Goal: Task Accomplishment & Management: Use online tool/utility

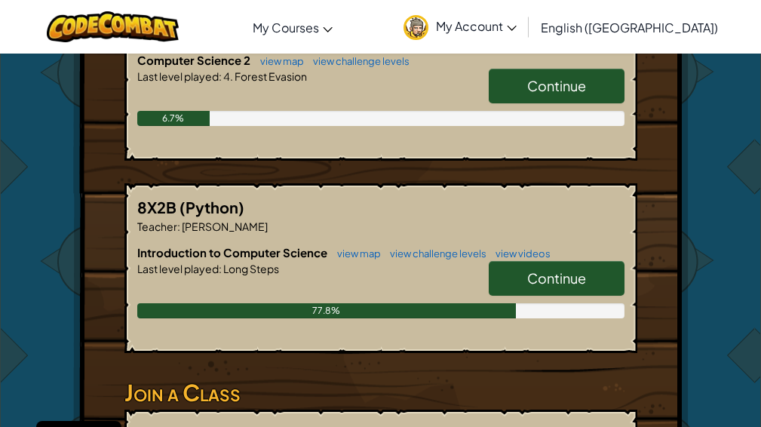
scroll to position [302, 0]
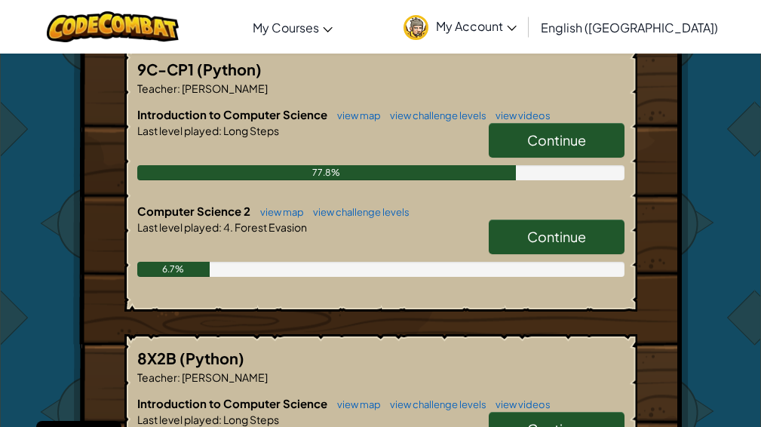
click at [550, 247] on link "Continue" at bounding box center [557, 236] width 136 height 35
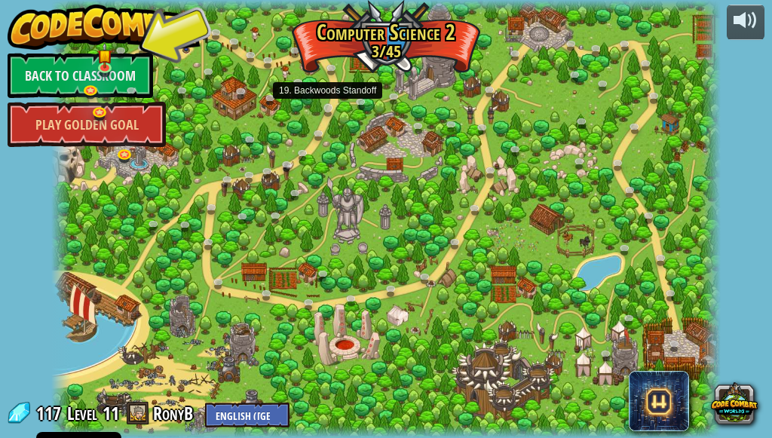
drag, startPoint x: 290, startPoint y: 75, endPoint x: 338, endPoint y: 110, distance: 58.8
click at [338, 110] on div "8. Picnic Buster (Locked) Protect the picnickers from patrolling ogres. 9. If-s…" at bounding box center [386, 219] width 670 height 438
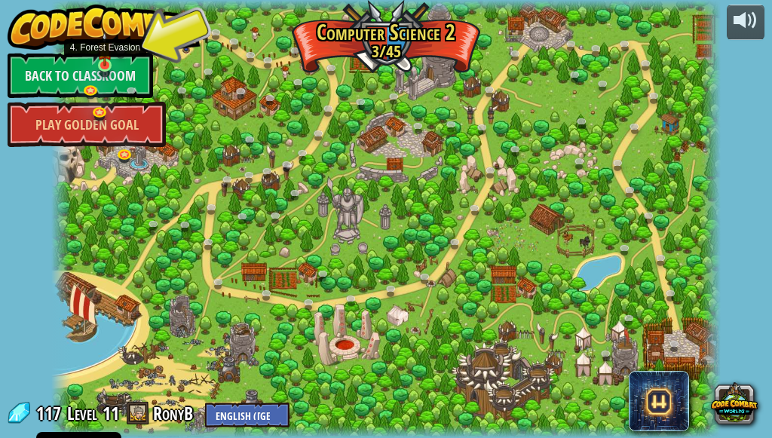
click at [107, 63] on img at bounding box center [104, 49] width 15 height 35
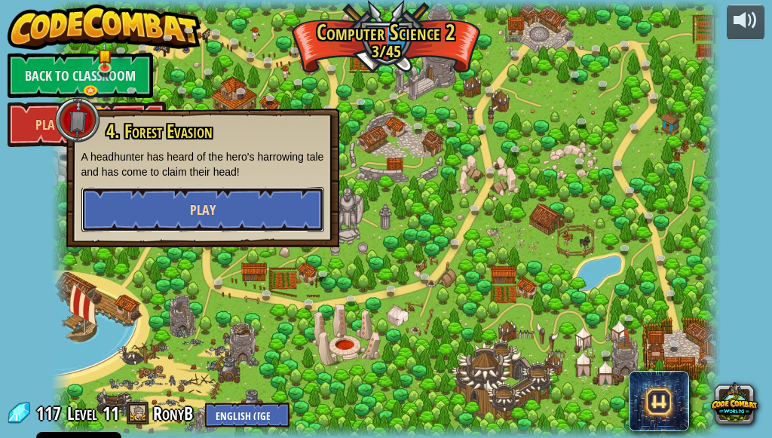
click at [197, 191] on button "Play" at bounding box center [202, 209] width 243 height 45
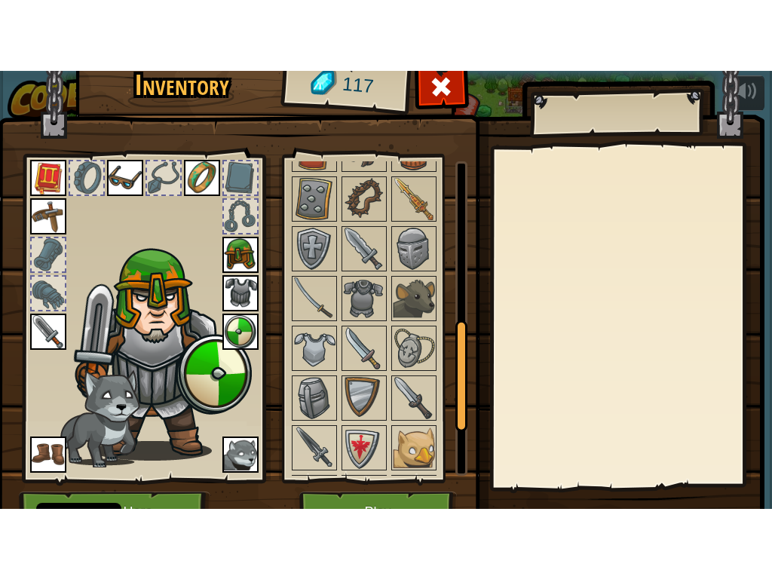
scroll to position [93, 0]
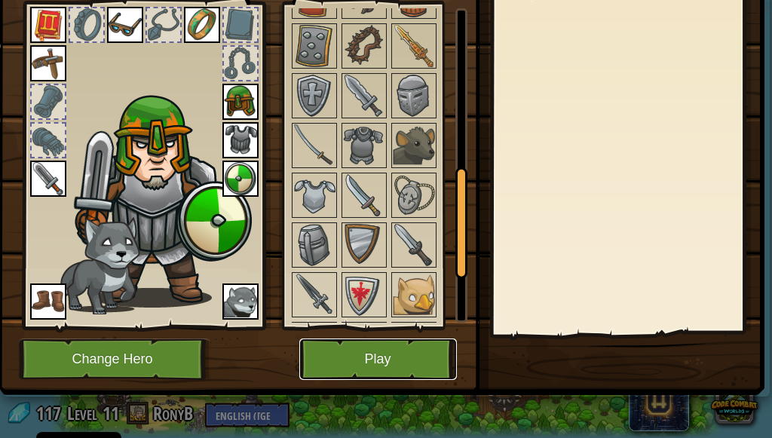
click at [446, 344] on button "Play" at bounding box center [378, 359] width 158 height 41
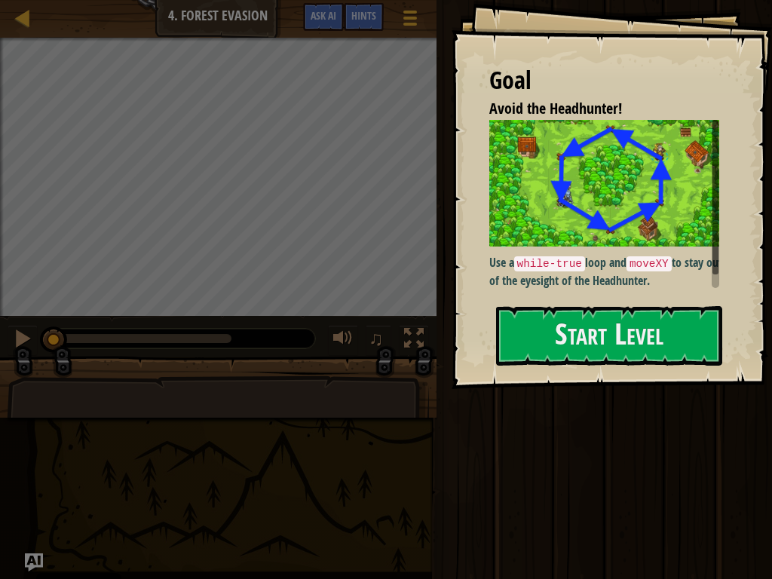
click at [576, 375] on div "Goal Avoid the Headhunter! Use a while-true loop and moveXY to stay out of the …" at bounding box center [612, 194] width 320 height 389
click at [584, 349] on button "Start Level" at bounding box center [609, 336] width 226 height 60
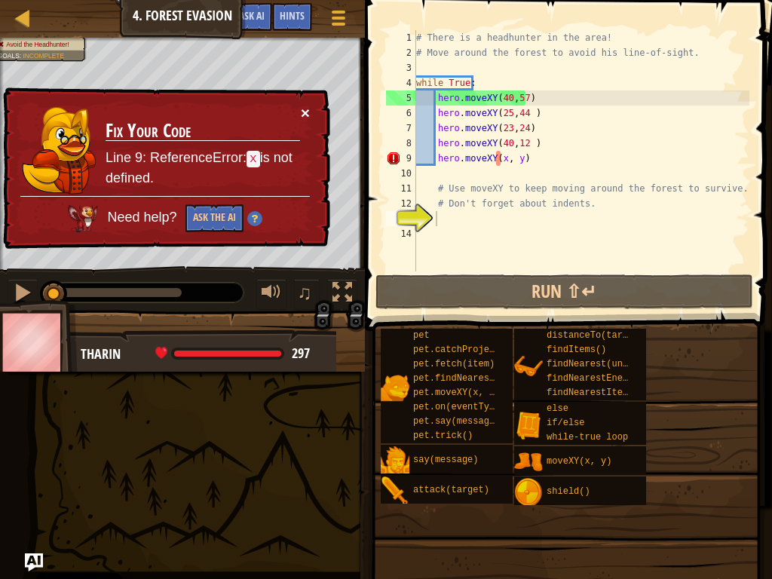
click at [301, 109] on button "×" at bounding box center [305, 113] width 9 height 16
click at [524, 165] on div "# There is a headhunter in the area! # Move around the forest to avoid his line…" at bounding box center [581, 165] width 336 height 271
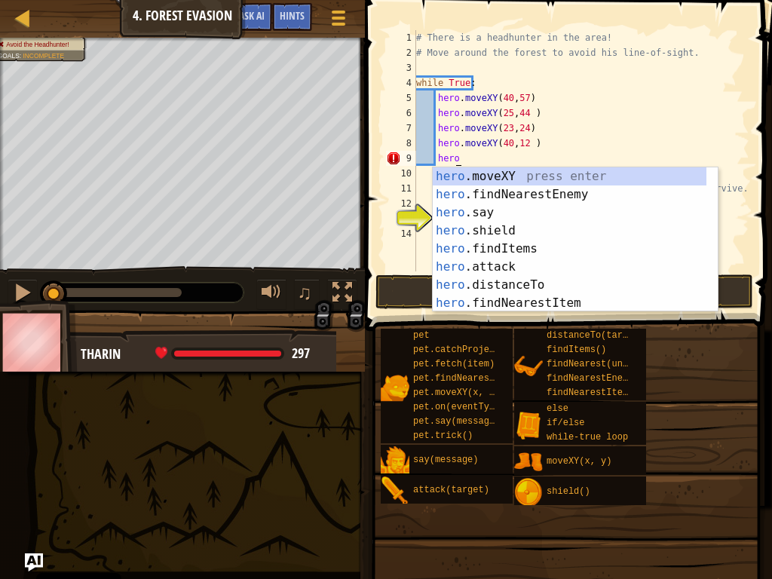
type textarea "h"
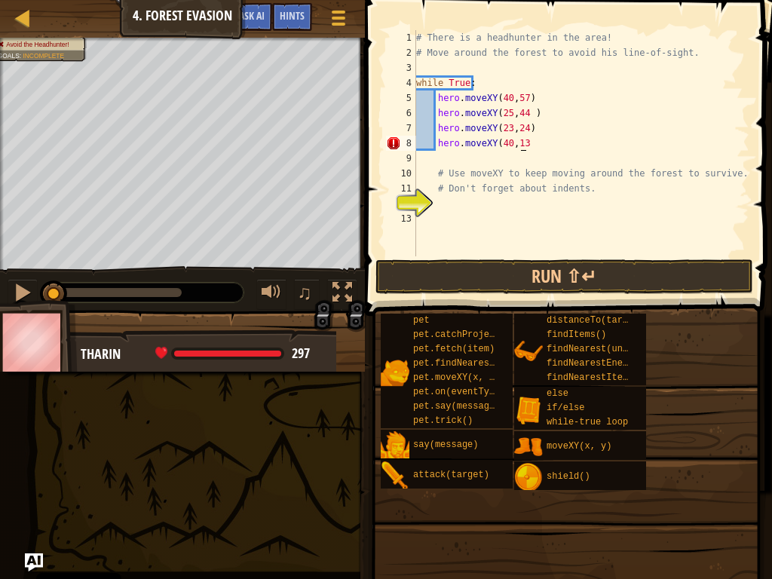
scroll to position [7, 8]
type textarea "hero.moveXY(40,13)"
click at [644, 291] on button "Run ⇧↵" at bounding box center [564, 276] width 378 height 35
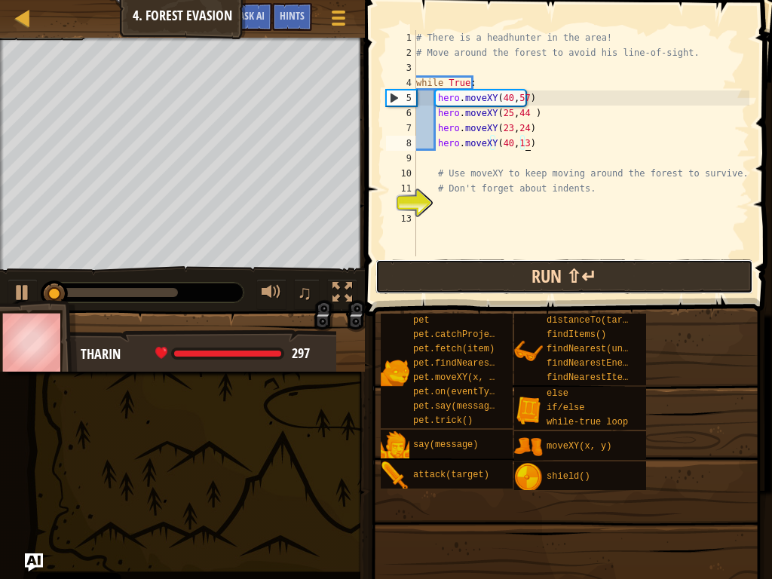
click at [644, 291] on button "Run ⇧↵" at bounding box center [564, 276] width 378 height 35
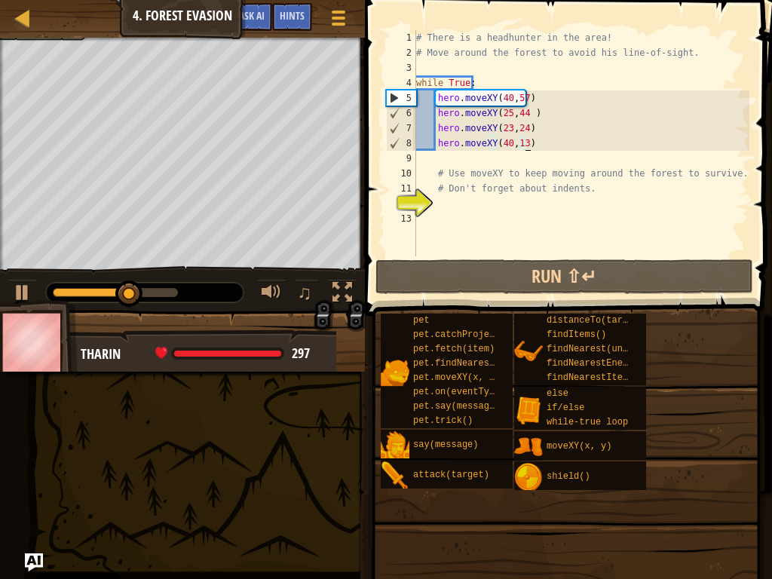
click at [526, 145] on div "# There is a headhunter in the area! # Move around the forest to avoid his line…" at bounding box center [581, 158] width 336 height 256
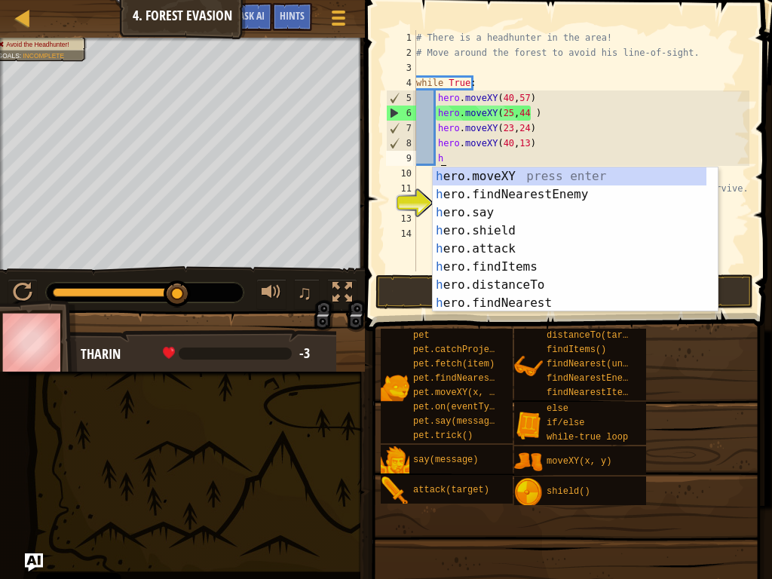
scroll to position [7, 2]
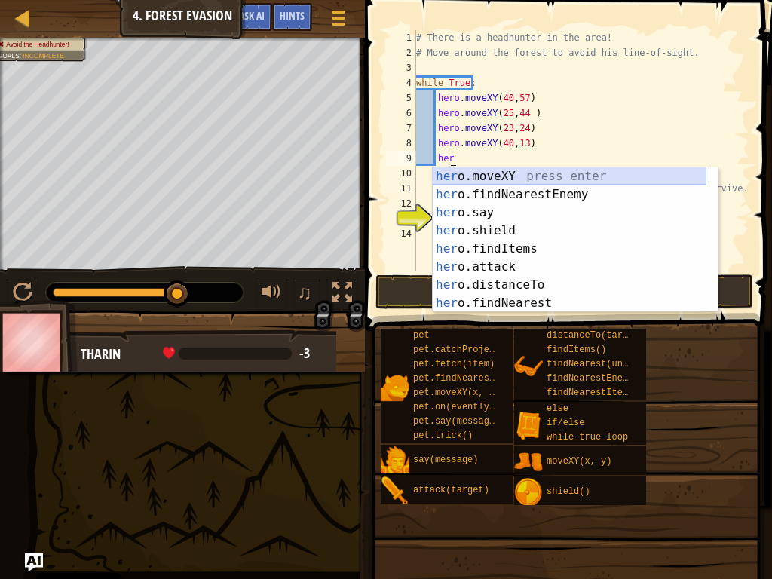
drag, startPoint x: 499, startPoint y: 179, endPoint x: 438, endPoint y: 176, distance: 61.1
click at [499, 179] on div "her o.moveXY press enter her o.findNearestEnemy press enter her o.say press ent…" at bounding box center [570, 257] width 274 height 181
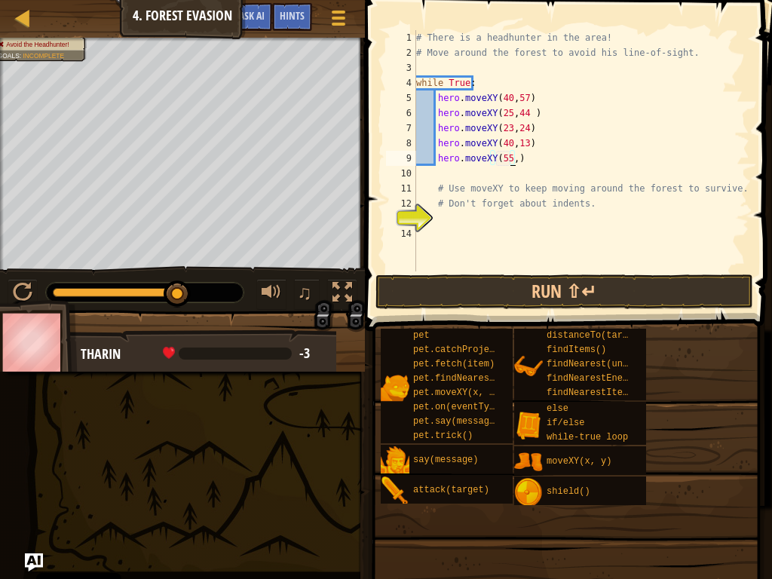
scroll to position [7, 8]
type textarea "hero.moveXY(55,24), y)"
click at [513, 262] on div "# There is a headhunter in the area! # Move around the forest to avoid his line…" at bounding box center [581, 165] width 336 height 271
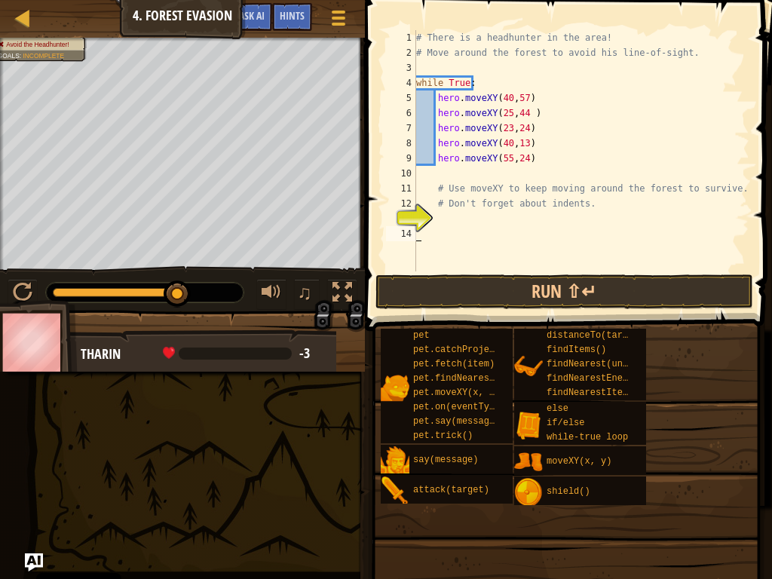
click at [507, 268] on div "# There is a headhunter in the area! # Move around the forest to avoid his line…" at bounding box center [581, 165] width 336 height 271
click at [486, 287] on button "Run ⇧↵" at bounding box center [564, 291] width 378 height 35
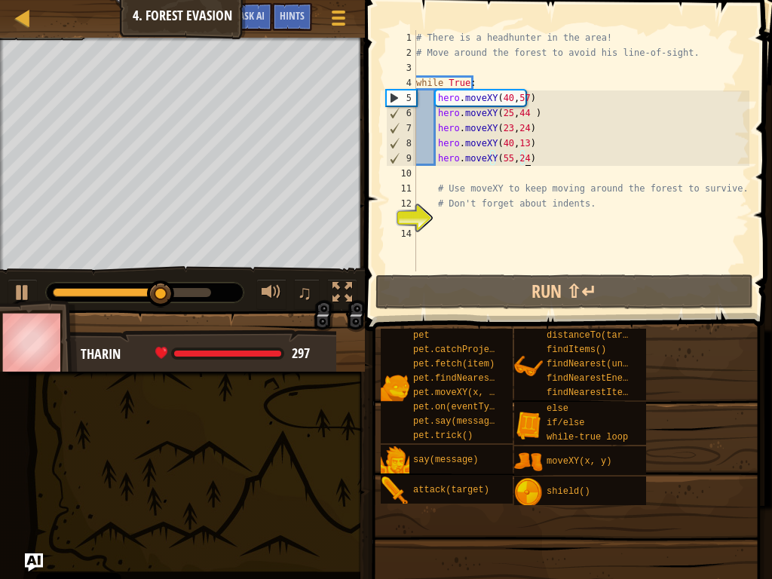
click at [571, 157] on div "# There is a headhunter in the area! # Move around the forest to avoid his line…" at bounding box center [581, 165] width 336 height 271
type textarea "hero.moveXY(55,24)"
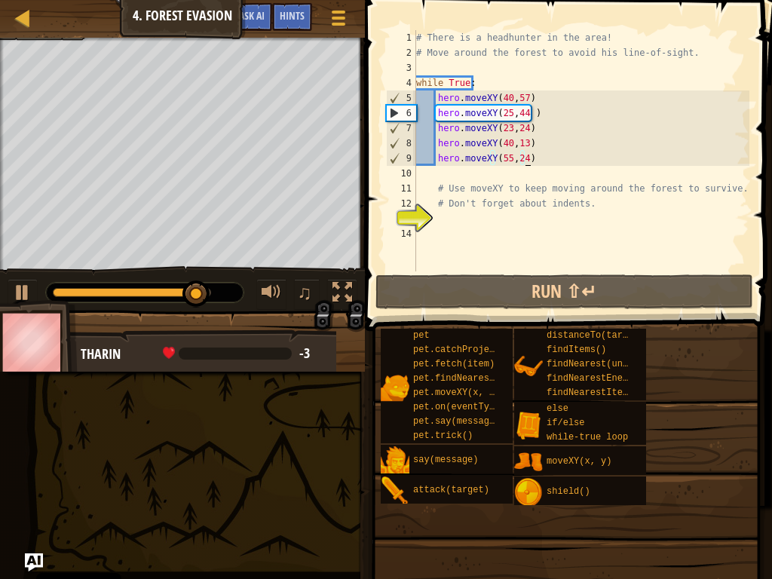
click at [544, 162] on div "# There is a headhunter in the area! # Move around the forest to avoid his line…" at bounding box center [581, 165] width 336 height 271
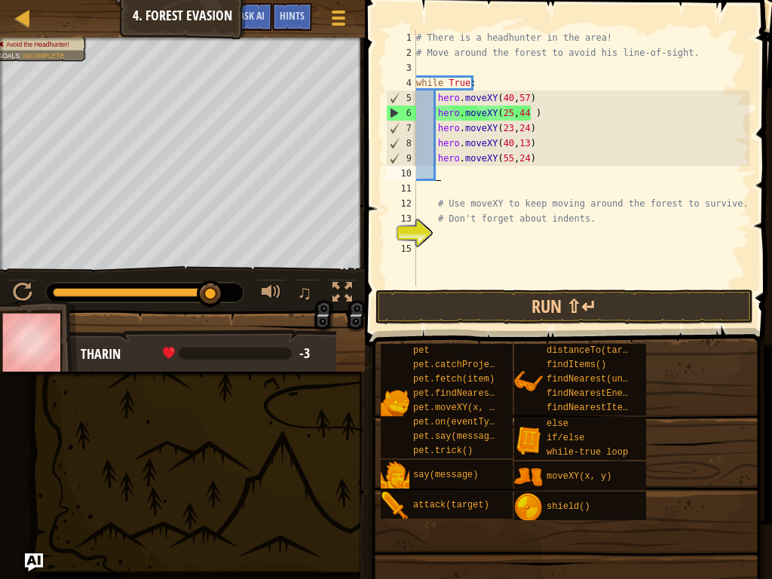
click at [544, 167] on div "# There is a headhunter in the area! # Move around the forest to avoid his line…" at bounding box center [581, 173] width 336 height 286
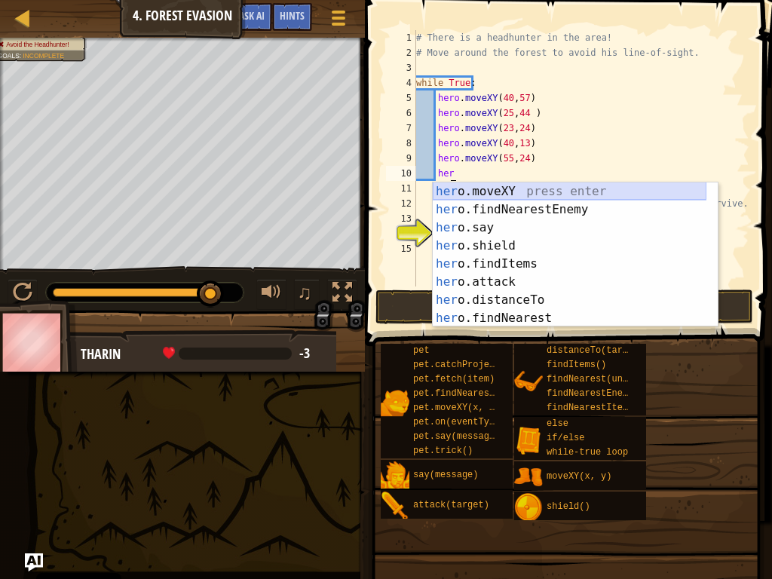
click at [513, 191] on div "her o.moveXY press enter her o.findNearestEnemy press enter her o.say press ent…" at bounding box center [570, 272] width 274 height 181
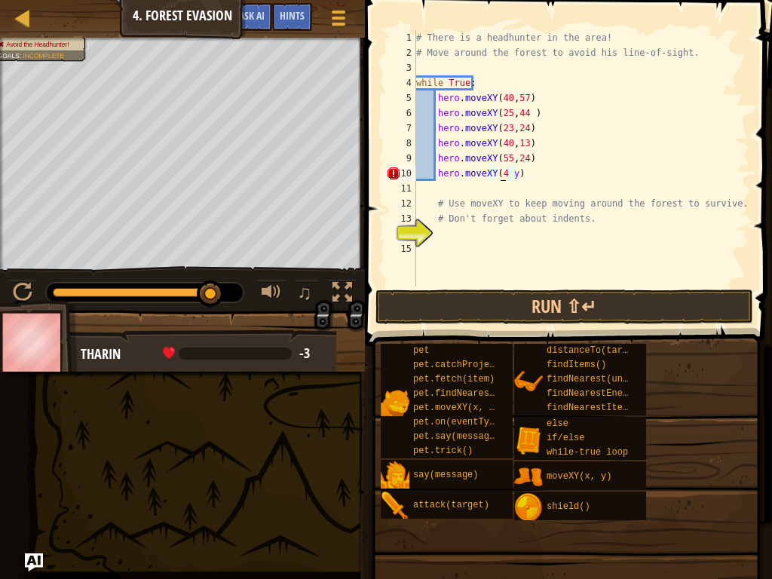
scroll to position [7, 7]
drag, startPoint x: 507, startPoint y: 172, endPoint x: 525, endPoint y: 185, distance: 22.6
click at [511, 173] on div "# There is a headhunter in the area! # Move around the forest to avoid his line…" at bounding box center [581, 173] width 336 height 286
click at [509, 170] on div "# There is a headhunter in the area! # Move around the forest to avoid his line…" at bounding box center [581, 158] width 336 height 256
click at [509, 170] on div "# There is a headhunter in the area! # Move around the forest to avoid his line…" at bounding box center [581, 173] width 336 height 286
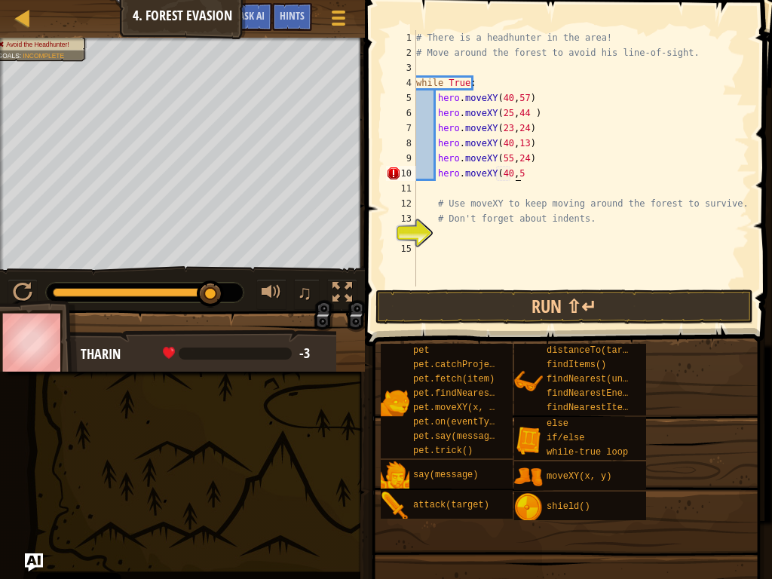
scroll to position [7, 8]
click at [501, 308] on button "Run ⇧↵" at bounding box center [564, 307] width 378 height 35
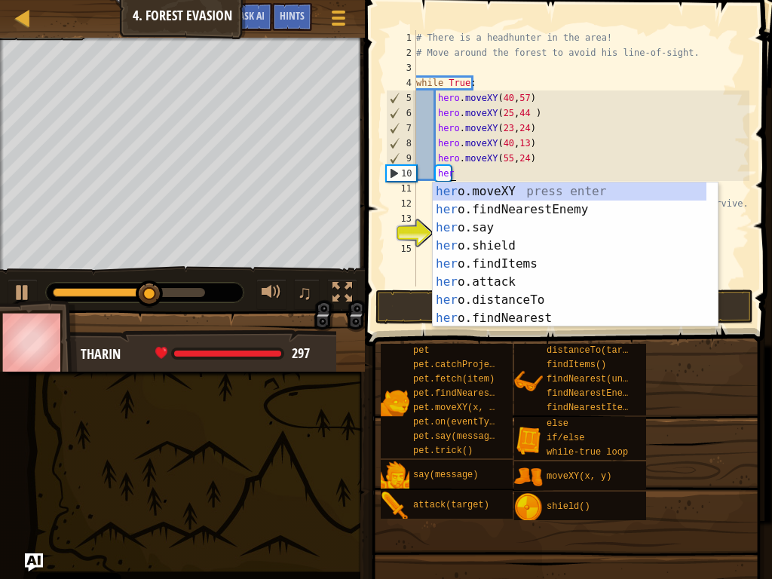
type textarea "h"
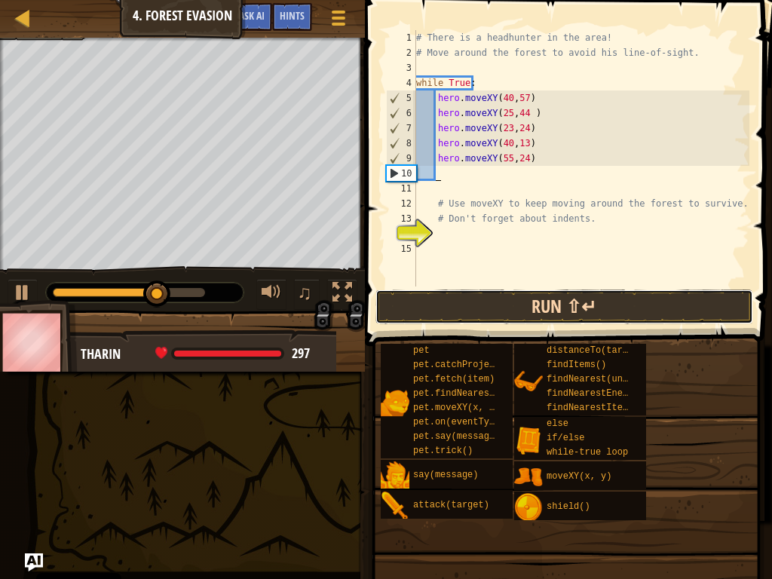
click at [617, 305] on button "Run ⇧↵" at bounding box center [564, 307] width 378 height 35
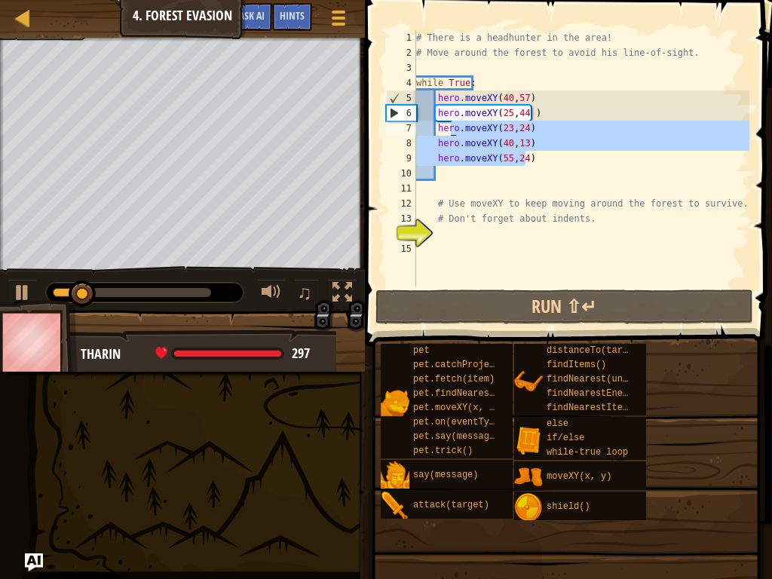
drag, startPoint x: 562, startPoint y: 155, endPoint x: 431, endPoint y: 126, distance: 133.5
click at [431, 126] on div "# There is a headhunter in the area! # Move around the forest to avoid his line…" at bounding box center [581, 173] width 336 height 286
type textarea "hero.moveXY(23,24) hero.moveXY(40,13)"
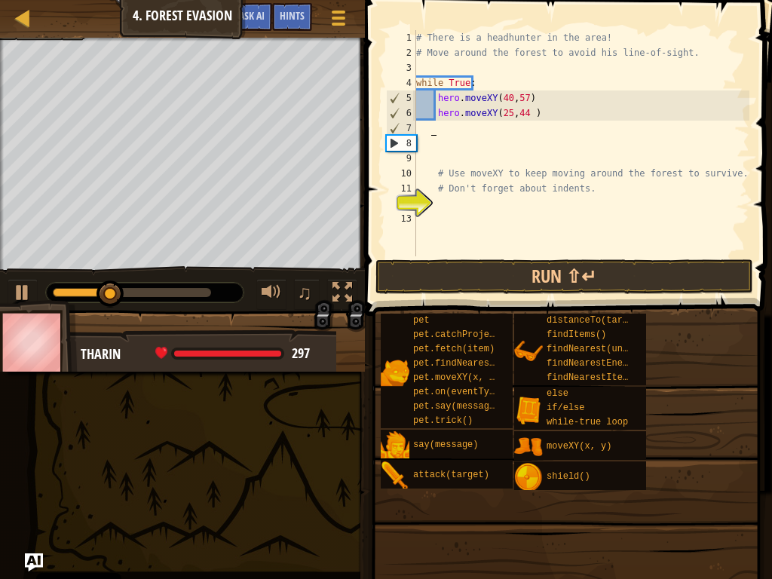
click at [483, 259] on span at bounding box center [569, 136] width 419 height 360
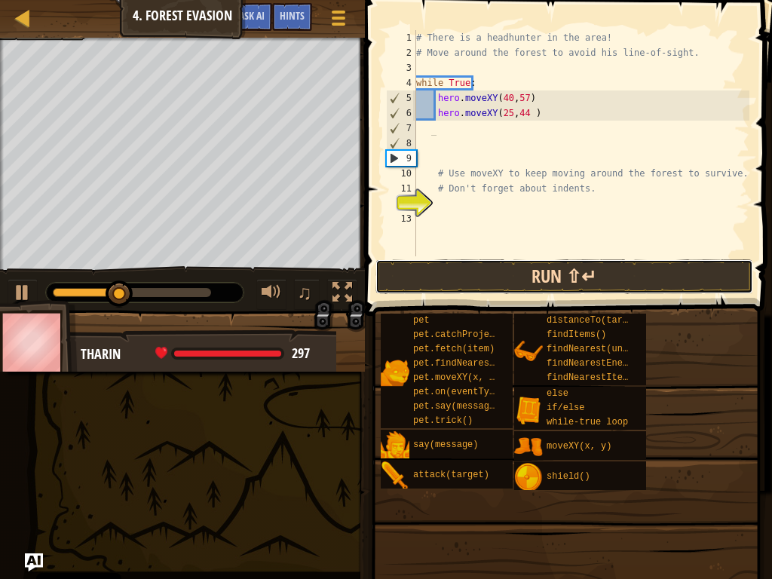
click at [486, 264] on button "Run ⇧↵" at bounding box center [564, 276] width 378 height 35
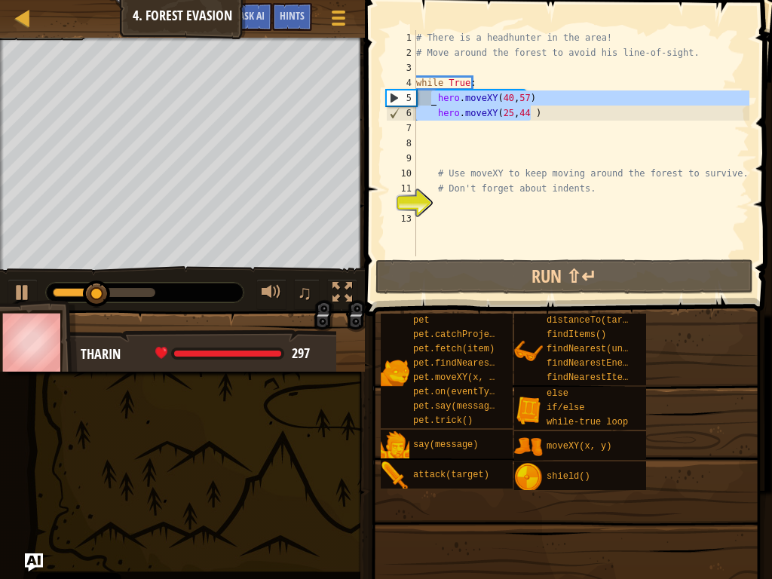
drag, startPoint x: 560, startPoint y: 118, endPoint x: 433, endPoint y: 100, distance: 128.7
click at [433, 100] on div "# There is a headhunter in the area! # Move around the forest to avoid his line…" at bounding box center [581, 158] width 336 height 256
type textarea "hero.moveXY(40,57) hero.moveXY(25,44 )"
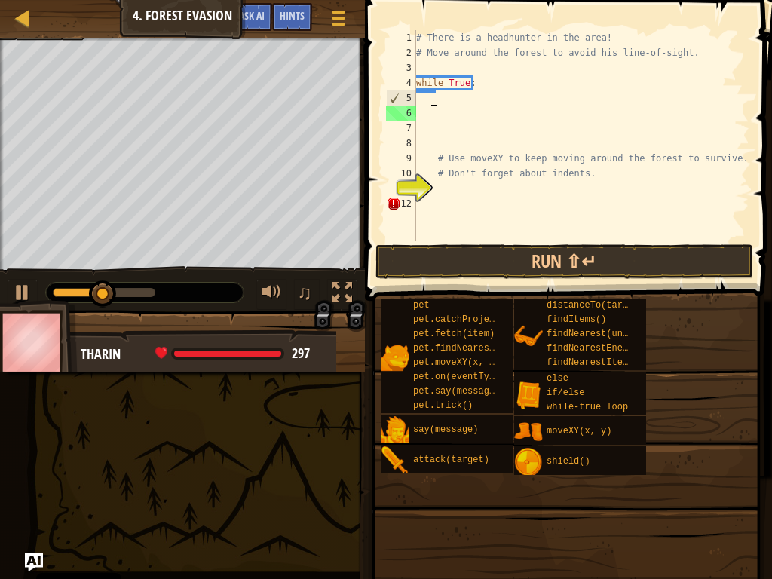
click at [449, 94] on div "# There is a headhunter in the area! # Move around the forest to avoid his line…" at bounding box center [581, 150] width 336 height 241
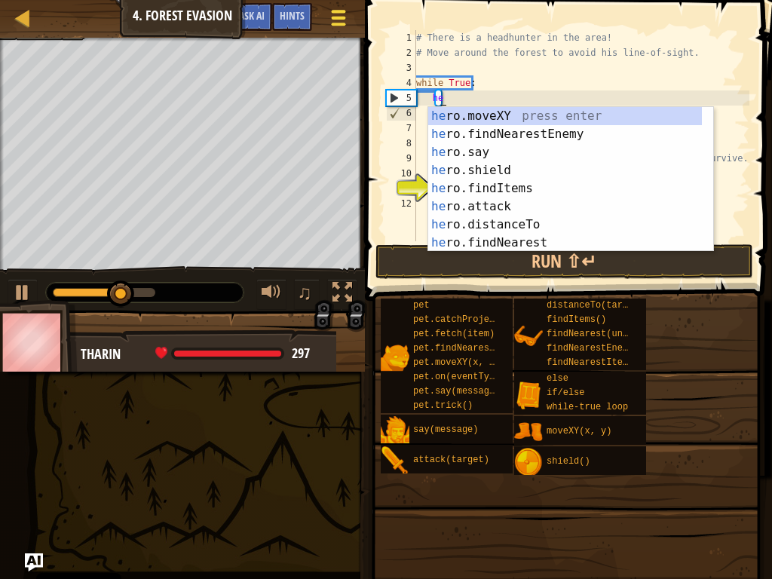
type textarea "he"
click at [341, 7] on div at bounding box center [338, 18] width 20 height 22
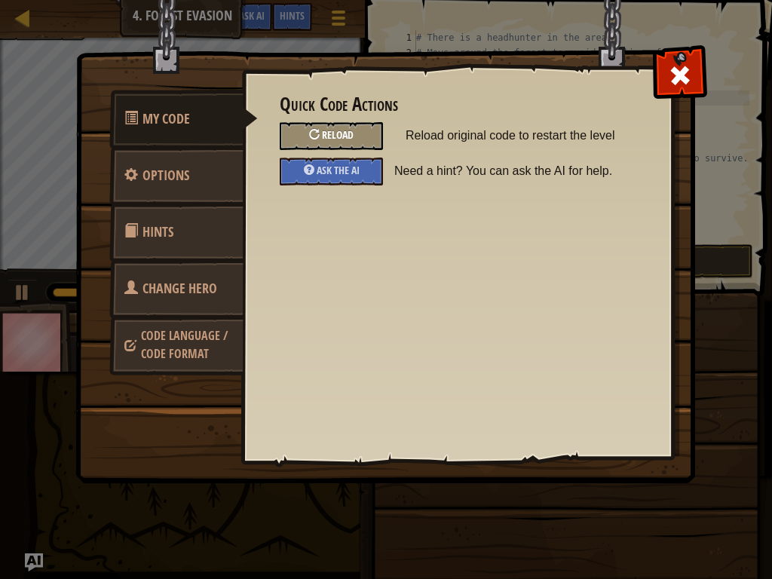
click at [337, 140] on span "Reload" at bounding box center [338, 134] width 32 height 14
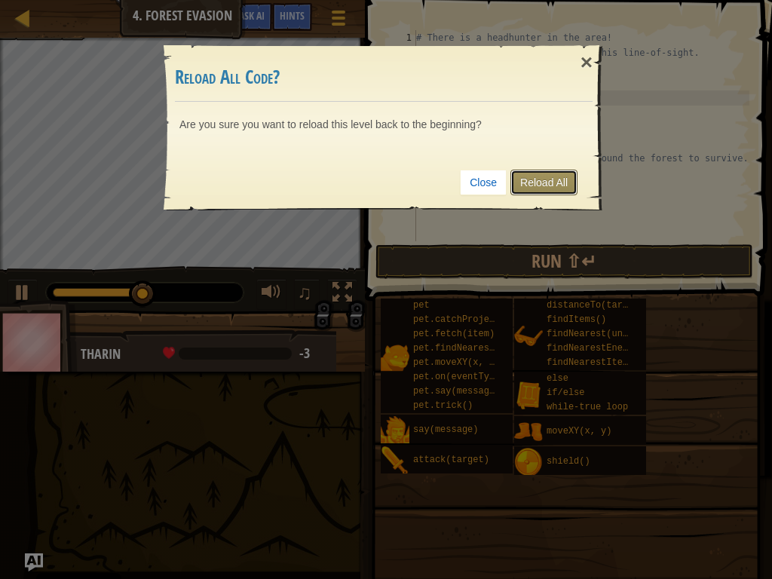
click at [561, 177] on link "Reload All" at bounding box center [543, 183] width 67 height 26
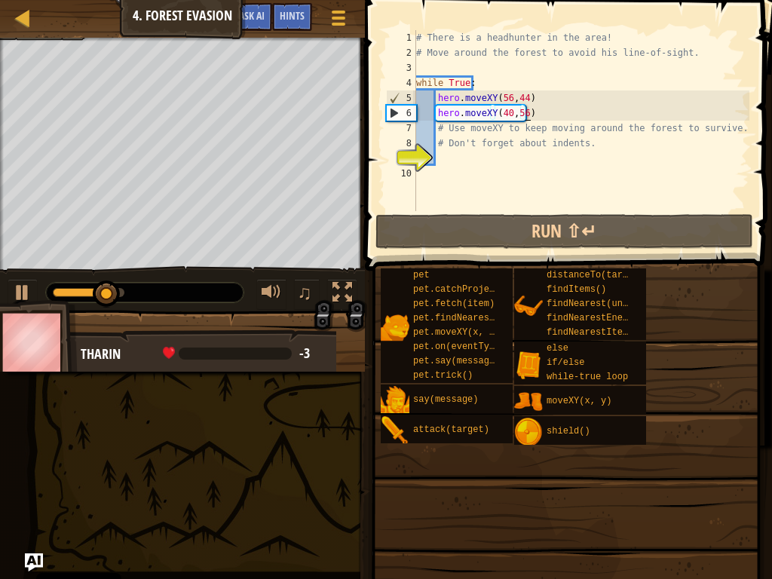
click at [533, 106] on div "# There is a headhunter in the area! # Move around the forest to avoid his line…" at bounding box center [581, 135] width 336 height 211
type textarea "hero.moveXY(40,56)"
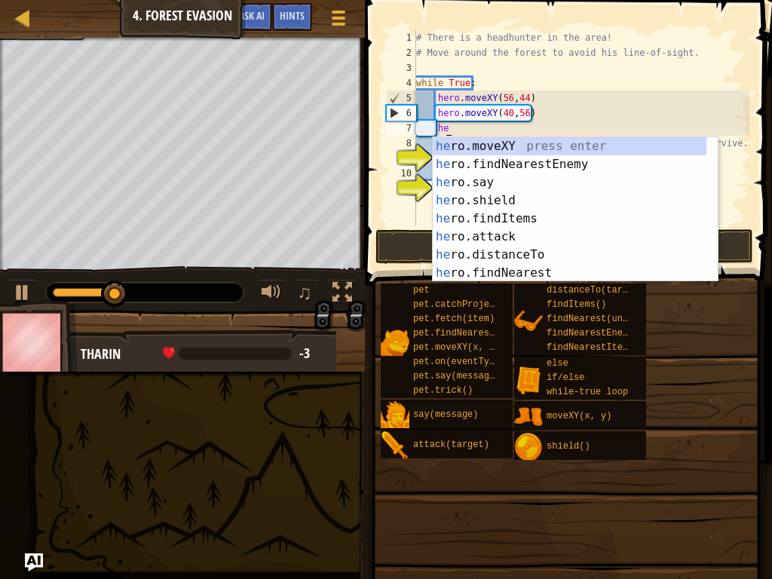
scroll to position [7, 2]
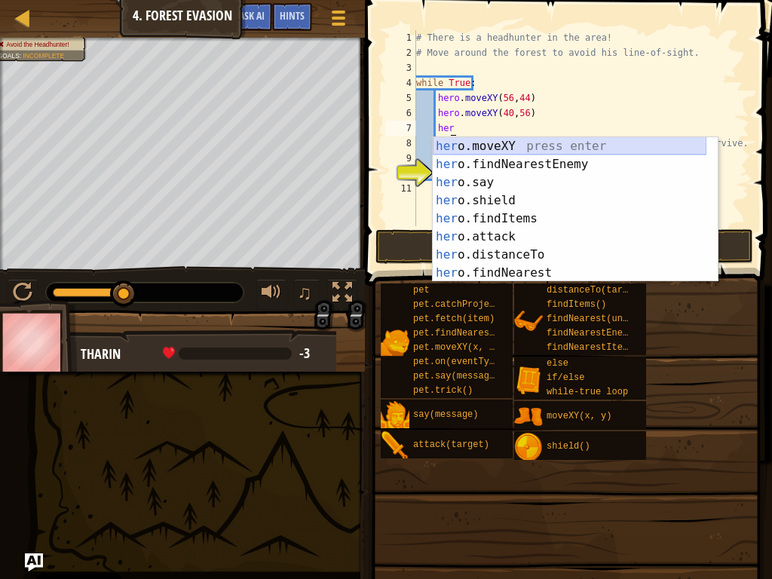
click at [514, 147] on div "her o.moveXY press enter her o.findNearestEnemy press enter her o.say press ent…" at bounding box center [570, 227] width 274 height 181
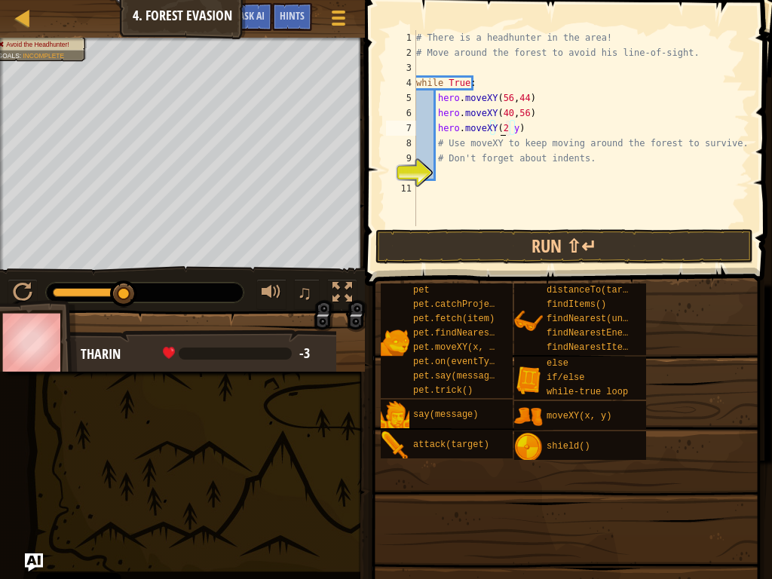
scroll to position [7, 7]
click at [510, 129] on div "# There is a headhunter in the area! # Move around the forest to avoid his line…" at bounding box center [581, 143] width 336 height 226
click at [507, 130] on div "# There is a headhunter in the area! # Move around the forest to avoid his line…" at bounding box center [581, 143] width 336 height 226
click at [511, 128] on div "# There is a headhunter in the area! # Move around the forest to avoid his line…" at bounding box center [581, 128] width 336 height 196
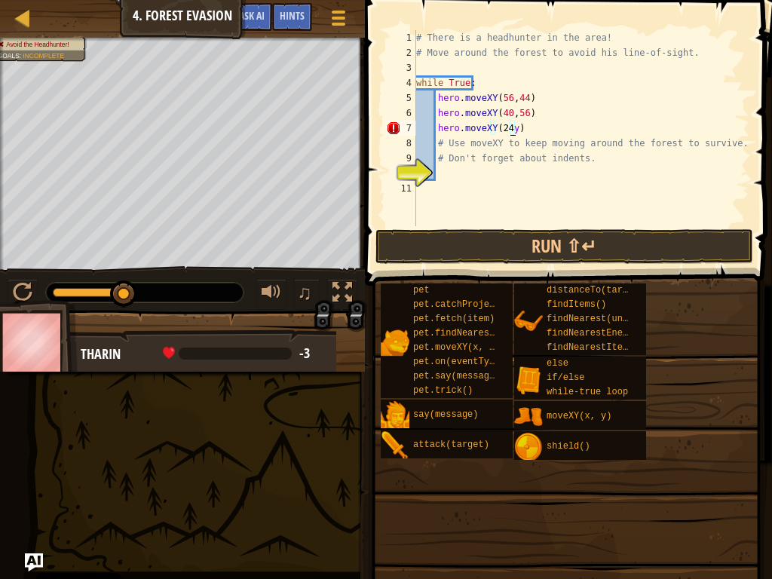
click at [511, 128] on div "# There is a headhunter in the area! # Move around the forest to avoid his line…" at bounding box center [581, 143] width 336 height 226
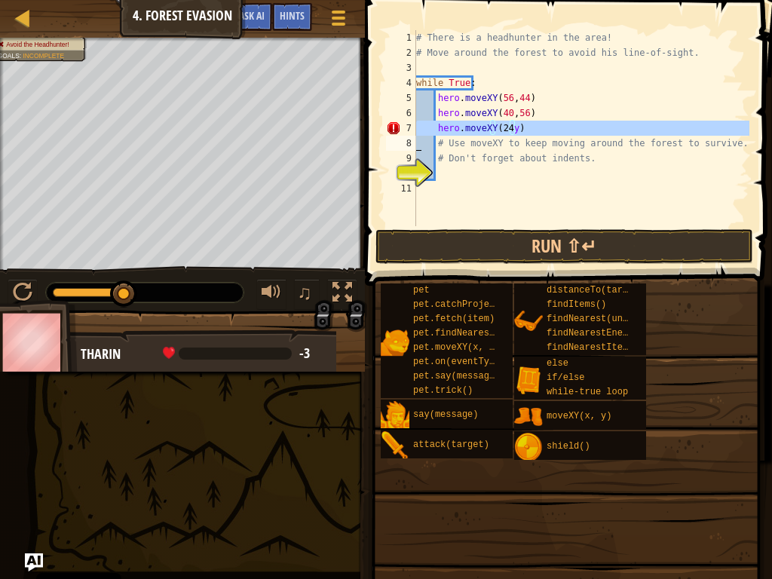
click at [511, 128] on div "# There is a headhunter in the area! # Move around the forest to avoid his line…" at bounding box center [581, 143] width 336 height 226
type textarea "hero.moveXY(24y) # Use moveXY to keep moving around the forest to survive."
click at [511, 128] on div "# There is a headhunter in the area! # Move around the forest to avoid his line…" at bounding box center [581, 143] width 336 height 226
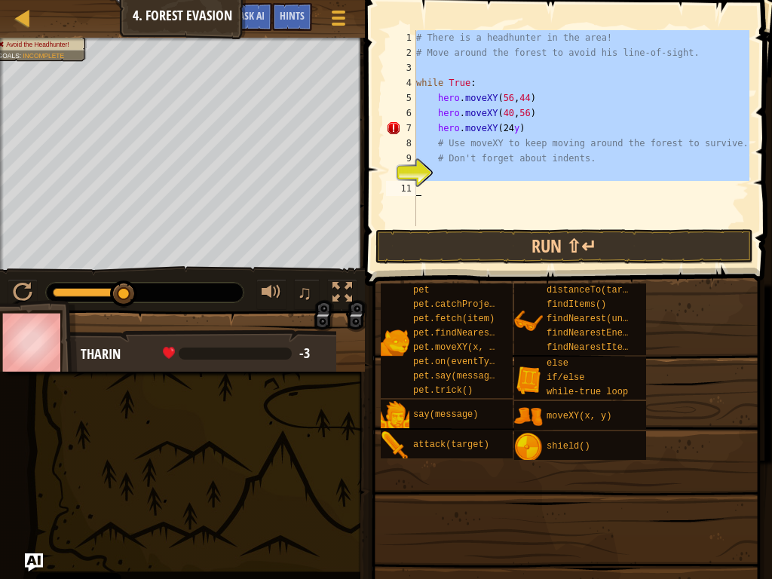
scroll to position [7, 1]
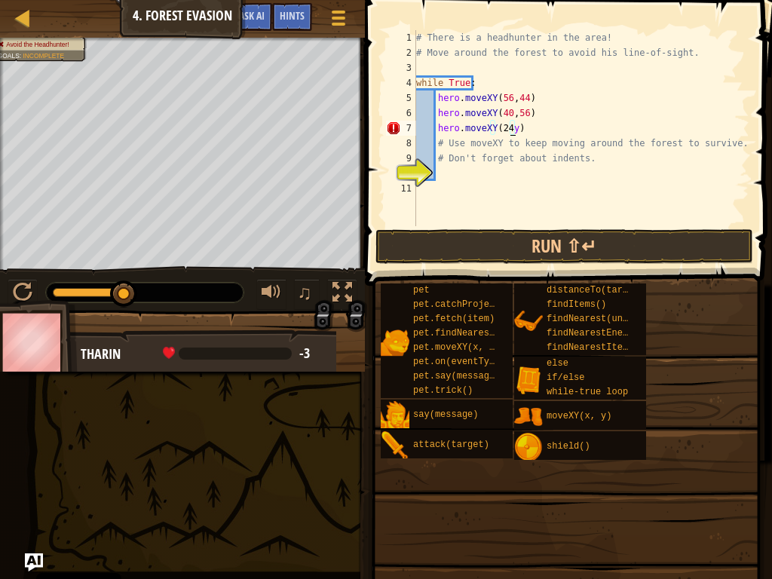
click at [511, 128] on div "# There is a headhunter in the area! # Move around the forest to avoid his line…" at bounding box center [581, 143] width 336 height 226
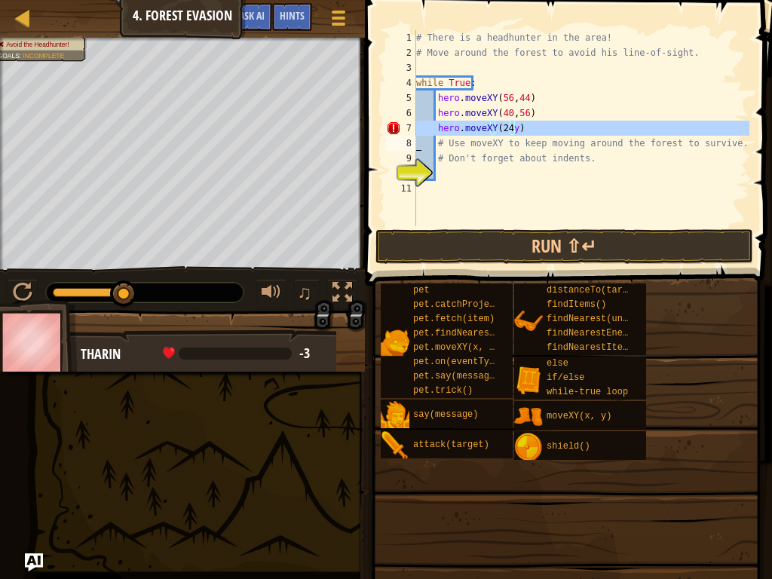
click at [511, 128] on div "# There is a headhunter in the area! # Move around the forest to avoid his line…" at bounding box center [581, 143] width 336 height 226
type textarea "hero.moveXY(24y) # Use moveXY to keep moving around the forest to survive."
click at [511, 128] on div "# There is a headhunter in the area! # Move around the forest to avoid his line…" at bounding box center [581, 143] width 336 height 226
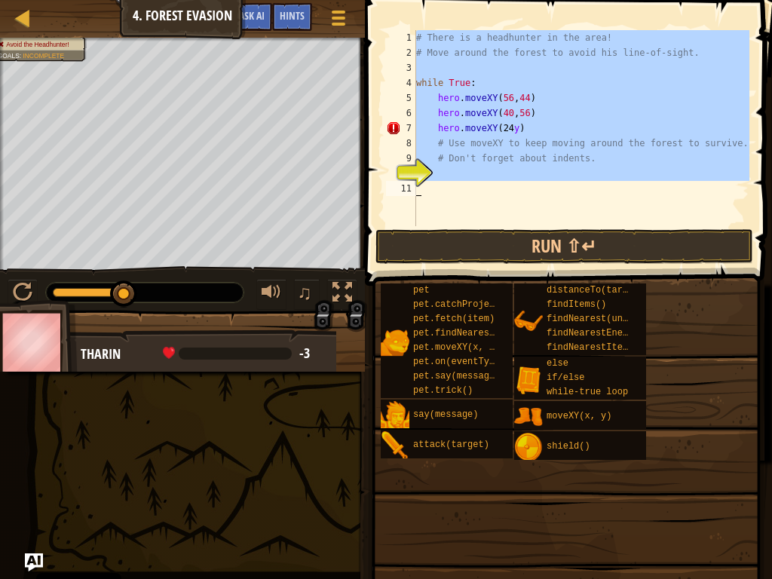
click at [511, 128] on div "# There is a headhunter in the area! # Move around the forest to avoid his line…" at bounding box center [581, 143] width 336 height 226
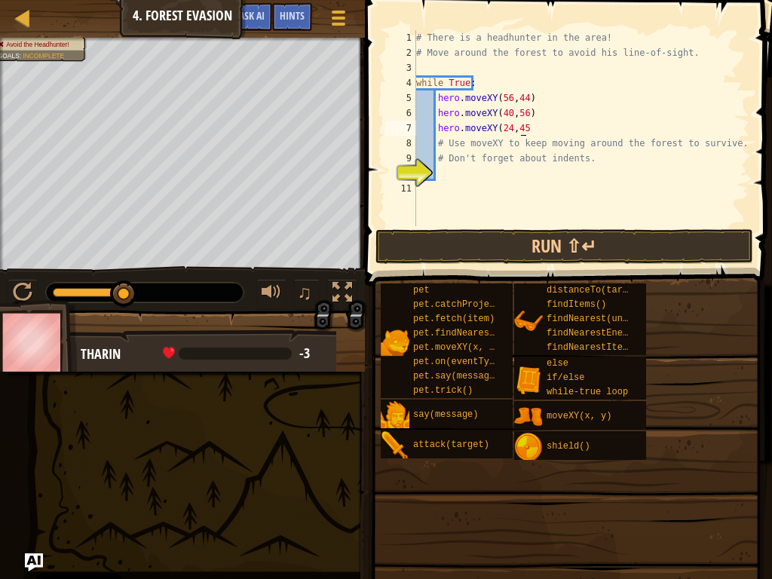
scroll to position [7, 8]
type textarea "hero.moveXY(24,45))"
click at [593, 230] on div "hero.moveXY(24,45)) 1 2 3 4 5 6 7 8 9 10 11 # There is a headhunter in the area…" at bounding box center [566, 173] width 412 height 330
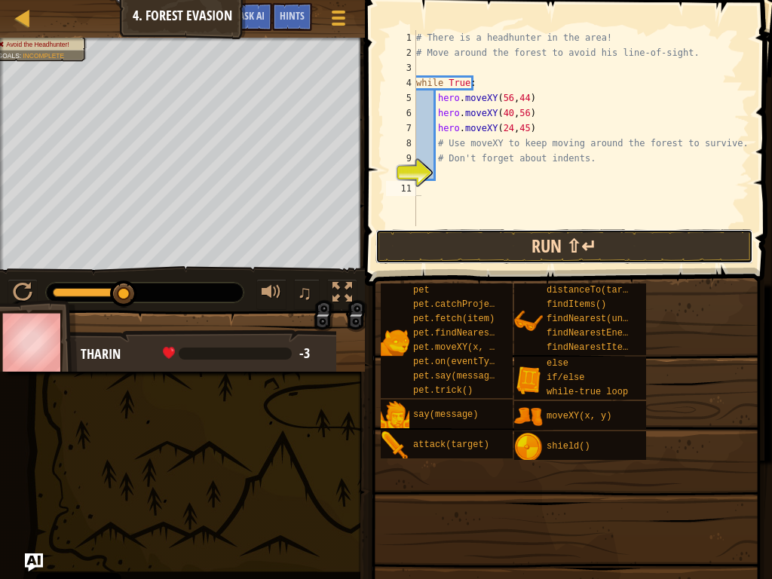
click at [593, 230] on button "Run ⇧↵" at bounding box center [564, 246] width 378 height 35
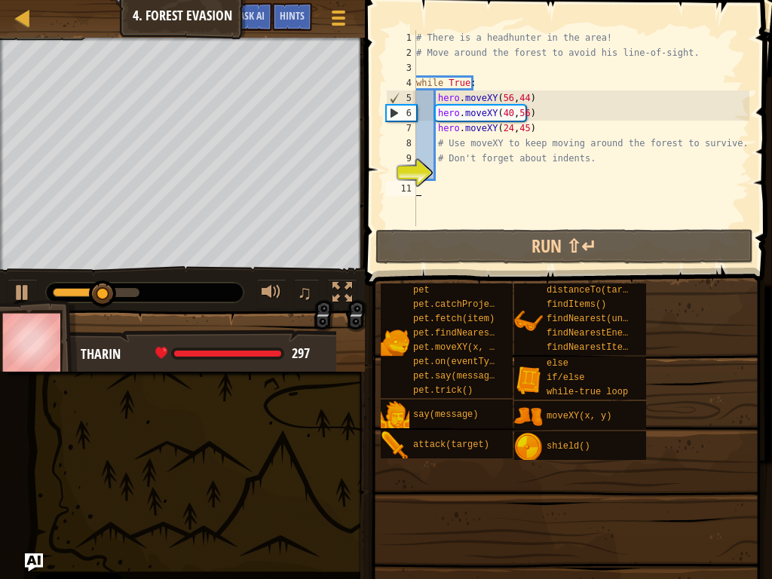
click at [547, 129] on div "# There is a headhunter in the area! # Move around the forest to avoid his line…" at bounding box center [581, 143] width 336 height 226
type textarea "hero.moveXY(24,45)"
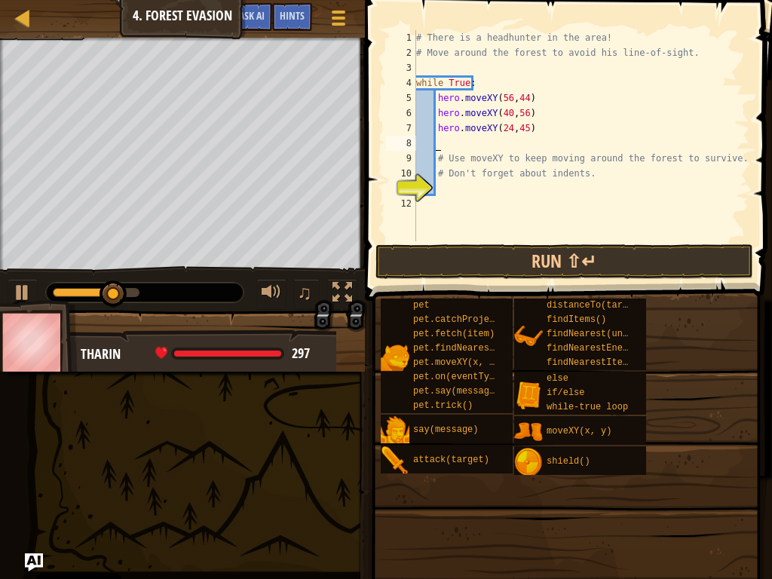
scroll to position [7, 2]
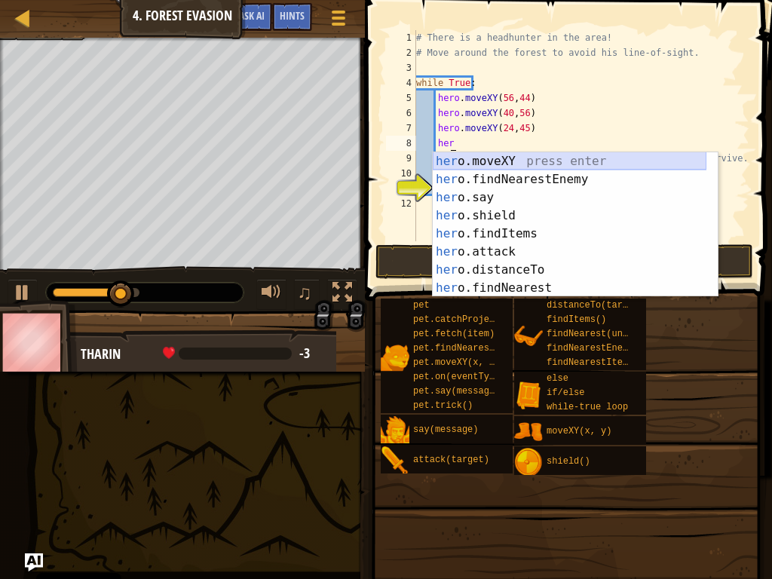
click at [596, 164] on div "her o.moveXY press enter her o.findNearestEnemy press enter her o.say press ent…" at bounding box center [570, 242] width 274 height 181
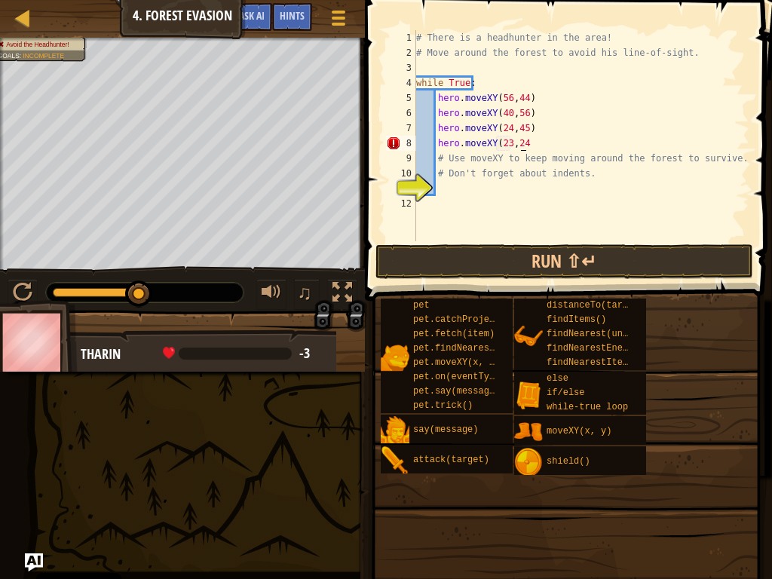
scroll to position [7, 9]
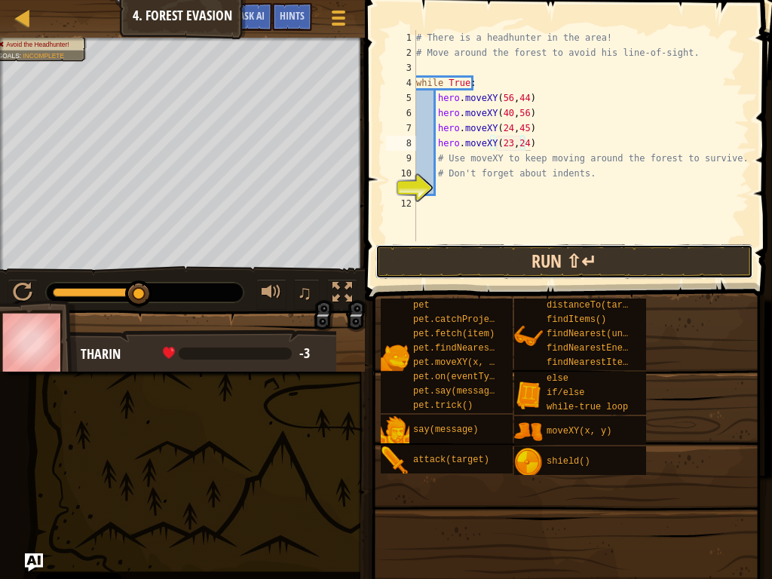
click at [554, 269] on button "Run ⇧↵" at bounding box center [564, 261] width 378 height 35
type textarea "hero.moveXY(23,24)"
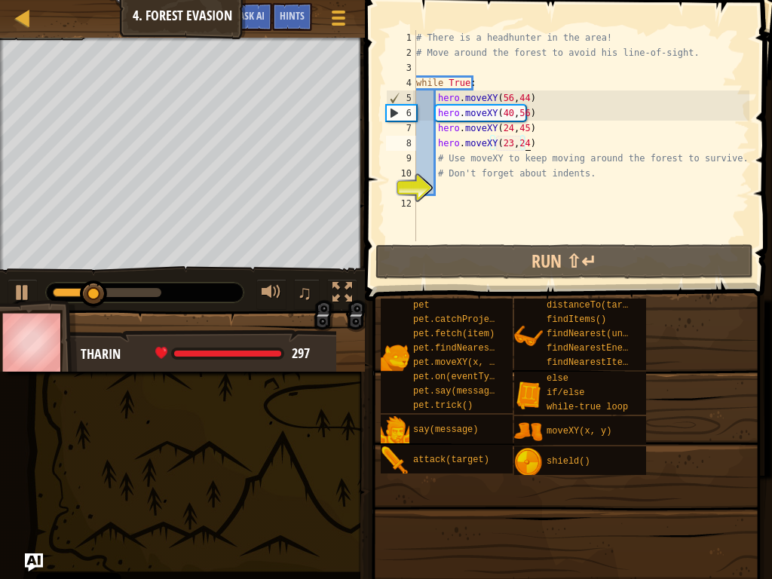
click at [537, 136] on div "# There is a headhunter in the area! # Move around the forest to avoid his line…" at bounding box center [581, 150] width 336 height 241
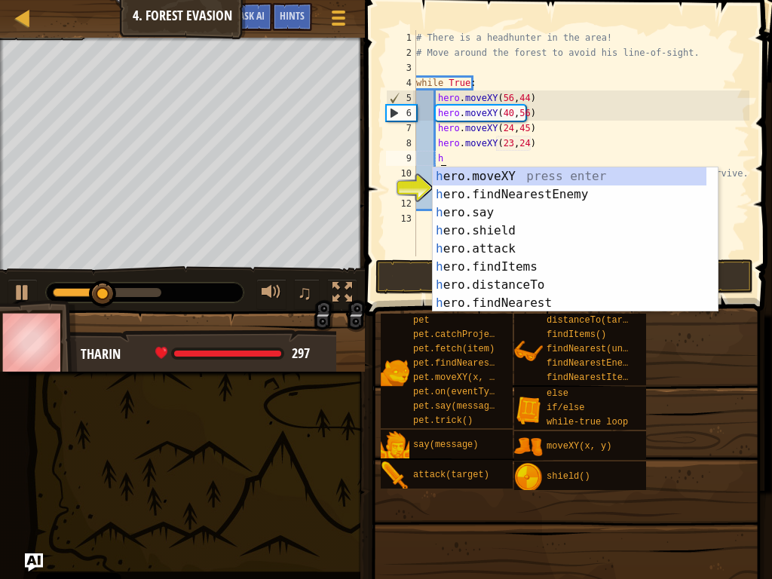
scroll to position [7, 2]
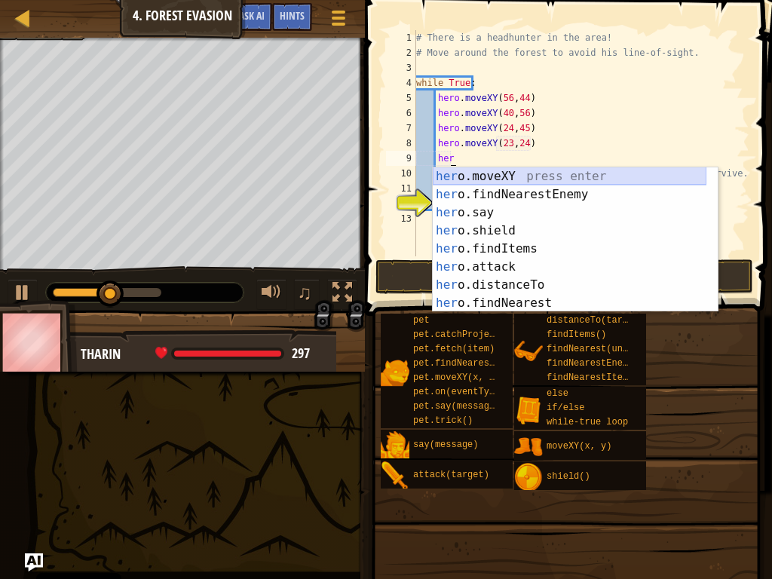
click at [486, 181] on div "her o.moveXY press enter her o.findNearestEnemy press enter her o.say press ent…" at bounding box center [570, 257] width 274 height 181
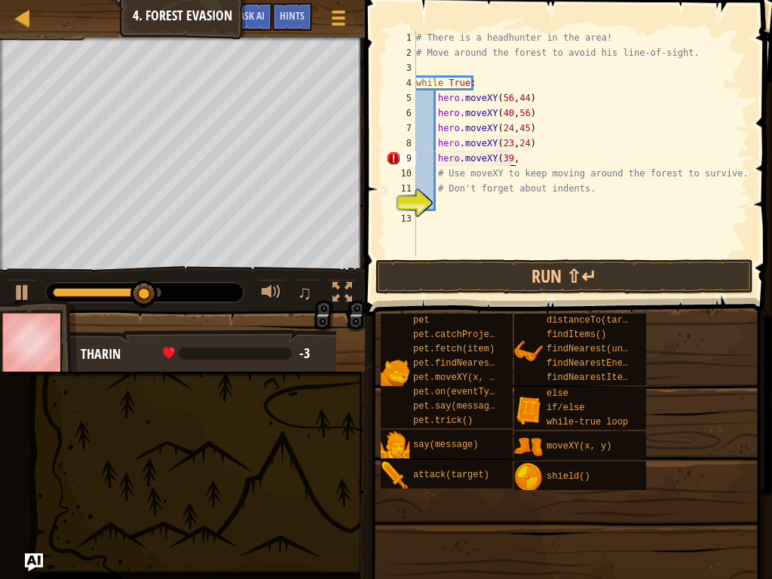
scroll to position [7, 8]
type textarea "hero.moveXY(39,12)y)"
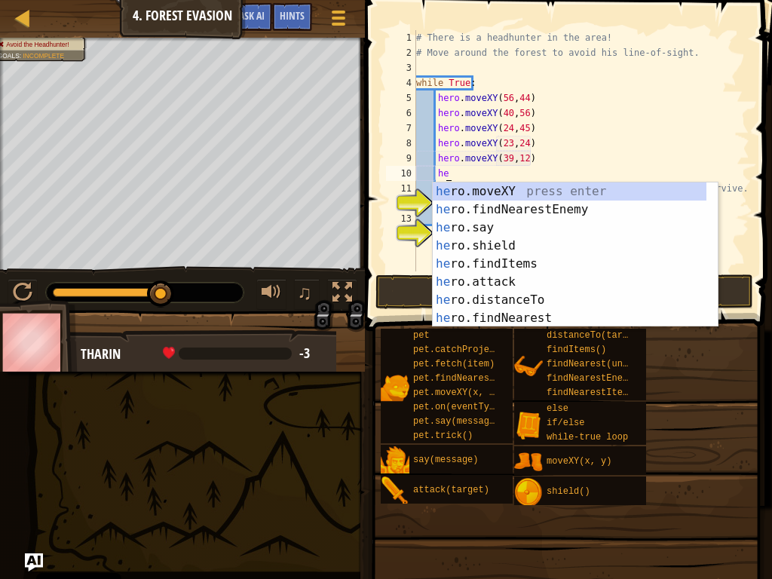
scroll to position [7, 2]
click at [568, 185] on div "her o.moveXY press enter her o.findNearestEnemy press enter her o.say press ent…" at bounding box center [570, 272] width 274 height 181
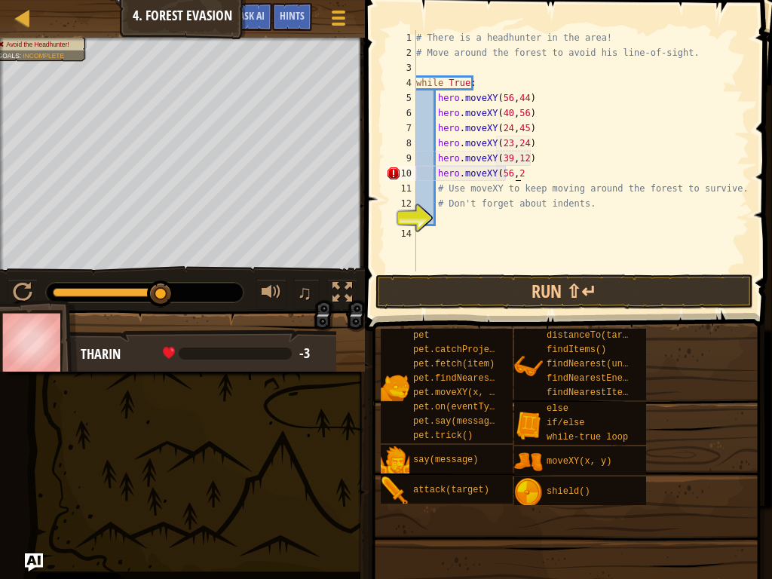
scroll to position [7, 8]
click at [547, 303] on button "Run ⇧↵" at bounding box center [564, 291] width 378 height 35
type textarea "hero.moveXY(56,24)"
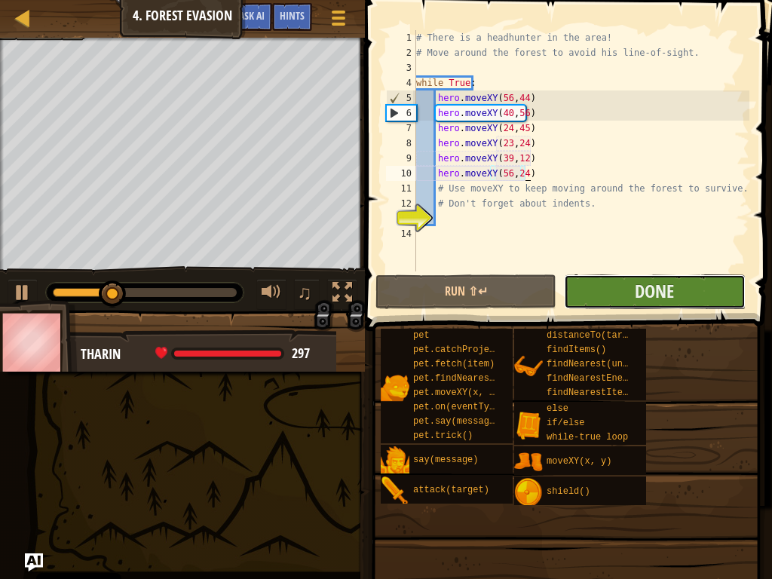
click at [591, 288] on button "Done" at bounding box center [654, 291] width 181 height 35
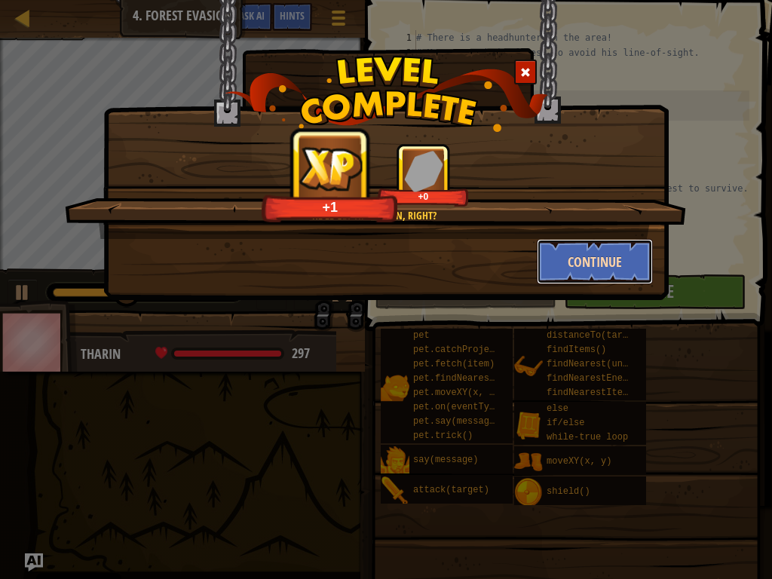
click at [596, 272] on button "Continue" at bounding box center [595, 261] width 117 height 45
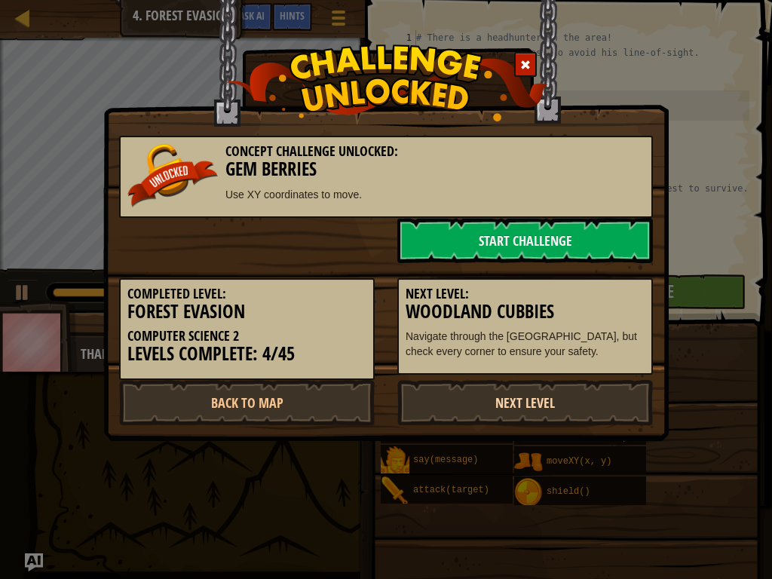
click at [465, 417] on link "Next Level" at bounding box center [525, 402] width 256 height 45
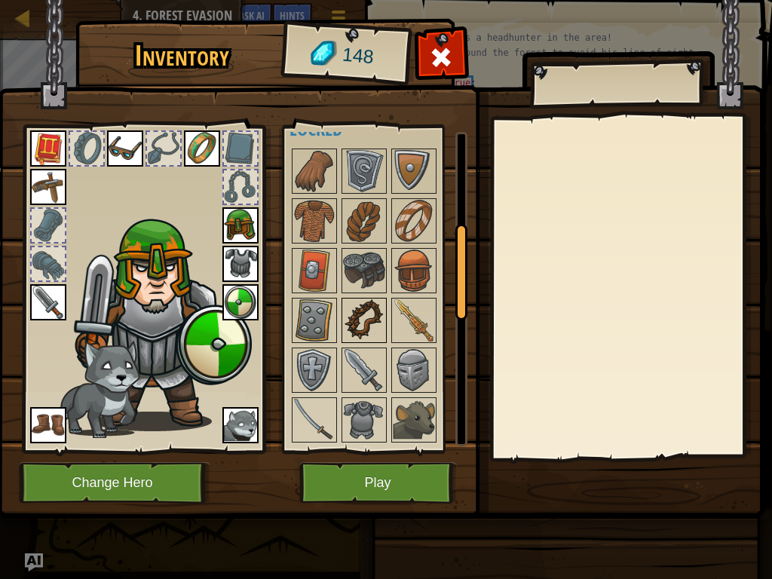
scroll to position [528, 0]
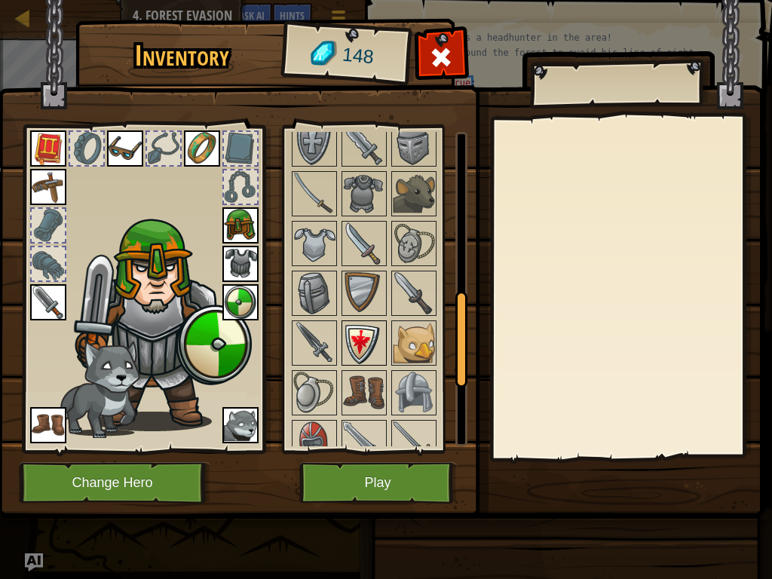
click at [360, 322] on img at bounding box center [364, 343] width 42 height 42
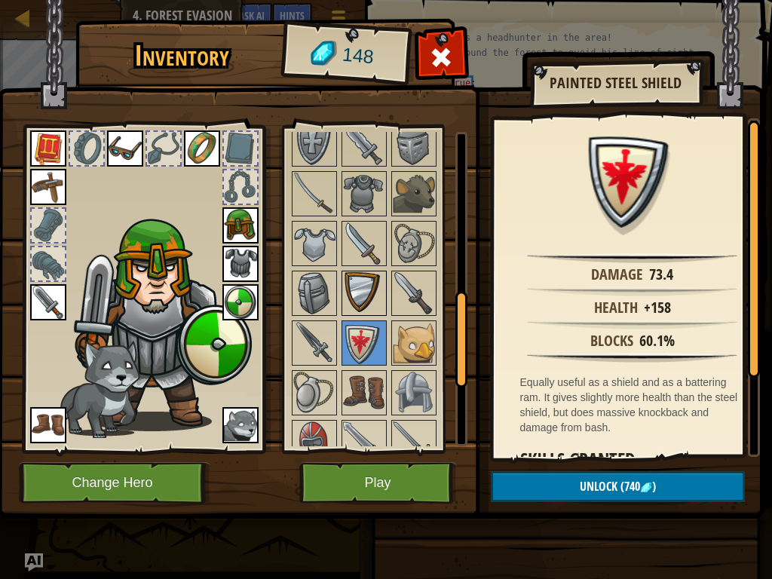
click at [366, 311] on img at bounding box center [364, 293] width 42 height 42
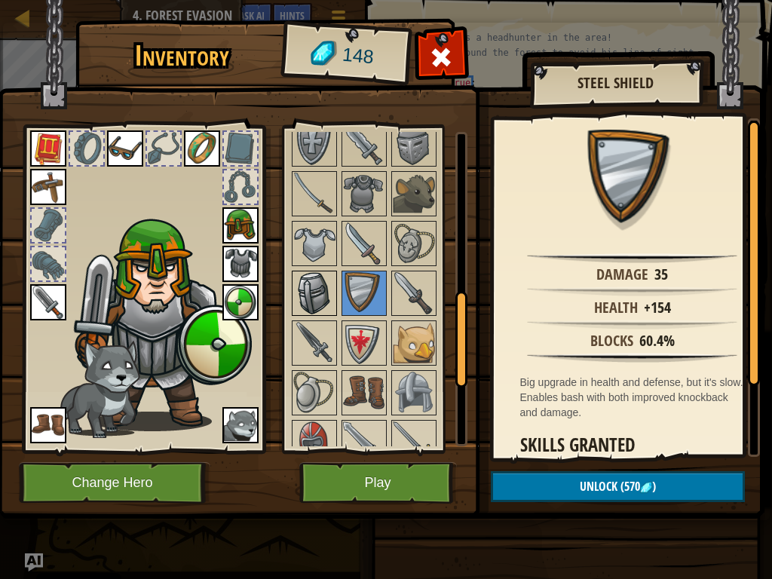
click at [317, 287] on img at bounding box center [314, 293] width 42 height 42
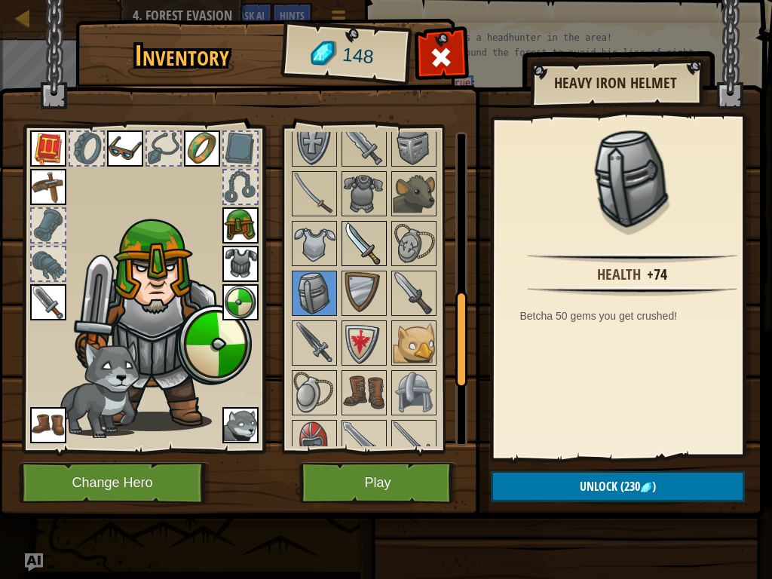
click at [366, 261] on img at bounding box center [364, 243] width 42 height 42
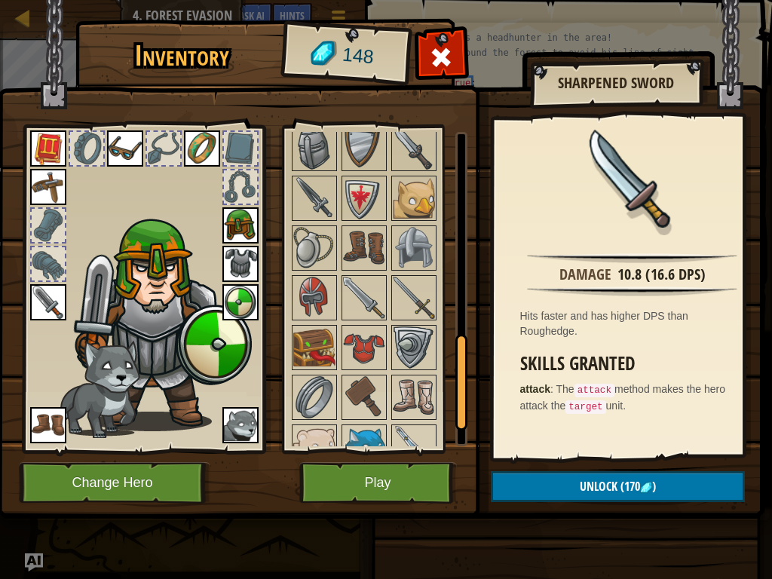
scroll to position [597, 0]
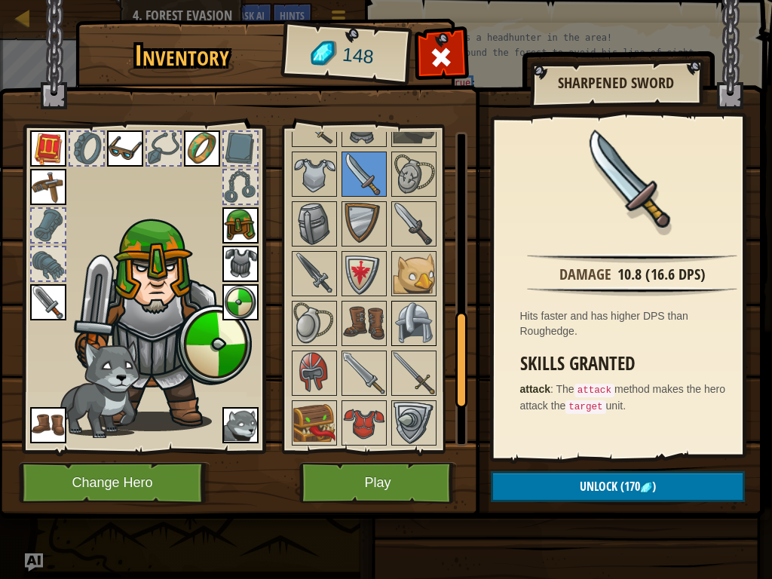
click at [409, 339] on img at bounding box center [414, 323] width 42 height 42
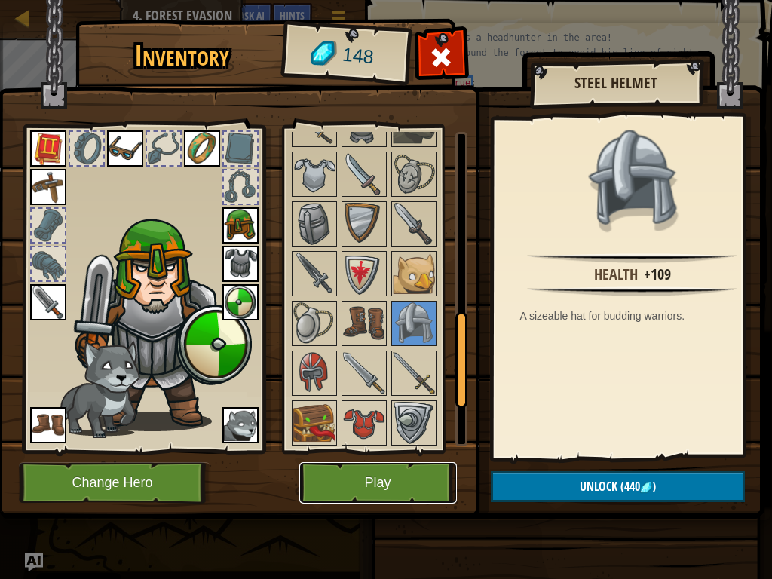
click at [418, 437] on button "Play" at bounding box center [378, 482] width 158 height 41
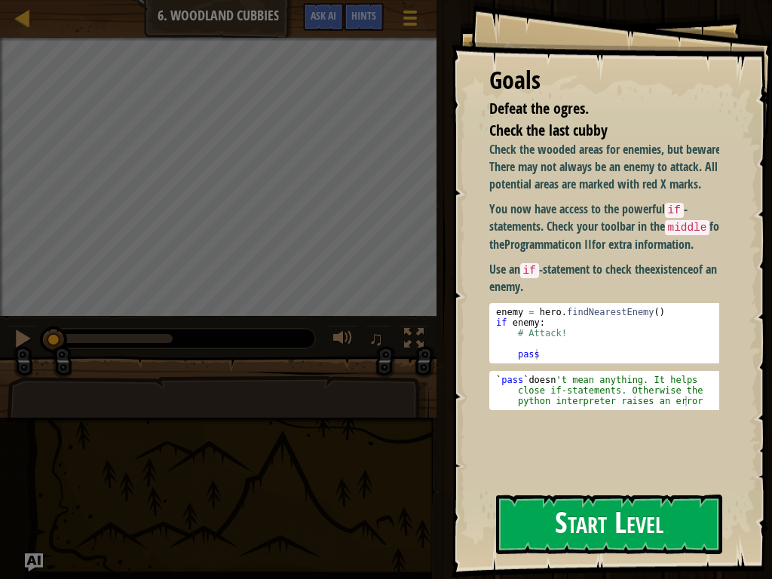
click at [519, 437] on button "Start Level" at bounding box center [609, 525] width 226 height 60
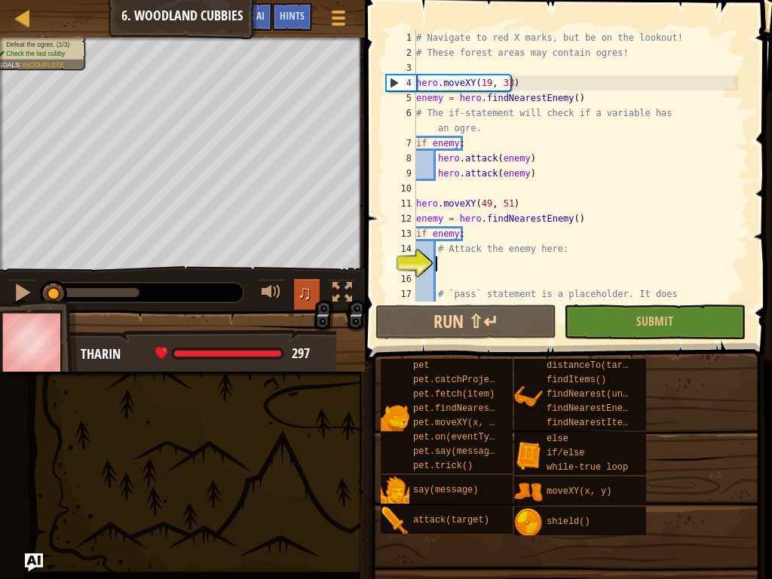
scroll to position [75, 0]
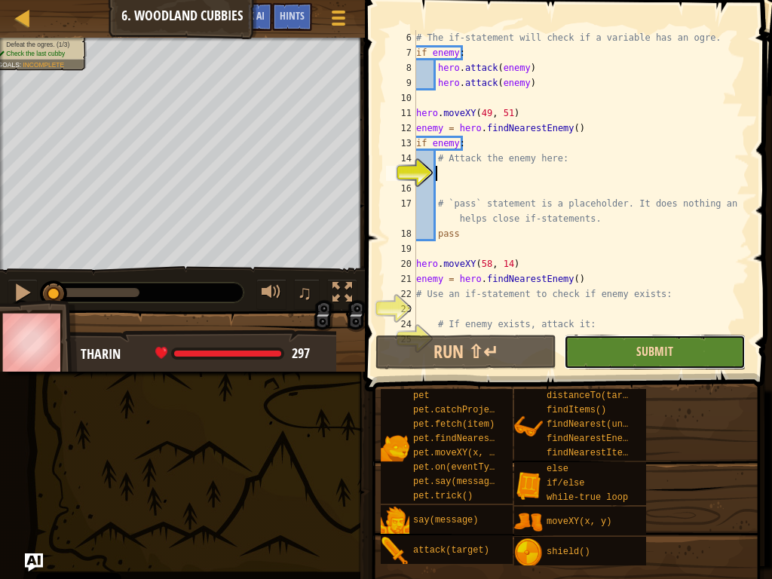
click at [649, 357] on span "Submit" at bounding box center [654, 351] width 37 height 17
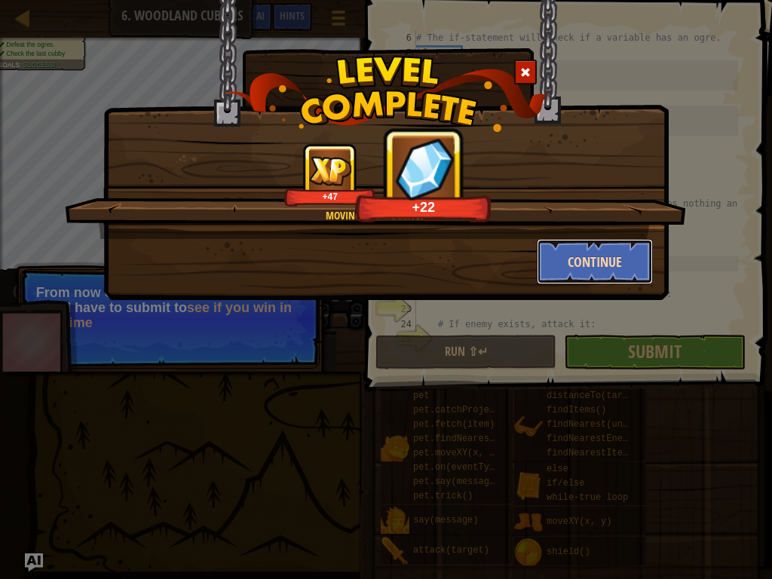
click at [599, 265] on button "Continue" at bounding box center [595, 261] width 117 height 45
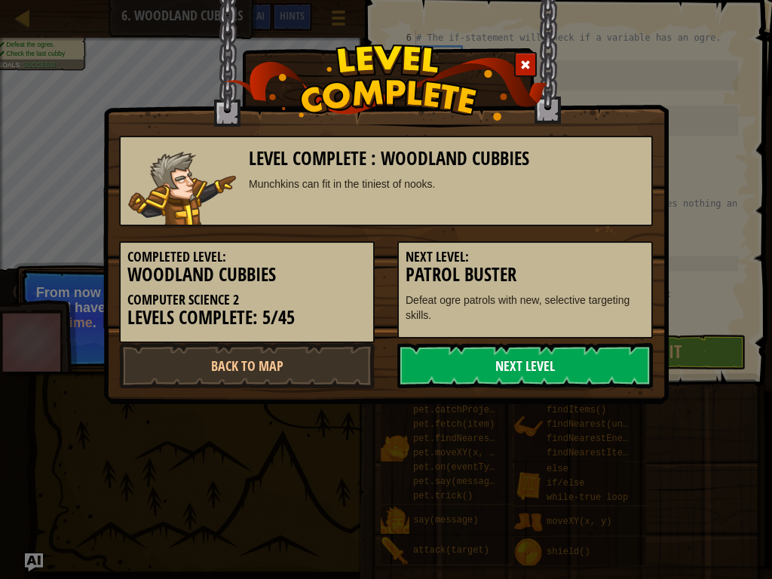
click at [589, 372] on link "Next Level" at bounding box center [525, 365] width 256 height 45
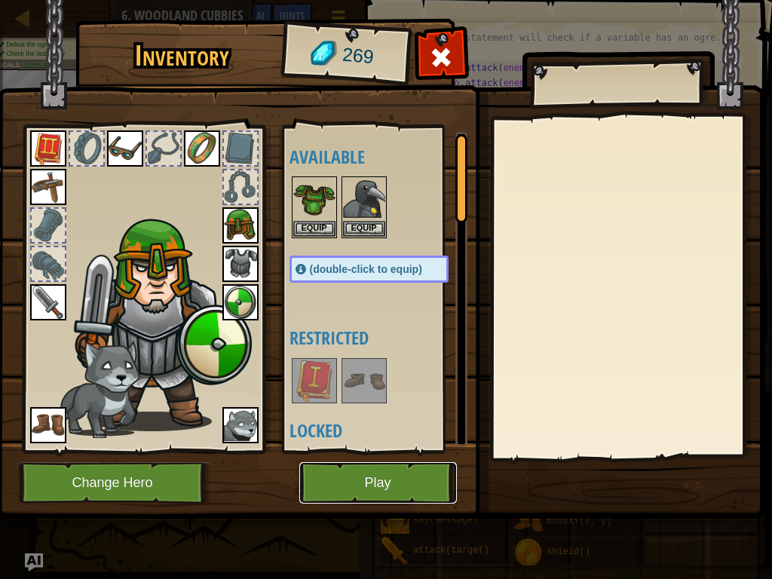
click at [399, 437] on button "Play" at bounding box center [378, 482] width 158 height 41
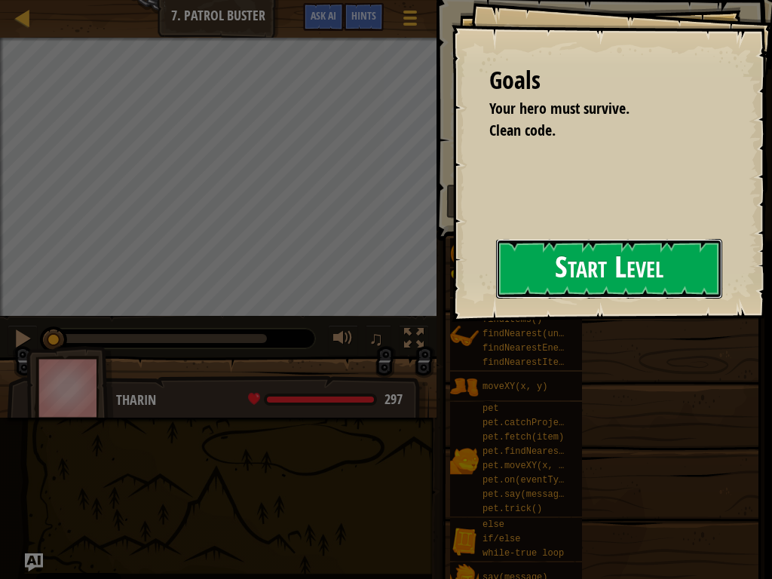
click at [559, 287] on button "Start Level" at bounding box center [609, 269] width 226 height 60
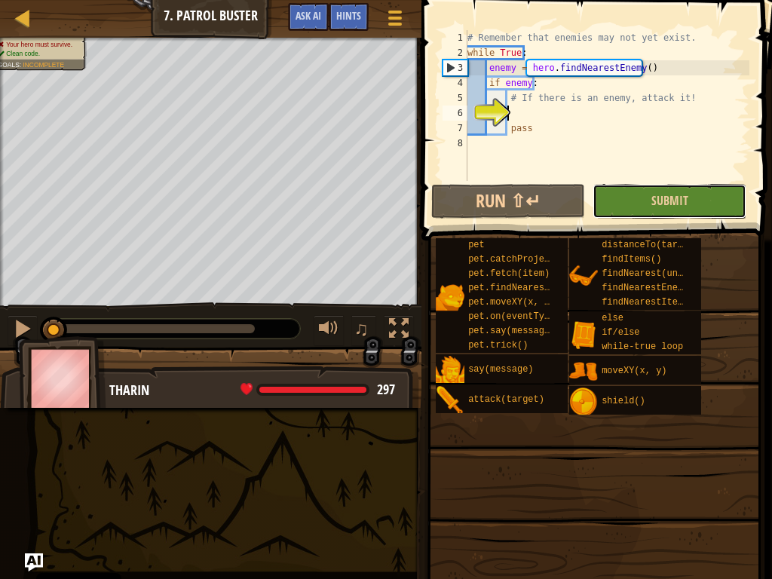
click at [645, 198] on button "Submit" at bounding box center [670, 201] width 154 height 35
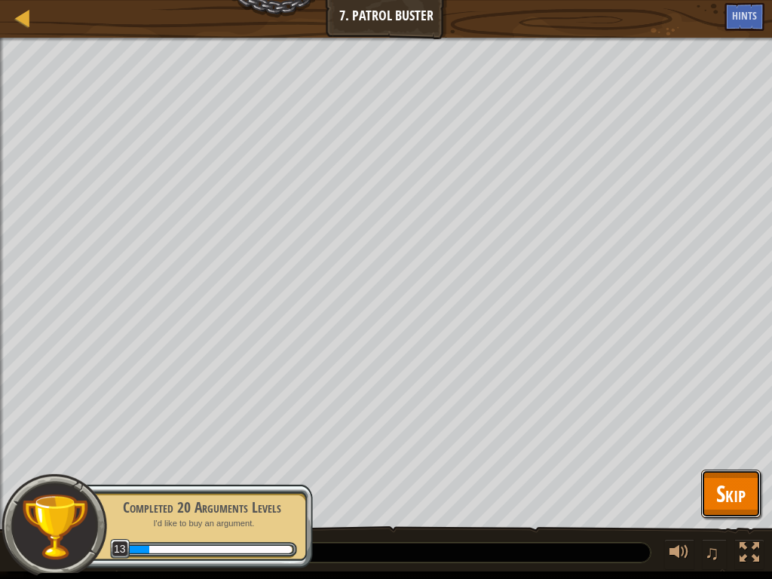
click at [706, 437] on button "Skip" at bounding box center [731, 494] width 60 height 48
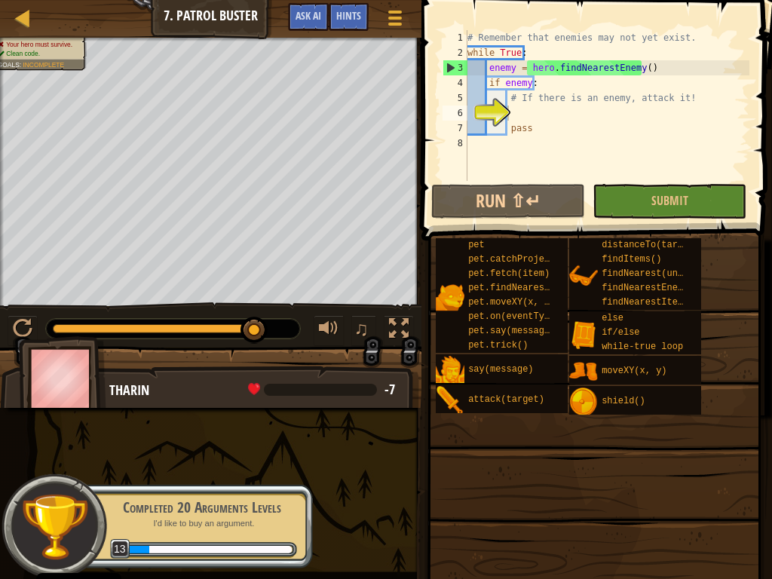
click at [522, 123] on div "# Remember that enemies may not yet exist. while True : enemy = hero . findNear…" at bounding box center [606, 120] width 285 height 181
click at [515, 105] on div "# Remember that enemies may not yet exist. while True : enemy = hero . findNear…" at bounding box center [606, 120] width 285 height 181
type textarea "# If there is an enemy, attack it!"
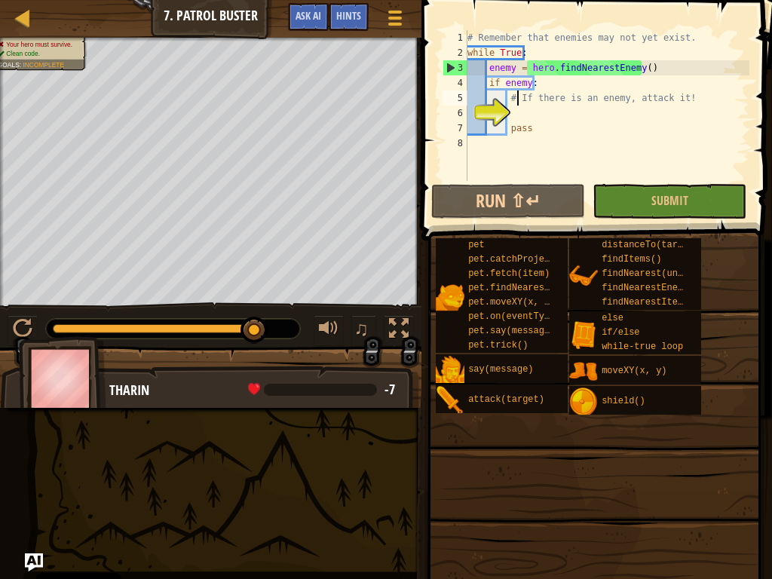
click at [513, 117] on div "# Remember that enemies may not yet exist. while True : enemy = hero . findNear…" at bounding box center [606, 120] width 285 height 181
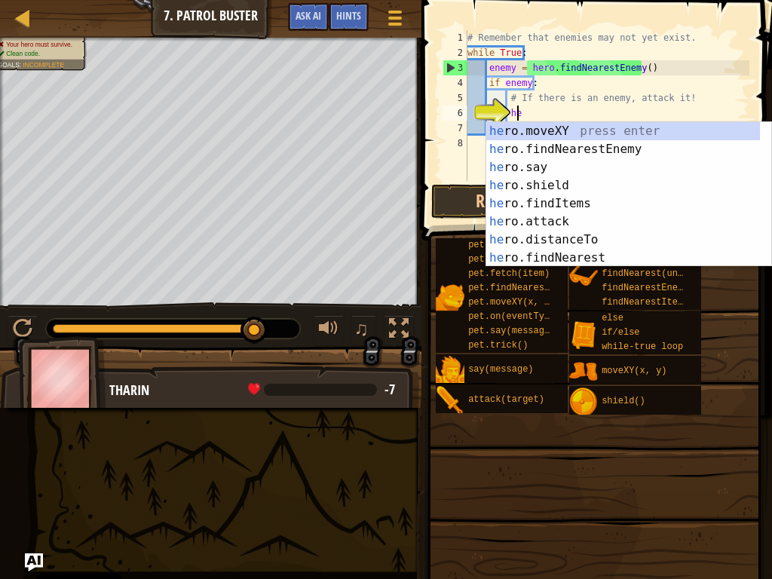
scroll to position [7, 4]
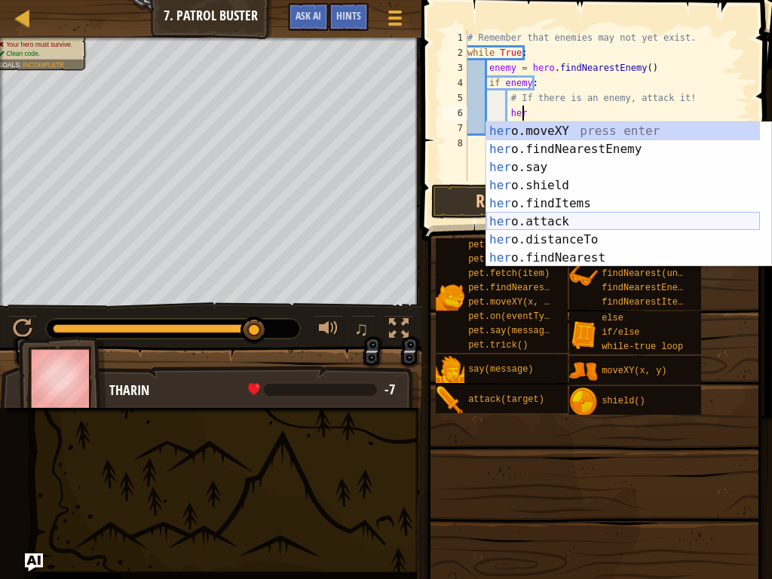
click at [554, 217] on div "her o.moveXY press enter her o.findNearestEnemy press enter her o.say press ent…" at bounding box center [623, 212] width 274 height 181
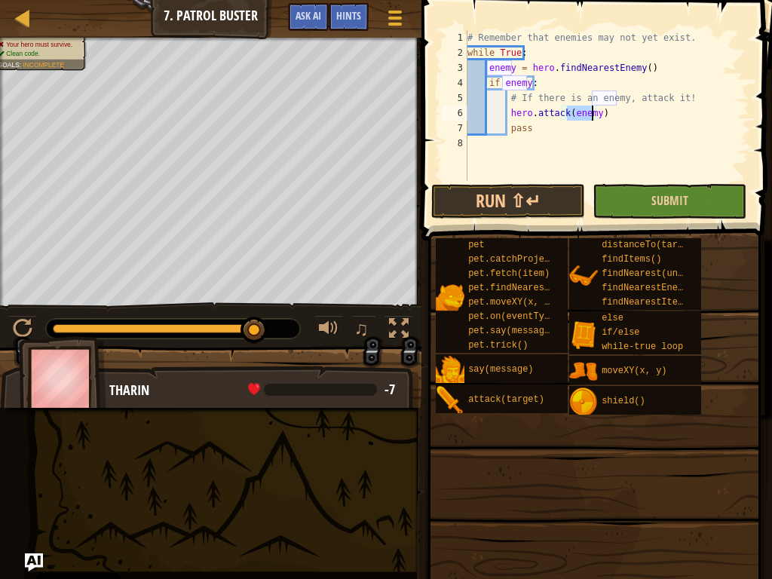
type textarea "hero.attack(enemy)"
click at [599, 196] on button "Submit" at bounding box center [670, 201] width 154 height 35
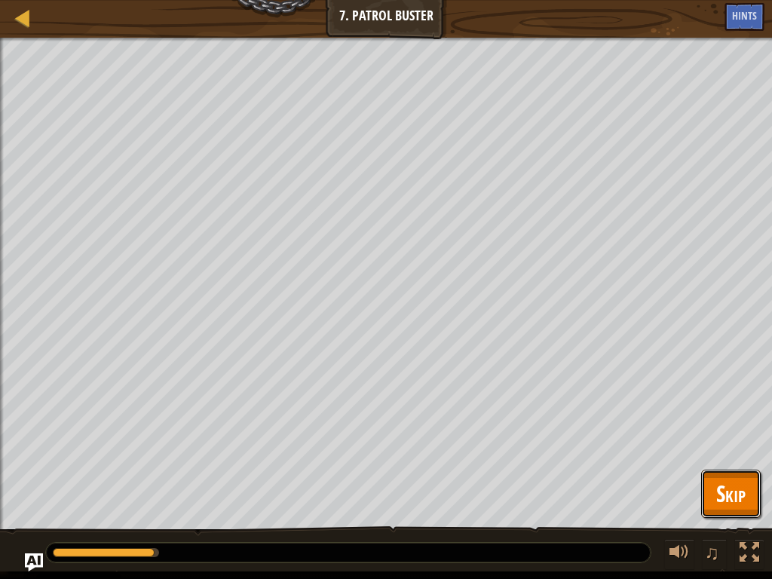
click at [731, 437] on span "Skip" at bounding box center [730, 493] width 29 height 31
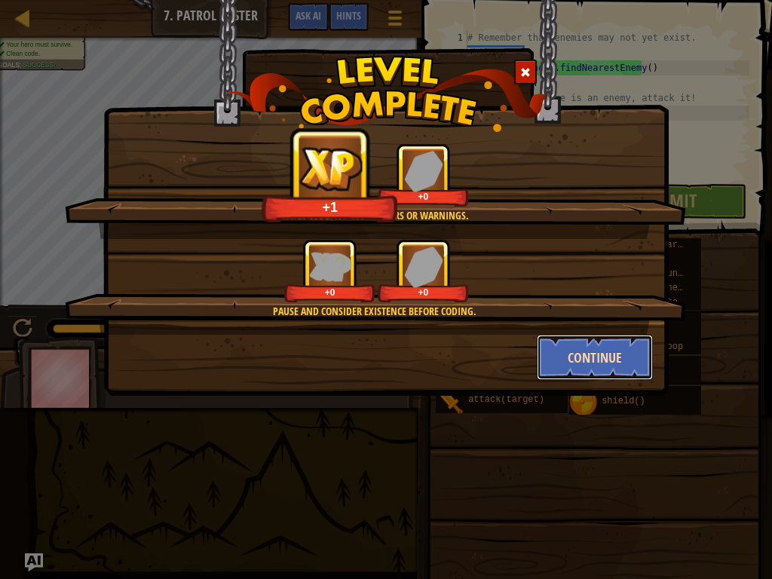
click at [597, 372] on button "Continue" at bounding box center [595, 357] width 117 height 45
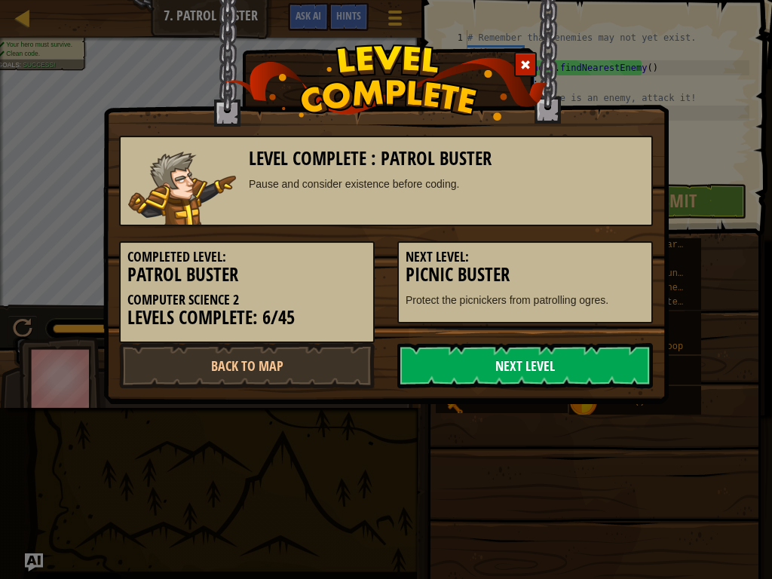
click at [599, 375] on link "Next Level" at bounding box center [525, 365] width 256 height 45
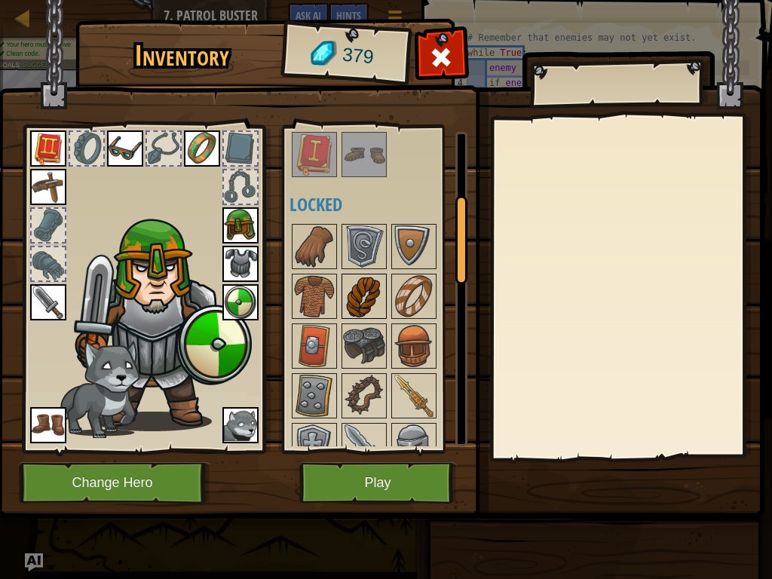
scroll to position [528, 0]
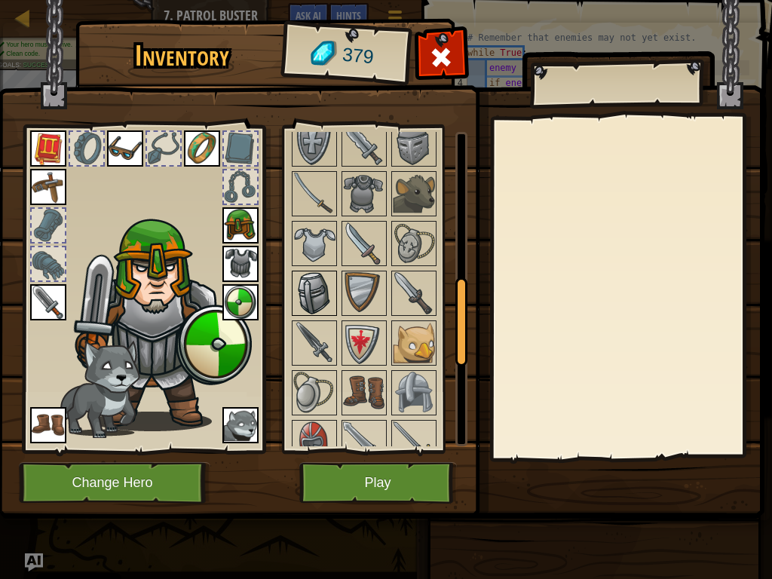
click at [326, 283] on img at bounding box center [314, 293] width 42 height 42
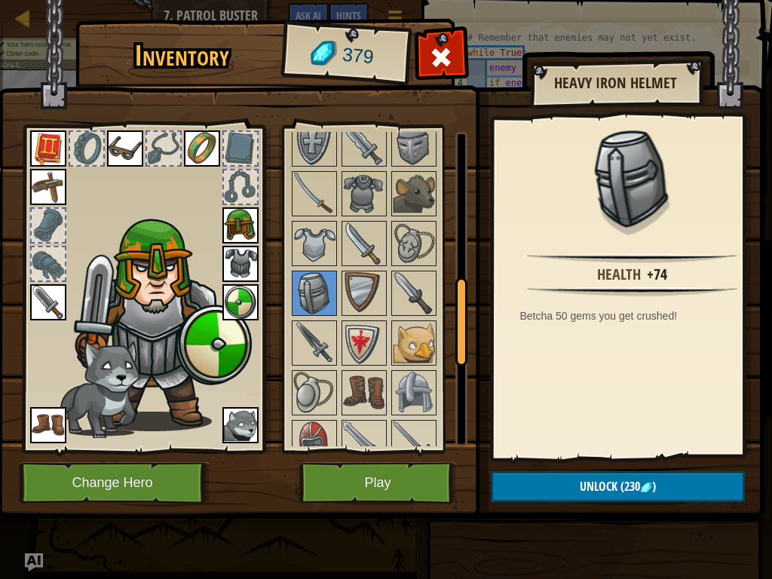
click at [247, 222] on img at bounding box center [240, 225] width 36 height 36
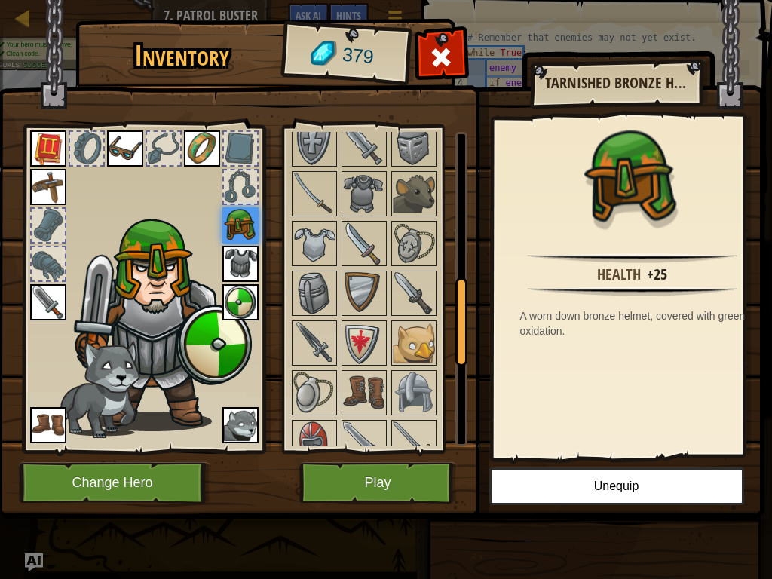
click at [250, 254] on img at bounding box center [240, 264] width 36 height 36
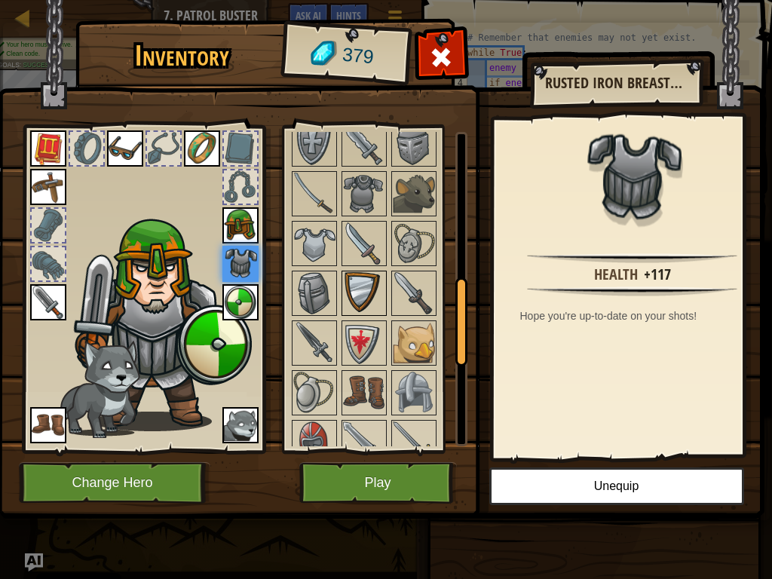
click at [367, 311] on img at bounding box center [364, 293] width 42 height 42
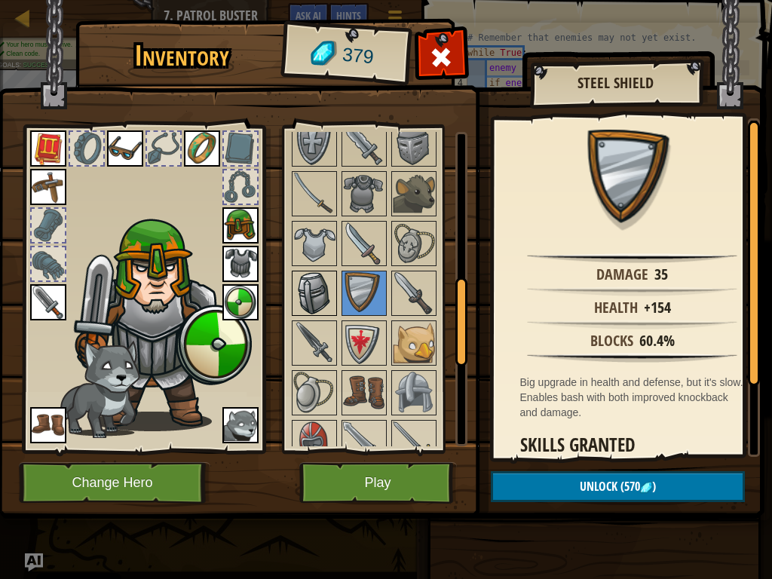
click at [302, 299] on img at bounding box center [314, 293] width 42 height 42
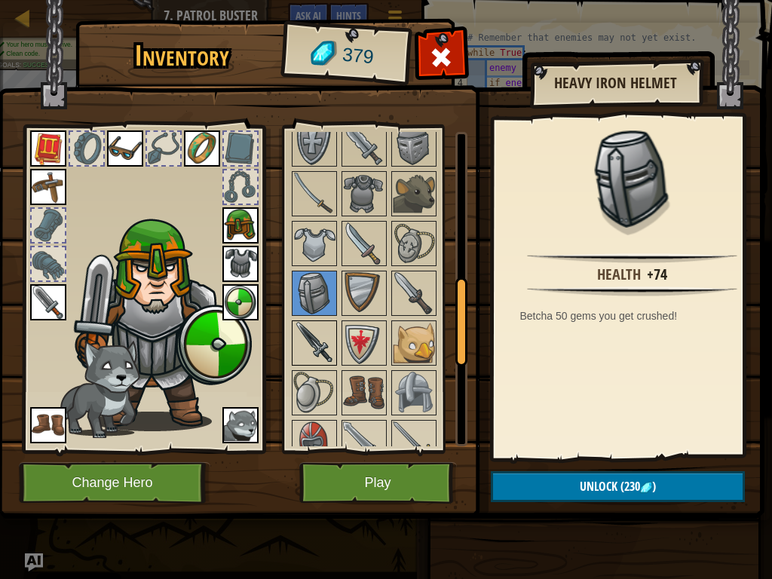
click at [320, 342] on img at bounding box center [314, 343] width 42 height 42
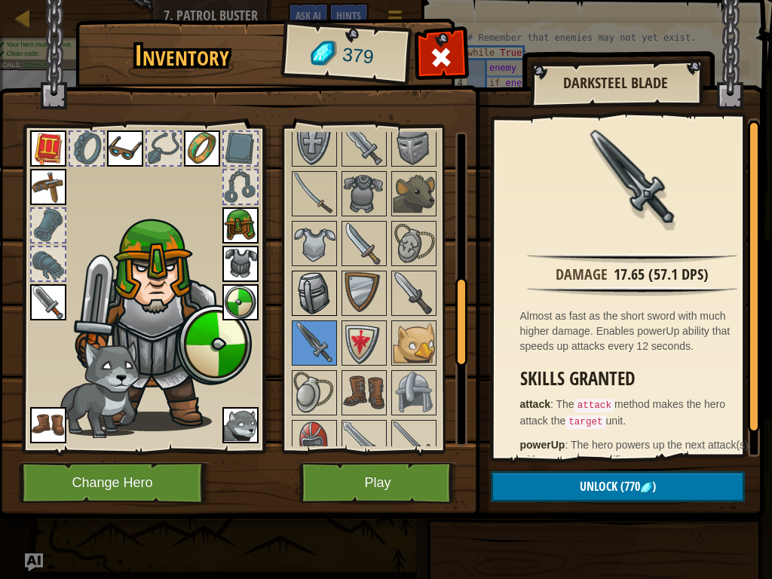
click at [314, 290] on img at bounding box center [314, 293] width 42 height 42
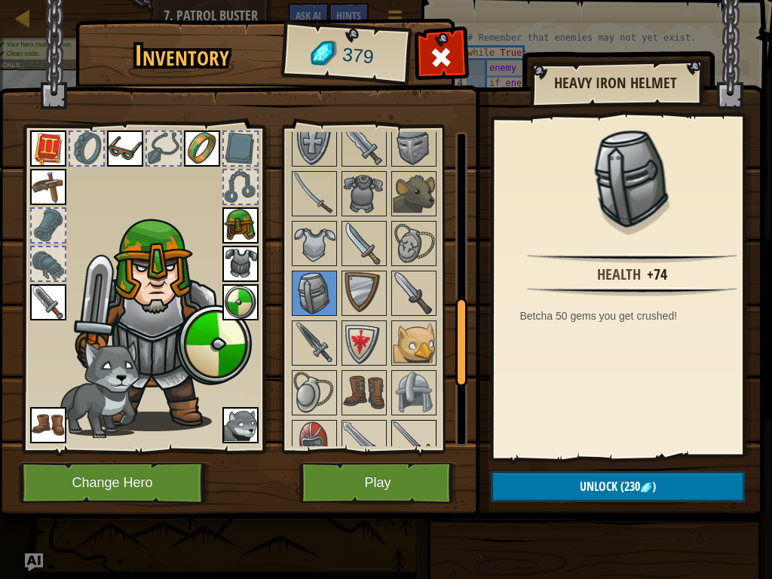
scroll to position [603, 0]
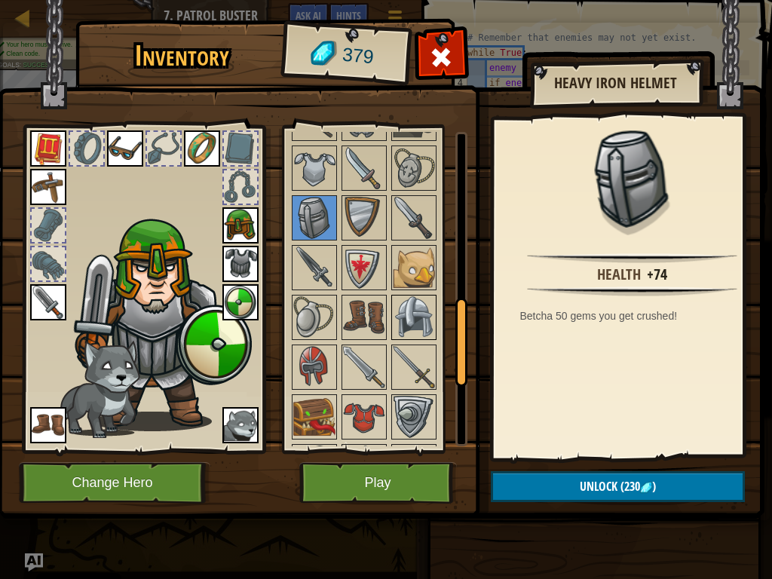
click at [411, 332] on img at bounding box center [414, 317] width 42 height 42
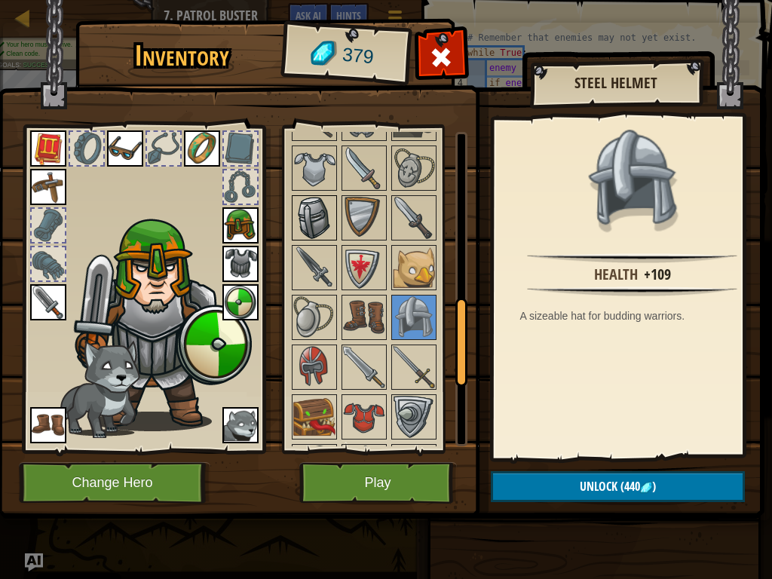
click at [301, 231] on img at bounding box center [314, 218] width 42 height 42
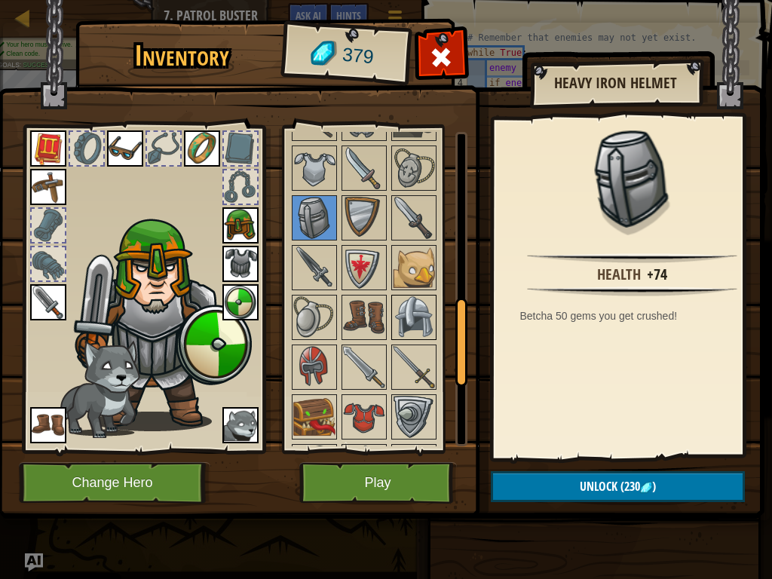
click at [408, 314] on img at bounding box center [414, 317] width 42 height 42
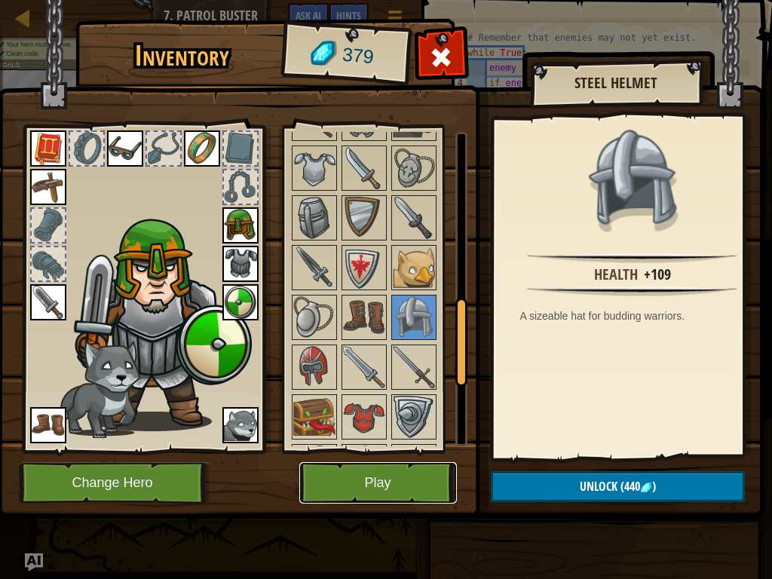
click at [365, 437] on button "Play" at bounding box center [378, 482] width 158 height 41
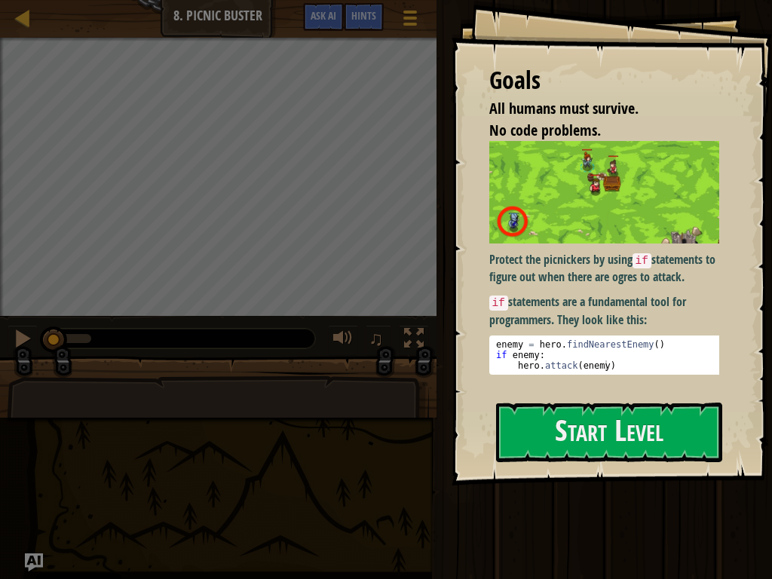
click at [575, 382] on div "Protect the picnickers by using if statements to figure out when there are ogre…" at bounding box center [609, 264] width 241 height 247
drag, startPoint x: 579, startPoint y: 403, endPoint x: 582, endPoint y: 419, distance: 16.9
click at [581, 416] on div "Goals All humans must survive. No code problems. Protect the picnickers by usin…" at bounding box center [612, 243] width 320 height 486
click at [582, 437] on button "Start Level" at bounding box center [609, 433] width 226 height 60
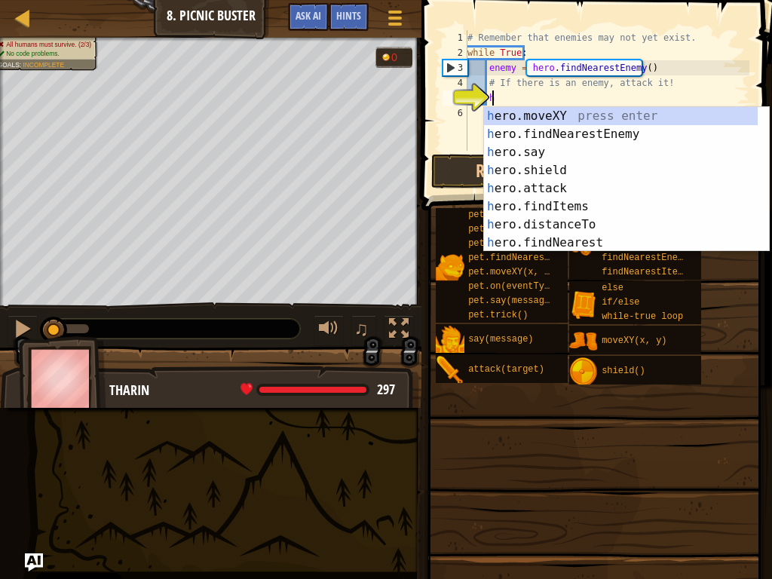
scroll to position [7, 2]
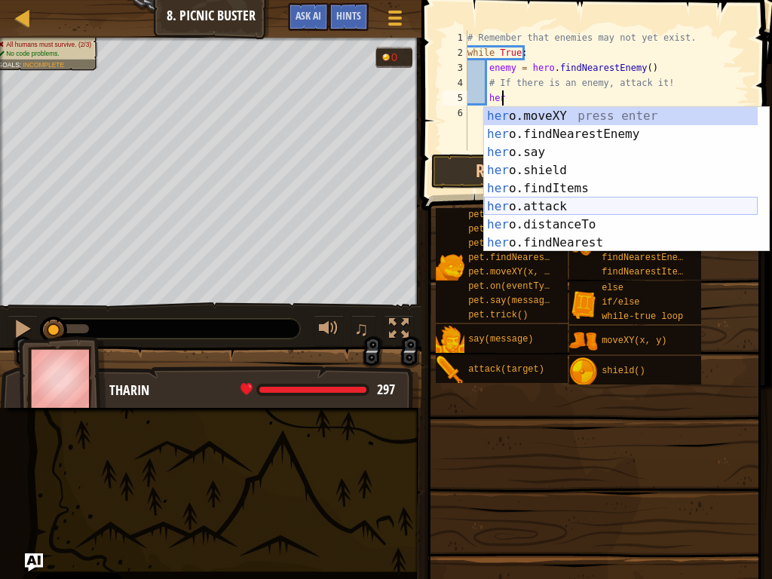
click at [522, 198] on div "her o.moveXY press enter her o.findNearestEnemy press enter her o.say press ent…" at bounding box center [621, 197] width 274 height 181
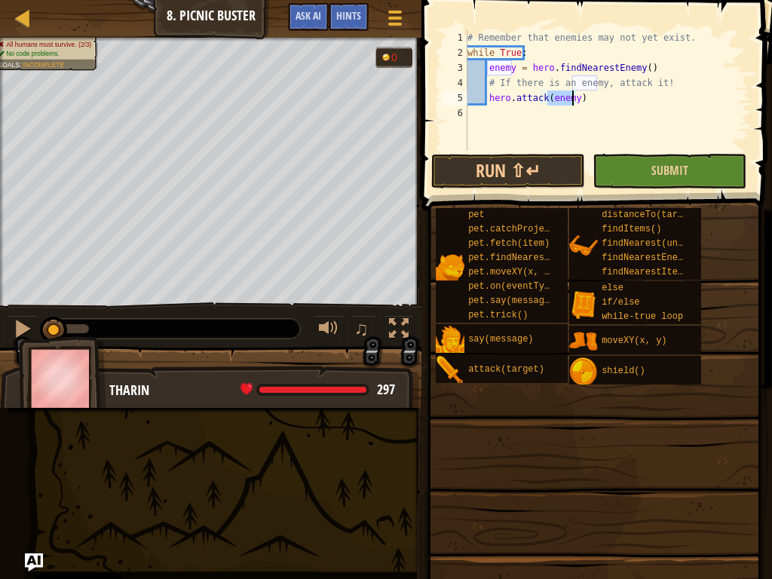
type textarea "hero.attack(enemy)"
click at [605, 157] on button "Submit" at bounding box center [670, 171] width 154 height 35
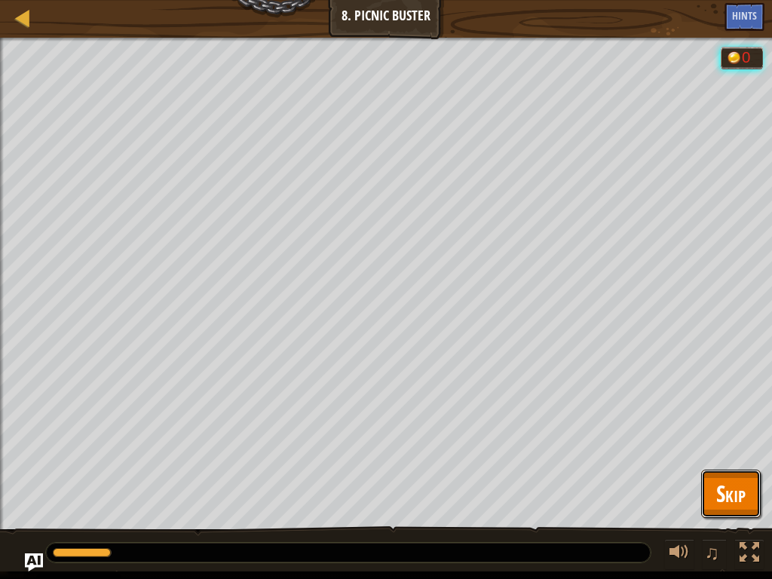
click at [736, 437] on span "Skip" at bounding box center [730, 493] width 29 height 31
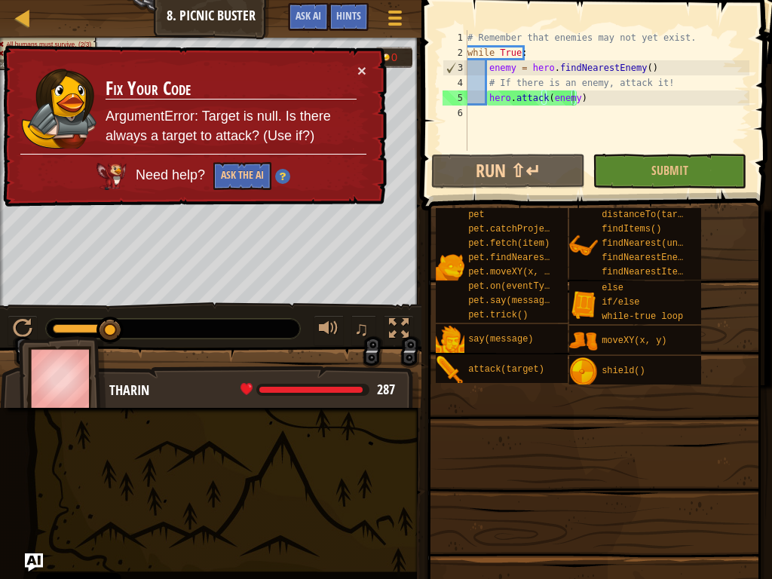
click at [351, 68] on td "Fix Your Code ArgumentError: Target is null. Is there always a target to attack…" at bounding box center [231, 108] width 253 height 91
click at [619, 171] on button "Submit" at bounding box center [670, 171] width 154 height 35
click at [599, 90] on div "# Remember that enemies may not yet exist. while True : enemy = hero . findNear…" at bounding box center [606, 105] width 285 height 151
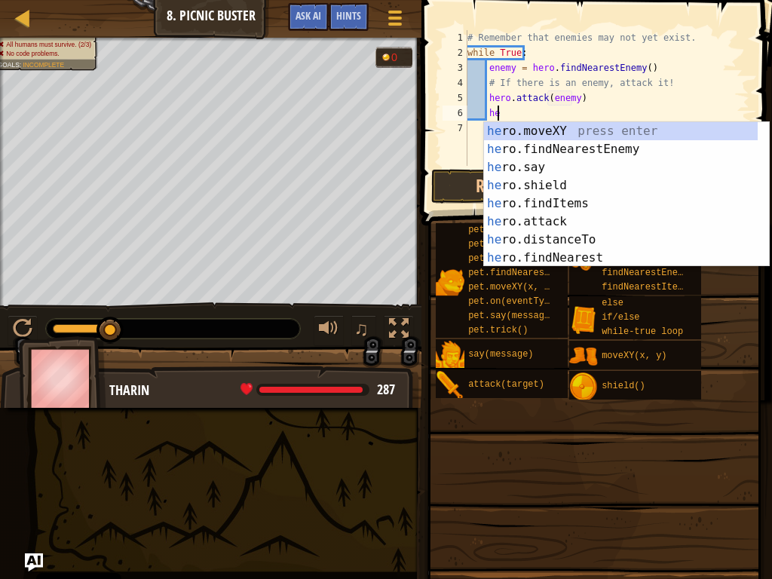
type textarea "her"
click at [489, 185] on div "her o.moveXY press enter her o.findNearestEnemy press enter her o.say press ent…" at bounding box center [621, 212] width 274 height 181
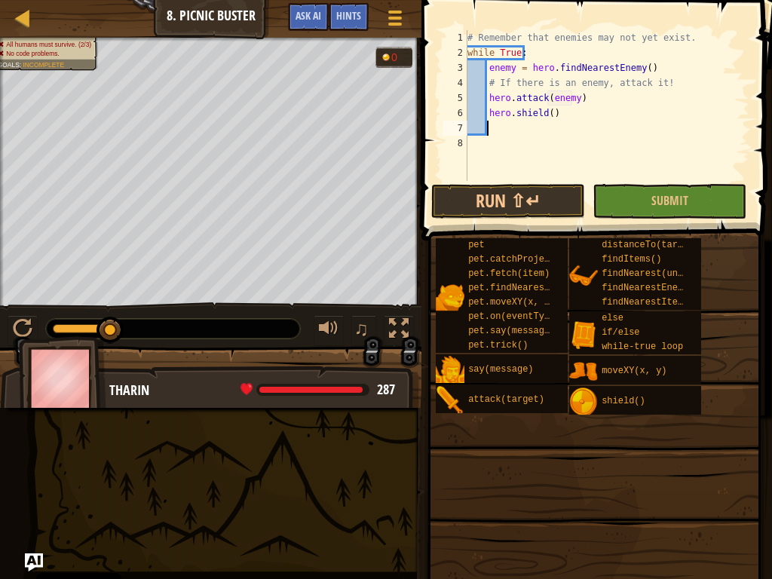
click at [544, 111] on div "# Remember that enemies may not yet exist. while True : enemy = hero . findNear…" at bounding box center [606, 120] width 285 height 181
type textarea "hero.shield()"
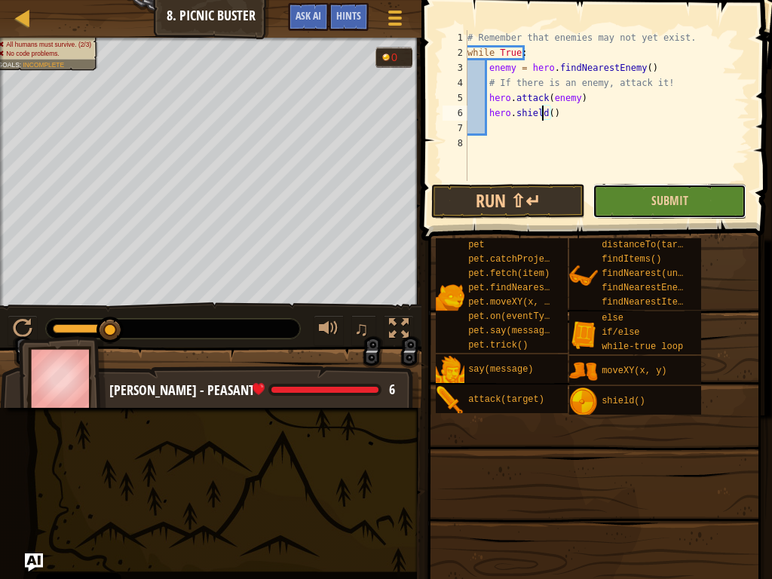
click at [637, 196] on button "Submit" at bounding box center [670, 201] width 154 height 35
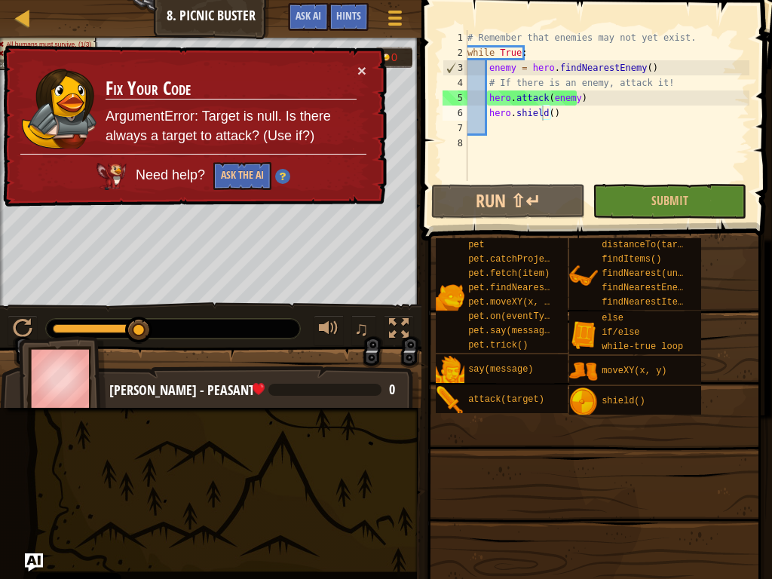
click at [504, 130] on div "# Remember that enemies may not yet exist. while True : enemy = hero . findNear…" at bounding box center [606, 120] width 285 height 181
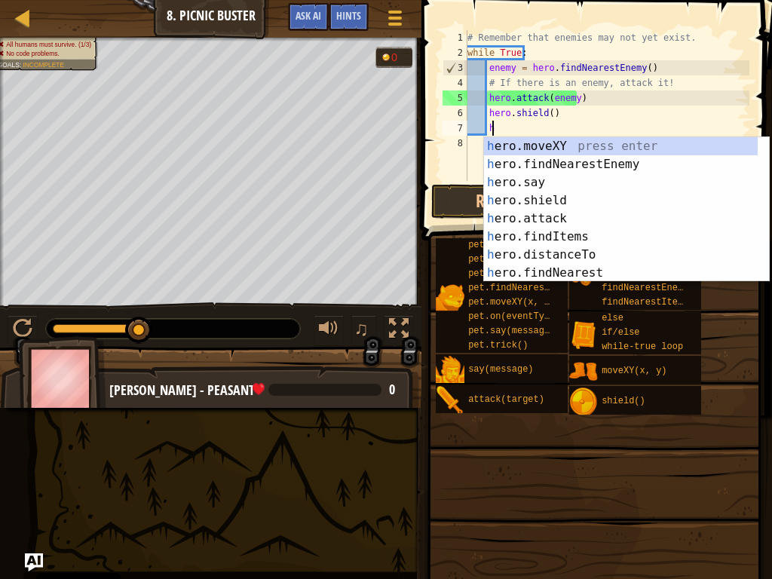
scroll to position [7, 2]
type textarea "her"
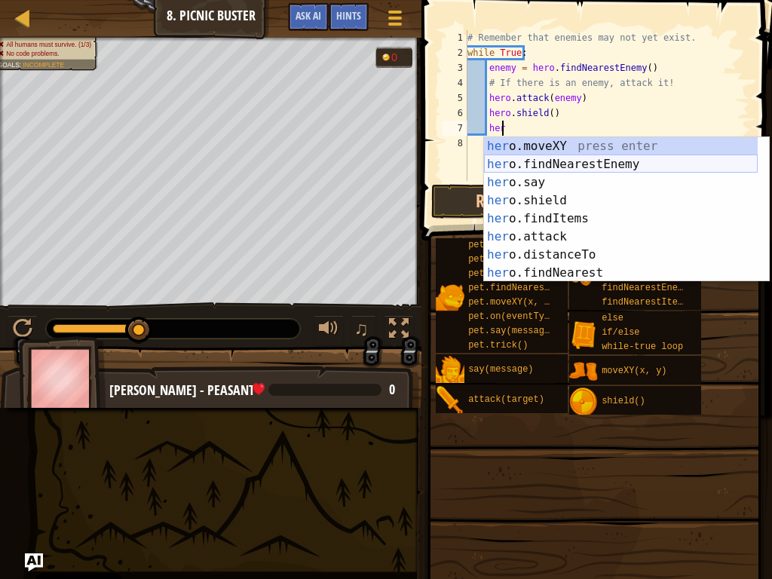
click at [512, 167] on div "her o.moveXY press enter her o.findNearestEnemy press enter her o.say press ent…" at bounding box center [621, 227] width 274 height 181
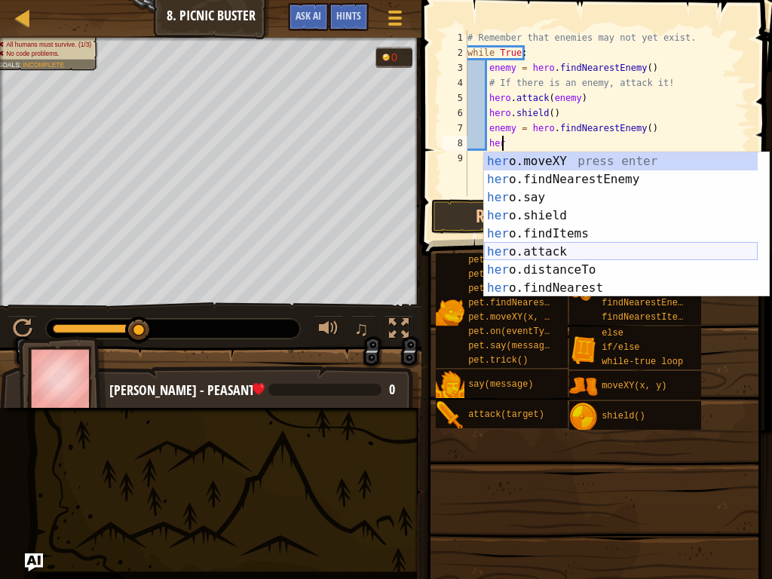
click at [551, 254] on div "her o.moveXY press enter her o.findNearestEnemy press enter her o.say press ent…" at bounding box center [621, 242] width 274 height 181
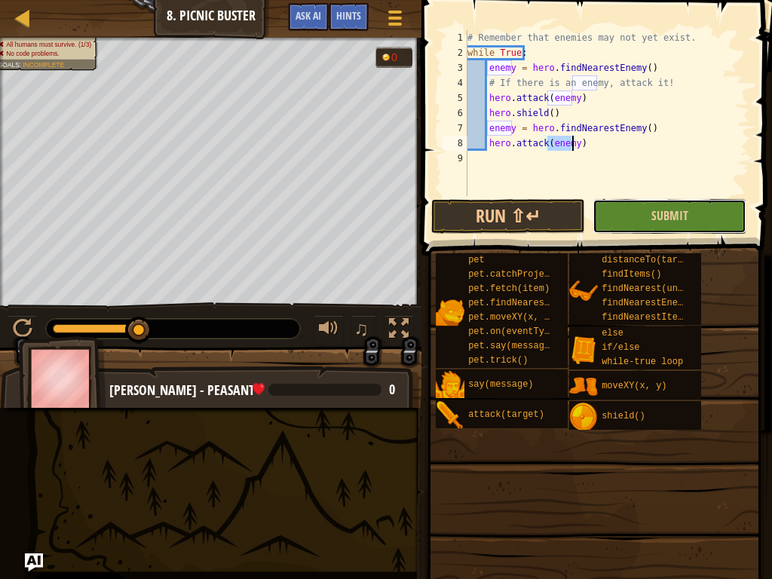
click at [614, 208] on button "Submit" at bounding box center [670, 216] width 154 height 35
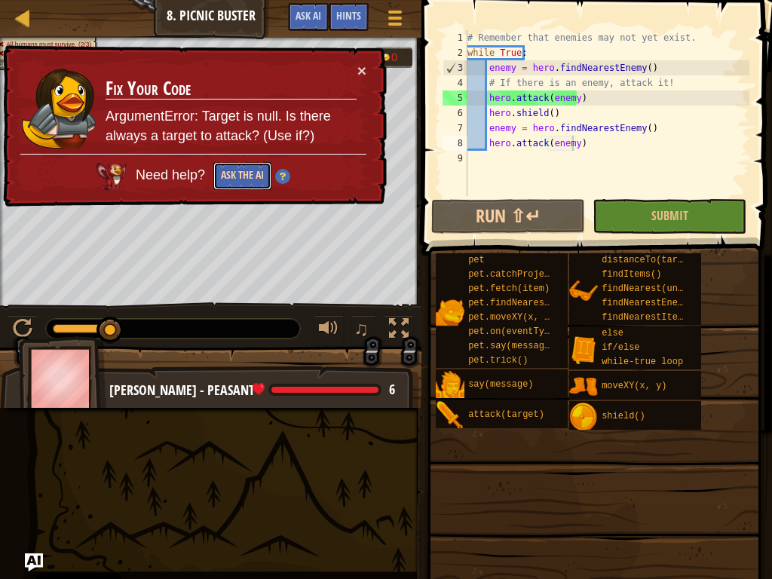
click at [233, 168] on button "Ask the AI" at bounding box center [242, 176] width 58 height 28
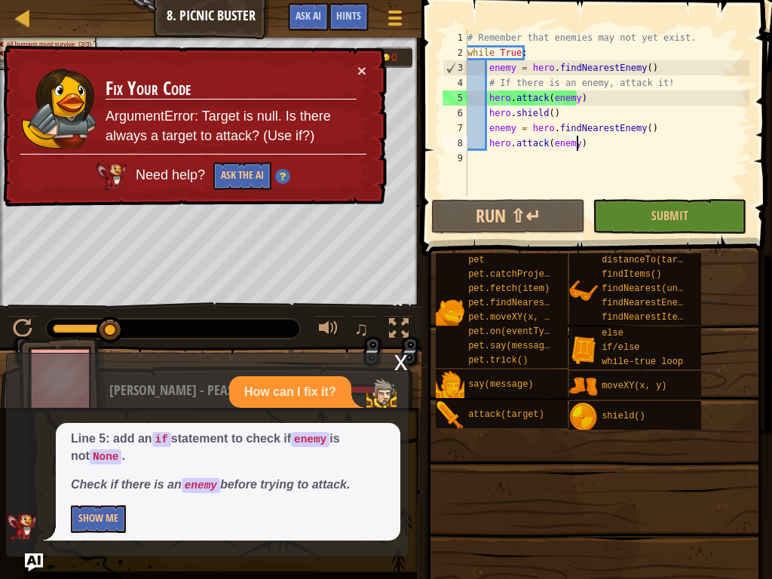
click at [575, 148] on div "# Remember that enemies may not yet exist. while True : enemy = hero . findNear…" at bounding box center [606, 128] width 285 height 196
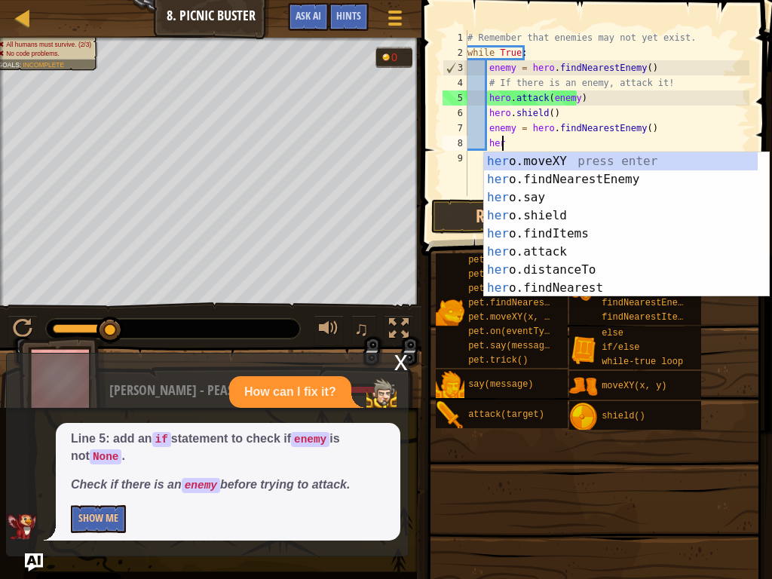
type textarea "h"
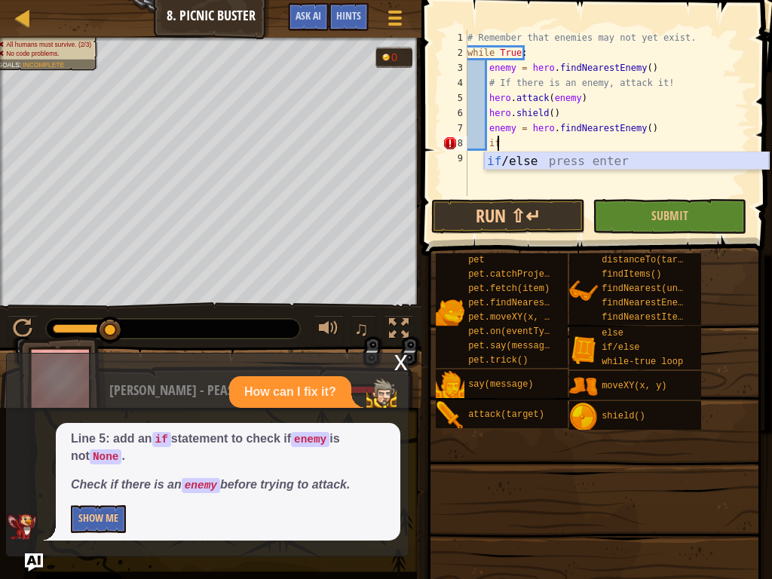
click at [566, 156] on div "if /else press enter" at bounding box center [626, 179] width 285 height 54
type textarea "if enemy:"
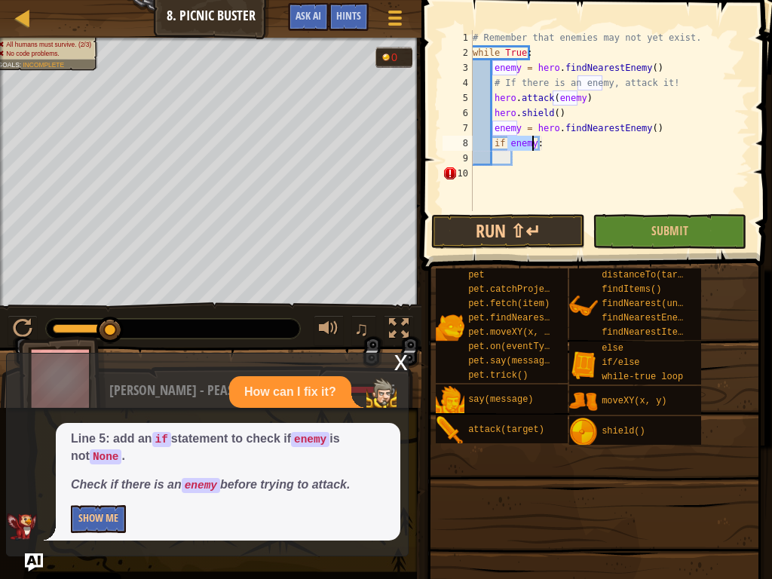
drag, startPoint x: 624, startPoint y: 195, endPoint x: 625, endPoint y: 204, distance: 8.4
click at [625, 204] on div "# Remember that enemies may not yet exist. while True : enemy = hero . findNear…" at bounding box center [610, 135] width 280 height 211
click at [547, 139] on div "# Remember that enemies may not yet exist. while True : enemy = hero . findNear…" at bounding box center [610, 135] width 280 height 211
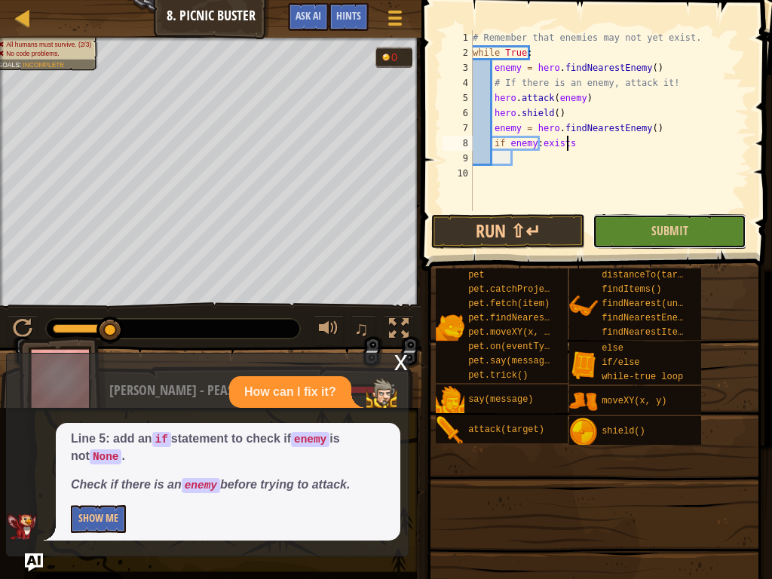
click at [697, 225] on button "Submit" at bounding box center [670, 231] width 154 height 35
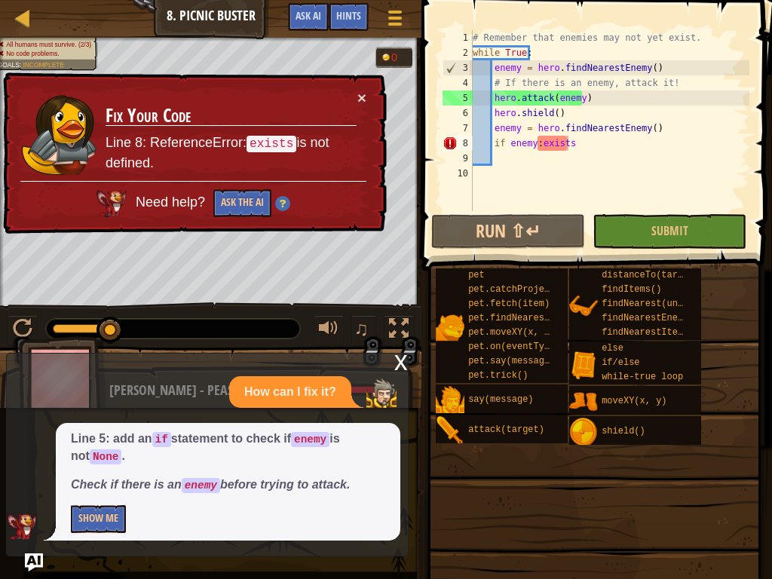
click at [577, 150] on div "# Remember that enemies may not yet exist. while True : enemy = hero . findNear…" at bounding box center [610, 135] width 280 height 211
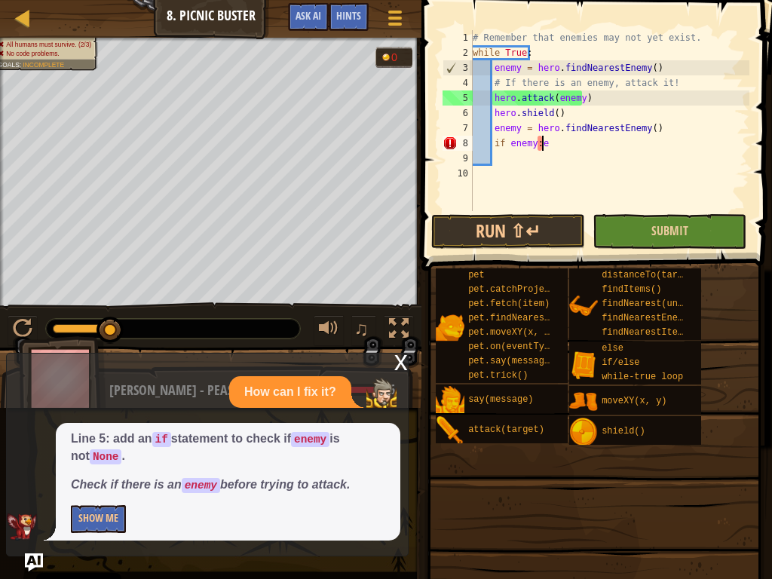
scroll to position [7, 5]
click at [641, 229] on button "Submit" at bounding box center [670, 231] width 154 height 35
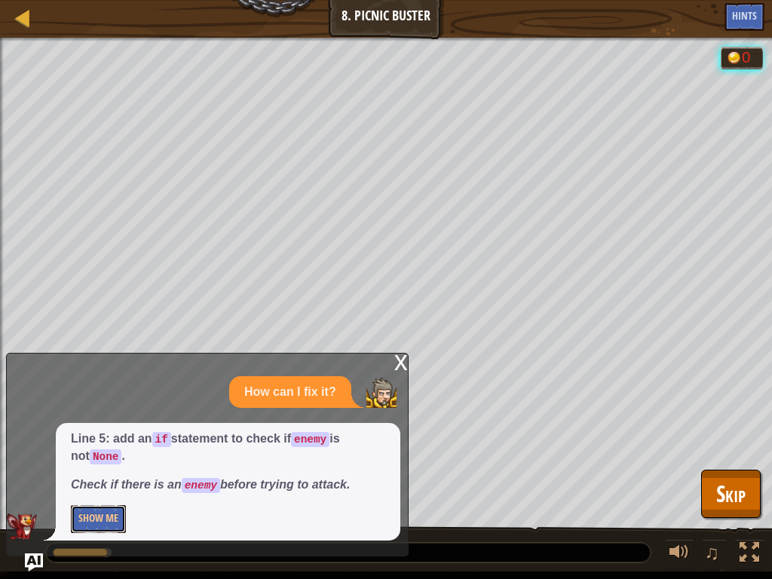
click at [116, 437] on button "Show Me" at bounding box center [98, 519] width 55 height 28
click at [81, 437] on button "Hide" at bounding box center [88, 519] width 35 height 28
click at [81, 437] on button "Show Me" at bounding box center [98, 519] width 55 height 28
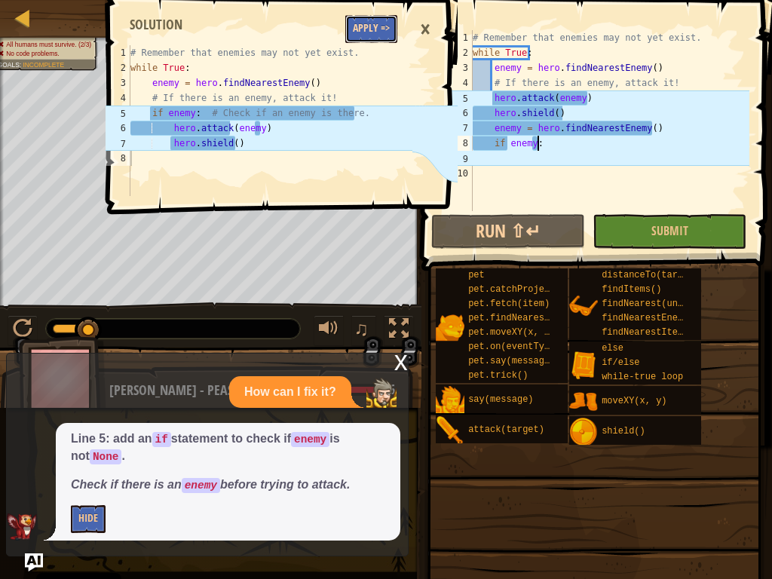
click at [369, 20] on button "Apply =>" at bounding box center [371, 29] width 52 height 28
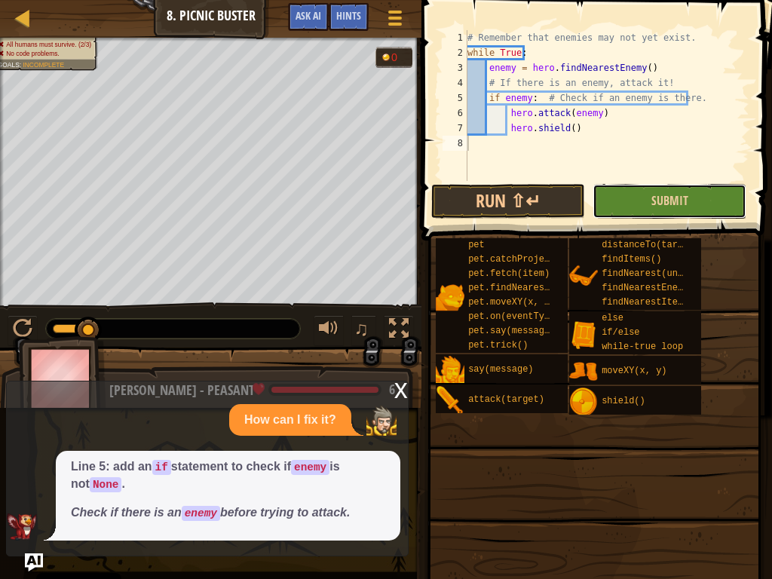
click at [651, 192] on button "Submit" at bounding box center [670, 201] width 154 height 35
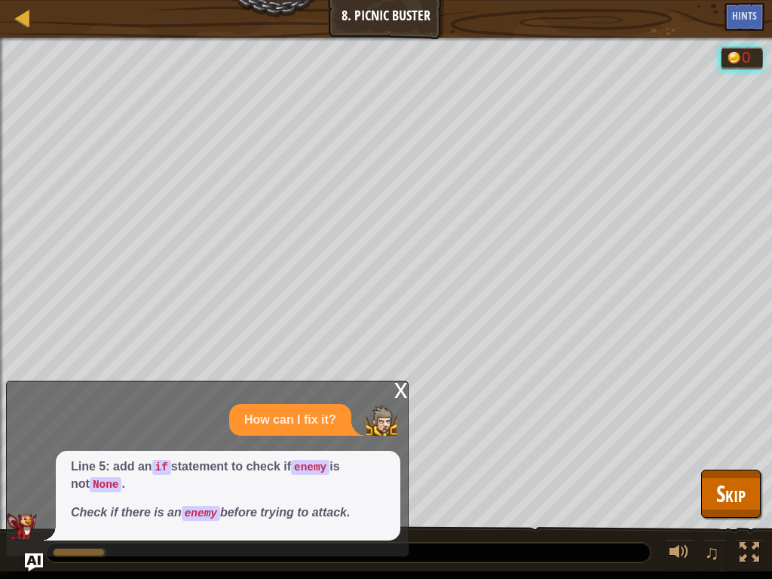
click at [399, 397] on div "x" at bounding box center [401, 388] width 14 height 15
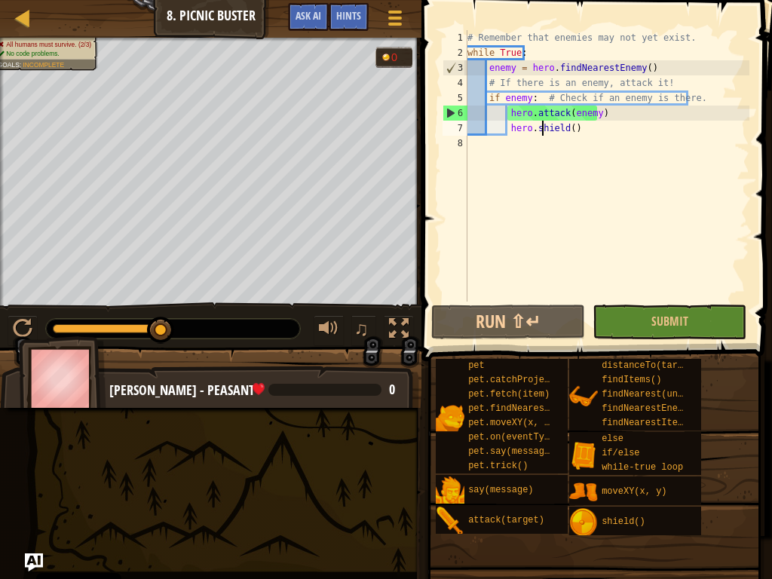
click at [540, 130] on div "# Remember that enemies may not yet exist. while True : enemy = hero . findNear…" at bounding box center [606, 181] width 285 height 302
click at [591, 124] on div "# Remember that enemies may not yet exist. while True : enemy = hero . findNear…" at bounding box center [606, 181] width 285 height 302
click at [562, 124] on div "# Remember that enemies may not yet exist. while True : enemy = hero . findNear…" at bounding box center [606, 181] width 285 height 302
click at [569, 125] on div "# Remember that enemies may not yet exist. while True : enemy = hero . findNear…" at bounding box center [606, 181] width 285 height 302
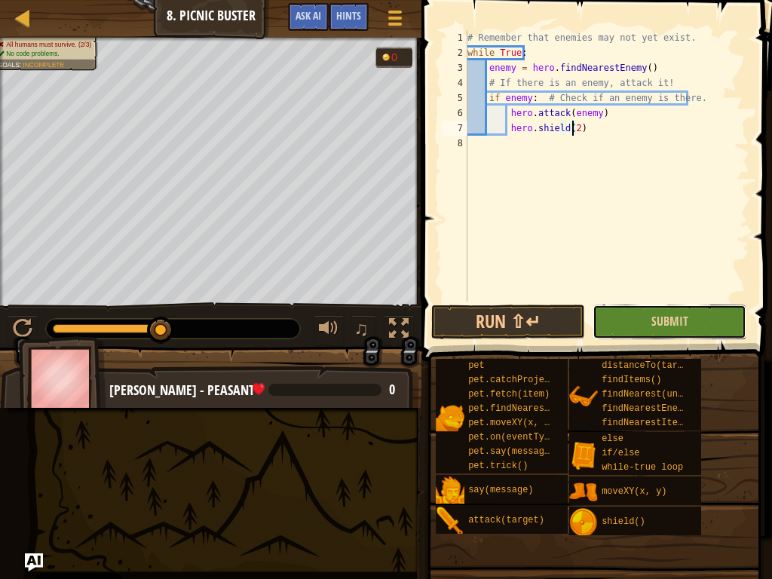
click at [642, 323] on button "Submit" at bounding box center [670, 322] width 154 height 35
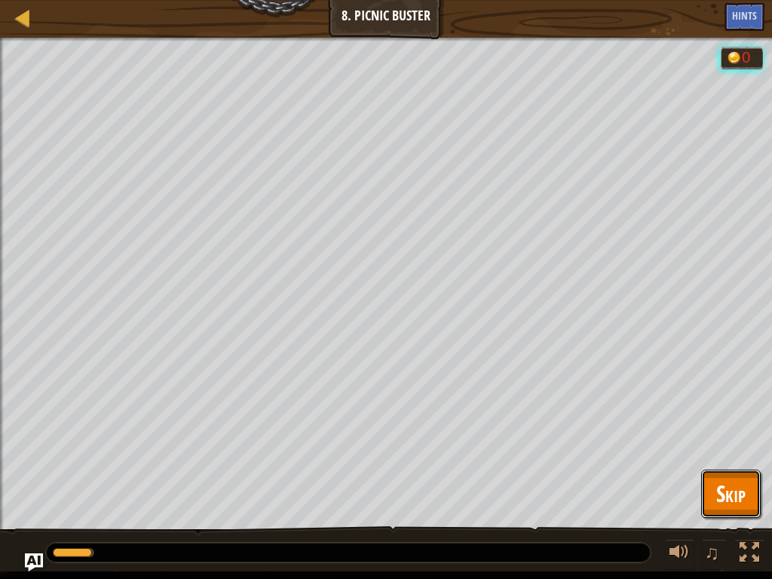
click at [736, 437] on span "Skip" at bounding box center [730, 493] width 29 height 31
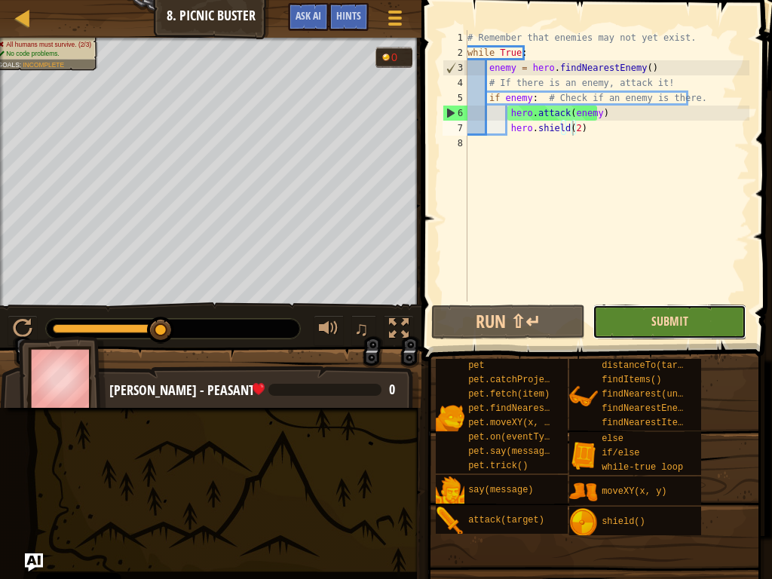
click at [654, 324] on span "Submit" at bounding box center [669, 321] width 37 height 17
drag, startPoint x: 431, startPoint y: 199, endPoint x: 495, endPoint y: 152, distance: 80.4
click at [479, 159] on div "hero.shield(2) 1 2 3 4 5 6 7 8 # Remember that enemies may not yet exist. while…" at bounding box center [594, 211] width 355 height 406
click at [584, 118] on div "# Remember that enemies may not yet exist. while True : enemy = hero . findNear…" at bounding box center [606, 181] width 285 height 302
click at [593, 134] on div "# Remember that enemies may not yet exist. while True : enemy = hero . findNear…" at bounding box center [606, 181] width 285 height 302
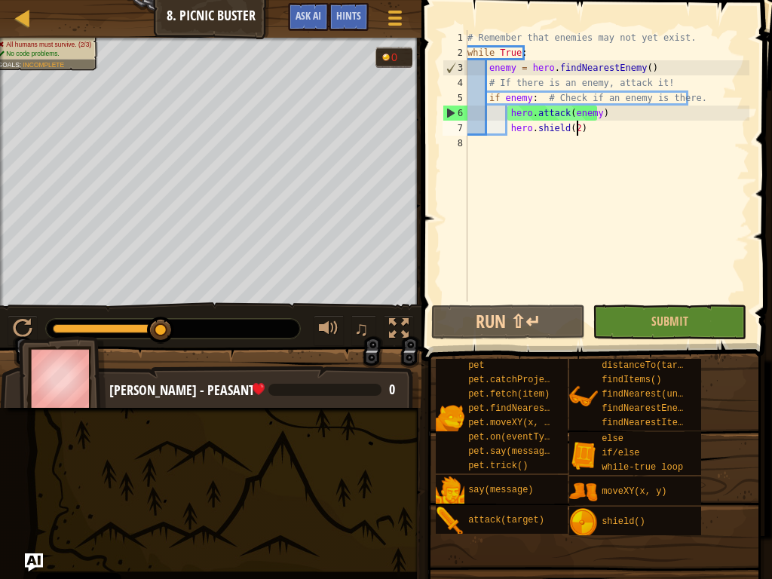
type textarea "hero.shield(2)"
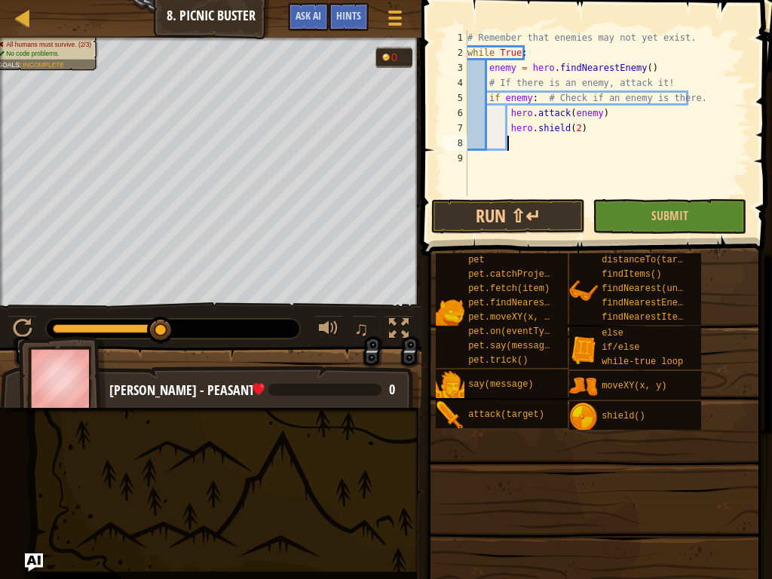
click at [600, 121] on div "# Remember that enemies may not yet exist. while True : enemy = hero . findNear…" at bounding box center [606, 128] width 285 height 196
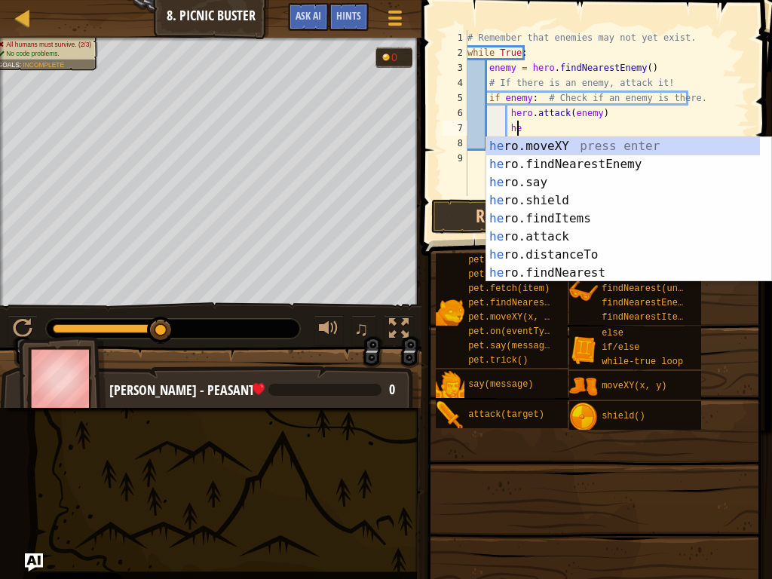
type textarea "h"
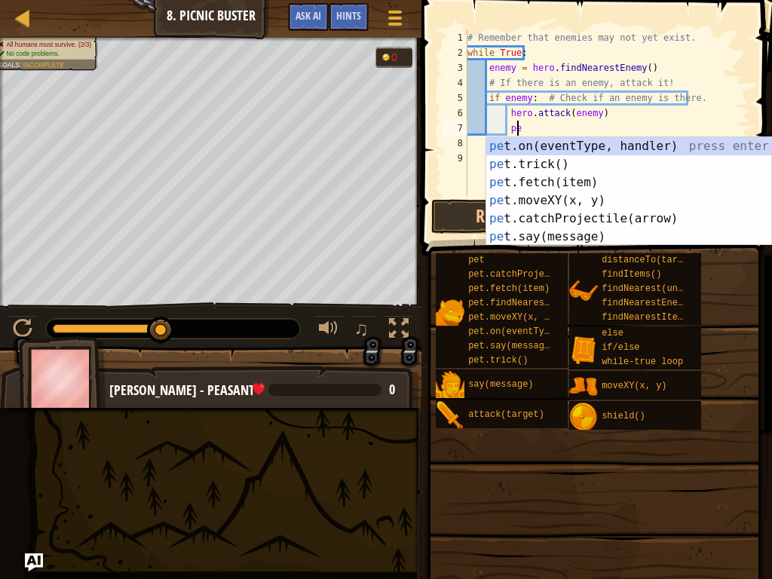
scroll to position [7, 4]
click at [557, 151] on div "pet .on(eventType, handler) press enter pet .trick() press enter pet .fetch(ite…" at bounding box center [628, 209] width 285 height 145
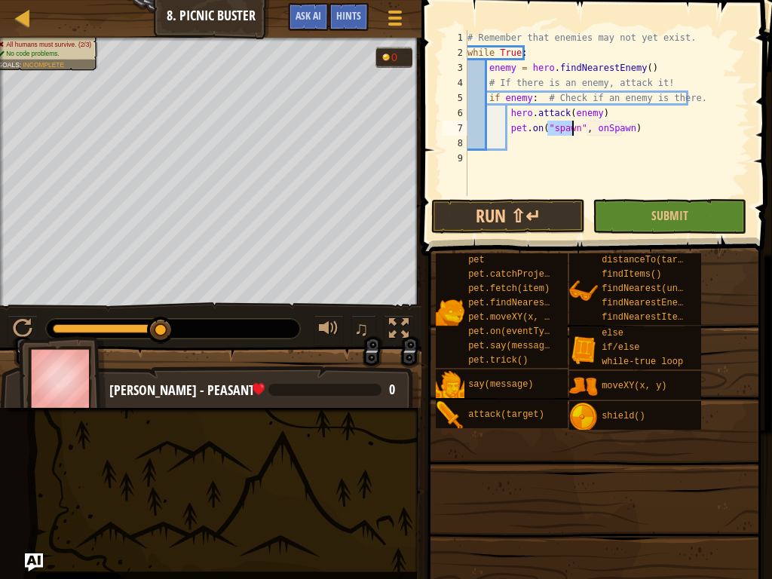
click at [633, 135] on div "# Remember that enemies may not yet exist. while True : enemy = hero . findNear…" at bounding box center [606, 128] width 285 height 196
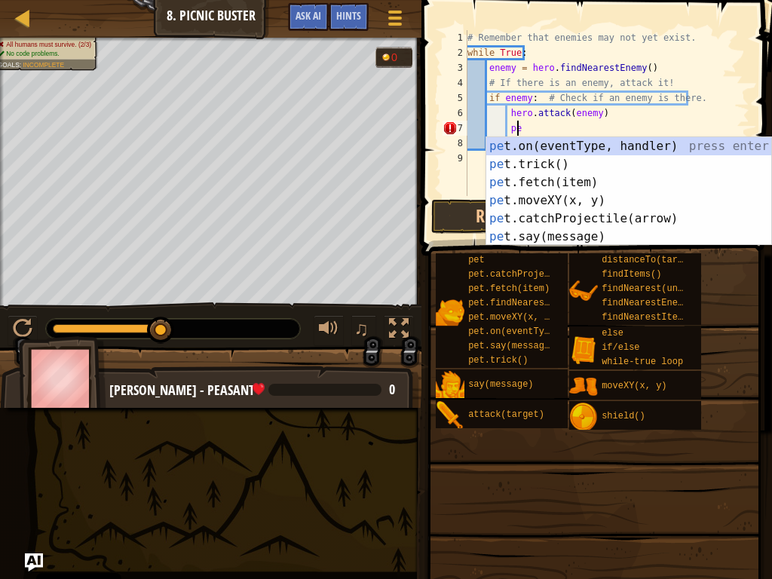
type textarea "p"
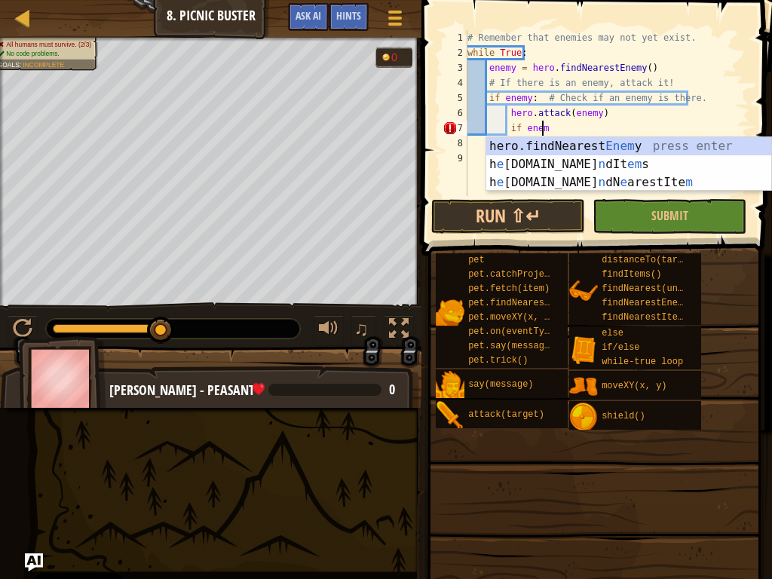
scroll to position [7, 5]
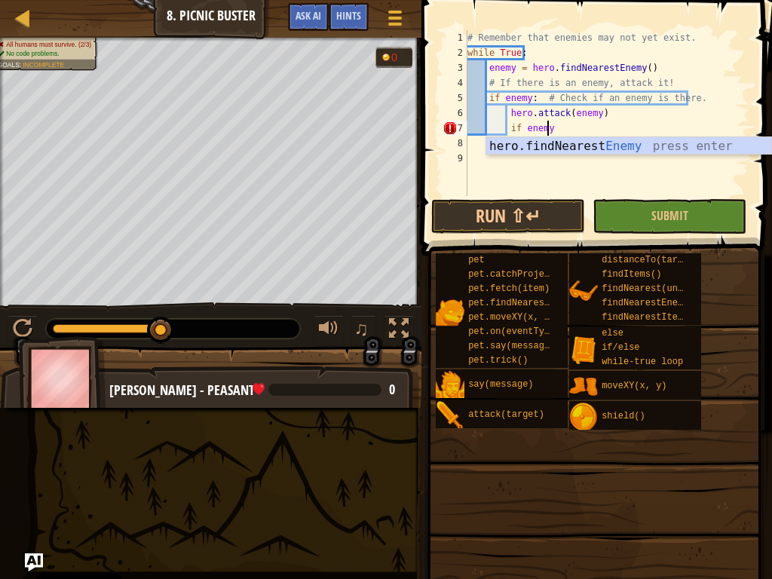
type textarea "if enemy:"
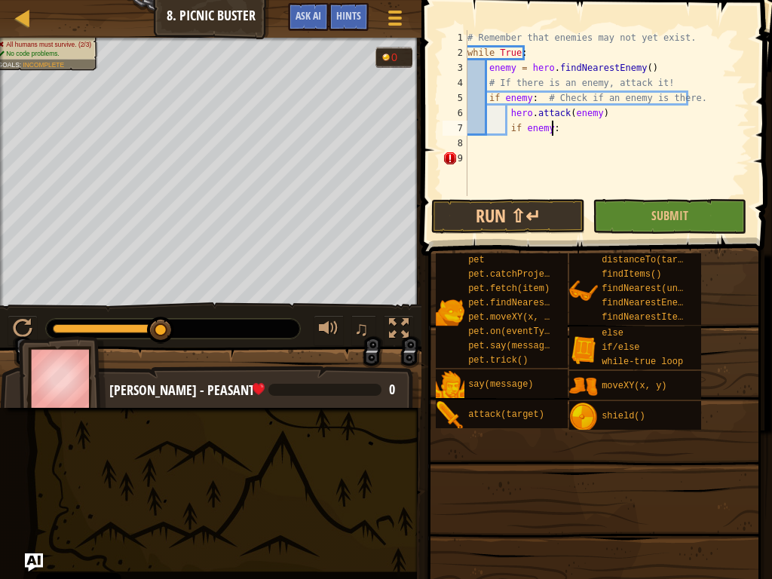
scroll to position [7, 5]
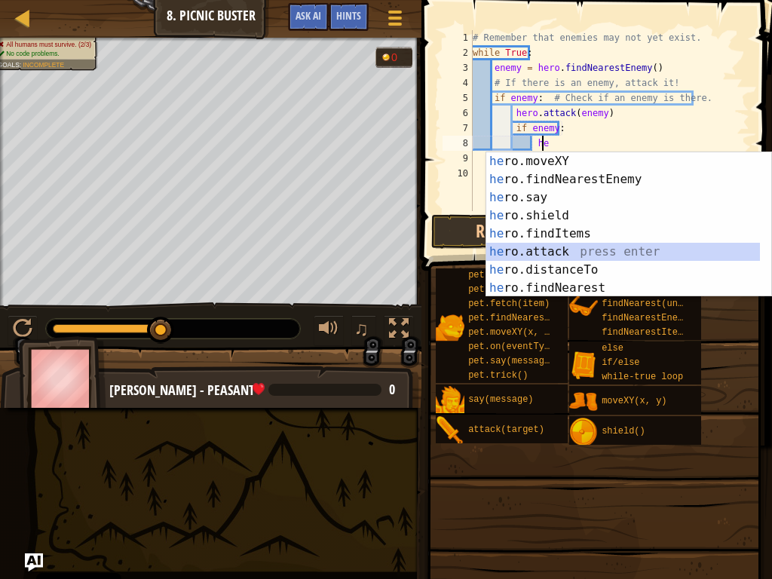
click at [514, 249] on div "he ro.moveXY press enter he ro.findNearestEnemy press enter he ro.say press ent…" at bounding box center [623, 242] width 274 height 181
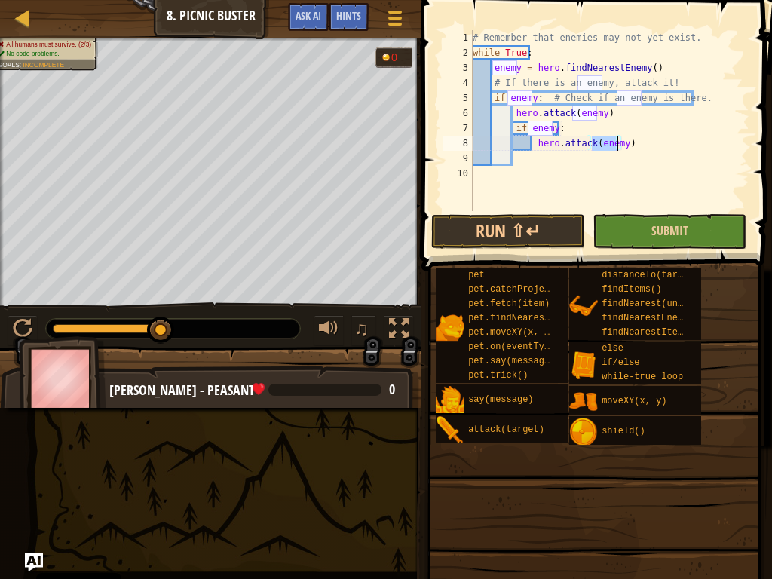
type textarea "hero.attack(enemy)"
click at [649, 222] on button "Submit" at bounding box center [670, 231] width 154 height 35
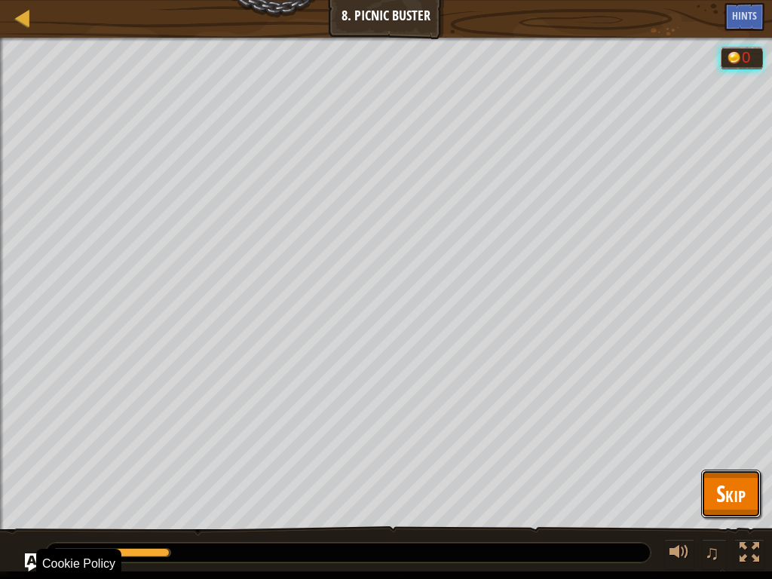
click at [713, 437] on button "Skip" at bounding box center [731, 494] width 60 height 48
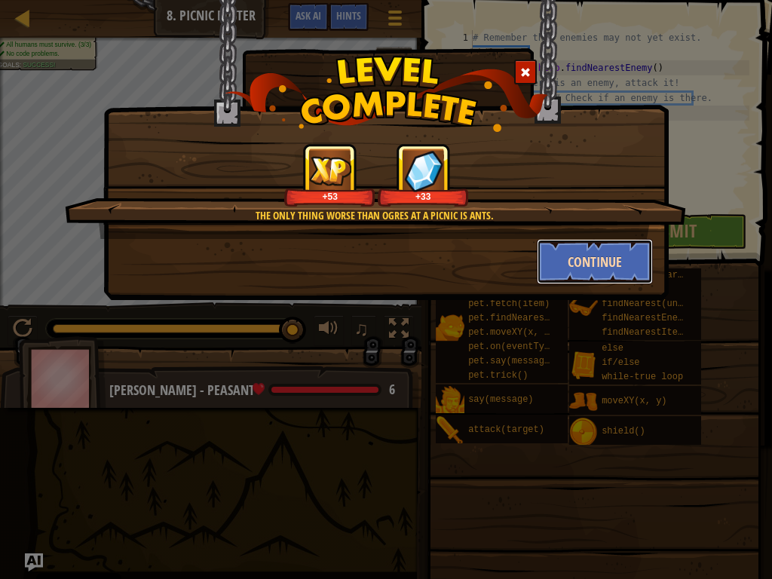
click at [627, 260] on button "Continue" at bounding box center [595, 261] width 117 height 45
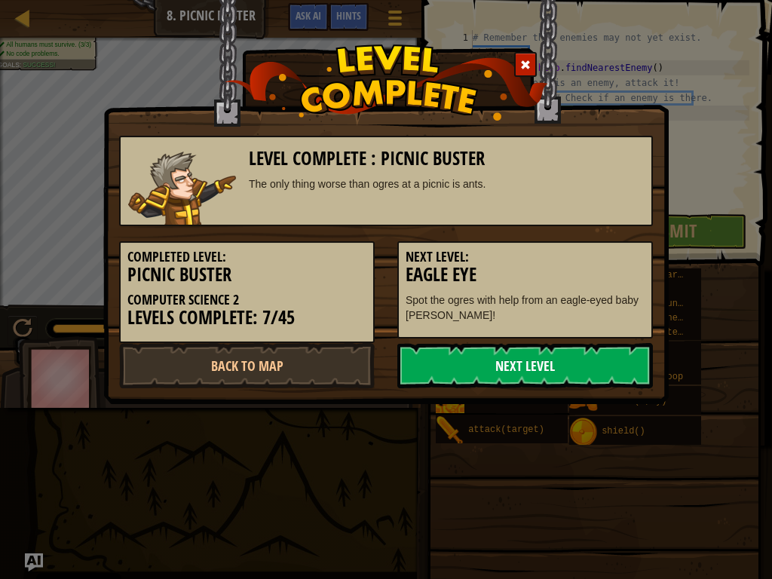
click at [537, 366] on link "Next Level" at bounding box center [525, 365] width 256 height 45
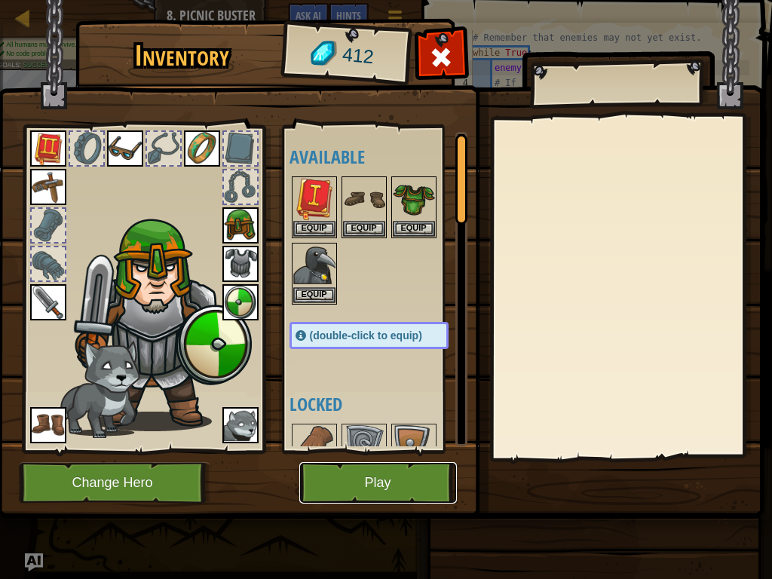
click at [419, 437] on button "Play" at bounding box center [378, 482] width 158 height 41
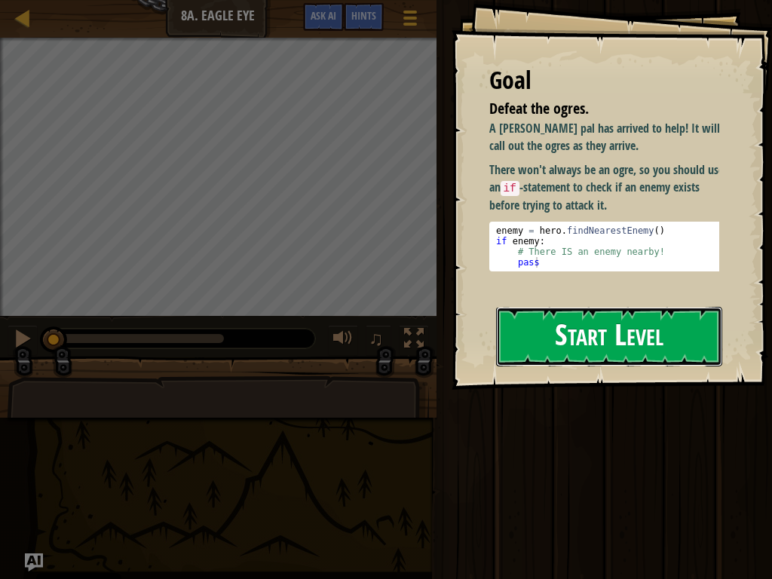
click at [569, 346] on button "Start Level" at bounding box center [609, 337] width 226 height 60
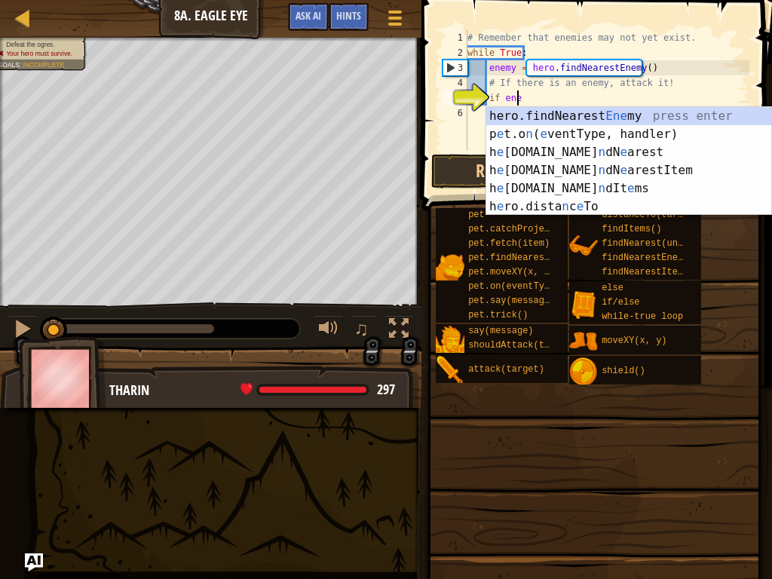
scroll to position [7, 4]
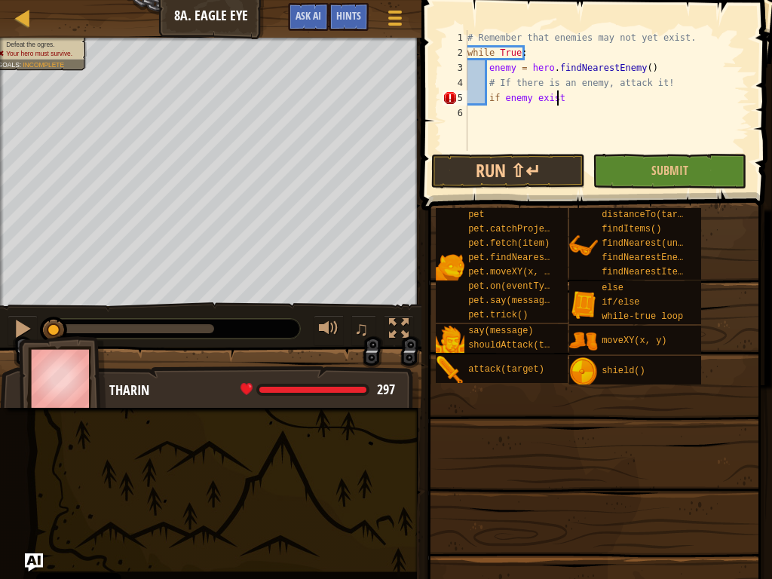
type textarea "if enemy exists"
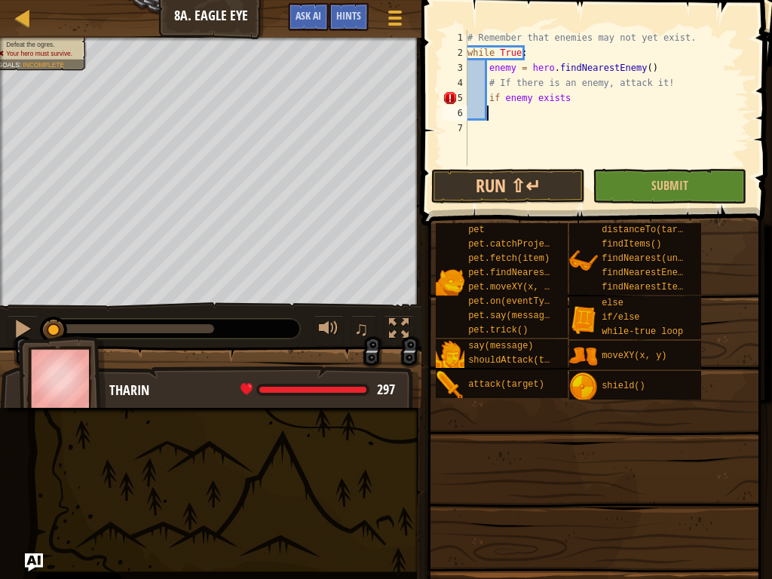
click at [661, 204] on span at bounding box center [598, 91] width 363 height 270
click at [668, 176] on button "Submit" at bounding box center [670, 186] width 154 height 35
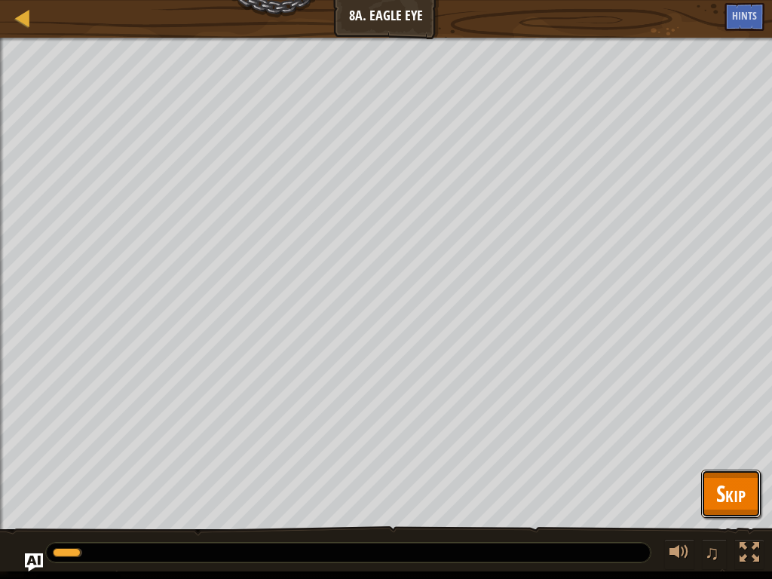
click at [734, 437] on span "Skip" at bounding box center [730, 493] width 29 height 31
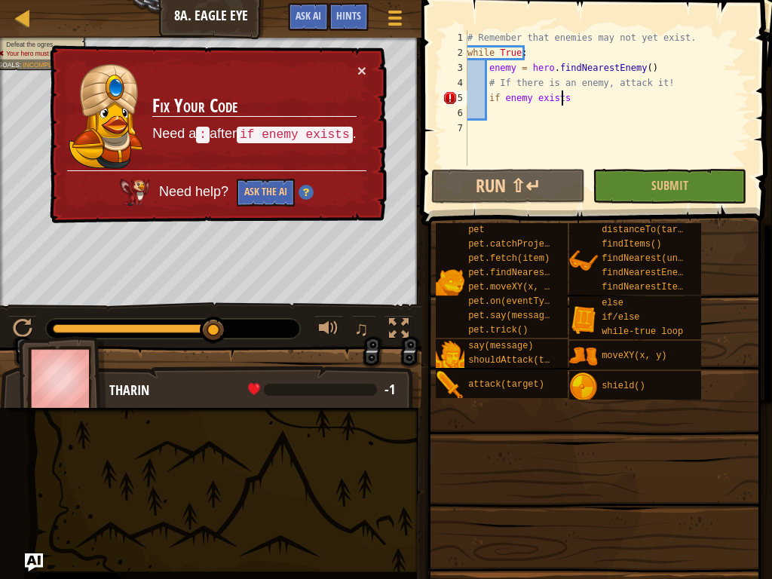
click at [611, 104] on div "# Remember that enemies may not yet exist. while True : enemy = hero . findNear…" at bounding box center [606, 113] width 285 height 166
type textarea "if enemy exists:"
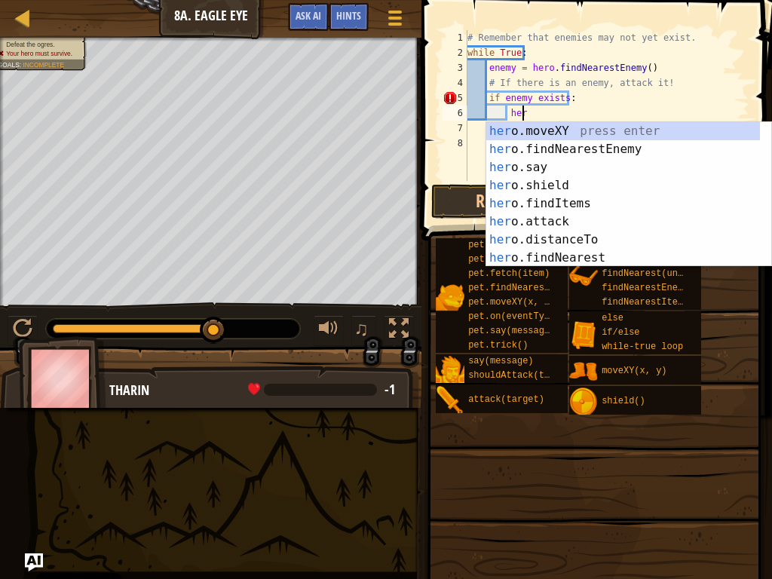
scroll to position [7, 4]
click at [558, 227] on div "her o.moveXY press enter her o.findNearestEnemy press enter her o.say press ent…" at bounding box center [623, 212] width 274 height 181
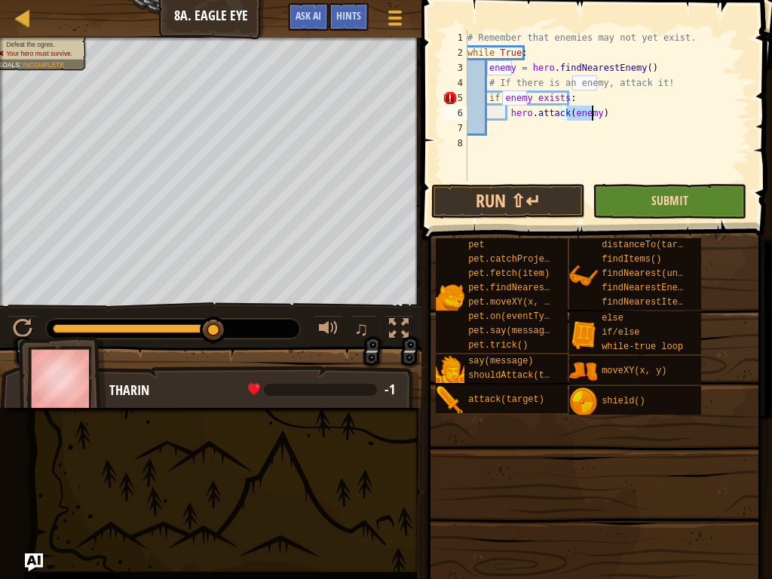
type textarea "hero.attack(enemy)"
click at [672, 199] on span "Submit" at bounding box center [669, 200] width 37 height 17
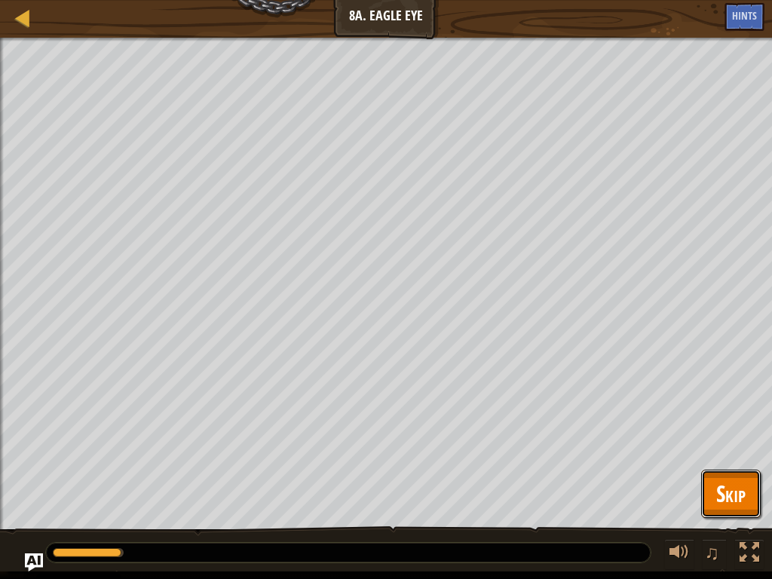
click at [724, 437] on span "Skip" at bounding box center [730, 493] width 29 height 31
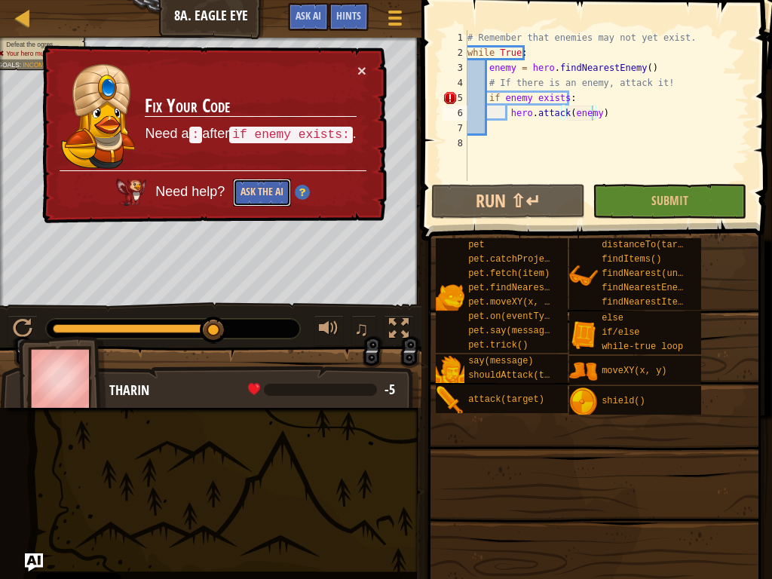
click at [270, 197] on button "Ask the AI" at bounding box center [262, 193] width 58 height 28
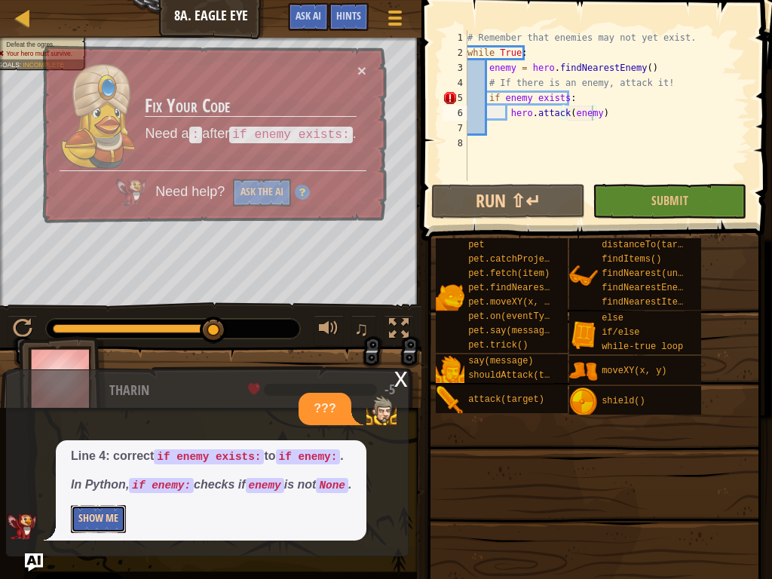
click at [77, 437] on button "Show Me" at bounding box center [98, 519] width 55 height 28
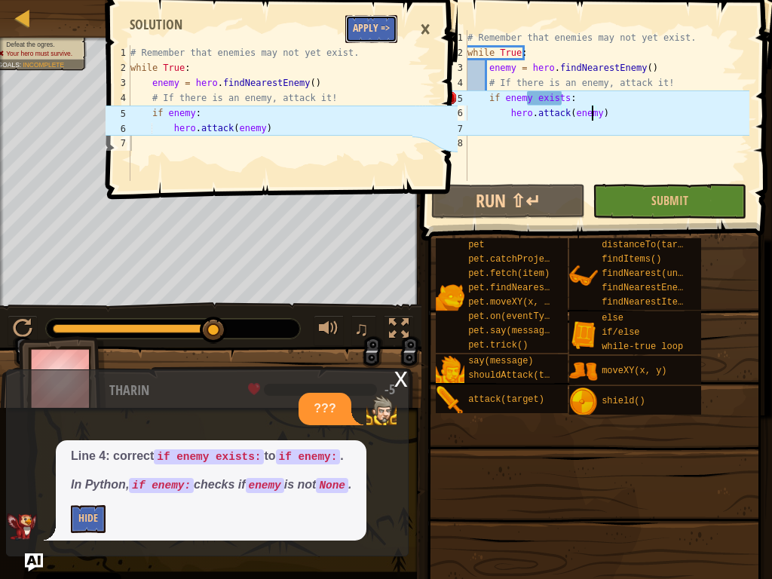
click at [355, 17] on button "Apply =>" at bounding box center [371, 29] width 52 height 28
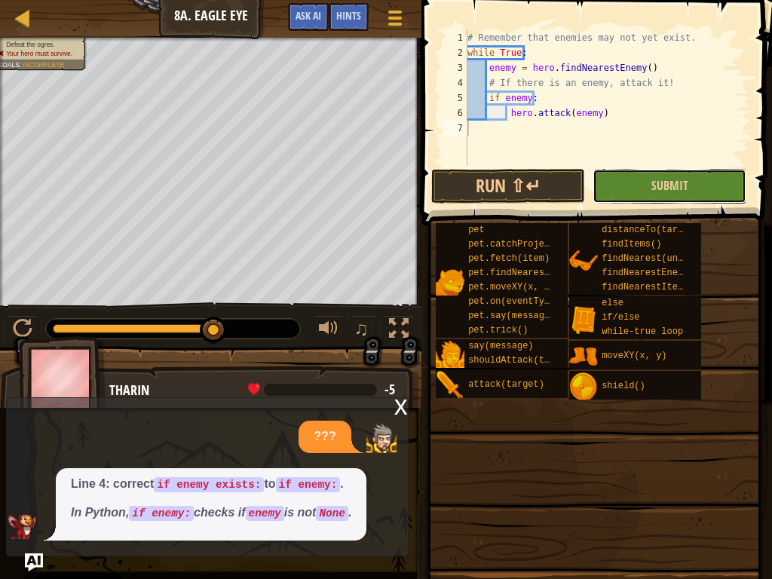
click at [615, 172] on button "Submit" at bounding box center [670, 186] width 154 height 35
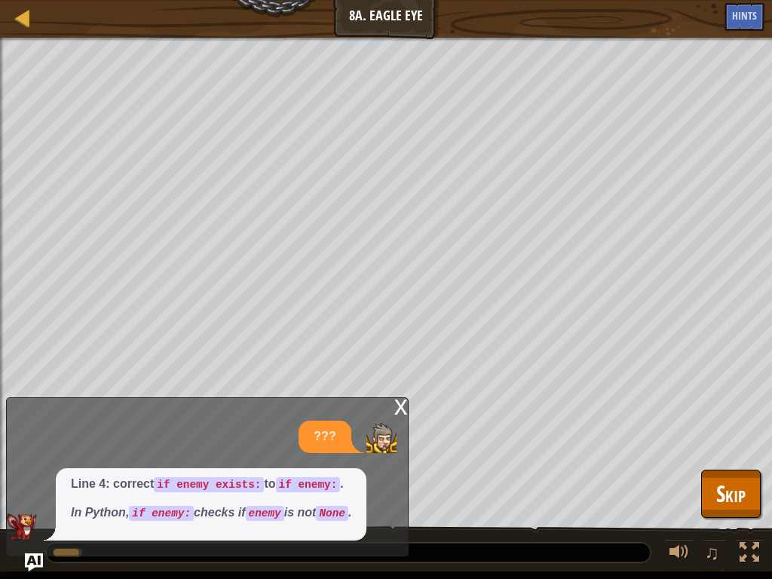
click at [407, 408] on div "x" at bounding box center [401, 405] width 14 height 15
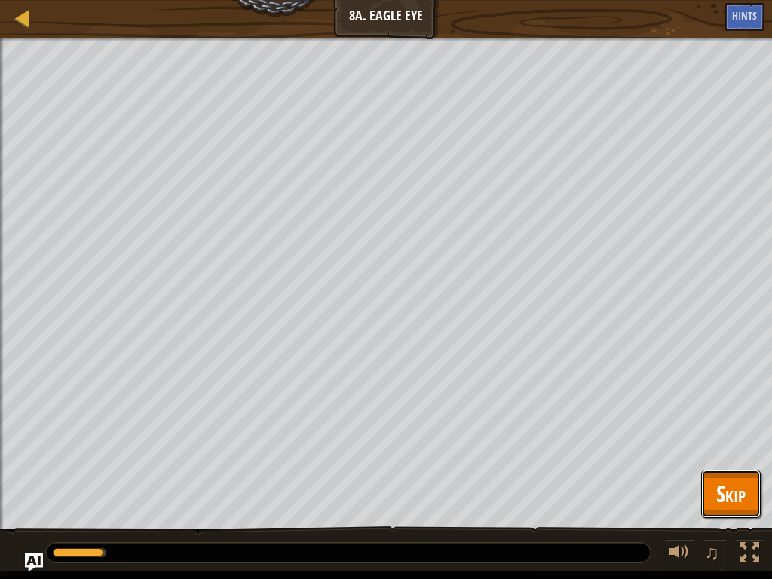
click at [728, 437] on button "Skip" at bounding box center [731, 494] width 60 height 48
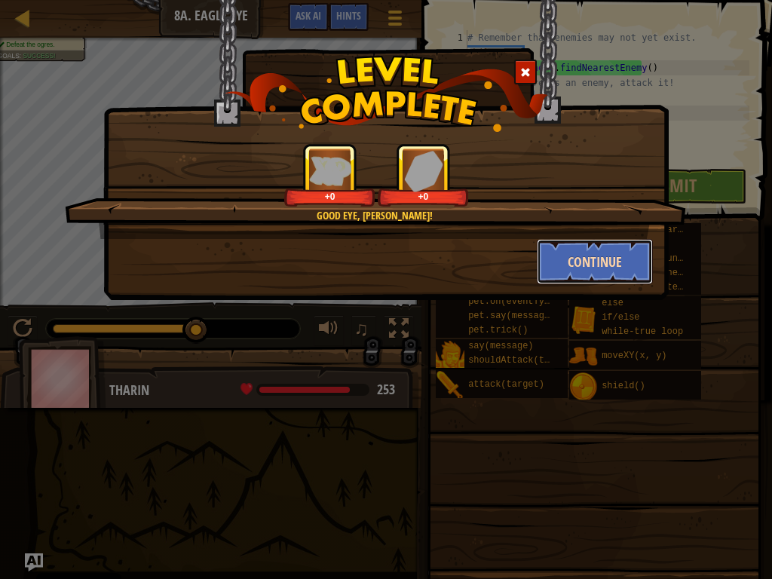
click at [554, 255] on button "Continue" at bounding box center [595, 261] width 117 height 45
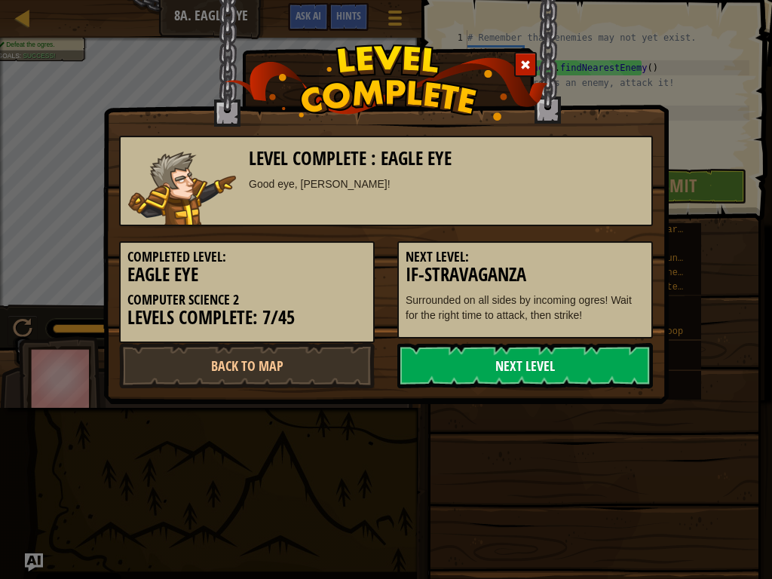
click at [518, 381] on link "Next Level" at bounding box center [525, 365] width 256 height 45
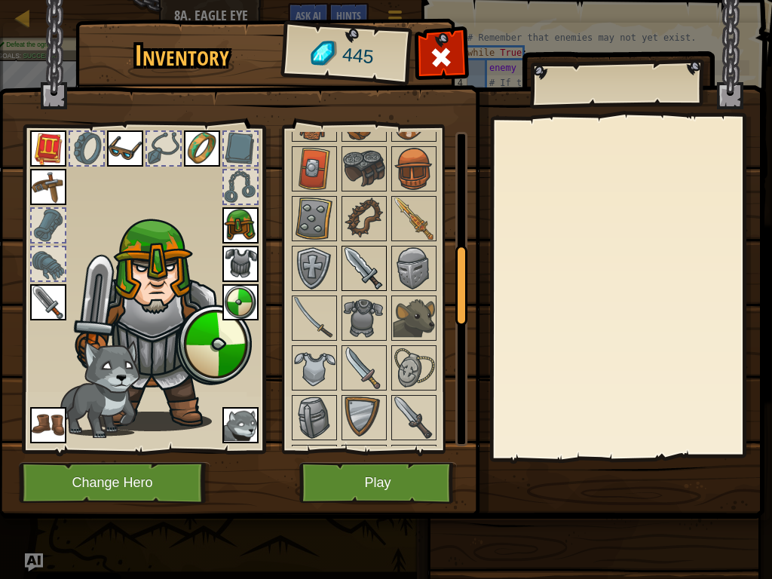
scroll to position [528, 0]
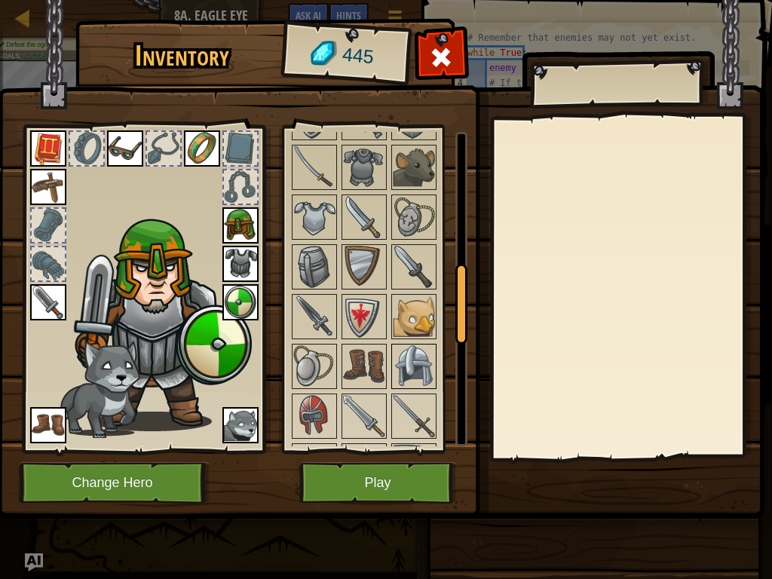
click at [420, 379] on img at bounding box center [414, 366] width 42 height 42
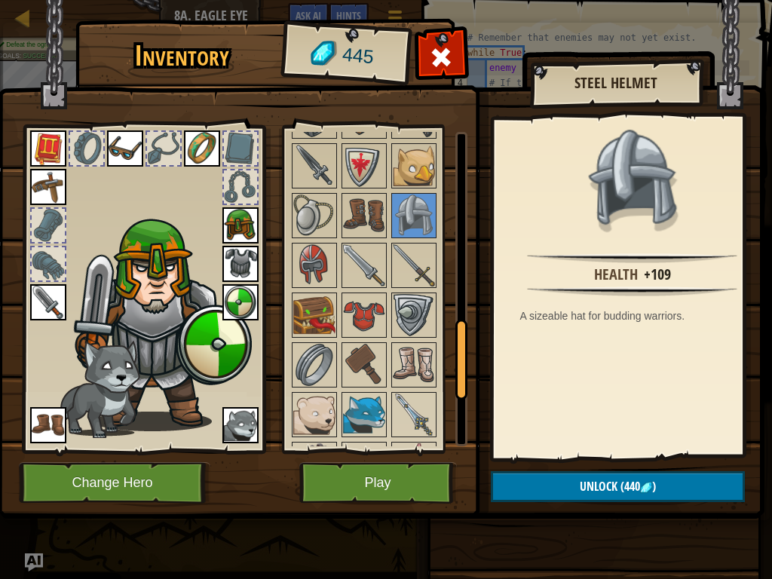
scroll to position [754, 0]
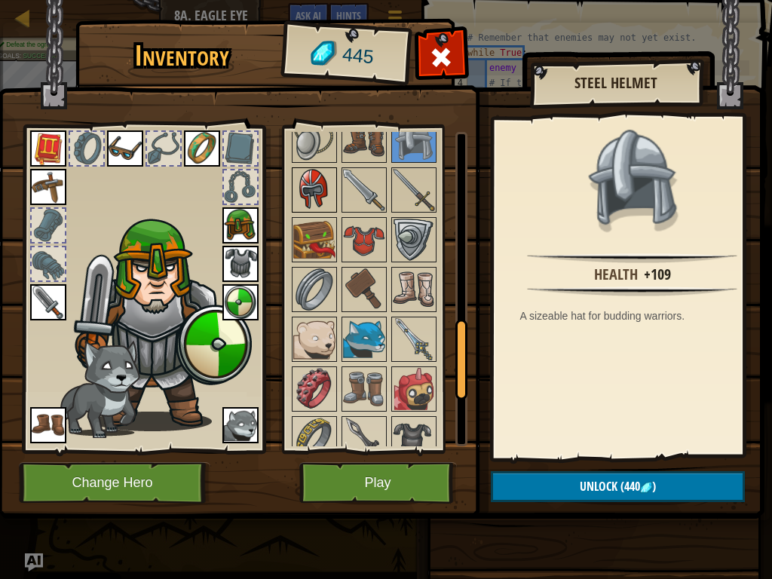
click at [321, 196] on img at bounding box center [314, 190] width 42 height 42
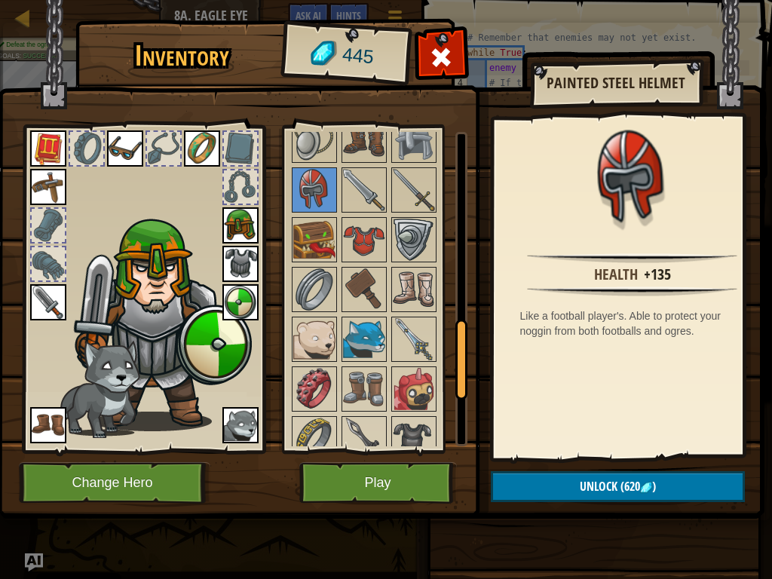
scroll to position [603, 0]
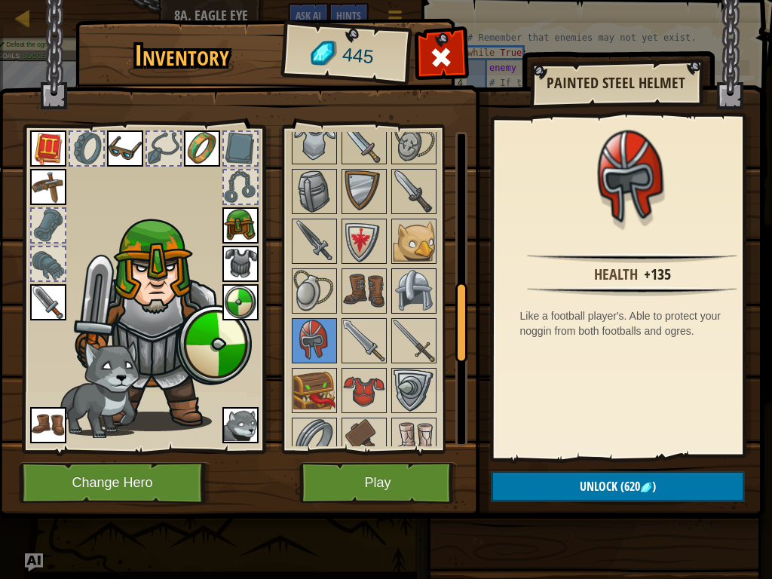
click at [409, 295] on img at bounding box center [414, 291] width 42 height 42
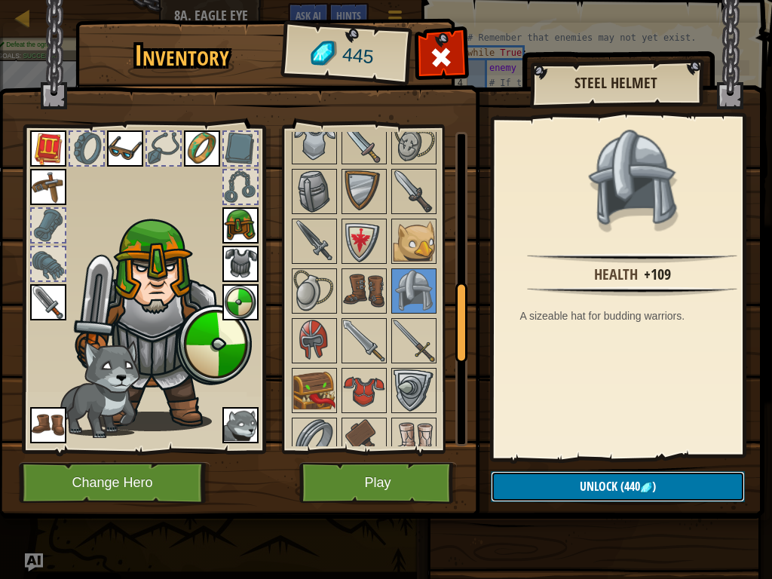
click at [553, 437] on button "Unlock (440 )" at bounding box center [618, 486] width 254 height 31
click at [580, 437] on button "Confirm" at bounding box center [618, 486] width 254 height 31
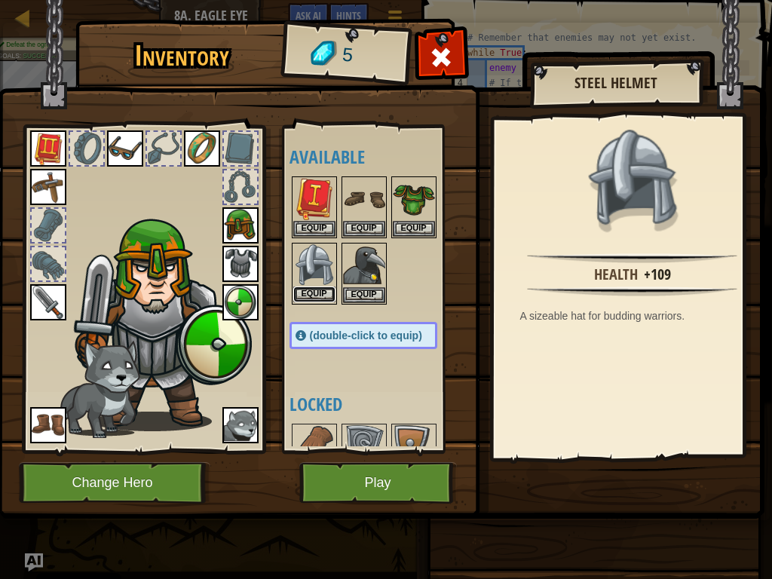
click at [317, 293] on button "Equip" at bounding box center [314, 294] width 42 height 16
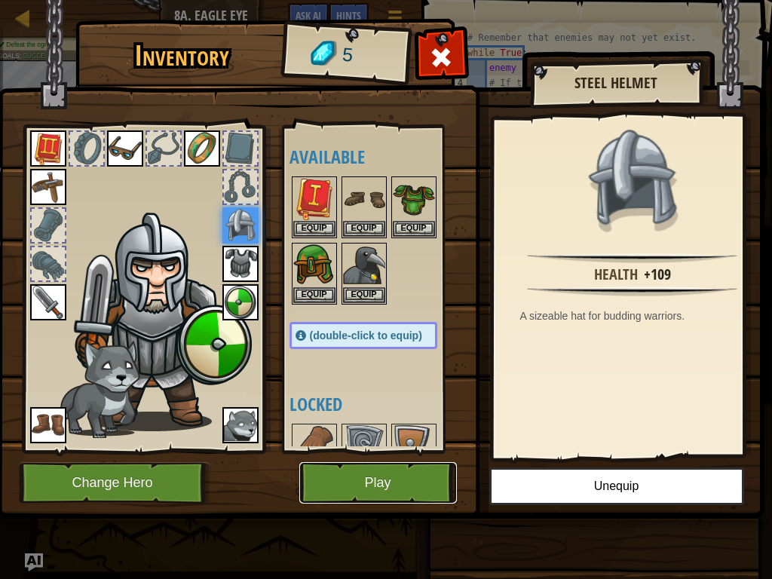
click at [329, 437] on button "Play" at bounding box center [378, 482] width 158 height 41
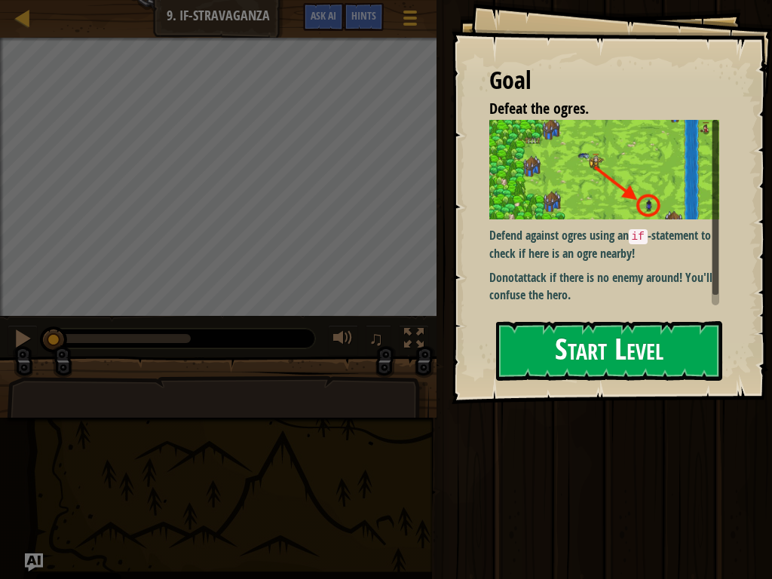
click at [531, 321] on button "Start Level" at bounding box center [609, 351] width 226 height 60
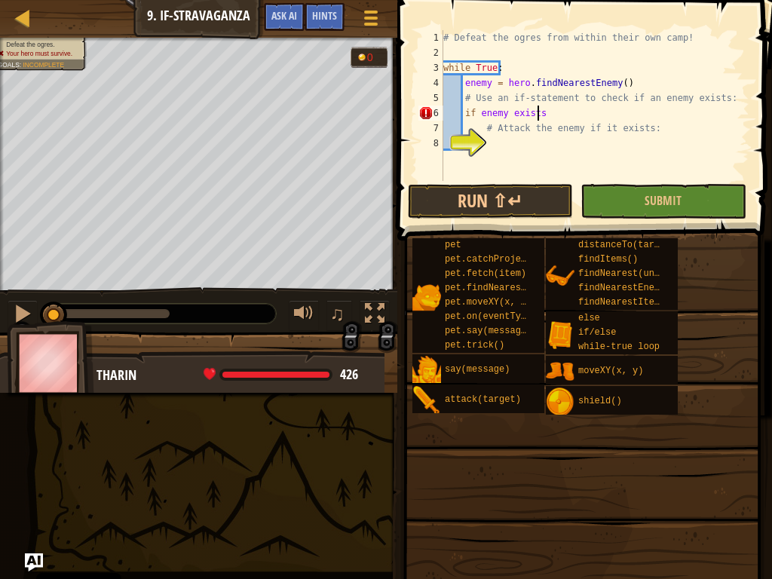
scroll to position [7, 7]
type textarea "if enemy exists:"
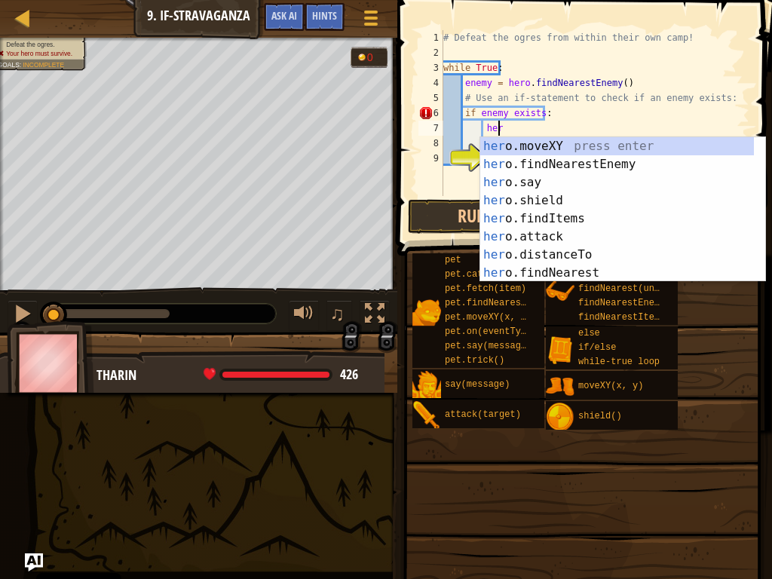
scroll to position [7, 4]
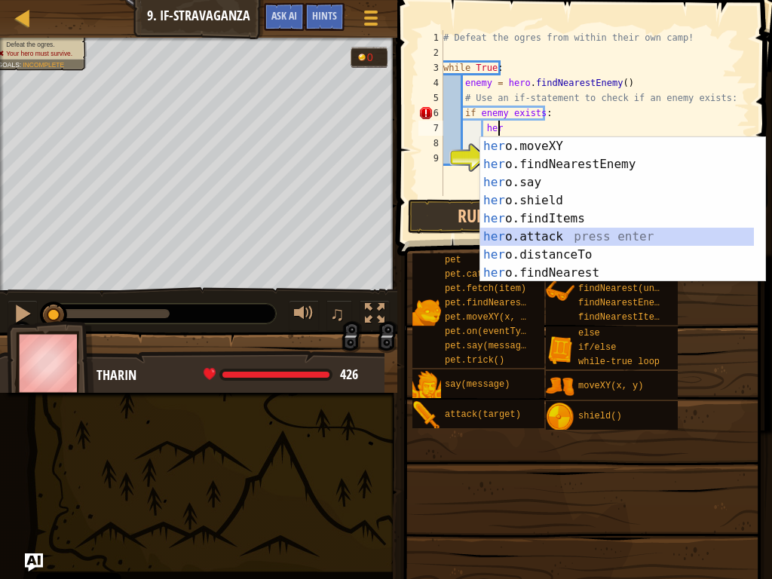
click at [503, 228] on div "her o.moveXY press enter her o.findNearestEnemy press enter her o.say press ent…" at bounding box center [617, 227] width 274 height 181
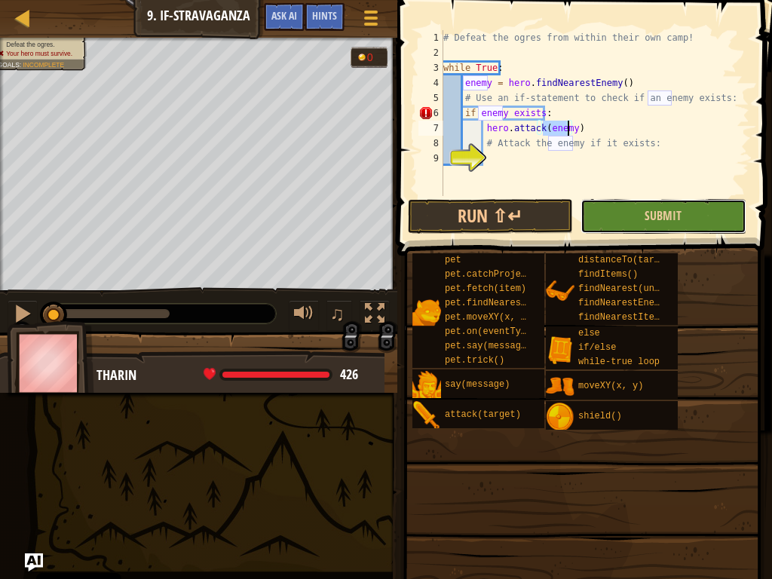
click at [642, 209] on button "Submit" at bounding box center [663, 216] width 165 height 35
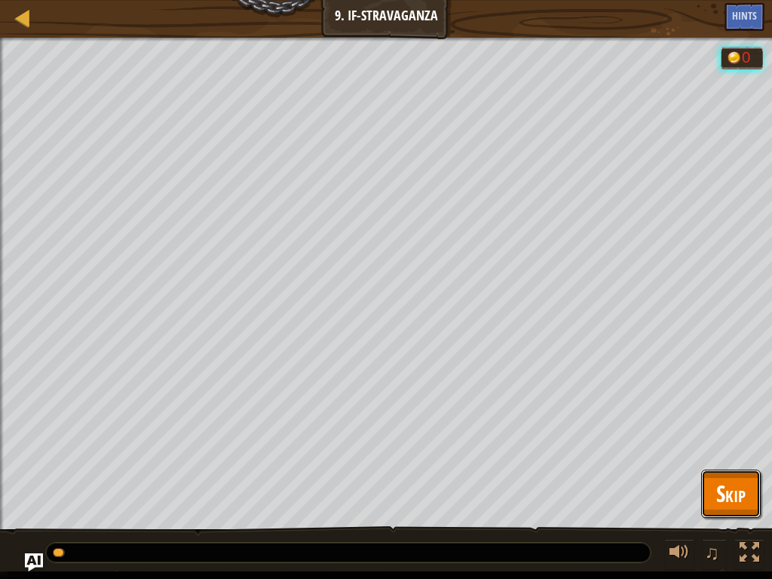
click at [740, 437] on span "Skip" at bounding box center [730, 493] width 29 height 31
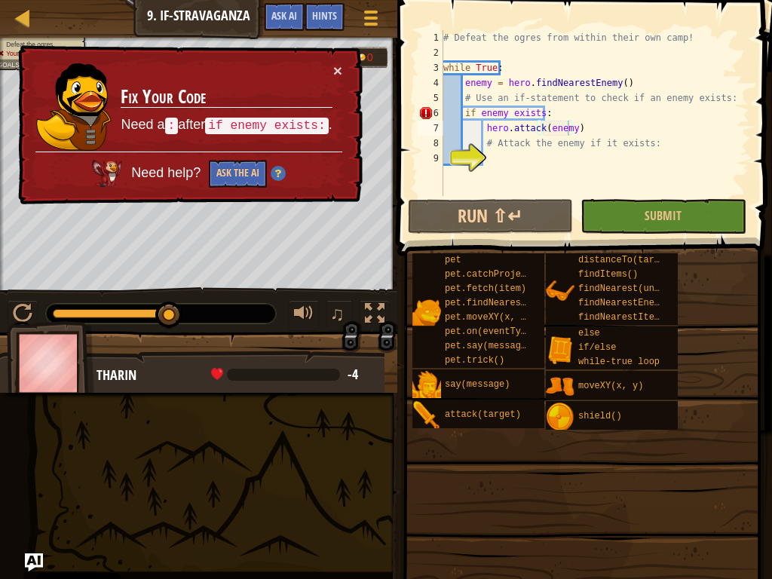
click at [581, 127] on div "# Defeat the ogres from within their own camp! while True : enemy = hero . find…" at bounding box center [594, 128] width 309 height 196
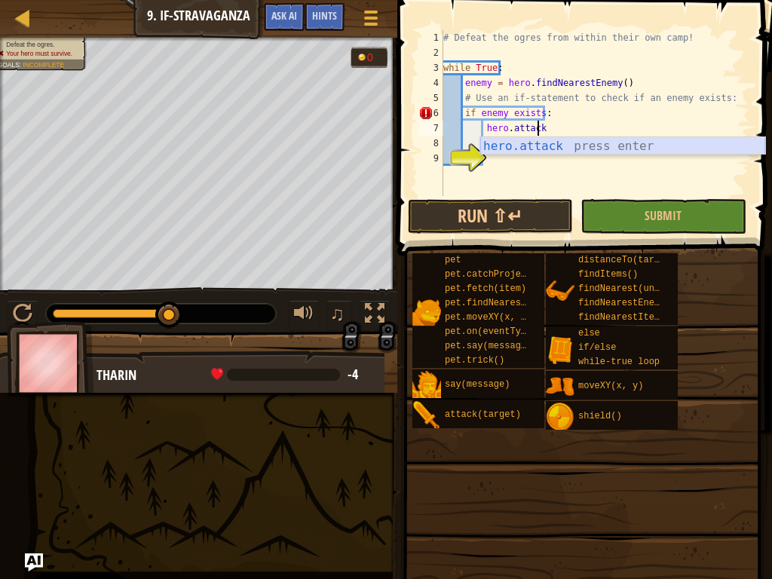
click at [600, 148] on div "hero.attack press enter" at bounding box center [622, 164] width 285 height 54
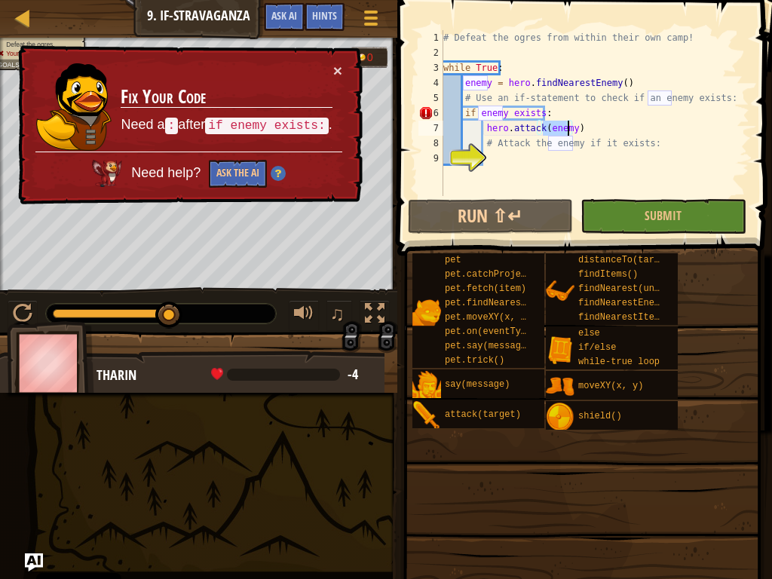
click at [541, 111] on div "# Defeat the ogres from within their own camp! while True : enemy = hero . find…" at bounding box center [594, 128] width 309 height 196
type textarea "if enemy exists::"
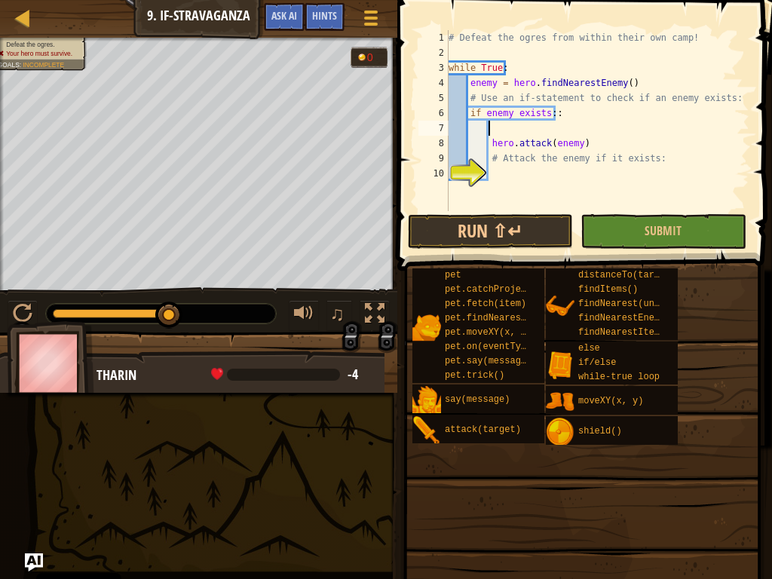
scroll to position [7, 2]
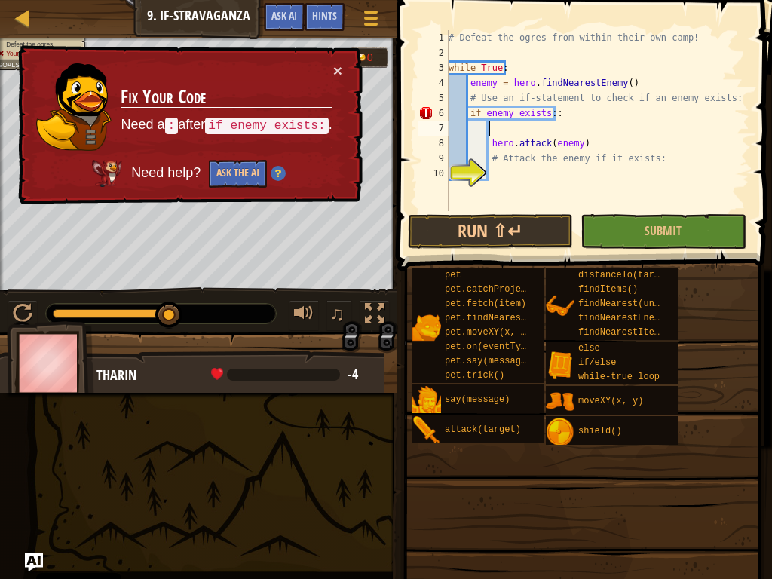
click at [542, 103] on div "# Defeat the ogres from within their own camp! while True : enemy = hero . find…" at bounding box center [598, 135] width 304 height 211
click at [548, 111] on div "# Defeat the ogres from within their own camp! while True : enemy = hero . find…" at bounding box center [598, 135] width 304 height 211
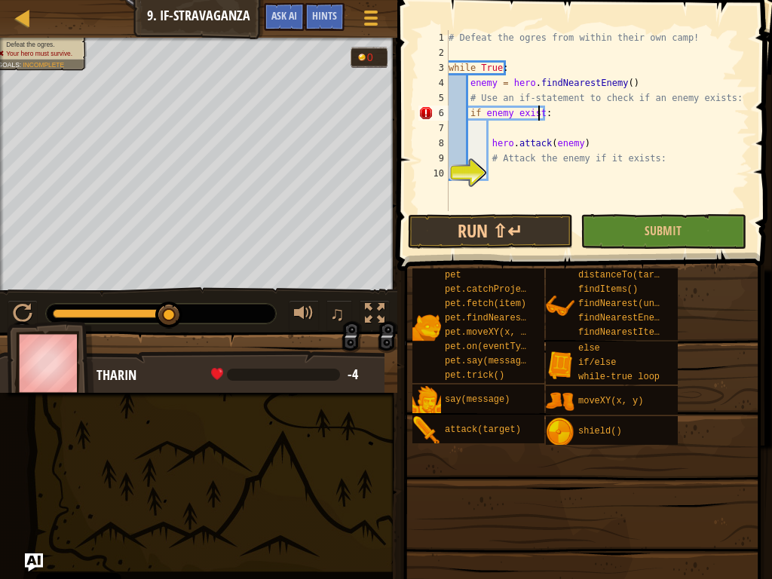
type textarea "if enemy exists:"
click at [531, 173] on div "# Defeat the ogres from within their own camp! while True : enemy = hero . find…" at bounding box center [598, 135] width 304 height 211
click at [590, 149] on div "# Defeat the ogres from within their own camp! while True : enemy = hero . find…" at bounding box center [598, 135] width 304 height 211
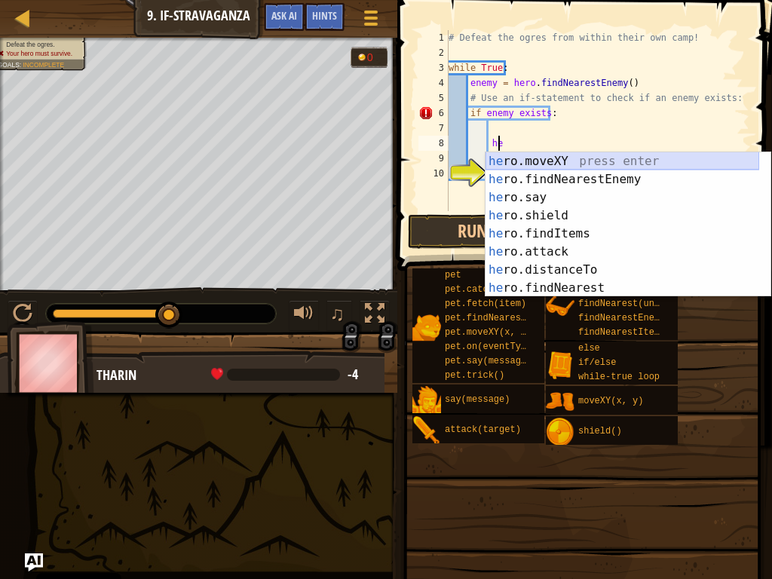
type textarea "h"
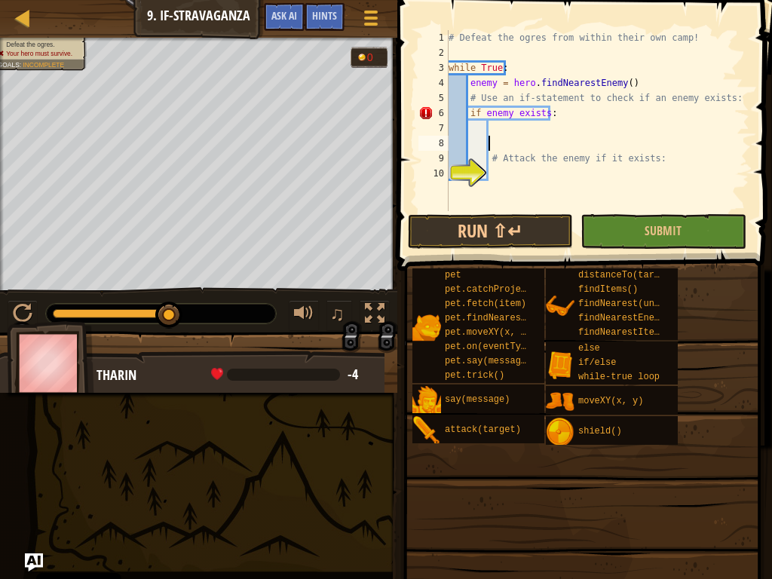
click at [584, 131] on div "# Defeat the ogres from within their own camp! while True : enemy = hero . find…" at bounding box center [598, 135] width 304 height 211
click at [512, 171] on div "# Defeat the ogres from within their own camp! while True : enemy = hero . find…" at bounding box center [598, 135] width 304 height 211
type textarea "e"
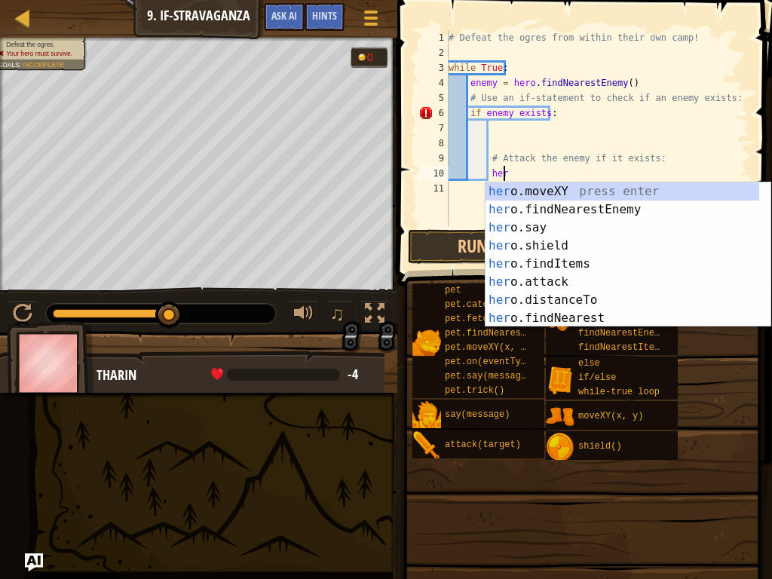
scroll to position [7, 4]
click at [555, 283] on div "her o.moveXY press enter her o.findNearestEnemy press enter her o.say press ent…" at bounding box center [623, 272] width 274 height 181
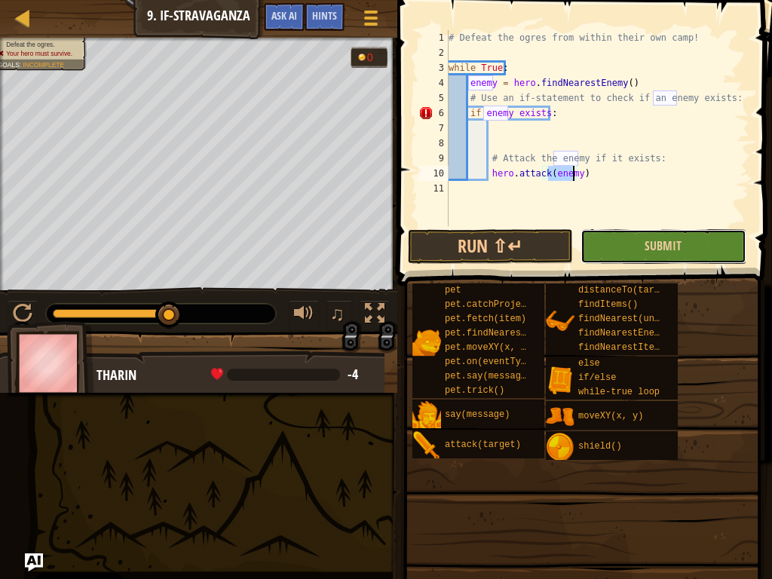
click at [602, 230] on button "Submit" at bounding box center [663, 246] width 165 height 35
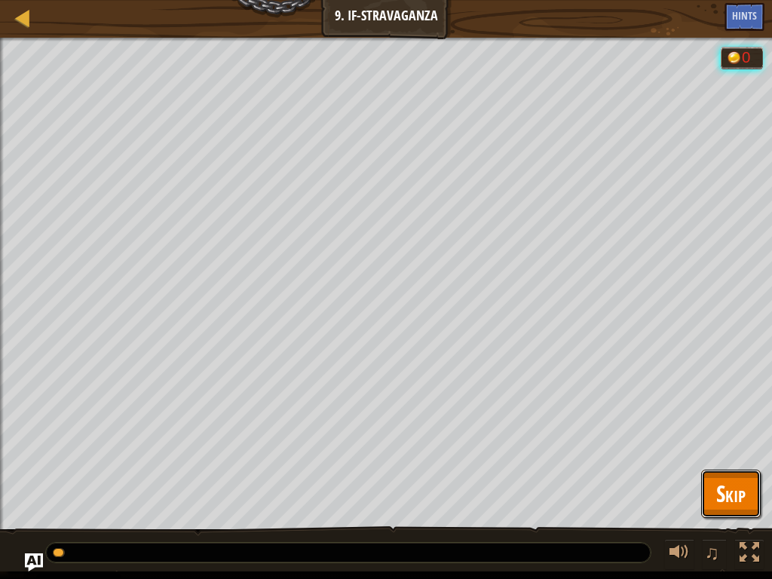
click at [735, 437] on span "Skip" at bounding box center [730, 493] width 29 height 31
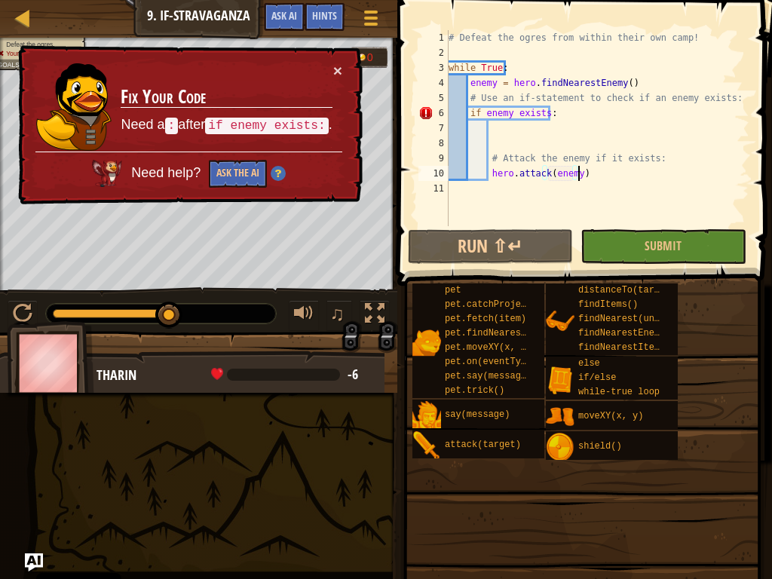
click at [591, 173] on div "# Defeat the ogres from within their own camp! while True : enemy = hero . find…" at bounding box center [598, 143] width 304 height 226
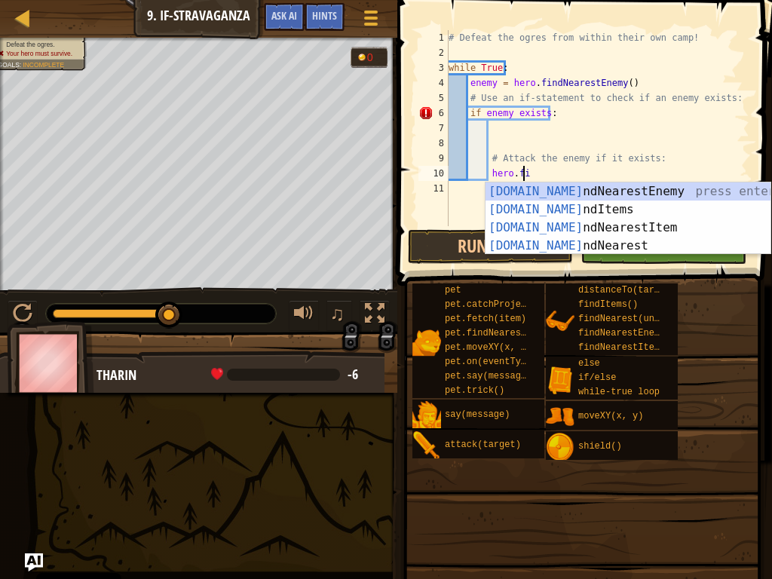
scroll to position [7, 5]
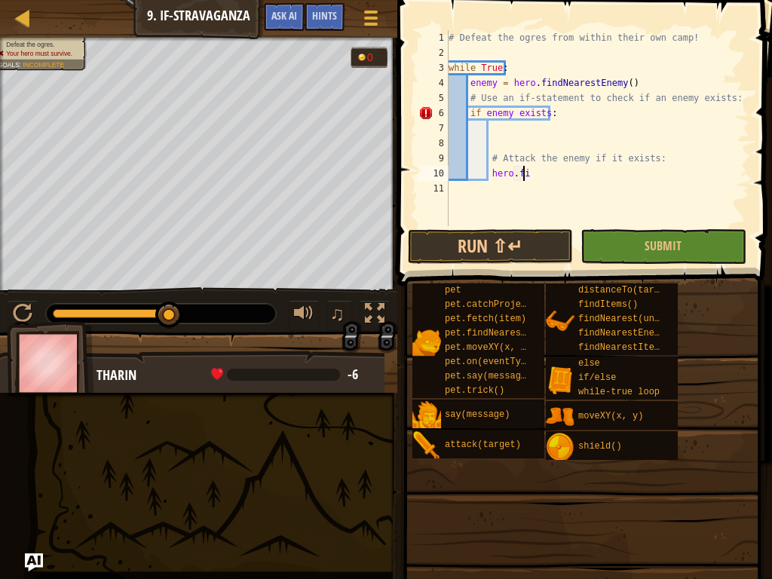
type textarea "hero.fin"
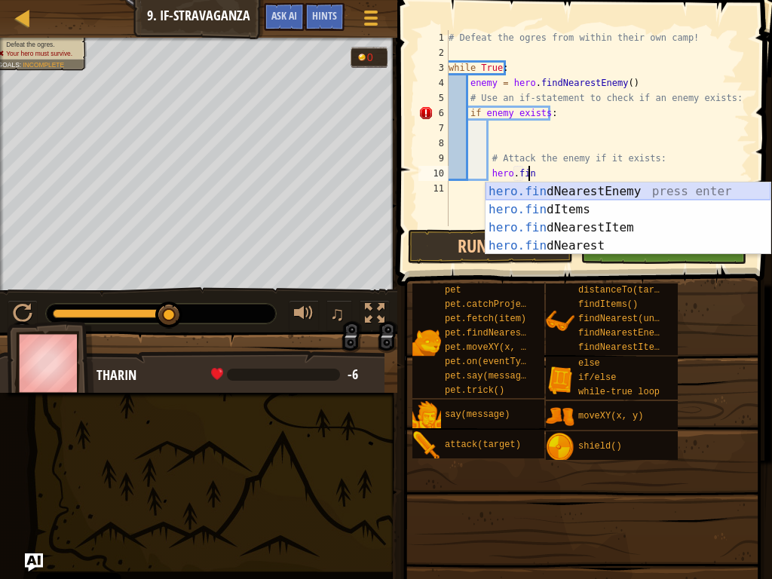
click at [556, 188] on div "hero.fin dNearestEnemy press enter hero.fin dItems press enter hero.fin dNeares…" at bounding box center [628, 236] width 285 height 109
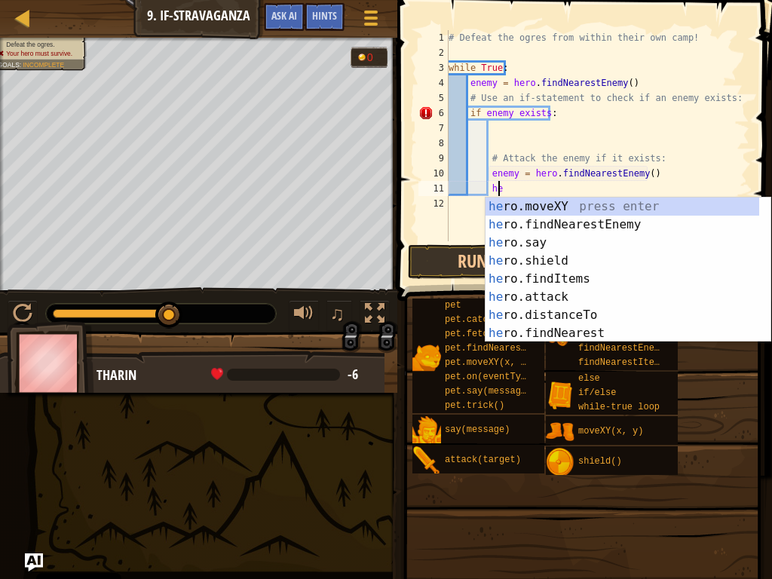
scroll to position [7, 4]
click at [573, 302] on div "her o.moveXY press enter her o.findNearestEnemy press enter her o.say press ent…" at bounding box center [623, 288] width 274 height 181
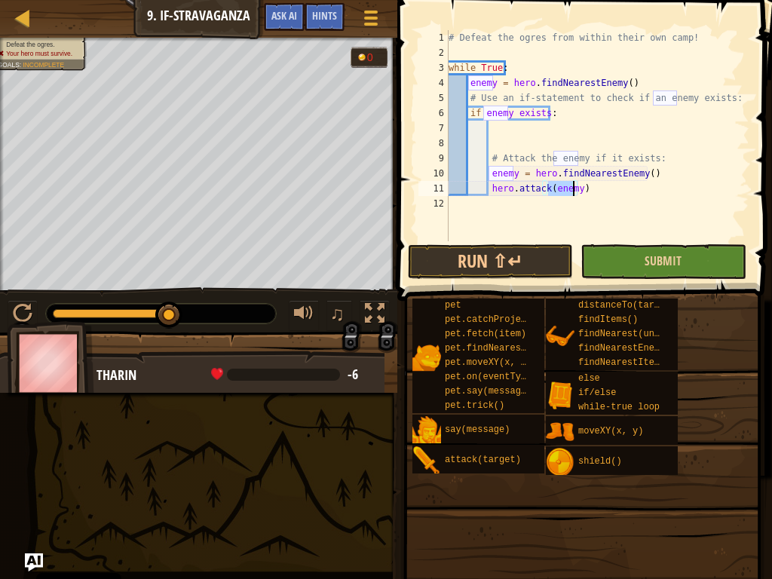
type textarea "hero.attack(enemy)"
click at [623, 258] on button "Submit" at bounding box center [663, 261] width 165 height 35
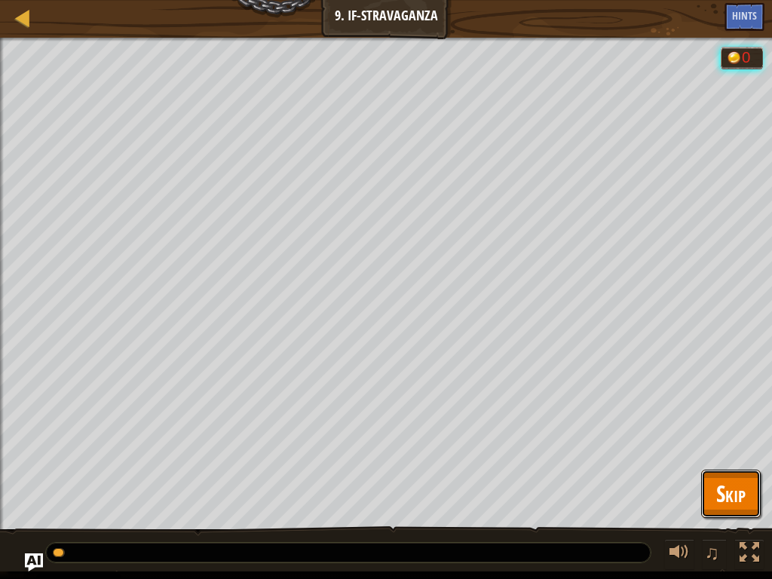
click at [737, 437] on span "Skip" at bounding box center [730, 493] width 29 height 31
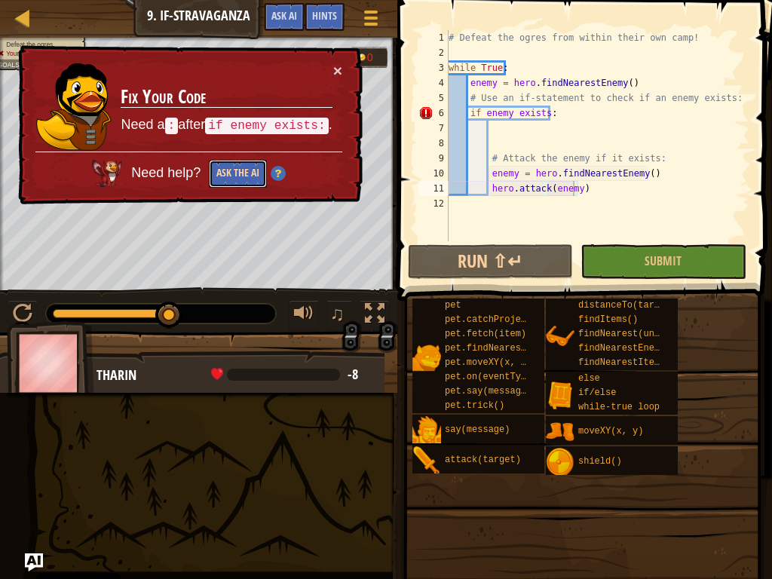
click at [252, 173] on button "Ask the AI" at bounding box center [238, 174] width 58 height 28
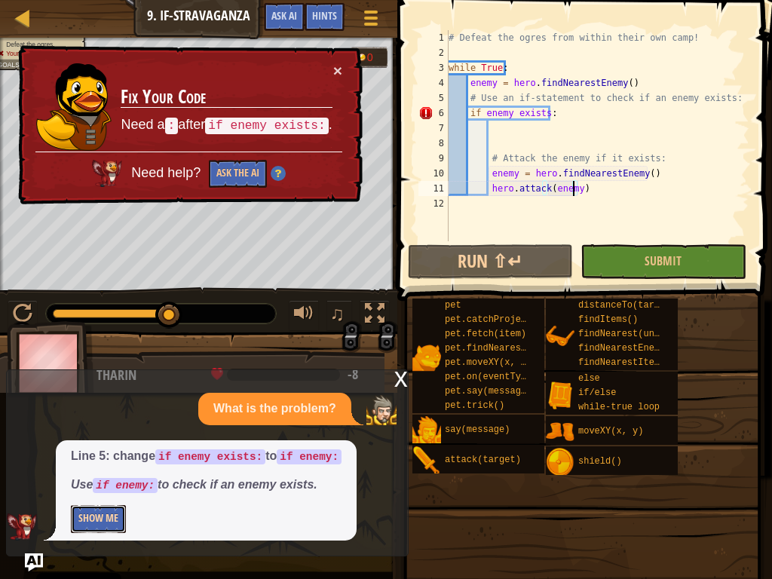
click at [106, 437] on button "Show Me" at bounding box center [98, 519] width 55 height 28
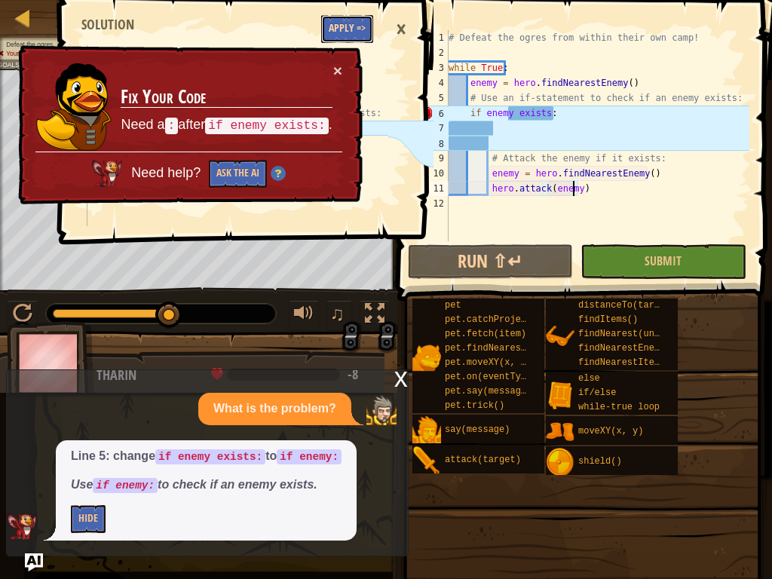
click at [342, 16] on button "Apply =>" at bounding box center [347, 29] width 52 height 28
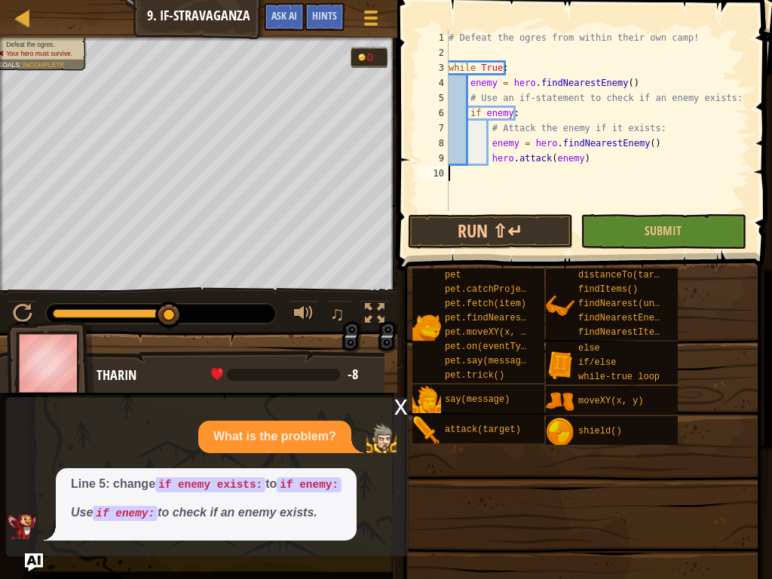
scroll to position [7, 0]
click at [583, 222] on button "Submit" at bounding box center [663, 231] width 165 height 35
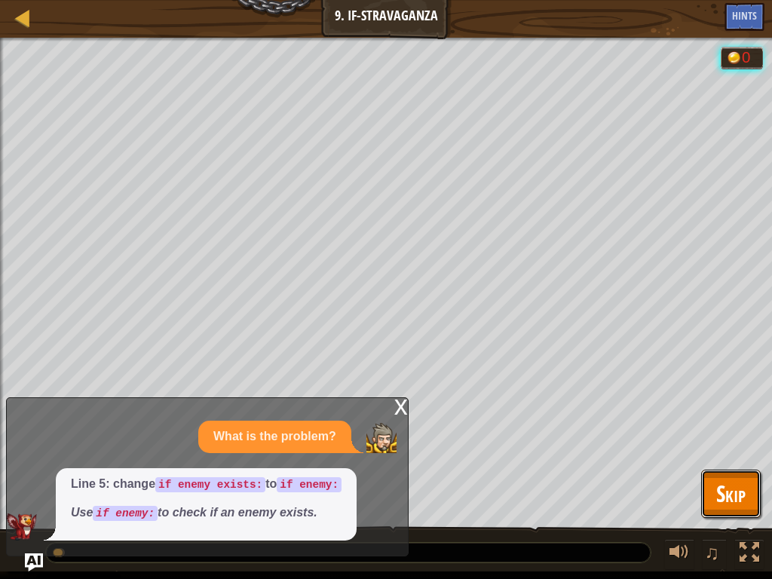
click at [737, 437] on button "Skip" at bounding box center [731, 494] width 60 height 48
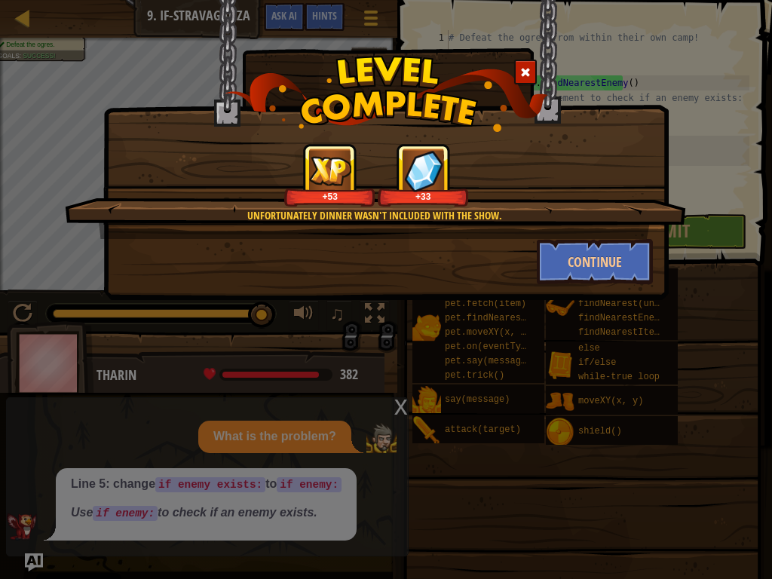
click at [524, 74] on span at bounding box center [525, 72] width 11 height 11
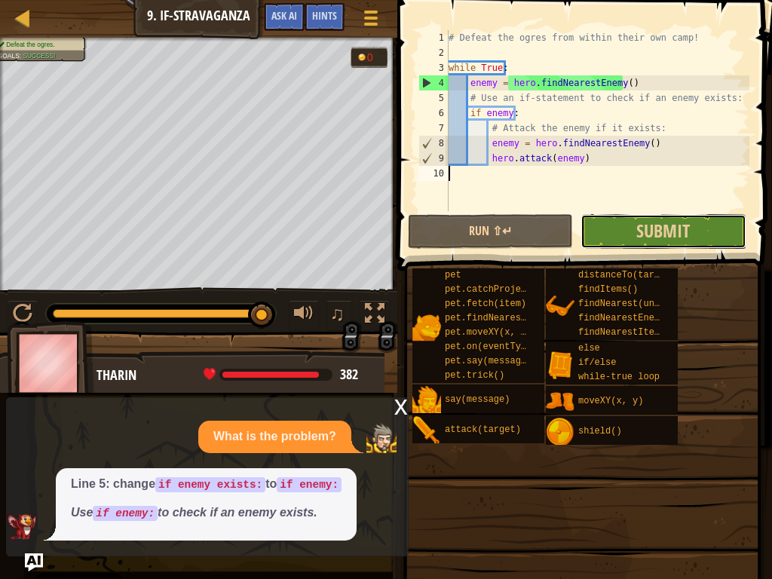
click at [699, 218] on button "Submit" at bounding box center [663, 231] width 165 height 35
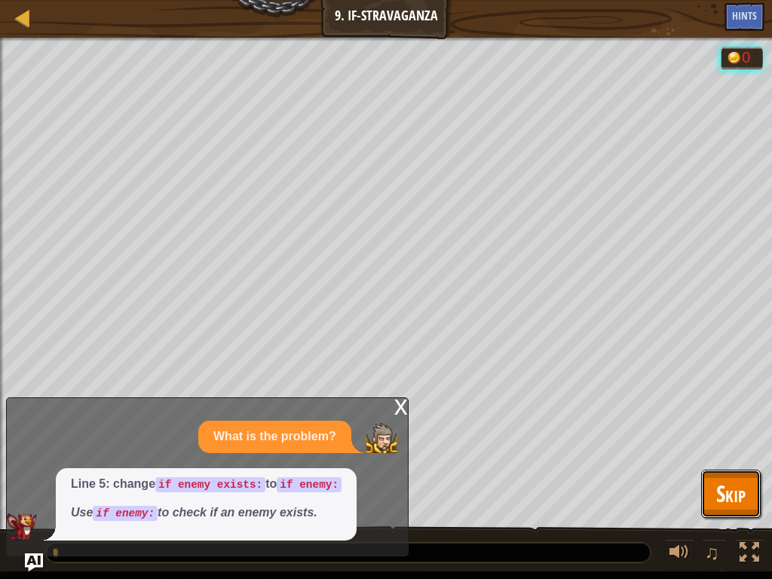
click at [725, 437] on span "Skip" at bounding box center [730, 493] width 29 height 31
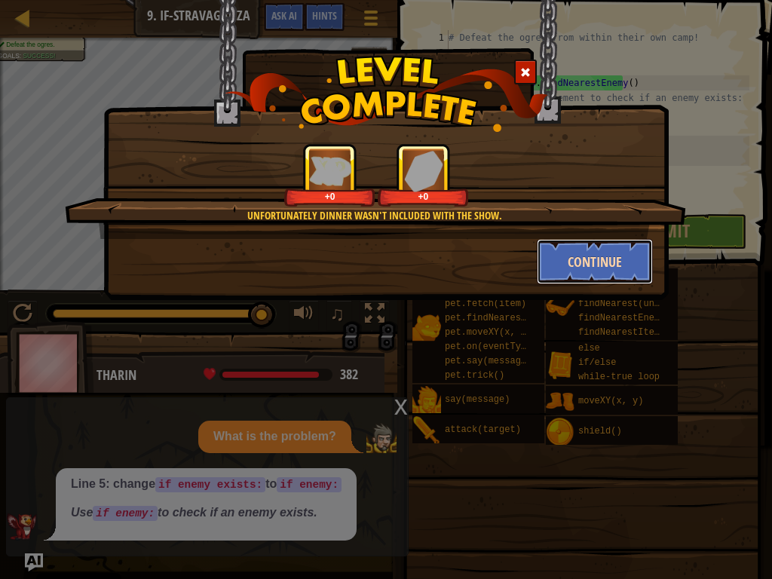
click at [584, 270] on button "Continue" at bounding box center [595, 261] width 117 height 45
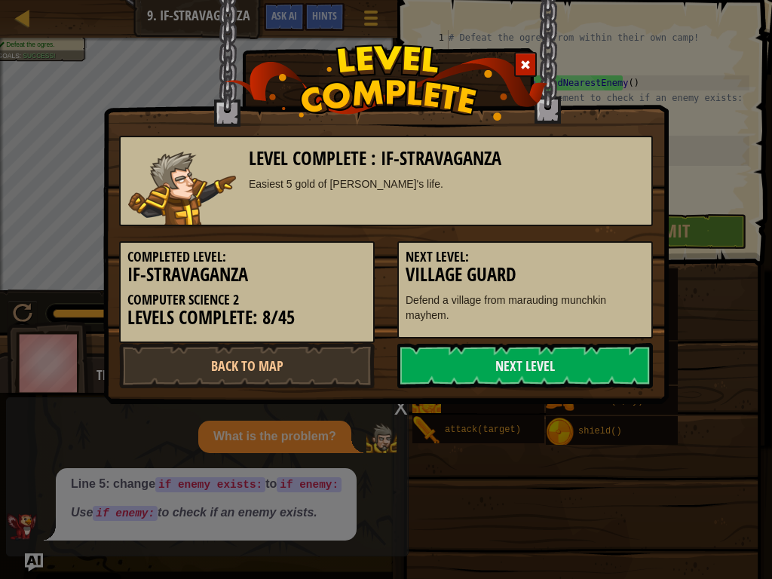
click at [584, 270] on h3 "Village Guard" at bounding box center [525, 275] width 239 height 20
click at [535, 383] on link "Next Level" at bounding box center [525, 365] width 256 height 45
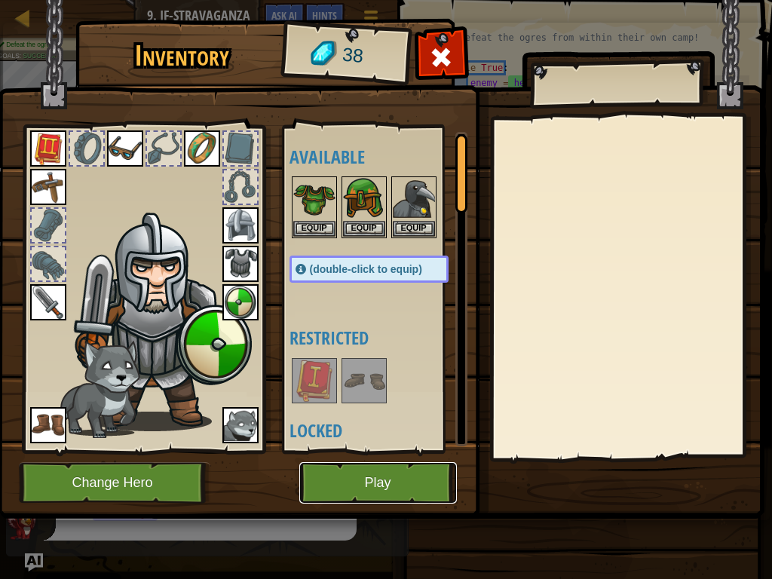
click at [417, 437] on button "Play" at bounding box center [378, 482] width 158 height 41
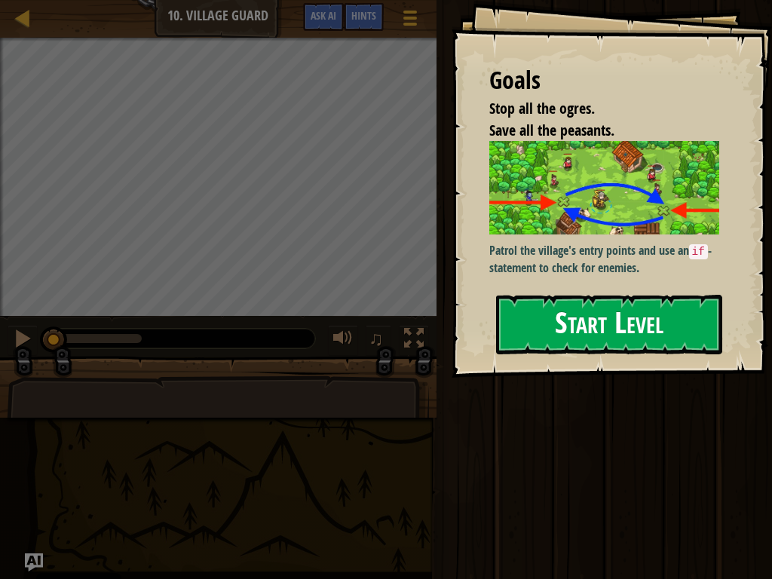
click at [527, 277] on div "Goals Stop all the ogres. Save all the peasants. Patrol the village's entry poi…" at bounding box center [612, 189] width 320 height 378
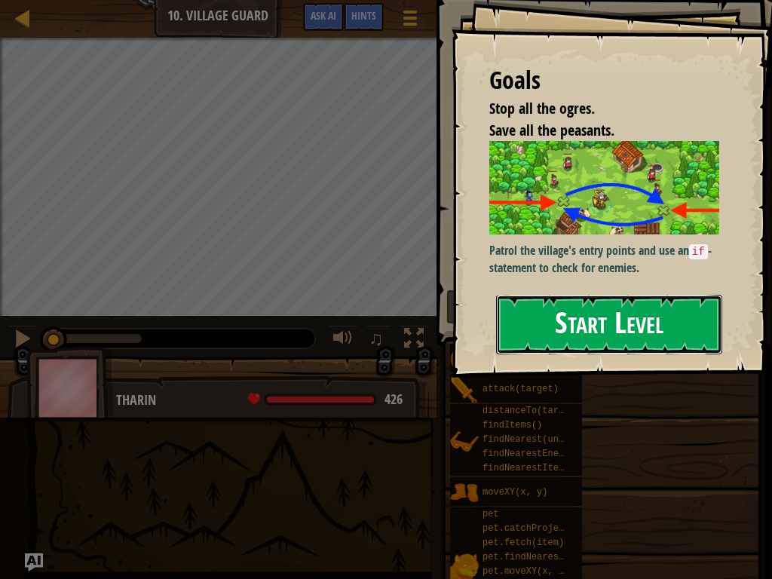
click at [524, 318] on button "Start Level" at bounding box center [609, 325] width 226 height 60
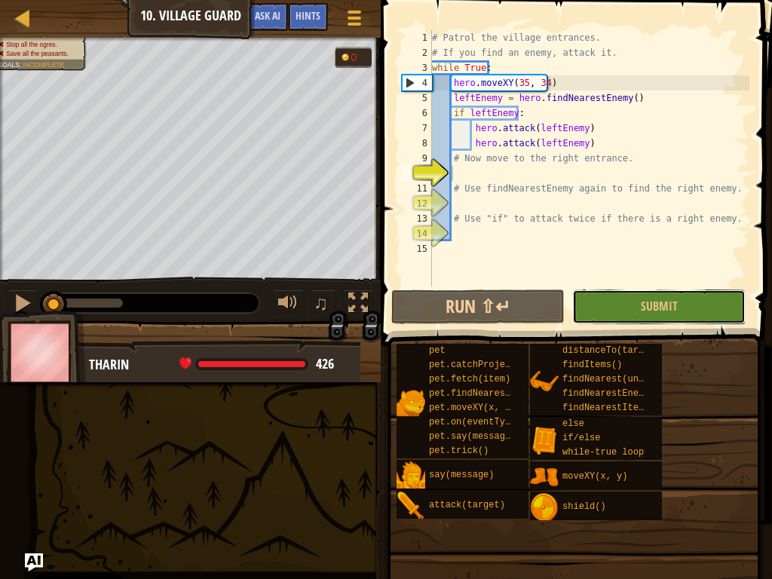
click at [627, 296] on button "Submit" at bounding box center [658, 307] width 173 height 35
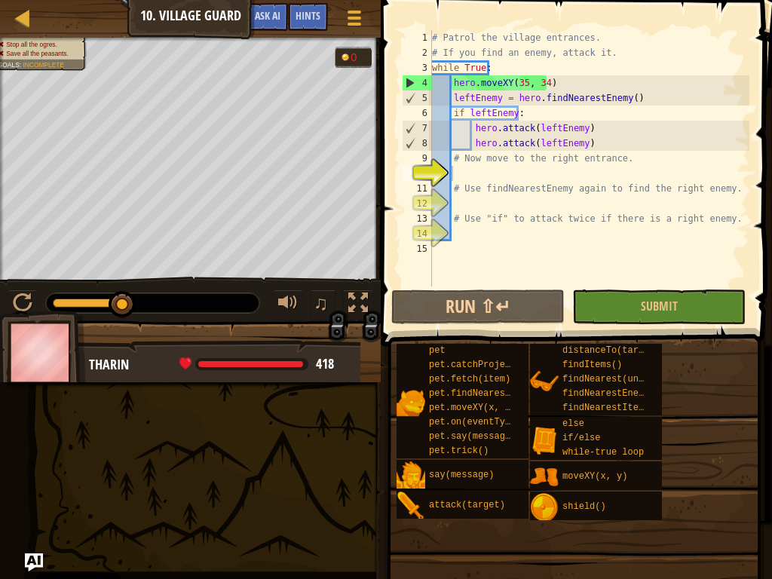
click at [494, 177] on div "# Patrol the village entrances. # If you find an enemy, attack it. while True :…" at bounding box center [589, 173] width 320 height 286
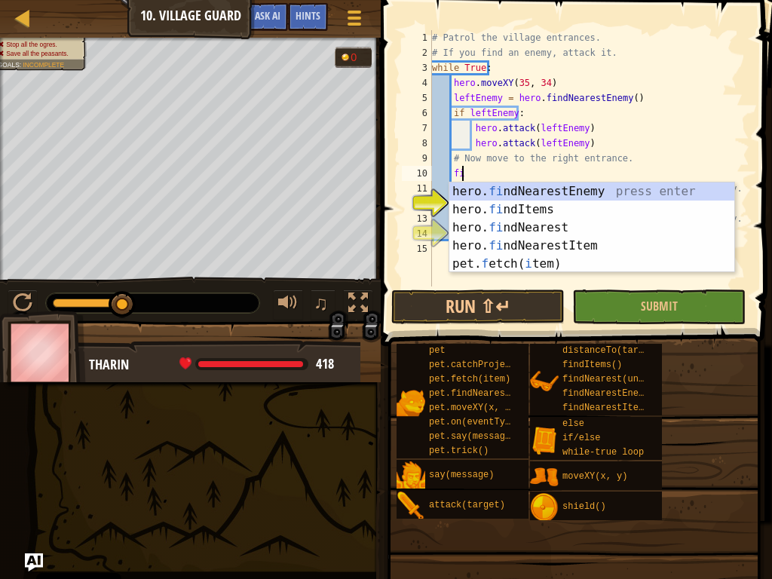
scroll to position [7, 2]
type textarea "f"
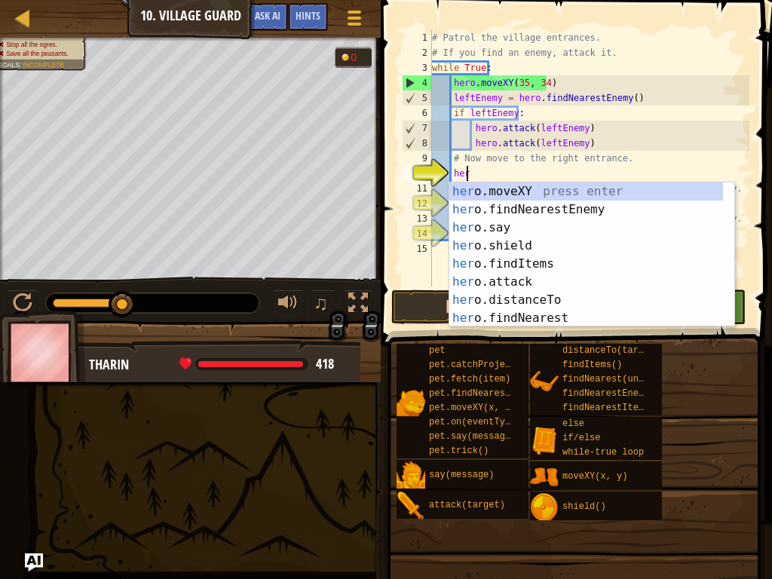
scroll to position [7, 2]
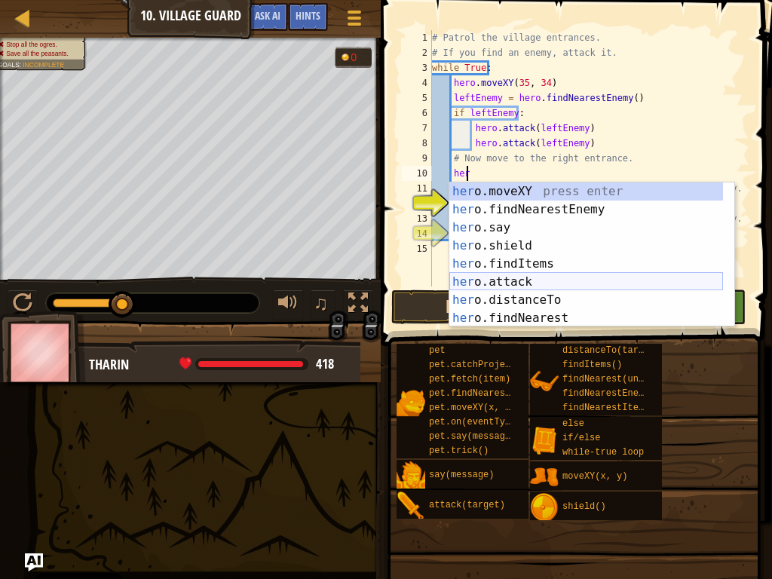
click at [488, 284] on div "her o.moveXY press enter her o.findNearestEnemy press enter her o.say press ent…" at bounding box center [586, 272] width 274 height 181
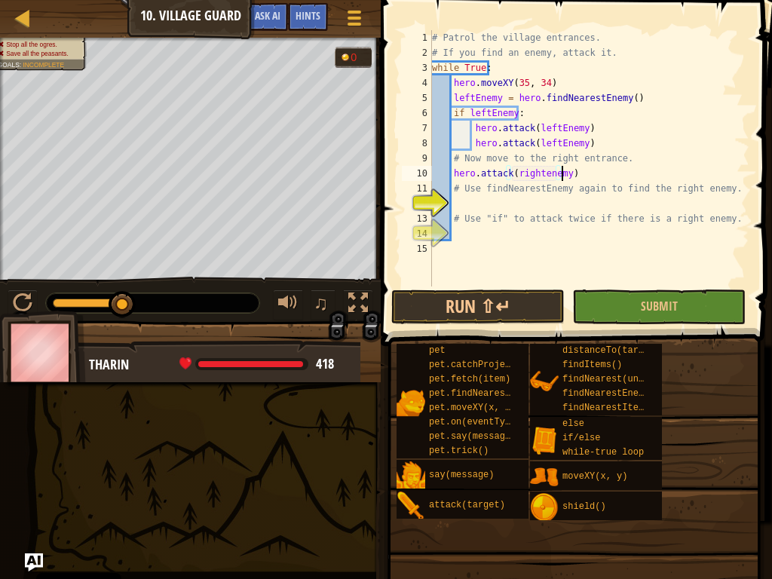
scroll to position [7, 11]
click at [595, 302] on button "Submit" at bounding box center [658, 307] width 173 height 35
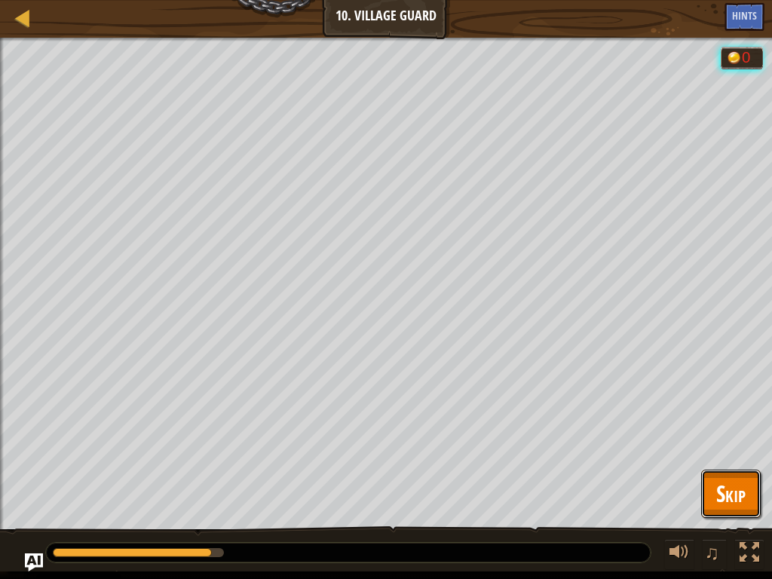
click at [721, 437] on span "Skip" at bounding box center [730, 493] width 29 height 31
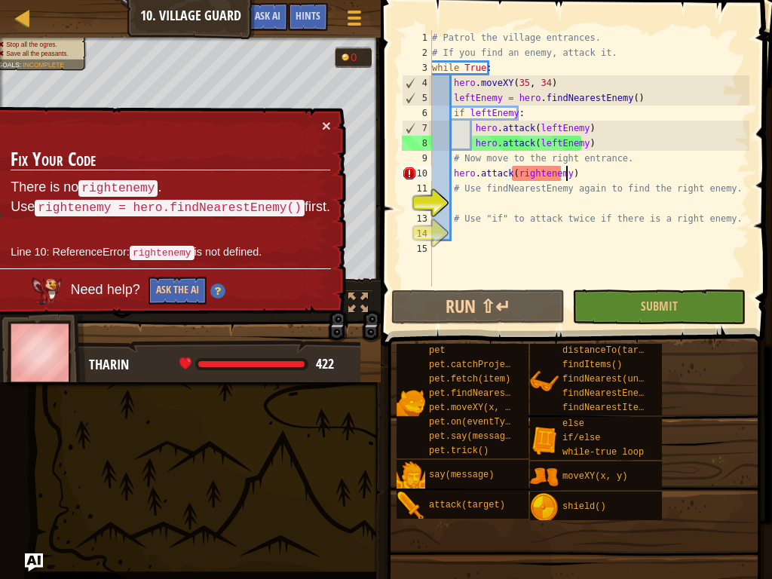
click at [605, 176] on div "# Patrol the village entrances. # If you find an enemy, attack it. while True :…" at bounding box center [589, 173] width 320 height 286
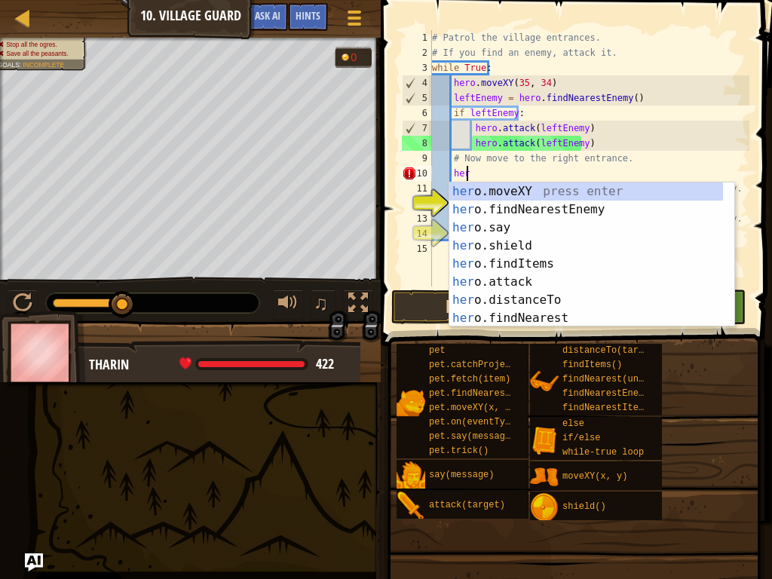
type textarea "h"
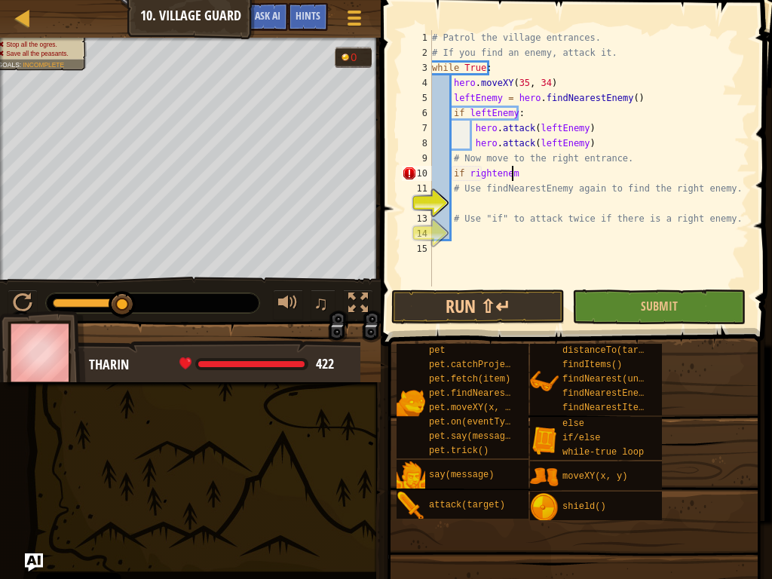
scroll to position [7, 6]
type textarea "if rightenemy:"
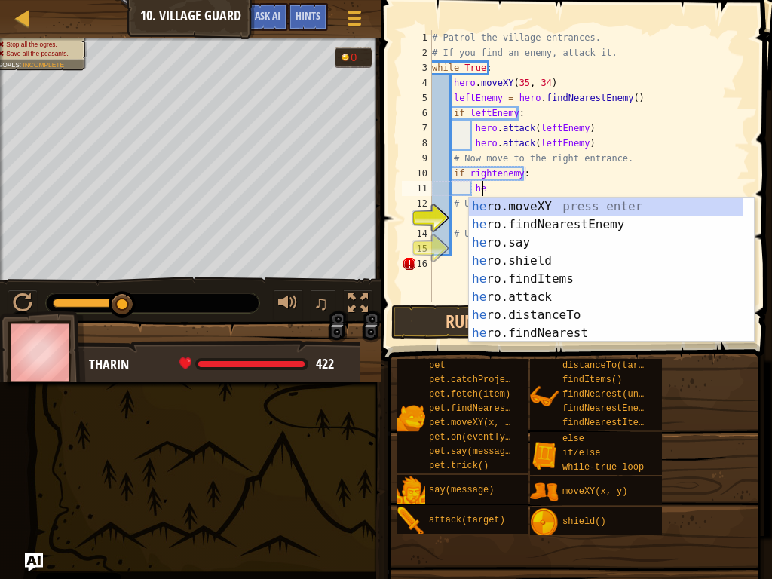
scroll to position [7, 4]
type textarea "her"
click at [561, 285] on div "her o.moveXY press enter her o.findNearestEnemy press enter her o.say press ent…" at bounding box center [606, 288] width 274 height 181
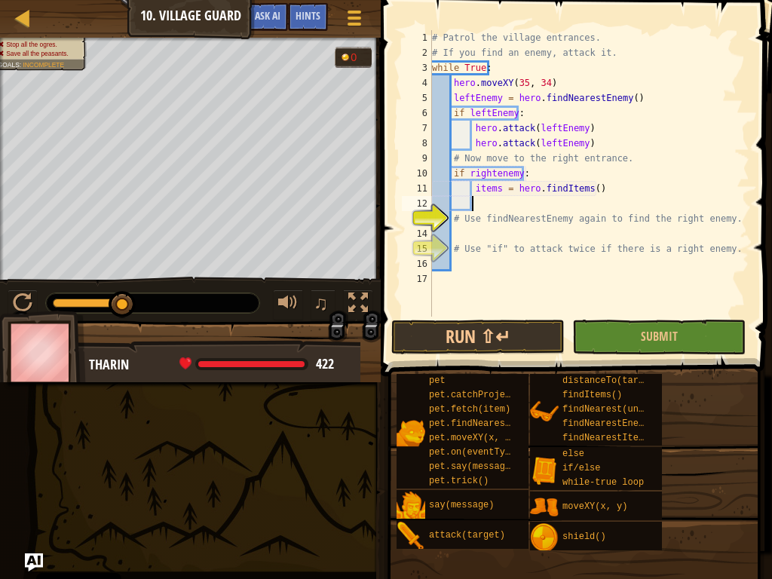
scroll to position [7, 2]
click at [605, 184] on div "# Patrol the village entrances. # If you find an enemy, attack it. while True :…" at bounding box center [589, 188] width 320 height 317
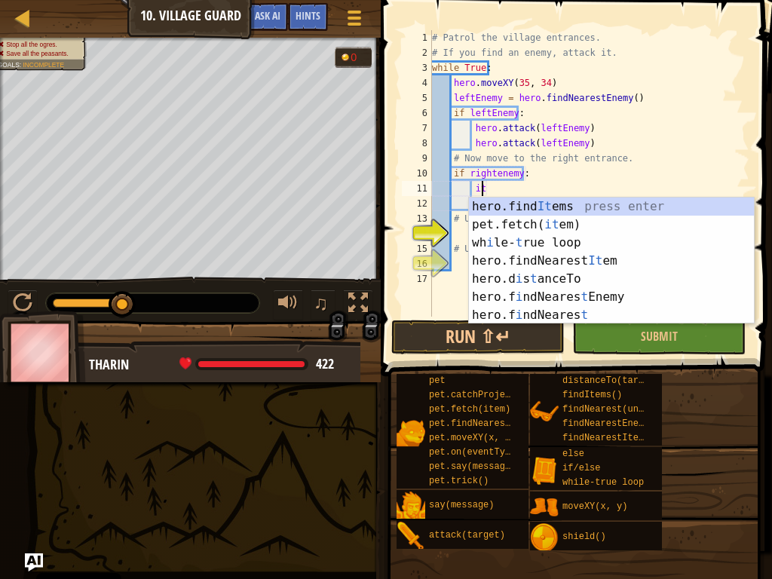
type textarea "i"
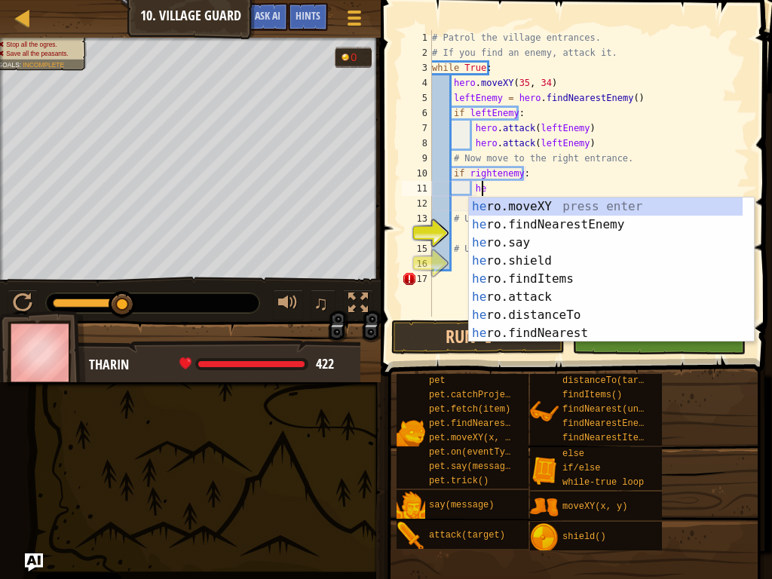
scroll to position [7, 4]
click at [568, 301] on div "her o.moveXY press enter her o.findNearestEnemy press enter her o.say press ent…" at bounding box center [606, 288] width 274 height 181
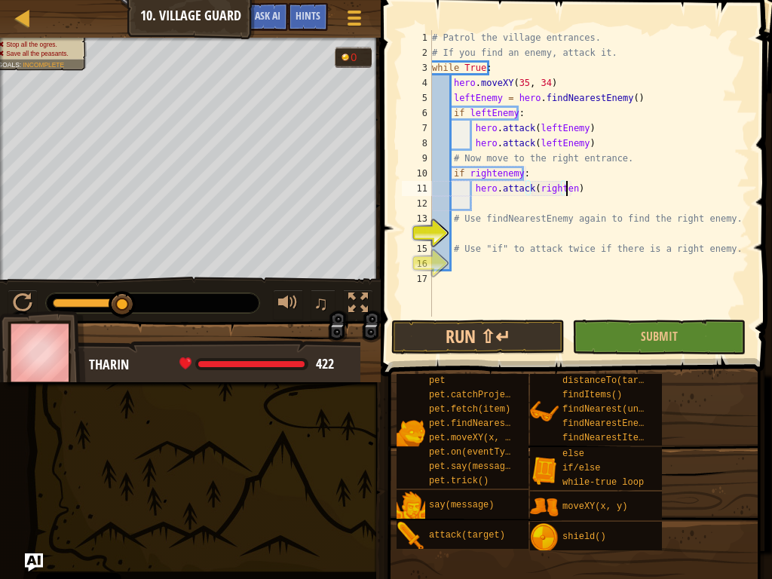
scroll to position [7, 12]
click at [595, 322] on button "Submit" at bounding box center [658, 337] width 173 height 35
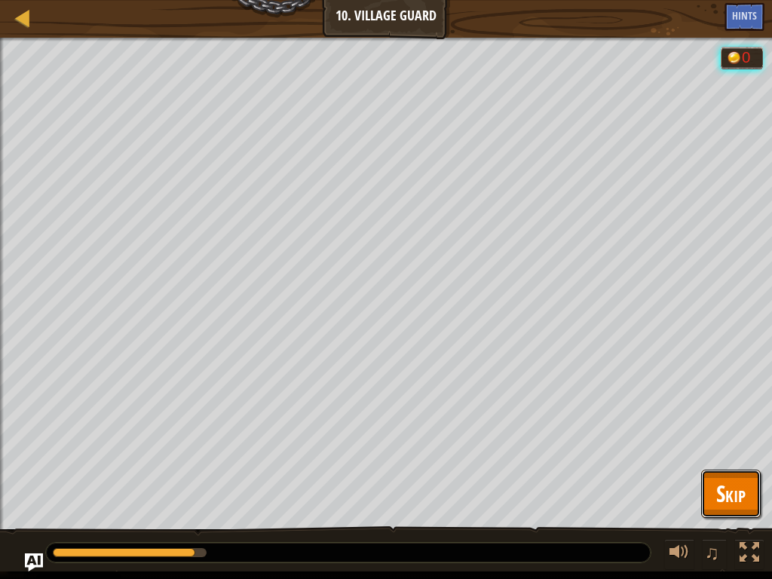
click at [757, 437] on button "Skip" at bounding box center [731, 494] width 60 height 48
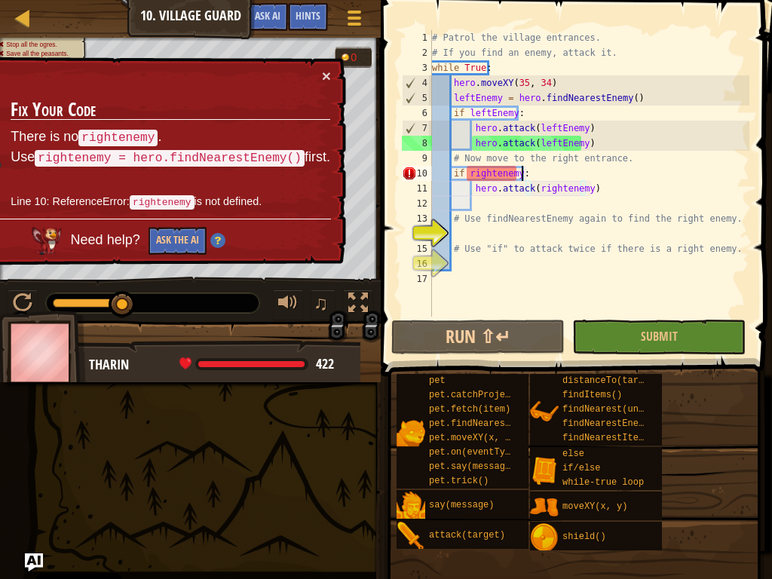
scroll to position [7, 7]
click at [532, 176] on div "# Patrol the village entrances. # If you find an enemy, attack it. while True :…" at bounding box center [589, 188] width 320 height 317
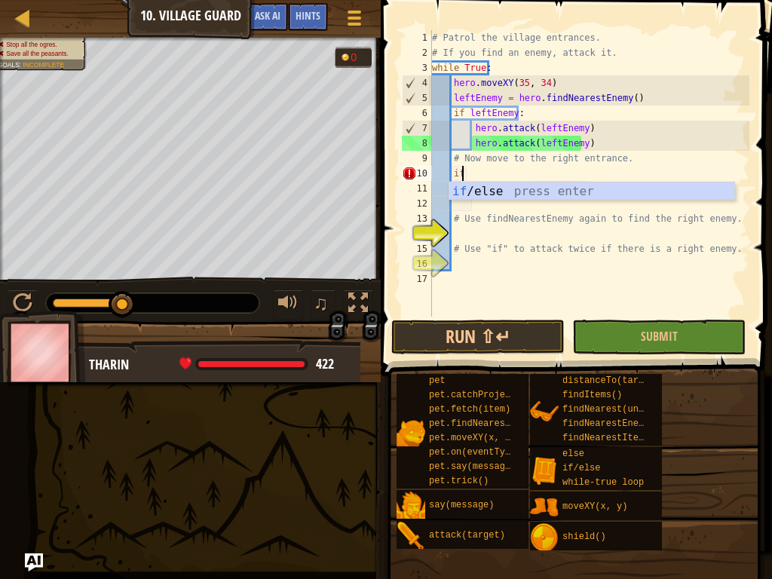
type textarea "i"
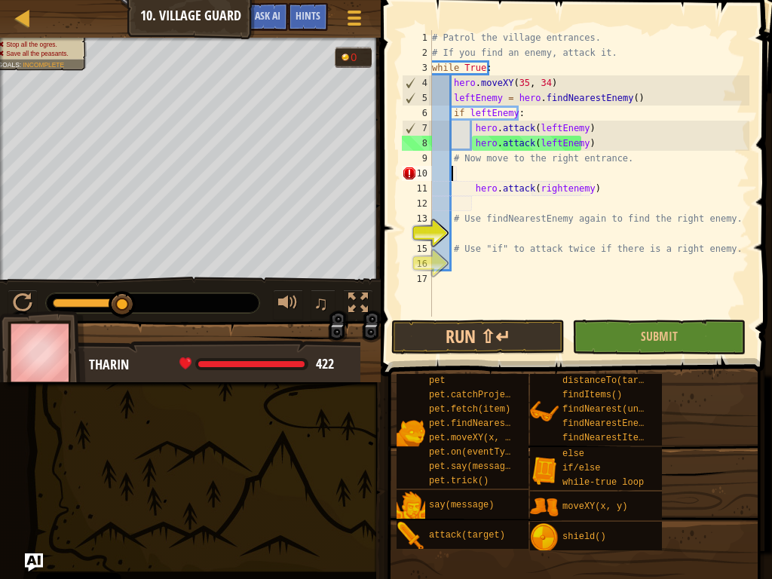
scroll to position [7, 2]
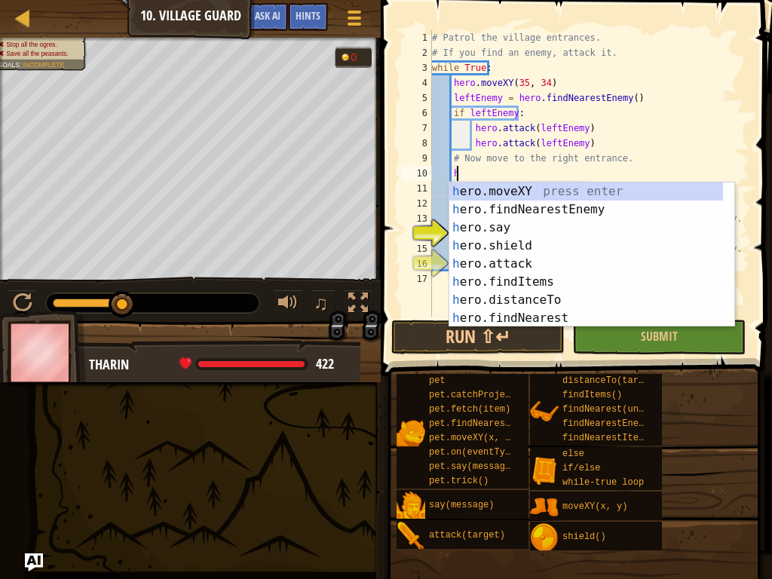
type textarea "he"
click at [522, 208] on div "he ro.moveXY press enter he ro.findNearestEnemy press enter he ro.say press ent…" at bounding box center [586, 272] width 274 height 181
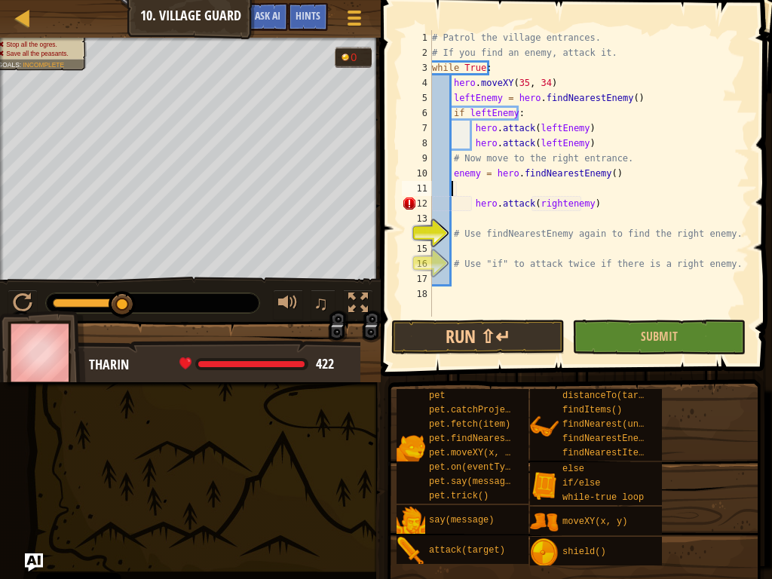
scroll to position [7, 1]
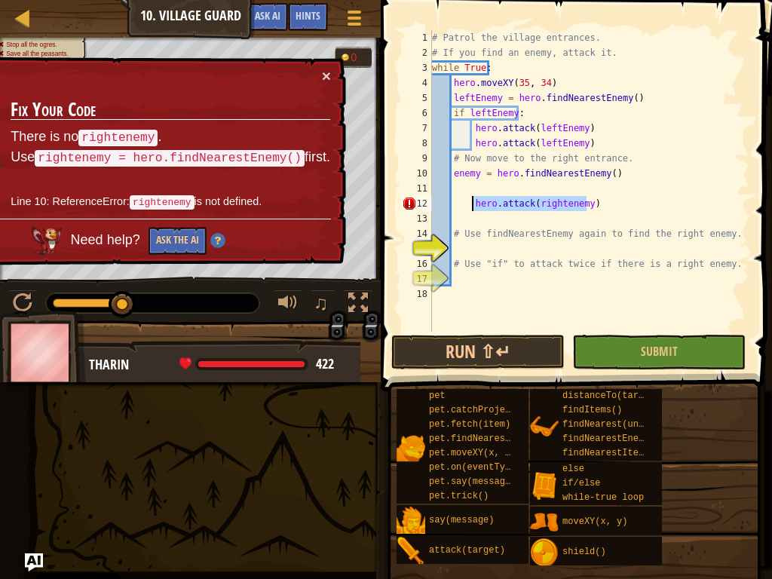
drag, startPoint x: 602, startPoint y: 200, endPoint x: 473, endPoint y: 199, distance: 129.7
click at [473, 199] on div "# Patrol the village entrances. # If you find an enemy, attack it. while True :…" at bounding box center [589, 196] width 320 height 332
type textarea "hero.attack(rightenemy)"
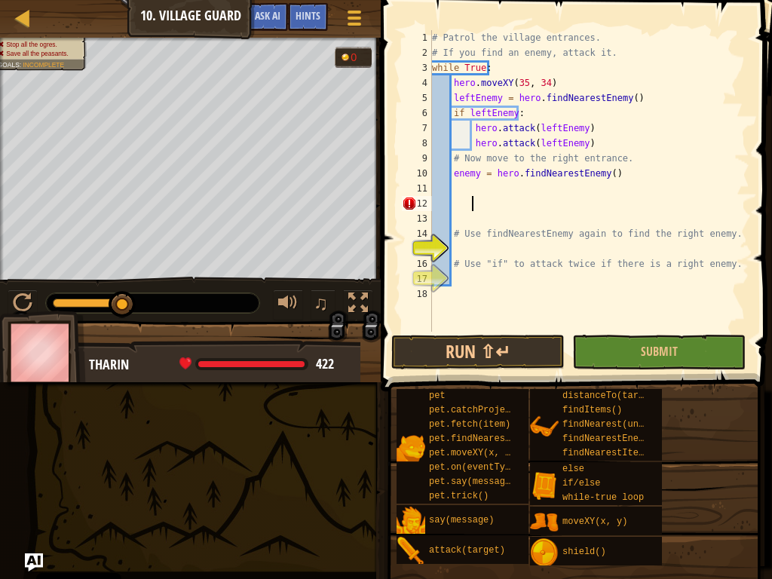
click at [467, 188] on div "# Patrol the village entrances. # If you find an enemy, attack it. while True :…" at bounding box center [589, 196] width 320 height 332
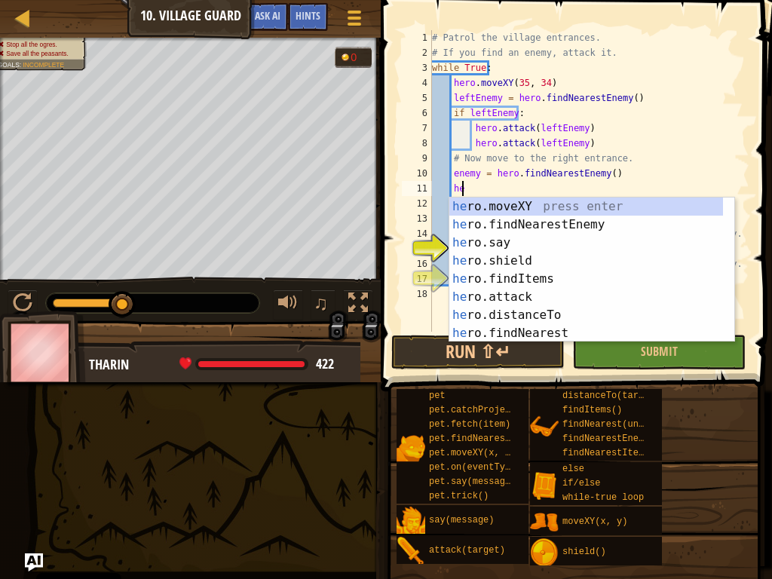
scroll to position [7, 2]
click at [520, 298] on div "her o.moveXY press enter her o.findNearestEnemy press enter her o.say press ent…" at bounding box center [586, 288] width 274 height 181
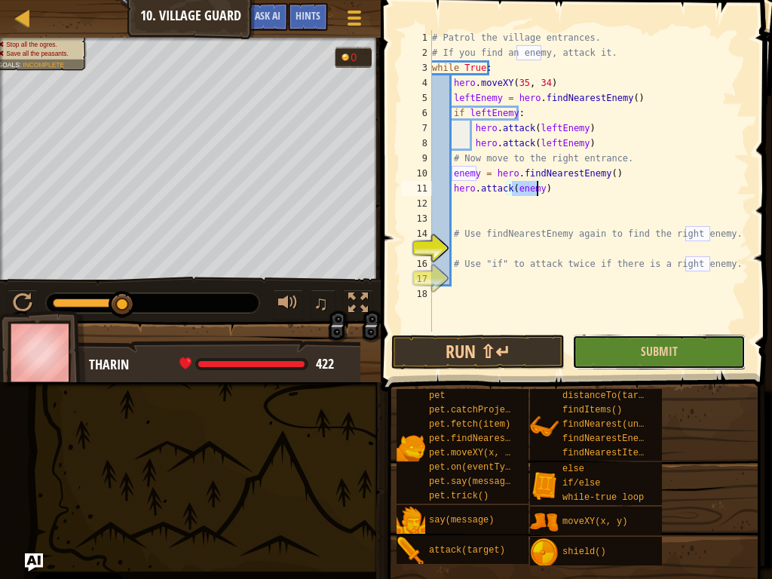
click at [655, 366] on button "Submit" at bounding box center [658, 352] width 173 height 35
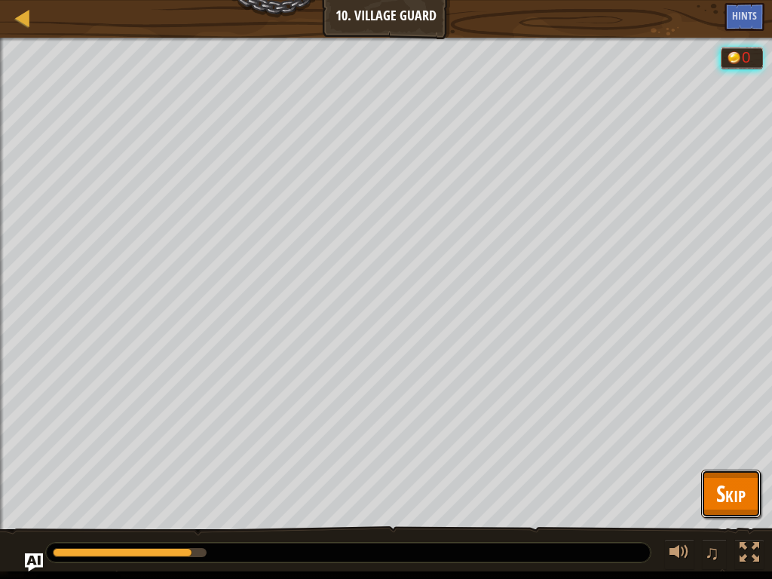
click at [706, 437] on button "Skip" at bounding box center [731, 494] width 60 height 48
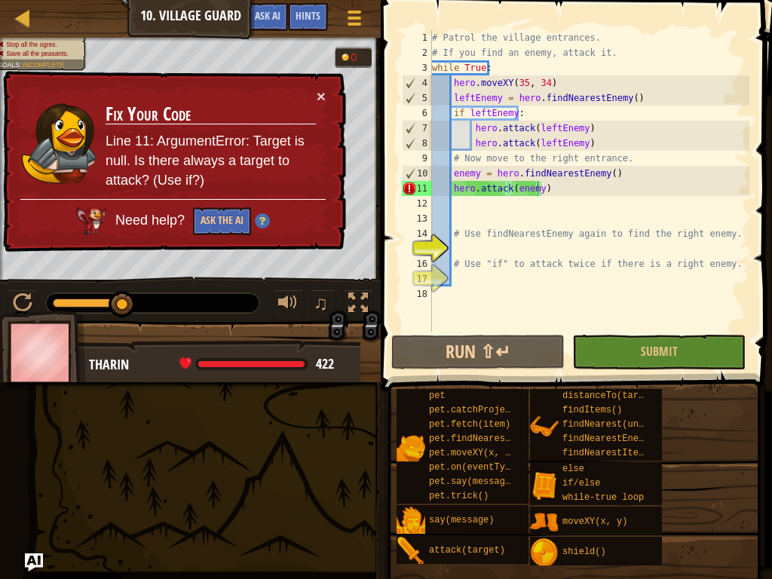
click at [548, 192] on div "# Patrol the village entrances. # If you find an enemy, attack it. while True :…" at bounding box center [589, 196] width 320 height 332
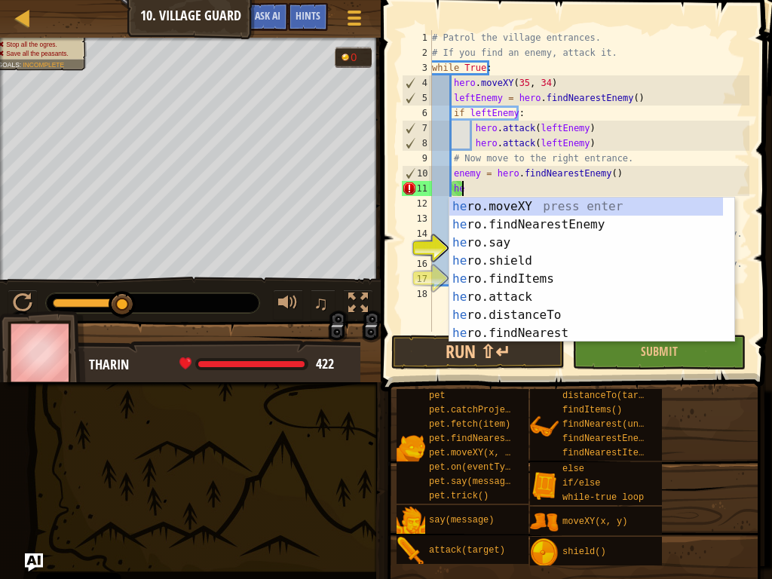
type textarea "h"
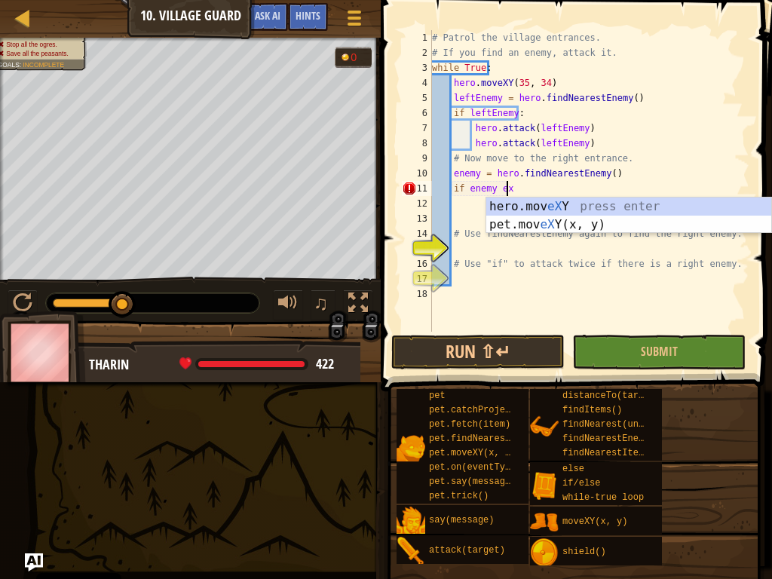
scroll to position [7, 5]
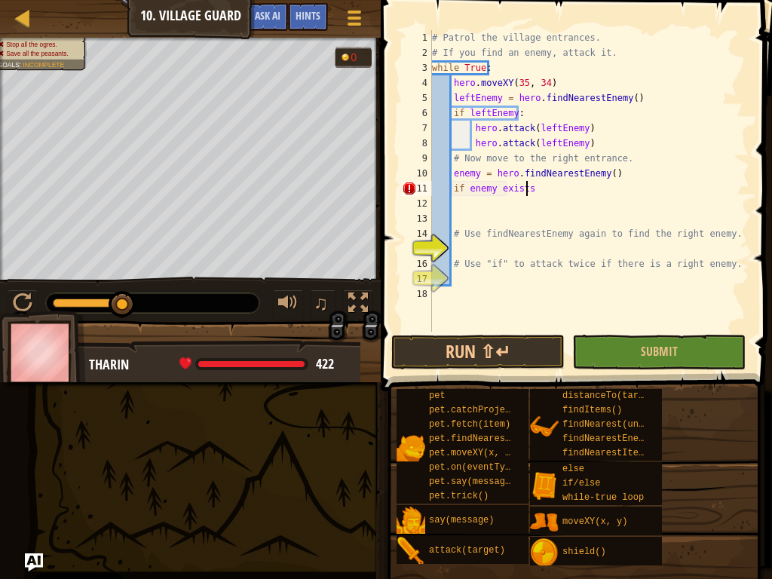
type textarea "if enemy exists:"
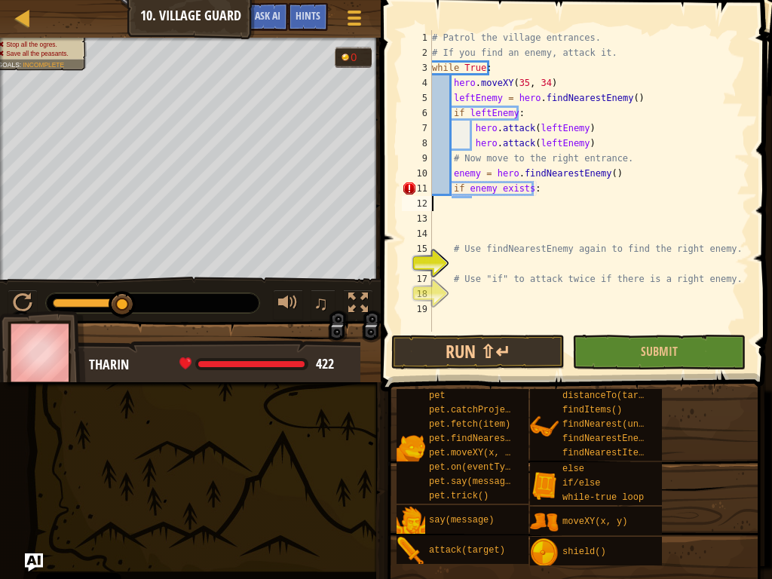
scroll to position [7, 0]
type textarea "if enemy exists:"
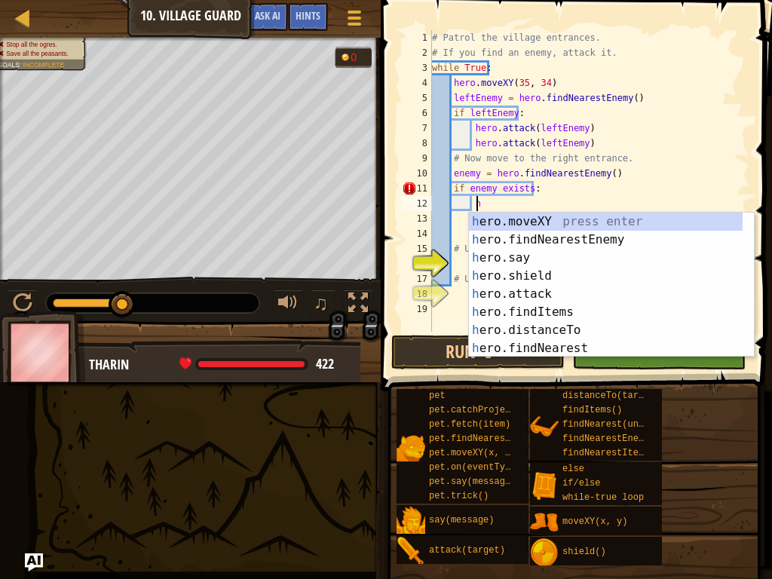
scroll to position [7, 4]
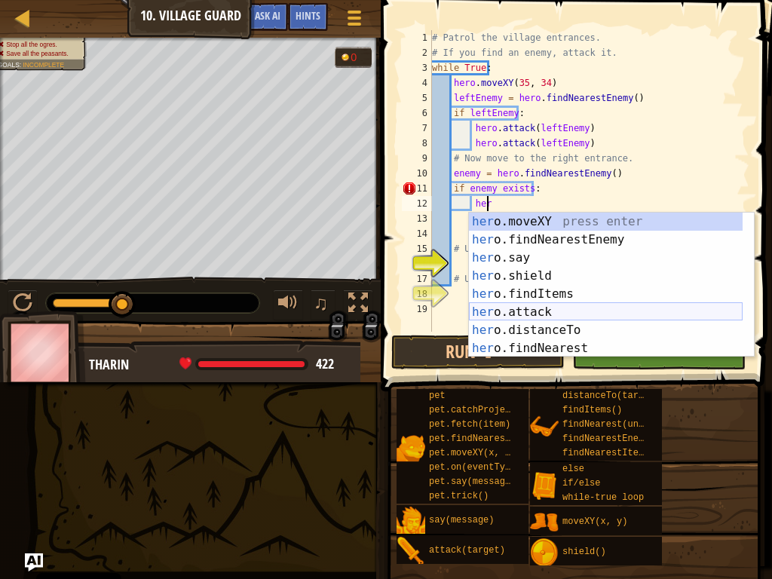
click at [505, 317] on div "her o.moveXY press enter her o.findNearestEnemy press enter her o.say press ent…" at bounding box center [606, 303] width 274 height 181
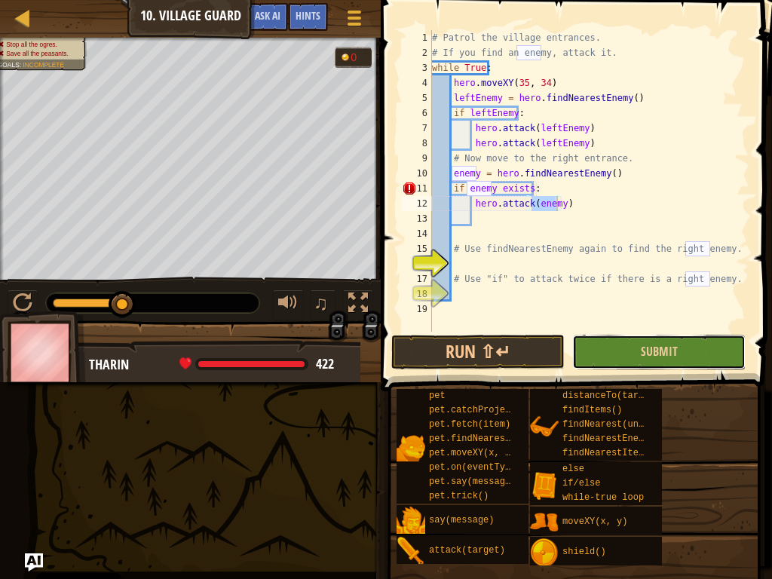
click at [574, 352] on button "Submit" at bounding box center [658, 352] width 173 height 35
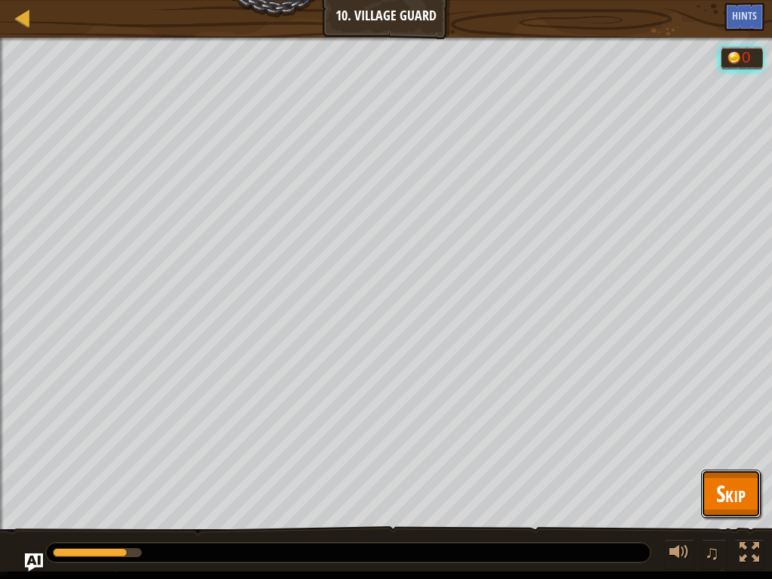
click at [733, 437] on span "Skip" at bounding box center [730, 493] width 29 height 31
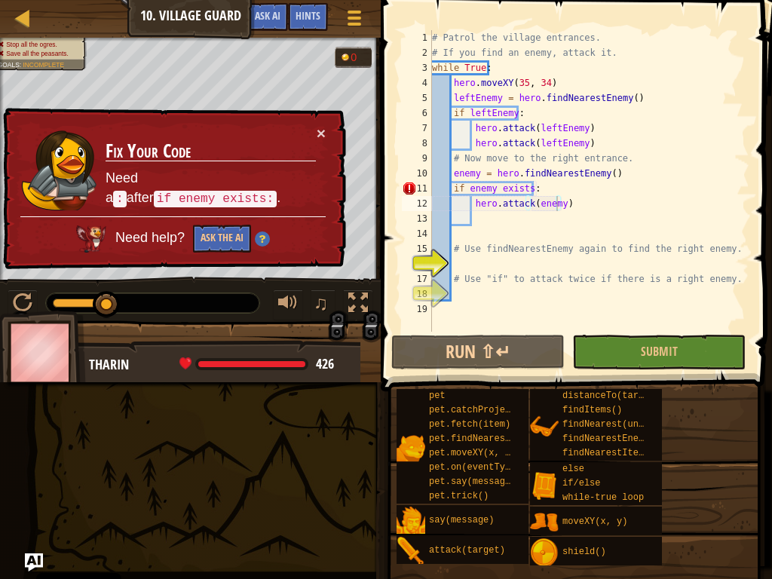
type textarea "if enemy exists:"
click at [524, 185] on div "# Patrol the village entrances. # If you find an enemy, attack it. while True :…" at bounding box center [589, 196] width 320 height 332
click at [602, 185] on div "# Patrol the village entrances. # If you find an enemy, attack it. while True :…" at bounding box center [589, 196] width 320 height 332
click at [589, 223] on div "# Patrol the village entrances. # If you find an enemy, attack it. while True :…" at bounding box center [589, 196] width 320 height 332
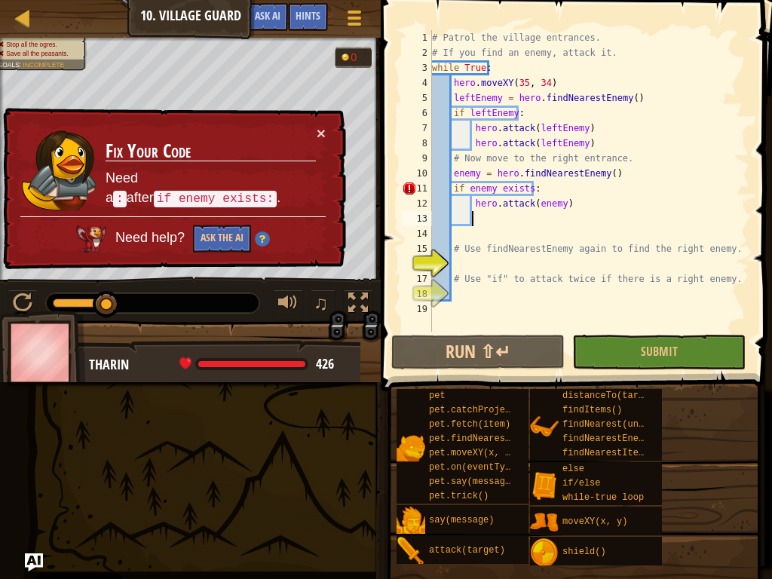
click at [591, 213] on div "# Patrol the village entrances. # If you find an enemy, attack it. while True :…" at bounding box center [589, 196] width 320 height 332
click at [535, 174] on div "# Patrol the village entrances. # If you find an enemy, attack it. while True :…" at bounding box center [589, 196] width 320 height 332
click at [566, 200] on div "# Patrol the village entrances. # If you find an enemy, attack it. while True :…" at bounding box center [589, 196] width 320 height 332
click at [553, 183] on div "# Patrol the village entrances. # If you find an enemy, attack it. while True :…" at bounding box center [589, 196] width 320 height 332
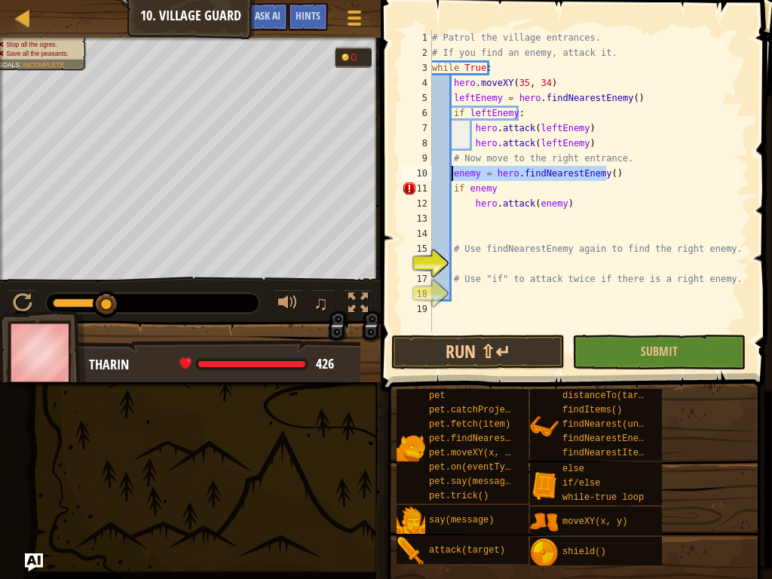
drag, startPoint x: 612, startPoint y: 172, endPoint x: 453, endPoint y: 173, distance: 159.1
click at [453, 173] on div "# Patrol the village entrances. # If you find an enemy, attack it. while True :…" at bounding box center [589, 196] width 320 height 332
type textarea "enemy = hero.findNearestEnemy()"
click at [501, 182] on div "# Patrol the village entrances. # If you find an enemy, attack it. while True :…" at bounding box center [589, 196] width 320 height 332
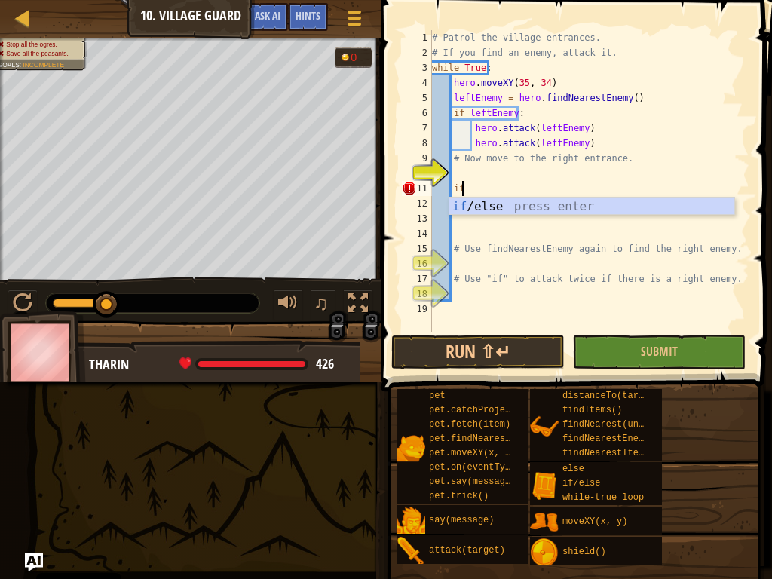
type textarea "i"
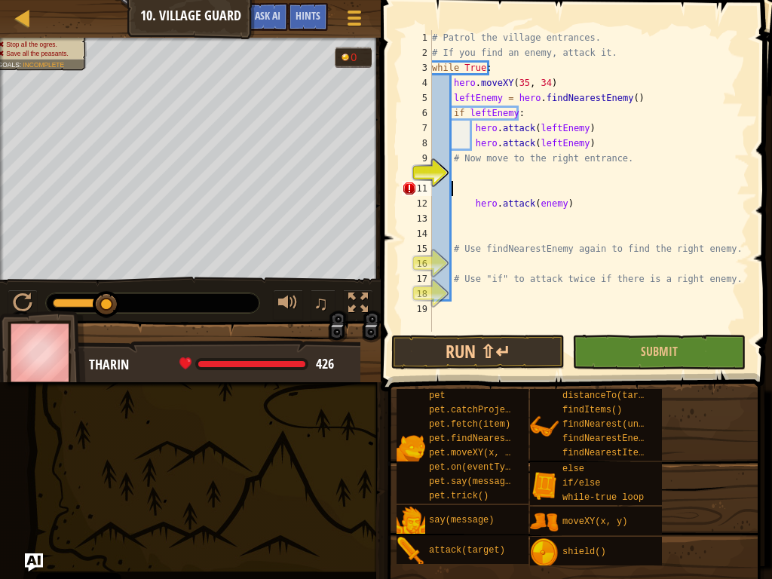
click at [455, 169] on div "# Patrol the village entrances. # If you find an enemy, attack it. while True :…" at bounding box center [589, 196] width 320 height 332
click at [582, 204] on div "# Patrol the village entrances. # If you find an enemy, attack it. while True :…" at bounding box center [589, 196] width 320 height 332
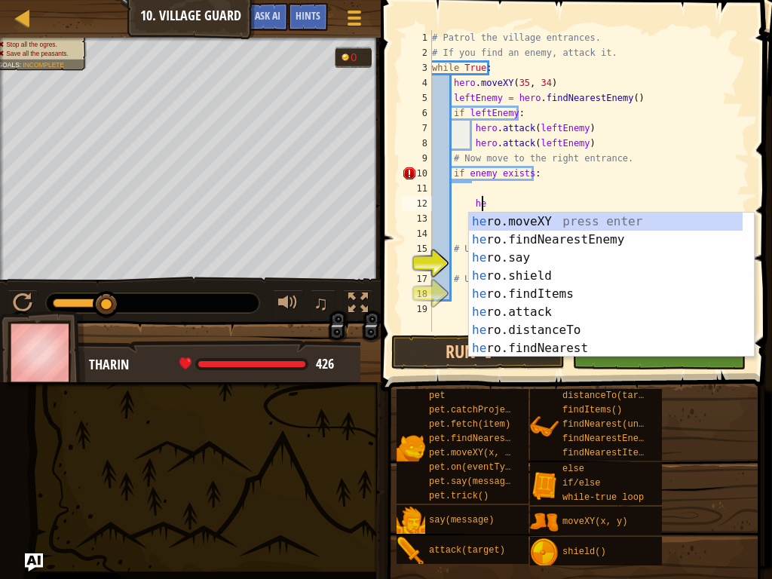
type textarea "h"
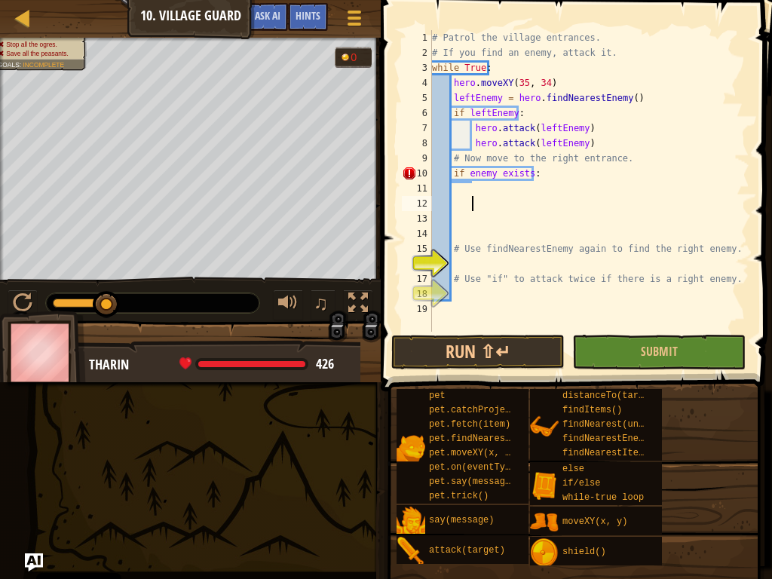
click at [483, 183] on div "# Patrol the village entrances. # If you find an enemy, attack it. while True :…" at bounding box center [589, 196] width 320 height 332
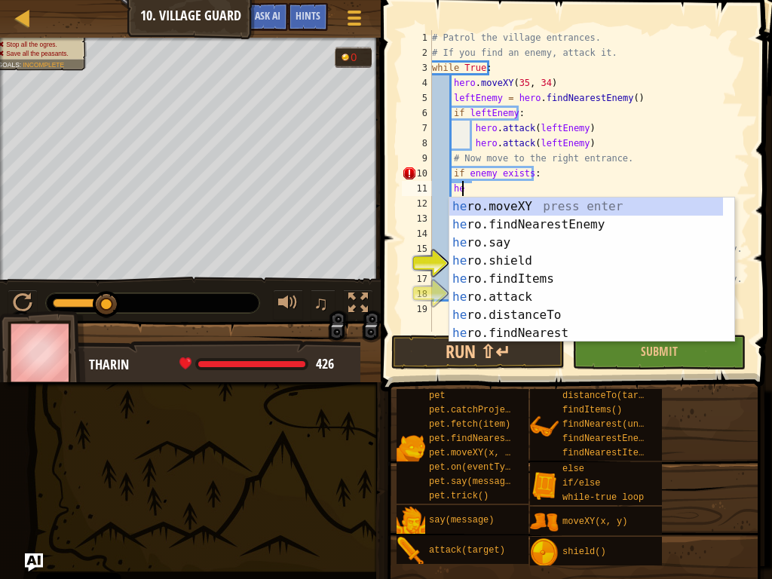
scroll to position [7, 2]
click at [532, 211] on div "her o.moveXY press enter her o.findNearestEnemy press enter her o.say press ent…" at bounding box center [586, 288] width 274 height 181
type textarea "hero.moveXY(x, y)"
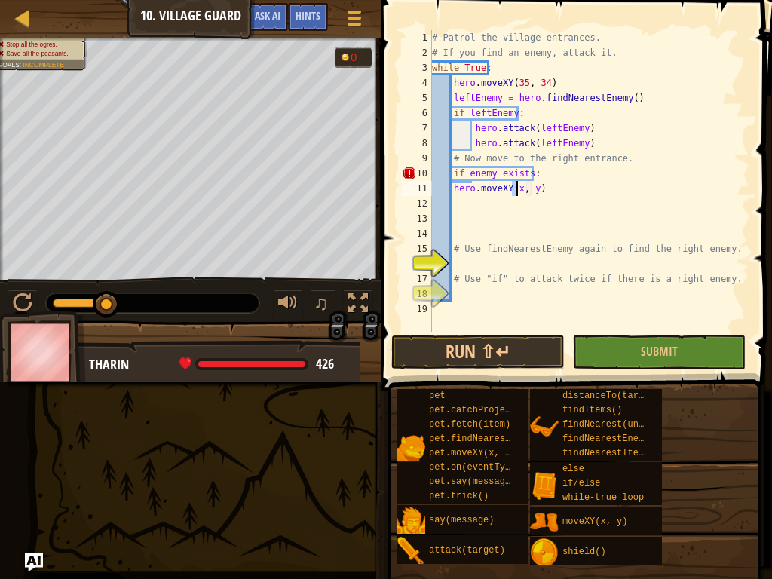
click at [567, 201] on div "# Patrol the village entrances. # If you find an enemy, attack it. while True :…" at bounding box center [589, 196] width 320 height 332
click at [575, 194] on div "# Patrol the village entrances. # If you find an enemy, attack it. while True :…" at bounding box center [589, 196] width 320 height 332
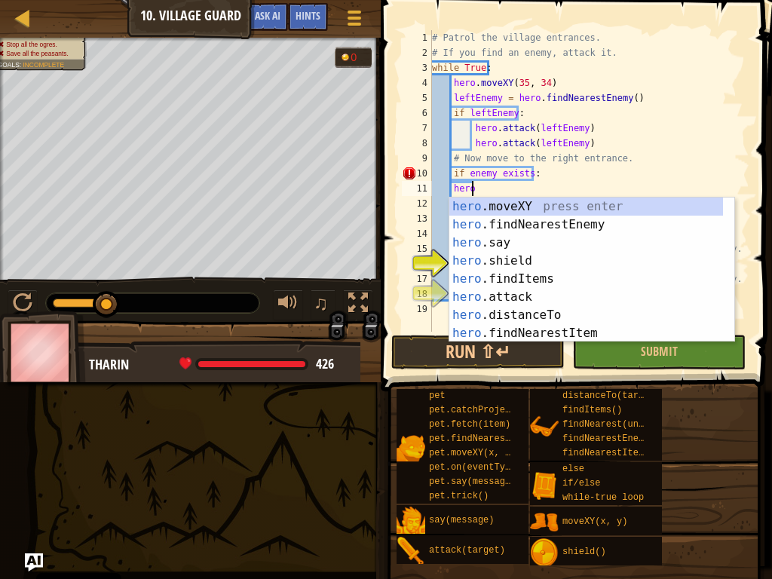
type textarea "h"
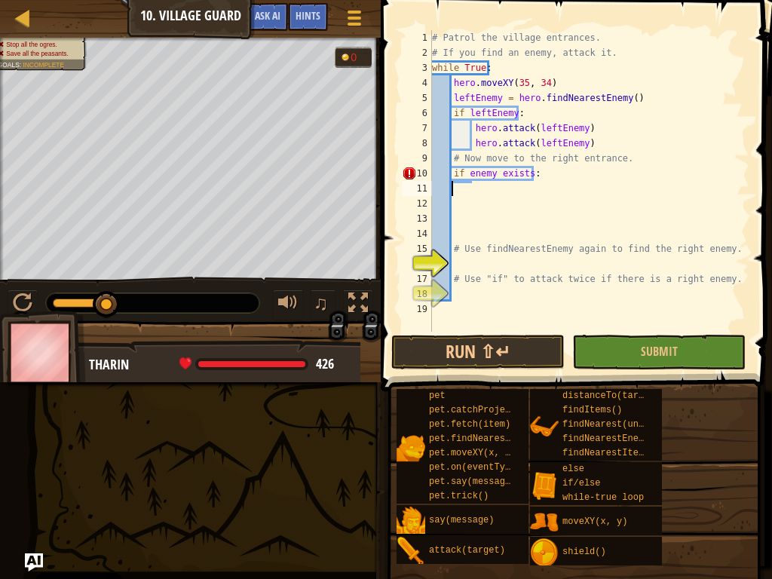
scroll to position [7, 1]
click at [545, 177] on div "# Patrol the village entrances. # If you find an enemy, attack it. while True :…" at bounding box center [589, 196] width 320 height 332
type textarea "if enemy exists:"
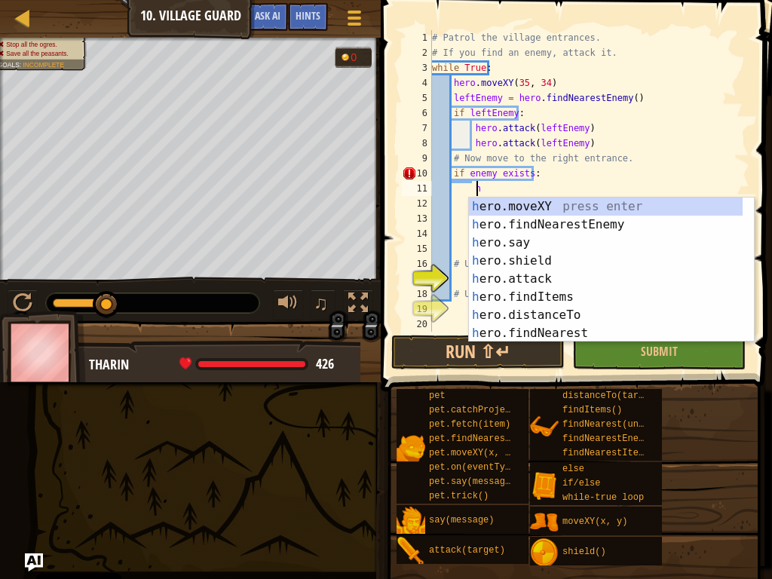
scroll to position [7, 4]
type textarea "her"
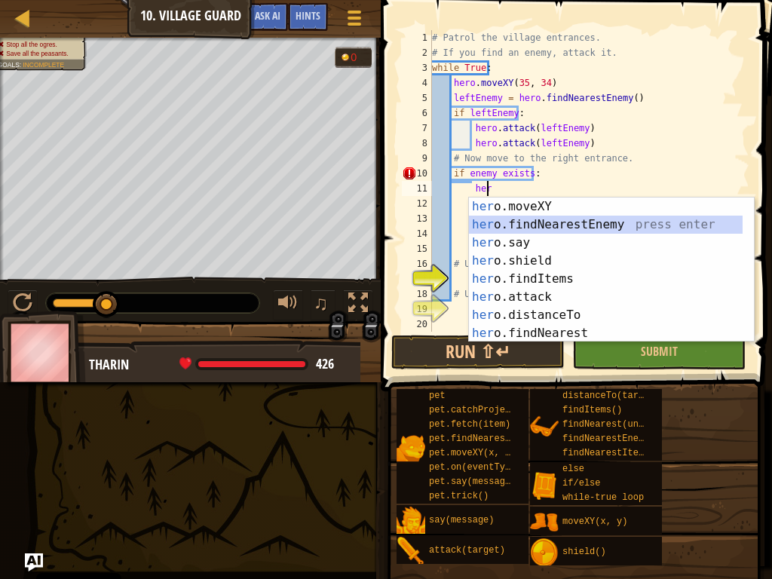
click at [540, 225] on div "her o.moveXY press enter her o.findNearestEnemy press enter her o.say press ent…" at bounding box center [606, 288] width 274 height 181
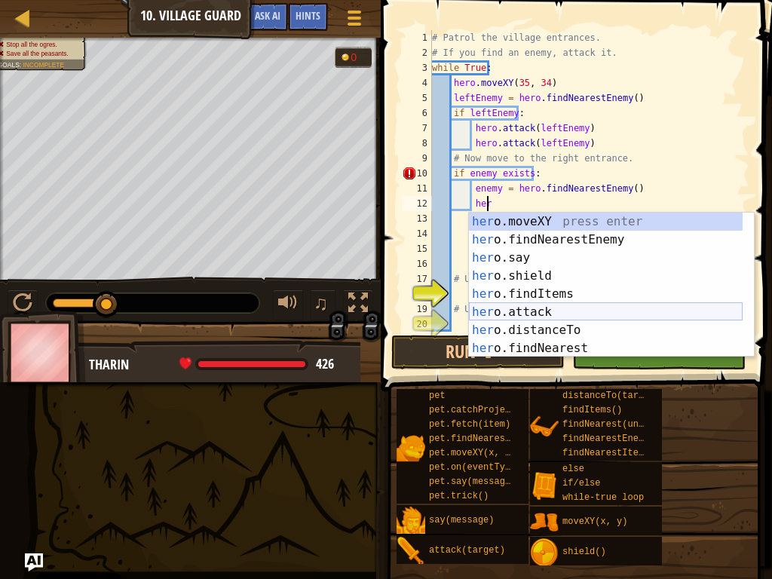
click at [549, 315] on div "her o.moveXY press enter her o.findNearestEnemy press enter her o.say press ent…" at bounding box center [606, 303] width 274 height 181
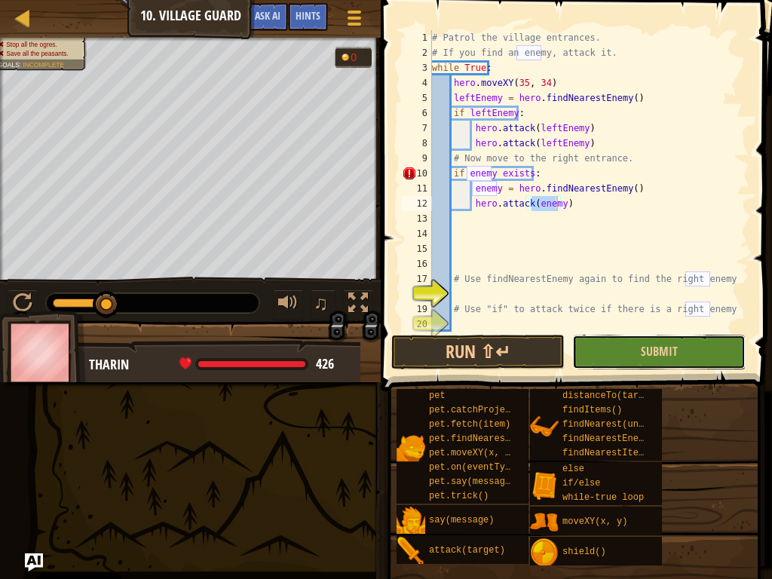
click at [629, 349] on button "Submit" at bounding box center [658, 352] width 173 height 35
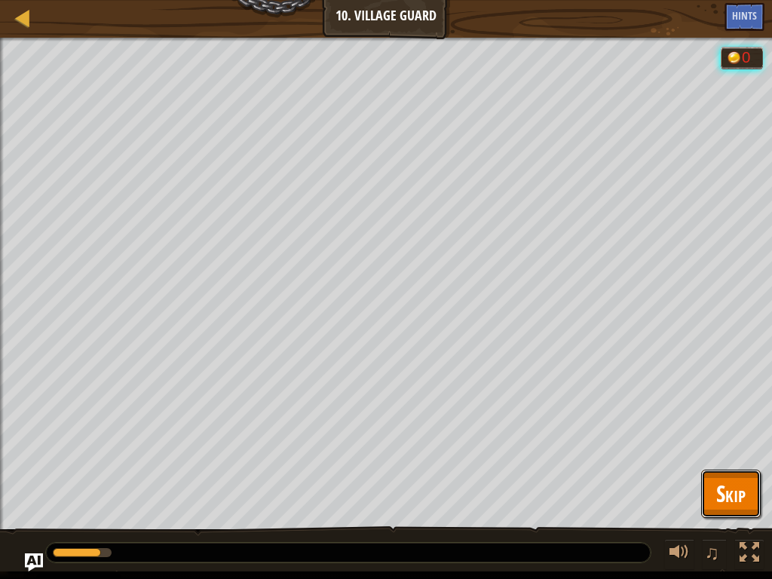
click at [735, 437] on span "Skip" at bounding box center [730, 493] width 29 height 31
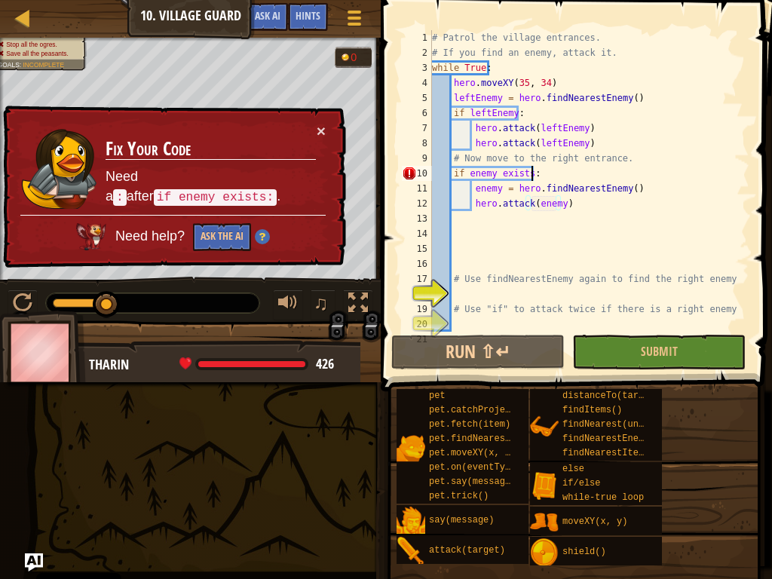
click at [537, 169] on div "# Patrol the village entrances. # If you find an enemy, attack it. while True :…" at bounding box center [583, 196] width 309 height 332
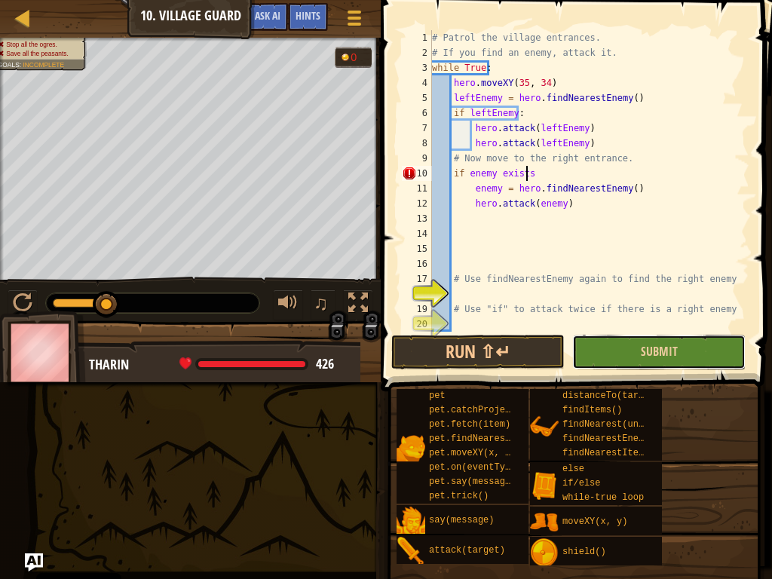
click at [584, 340] on button "Submit" at bounding box center [658, 352] width 173 height 35
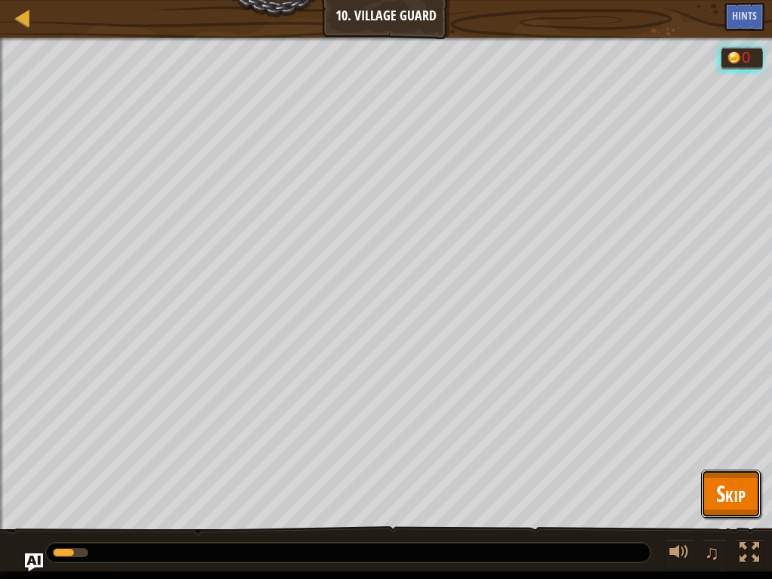
click at [716, 437] on span "Skip" at bounding box center [730, 493] width 29 height 31
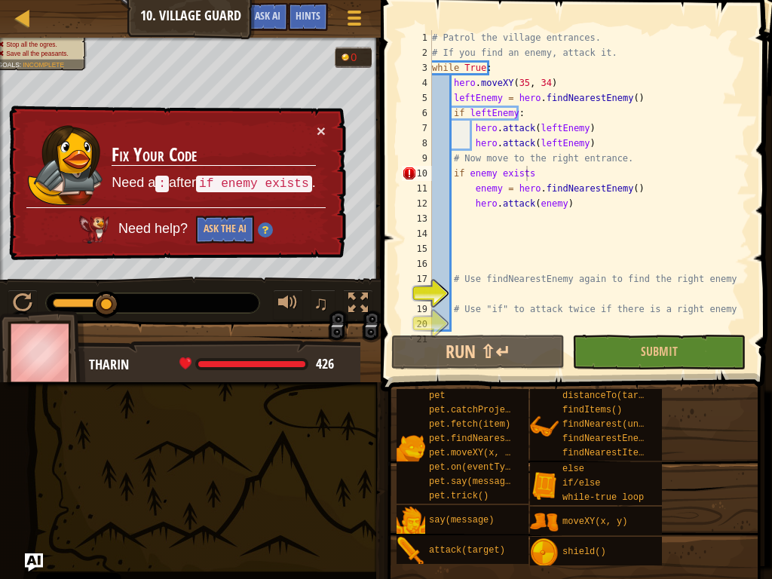
click at [314, 126] on td "Fix Your Code Need a : after if enemy exists ." at bounding box center [214, 165] width 206 height 84
drag, startPoint x: 323, startPoint y: 114, endPoint x: 322, endPoint y: 129, distance: 15.2
click at [322, 129] on div "× Fix Your Code Need a : after if enemy exists . Need help? Ask the AI" at bounding box center [176, 183] width 340 height 155
click at [322, 129] on button "×" at bounding box center [321, 131] width 9 height 16
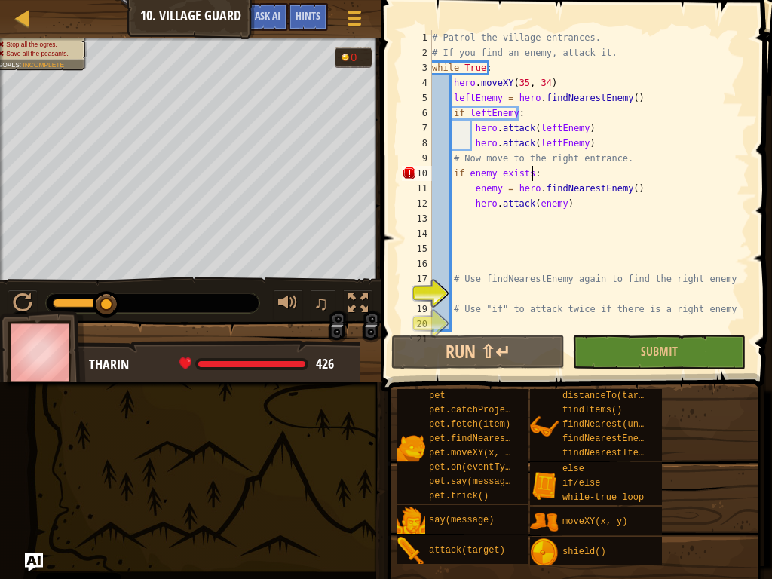
scroll to position [7, 8]
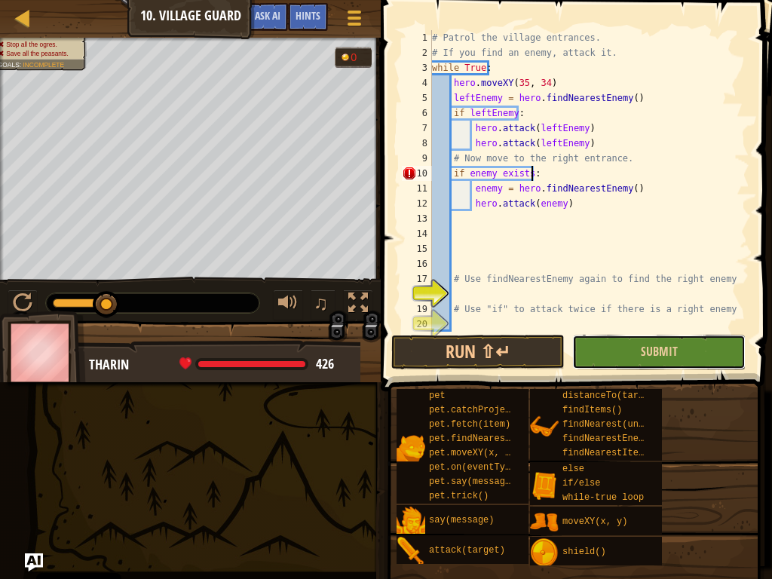
click at [608, 342] on button "Submit" at bounding box center [658, 352] width 173 height 35
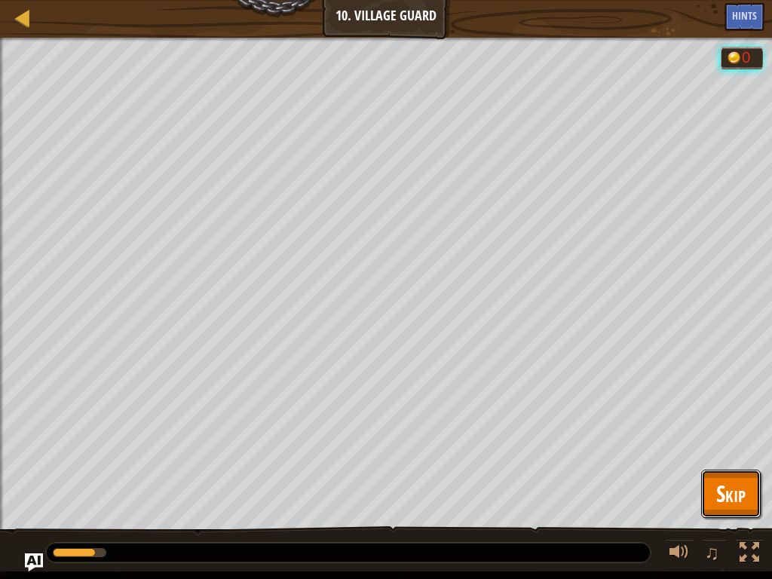
click at [734, 437] on span "Skip" at bounding box center [730, 493] width 29 height 31
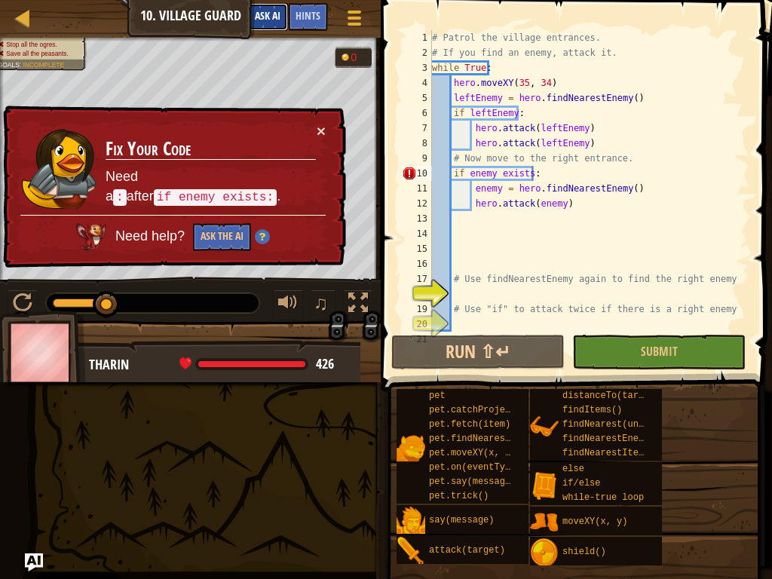
click at [265, 8] on button "Ask AI" at bounding box center [267, 17] width 41 height 28
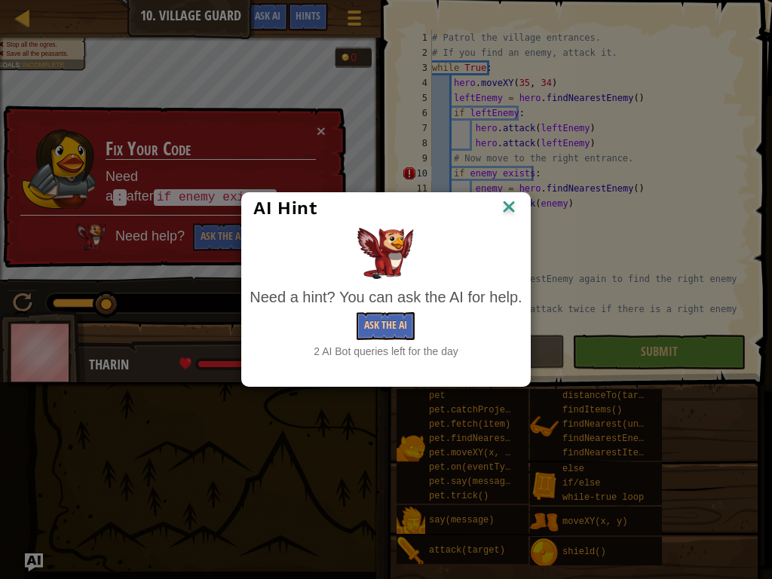
click at [319, 297] on div "Need a hint? You can ask the AI for help." at bounding box center [386, 297] width 272 height 22
click at [370, 323] on button "Ask the AI" at bounding box center [386, 326] width 58 height 28
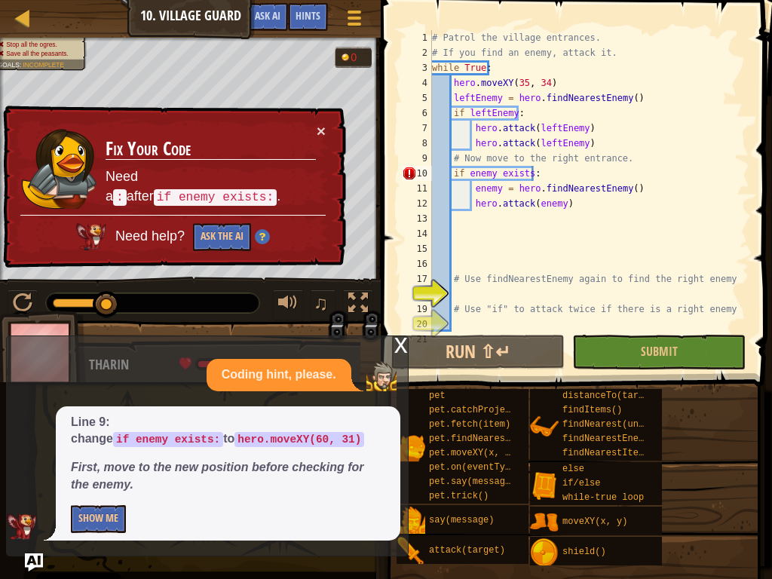
click at [313, 130] on td "Fix Your Code Need a : after if enemy exists: ." at bounding box center [211, 169] width 212 height 92
click at [324, 129] on button "×" at bounding box center [321, 131] width 9 height 16
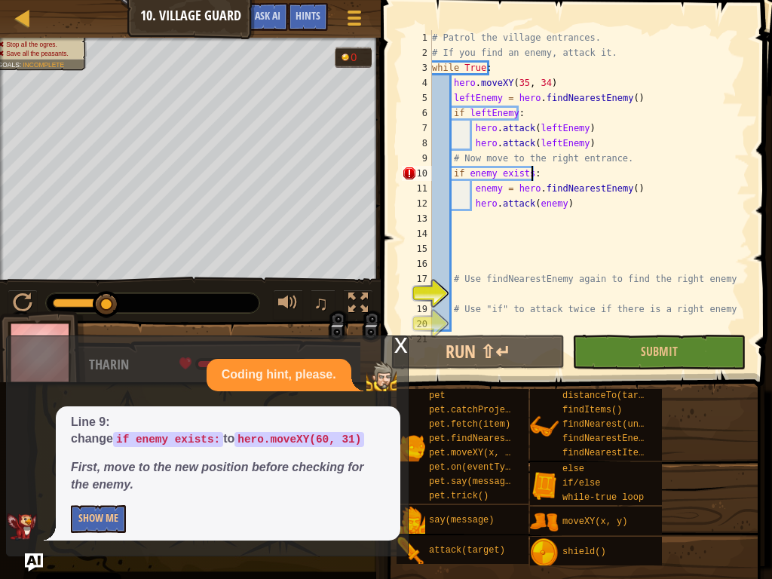
click at [684, 178] on div "# Patrol the village entrances. # If you find an enemy, attack it. while True :…" at bounding box center [583, 196] width 309 height 332
click at [669, 198] on div "# Patrol the village entrances. # If you find an enemy, attack it. while True :…" at bounding box center [583, 196] width 309 height 332
click at [639, 191] on div "# Patrol the village entrances. # If you find an enemy, attack it. while True :…" at bounding box center [583, 196] width 309 height 332
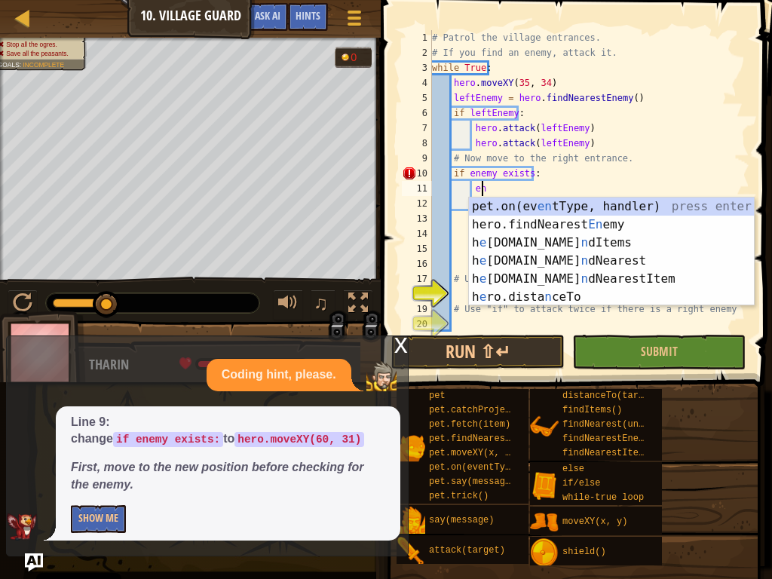
type textarea "e"
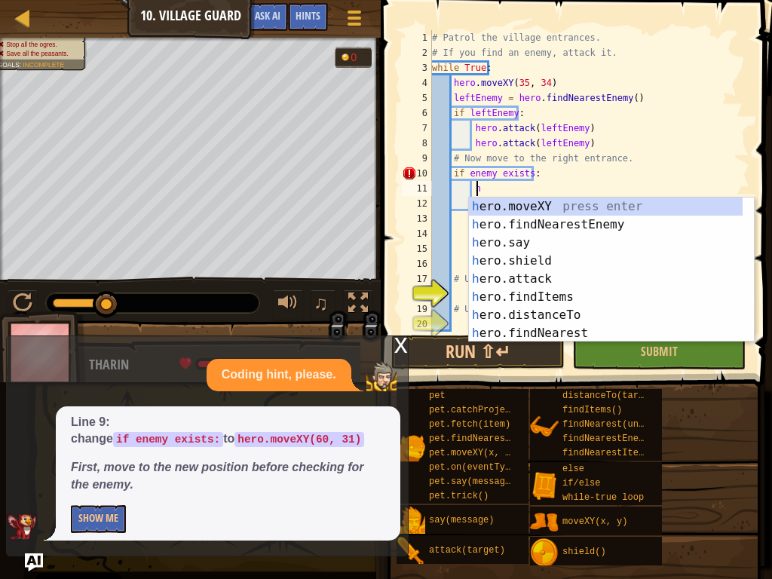
scroll to position [7, 4]
click at [636, 201] on div "her o.moveXY press enter her o.findNearestEnemy press enter her o.say press ent…" at bounding box center [606, 288] width 274 height 181
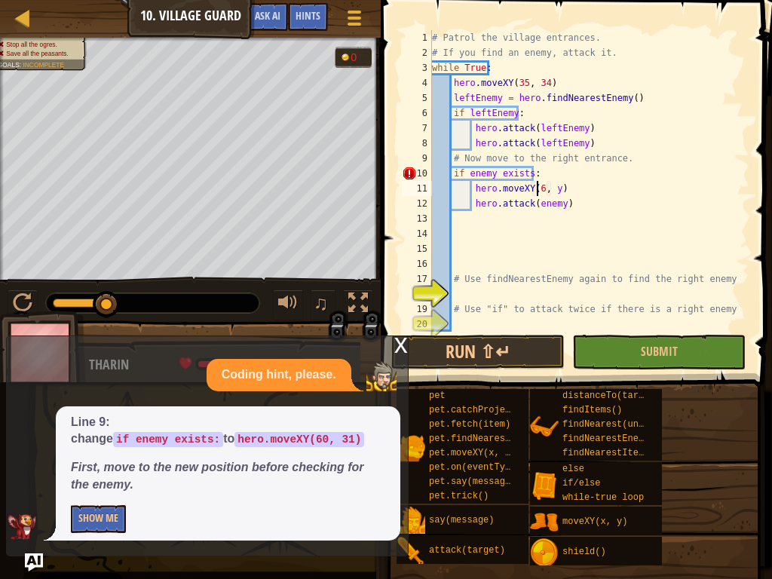
scroll to position [7, 10]
click at [556, 186] on div "# Patrol the village entrances. # If you find an enemy, attack it. while True :…" at bounding box center [583, 196] width 309 height 332
click at [606, 360] on button "Submit" at bounding box center [658, 352] width 173 height 35
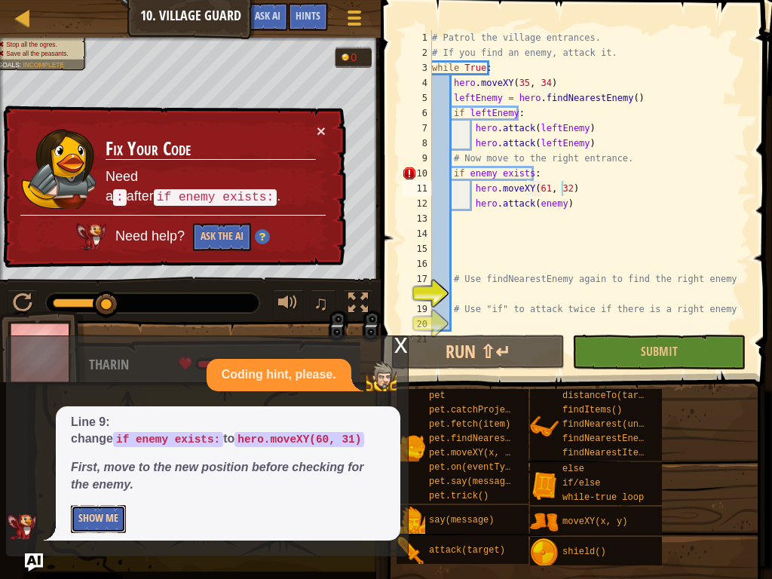
click at [115, 437] on button "Show Me" at bounding box center [98, 519] width 55 height 28
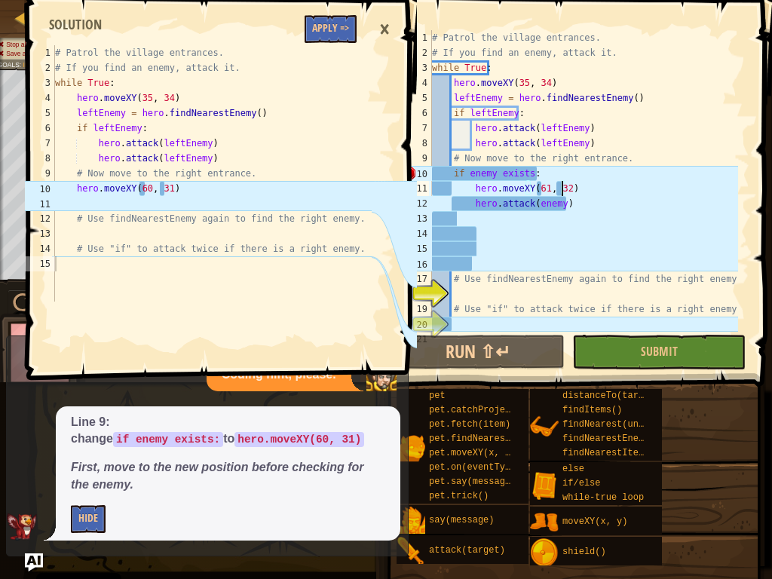
click at [542, 189] on div "# Patrol the village entrances. # If you find an enemy, attack it. while True :…" at bounding box center [583, 196] width 309 height 332
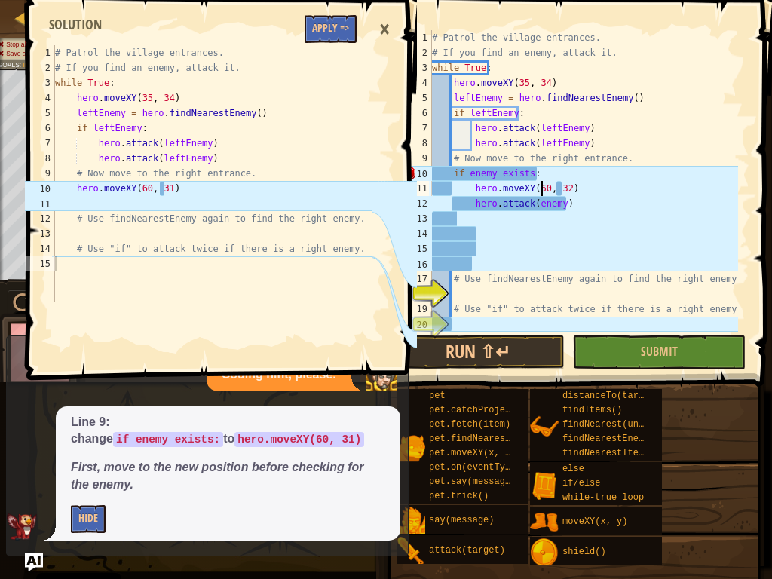
click at [564, 187] on div "# Patrol the village entrances. # If you find an enemy, attack it. while True :…" at bounding box center [583, 196] width 309 height 332
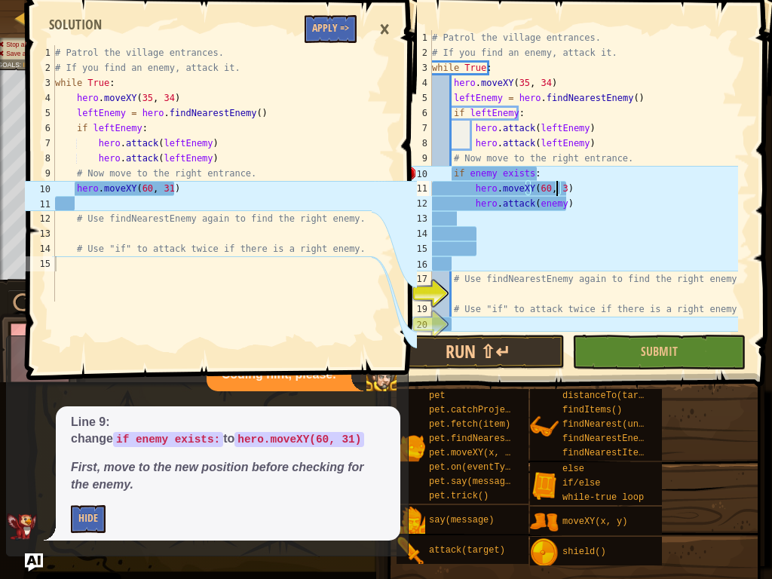
scroll to position [7, 11]
type textarea "hero.moveXY(60, 31)"
click at [649, 345] on span "Submit" at bounding box center [659, 351] width 37 height 17
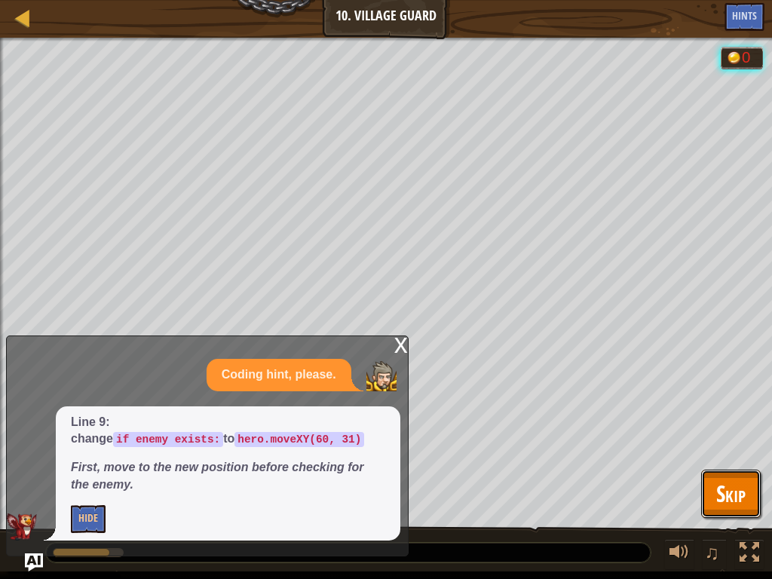
click at [715, 437] on button "Skip" at bounding box center [731, 494] width 60 height 48
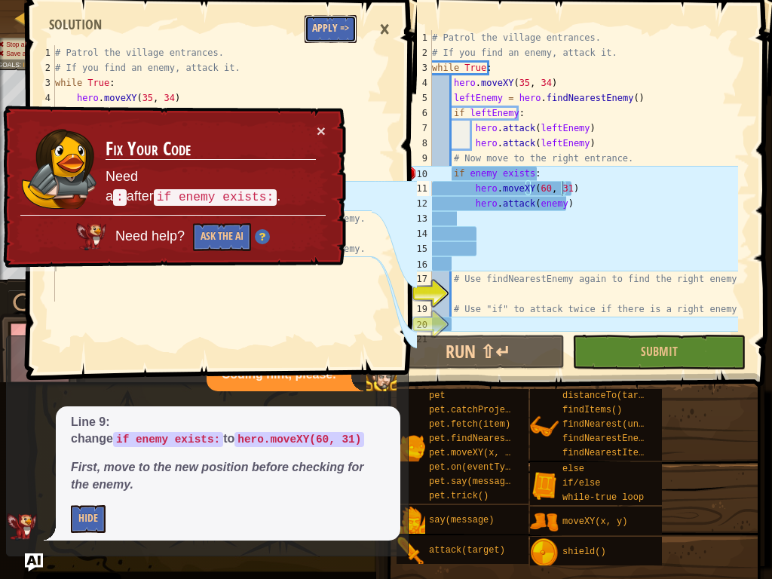
click at [317, 26] on button "Apply =>" at bounding box center [331, 29] width 52 height 28
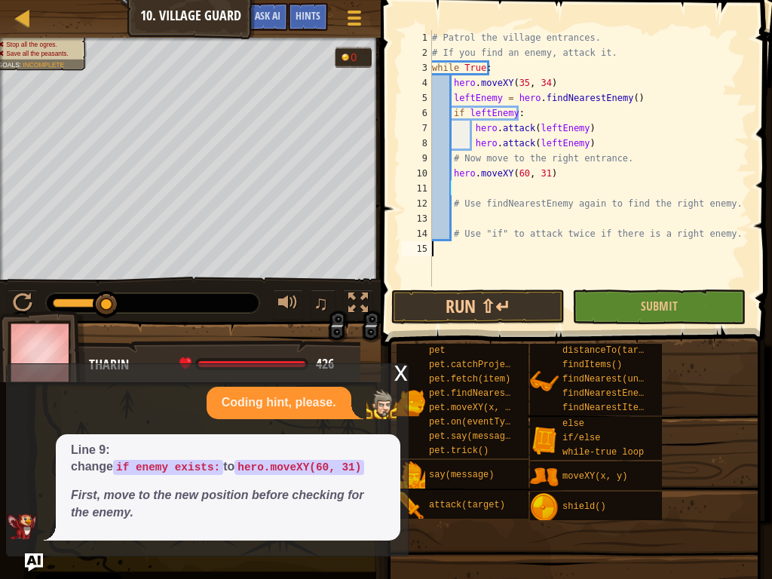
scroll to position [7, 0]
click at [390, 377] on div "x Coding hint, please. Line 9: change if enemy exists: to hero.moveXY(60, 31) F…" at bounding box center [207, 459] width 403 height 193
click at [608, 299] on button "Submit" at bounding box center [658, 307] width 173 height 35
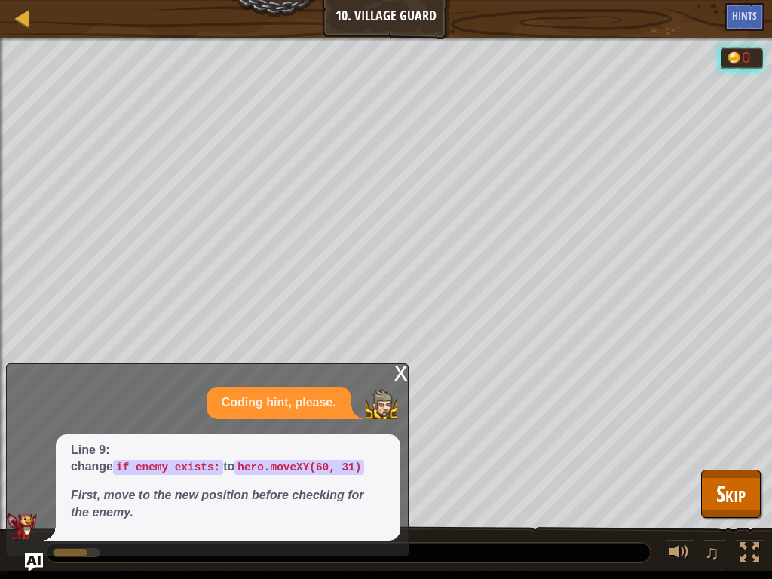
click at [396, 368] on div "x" at bounding box center [401, 371] width 14 height 15
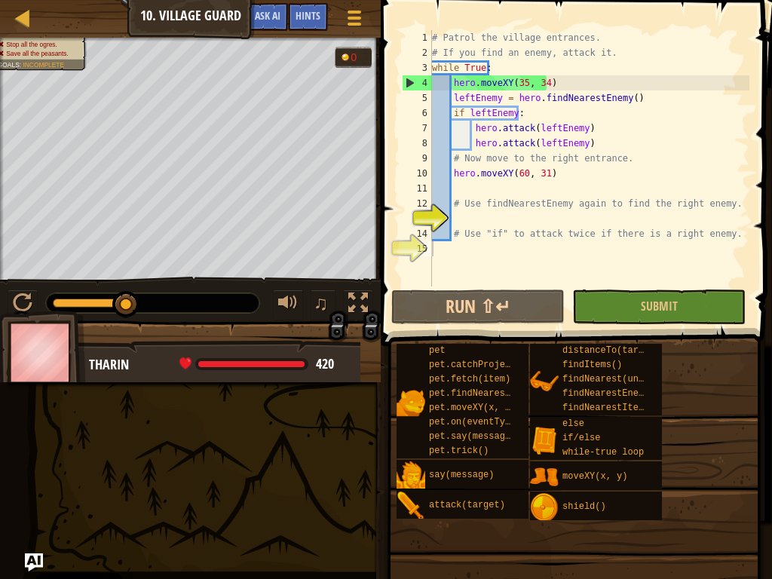
click at [459, 183] on div "# Patrol the village entrances. # If you find an enemy, attack it. while True :…" at bounding box center [589, 173] width 320 height 286
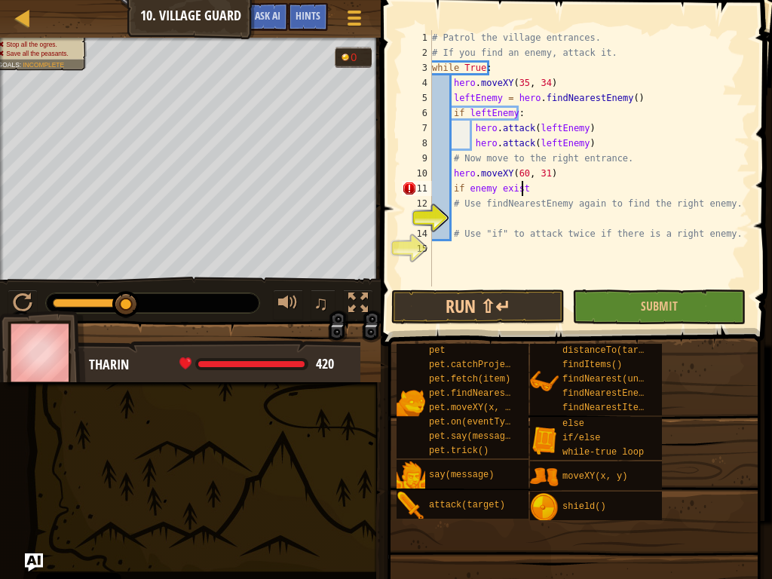
scroll to position [7, 7]
type textarea "if enemy exists:"
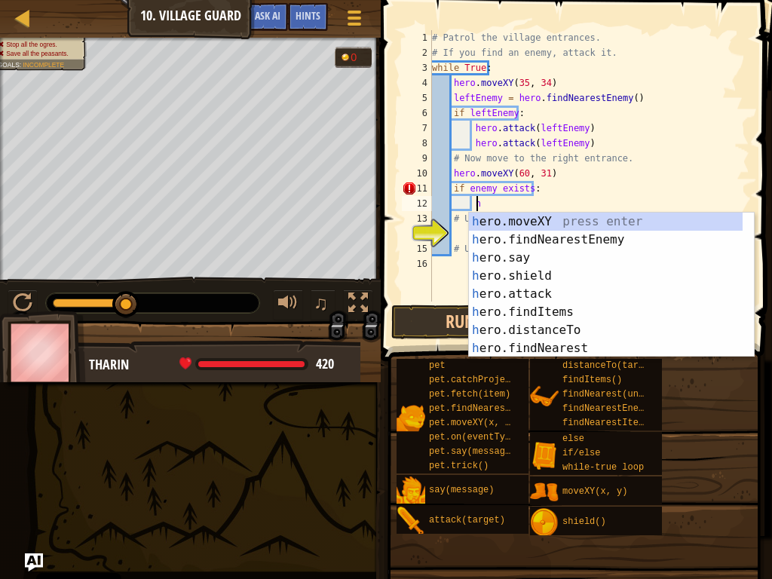
scroll to position [7, 4]
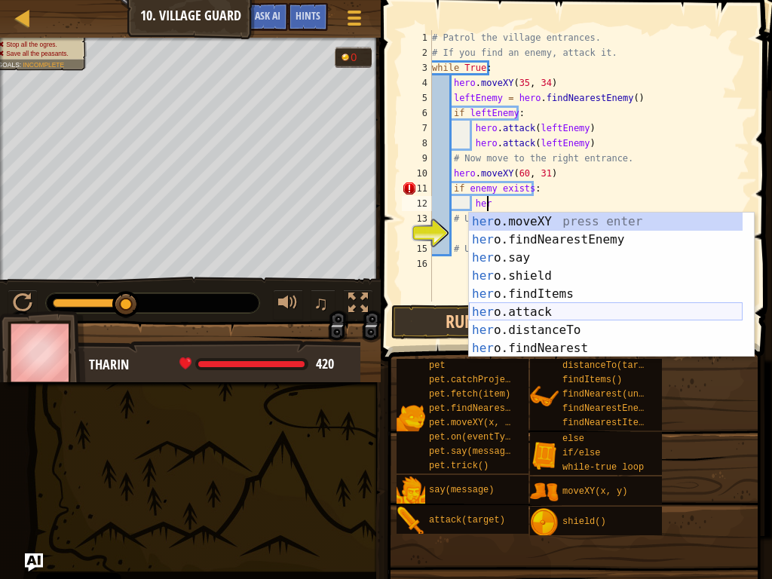
click at [541, 304] on div "her o.moveXY press enter her o.findNearestEnemy press enter her o.say press ent…" at bounding box center [606, 303] width 274 height 181
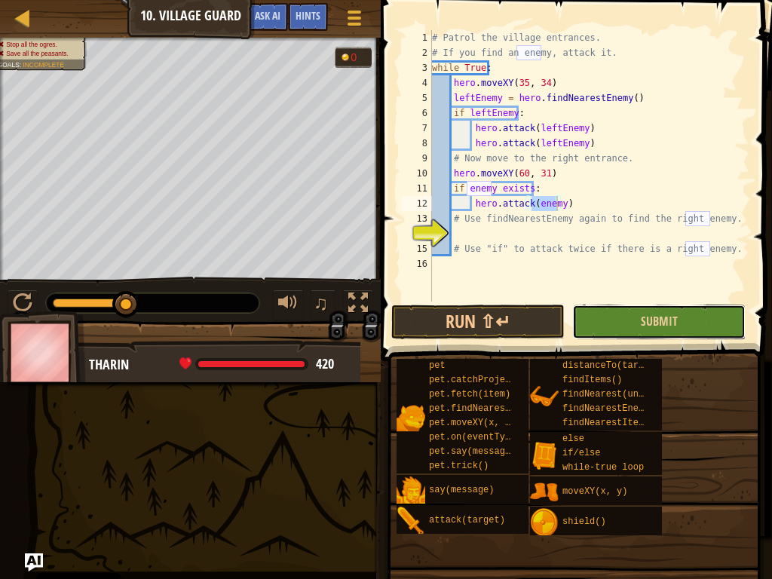
click at [598, 311] on button "Submit" at bounding box center [658, 322] width 173 height 35
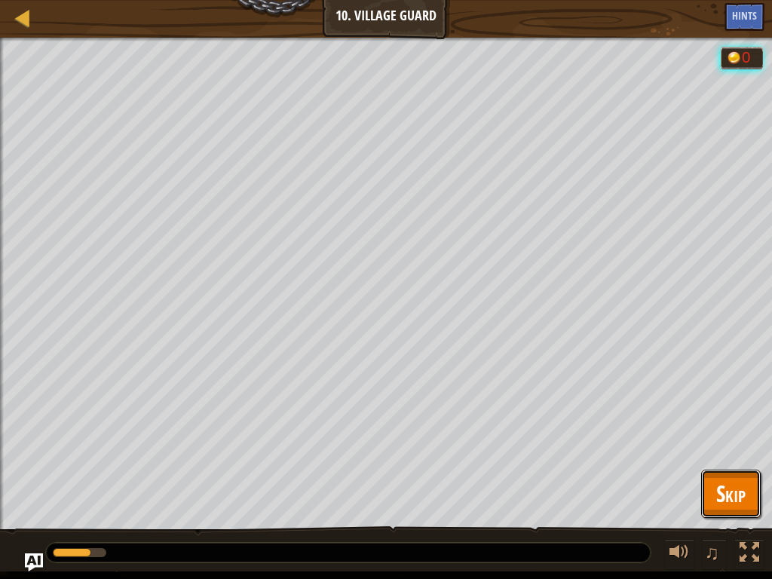
click at [742, 437] on span "Skip" at bounding box center [730, 493] width 29 height 31
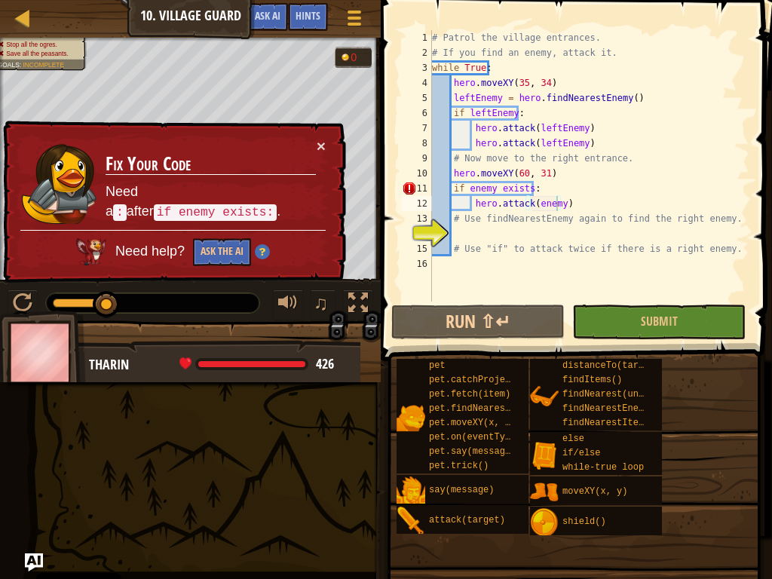
click at [530, 190] on div "# Patrol the village entrances. # If you find an enemy, attack it. while True :…" at bounding box center [589, 181] width 320 height 302
click at [545, 190] on div "# Patrol the village entrances. # If you find an enemy, attack it. while True :…" at bounding box center [589, 181] width 320 height 302
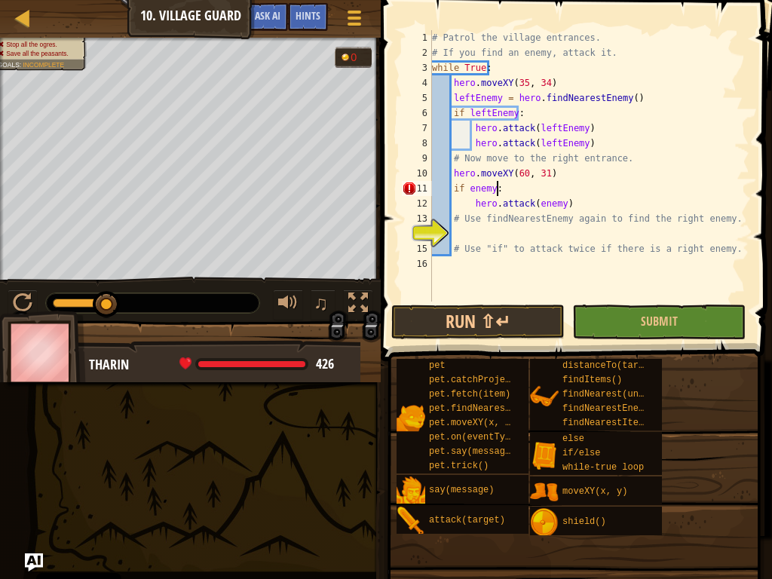
scroll to position [7, 5]
click at [559, 206] on div "# Patrol the village entrances. # If you find an enemy, attack it. while True :…" at bounding box center [589, 181] width 320 height 302
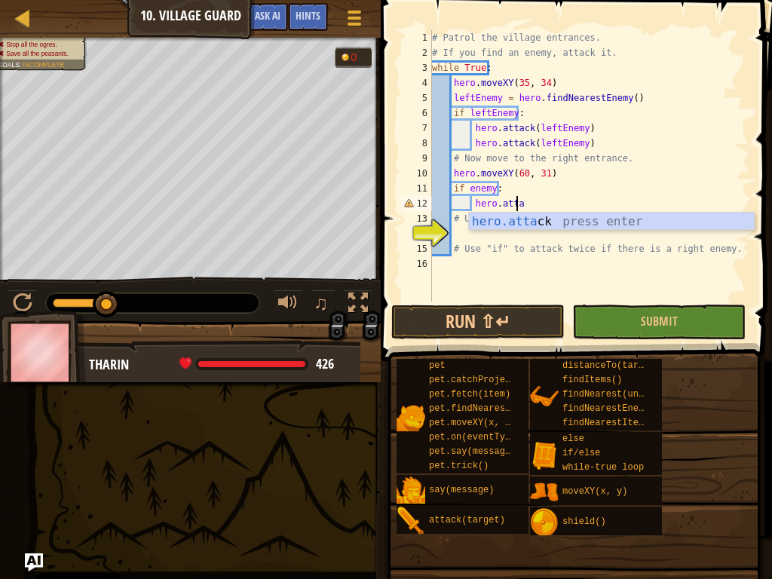
scroll to position [7, 7]
click at [547, 224] on div "hero.attac k press enter" at bounding box center [611, 240] width 285 height 54
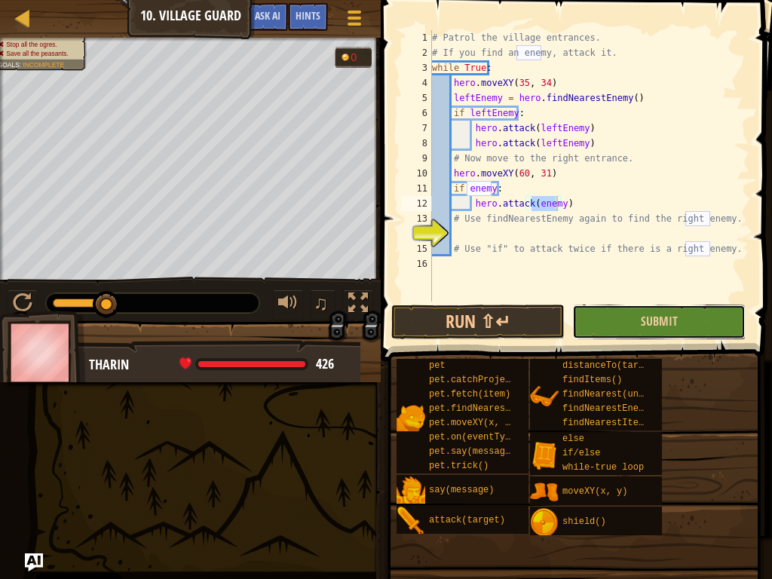
click at [620, 317] on button "Submit" at bounding box center [658, 322] width 173 height 35
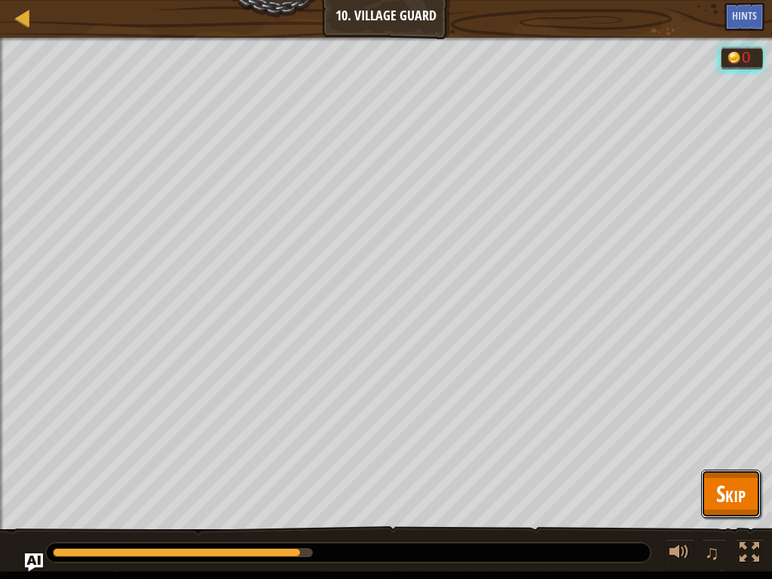
click at [719, 437] on span "Skip" at bounding box center [730, 493] width 29 height 31
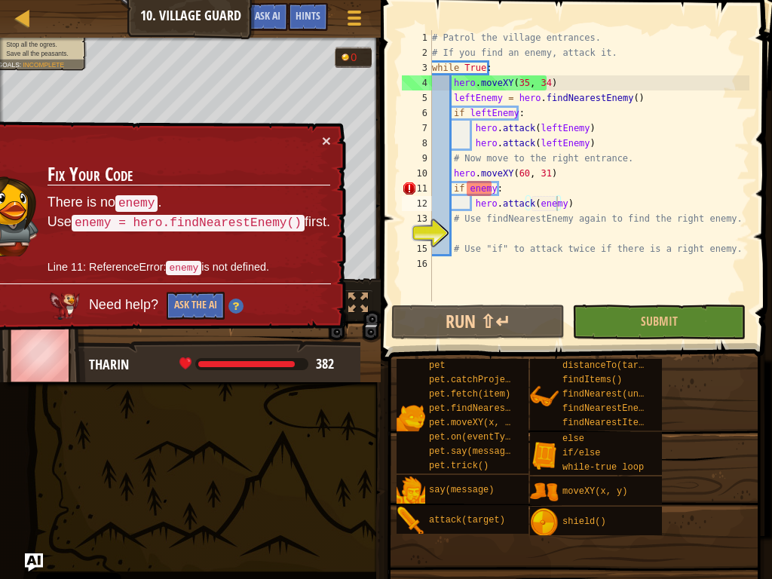
click at [590, 208] on div "# Patrol the village entrances. # If you find an enemy, attack it. while True :…" at bounding box center [589, 181] width 320 height 302
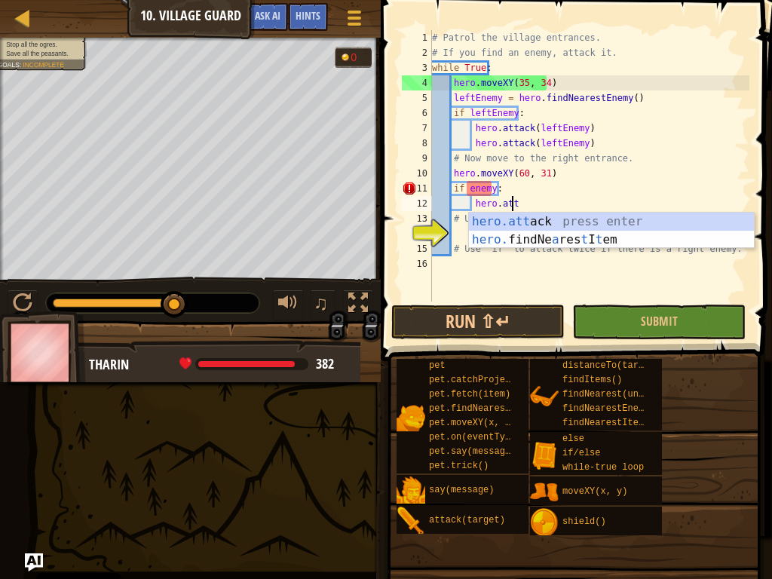
scroll to position [7, 5]
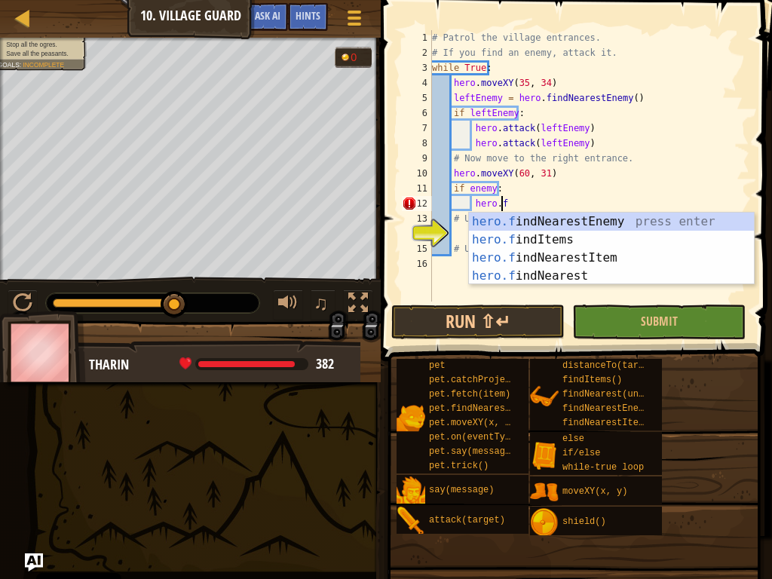
type textarea "hero.fi"
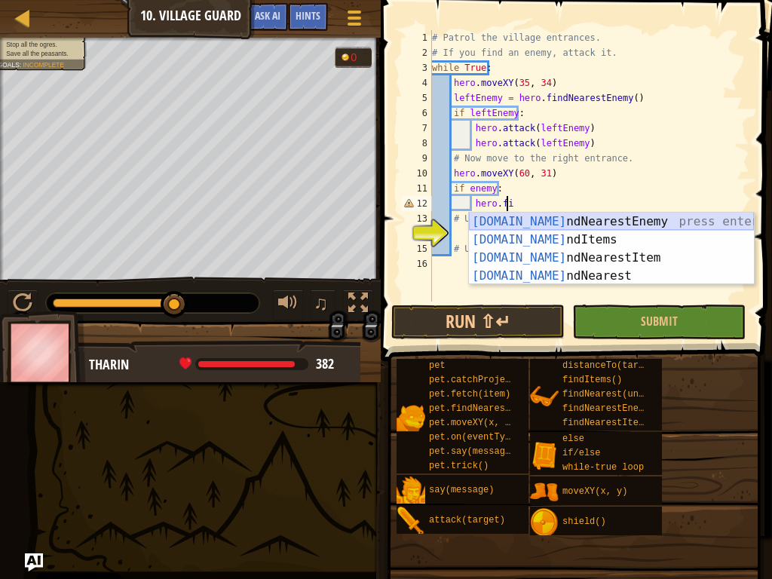
click at [578, 216] on div "hero.fi ndNearestEnemy press enter hero.fi ndItems press enter hero.fi ndNeares…" at bounding box center [611, 267] width 285 height 109
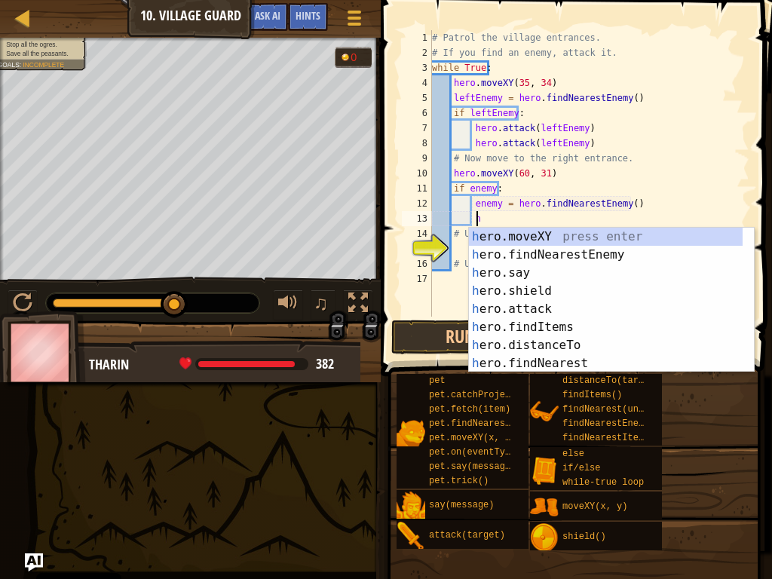
scroll to position [7, 4]
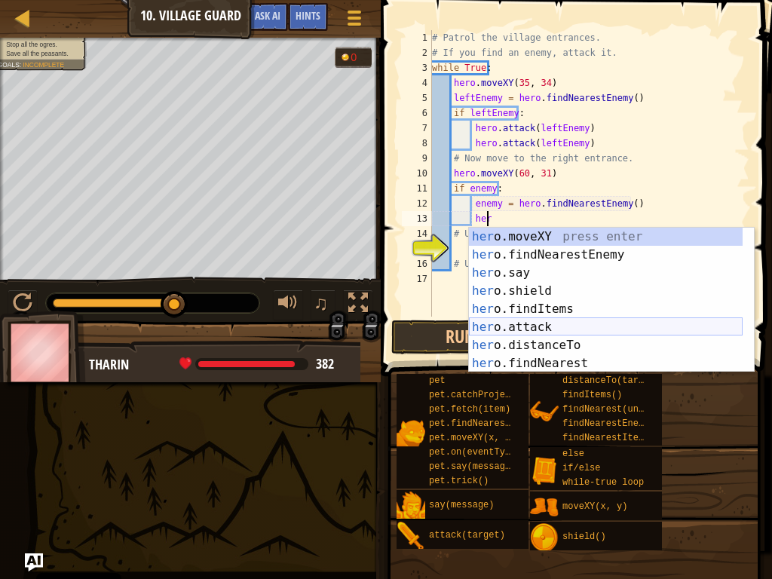
click at [528, 328] on div "her o.moveXY press enter her o.findNearestEnemy press enter her o.say press ent…" at bounding box center [606, 318] width 274 height 181
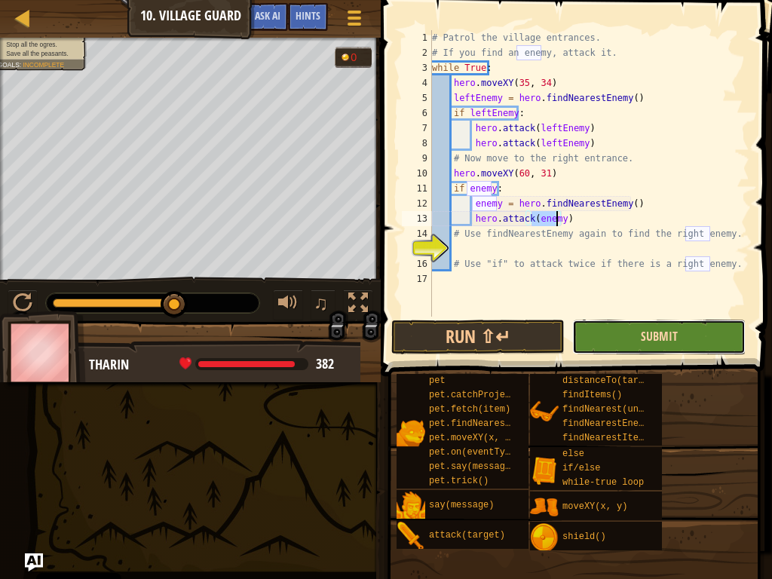
click at [668, 332] on span "Submit" at bounding box center [659, 336] width 37 height 17
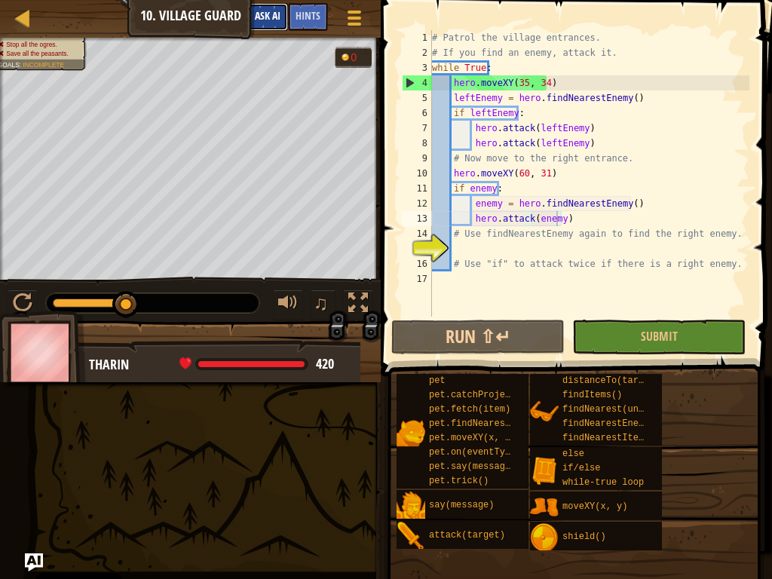
click at [263, 10] on span "Ask AI" at bounding box center [268, 15] width 26 height 14
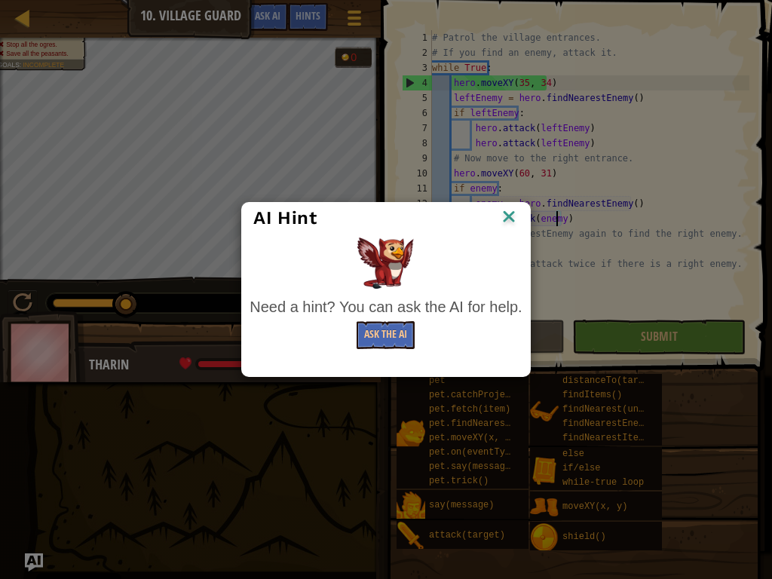
click at [360, 354] on div "Need a hint? You can ask the AI for help. Ask the AI" at bounding box center [385, 296] width 287 height 124
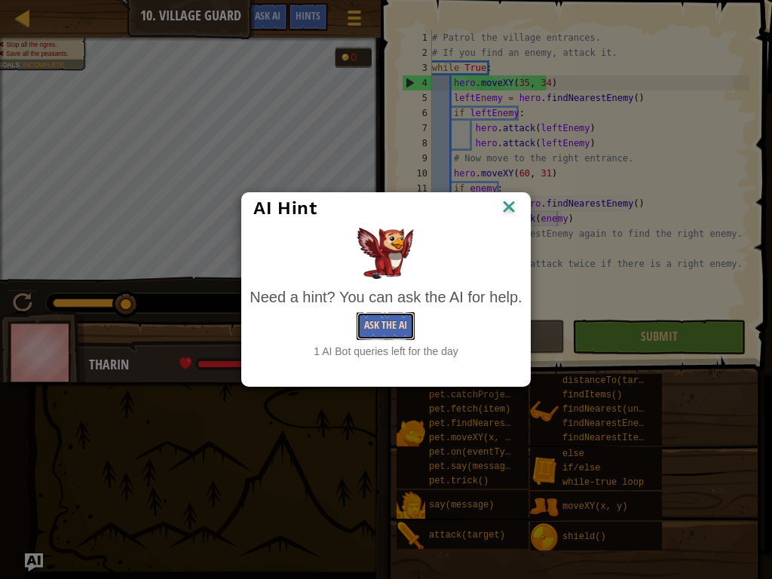
click at [383, 321] on button "Ask the AI" at bounding box center [386, 326] width 58 height 28
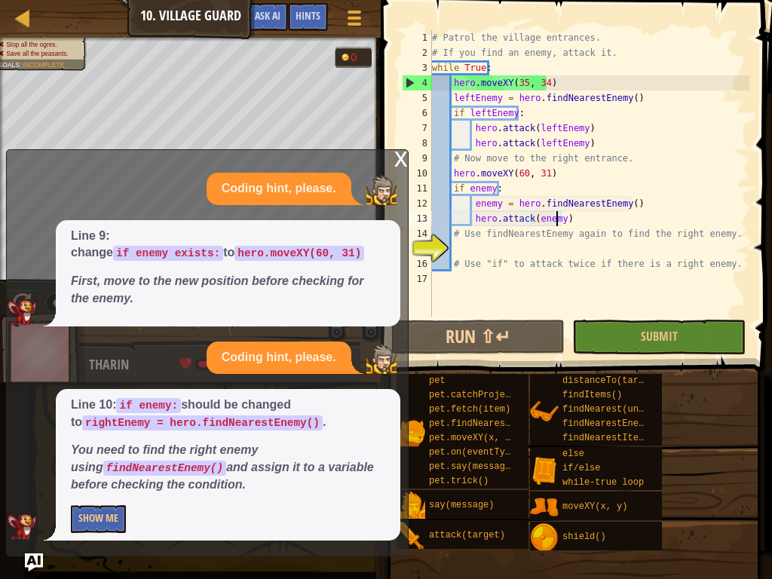
click at [498, 204] on div "# Patrol the village entrances. # If you find an enemy, attack it. while True :…" at bounding box center [589, 188] width 320 height 317
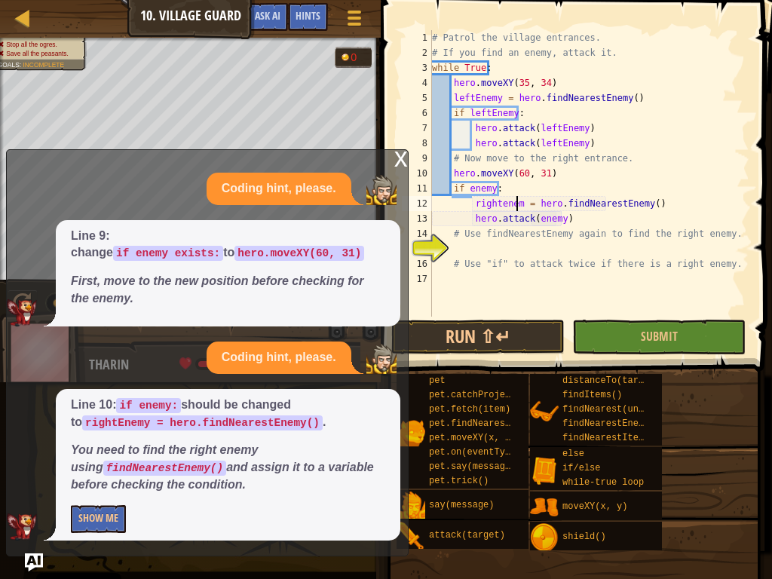
scroll to position [7, 8]
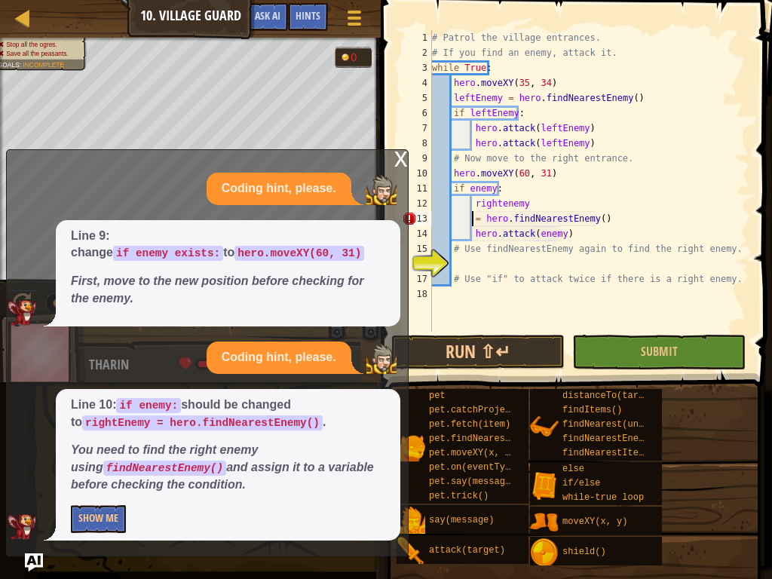
click at [709, 217] on div "# Patrol the village entrances. # If you find an enemy, attack it. while True :…" at bounding box center [589, 196] width 320 height 332
type textarea "= hero.findNearestEnemy()"
click at [680, 341] on button "Submit" at bounding box center [658, 352] width 173 height 35
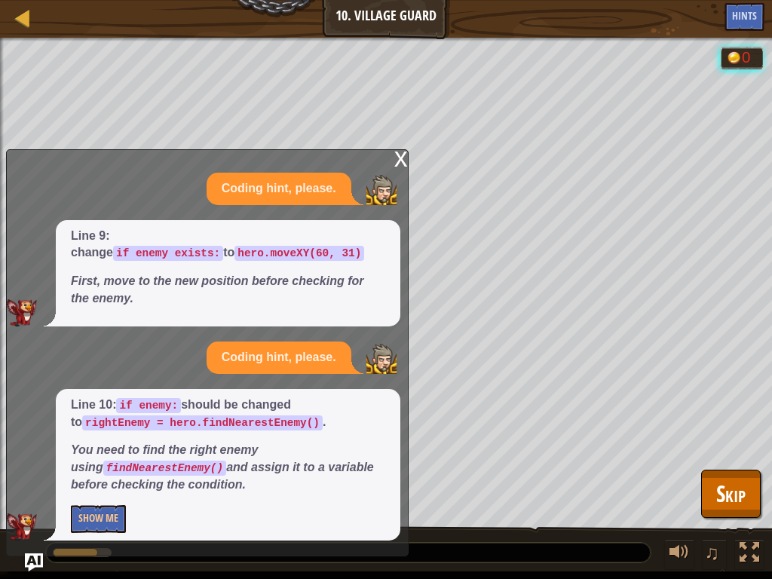
click at [391, 168] on div "x Coding hint, please. Line 9: change if enemy exists: to hero.moveXY(60, 31) F…" at bounding box center [207, 352] width 403 height 407
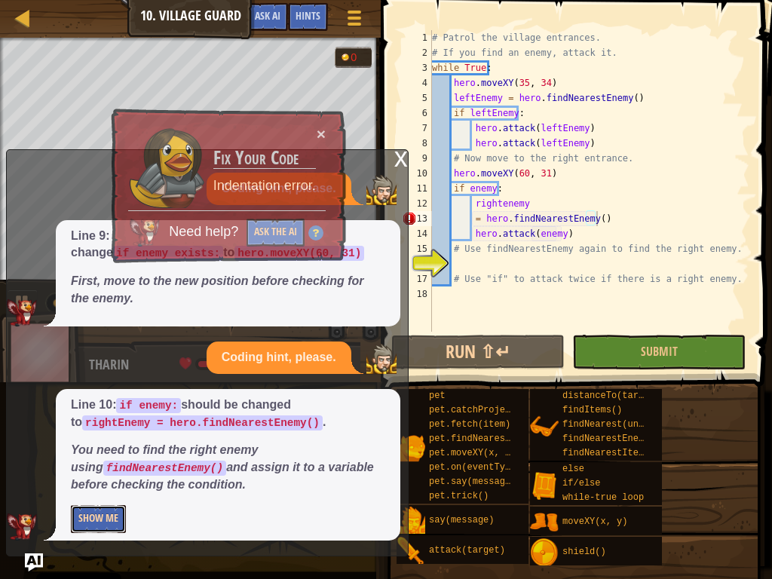
click at [120, 437] on button "Show Me" at bounding box center [98, 519] width 55 height 28
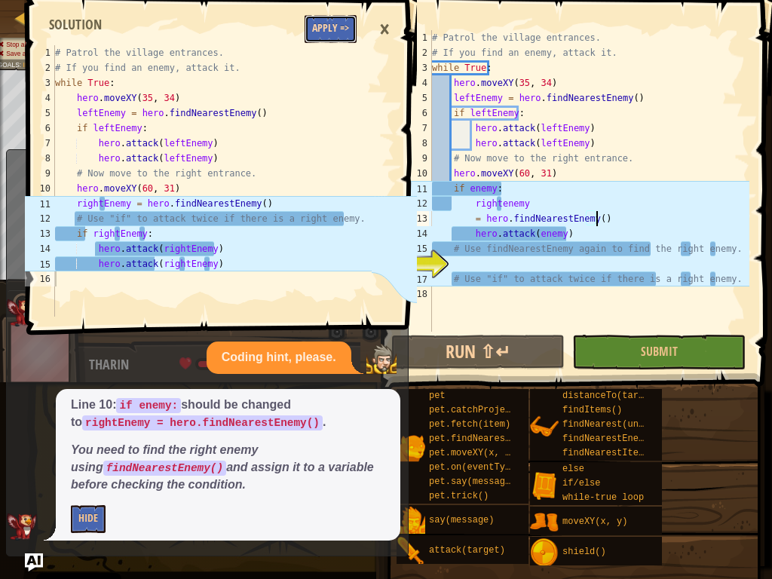
click at [339, 32] on button "Apply =>" at bounding box center [331, 29] width 52 height 28
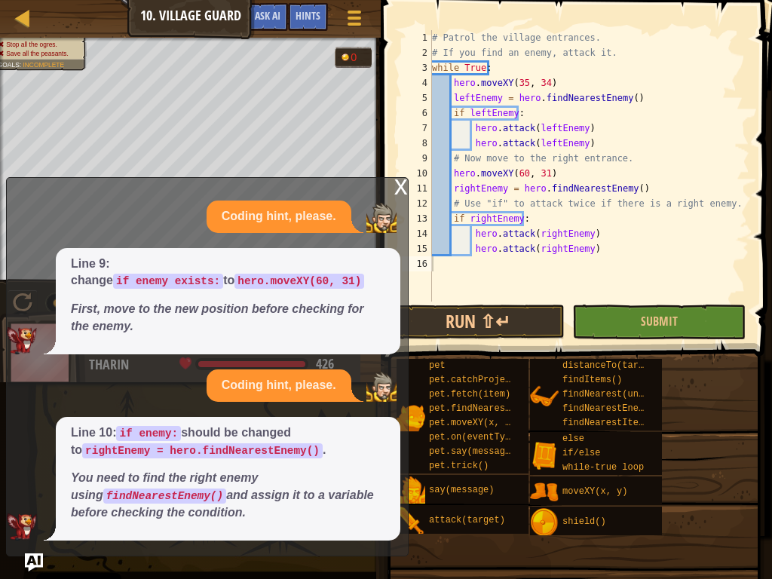
click at [384, 190] on div "x Coding hint, please. Line 9: change if enemy exists: to hero.moveXY(60, 31) F…" at bounding box center [207, 366] width 403 height 379
click at [395, 189] on div "x" at bounding box center [401, 185] width 14 height 15
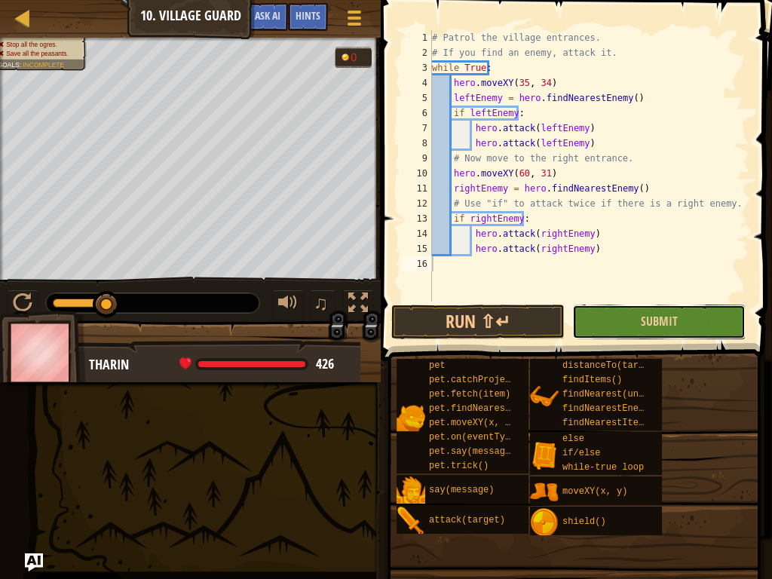
click at [599, 310] on button "Submit" at bounding box center [658, 322] width 173 height 35
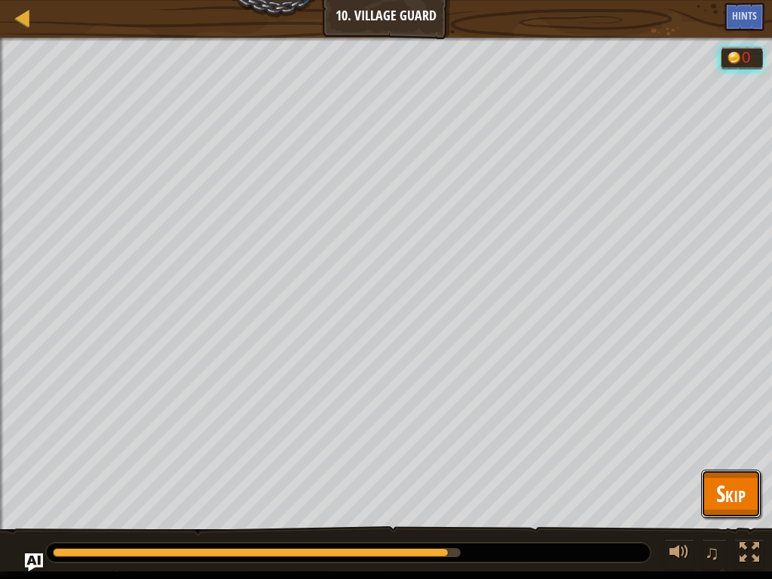
click at [738, 437] on span "Skip" at bounding box center [730, 493] width 29 height 31
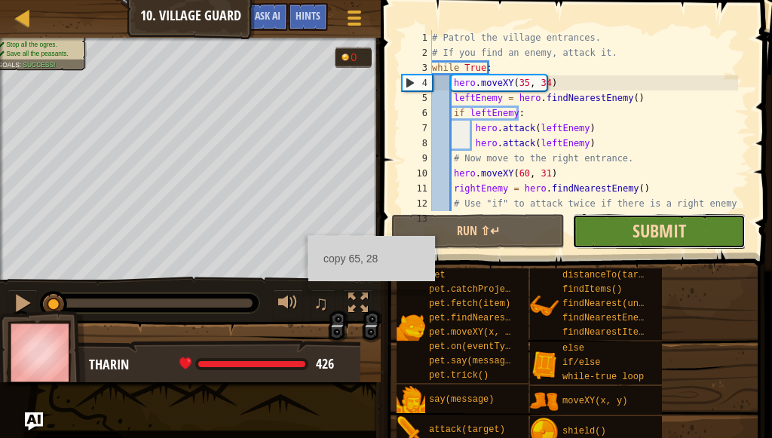
click at [650, 242] on span "Submit" at bounding box center [660, 231] width 54 height 24
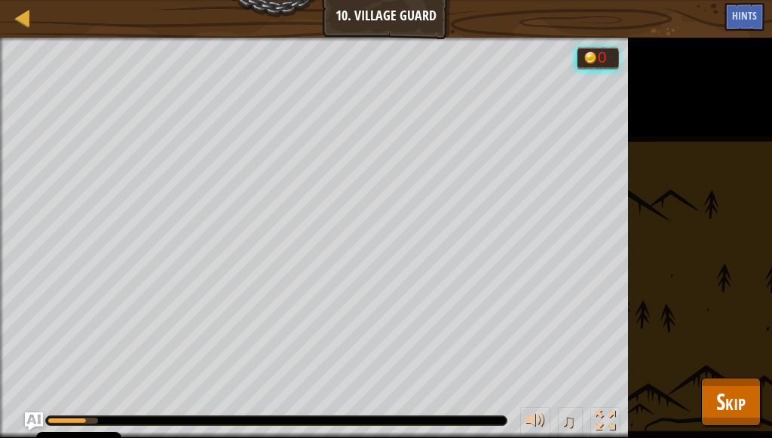
click at [711, 369] on div "Stop all the ogres. Save all the peasants. Goals : Running... 0 ♫ [PERSON_NAME]…" at bounding box center [386, 238] width 772 height 400
click at [717, 389] on span "Skip" at bounding box center [730, 401] width 29 height 31
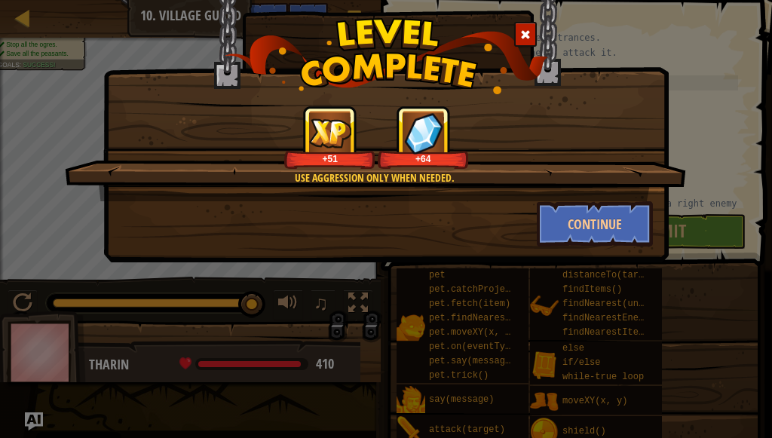
click at [515, 27] on div at bounding box center [525, 34] width 23 height 25
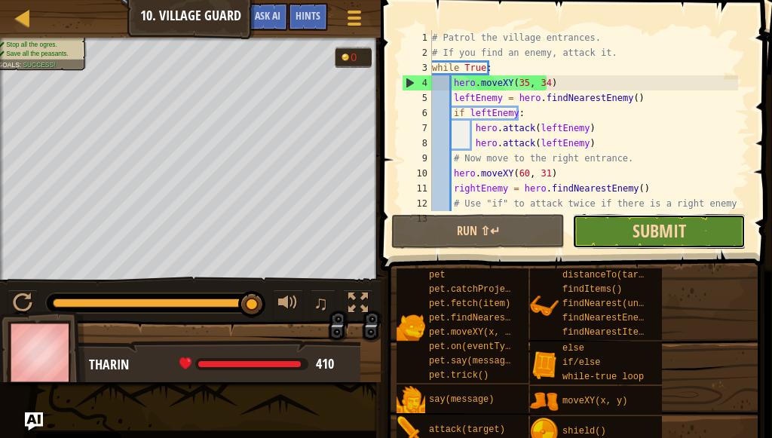
click at [633, 227] on span "Submit" at bounding box center [660, 231] width 54 height 24
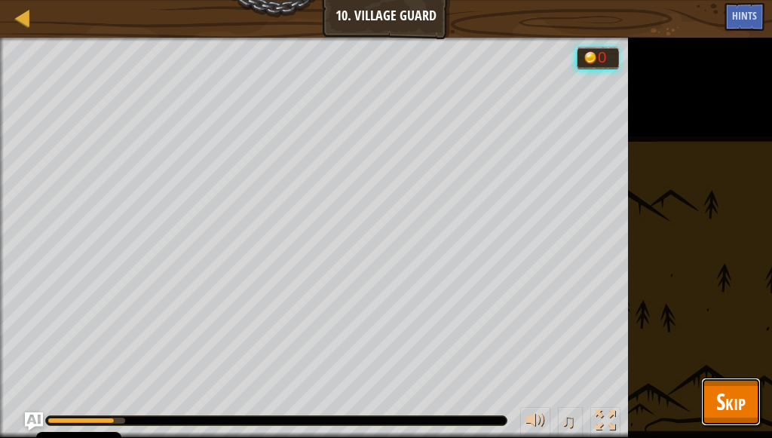
click at [728, 424] on button "Skip" at bounding box center [731, 402] width 60 height 48
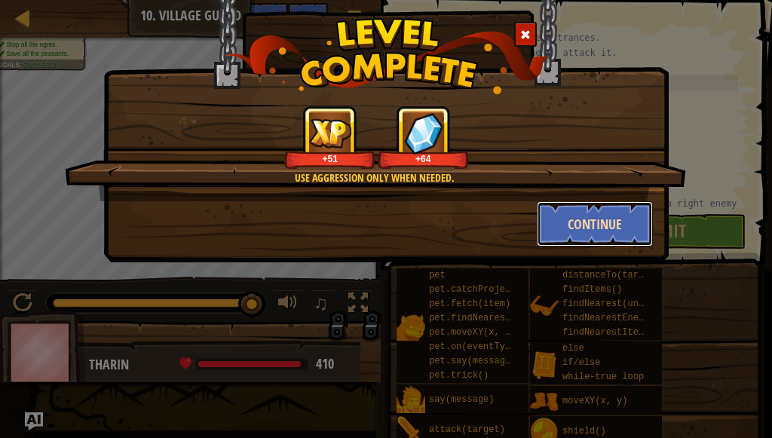
click at [553, 226] on button "Continue" at bounding box center [595, 223] width 117 height 45
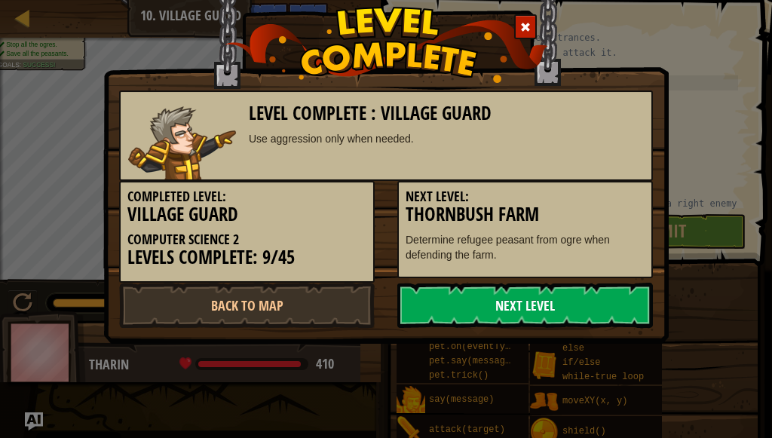
click at [551, 314] on link "Next Level" at bounding box center [525, 305] width 256 height 45
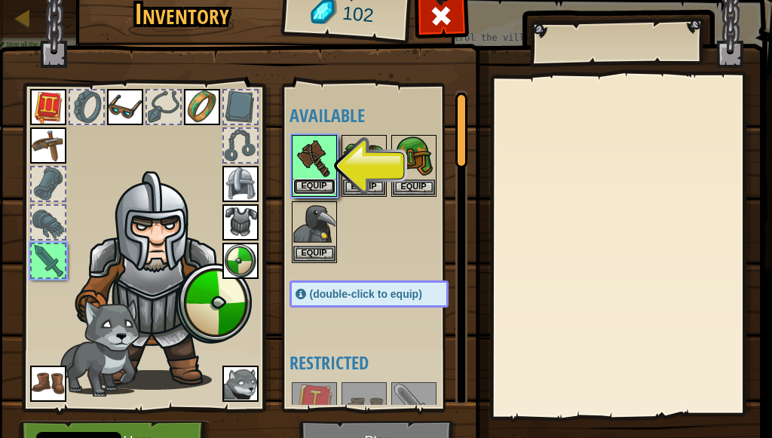
click at [325, 179] on button "Equip" at bounding box center [314, 187] width 42 height 16
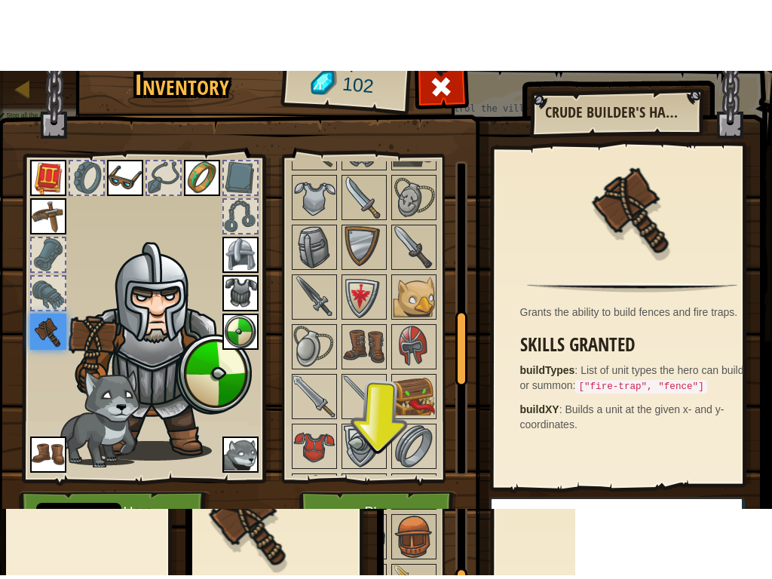
scroll to position [75, 0]
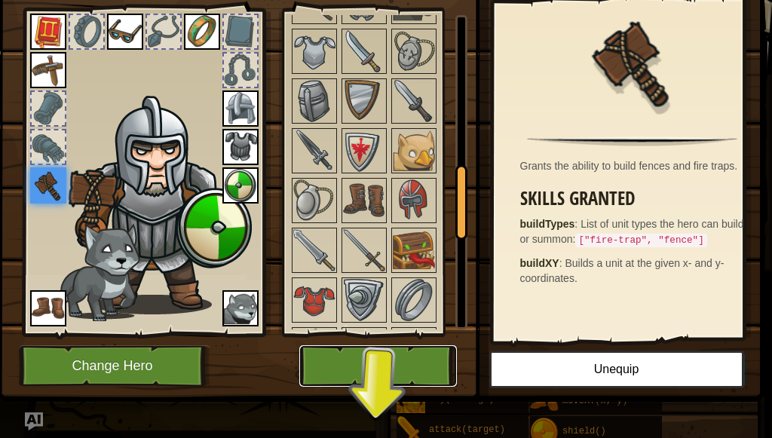
click at [431, 358] on button "Play" at bounding box center [378, 365] width 158 height 41
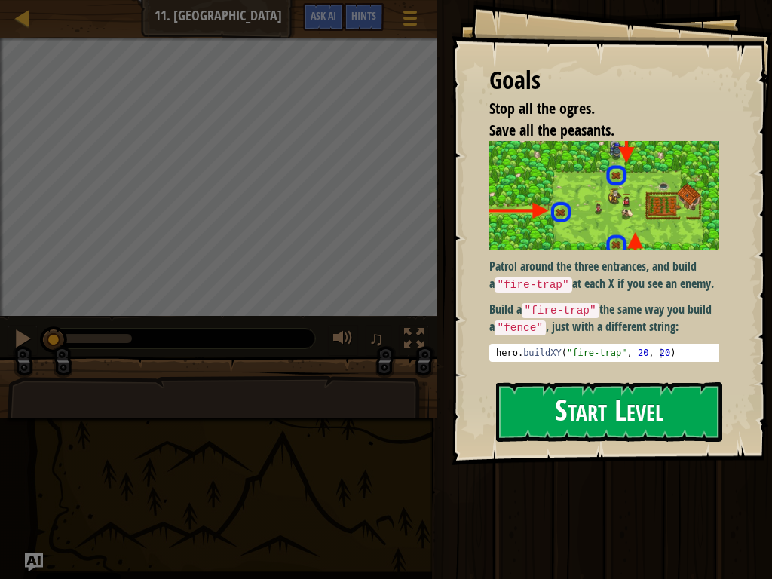
click at [577, 408] on button "Start Level" at bounding box center [609, 412] width 226 height 60
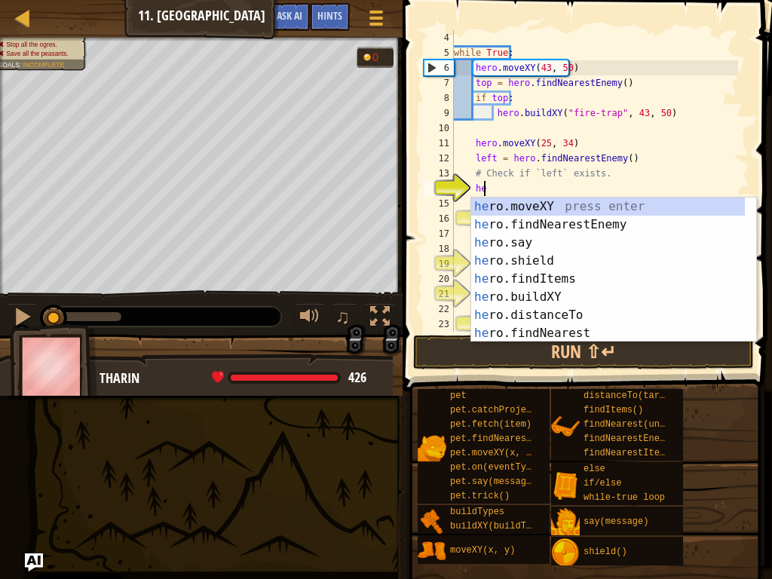
scroll to position [7, 2]
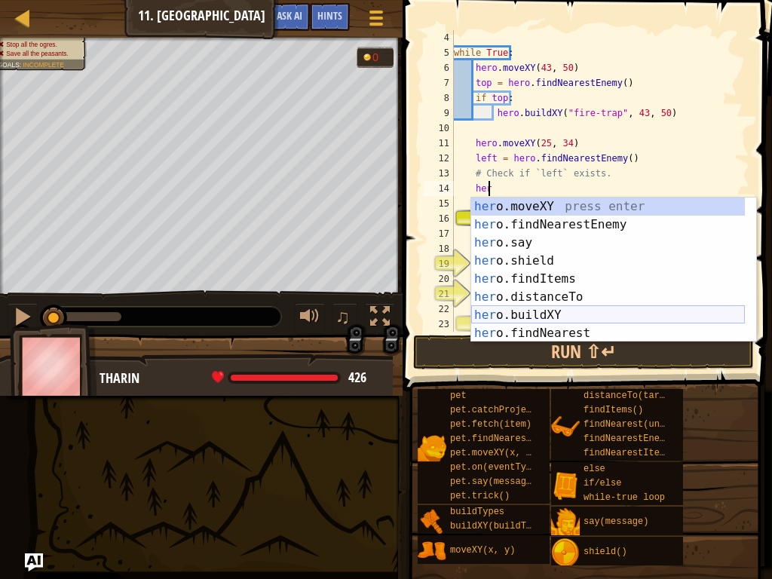
click at [525, 317] on div "her o.moveXY press enter her o.findNearestEnemy press enter her o.say press ent…" at bounding box center [608, 288] width 274 height 181
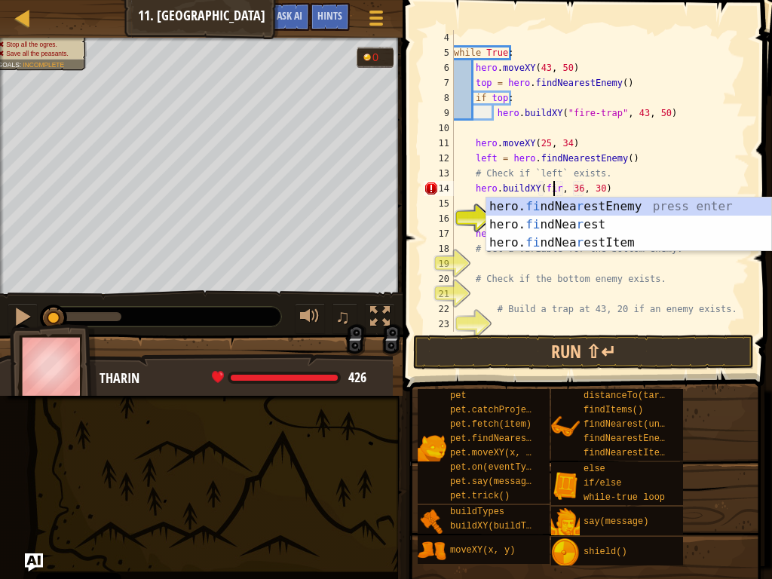
scroll to position [7, 9]
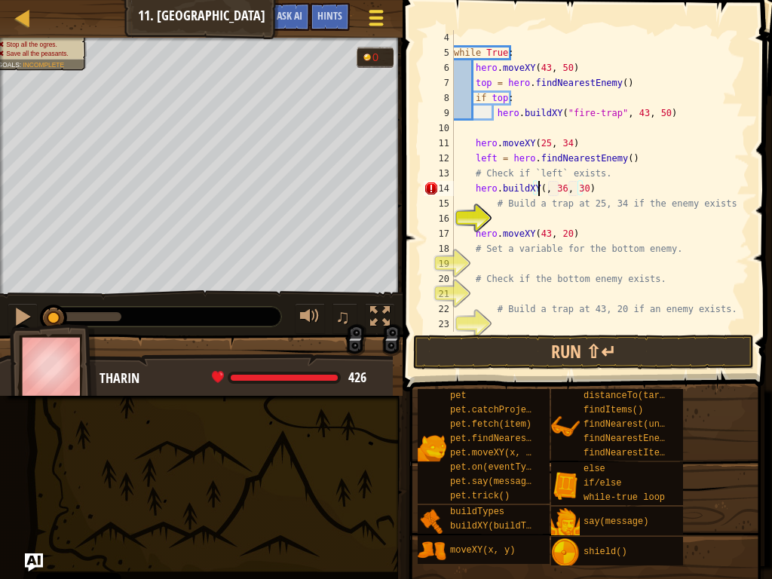
type textarea "hero.buildXY(, 36, 30)"
click at [366, 18] on div at bounding box center [376, 18] width 20 height 22
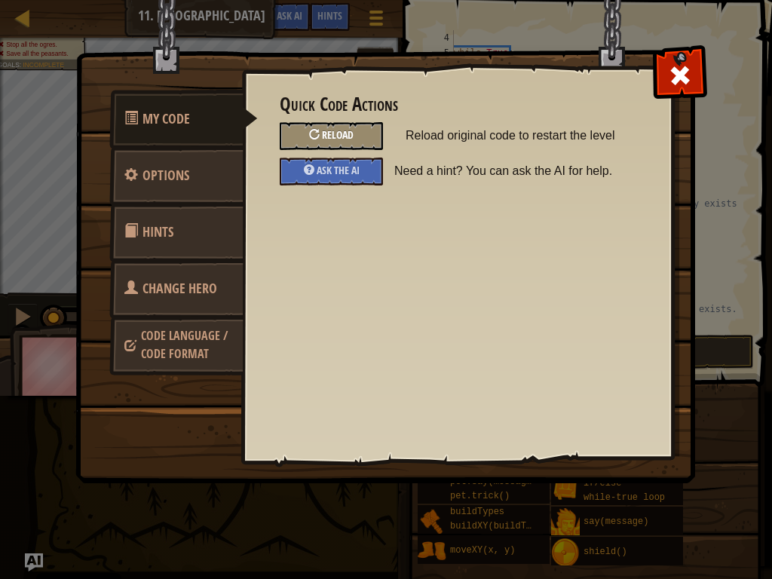
click at [367, 140] on div "Reload" at bounding box center [331, 136] width 103 height 28
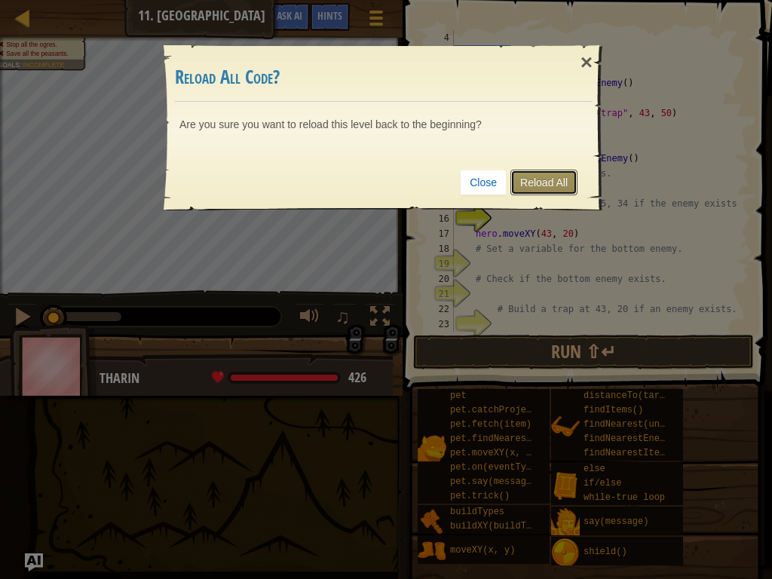
click at [541, 173] on link "Reload All" at bounding box center [543, 183] width 67 height 26
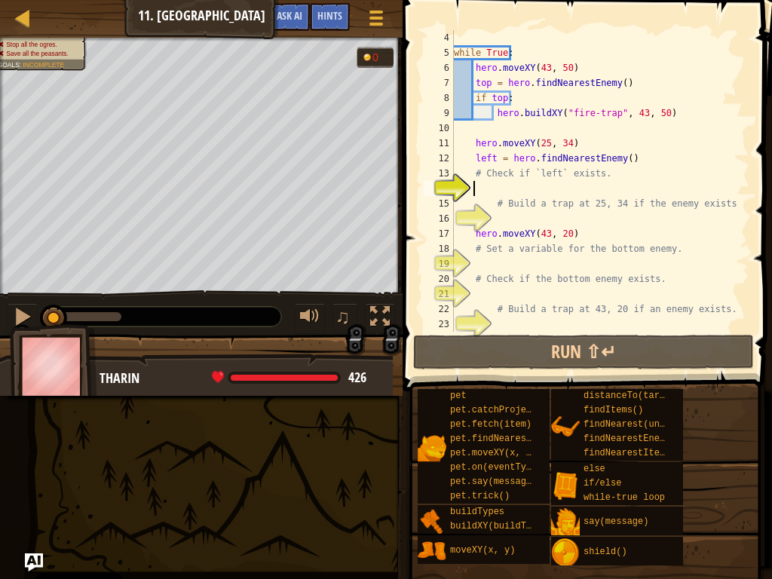
scroll to position [7, 2]
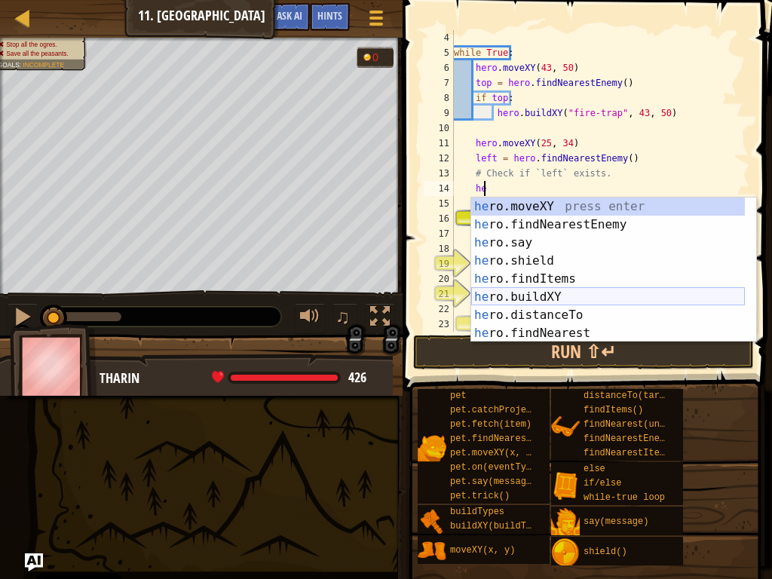
click at [538, 295] on div "he ro.moveXY press enter he ro.findNearestEnemy press enter he ro.say press ent…" at bounding box center [608, 288] width 274 height 181
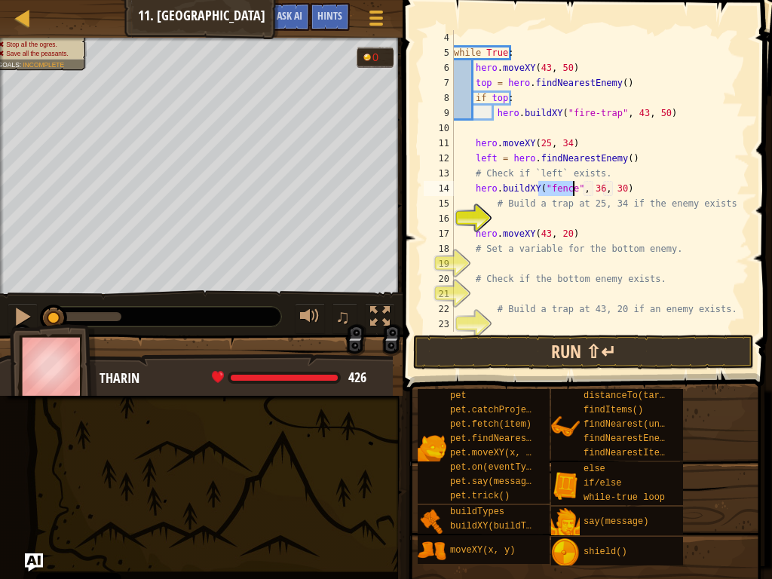
type textarea "hero.buildXY("fence", 36, 30)"
click at [563, 345] on button "Run ⇧↵" at bounding box center [583, 352] width 341 height 35
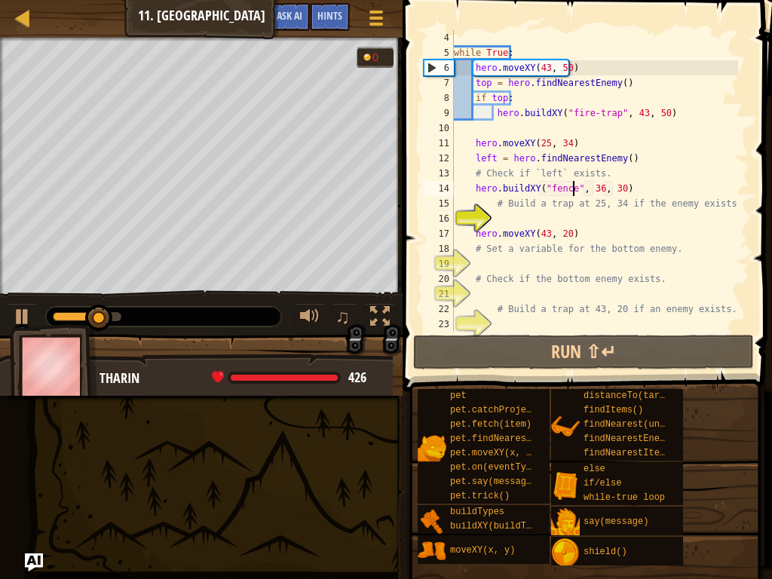
click at [507, 221] on div "while True : hero . moveXY ( 43 , 50 ) top = hero . findNearestEnemy ( ) if top…" at bounding box center [594, 196] width 287 height 332
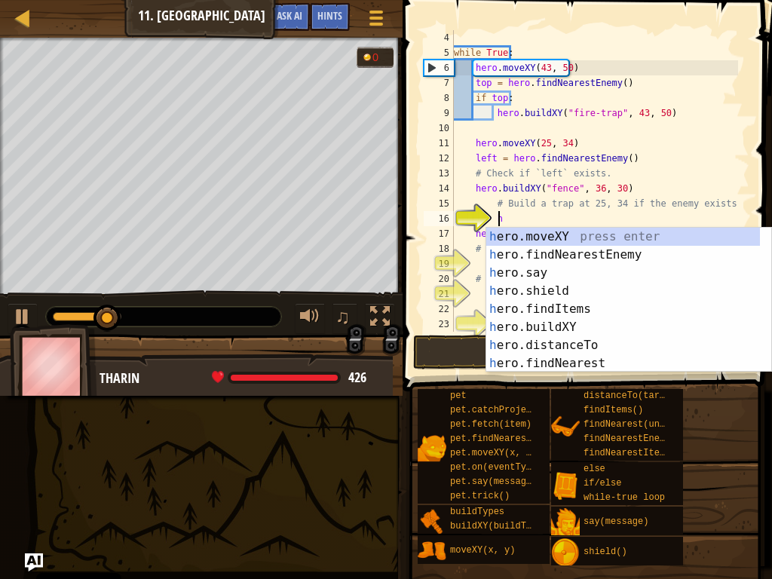
scroll to position [7, 4]
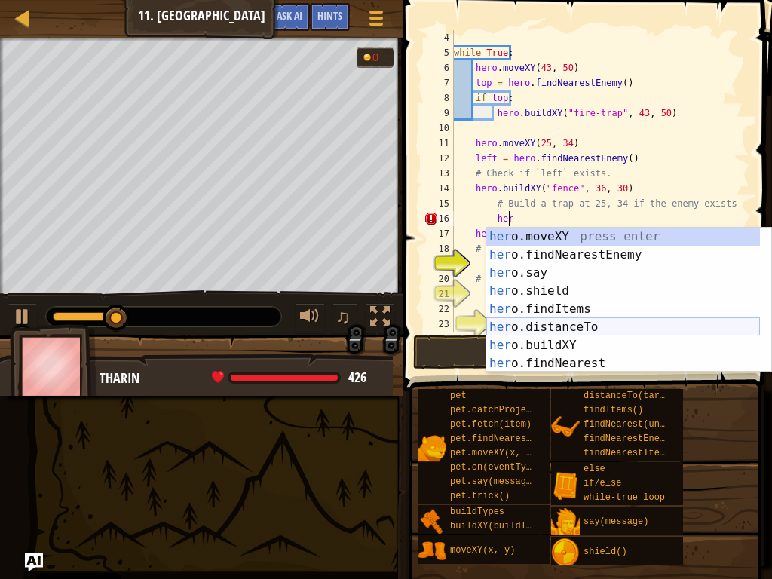
click at [553, 339] on div "her o.moveXY press enter her o.findNearestEnemy press enter her o.say press ent…" at bounding box center [623, 318] width 274 height 181
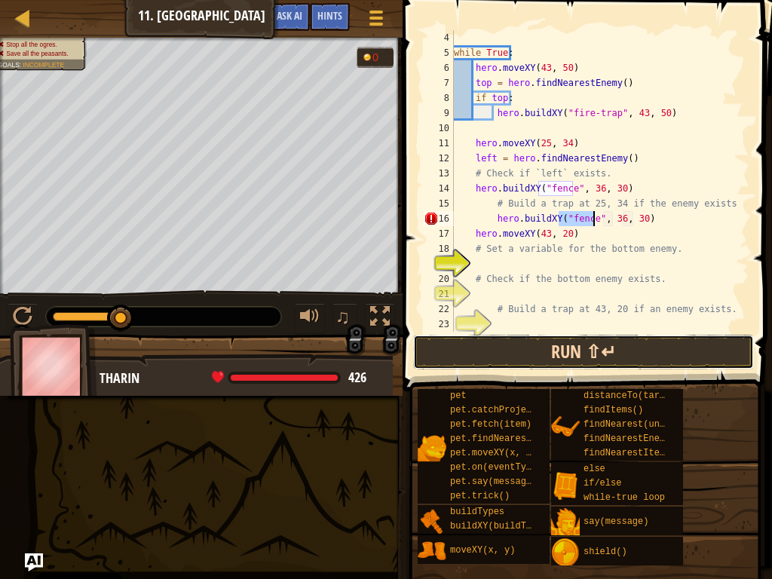
click at [589, 339] on button "Run ⇧↵" at bounding box center [583, 352] width 341 height 35
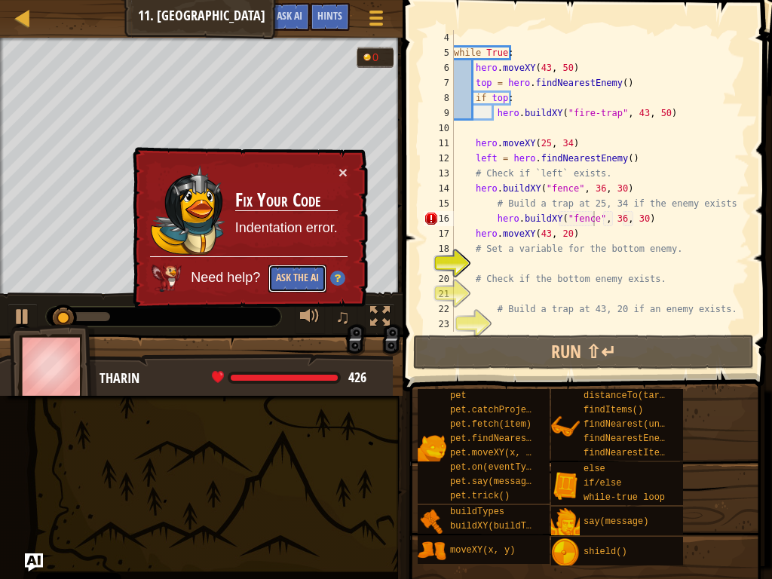
click at [287, 280] on button "Ask the AI" at bounding box center [297, 279] width 58 height 28
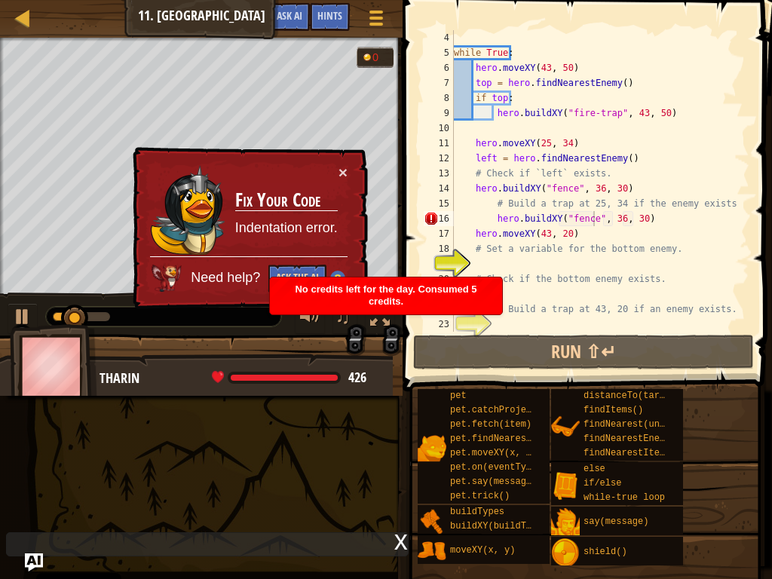
click at [287, 280] on div "No credits left for the day. Consumed 5 credits." at bounding box center [386, 295] width 232 height 37
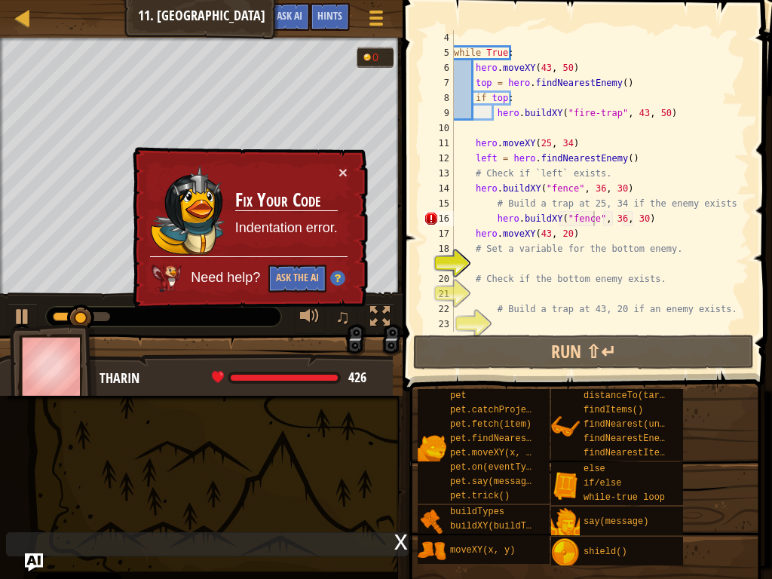
click at [284, 293] on div "× Fix Your Code Indentation error. Need help? Ask the AI" at bounding box center [249, 228] width 238 height 163
click at [295, 275] on button "Ask the AI" at bounding box center [297, 279] width 58 height 28
click at [320, 164] on div "× Fix Your Code Indentation error. Need help? Ask the AI" at bounding box center [249, 228] width 238 height 163
click at [352, 172] on div "× Fix Your Code Indentation error. Need help? Ask the AI" at bounding box center [249, 228] width 238 height 163
click at [339, 173] on button "×" at bounding box center [343, 172] width 9 height 16
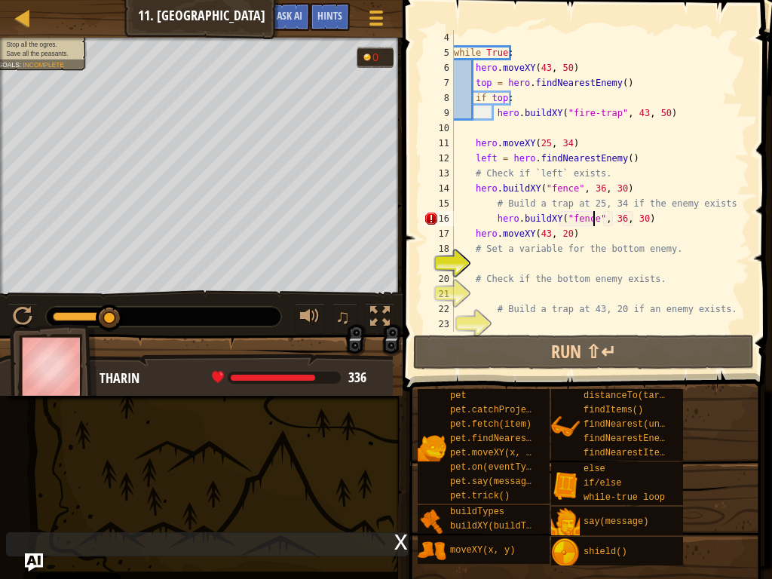
click at [620, 185] on div "while True : hero . moveXY ( 43 , 50 ) top = hero . findNearestEnemy ( ) if top…" at bounding box center [594, 196] width 287 height 332
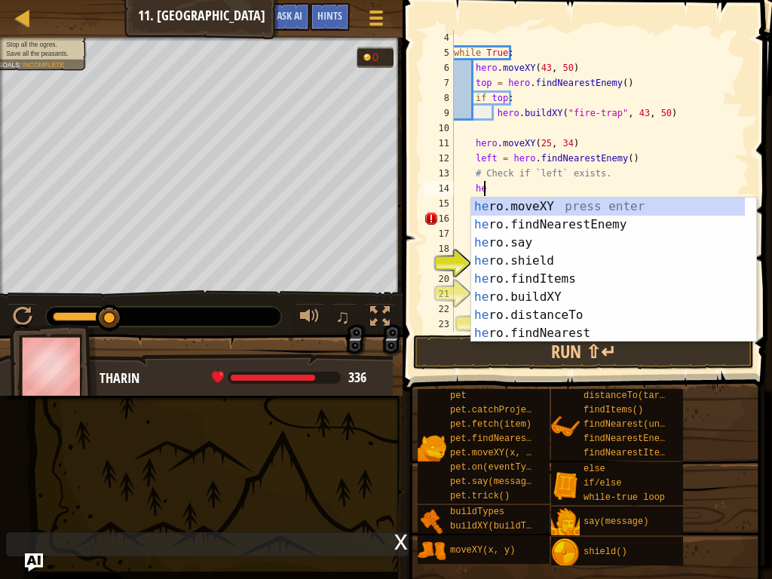
type textarea "h"
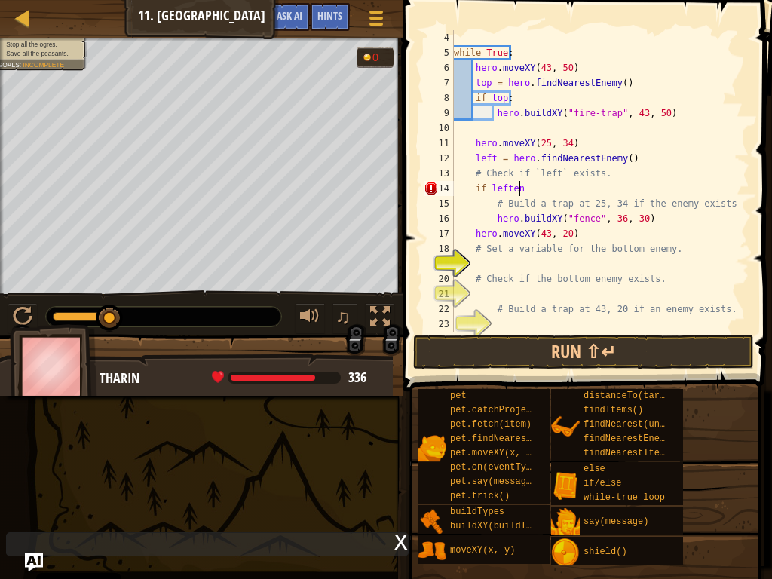
scroll to position [7, 5]
type textarea "if leftenemy:"
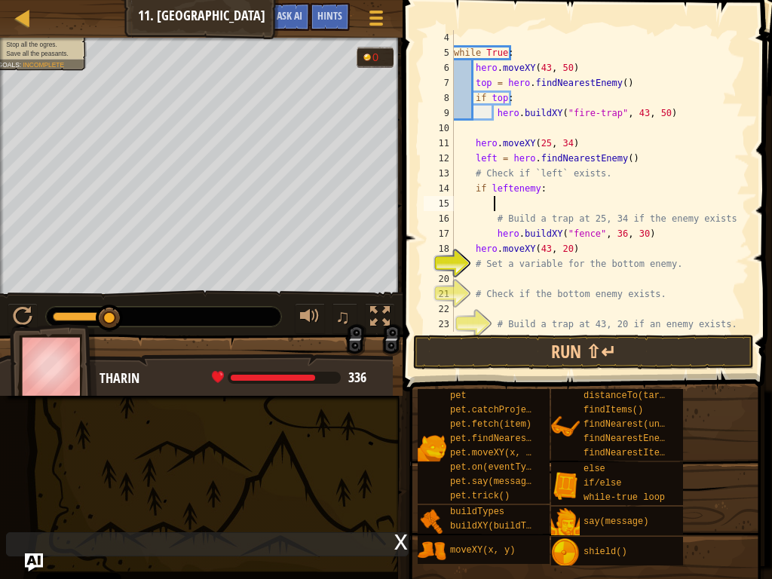
scroll to position [7, 2]
drag, startPoint x: 468, startPoint y: 189, endPoint x: 476, endPoint y: 193, distance: 9.1
click at [469, 190] on div "while True : hero . moveXY ( 43 , 50 ) top = hero . findNearestEnemy ( ) if top…" at bounding box center [594, 196] width 287 height 332
type textarea "if leftenemy:"
click at [478, 194] on div "while True : hero . moveXY ( 43 , 50 ) top = hero . findNearestEnemy ( ) if top…" at bounding box center [594, 196] width 287 height 332
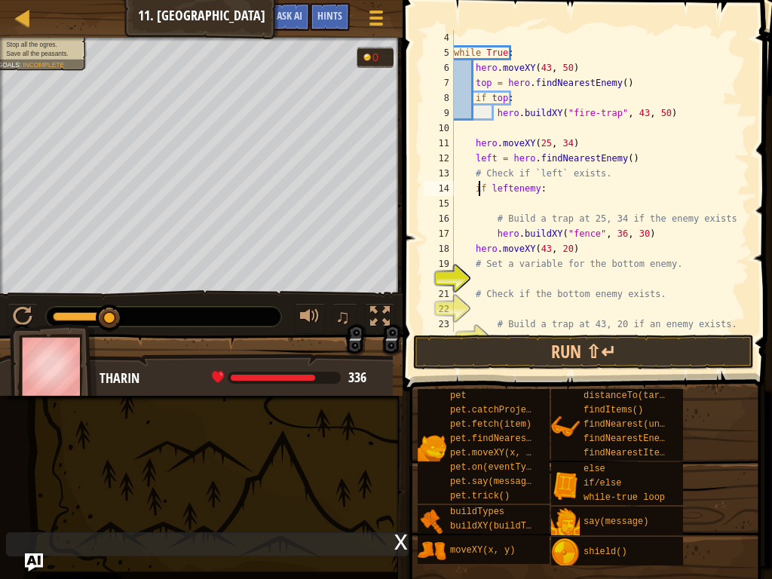
click at [478, 204] on div "while True : hero . moveXY ( 43 , 50 ) top = hero . findNearestEnemy ( ) if top…" at bounding box center [594, 196] width 287 height 332
click at [475, 188] on div "while True : hero . moveXY ( 43 , 50 ) top = hero . findNearestEnemy ( ) if top…" at bounding box center [594, 196] width 287 height 332
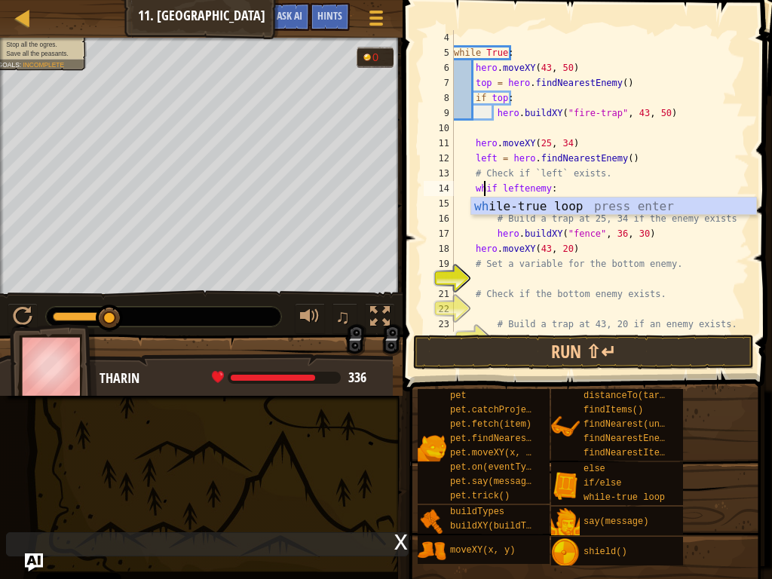
scroll to position [7, 3]
click at [542, 213] on div "wh ile-true loop press enter" at bounding box center [613, 225] width 285 height 54
type textarea "leftenemy:"
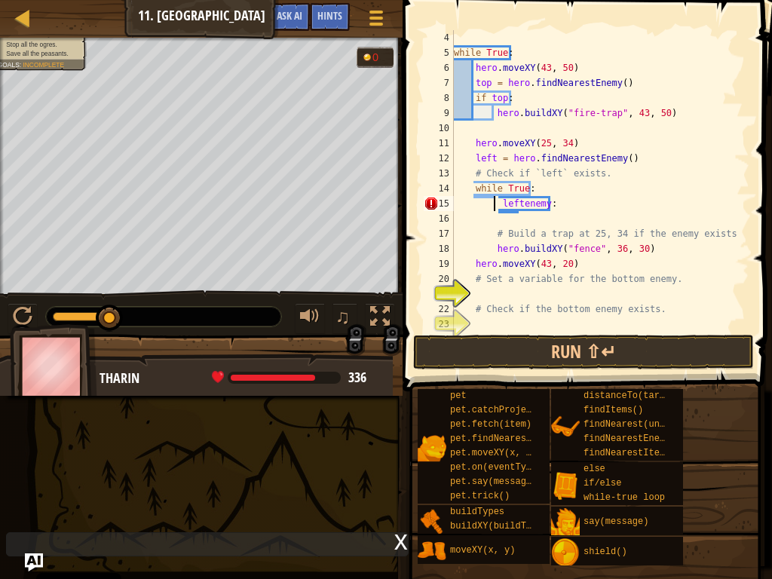
click at [564, 219] on div "while True : hero . moveXY ( 43 , 50 ) top = hero . findNearestEnemy ( ) if top…" at bounding box center [594, 196] width 287 height 332
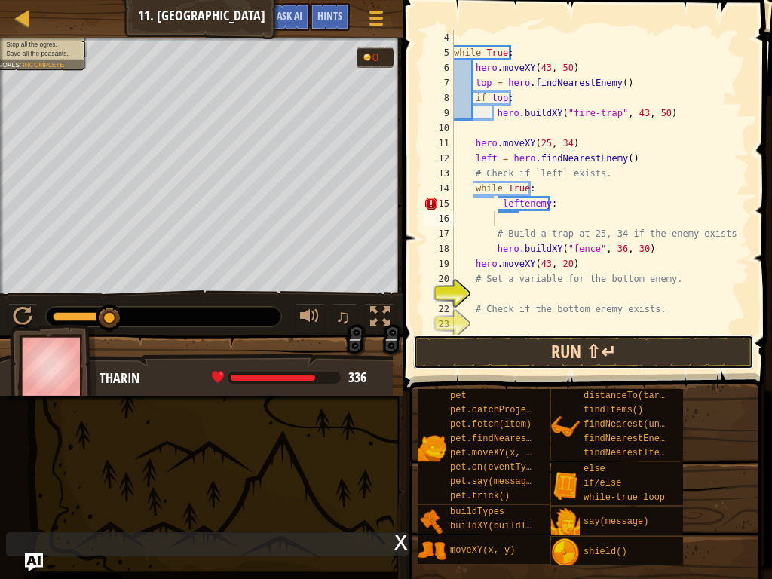
click at [557, 343] on button "Run ⇧↵" at bounding box center [583, 352] width 341 height 35
click at [558, 354] on button "Run ⇧↵" at bounding box center [583, 352] width 341 height 35
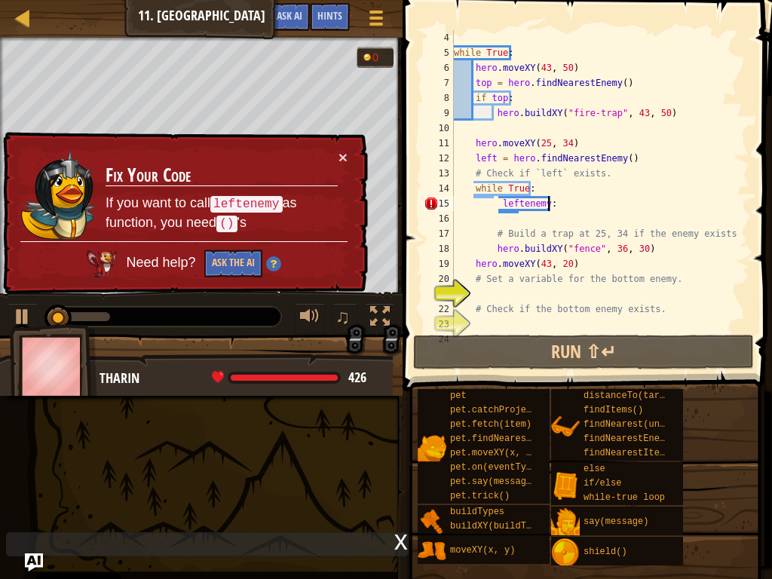
click at [572, 203] on div "while True : hero . moveXY ( 43 , 50 ) top = hero . findNearestEnemy ( ) if top…" at bounding box center [594, 196] width 287 height 332
type textarea "leftenemy:()"
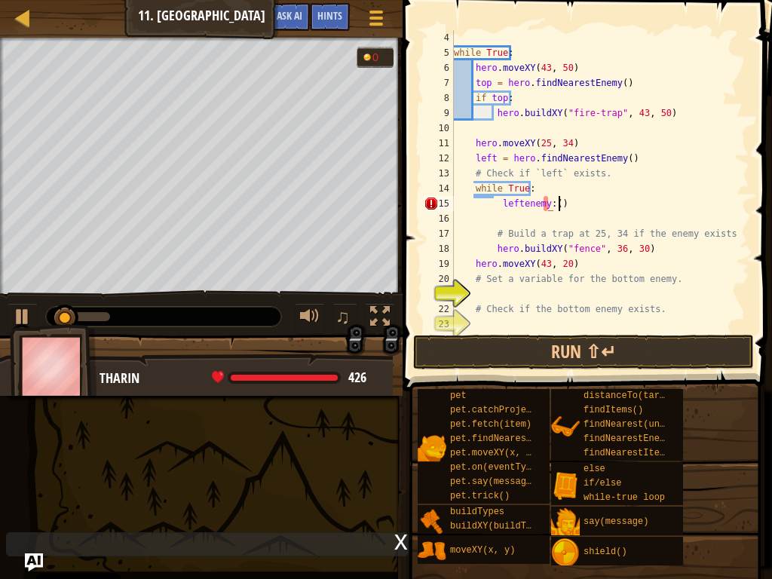
scroll to position [7, 3]
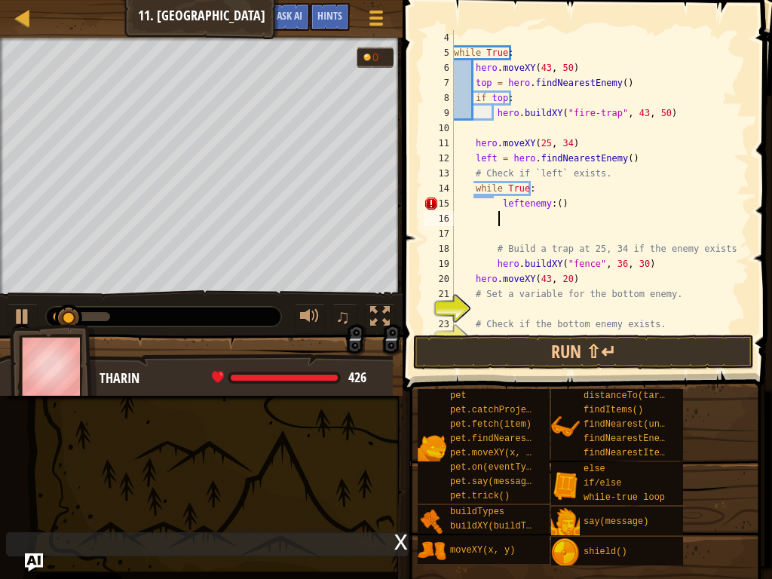
click at [700, 353] on button "Run ⇧↵" at bounding box center [583, 352] width 341 height 35
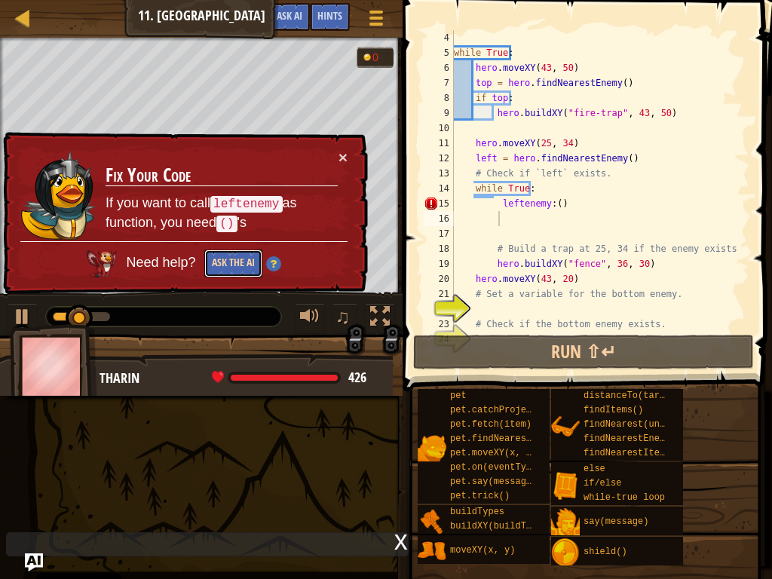
click at [237, 276] on button "Ask the AI" at bounding box center [233, 264] width 58 height 28
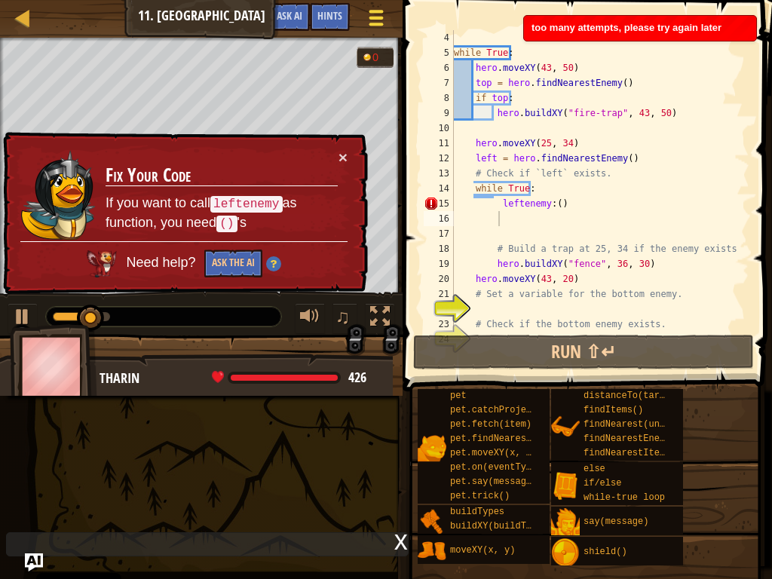
click at [375, 17] on span at bounding box center [376, 18] width 14 height 3
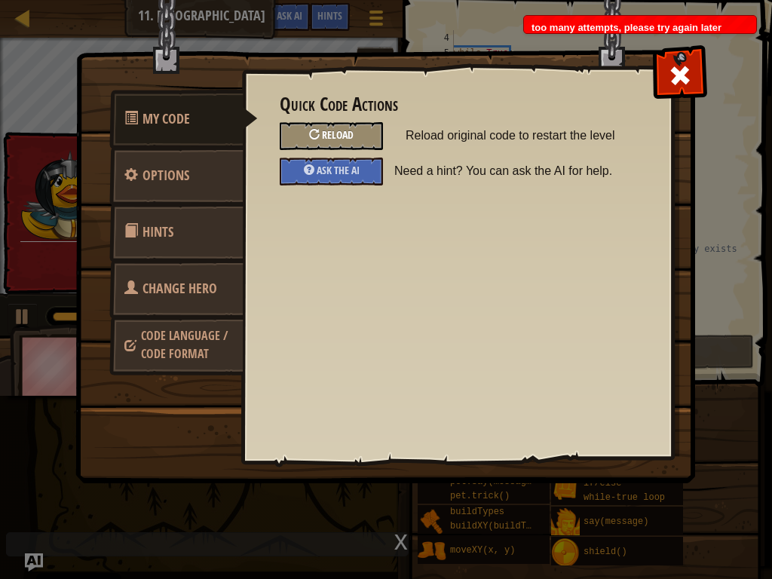
click at [317, 139] on div at bounding box center [314, 134] width 11 height 11
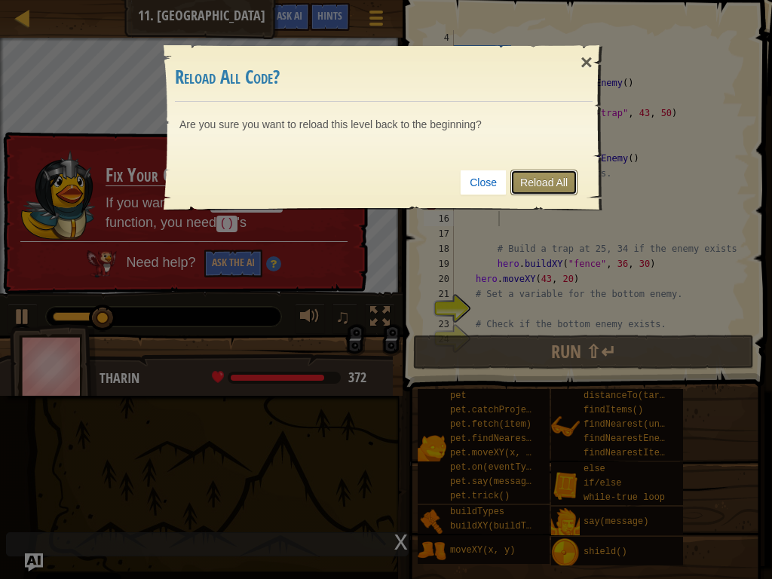
click at [561, 188] on link "Reload All" at bounding box center [543, 183] width 67 height 26
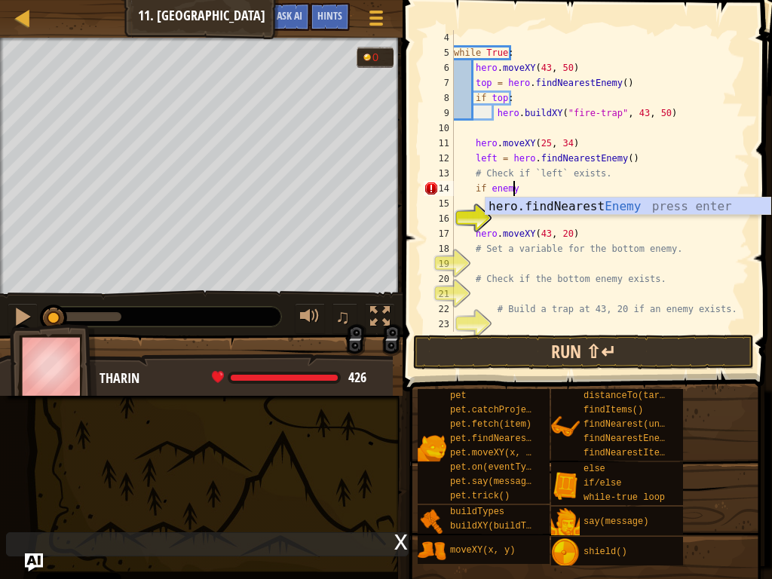
scroll to position [7, 5]
type textarea "if enemy:"
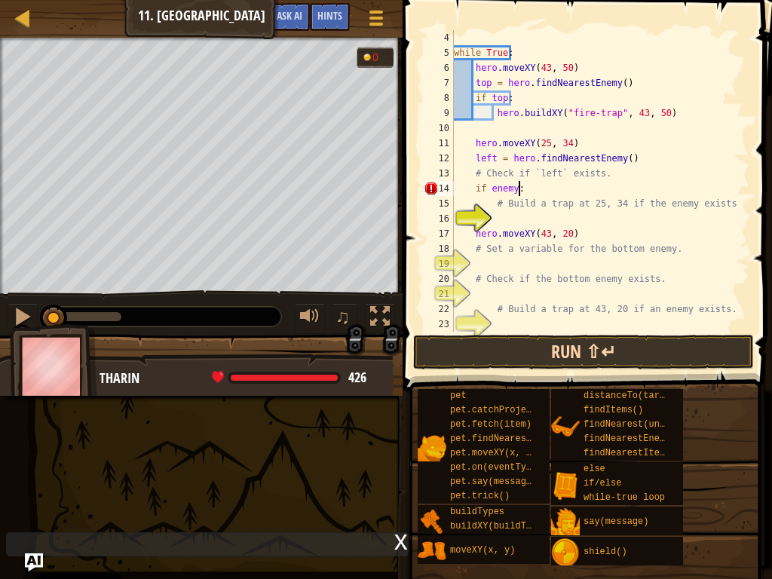
scroll to position [7, 2]
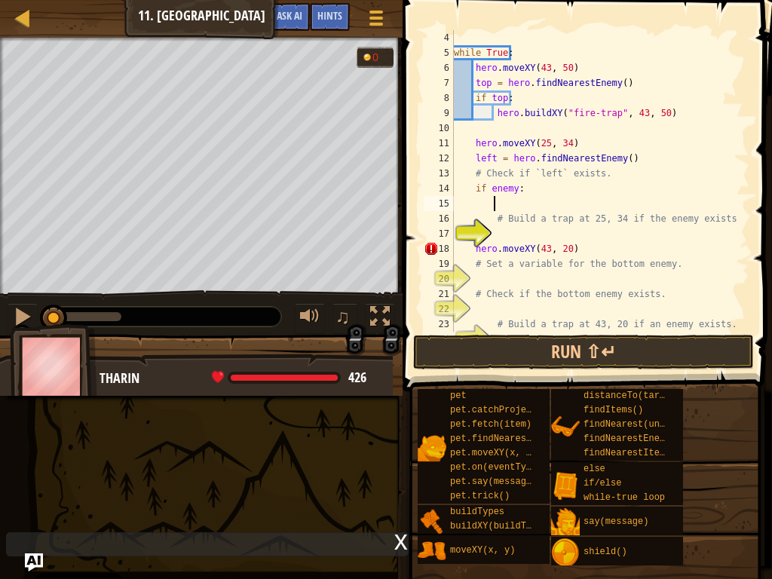
click at [501, 231] on div "while True : hero . moveXY ( 43 , 50 ) top = hero . findNearestEnemy ( ) if top…" at bounding box center [594, 196] width 287 height 332
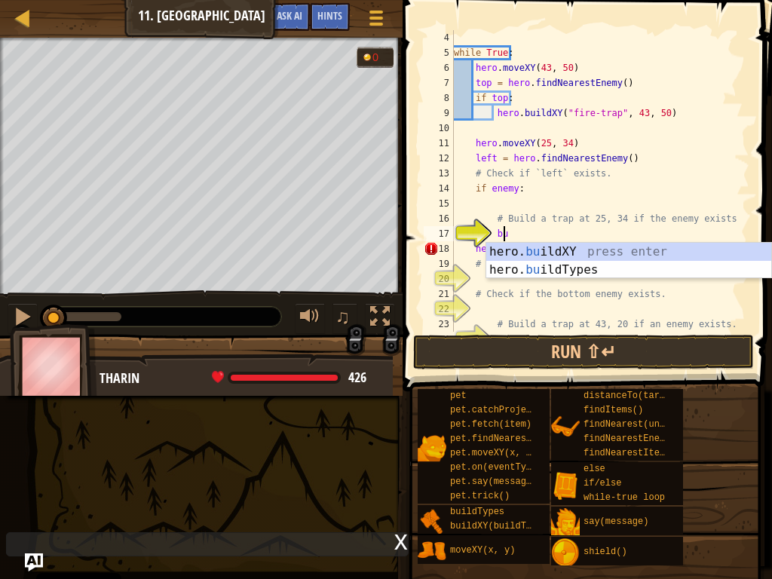
scroll to position [7, 4]
click at [501, 253] on div "hero. bu ildXY press enter hero. bu ildTypes press enter" at bounding box center [628, 279] width 285 height 72
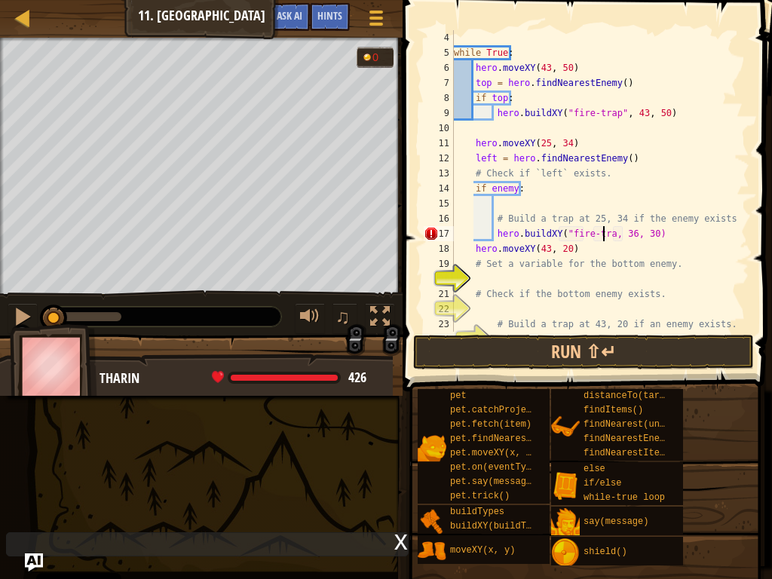
scroll to position [7, 14]
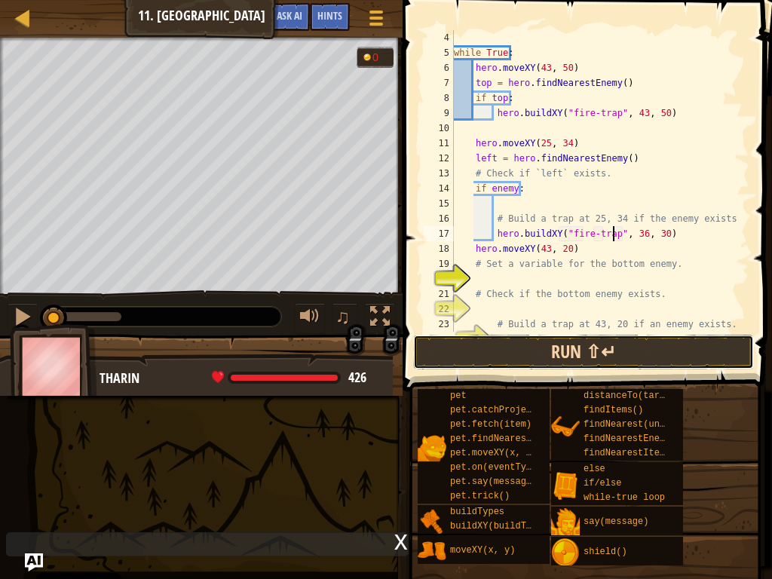
click at [660, 349] on button "Run ⇧↵" at bounding box center [583, 352] width 341 height 35
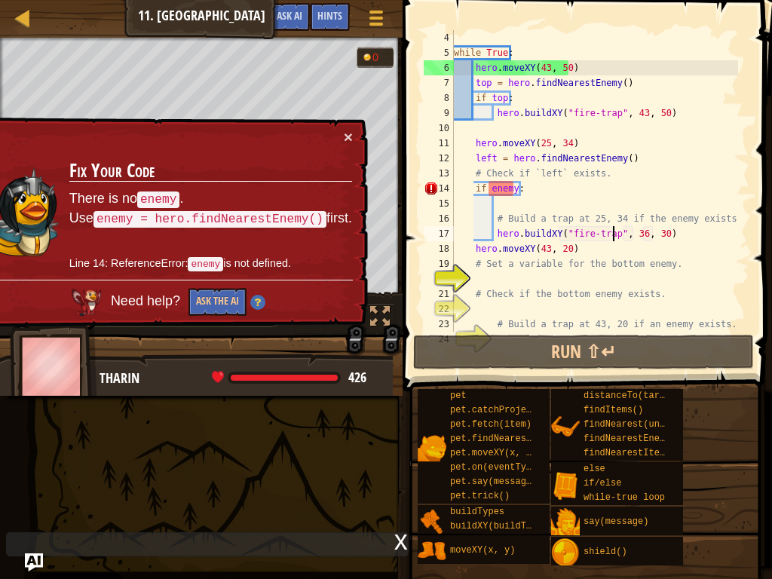
click at [520, 185] on div "while True : hero . moveXY ( 43 , 50 ) top = hero . findNearestEnemy ( ) if top…" at bounding box center [594, 196] width 287 height 332
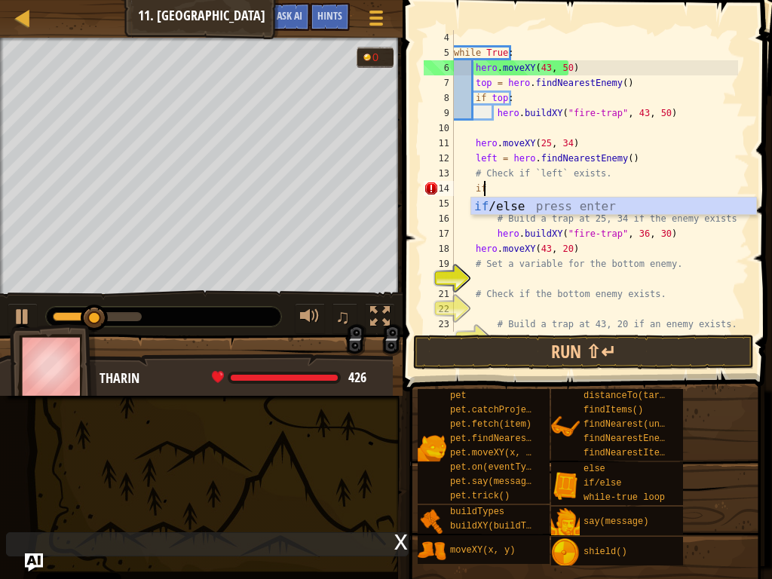
type textarea "i"
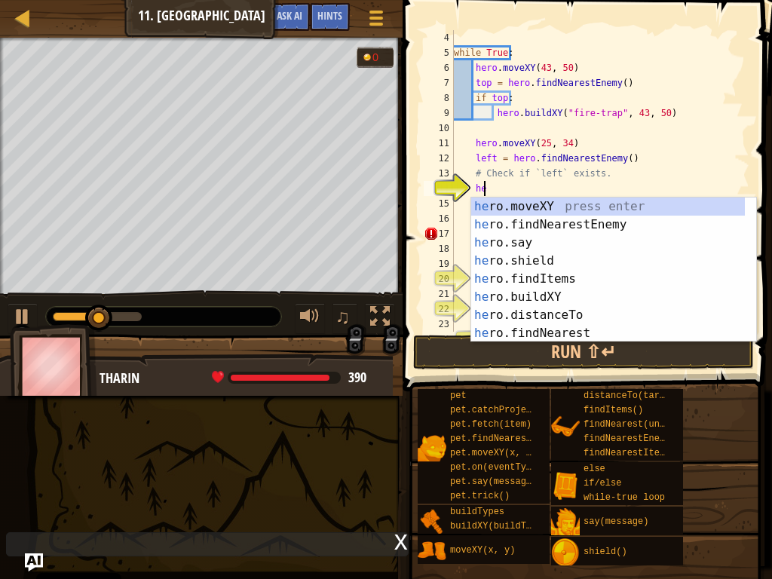
type textarea "her"
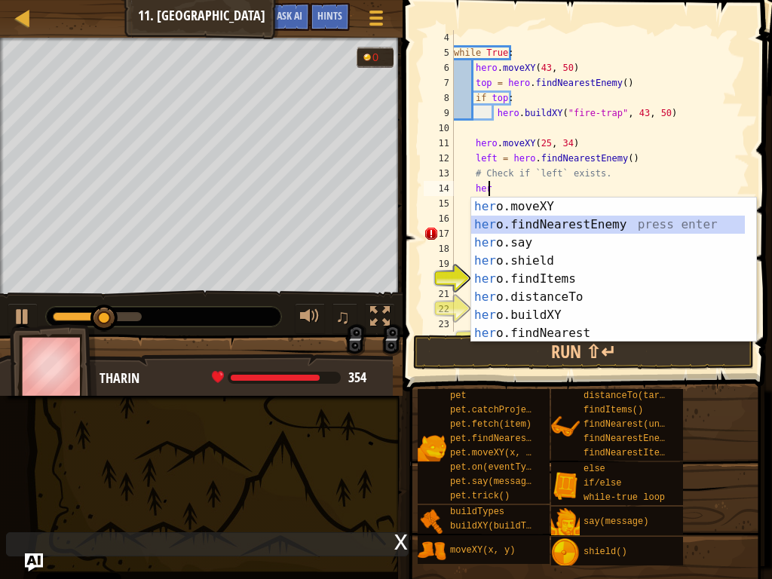
click at [530, 229] on div "her o.moveXY press enter her o.findNearestEnemy press enter her o.say press ent…" at bounding box center [608, 288] width 274 height 181
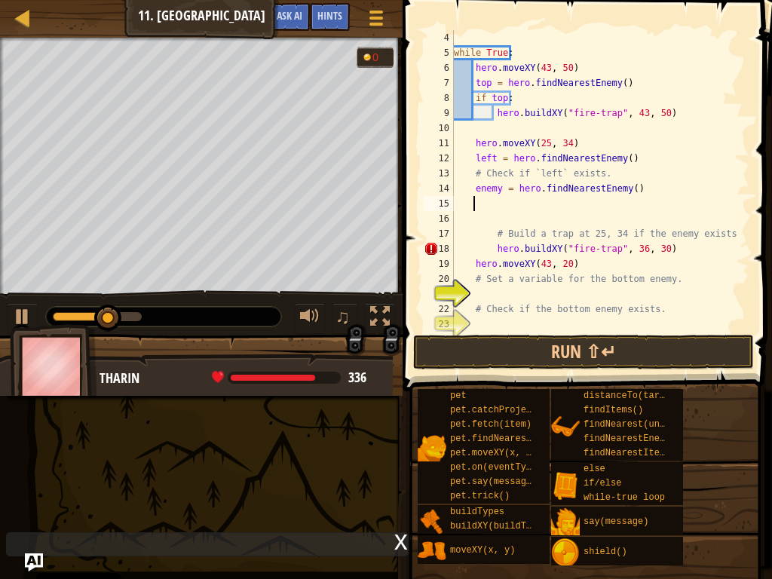
click at [570, 213] on div "while True : hero . moveXY ( 43 , 50 ) top = hero . findNearestEnemy ( ) if top…" at bounding box center [594, 196] width 287 height 332
click at [563, 202] on div "while True : hero . moveXY ( 43 , 50 ) top = hero . findNearestEnemy ( ) if top…" at bounding box center [594, 196] width 287 height 332
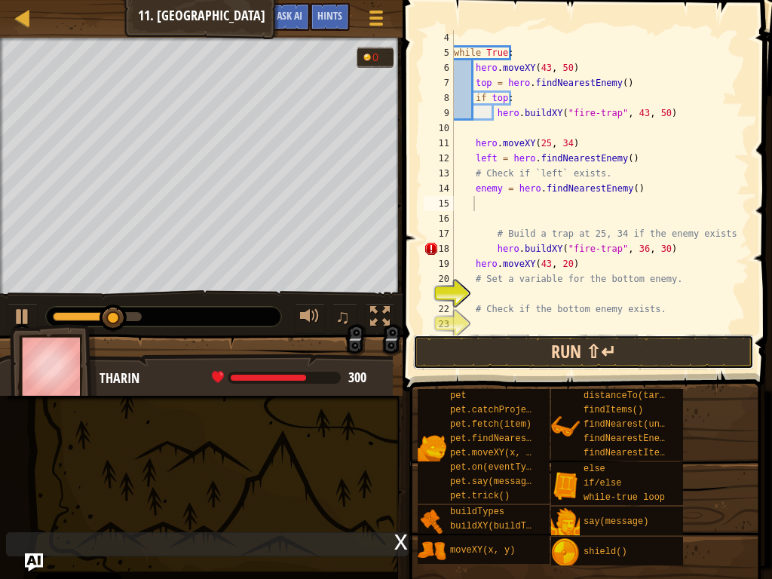
click at [573, 348] on button "Run ⇧↵" at bounding box center [583, 352] width 341 height 35
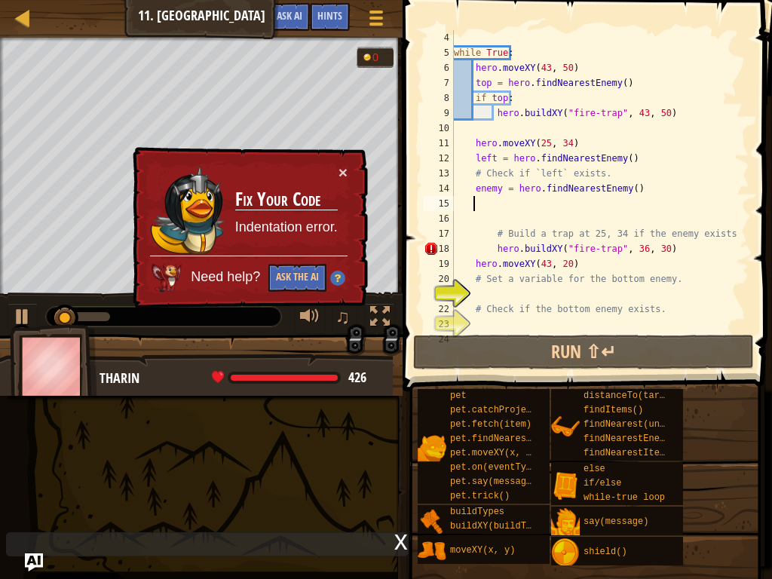
click at [650, 244] on div "while True : hero . moveXY ( 43 , 50 ) top = hero . findNearestEnemy ( ) if top…" at bounding box center [594, 196] width 287 height 332
type textarea "hero.buildXY("fire-trap", 36, 30)"
click at [369, 11] on span at bounding box center [376, 11] width 14 height 3
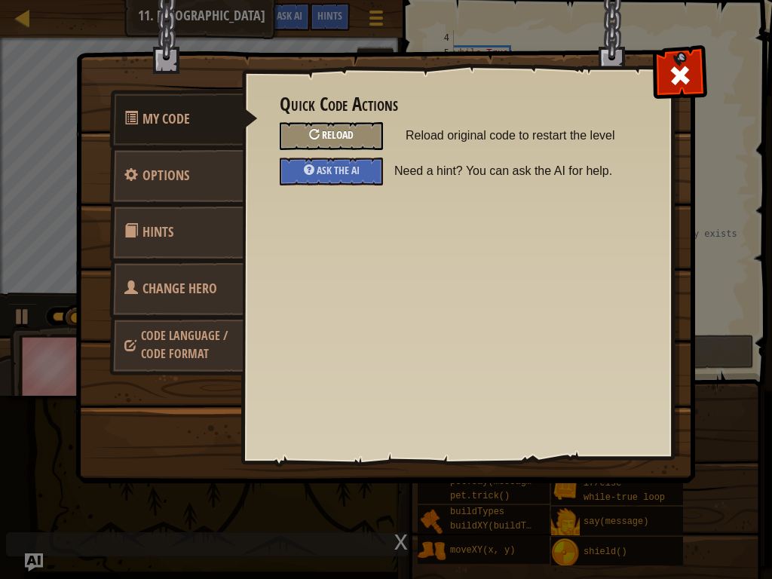
click at [318, 139] on div at bounding box center [314, 134] width 11 height 11
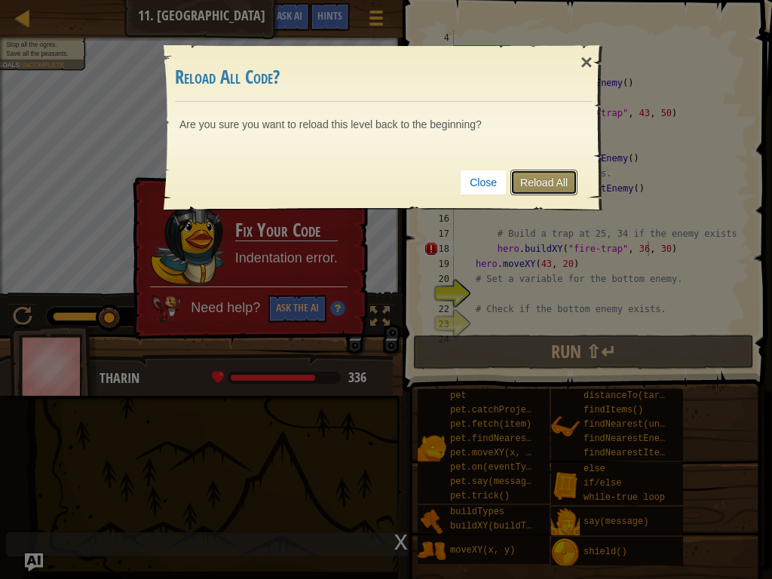
click at [535, 183] on link "Reload All" at bounding box center [543, 183] width 67 height 26
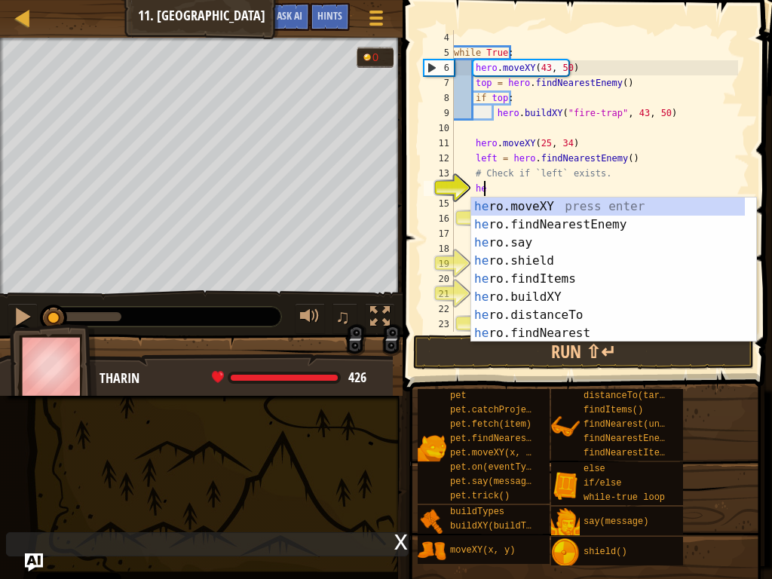
scroll to position [7, 2]
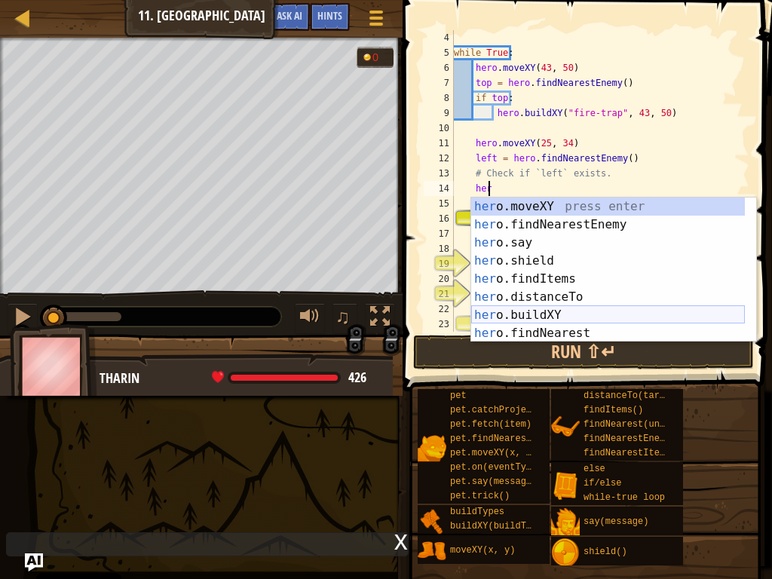
click at [538, 311] on div "her o.moveXY press enter her o.findNearestEnemy press enter her o.say press ent…" at bounding box center [608, 288] width 274 height 181
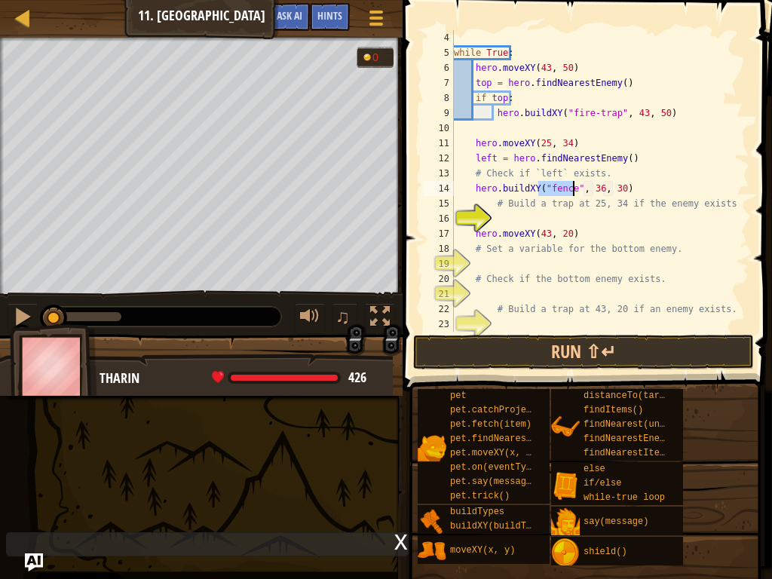
click at [593, 193] on div "while True : hero . moveXY ( 43 , 50 ) top = hero . findNearestEnemy ( ) if top…" at bounding box center [594, 196] width 287 height 332
click at [611, 184] on div "while True : hero . moveXY ( 43 , 50 ) top = hero . findNearestEnemy ( ) if top…" at bounding box center [594, 196] width 287 height 332
click at [568, 191] on div "while True : hero . moveXY ( 43 , 50 ) top = hero . findNearestEnemy ( ) if top…" at bounding box center [594, 196] width 287 height 332
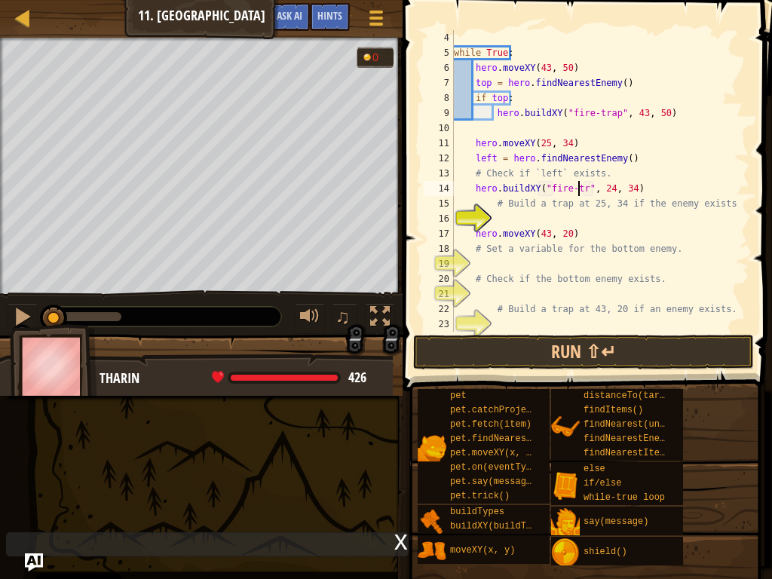
scroll to position [7, 11]
type textarea "hero.buildXY("fire-trap", 24, 34)"
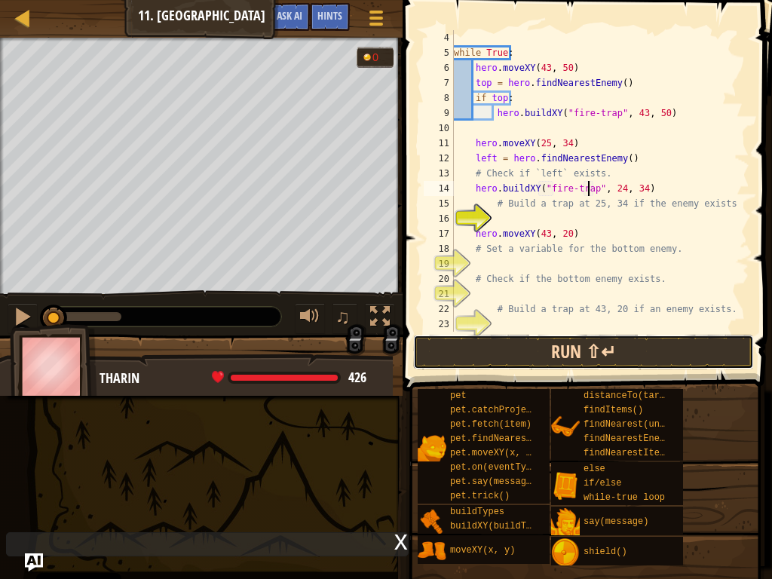
click at [594, 352] on button "Run ⇧↵" at bounding box center [583, 352] width 341 height 35
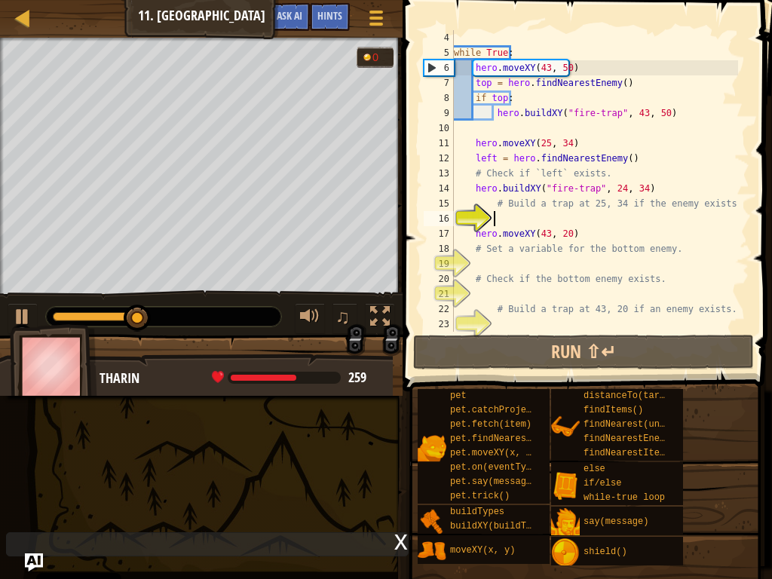
click at [571, 225] on div "while True : hero . moveXY ( 43 , 50 ) top = hero . findNearestEnemy ( ) if top…" at bounding box center [594, 196] width 287 height 332
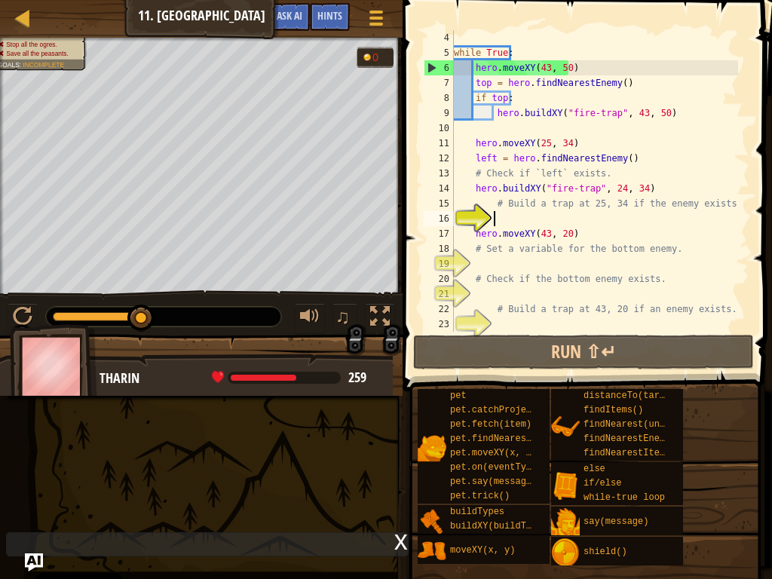
scroll to position [7, 4]
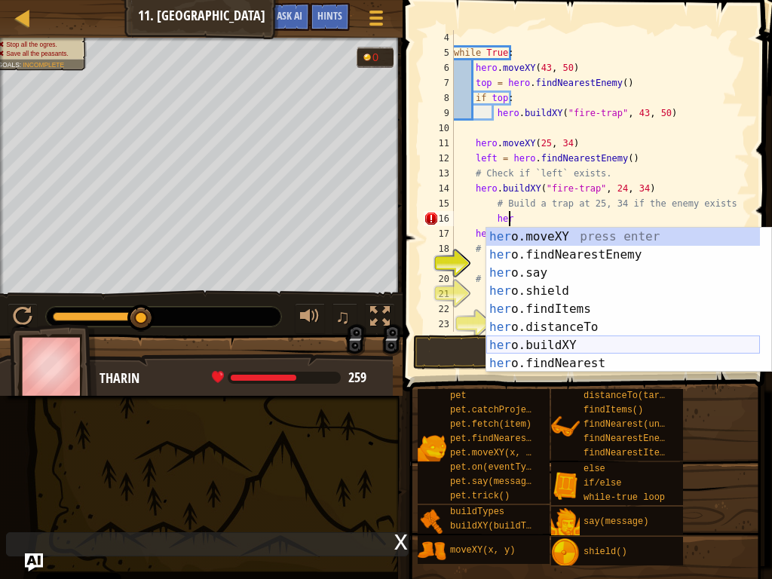
click at [567, 352] on div "her o.moveXY press enter her o.findNearestEnemy press enter her o.say press ent…" at bounding box center [623, 318] width 274 height 181
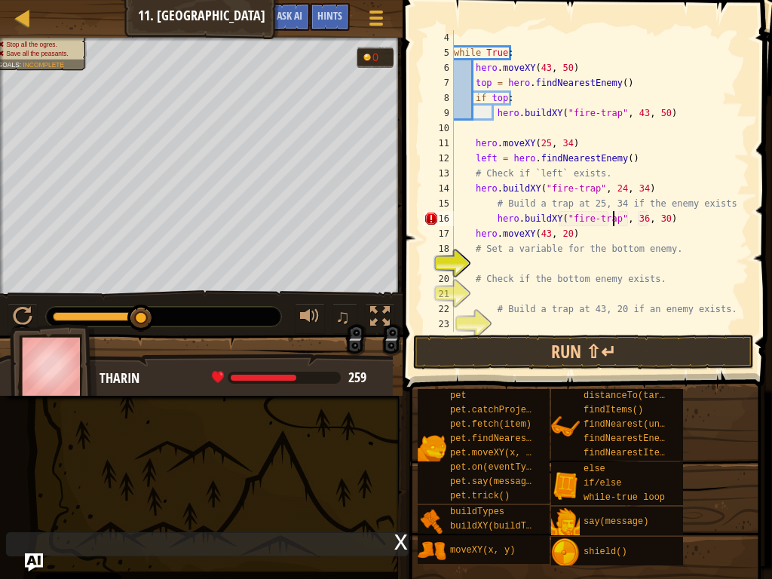
scroll to position [7, 14]
click at [470, 356] on button "Run ⇧↵" at bounding box center [583, 352] width 341 height 35
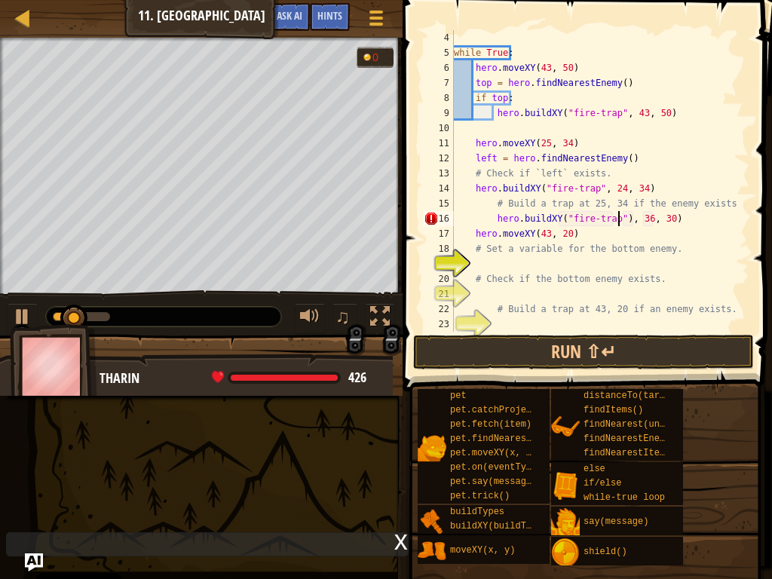
scroll to position [7, 14]
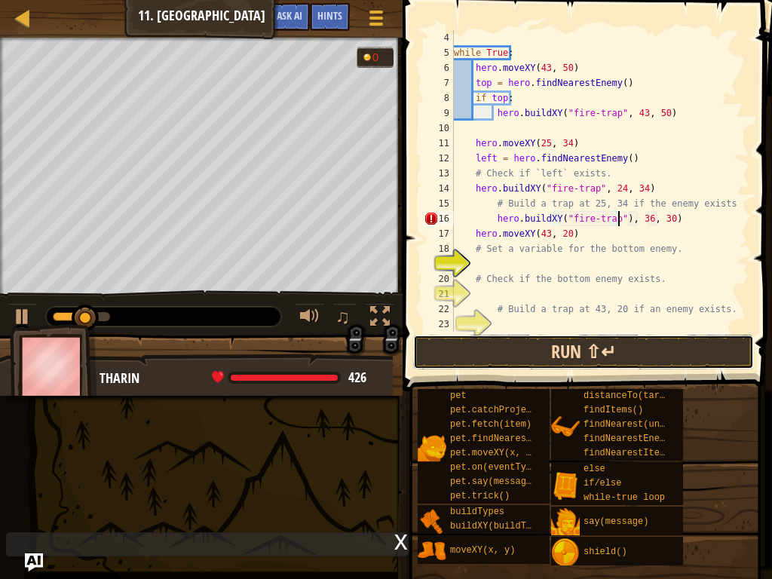
click at [661, 353] on button "Run ⇧↵" at bounding box center [583, 352] width 341 height 35
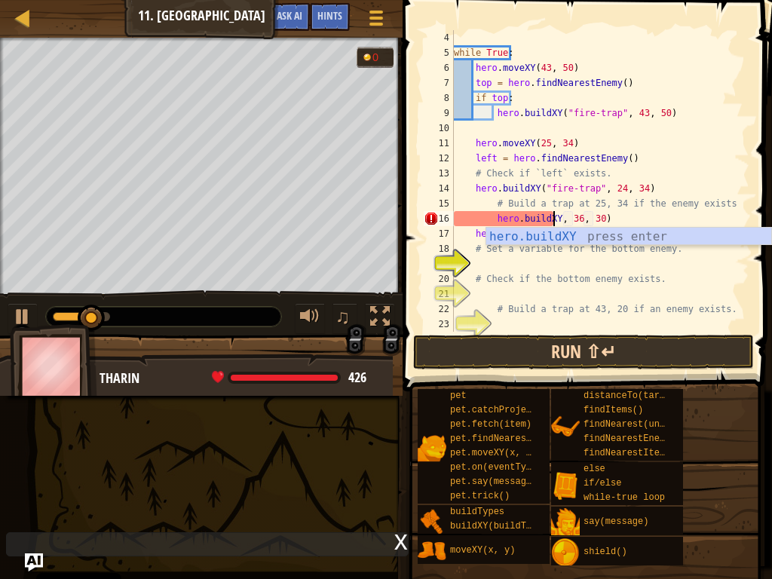
scroll to position [7, 11]
click at [655, 241] on div "hero.buildXY press enter" at bounding box center [628, 255] width 285 height 54
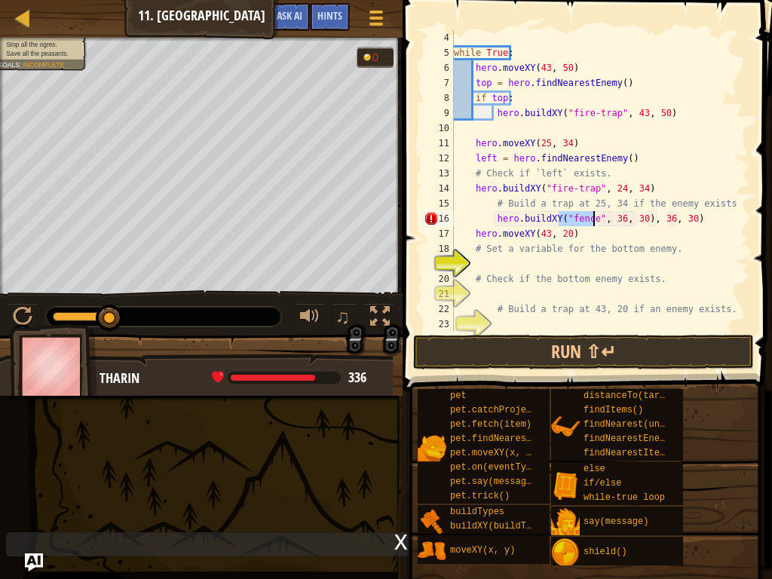
click at [696, 222] on div "while True : hero . moveXY ( 43 , 50 ) top = hero . findNearestEnemy ( ) if top…" at bounding box center [594, 196] width 287 height 332
click at [611, 217] on div "while True : hero . moveXY ( 43 , 50 ) top = hero . findNearestEnemy ( ) if top…" at bounding box center [594, 196] width 287 height 332
click at [631, 216] on div "while True : hero . moveXY ( 43 , 50 ) top = hero . findNearestEnemy ( ) if top…" at bounding box center [594, 196] width 287 height 332
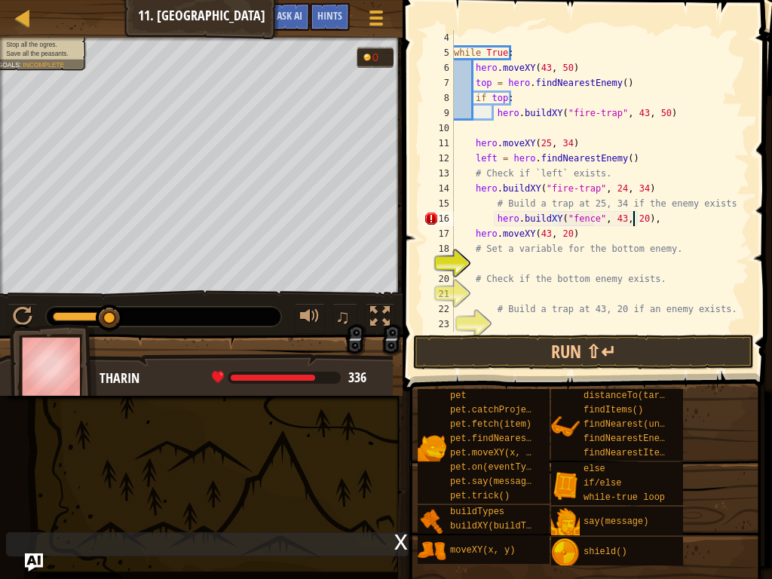
click at [588, 216] on div "while True : hero . moveXY ( 43 , 50 ) top = hero . findNearestEnemy ( ) if top…" at bounding box center [594, 196] width 287 height 332
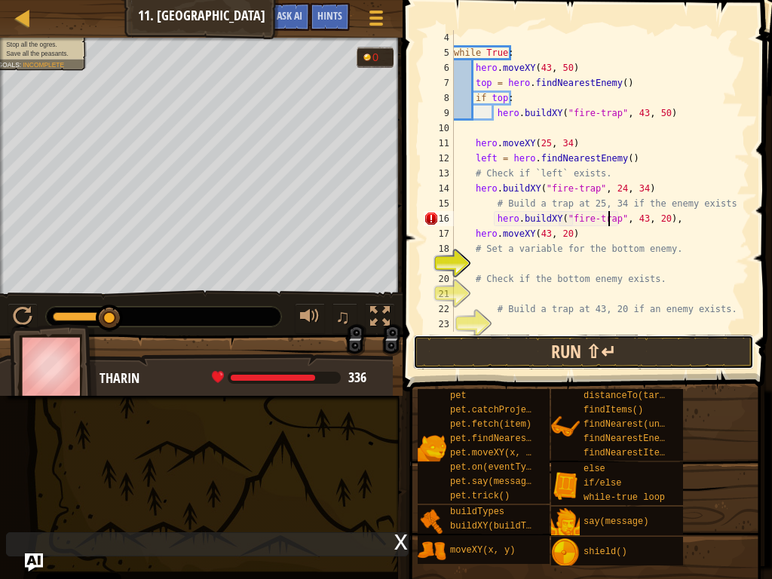
click at [604, 351] on button "Run ⇧↵" at bounding box center [583, 352] width 341 height 35
click at [599, 339] on button "Run ⇧↵" at bounding box center [583, 352] width 341 height 35
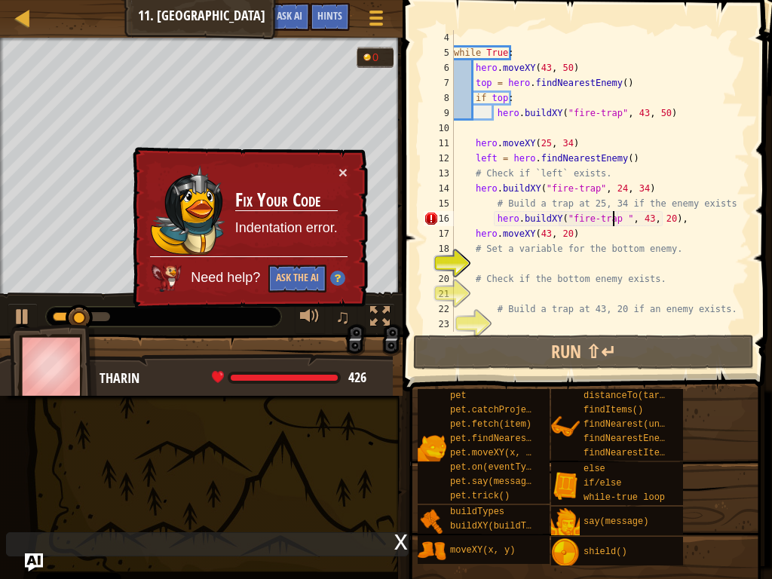
click at [615, 213] on div "while True : hero . moveXY ( 43 , 50 ) top = hero . findNearestEnemy ( ) if top…" at bounding box center [594, 196] width 287 height 332
click at [620, 215] on div "while True : hero . moveXY ( 43 , 50 ) top = hero . findNearestEnemy ( ) if top…" at bounding box center [594, 196] width 287 height 332
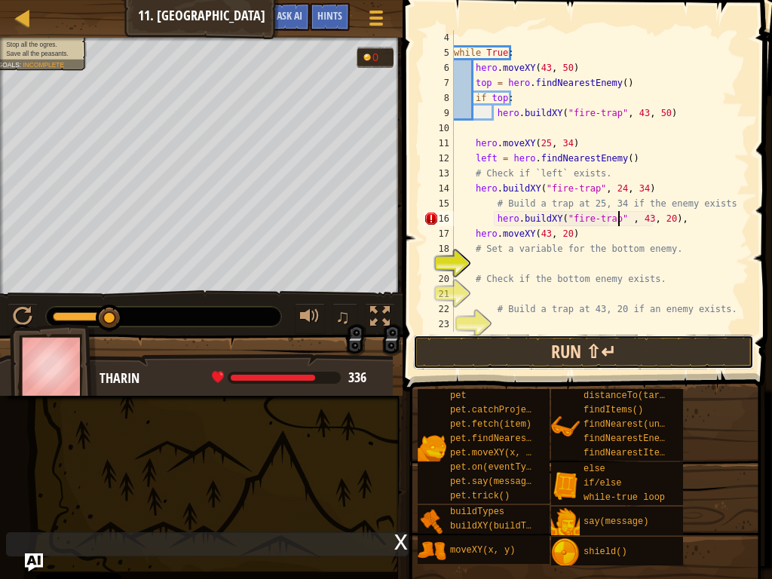
click at [617, 357] on button "Run ⇧↵" at bounding box center [583, 352] width 341 height 35
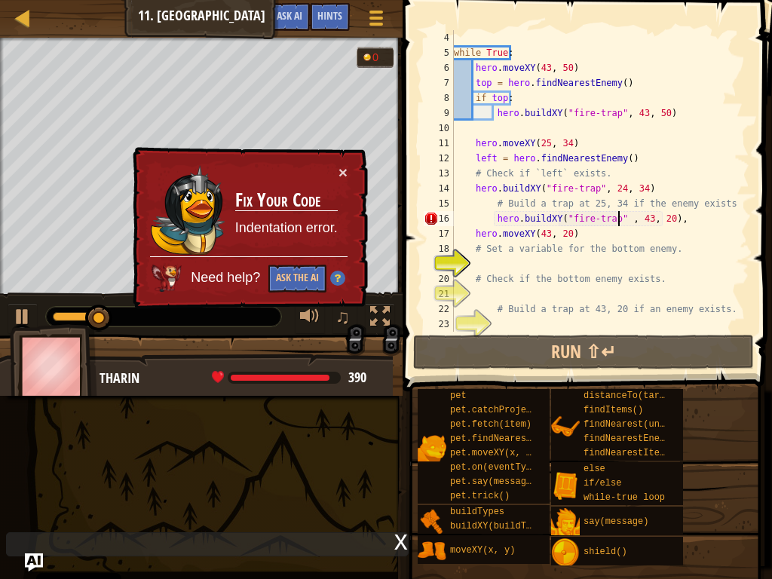
click at [627, 216] on div "while True : hero . moveXY ( 43 , 50 ) top = hero . findNearestEnemy ( ) if top…" at bounding box center [594, 196] width 287 height 332
click at [624, 227] on div "while True : hero . moveXY ( 43 , 50 ) top = hero . findNearestEnemy ( ) if top…" at bounding box center [594, 196] width 287 height 332
click at [624, 223] on div "while True : hero . moveXY ( 43 , 50 ) top = hero . findNearestEnemy ( ) if top…" at bounding box center [594, 196] width 287 height 332
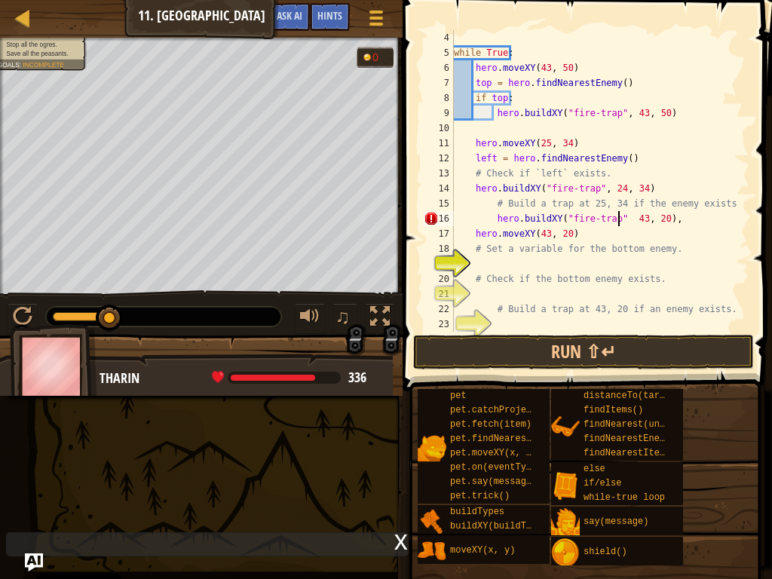
click at [616, 216] on div "while True : hero . moveXY ( 43 , 50 ) top = hero . findNearestEnemy ( ) if top…" at bounding box center [594, 196] width 287 height 332
click at [613, 219] on div "while True : hero . moveXY ( 43 , 50 ) top = hero . findNearestEnemy ( ) if top…" at bounding box center [594, 196] width 287 height 332
click at [654, 357] on button "Run ⇧↵" at bounding box center [583, 352] width 341 height 35
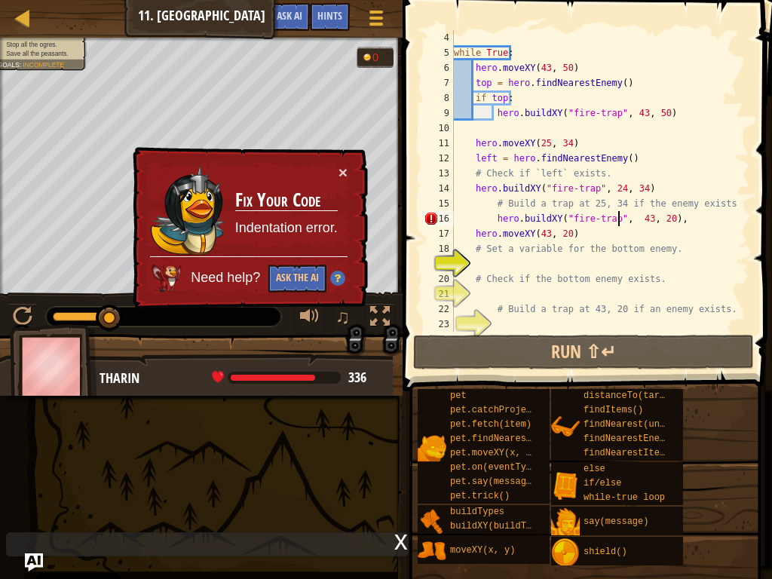
click at [678, 228] on div "while True : hero . moveXY ( 43 , 50 ) top = hero . findNearestEnemy ( ) if top…" at bounding box center [594, 196] width 287 height 332
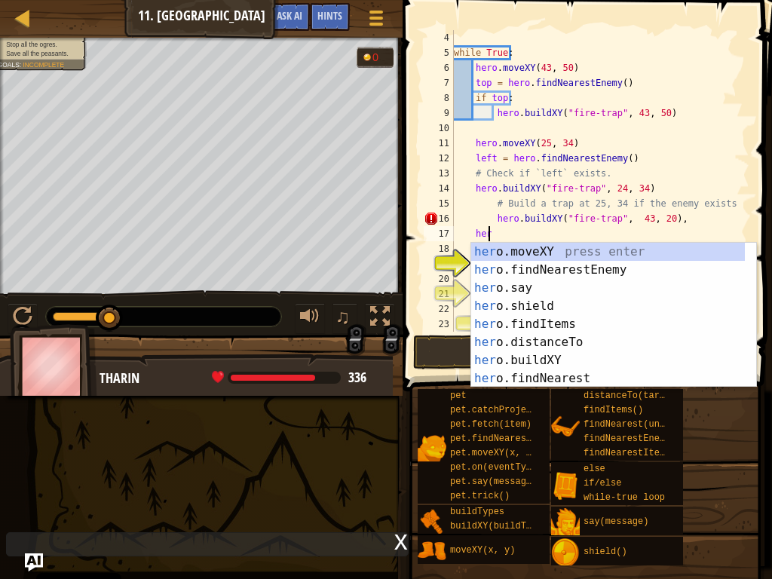
type textarea "h"
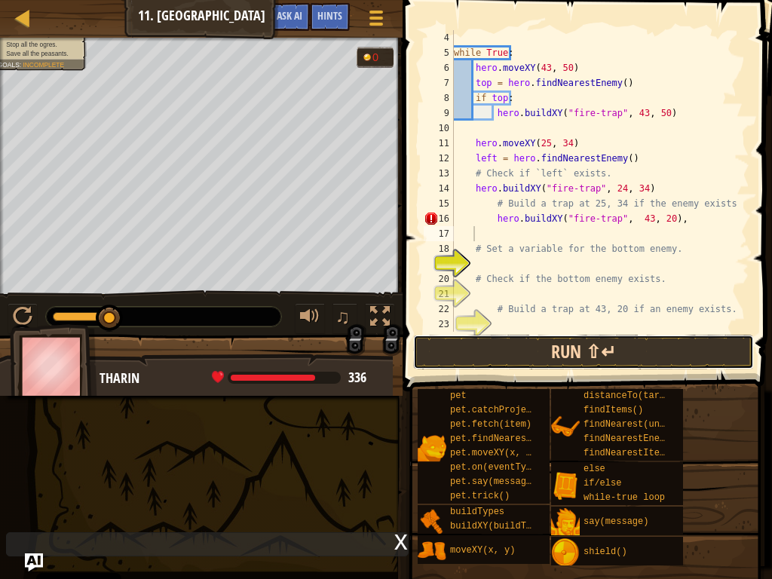
click at [602, 358] on button "Run ⇧↵" at bounding box center [583, 352] width 341 height 35
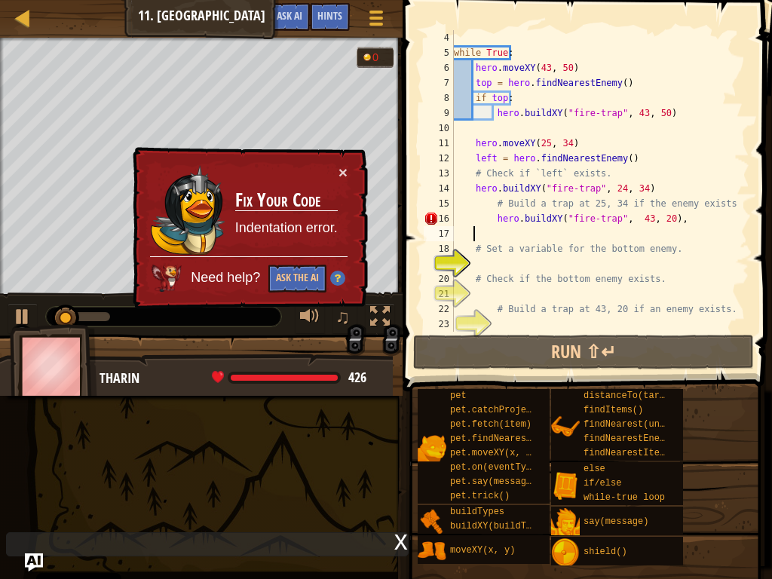
click at [671, 227] on div "while True : hero . moveXY ( 43 , 50 ) top = hero . findNearestEnemy ( ) if top…" at bounding box center [594, 196] width 287 height 332
click at [684, 210] on div "while True : hero . moveXY ( 43 , 50 ) top = hero . findNearestEnemy ( ) if top…" at bounding box center [594, 196] width 287 height 332
click at [673, 217] on div "while True : hero . moveXY ( 43 , 50 ) top = hero . findNearestEnemy ( ) if top…" at bounding box center [594, 196] width 287 height 332
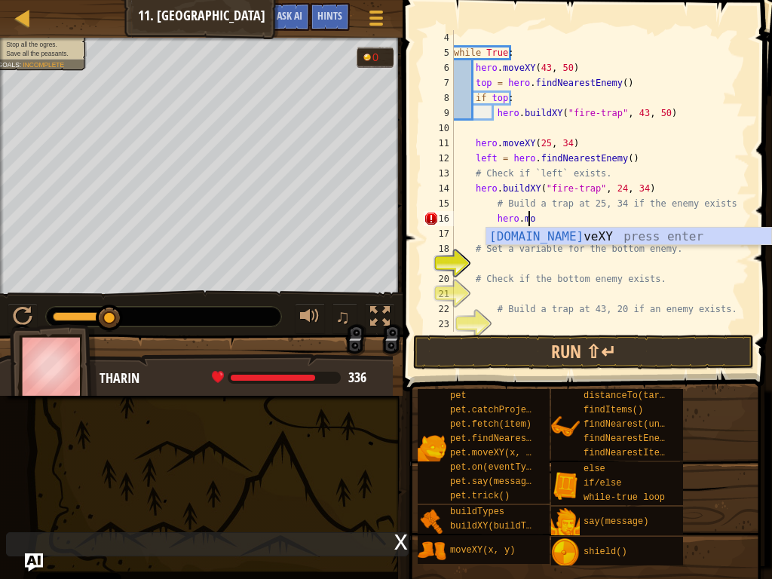
scroll to position [7, 6]
click at [611, 237] on div "hero.mov eXY press enter" at bounding box center [628, 255] width 285 height 54
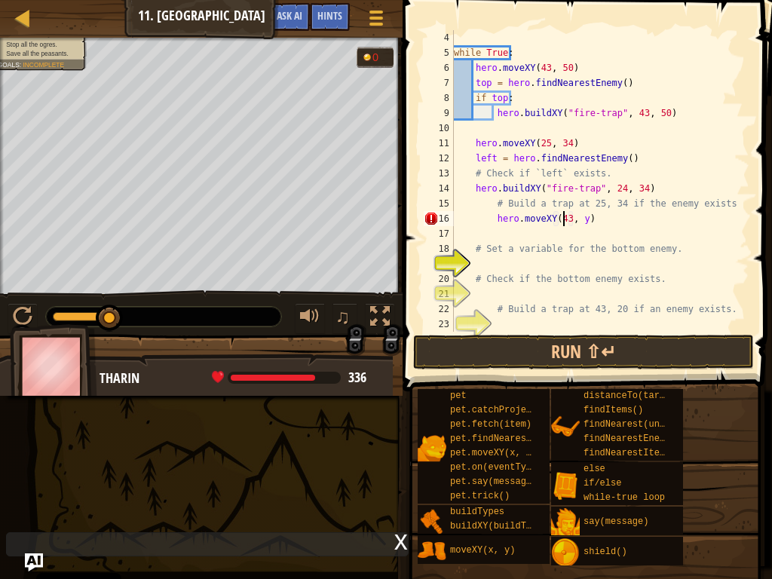
scroll to position [7, 10]
click at [577, 219] on div "while True : hero . moveXY ( 43 , 50 ) top = hero . findNearestEnemy ( ) if top…" at bounding box center [594, 196] width 287 height 332
type textarea "hero.moveXY(43, 20)"
click at [513, 228] on div "while True : hero . moveXY ( 43 , 50 ) top = hero . findNearestEnemy ( ) if top…" at bounding box center [594, 196] width 287 height 332
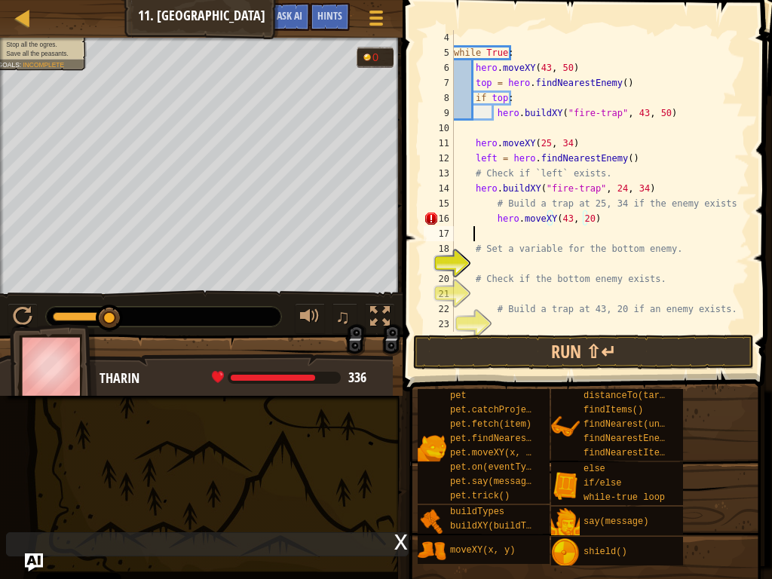
scroll to position [7, 1]
click at [647, 366] on button "Run ⇧↵" at bounding box center [583, 352] width 341 height 35
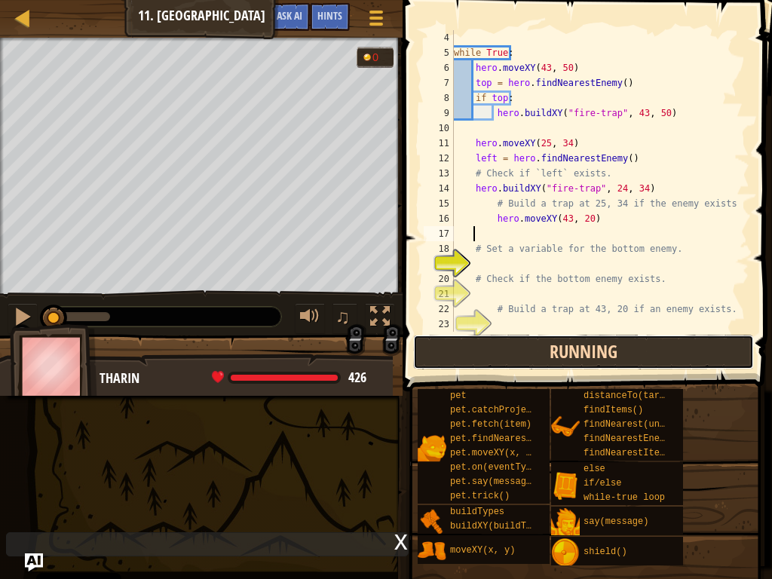
click at [645, 356] on button "Running" at bounding box center [583, 352] width 341 height 35
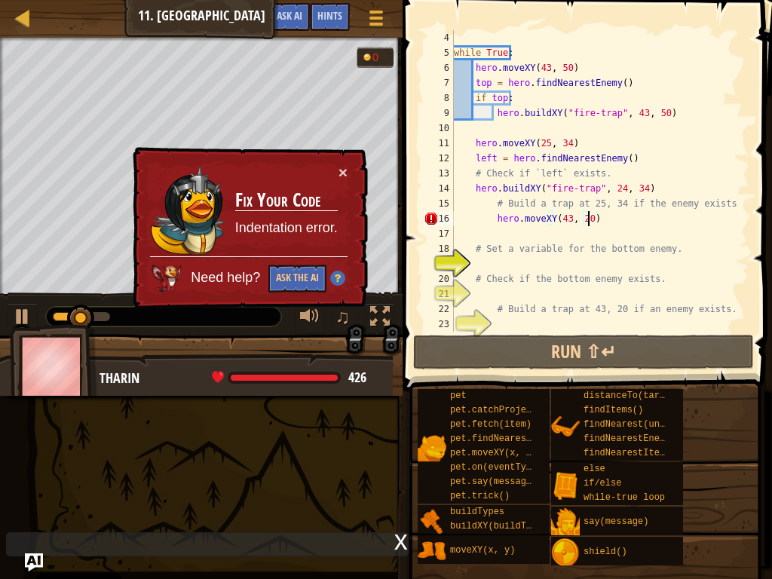
click at [606, 223] on div "while True : hero . moveXY ( 43 , 50 ) top = hero . findNearestEnemy ( ) if top…" at bounding box center [594, 196] width 287 height 332
type textarea "hero.moveXY(43, 20)"
click at [577, 229] on div "while True : hero . moveXY ( 43 , 50 ) top = hero . findNearestEnemy ( ) if top…" at bounding box center [594, 196] width 287 height 332
click at [611, 222] on div "while True : hero . moveXY ( 43 , 50 ) top = hero . findNearestEnemy ( ) if top…" at bounding box center [594, 196] width 287 height 332
type textarea "hero.moveXY(43, 20)#"
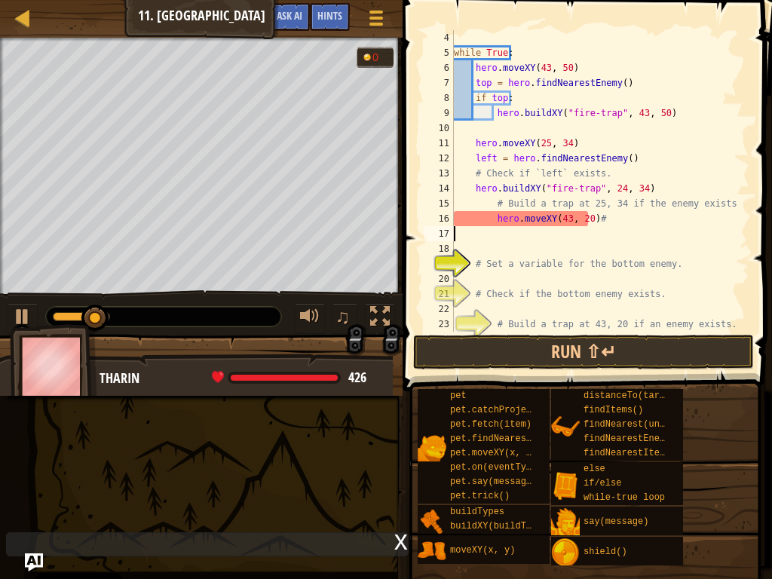
scroll to position [7, 0]
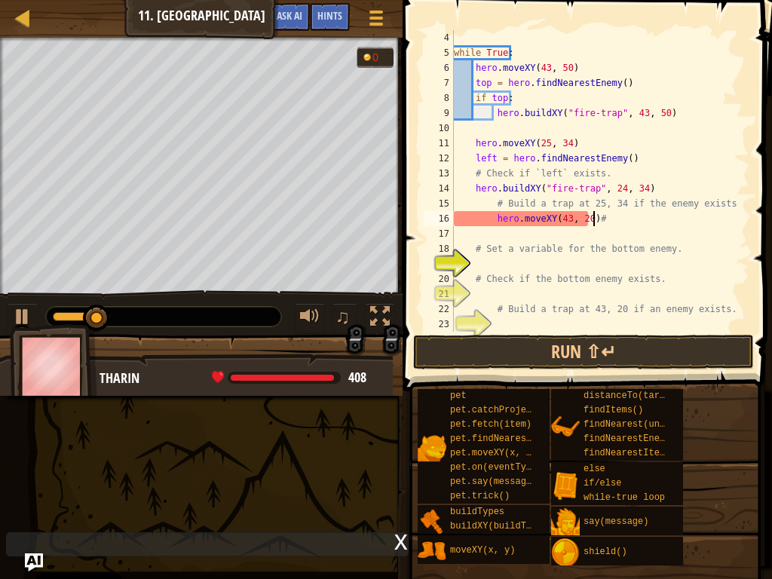
type textarea "hero.moveXY(43, 20)"
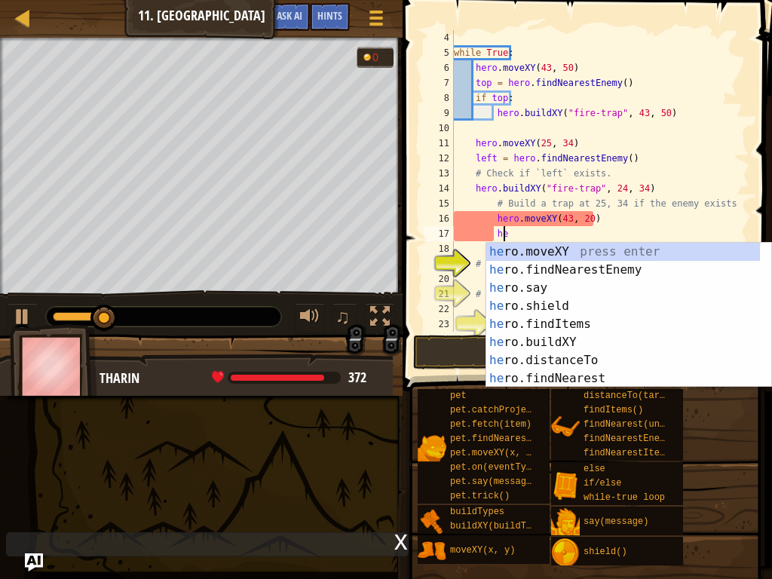
scroll to position [7, 4]
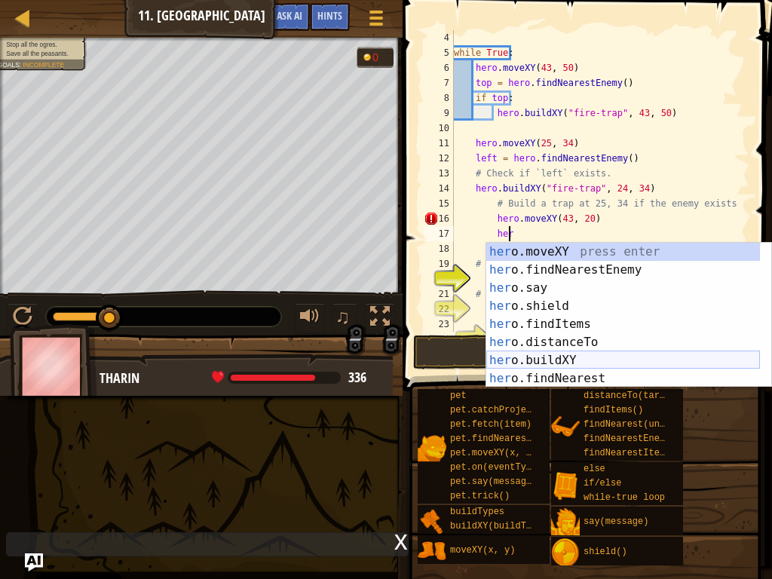
click at [526, 357] on div "her o.moveXY press enter her o.findNearestEnemy press enter her o.say press ent…" at bounding box center [623, 333] width 274 height 181
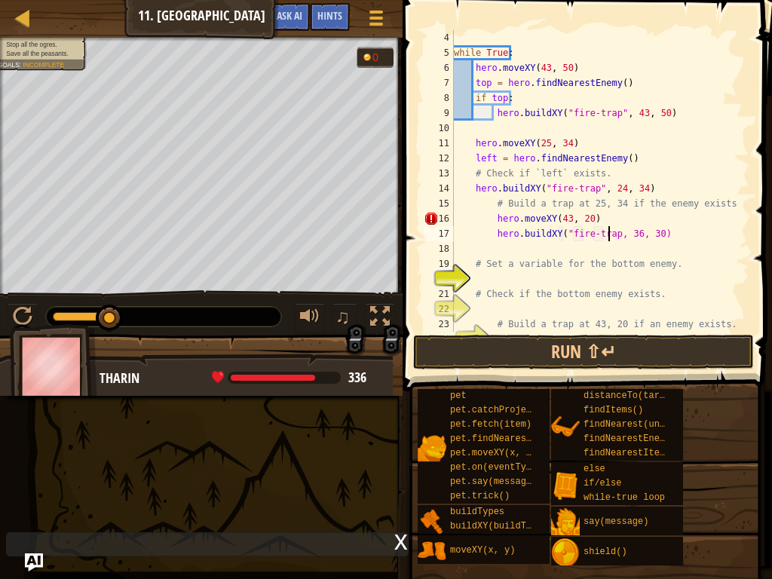
scroll to position [7, 14]
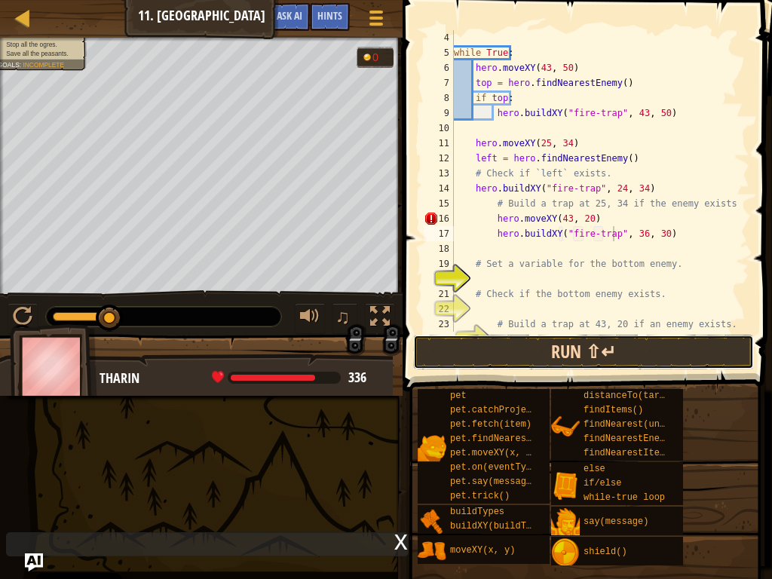
click at [613, 357] on button "Run ⇧↵" at bounding box center [583, 352] width 341 height 35
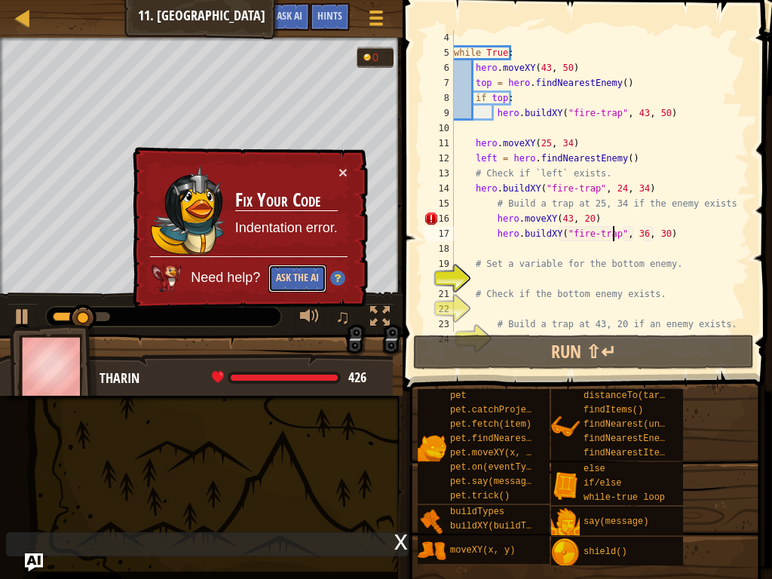
click at [314, 273] on button "Ask the AI" at bounding box center [297, 279] width 58 height 29
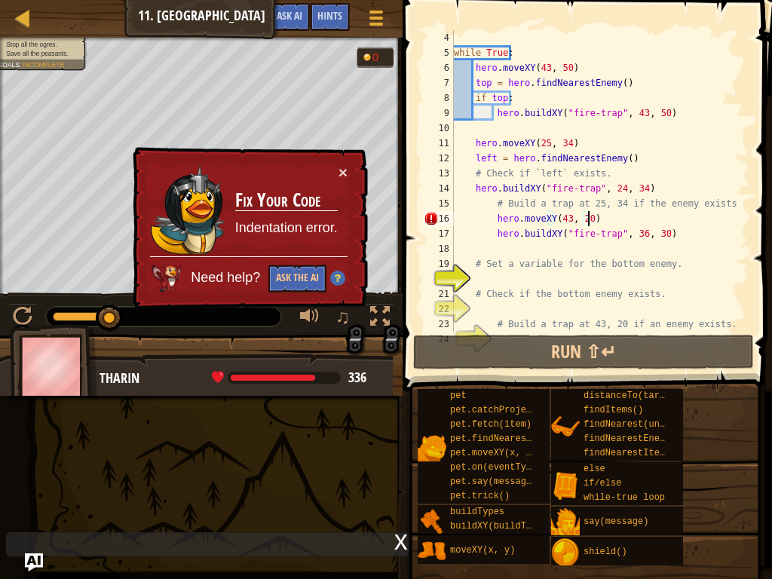
click at [591, 214] on div "while True : hero . moveXY ( 43 , 50 ) top = hero . findNearestEnemy ( ) if top…" at bounding box center [594, 196] width 287 height 332
click at [591, 210] on div "while True : hero . moveXY ( 43 , 50 ) top = hero . findNearestEnemy ( ) if top…" at bounding box center [594, 196] width 287 height 332
click at [590, 216] on div "while True : hero . moveXY ( 43 , 50 ) top = hero . findNearestEnemy ( ) if top…" at bounding box center [594, 196] width 287 height 332
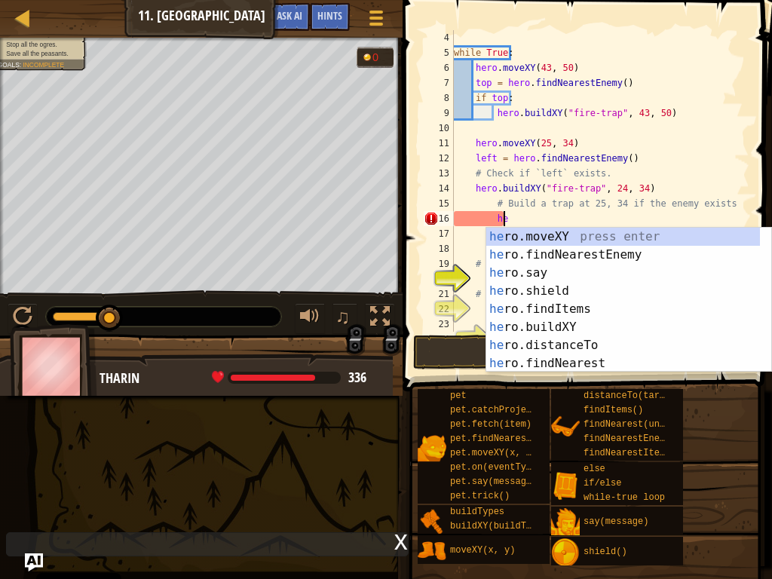
type textarea "h"
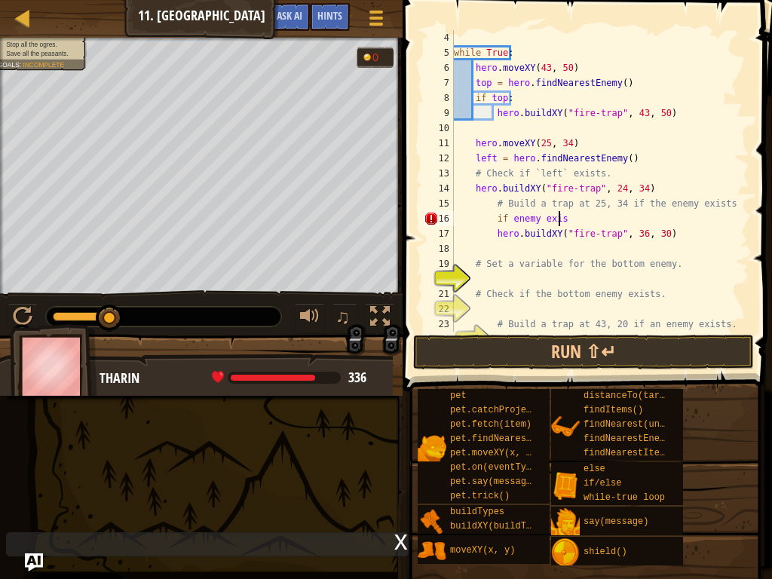
scroll to position [7, 8]
type textarea "if enemy exists:"
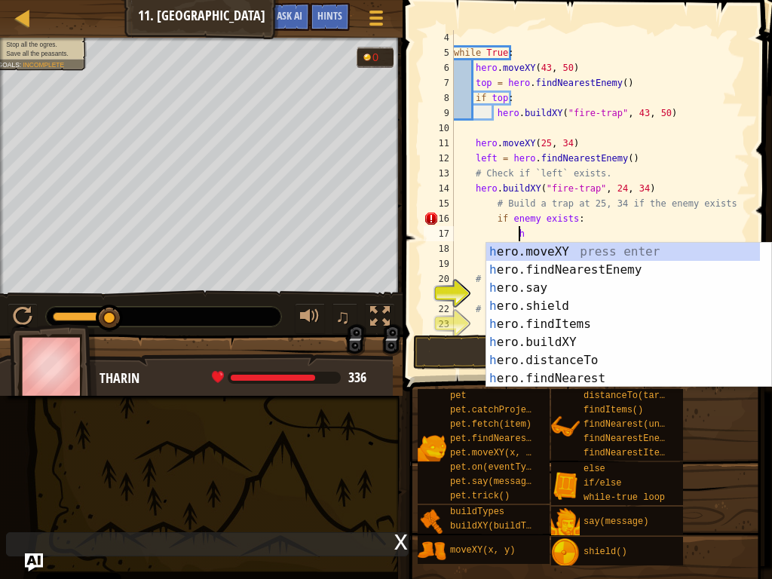
scroll to position [7, 5]
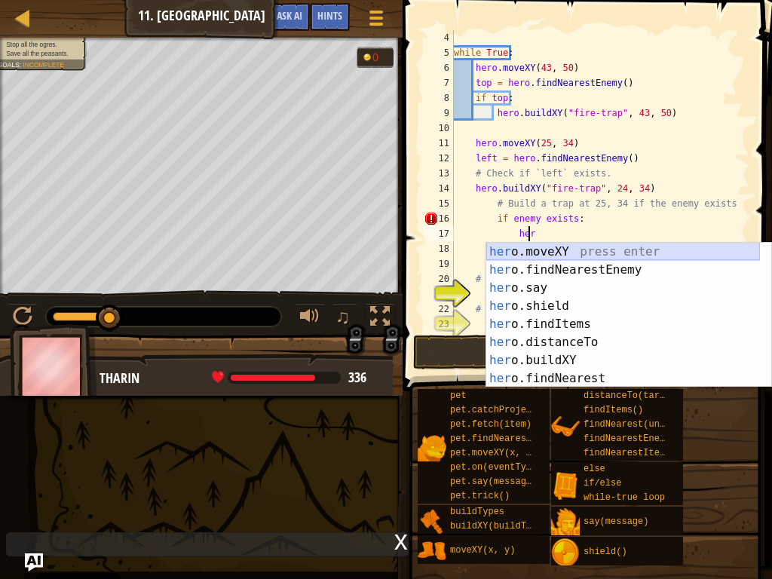
click at [569, 253] on div "her o.moveXY press enter her o.findNearestEnemy press enter her o.say press ent…" at bounding box center [623, 333] width 274 height 181
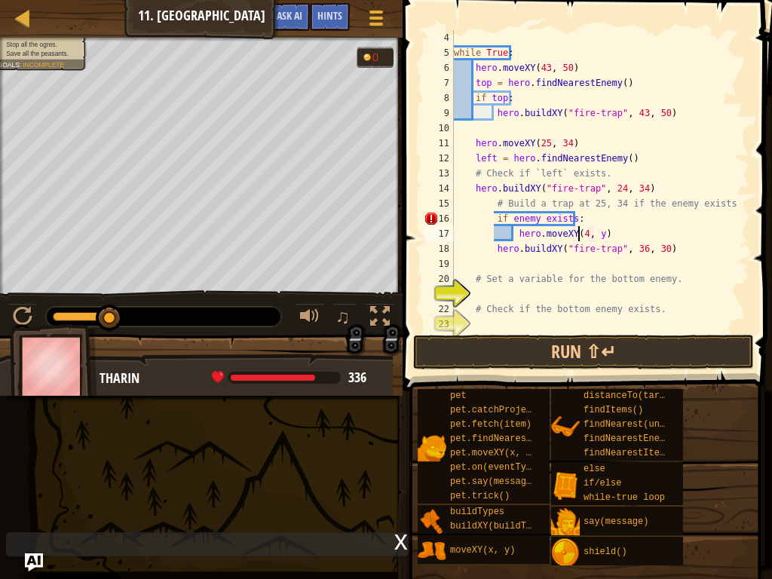
scroll to position [7, 11]
click at [606, 231] on div "while True : hero . moveXY ( 43 , 50 ) top = hero . findNearestEnemy ( ) if top…" at bounding box center [594, 196] width 287 height 332
click at [597, 233] on div "while True : hero . moveXY ( 43 , 50 ) top = hero . findNearestEnemy ( ) if top…" at bounding box center [594, 196] width 287 height 332
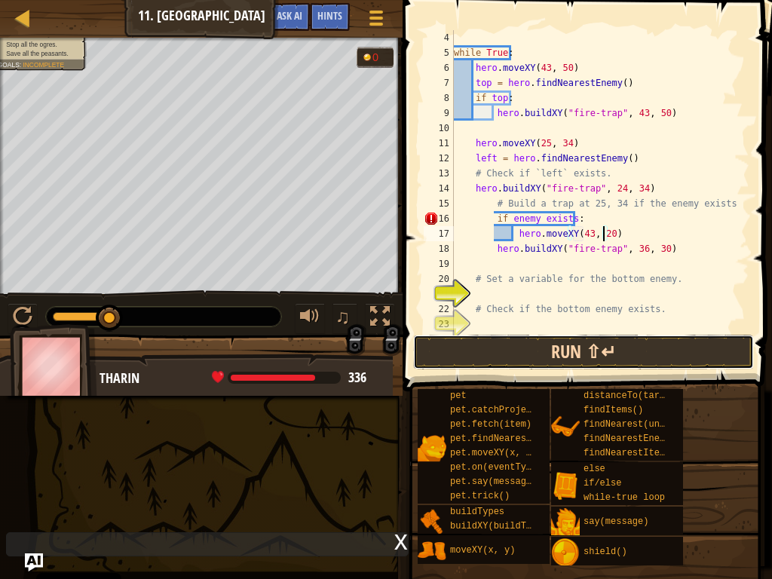
click at [594, 342] on button "Run ⇧↵" at bounding box center [583, 352] width 341 height 35
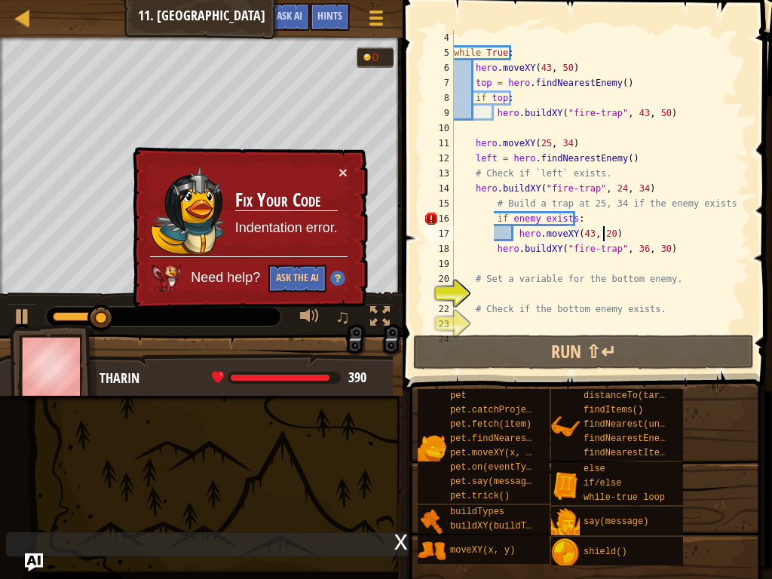
click at [348, 269] on div "× Fix Your Code Indentation error. Need help? Ask the AI" at bounding box center [249, 228] width 240 height 164
click at [345, 283] on img at bounding box center [338, 278] width 15 height 15
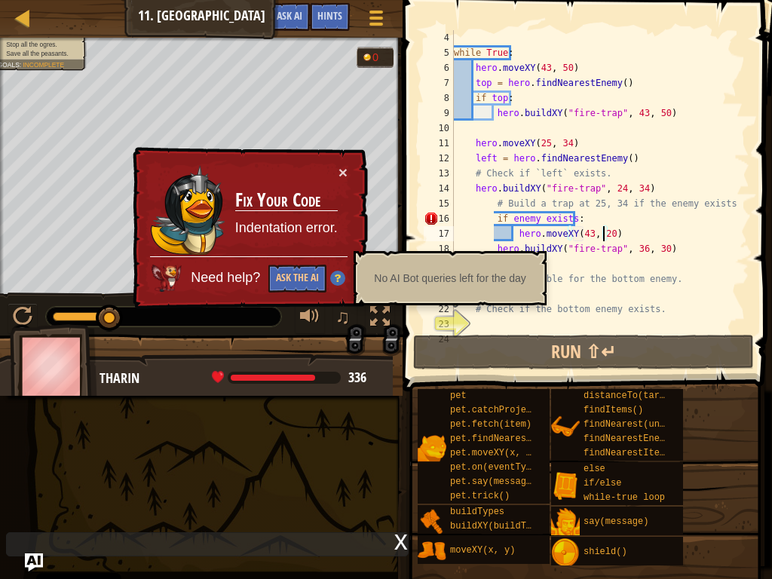
click at [336, 273] on img at bounding box center [337, 278] width 15 height 15
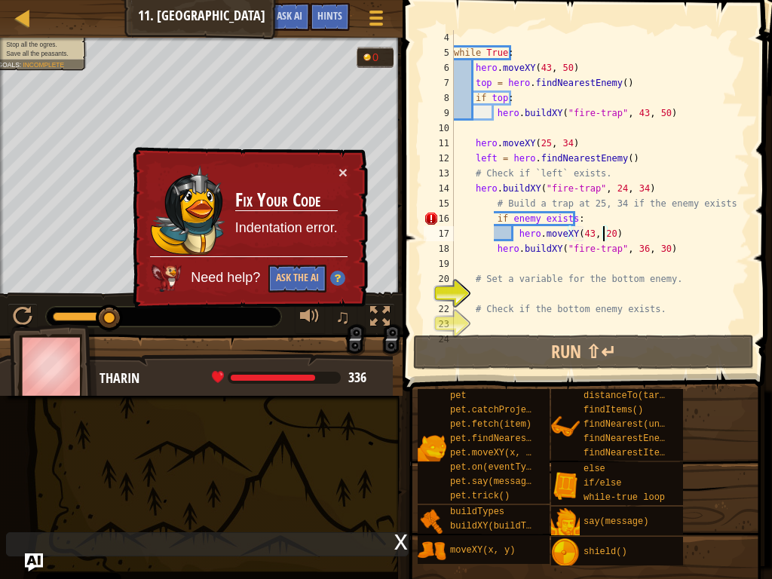
click at [578, 210] on div "while True : hero . moveXY ( 43 , 50 ) top = hero . findNearestEnemy ( ) if top…" at bounding box center [594, 196] width 287 height 332
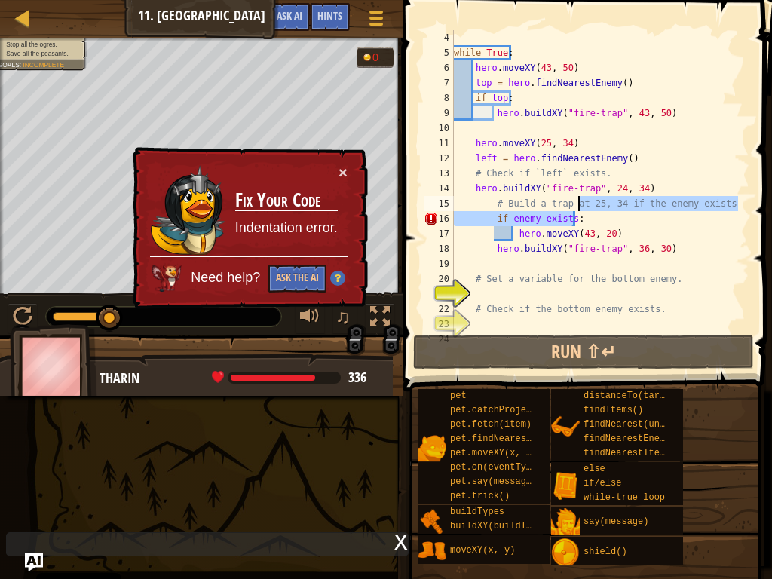
click at [567, 213] on div "while True : hero . moveXY ( 43 , 50 ) top = hero . findNearestEnemy ( ) if top…" at bounding box center [594, 181] width 287 height 302
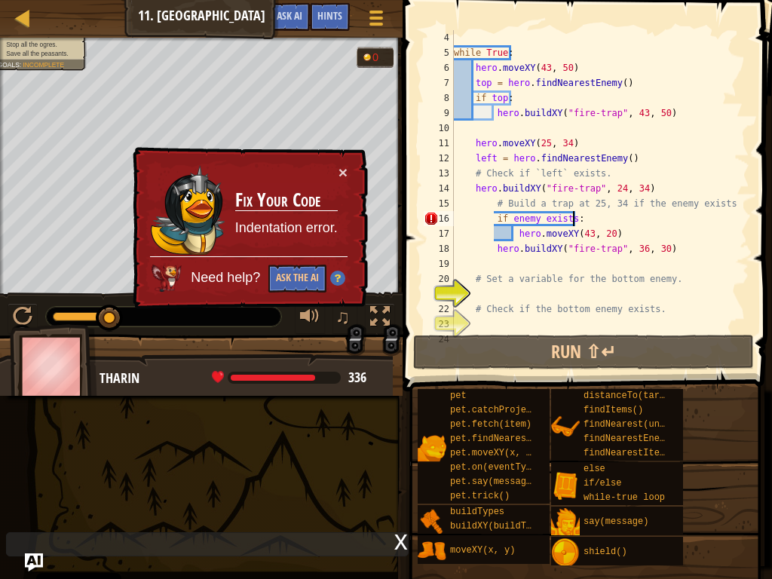
click at [581, 216] on div "while True : hero . moveXY ( 43 , 50 ) top = hero . findNearestEnemy ( ) if top…" at bounding box center [594, 196] width 287 height 332
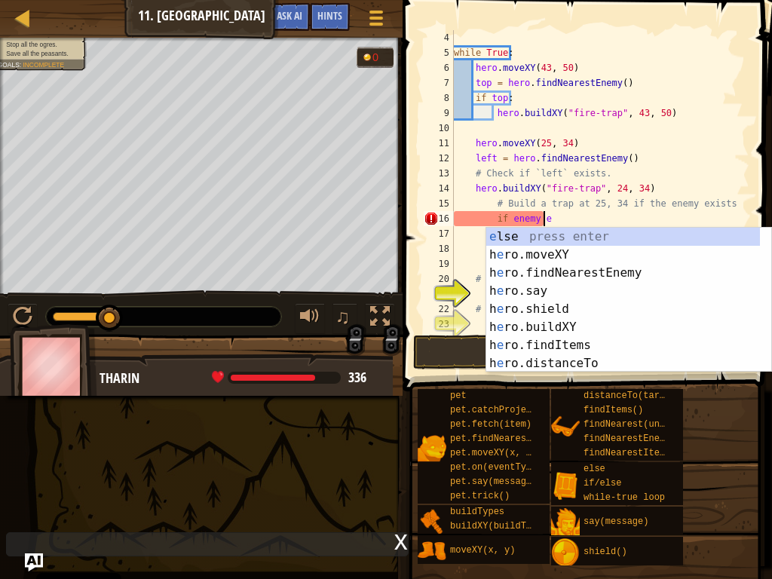
scroll to position [7, 6]
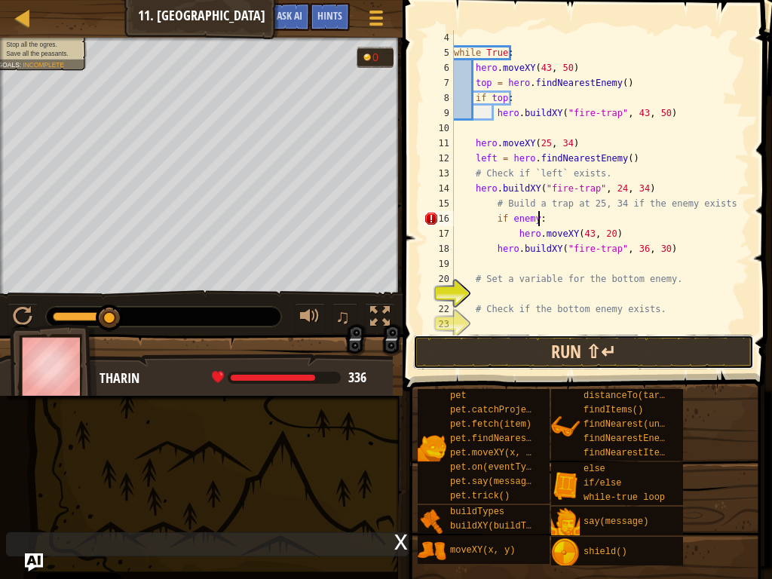
click at [556, 359] on button "Run ⇧↵" at bounding box center [583, 352] width 341 height 35
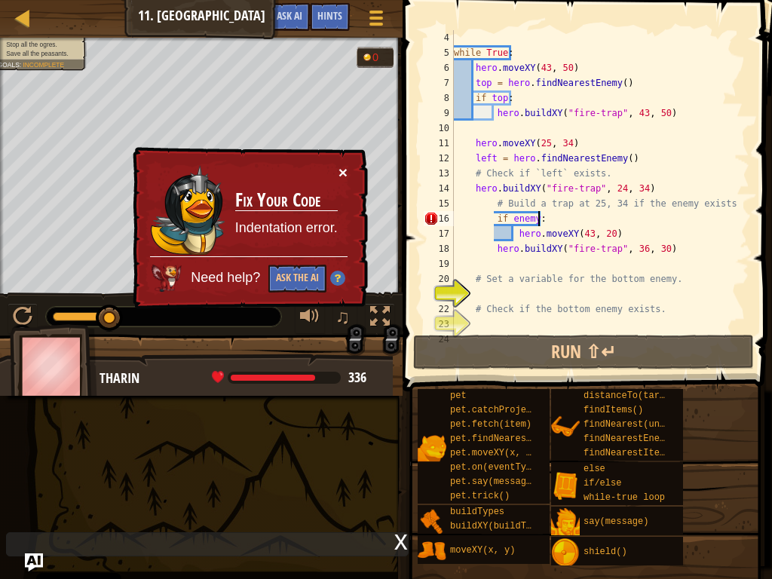
click at [342, 176] on button "×" at bounding box center [342, 172] width 9 height 16
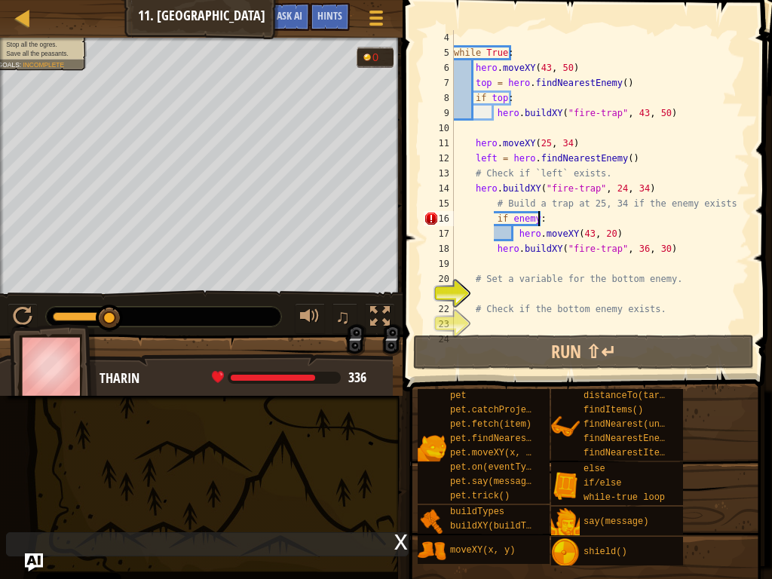
click at [620, 226] on div "while True : hero . moveXY ( 43 , 50 ) top = hero . findNearestEnemy ( ) if top…" at bounding box center [594, 196] width 287 height 332
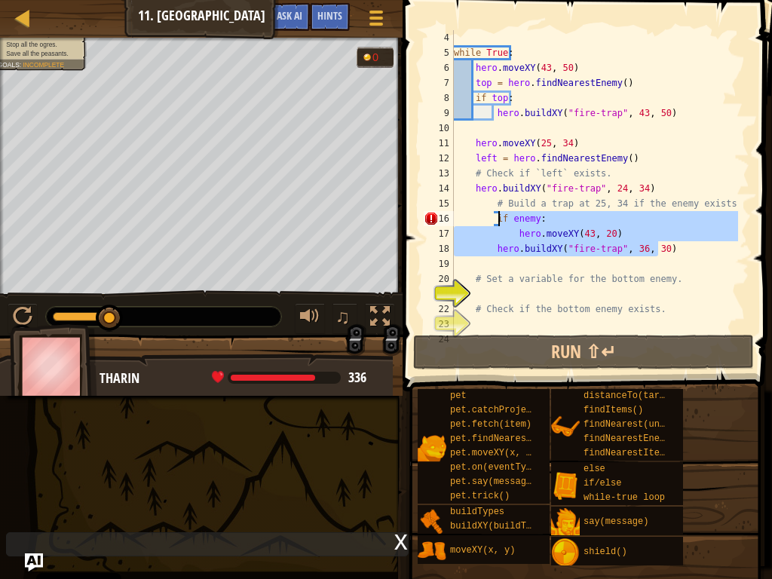
drag, startPoint x: 660, startPoint y: 245, endPoint x: 498, endPoint y: 219, distance: 163.5
click at [498, 219] on div "while True : hero . moveXY ( 43 , 50 ) top = hero . findNearestEnemy ( ) if top…" at bounding box center [594, 196] width 287 height 332
type textarea "i"
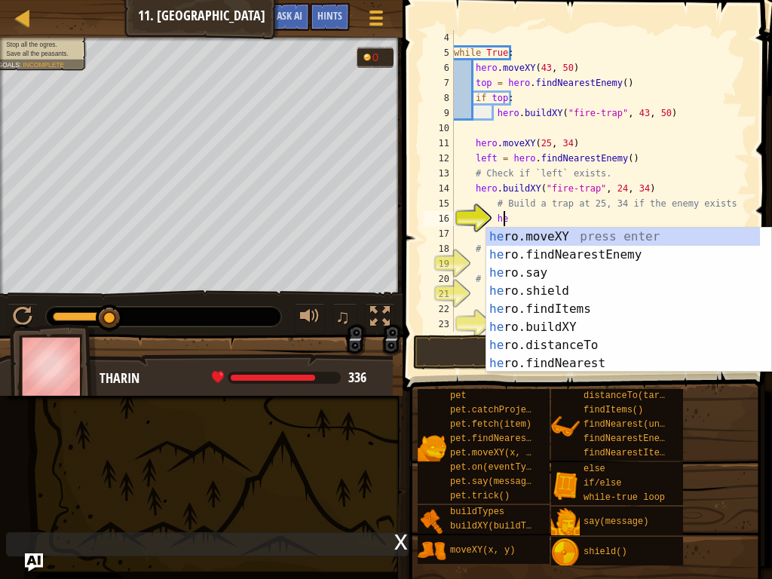
scroll to position [7, 4]
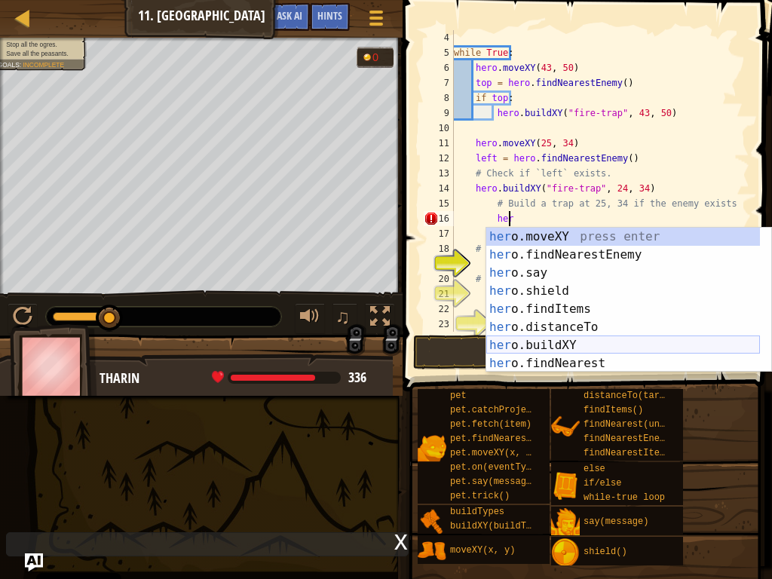
click at [587, 340] on div "her o.moveXY press enter her o.findNearestEnemy press enter her o.say press ent…" at bounding box center [623, 318] width 274 height 181
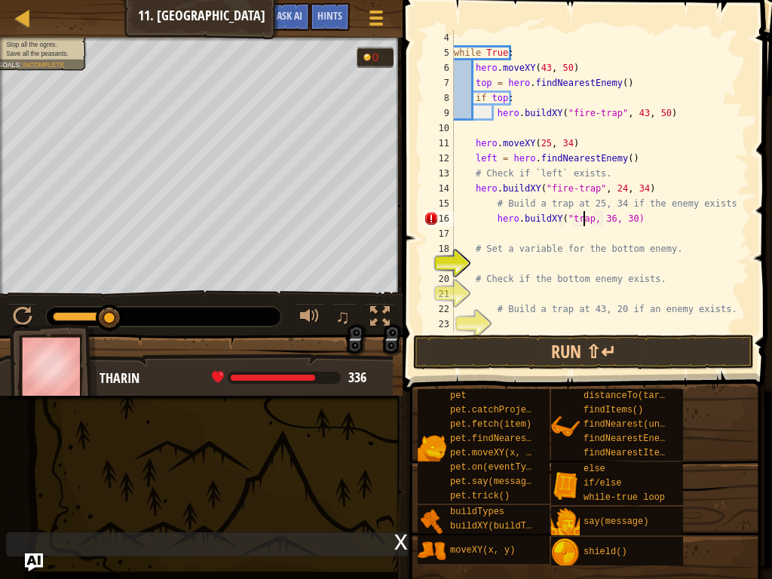
scroll to position [7, 11]
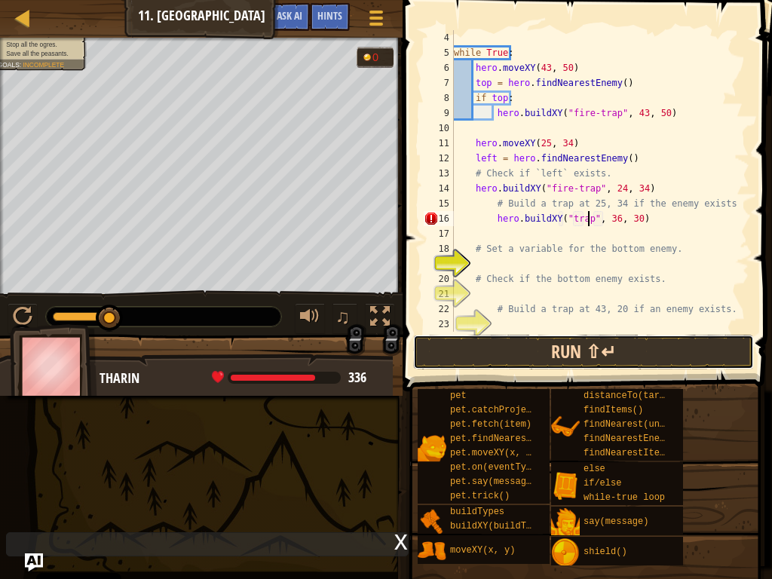
click at [583, 355] on button "Run ⇧↵" at bounding box center [583, 352] width 341 height 35
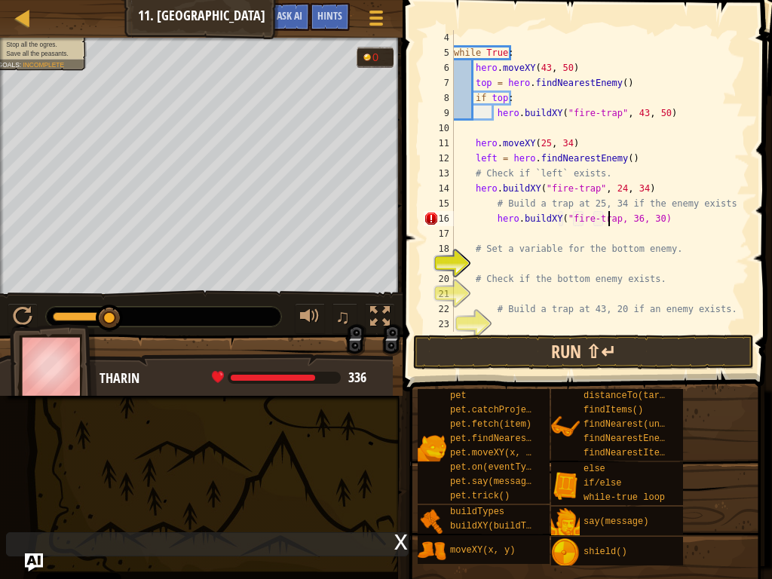
scroll to position [7, 14]
click at [594, 337] on button "Run ⇧↵" at bounding box center [583, 352] width 341 height 35
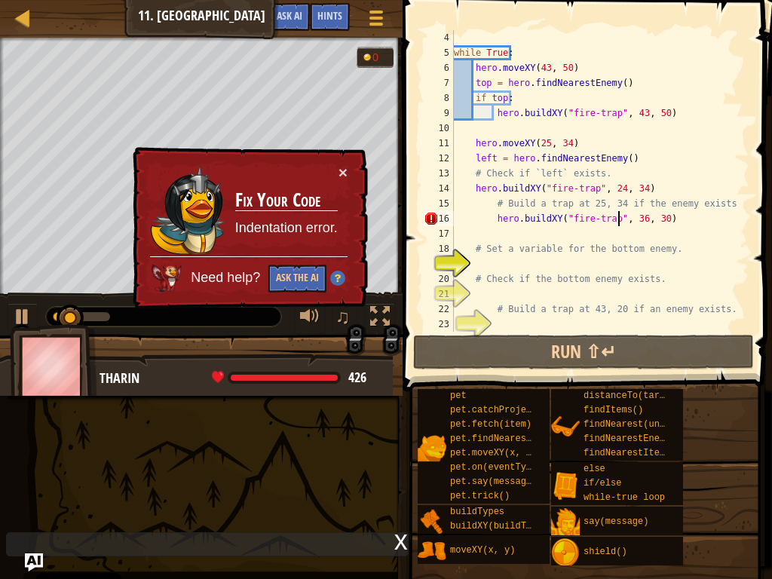
click at [618, 219] on div "while True : hero . moveXY ( 43 , 50 ) top = hero . findNearestEnemy ( ) if top…" at bounding box center [594, 196] width 287 height 332
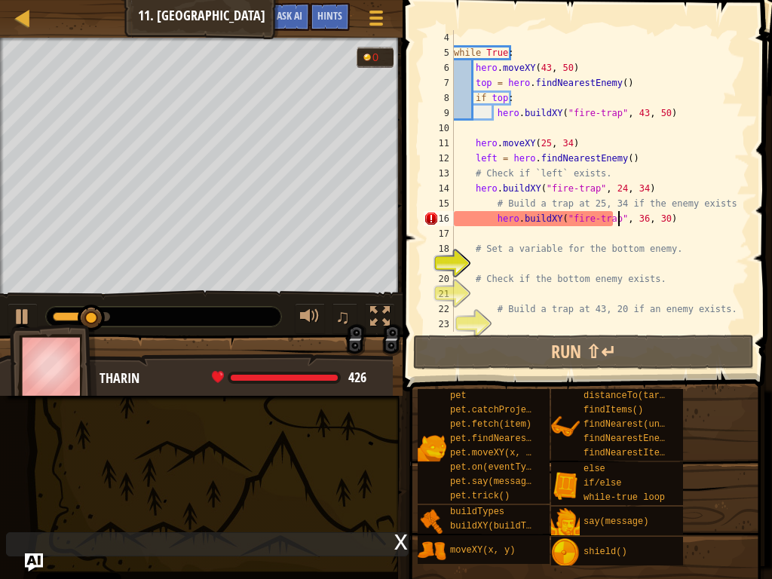
scroll to position [7, 14]
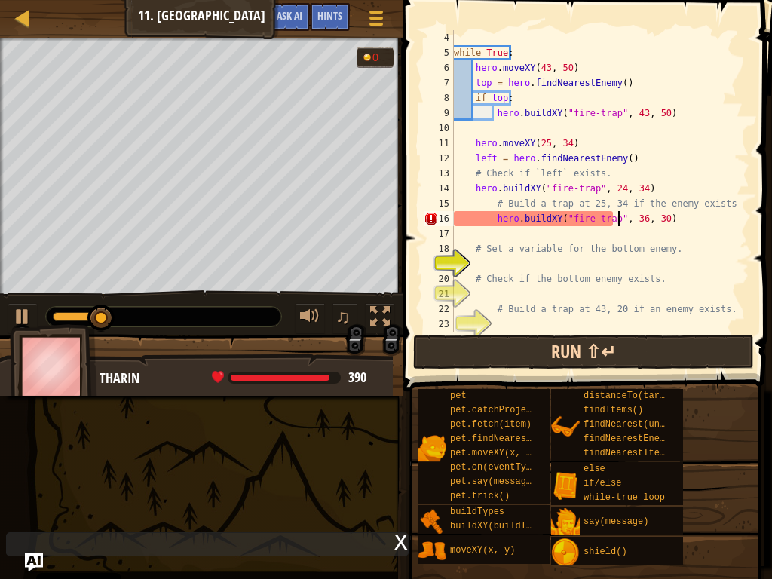
type textarea "hero.buildXY("fire-trap", 36, 30)"
click at [570, 354] on button "Run ⇧↵" at bounding box center [583, 352] width 341 height 35
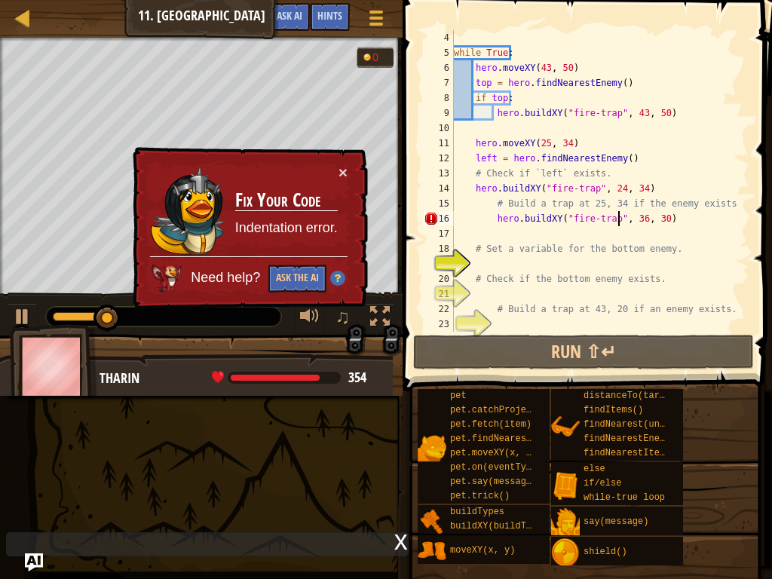
click at [632, 227] on div "while True : hero . moveXY ( 43 , 50 ) top = hero . findNearestEnemy ( ) if top…" at bounding box center [594, 196] width 287 height 332
click at [632, 219] on div "while True : hero . moveXY ( 43 , 50 ) top = hero . findNearestEnemy ( ) if top…" at bounding box center [594, 196] width 287 height 332
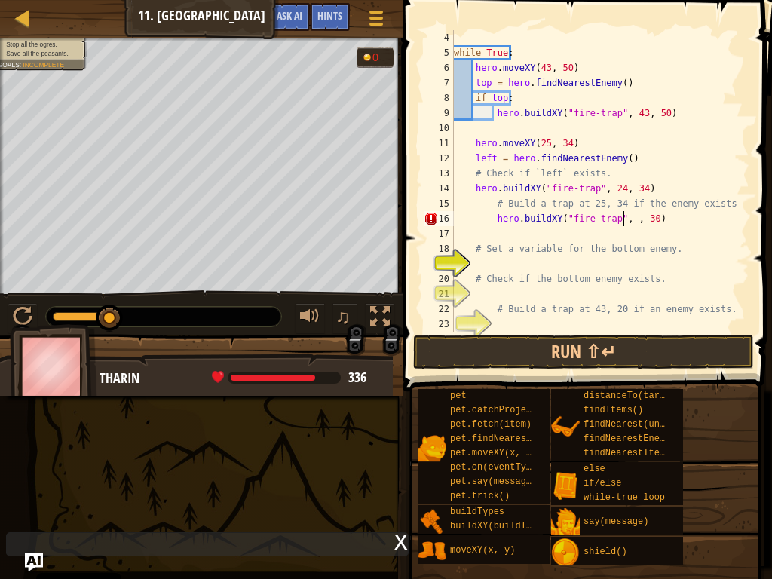
scroll to position [7, 15]
click at [654, 216] on div "while True : hero . moveXY ( 43 , 50 ) top = hero . findNearestEnemy ( ) if top…" at bounding box center [594, 196] width 287 height 332
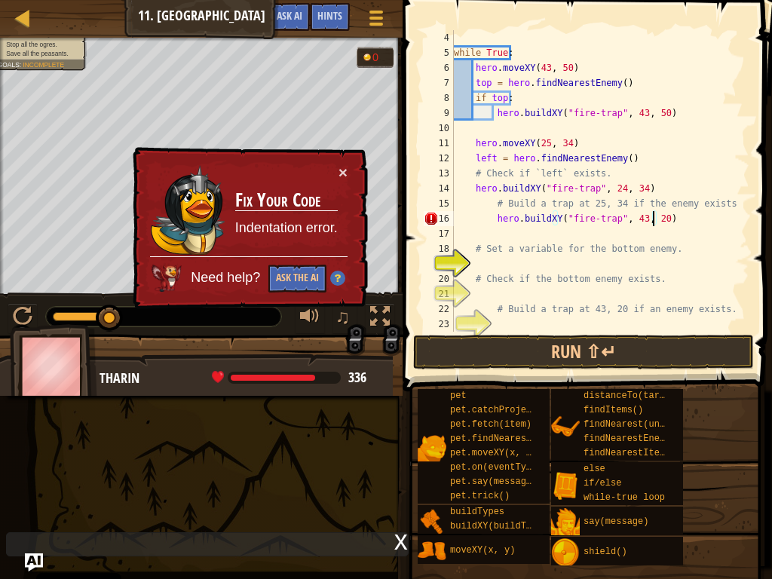
click at [431, 213] on div "16" at bounding box center [439, 218] width 30 height 15
click at [541, 356] on button "Run ⇧↵" at bounding box center [583, 352] width 341 height 35
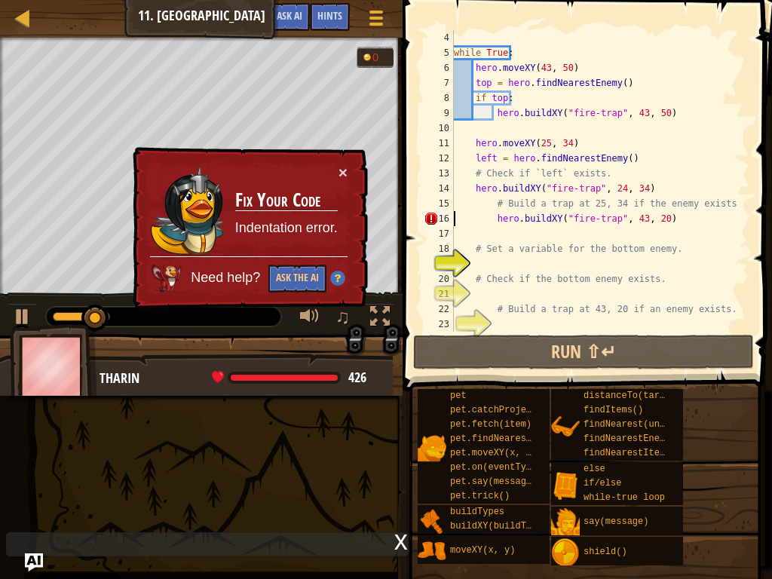
click at [489, 219] on div "while True : hero . moveXY ( 43 , 50 ) top = hero . findNearestEnemy ( ) if top…" at bounding box center [594, 196] width 287 height 332
type textarea "hero.buildXY("fire-trap", 43, 20)"
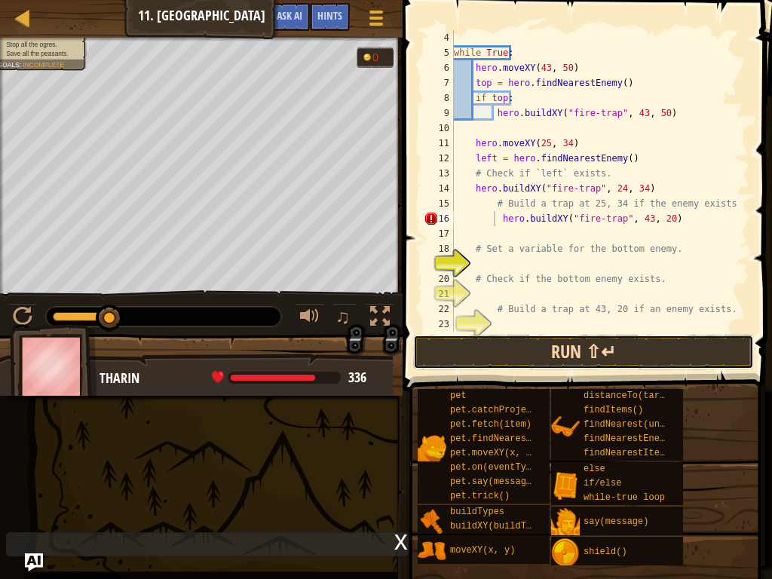
click at [567, 364] on button "Run ⇧↵" at bounding box center [583, 352] width 341 height 35
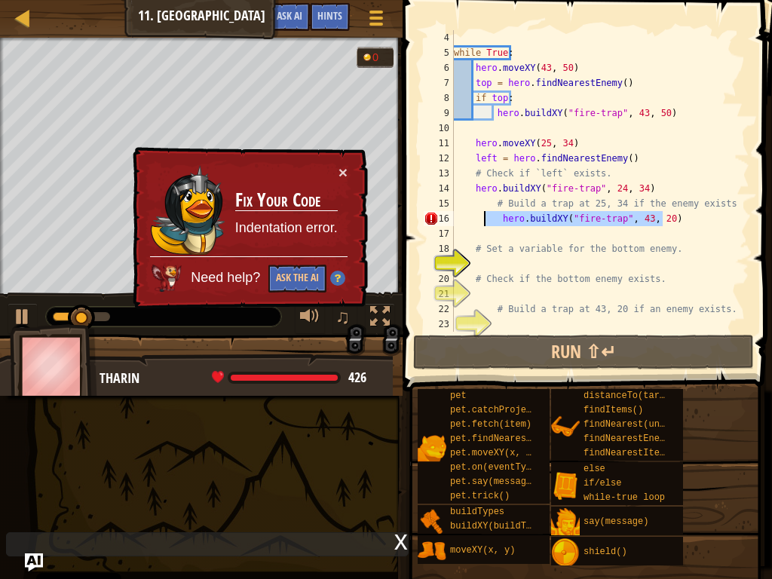
drag, startPoint x: 694, startPoint y: 221, endPoint x: 484, endPoint y: 216, distance: 210.4
click at [484, 216] on div "while True : hero . moveXY ( 43 , 50 ) top = hero . findNearestEnemy ( ) if top…" at bounding box center [594, 196] width 287 height 332
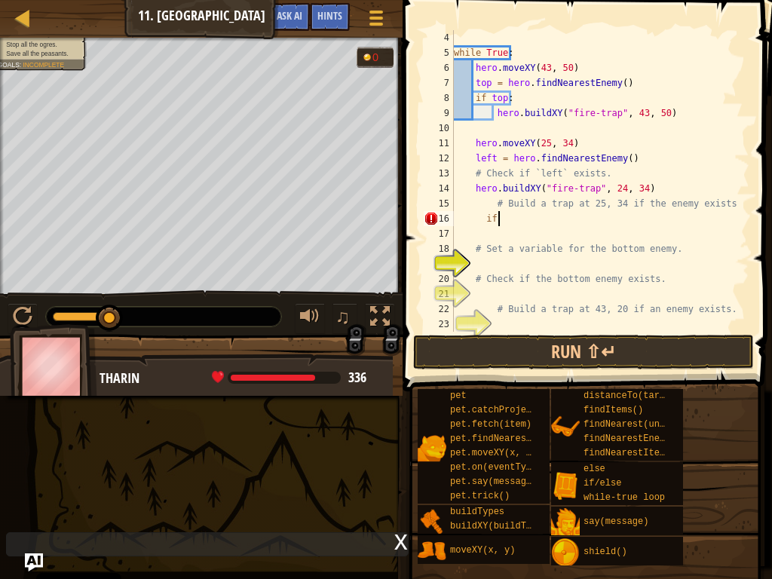
scroll to position [7, 4]
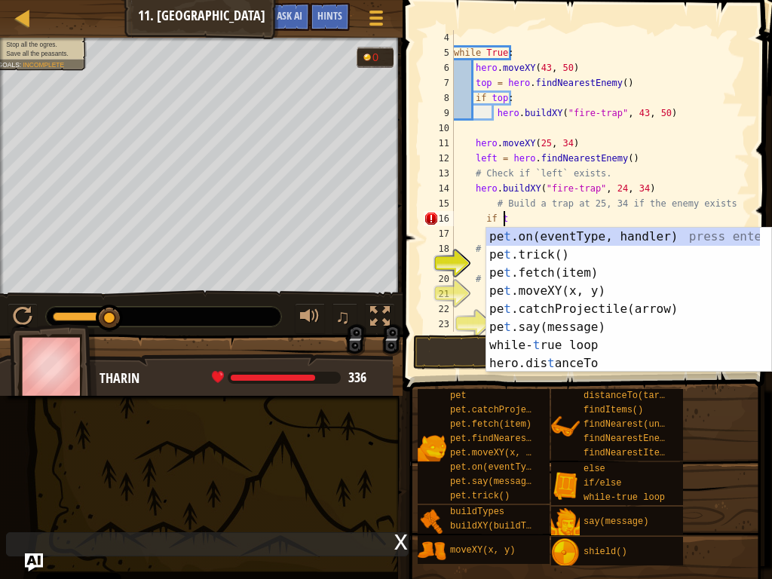
type textarea "if tr"
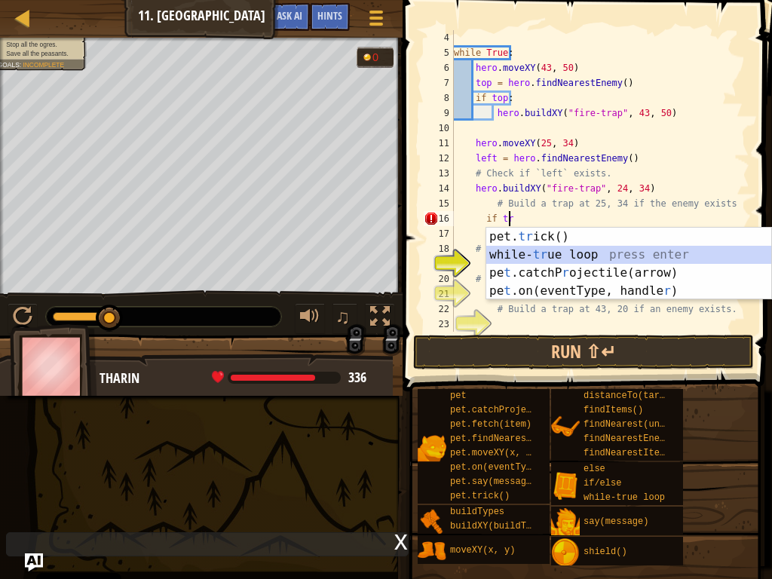
click at [507, 250] on div "pet. tr ick() press enter while- tr ue loop press enter pe t .catchP r ojectile…" at bounding box center [628, 282] width 285 height 109
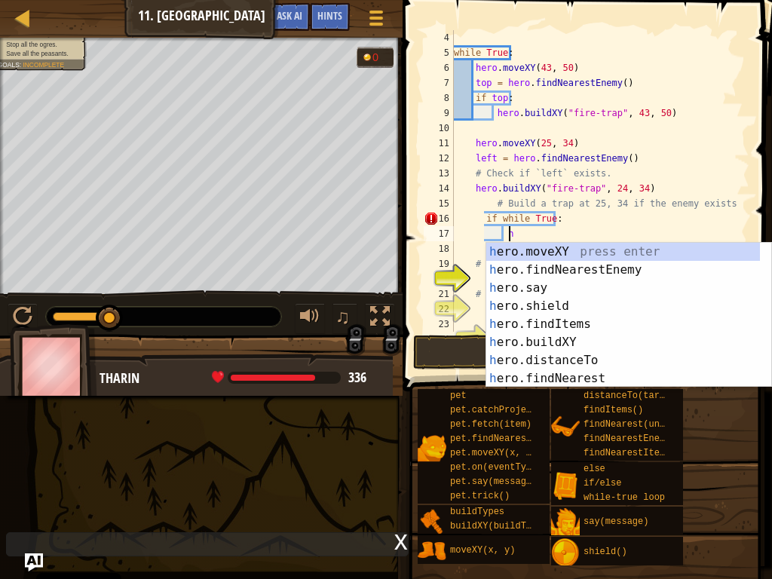
scroll to position [7, 5]
click at [510, 250] on div "her o.moveXY press enter her o.findNearestEnemy press enter her o.say press ent…" at bounding box center [623, 333] width 274 height 181
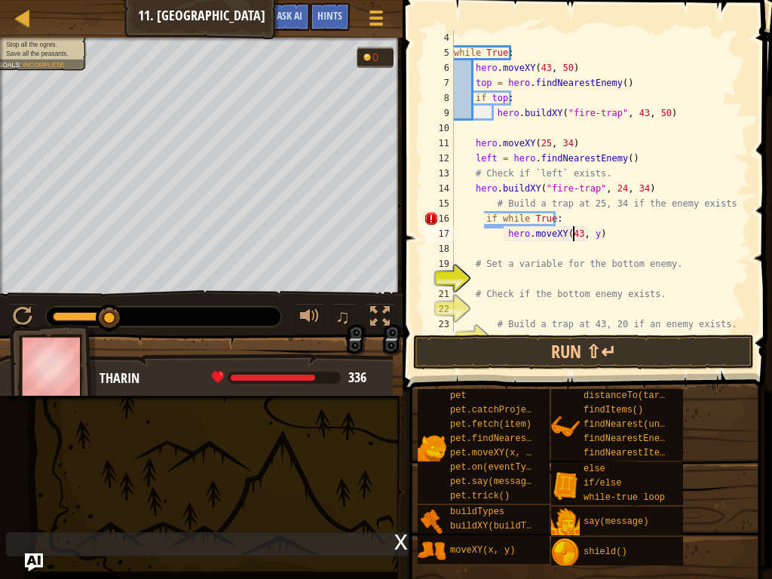
scroll to position [7, 11]
click at [584, 233] on div "while True : hero . moveXY ( 43 , 50 ) top = hero . findNearestEnemy ( ) if top…" at bounding box center [594, 196] width 287 height 332
click at [590, 233] on div "while True : hero . moveXY ( 43 , 50 ) top = hero . findNearestEnemy ( ) if top…" at bounding box center [594, 196] width 287 height 332
type textarea "hero.moveXY(43, 20)"
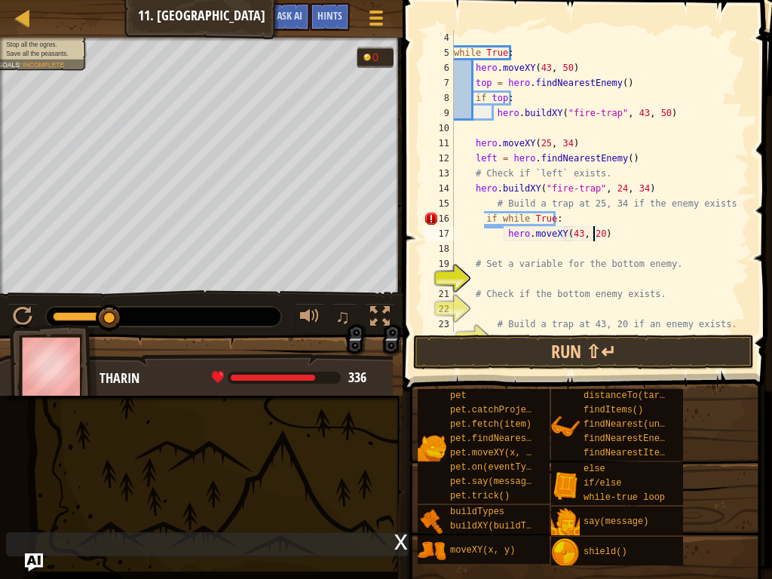
click at [614, 238] on div "while True : hero . moveXY ( 43 , 50 ) top = hero . findNearestEnemy ( ) if top…" at bounding box center [594, 196] width 287 height 332
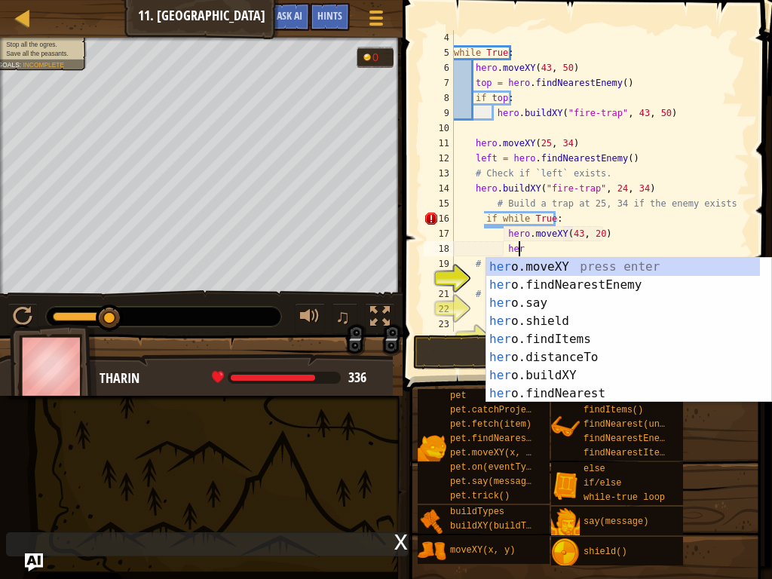
scroll to position [7, 6]
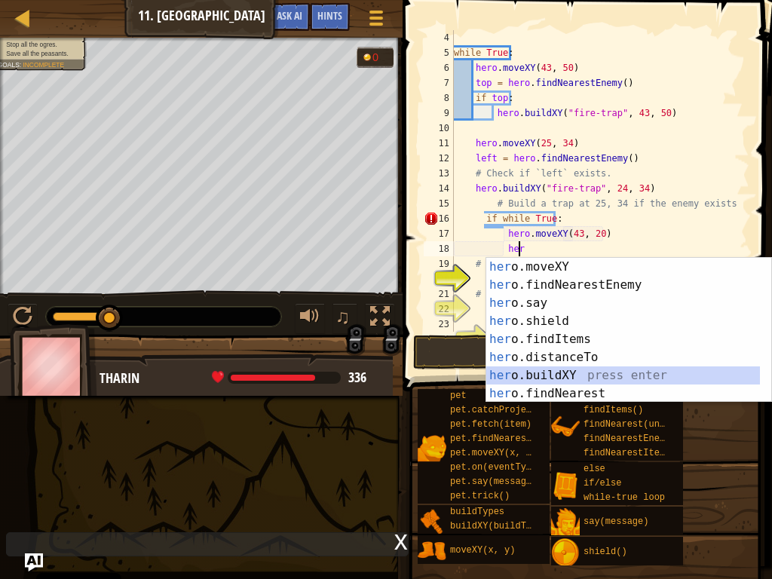
click at [549, 375] on div "her o.moveXY press enter her o.findNearestEnemy press enter her o.say press ent…" at bounding box center [623, 348] width 274 height 181
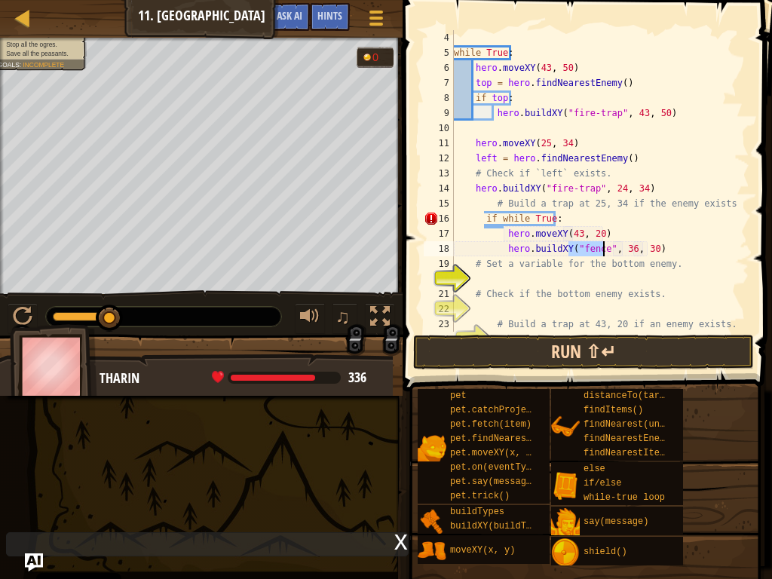
type textarea "hero.buildXY("fence", 36, 30)"
click at [593, 351] on button "Run ⇧↵" at bounding box center [583, 352] width 341 height 35
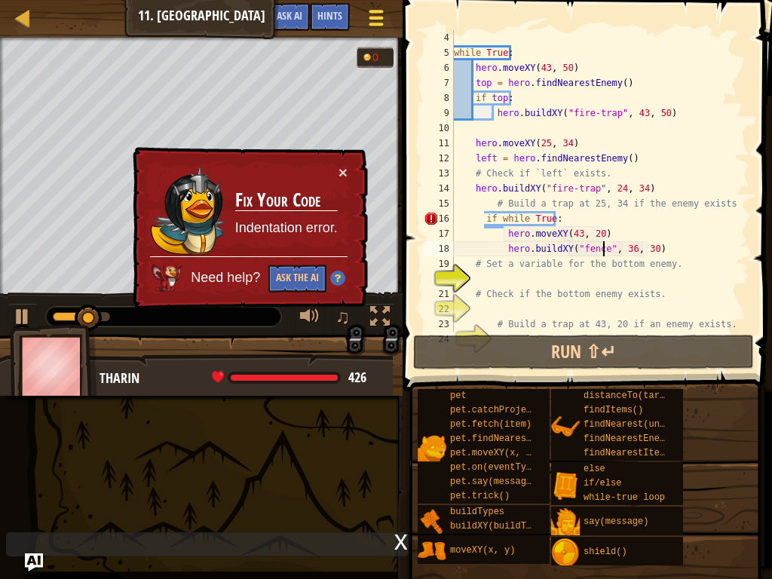
click at [363, 5] on button "Game Menu" at bounding box center [377, 20] width 40 height 37
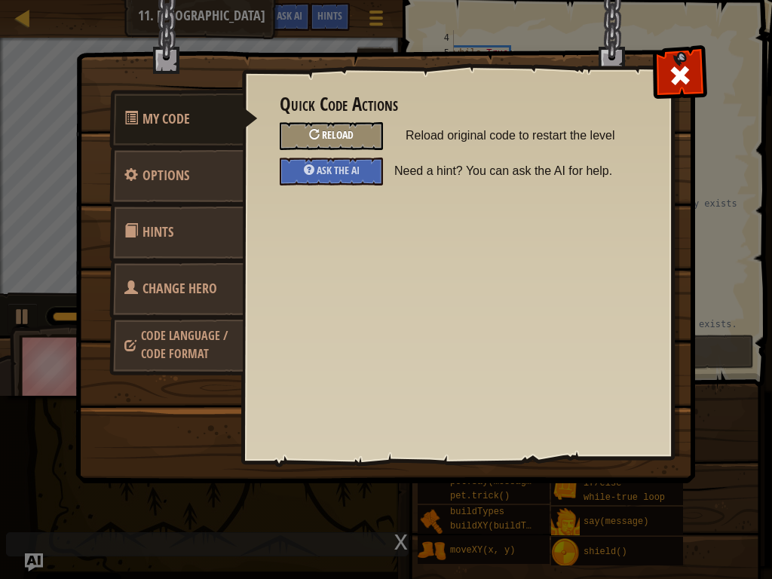
click at [336, 139] on span "Reload" at bounding box center [338, 134] width 32 height 14
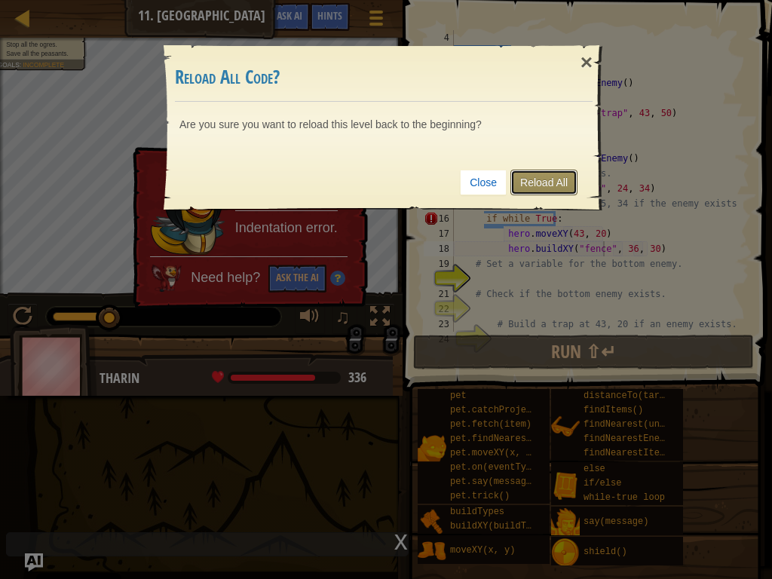
click at [532, 192] on link "Reload All" at bounding box center [543, 183] width 67 height 26
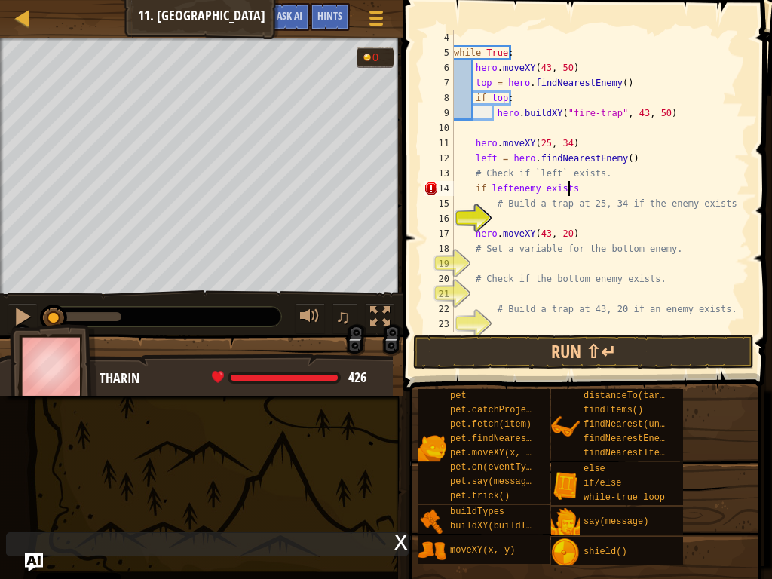
scroll to position [7, 9]
type textarea "if leftenemy exists:"
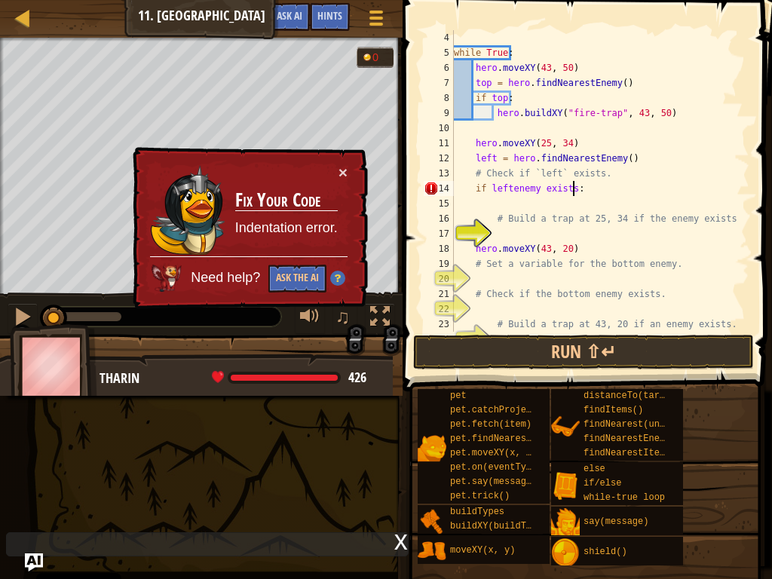
click at [582, 189] on div "while True : hero . moveXY ( 43 , 50 ) top = hero . findNearestEnemy ( ) if top…" at bounding box center [594, 196] width 287 height 332
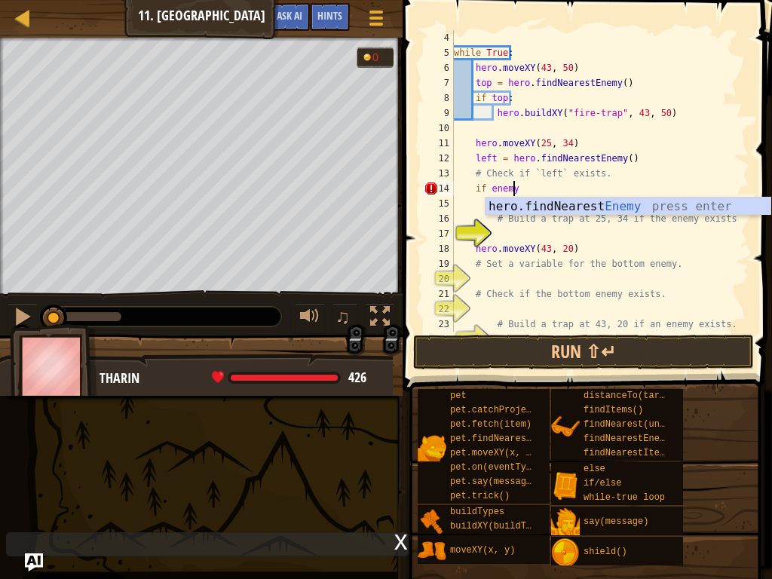
scroll to position [7, 5]
type textarea "if enemy:"
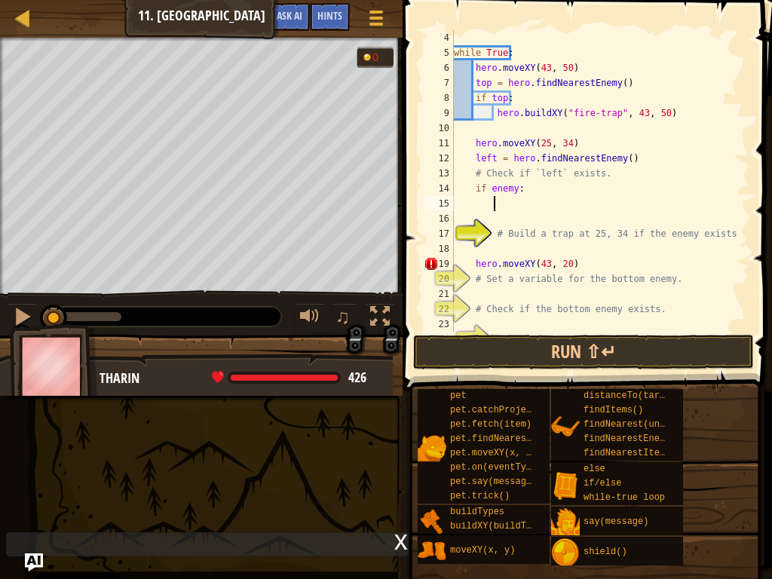
scroll to position [7, 2]
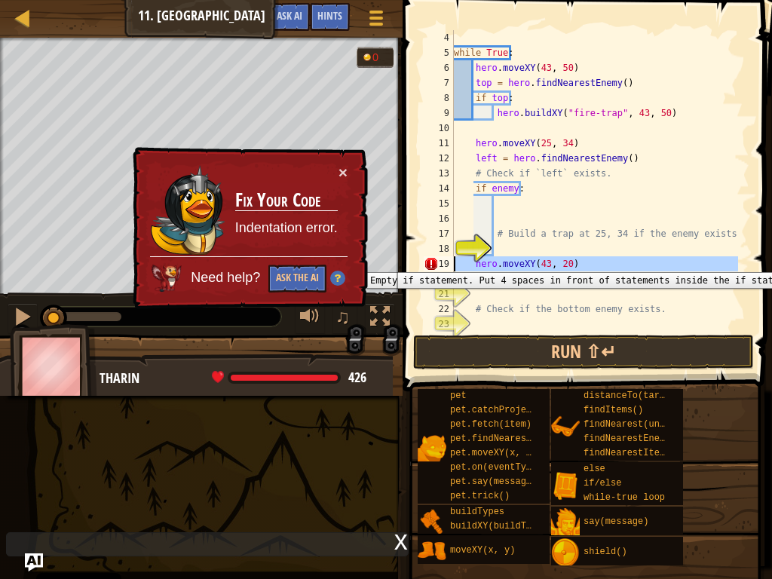
click at [454, 256] on div "18" at bounding box center [439, 248] width 30 height 15
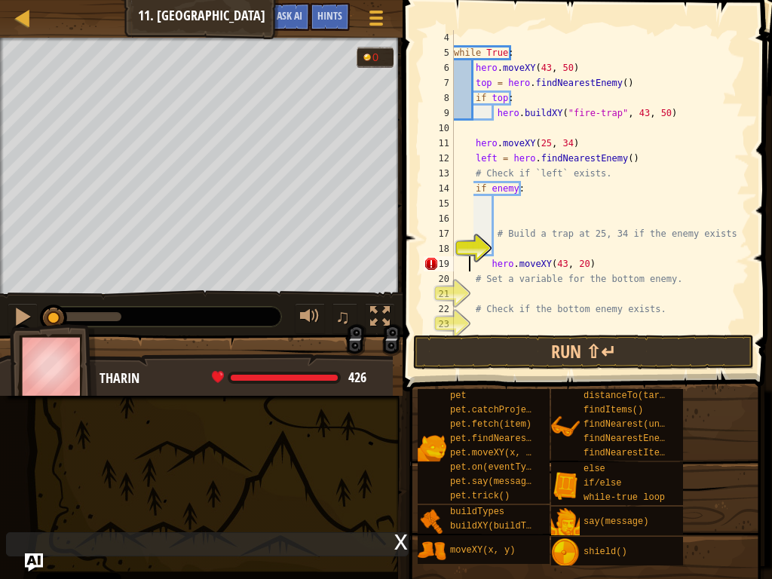
type textarea "hero.moveXY(43, 20)"
click at [503, 201] on div "while True : hero . moveXY ( 43 , 50 ) top = hero . findNearestEnemy ( ) if top…" at bounding box center [594, 196] width 287 height 332
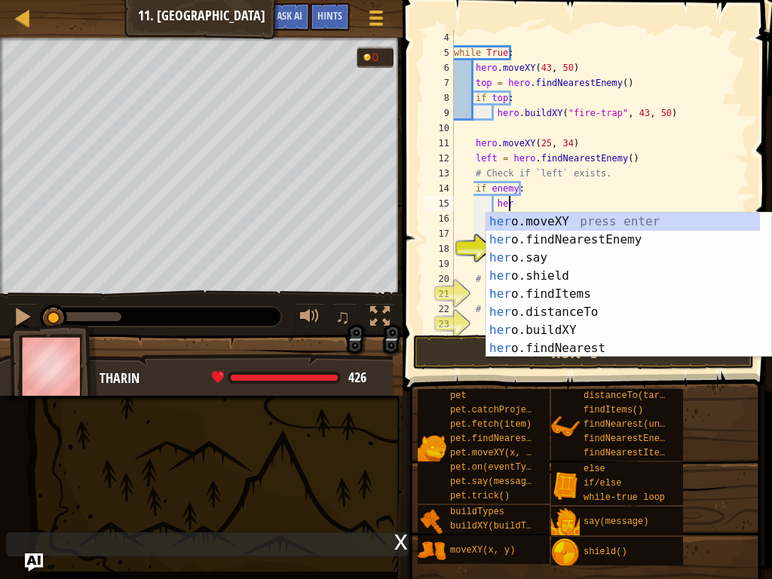
scroll to position [7, 5]
click at [522, 226] on div "hero .moveXY press enter hero .findNearestEnemy press enter hero .say press ent…" at bounding box center [623, 303] width 274 height 181
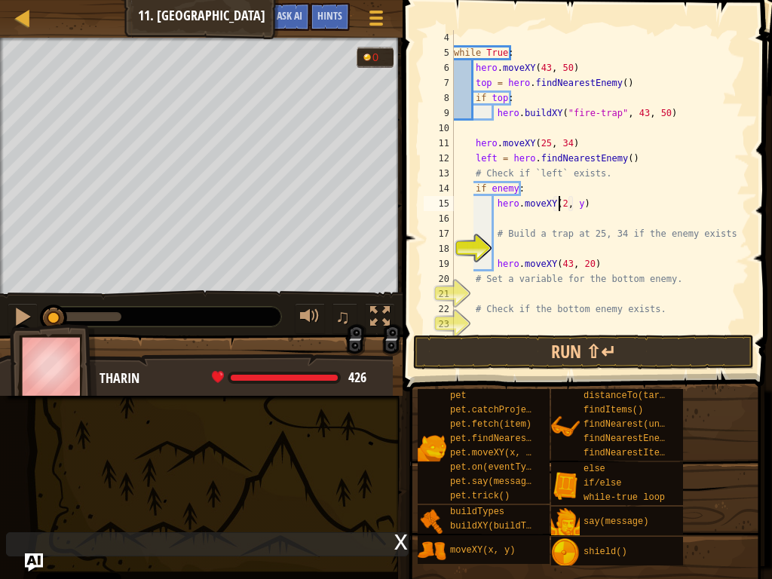
scroll to position [7, 10]
click at [580, 201] on div "while True : hero . moveXY ( 43 , 50 ) top = hero . findNearestEnemy ( ) if top…" at bounding box center [594, 196] width 287 height 332
type textarea "hero.moveXY(24, 34)"
click at [524, 212] on div "while True : hero . moveXY ( 43 , 50 ) top = hero . findNearestEnemy ( ) if top…" at bounding box center [594, 196] width 287 height 332
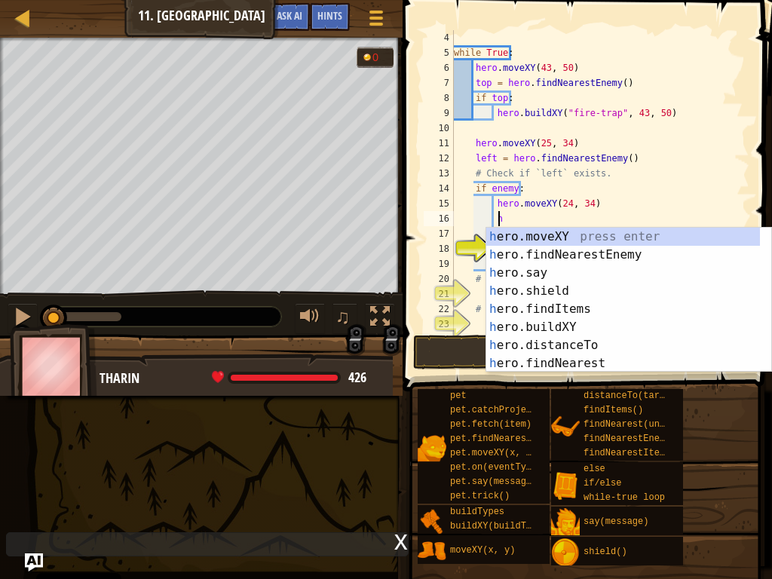
scroll to position [7, 4]
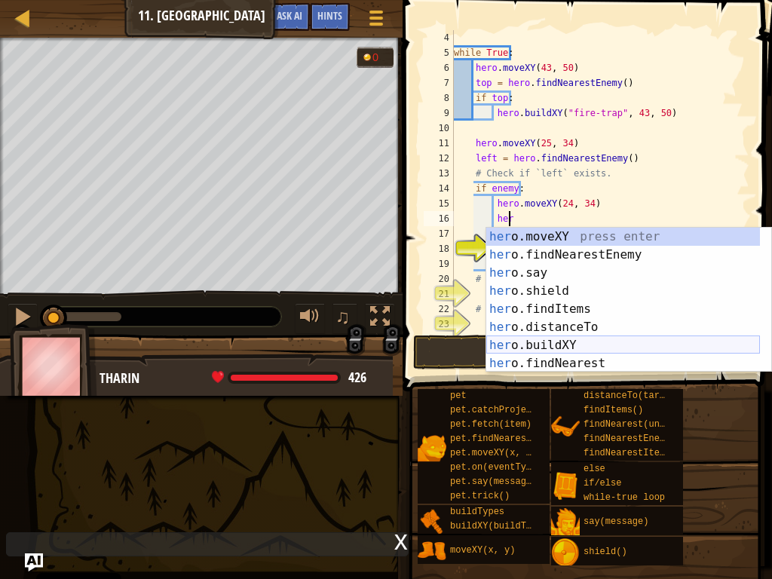
click at [544, 349] on div "her o.moveXY press enter her o.findNearestEnemy press enter her o.say press ent…" at bounding box center [623, 318] width 274 height 181
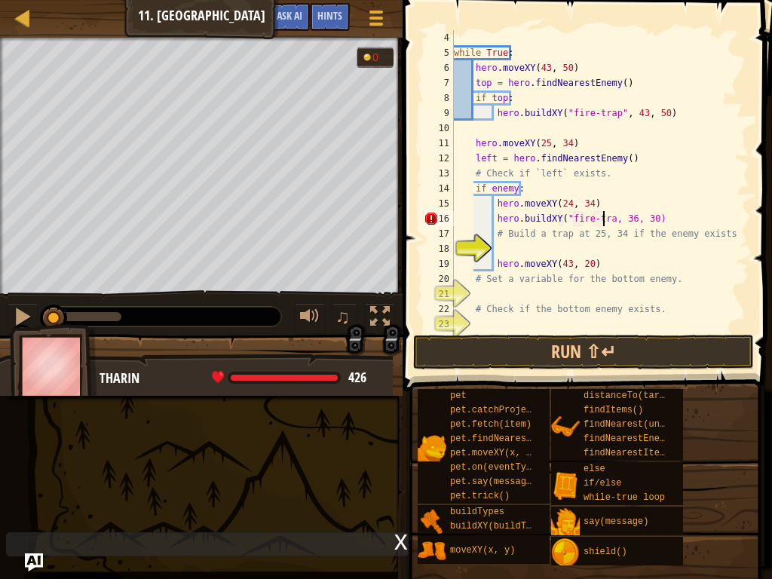
scroll to position [7, 14]
click at [633, 220] on div "while True : hero . moveXY ( 43 , 50 ) top = hero . findNearestEnemy ( ) if top…" at bounding box center [594, 196] width 287 height 332
click at [653, 220] on div "while True : hero . moveXY ( 43 , 50 ) top = hero . findNearestEnemy ( ) if top…" at bounding box center [594, 196] width 287 height 332
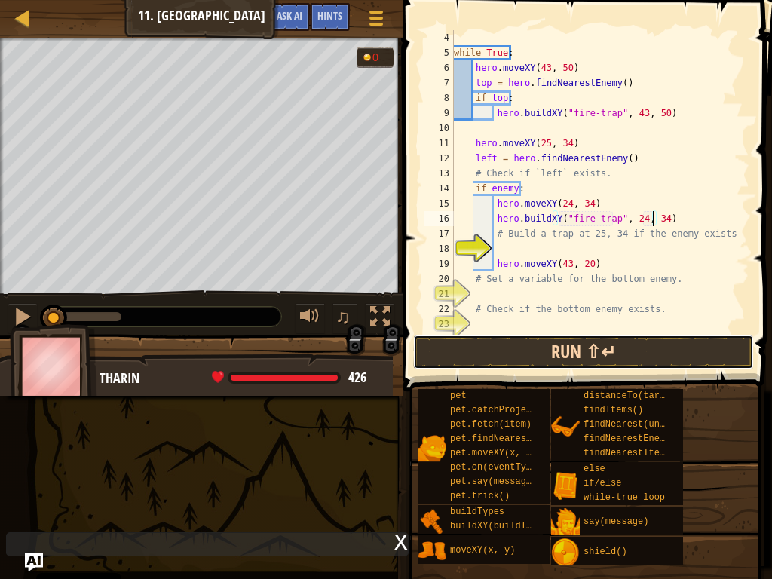
click at [633, 345] on button "Run ⇧↵" at bounding box center [583, 352] width 341 height 35
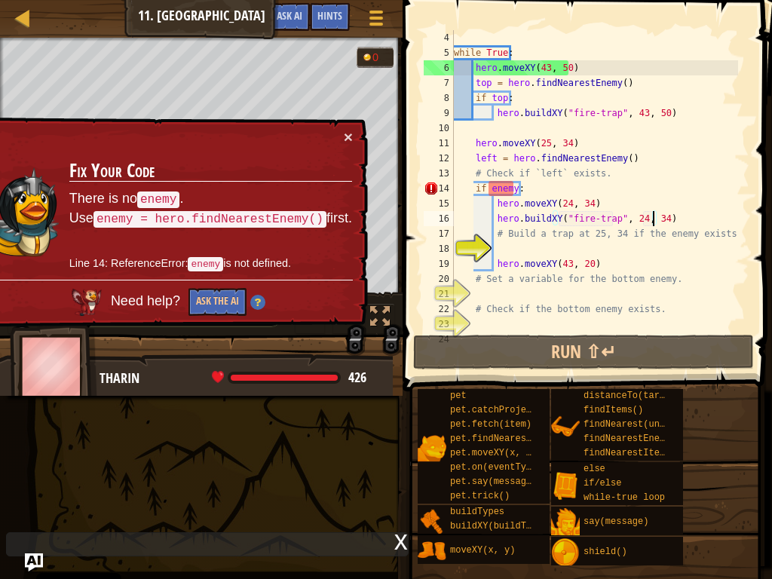
click at [522, 185] on div "while True : hero . moveXY ( 43 , 50 ) top = hero . findNearestEnemy ( ) if top…" at bounding box center [594, 196] width 287 height 332
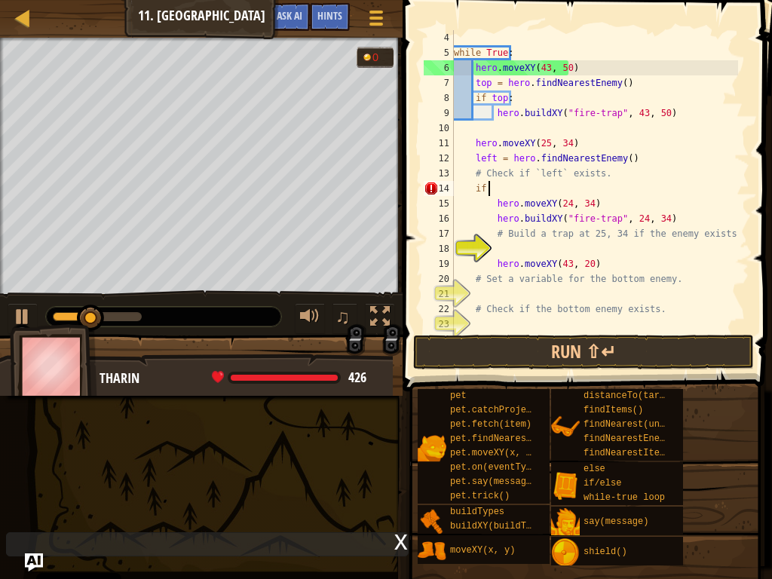
type textarea "i"
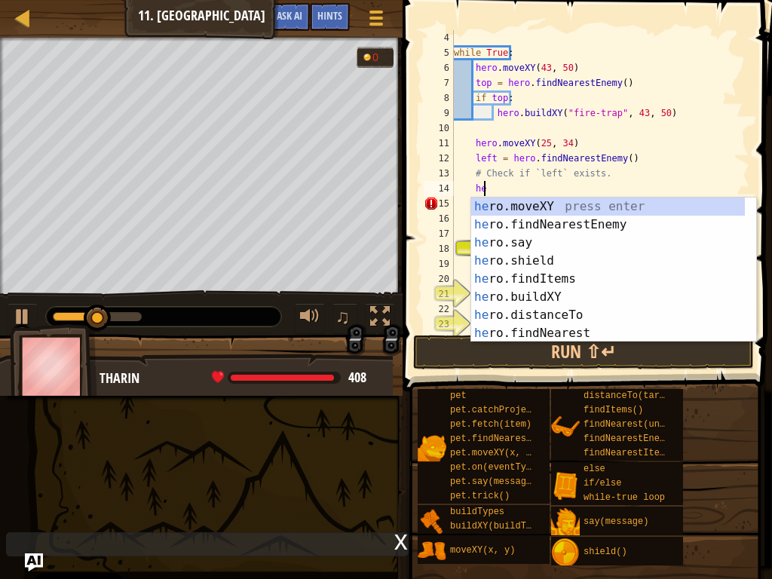
type textarea "her"
click at [550, 218] on div "her o.moveXY press enter her o.findNearestEnemy press enter her o.say press ent…" at bounding box center [608, 288] width 274 height 181
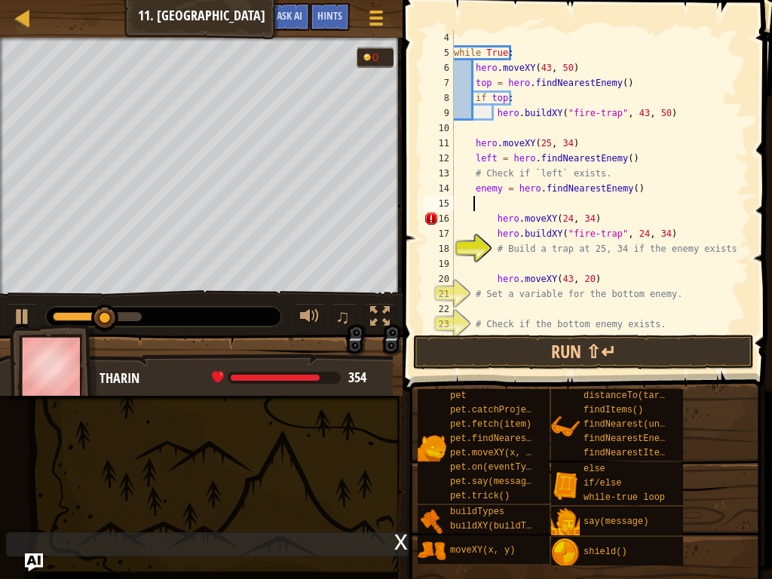
scroll to position [7, 1]
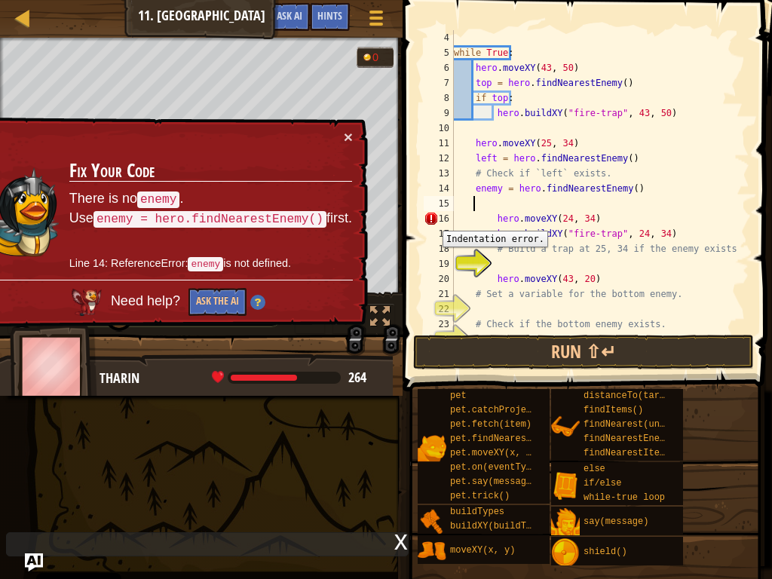
click at [431, 219] on div "16" at bounding box center [439, 218] width 30 height 15
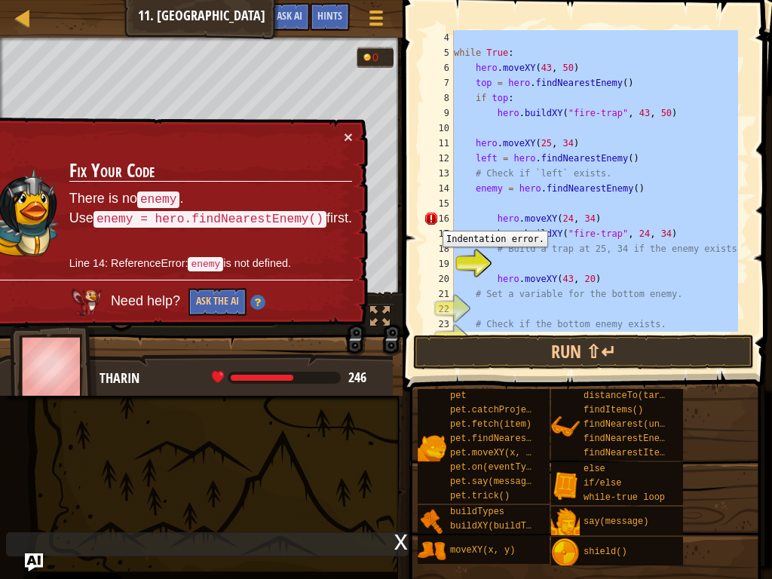
type textarea "# Build a trap at 43, 20 if an enemy exists."
click at [431, 219] on div "16" at bounding box center [439, 218] width 30 height 15
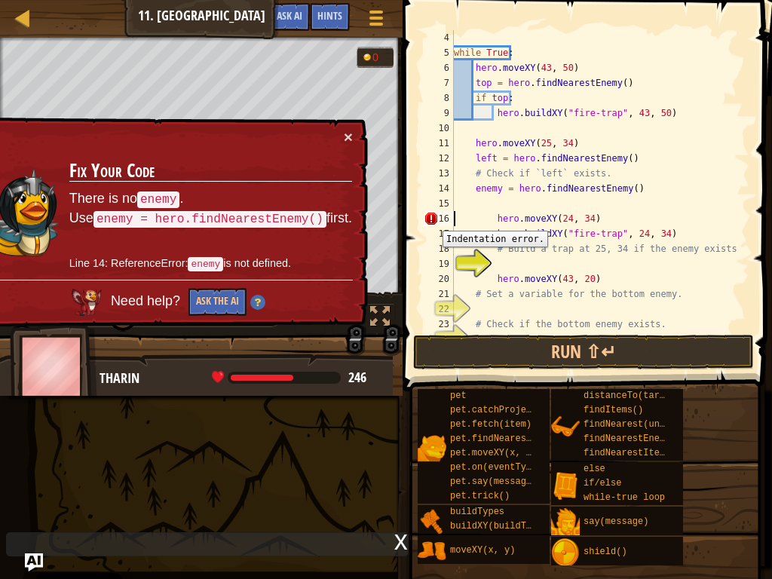
click at [431, 219] on div "16" at bounding box center [439, 218] width 30 height 15
click at [596, 189] on div "while True : hero . moveXY ( 43 , 50 ) top = hero . findNearestEnemy ( ) if top…" at bounding box center [594, 196] width 287 height 332
click at [684, 226] on div "while True : hero . moveXY ( 43 , 50 ) top = hero . findNearestEnemy ( ) if top…" at bounding box center [594, 196] width 287 height 332
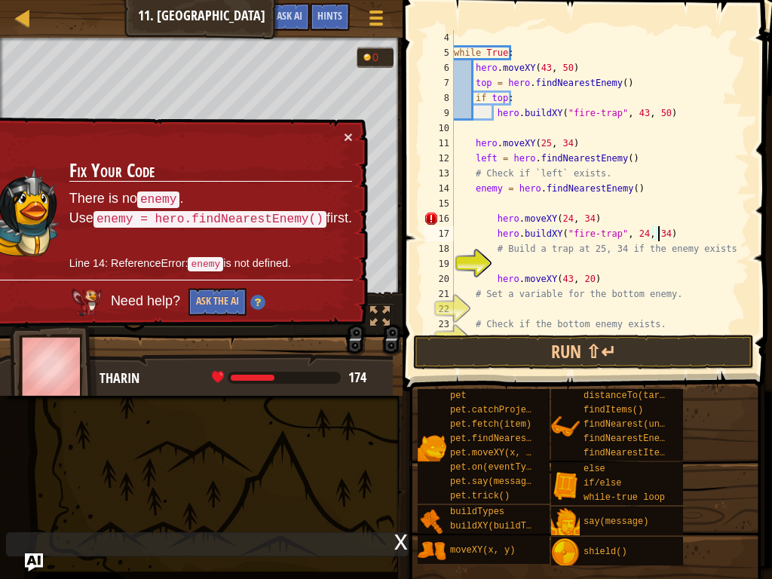
click at [657, 231] on div "while True : hero . moveXY ( 43 , 50 ) top = hero . findNearestEnemy ( ) if top…" at bounding box center [594, 196] width 287 height 332
click at [635, 238] on div "while True : hero . moveXY ( 43 , 50 ) top = hero . findNearestEnemy ( ) if top…" at bounding box center [594, 196] width 287 height 332
drag, startPoint x: 553, startPoint y: 231, endPoint x: 593, endPoint y: 201, distance: 50.1
click at [556, 223] on div "while True : hero . moveXY ( 43 , 50 ) top = hero . findNearestEnemy ( ) if top…" at bounding box center [594, 196] width 287 height 332
type textarea "hero.moveXY(24, 34) hero.buildXY("fire-trap", 24, 34)"
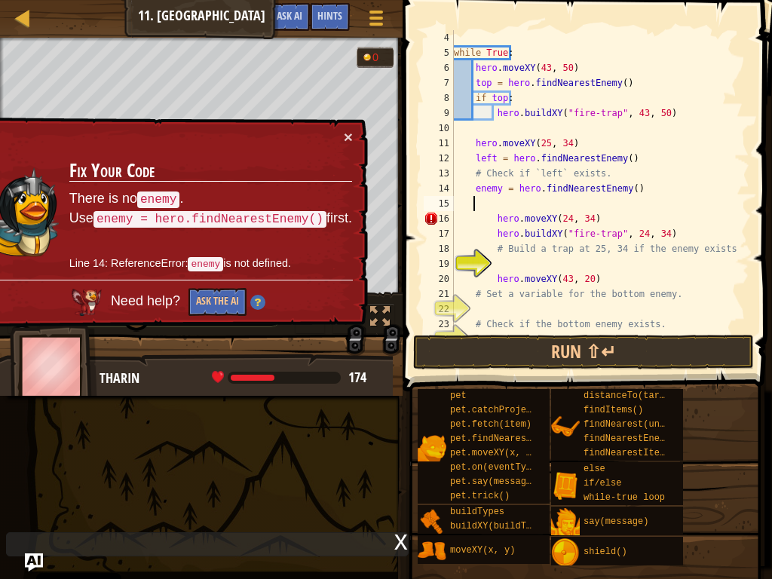
click at [593, 201] on div "while True : hero . moveXY ( 43 , 50 ) top = hero . findNearestEnemy ( ) if top…" at bounding box center [594, 196] width 287 height 332
click at [547, 220] on div "while True : hero . moveXY ( 43 , 50 ) top = hero . findNearestEnemy ( ) if top…" at bounding box center [594, 196] width 287 height 332
drag, startPoint x: 490, startPoint y: 121, endPoint x: 488, endPoint y: 154, distance: 33.3
click at [488, 154] on div "while True : hero . moveXY ( 43 , 50 ) top = hero . findNearestEnemy ( ) if top…" at bounding box center [594, 196] width 287 height 332
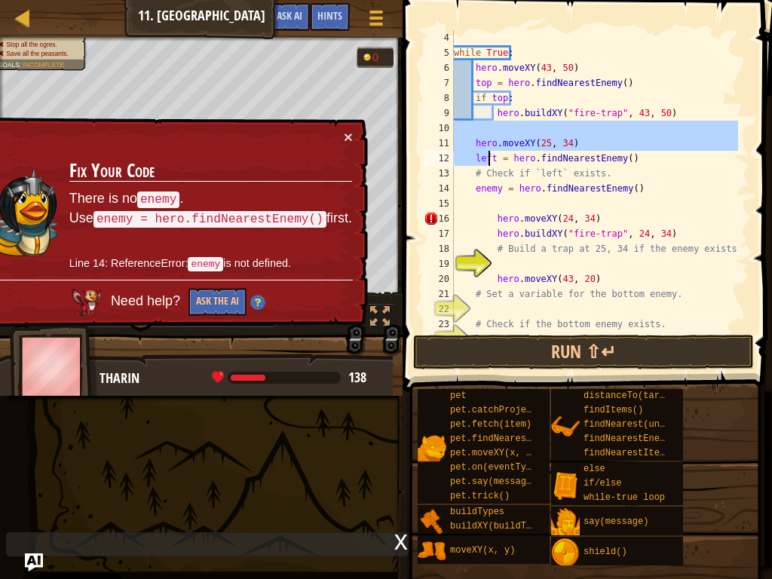
type textarea "hero.moveXY(25, 34) left = hero.findNearestEnemy()"
click at [483, 131] on div "while True : hero . moveXY ( 43 , 50 ) top = hero . findNearestEnemy ( ) if top…" at bounding box center [594, 181] width 287 height 302
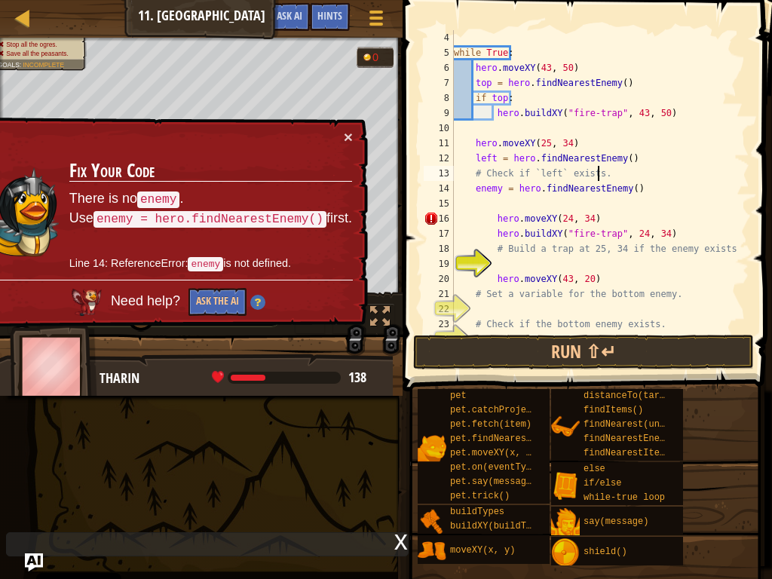
click at [672, 169] on div "while True : hero . moveXY ( 43 , 50 ) top = hero . findNearestEnemy ( ) if top…" at bounding box center [594, 196] width 287 height 332
click at [657, 212] on div "while True : hero . moveXY ( 43 , 50 ) top = hero . findNearestEnemy ( ) if top…" at bounding box center [594, 196] width 287 height 332
click at [593, 218] on div "while True : hero . moveXY ( 43 , 50 ) top = hero . findNearestEnemy ( ) if top…" at bounding box center [594, 196] width 287 height 332
click at [482, 213] on div "while True : hero . moveXY ( 43 , 50 ) top = hero . findNearestEnemy ( ) if top…" at bounding box center [594, 196] width 287 height 332
drag, startPoint x: 614, startPoint y: 181, endPoint x: 642, endPoint y: 181, distance: 27.9
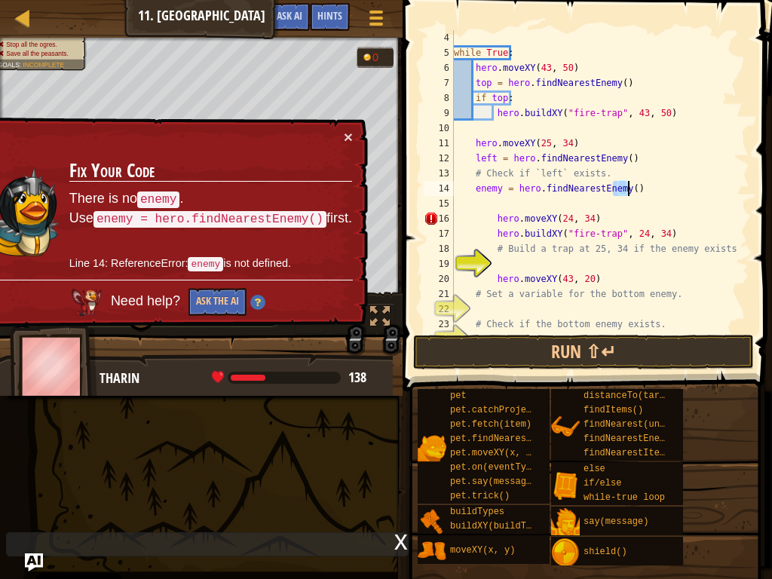
click at [642, 181] on div "while True : hero . moveXY ( 43 , 50 ) top = hero . findNearestEnemy ( ) if top…" at bounding box center [594, 196] width 287 height 332
type textarea "enemy = hero.findNearestEnemy()"
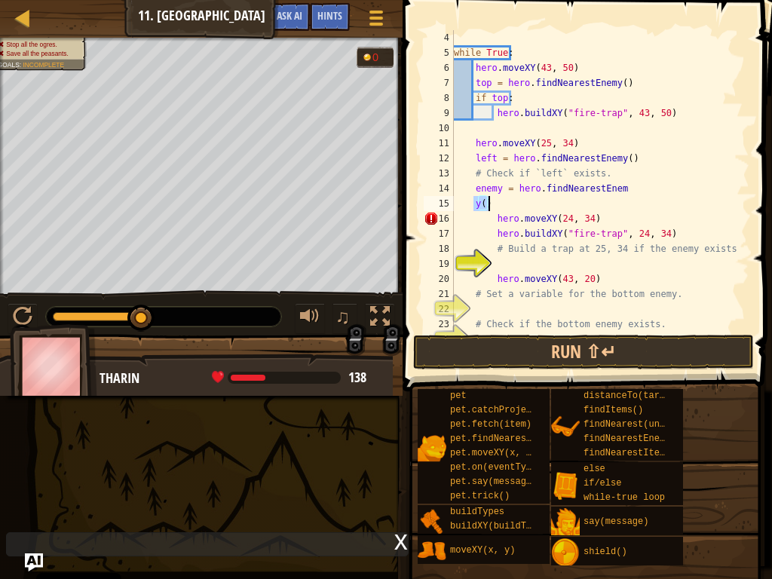
click at [541, 197] on div "while True : hero . moveXY ( 43 , 50 ) top = hero . findNearestEnemy ( ) if top…" at bounding box center [594, 181] width 287 height 302
type textarea "y"
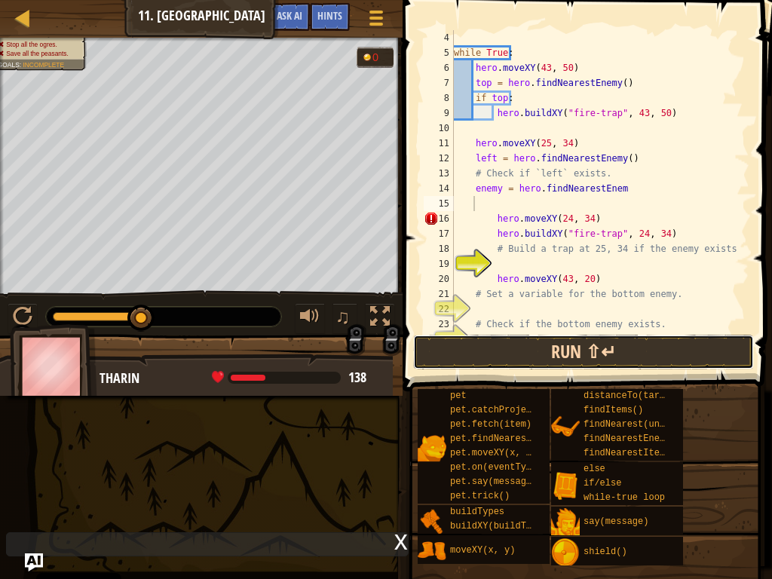
click at [558, 359] on button "Run ⇧↵" at bounding box center [583, 352] width 341 height 35
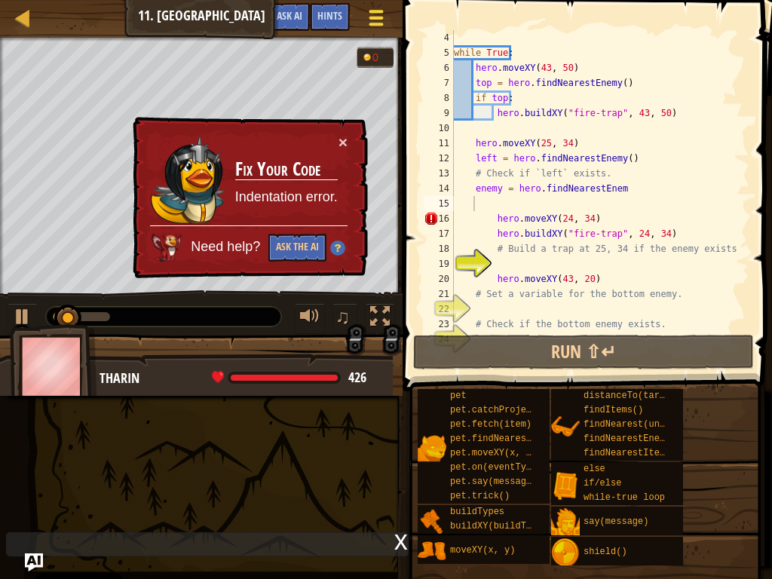
click at [375, 22] on div at bounding box center [376, 18] width 20 height 22
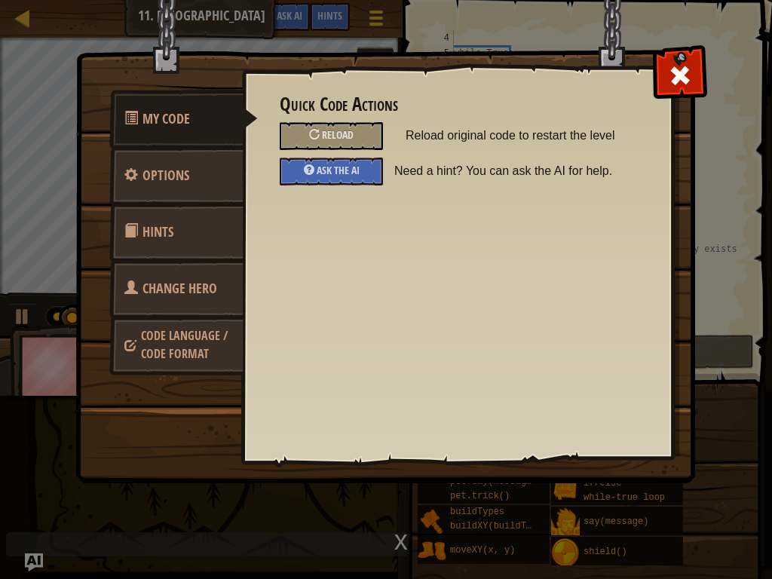
click at [376, 151] on div "Quick Code Actions Reload Reload original code to restart the level Ask the AI …" at bounding box center [457, 139] width 355 height 91
click at [366, 124] on div "Reload" at bounding box center [331, 136] width 103 height 28
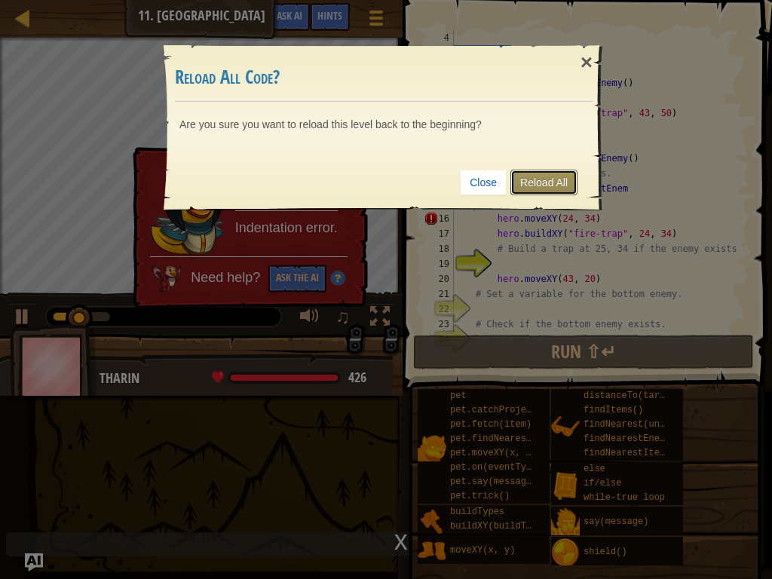
click at [545, 175] on link "Reload All" at bounding box center [543, 183] width 67 height 26
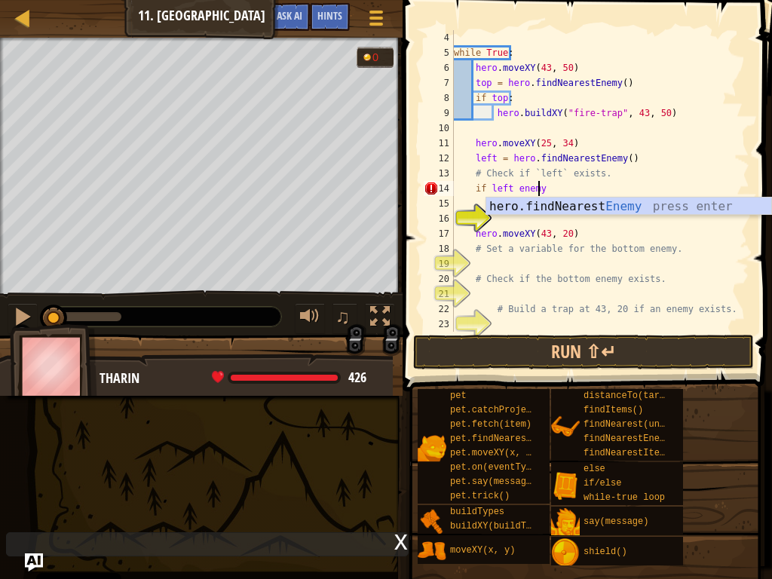
scroll to position [7, 7]
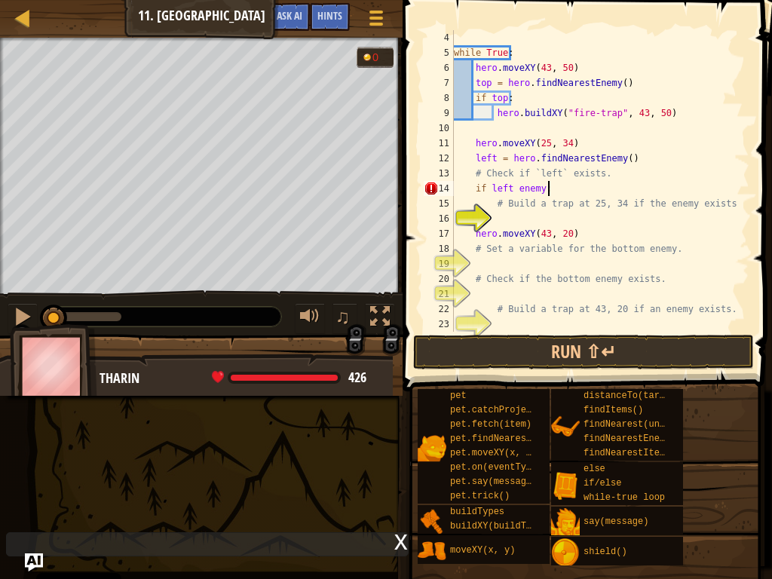
type textarea "if left enemy:"
click at [523, 223] on div "while True : hero . moveXY ( 43 , 50 ) top = hero . findNearestEnemy ( ) if top…" at bounding box center [594, 196] width 287 height 332
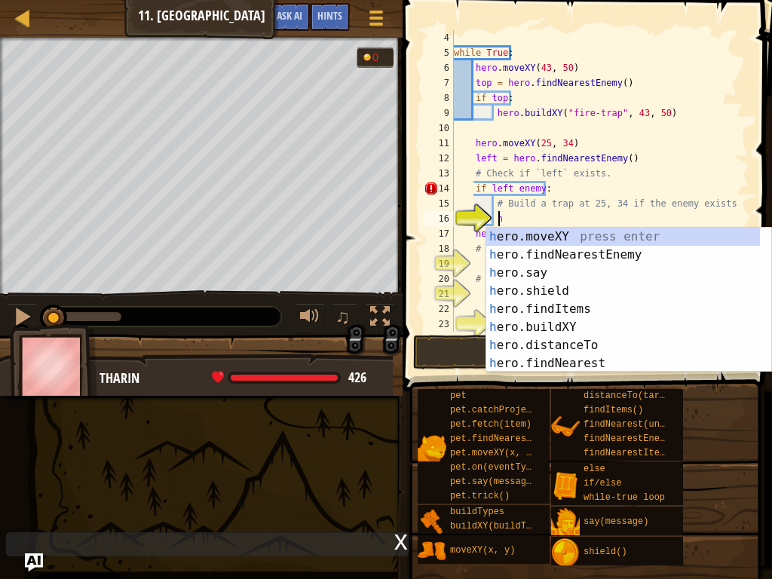
scroll to position [7, 4]
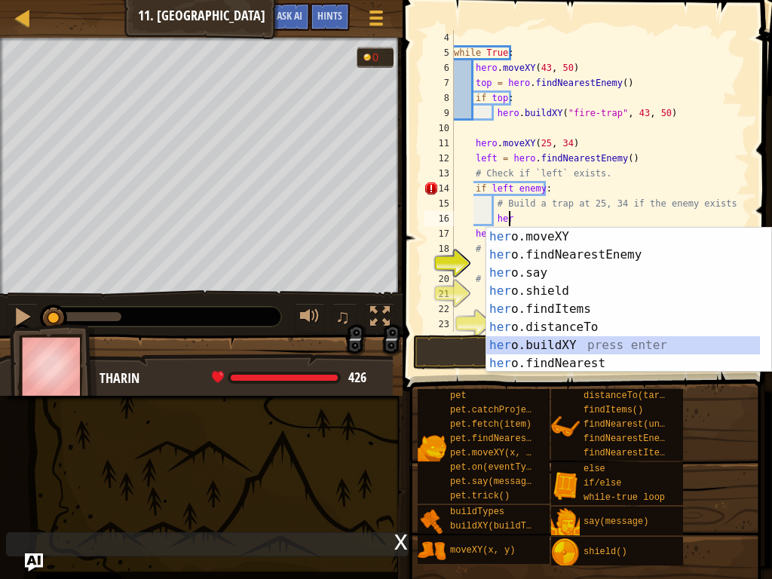
click at [570, 338] on div "her o.moveXY press enter her o.findNearestEnemy press enter her o.say press ent…" at bounding box center [623, 318] width 274 height 181
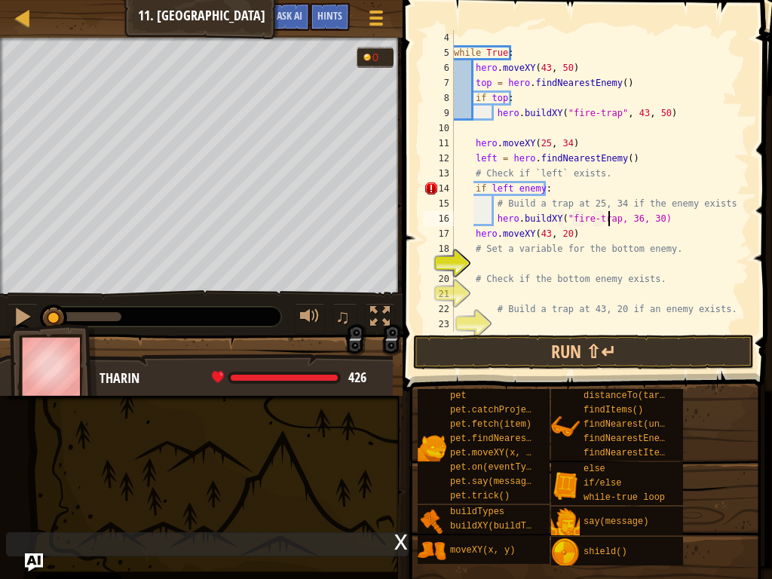
scroll to position [7, 14]
click at [630, 222] on div "while True : hero . moveXY ( 43 , 50 ) top = hero . findNearestEnemy ( ) if top…" at bounding box center [594, 196] width 287 height 332
click at [653, 218] on div "while True : hero . moveXY ( 43 , 50 ) top = hero . findNearestEnemy ( ) if top…" at bounding box center [594, 196] width 287 height 332
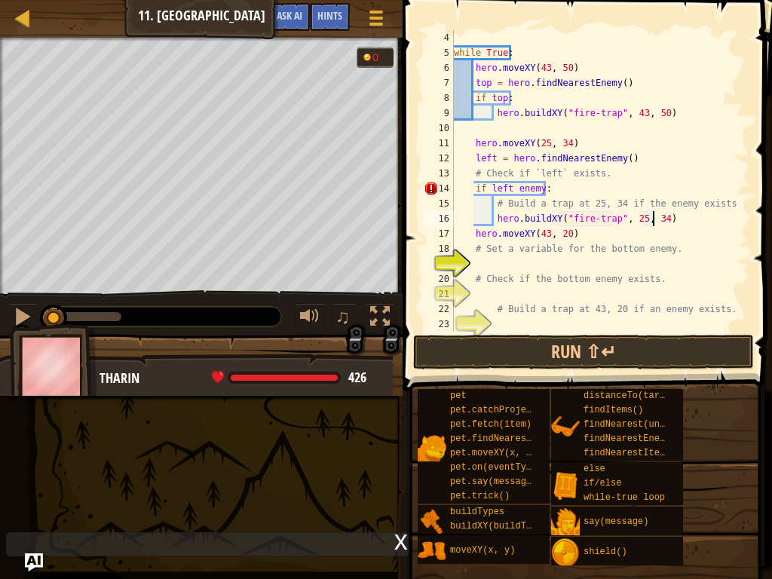
scroll to position [7, 17]
click at [646, 365] on button "Run ⇧↵" at bounding box center [583, 352] width 341 height 35
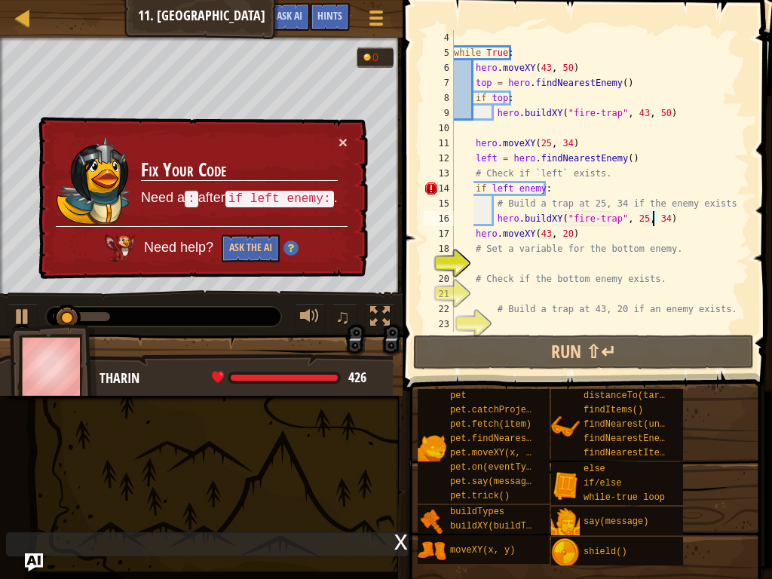
click at [540, 189] on div "while True : hero . moveXY ( 43 , 50 ) top = hero . findNearestEnemy ( ) if top…" at bounding box center [594, 196] width 287 height 332
click at [543, 191] on div "while True : hero . moveXY ( 43 , 50 ) top = hero . findNearestEnemy ( ) if top…" at bounding box center [594, 196] width 287 height 332
click at [509, 188] on div "while True : hero . moveXY ( 43 , 50 ) top = hero . findNearestEnemy ( ) if top…" at bounding box center [594, 196] width 287 height 332
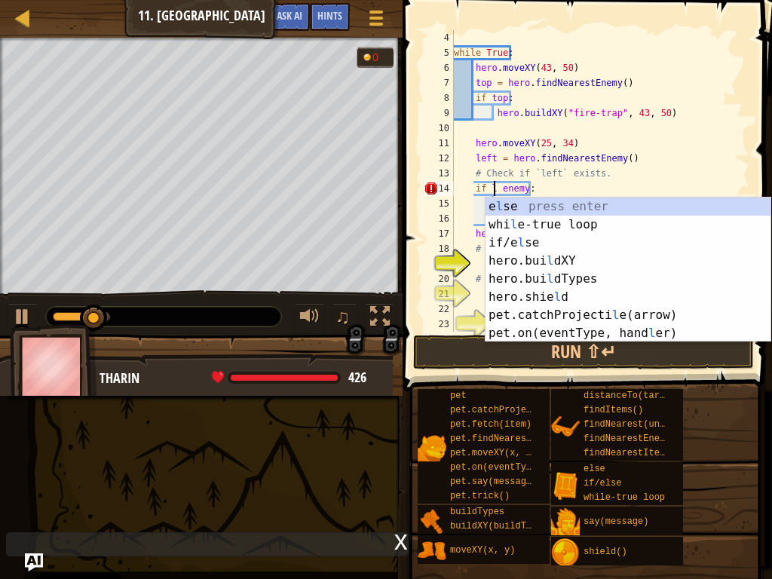
scroll to position [7, 5]
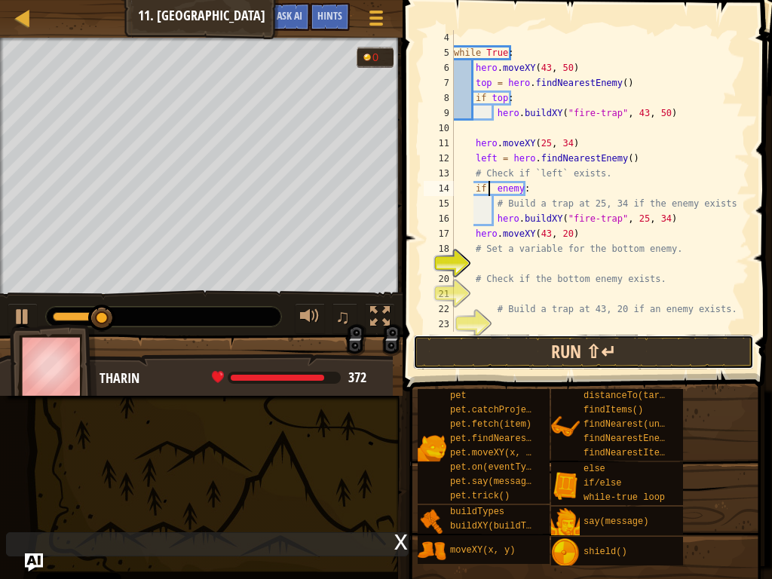
click at [562, 360] on button "Run ⇧↵" at bounding box center [583, 352] width 341 height 35
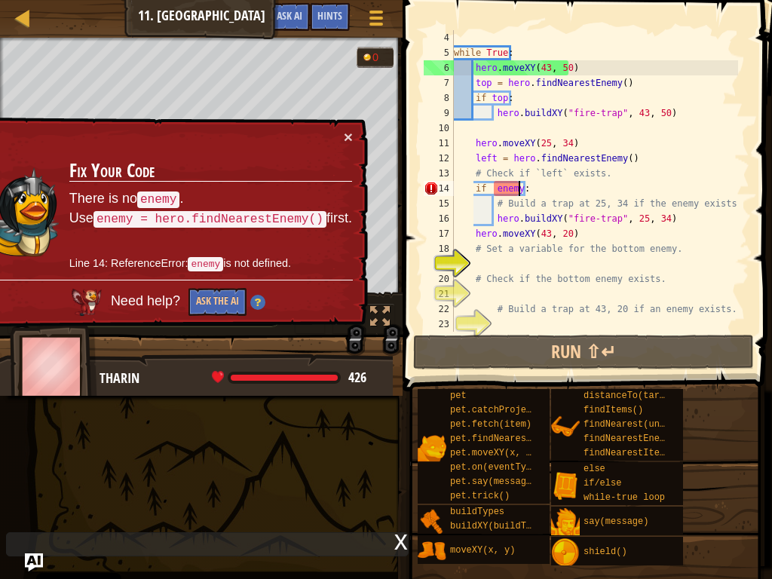
click at [520, 190] on div "while True : hero . moveXY ( 43 , 50 ) top = hero . findNearestEnemy ( ) if top…" at bounding box center [594, 196] width 287 height 332
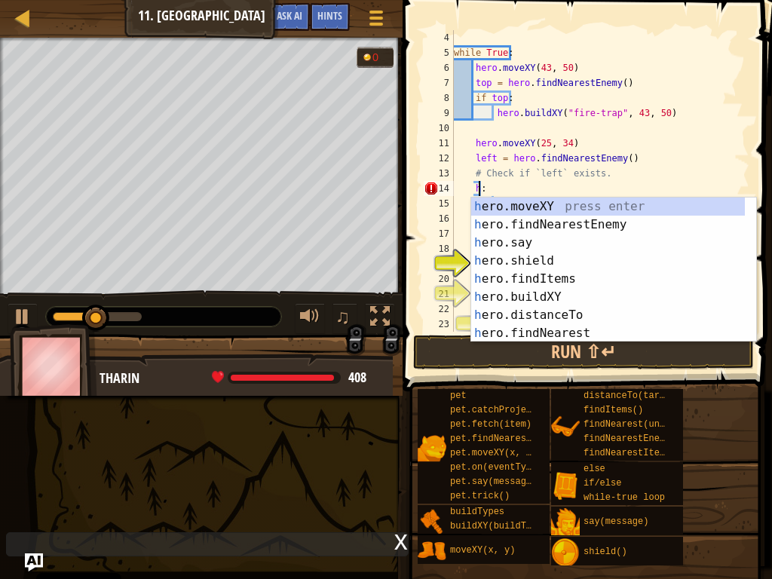
scroll to position [7, 2]
click at [584, 223] on div "he ro.moveXY press enter he ro.findNearestEnemy press enter he ro.say press ent…" at bounding box center [608, 288] width 274 height 181
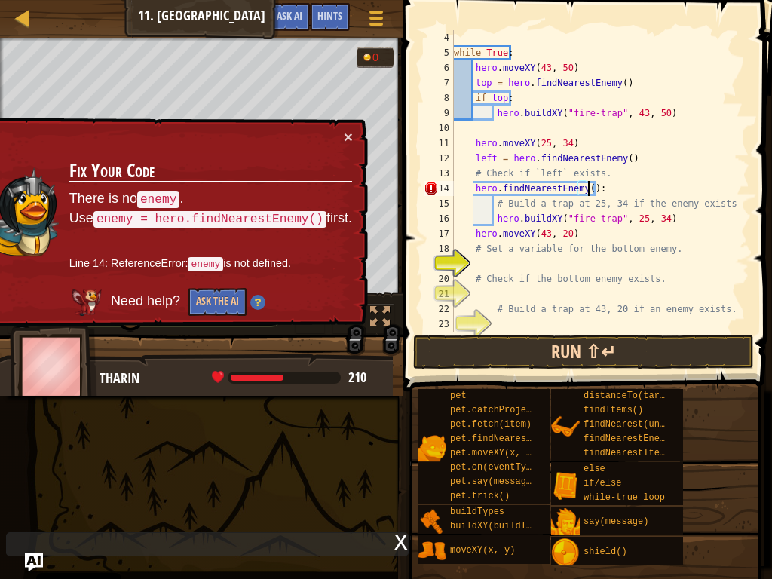
type textarea "hero.findNearestEnemy():"
click at [549, 342] on button "Run ⇧↵" at bounding box center [583, 352] width 341 height 35
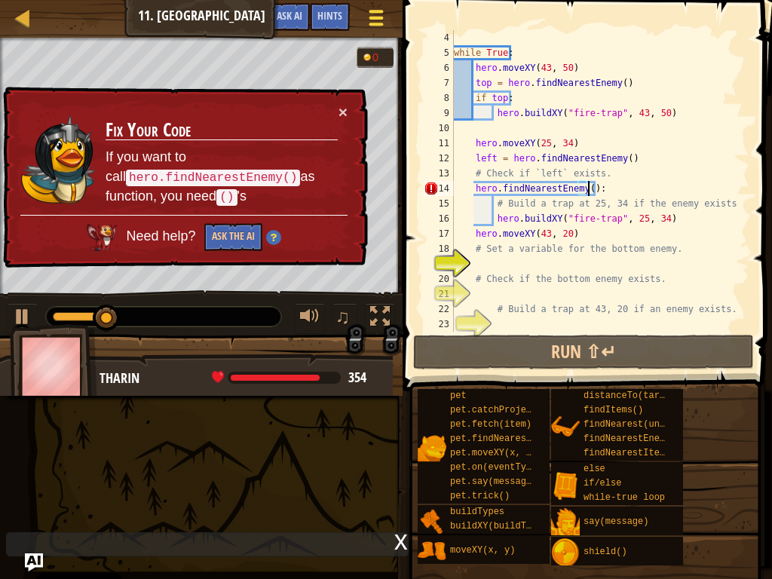
click at [393, 11] on button "Game Menu" at bounding box center [377, 20] width 40 height 37
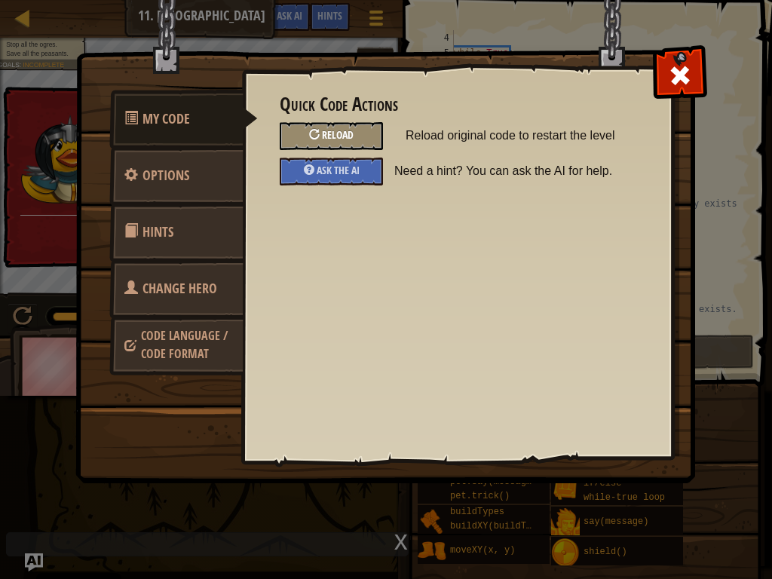
click at [358, 135] on div "Reload" at bounding box center [331, 136] width 103 height 28
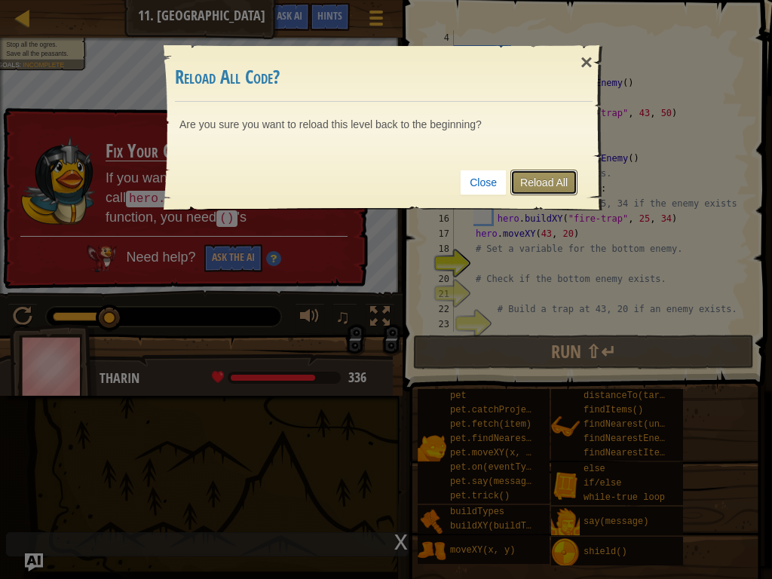
click at [546, 173] on link "Reload All" at bounding box center [543, 183] width 67 height 26
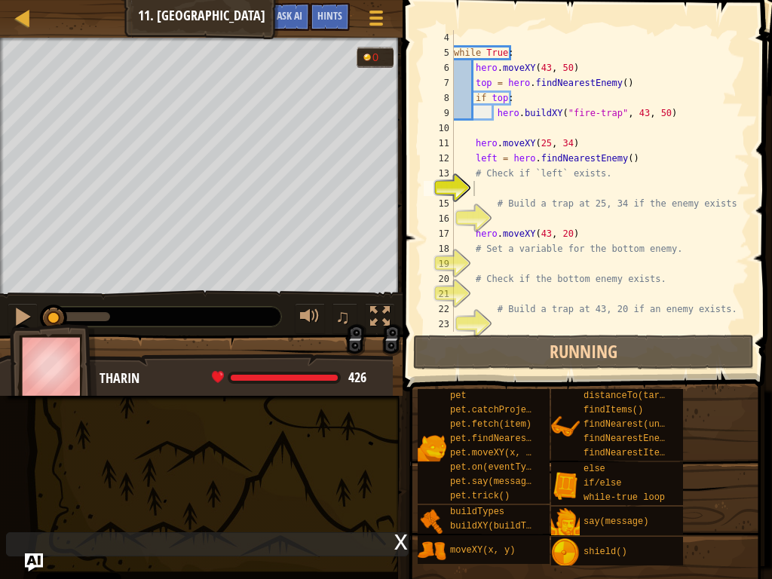
scroll to position [7, 1]
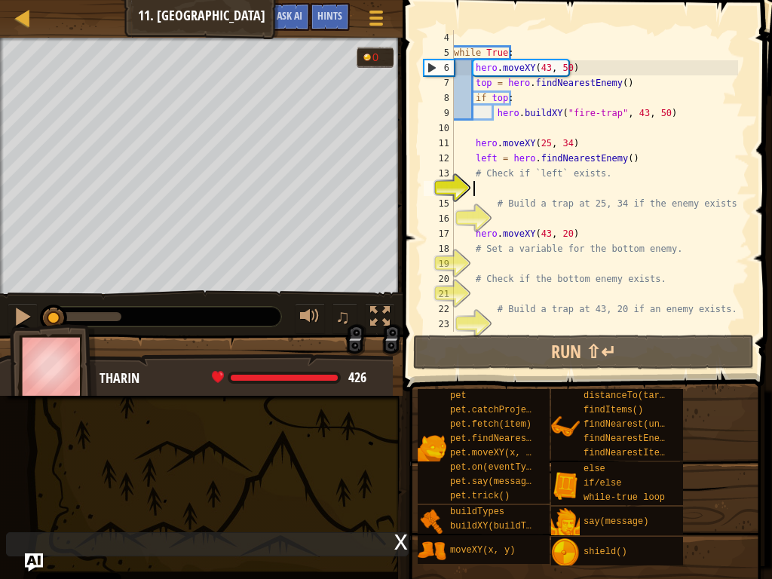
click at [534, 189] on div "while True : hero . moveXY ( 43 , 50 ) top = hero . findNearestEnemy ( ) if top…" at bounding box center [594, 196] width 287 height 332
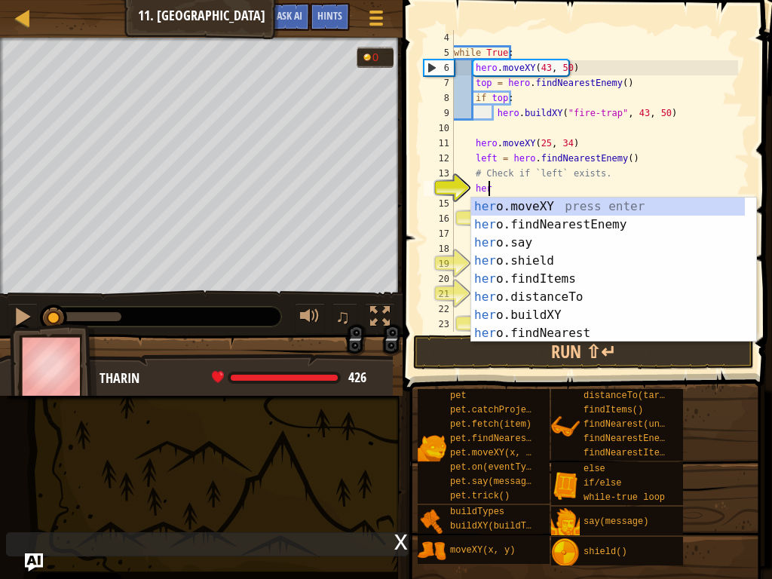
scroll to position [7, 2]
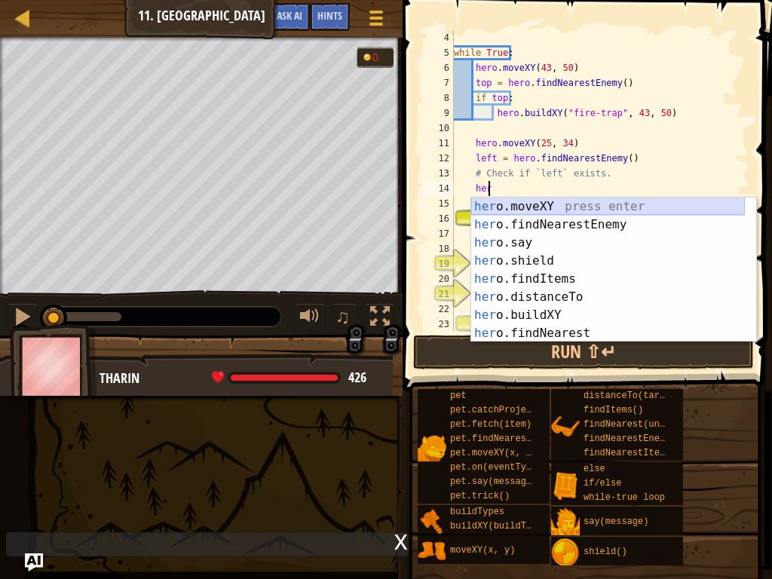
click at [549, 207] on div "her o.moveXY press enter her o.findNearestEnemy press enter her o.say press ent…" at bounding box center [608, 288] width 274 height 181
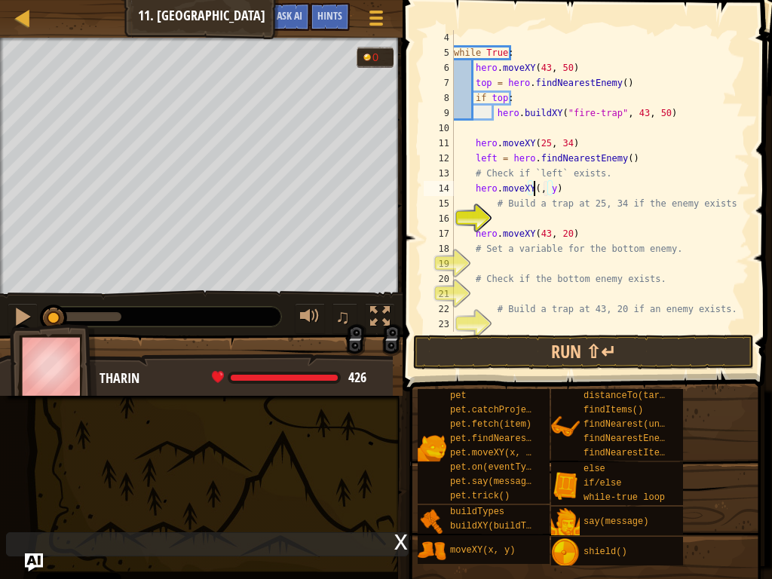
scroll to position [7, 8]
click at [556, 186] on div "while True : hero . moveXY ( 43 , 50 ) top = hero . findNearestEnemy ( ) if top…" at bounding box center [594, 196] width 287 height 332
click at [556, 192] on div "while True : hero . moveXY ( 43 , 50 ) top = hero . findNearestEnemy ( ) if top…" at bounding box center [594, 196] width 287 height 332
type textarea "hero.moveXY(25, 34)"
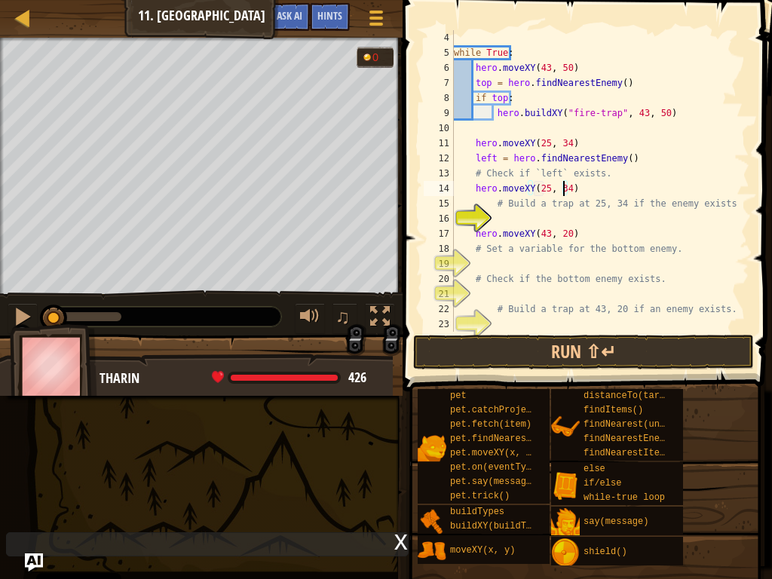
click at [625, 192] on div "while True : hero . moveXY ( 43 , 50 ) top = hero . findNearestEnemy ( ) if top…" at bounding box center [594, 196] width 287 height 332
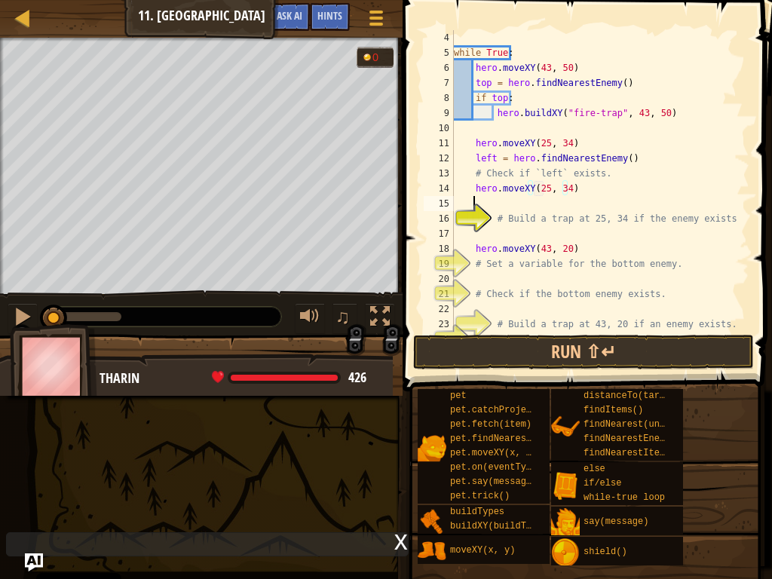
scroll to position [7, 1]
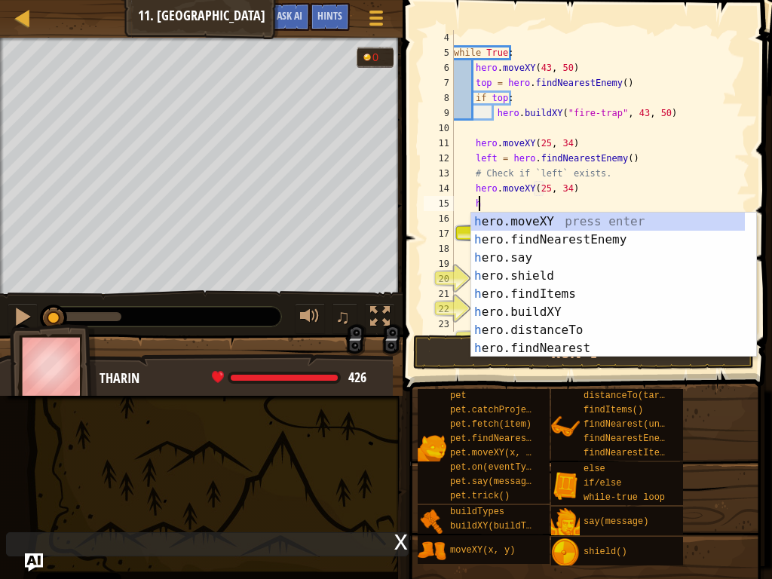
type textarea "h"
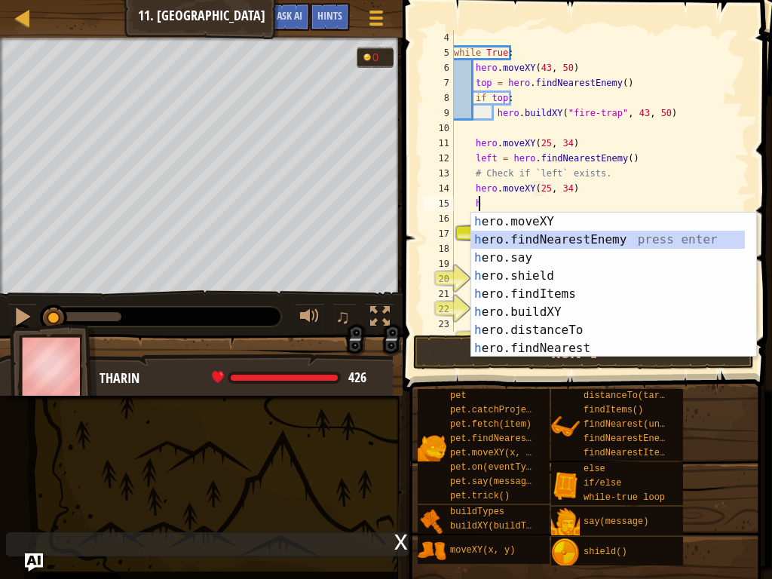
click at [589, 234] on div "h ero.moveXY press enter h ero.findNearestEnemy press enter h ero.say press ent…" at bounding box center [608, 303] width 274 height 181
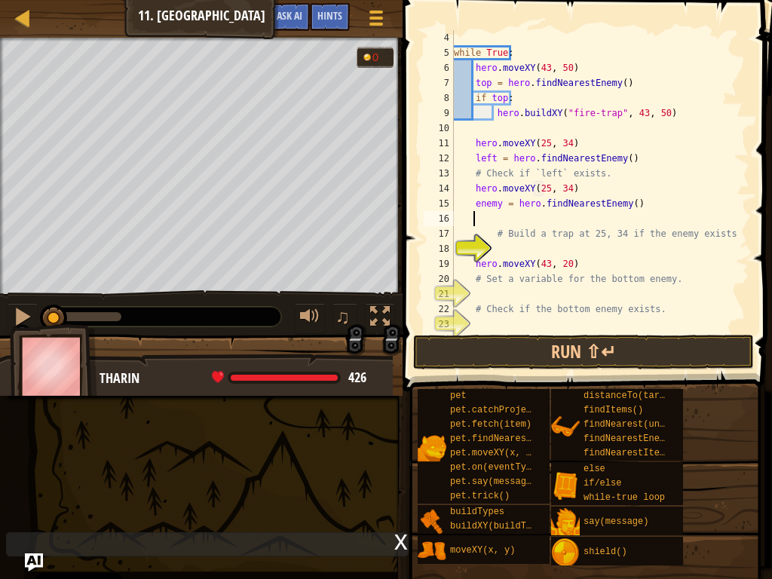
click at [472, 202] on div "while True : hero . moveXY ( 43 , 50 ) top = hero . findNearestEnemy ( ) if top…" at bounding box center [594, 196] width 287 height 332
type textarea "leftenemy = hero.findNearestEnemy()"
click at [682, 213] on div "while True : hero . moveXY ( 43 , 50 ) top = hero . findNearestEnemy ( ) if top…" at bounding box center [594, 196] width 287 height 332
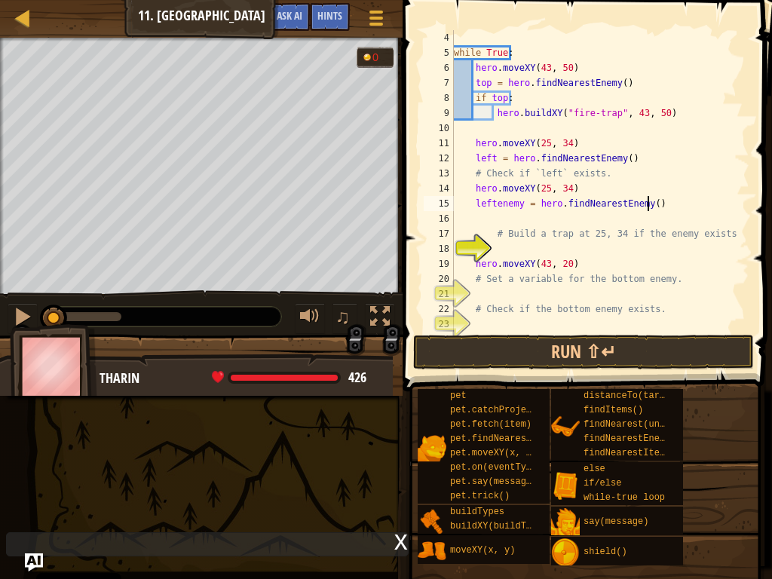
click at [662, 205] on div "while True : hero . moveXY ( 43 , 50 ) top = hero . findNearestEnemy ( ) if top…" at bounding box center [594, 196] width 287 height 332
type textarea "leftenemy = hero.findNearestEnemy()"
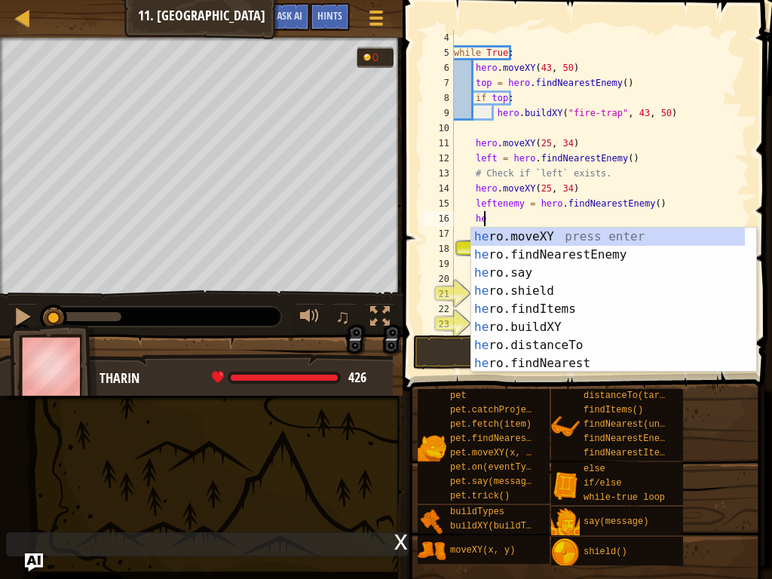
scroll to position [7, 2]
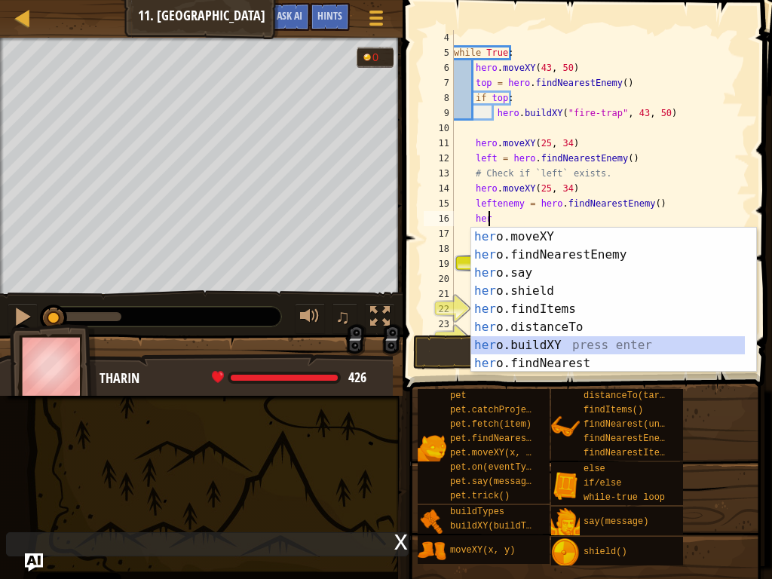
click at [532, 340] on div "her o.moveXY press enter her o.findNearestEnemy press enter her o.say press ent…" at bounding box center [608, 318] width 274 height 181
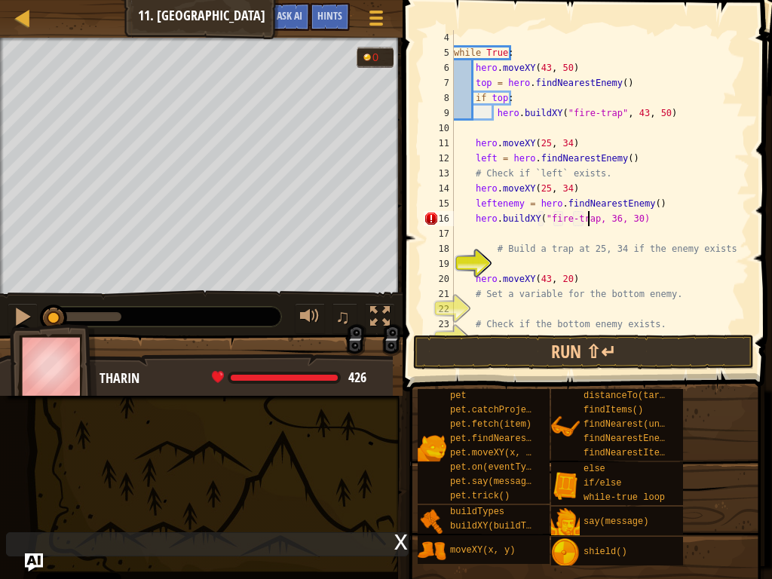
scroll to position [7, 12]
type textarea "hero.buildXY("fire-trap", 36, 30)"
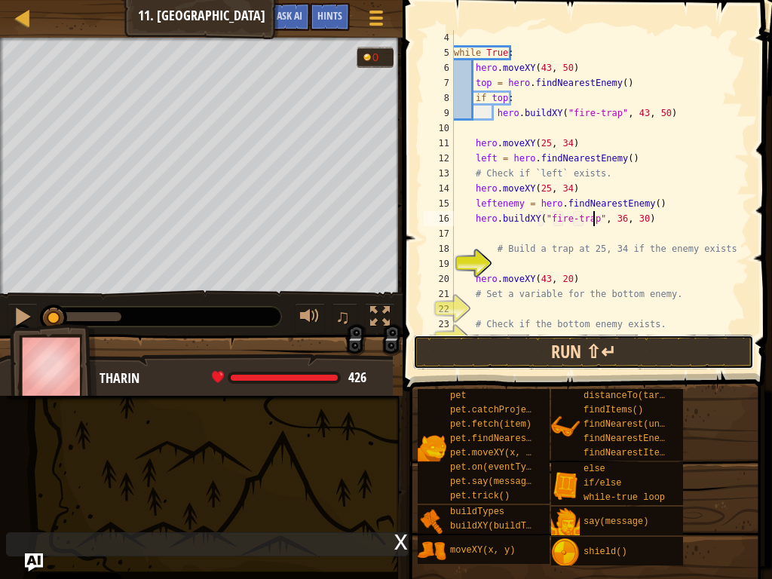
click at [598, 346] on button "Run ⇧↵" at bounding box center [583, 352] width 341 height 35
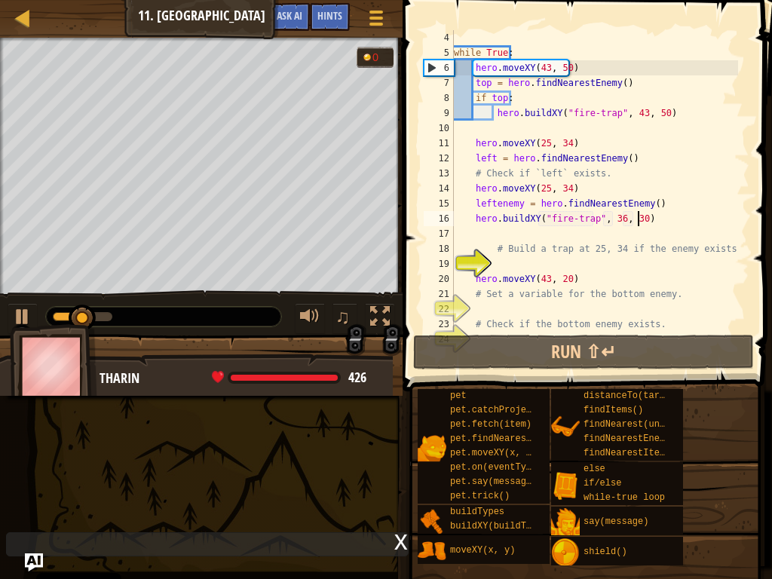
click at [653, 220] on div "while True : hero . moveXY ( 43 , 50 ) top = hero . findNearestEnemy ( ) if top…" at bounding box center [594, 196] width 287 height 332
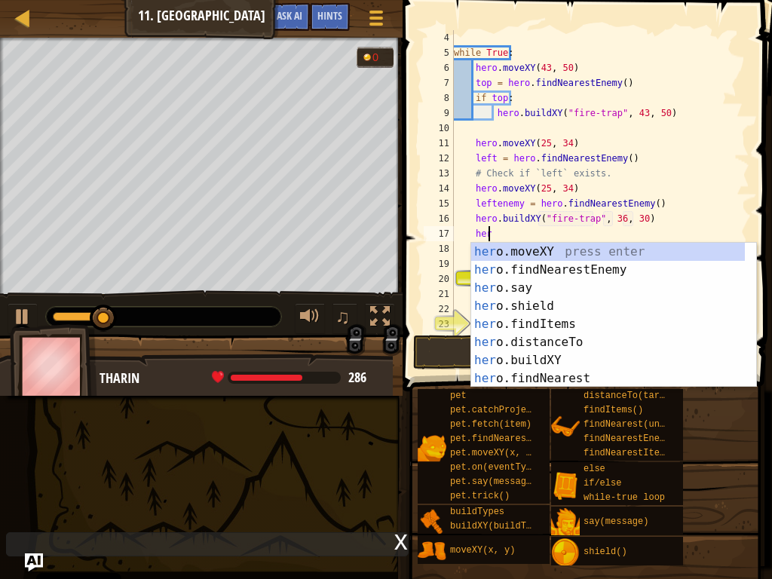
scroll to position [7, 2]
click at [602, 247] on div "her o.moveXY press enter her o.findNearestEnemy press enter her o.say press ent…" at bounding box center [608, 333] width 274 height 181
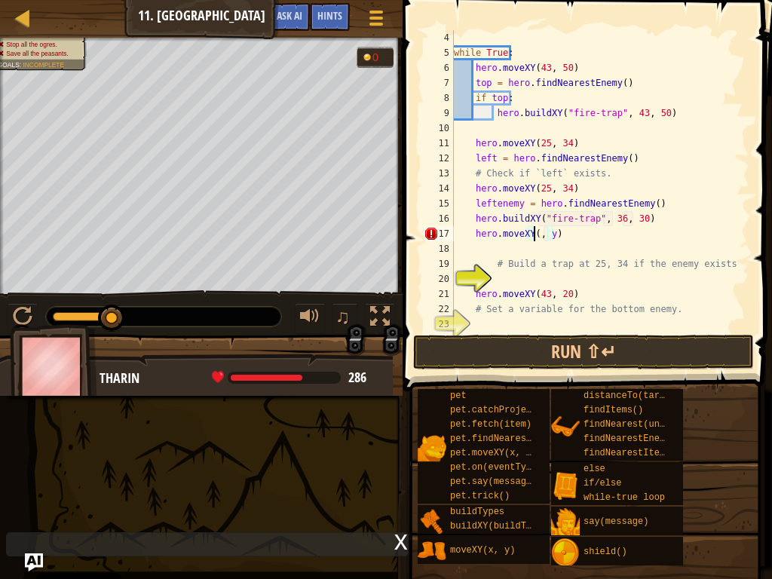
scroll to position [7, 8]
click at [559, 235] on div "while True : hero . moveXY ( 43 , 50 ) top = hero . findNearestEnemy ( ) if top…" at bounding box center [594, 196] width 287 height 332
type textarea "hero.moveXY(43, 20)"
click at [575, 237] on div "while True : hero . moveXY ( 43 , 50 ) top = hero . findNearestEnemy ( ) if top…" at bounding box center [594, 196] width 287 height 332
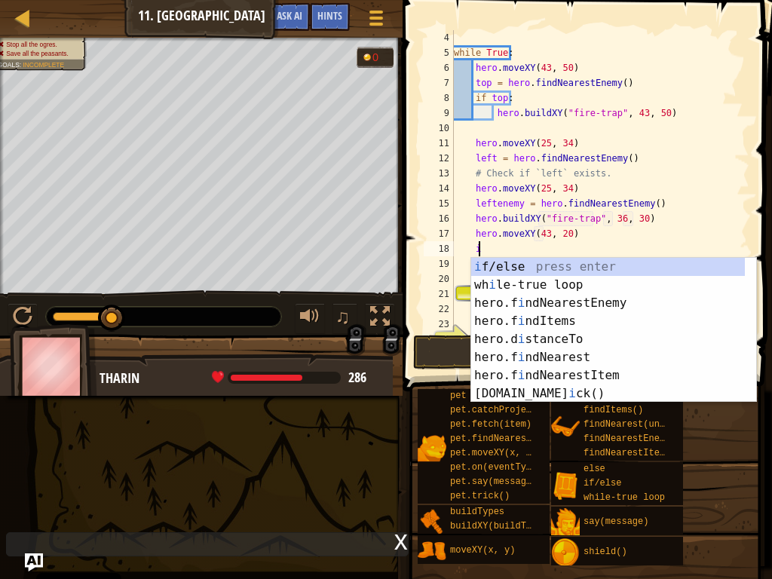
scroll to position [7, 2]
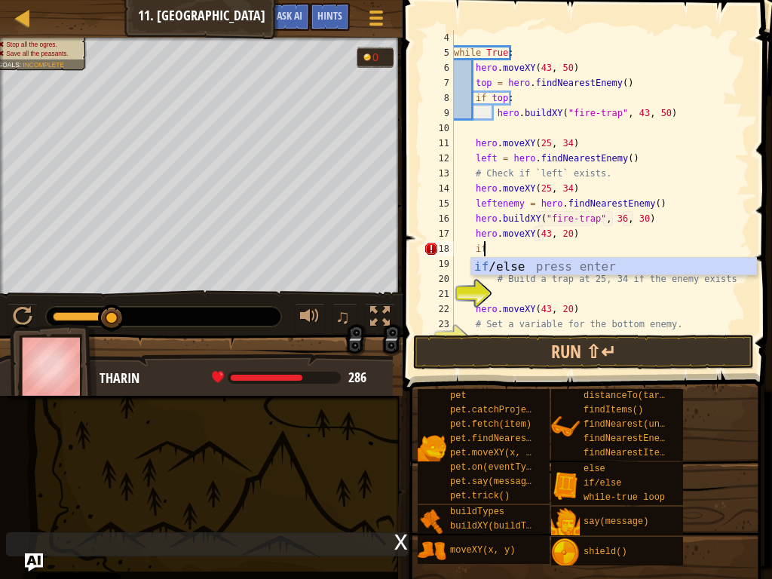
type textarea "i"
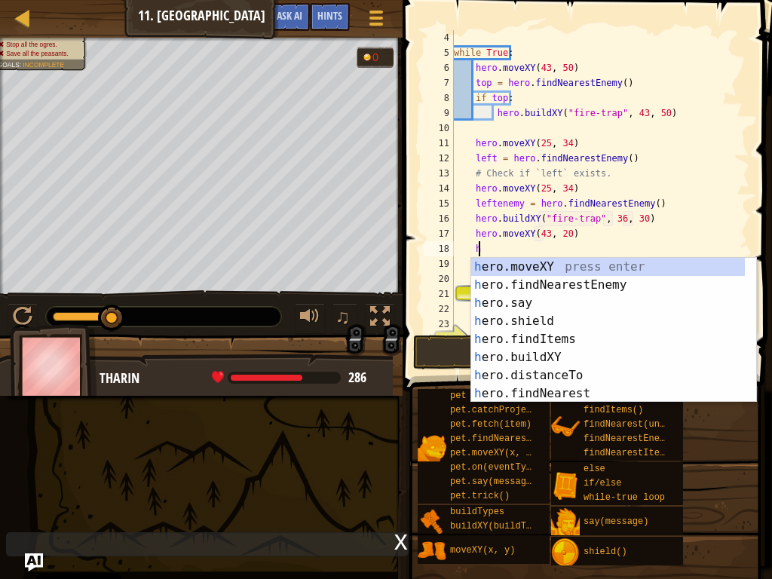
type textarea "he"
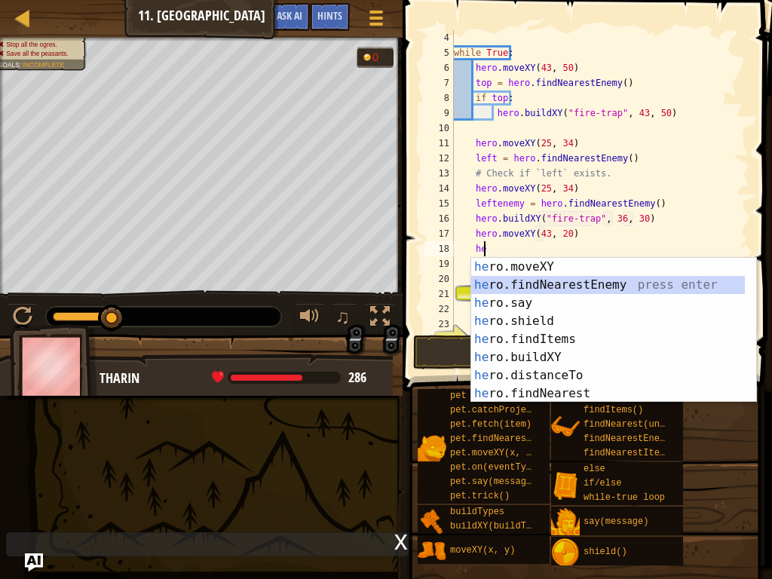
click at [540, 280] on div "he ro.moveXY press enter he ro.findNearestEnemy press enter he ro.say press ent…" at bounding box center [608, 348] width 274 height 181
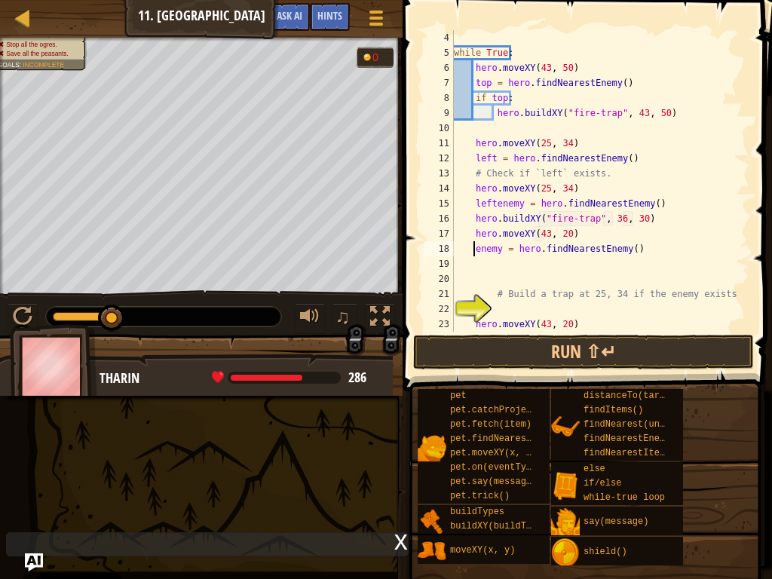
click at [472, 247] on div "while True : hero . moveXY ( 43 , 50 ) top = hero . findNearestEnemy ( ) if top…" at bounding box center [594, 196] width 287 height 332
type textarea "enemy = hero.findNearestEnemy()"
click at [645, 246] on div "while True : hero . moveXY ( 43 , 50 ) top = hero . findNearestEnemy ( ) if top…" at bounding box center [594, 196] width 287 height 332
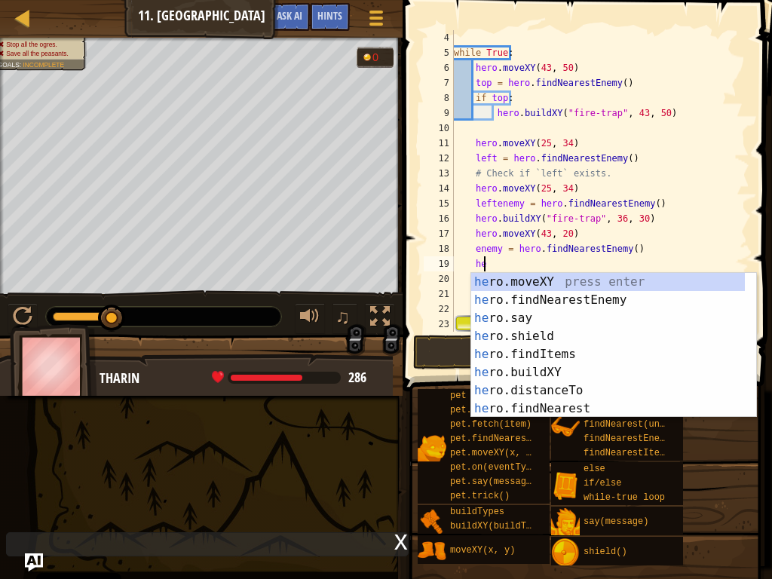
scroll to position [7, 2]
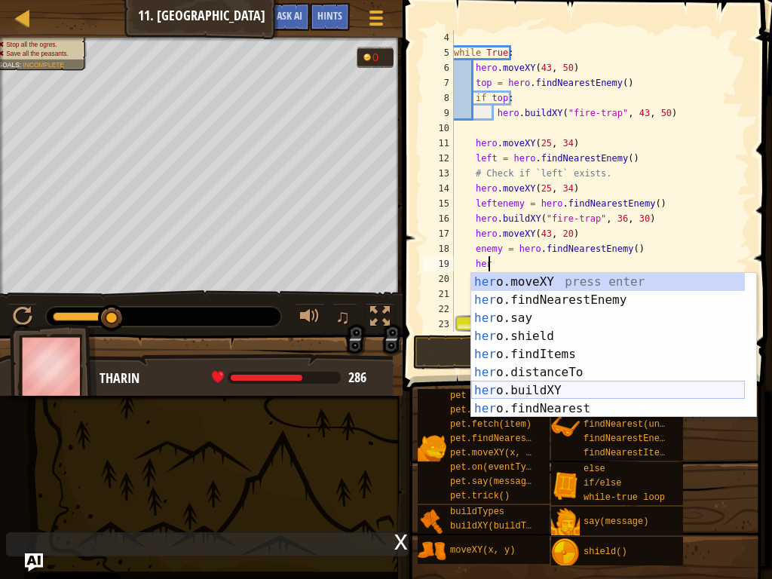
click at [590, 382] on div "her o.moveXY press enter her o.findNearestEnemy press enter her o.say press ent…" at bounding box center [608, 363] width 274 height 181
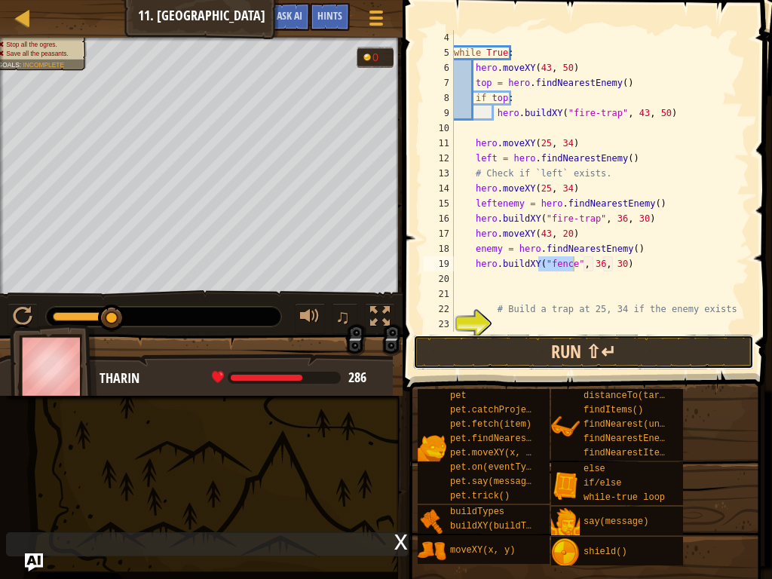
click at [575, 342] on button "Run ⇧↵" at bounding box center [583, 352] width 341 height 35
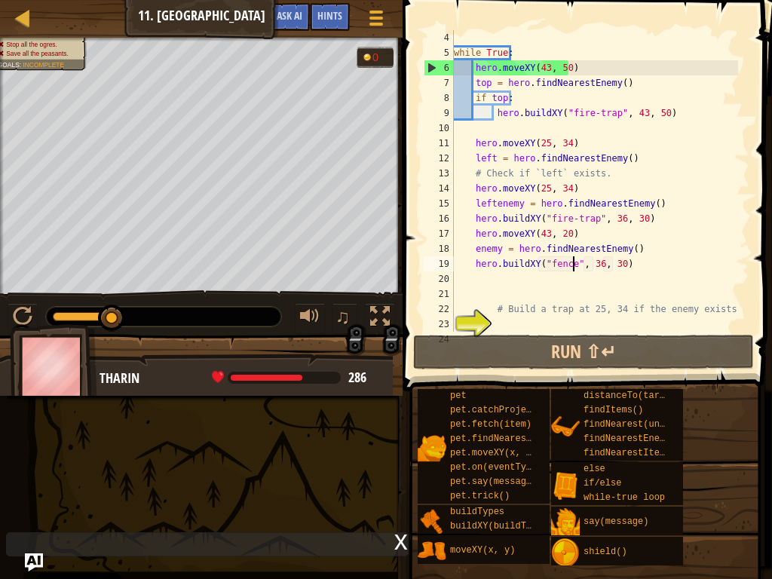
click at [611, 219] on div "while True : hero . moveXY ( 43 , 50 ) top = hero . findNearestEnemy ( ) if top…" at bounding box center [594, 196] width 287 height 332
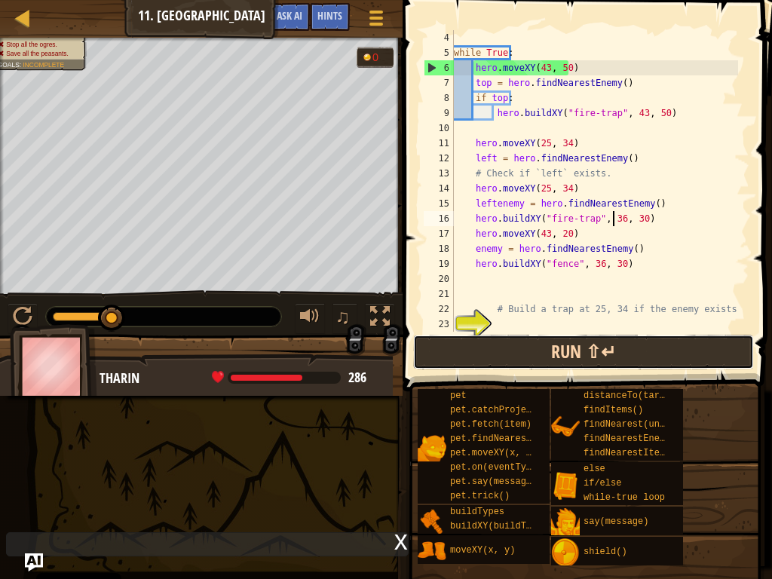
click at [608, 362] on button "Run ⇧↵" at bounding box center [583, 352] width 341 height 35
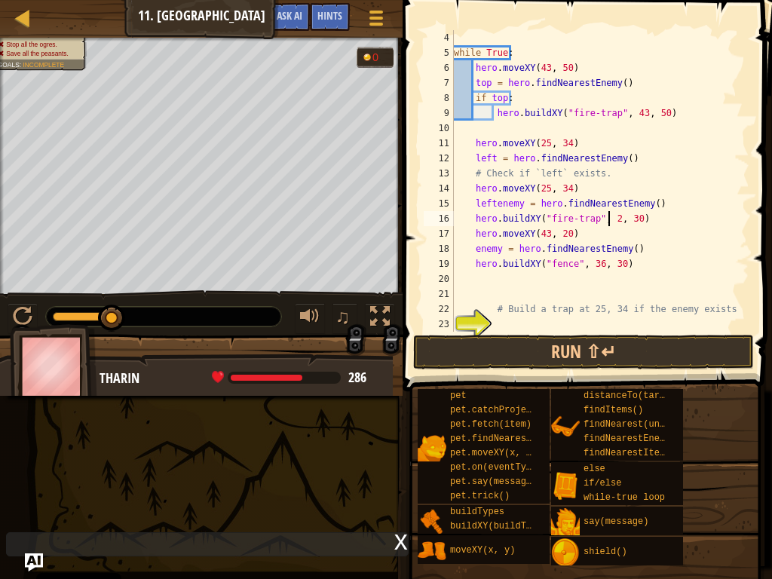
scroll to position [7, 14]
click at [633, 216] on div "while True : hero . moveXY ( 43 , 50 ) top = hero . findNearestEnemy ( ) if top…" at bounding box center [594, 196] width 287 height 332
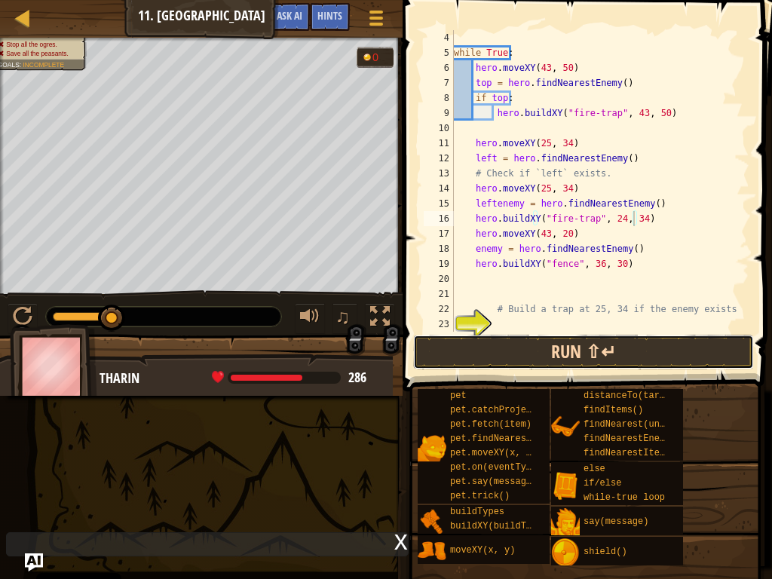
click at [620, 344] on button "Run ⇧↵" at bounding box center [583, 352] width 341 height 35
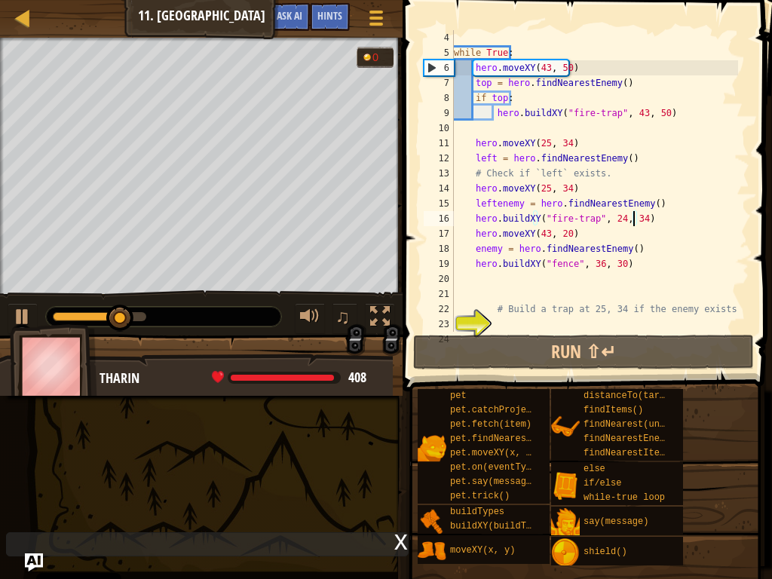
click at [566, 267] on div "while True : hero . moveXY ( 43 , 50 ) top = hero . findNearestEnemy ( ) if top…" at bounding box center [594, 196] width 287 height 332
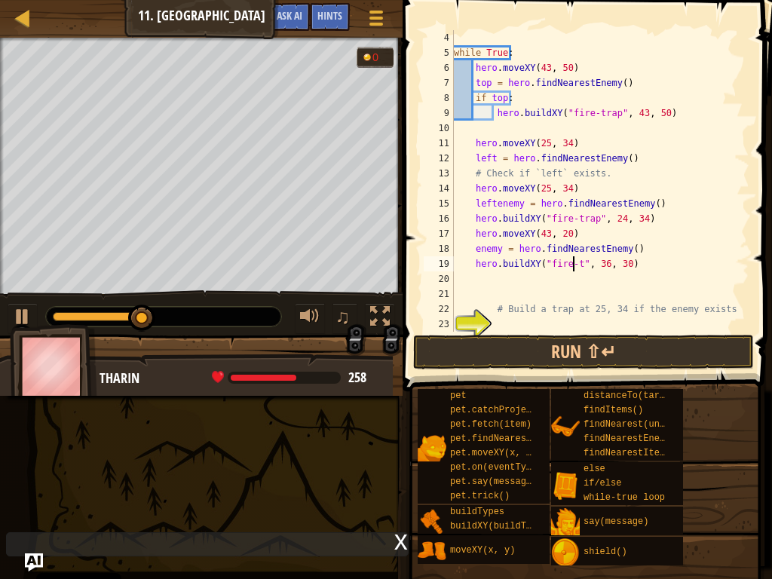
scroll to position [7, 11]
click at [614, 264] on div "while True : hero . moveXY ( 43 , 50 ) top = hero . findNearestEnemy ( ) if top…" at bounding box center [594, 196] width 287 height 332
click at [633, 262] on div "while True : hero . moveXY ( 43 , 50 ) top = hero . findNearestEnemy ( ) if top…" at bounding box center [594, 196] width 287 height 332
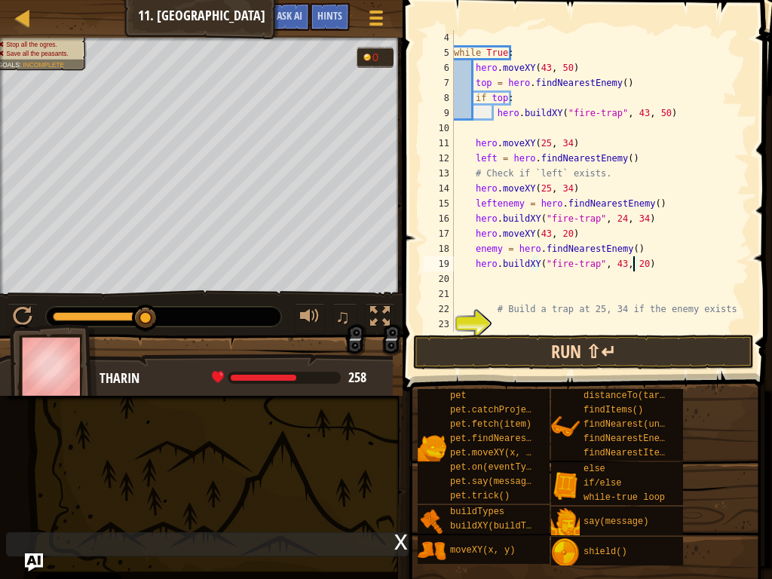
type textarea "hero.buildXY("fire-trap", 43, 20)"
click at [673, 354] on button "Run ⇧↵" at bounding box center [583, 352] width 341 height 35
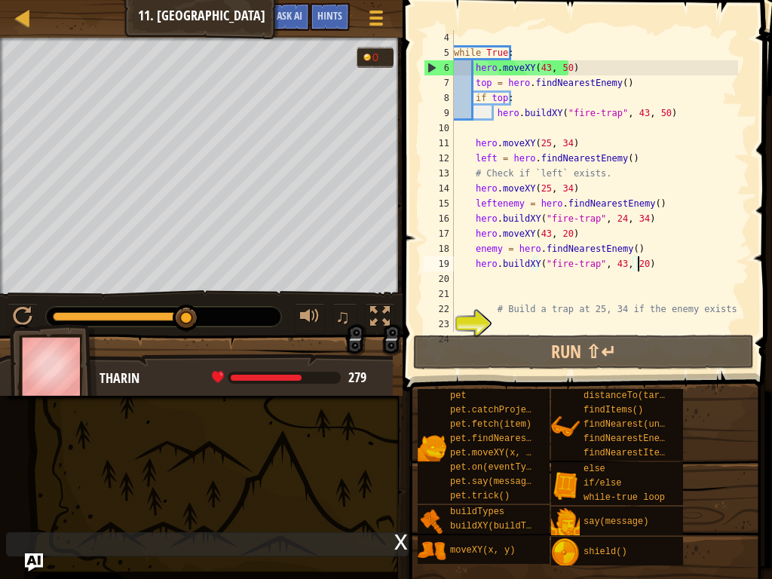
click at [645, 265] on div "while True : hero . moveXY ( 43 , 50 ) top = hero . findNearestEnemy ( ) if top…" at bounding box center [594, 196] width 287 height 332
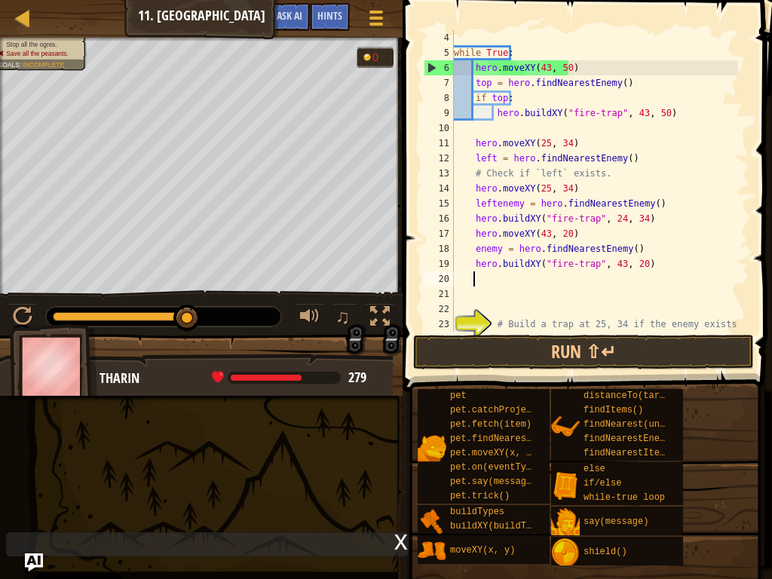
scroll to position [7, 2]
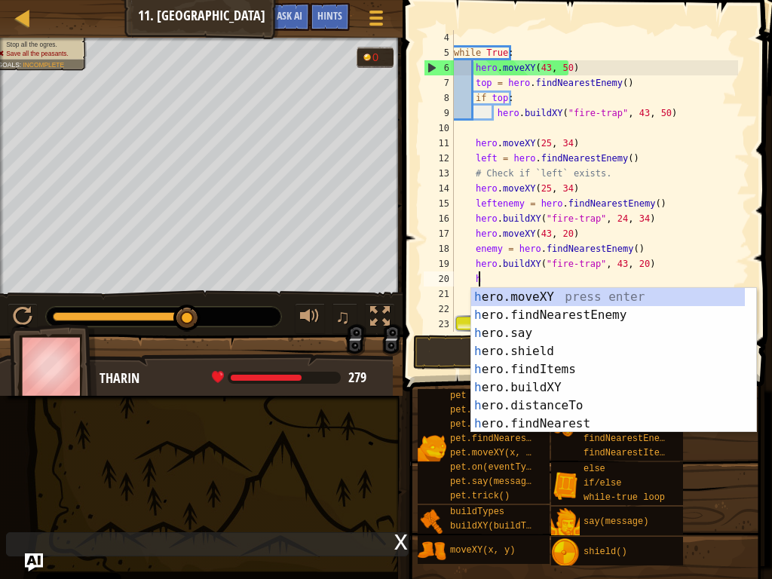
type textarea "he"
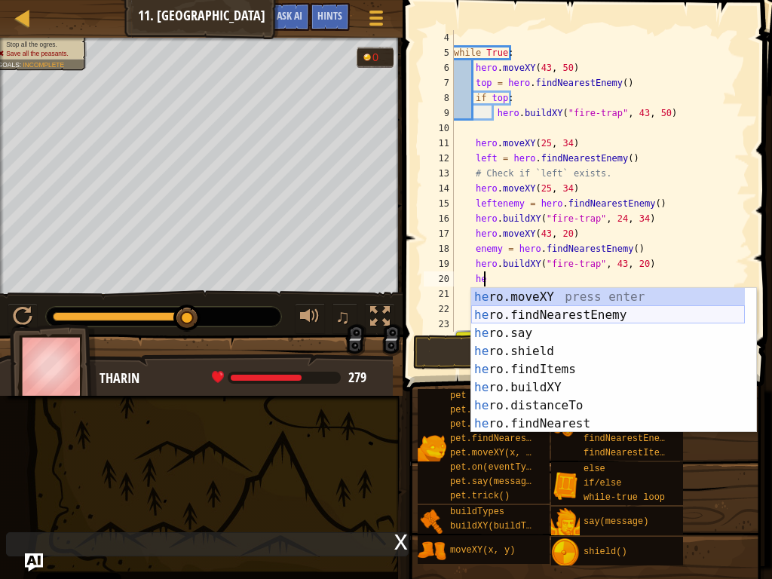
click at [640, 323] on div "he ro.moveXY press enter he ro.findNearestEnemy press enter he ro.say press ent…" at bounding box center [608, 378] width 274 height 181
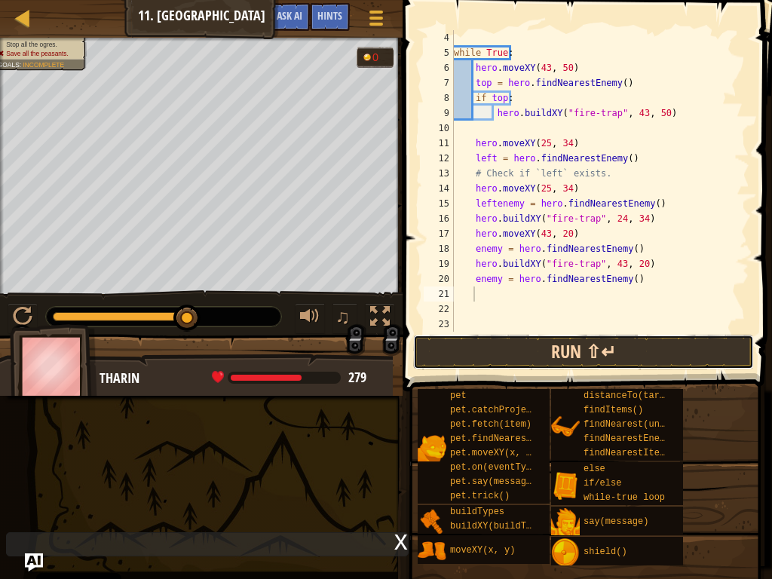
click at [630, 357] on button "Run ⇧↵" at bounding box center [583, 352] width 341 height 35
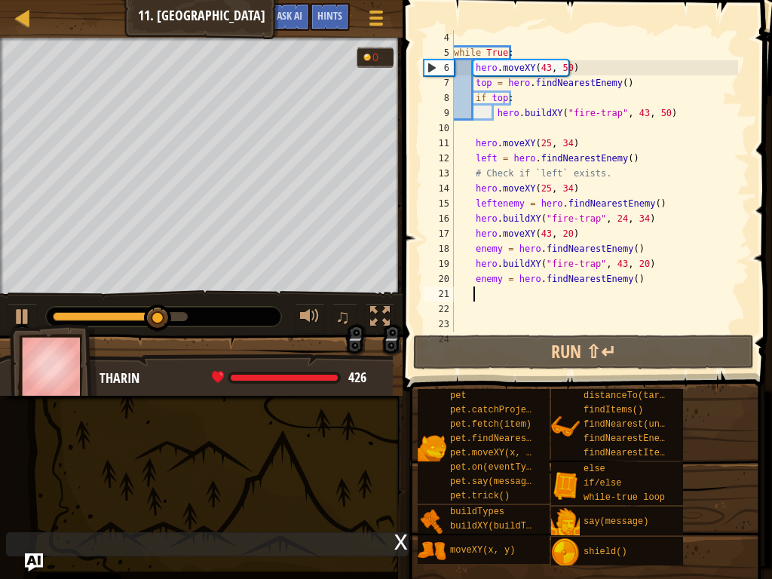
click at [646, 273] on div "while True : hero . moveXY ( 43 , 50 ) top = hero . findNearestEnemy ( ) if top…" at bounding box center [594, 196] width 287 height 332
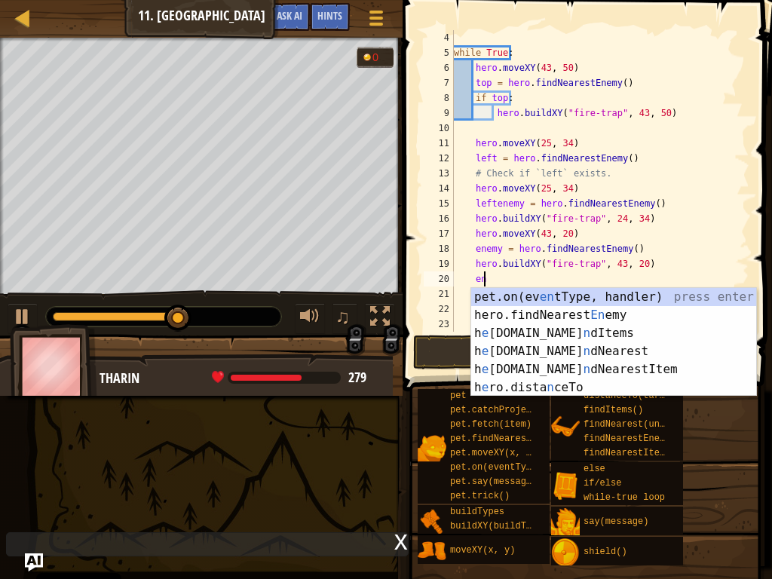
type textarea "e"
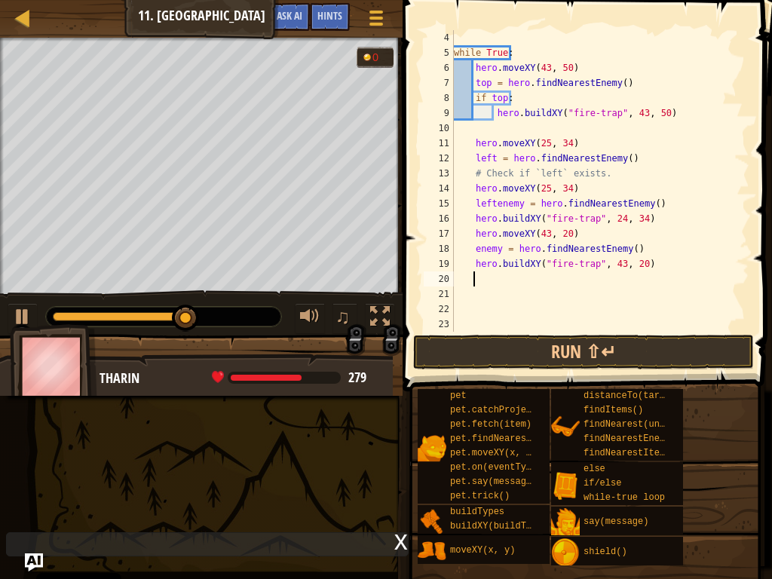
click at [588, 259] on div "while True : hero . moveXY ( 43 , 50 ) top = hero . findNearestEnemy ( ) if top…" at bounding box center [594, 196] width 287 height 332
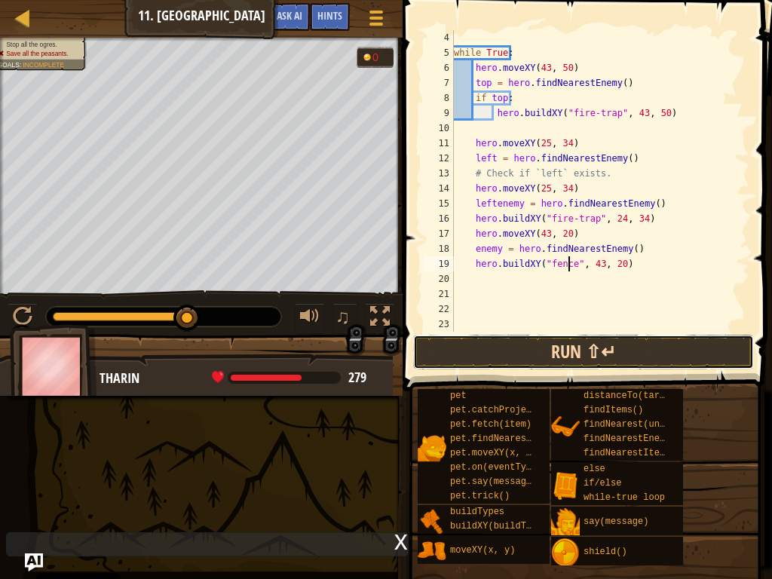
click at [610, 348] on button "Run ⇧↵" at bounding box center [583, 352] width 341 height 35
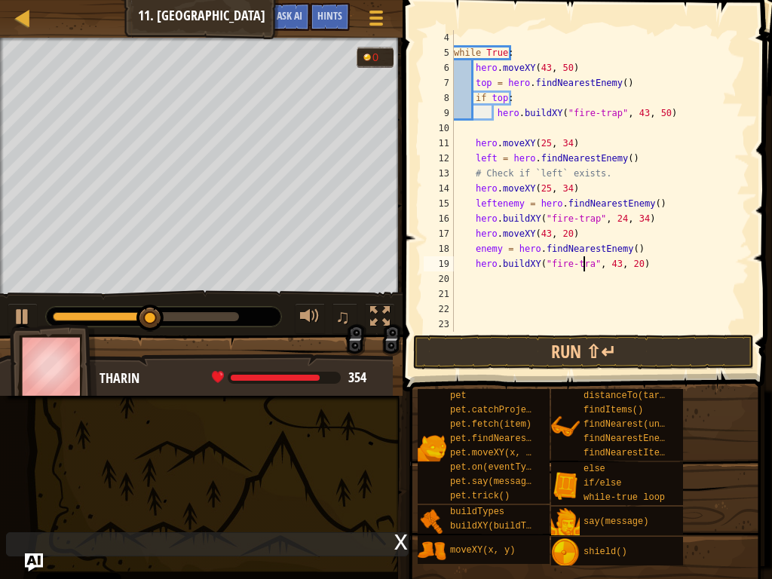
scroll to position [7, 11]
type textarea "hero.buildXY("fire-trap", 43, 20)"
click at [664, 264] on div "while True : hero . moveXY ( 43 , 50 ) top = hero . findNearestEnemy ( ) if top…" at bounding box center [594, 196] width 287 height 332
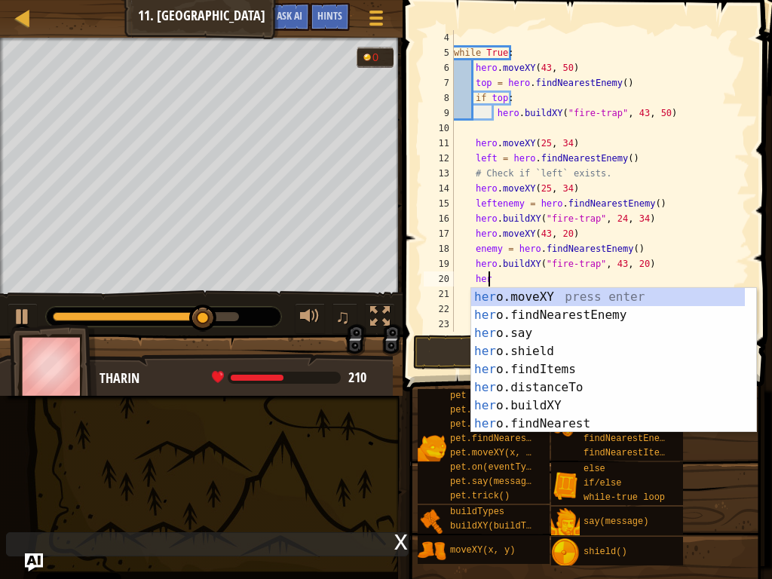
scroll to position [7, 2]
click at [580, 427] on div "her o.moveXY press enter her o.findNearestEnemy press enter her o.say press ent…" at bounding box center [608, 378] width 274 height 181
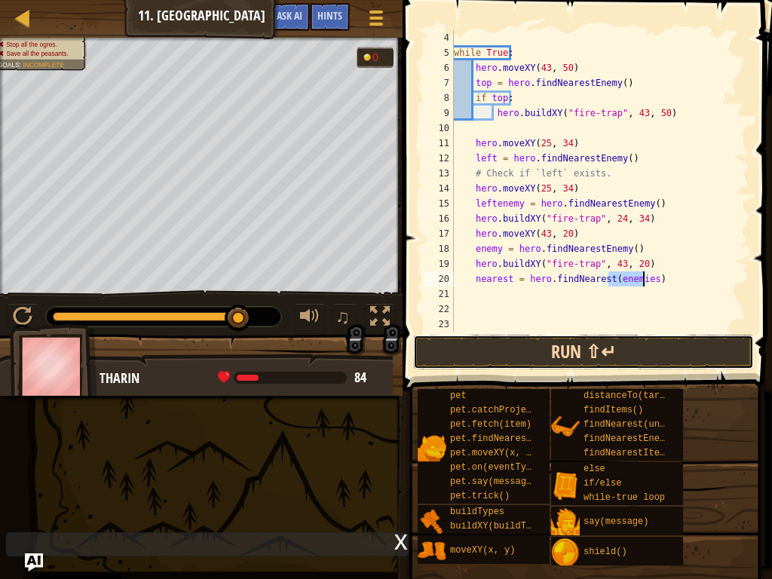
click at [545, 354] on button "Run ⇧↵" at bounding box center [583, 352] width 341 height 35
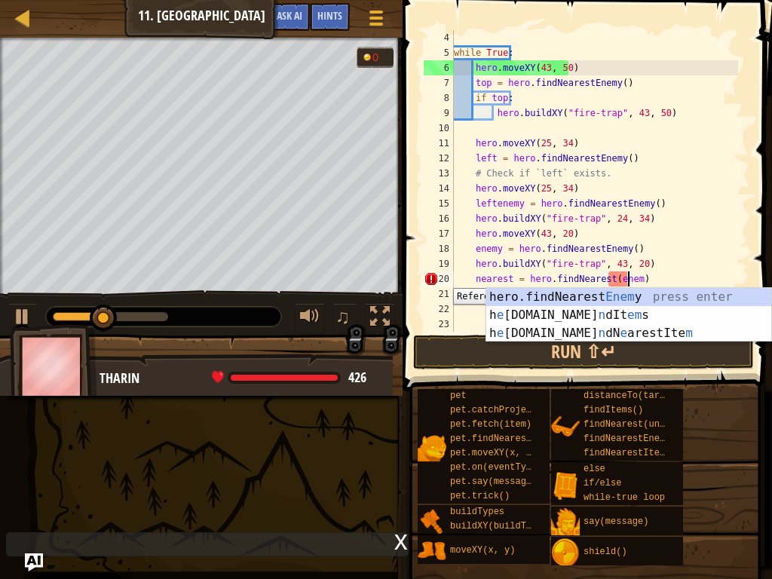
scroll to position [7, 14]
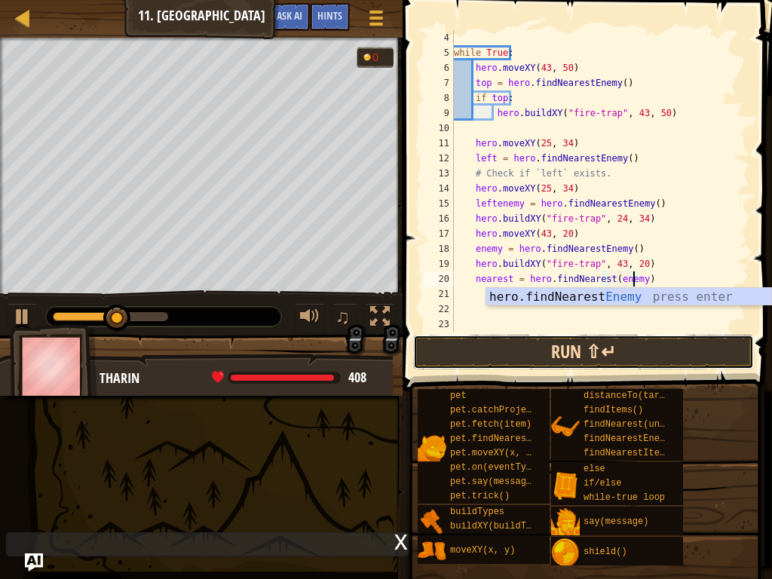
click at [467, 349] on button "Run ⇧↵" at bounding box center [583, 352] width 341 height 35
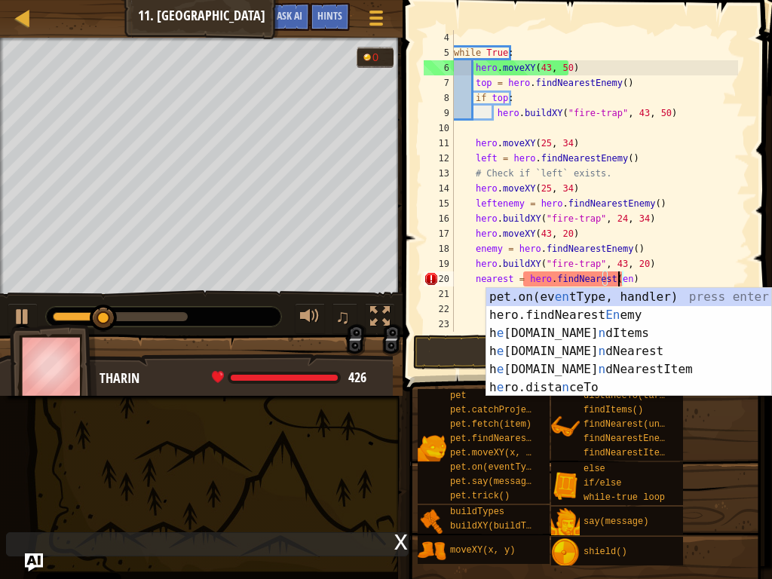
type textarea "nearest = hero.findNearest(e)"
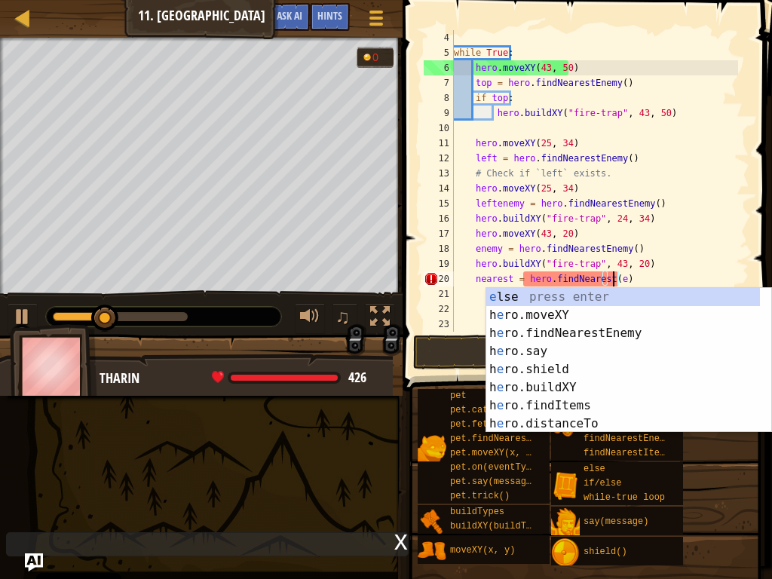
scroll to position [7, 13]
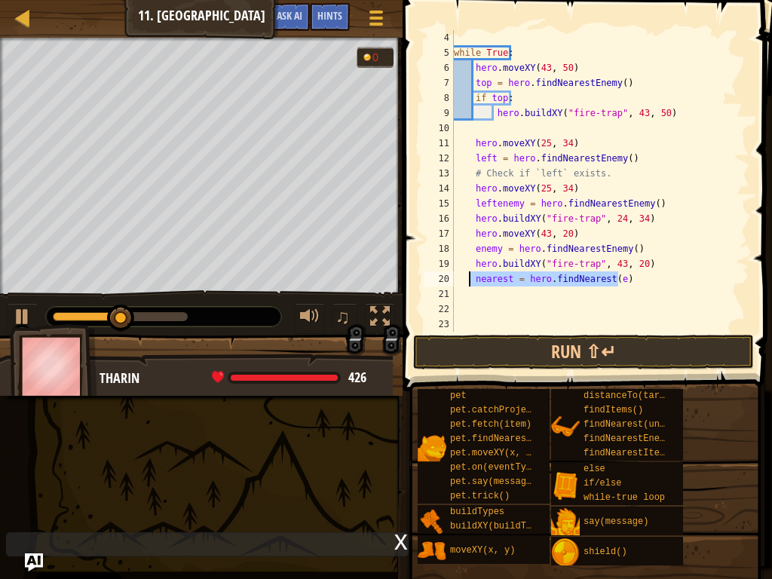
drag, startPoint x: 642, startPoint y: 272, endPoint x: 470, endPoint y: 284, distance: 173.1
click at [470, 284] on div "while True : hero . moveXY ( 43 , 50 ) top = hero . findNearestEnemy ( ) if top…" at bounding box center [594, 196] width 287 height 332
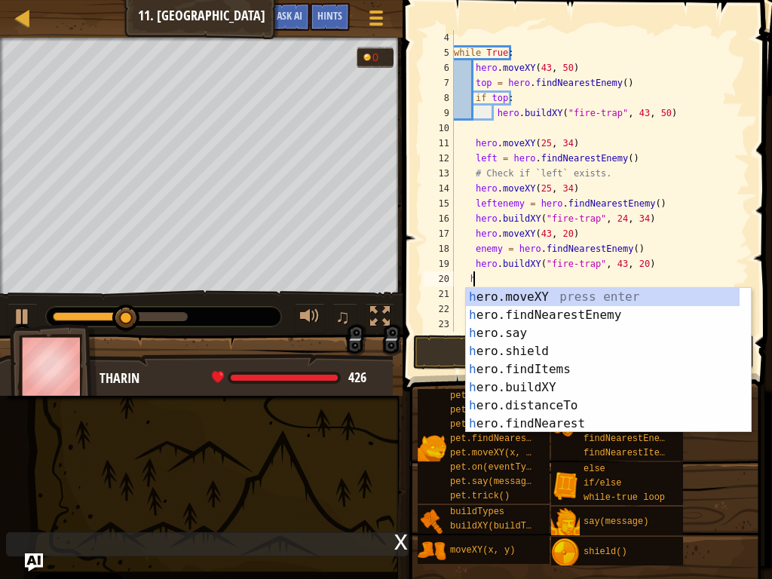
scroll to position [7, 2]
click at [467, 276] on div "while True : hero . moveXY ( 43 , 50 ) top = hero . findNearestEnemy ( ) if top…" at bounding box center [594, 196] width 287 height 332
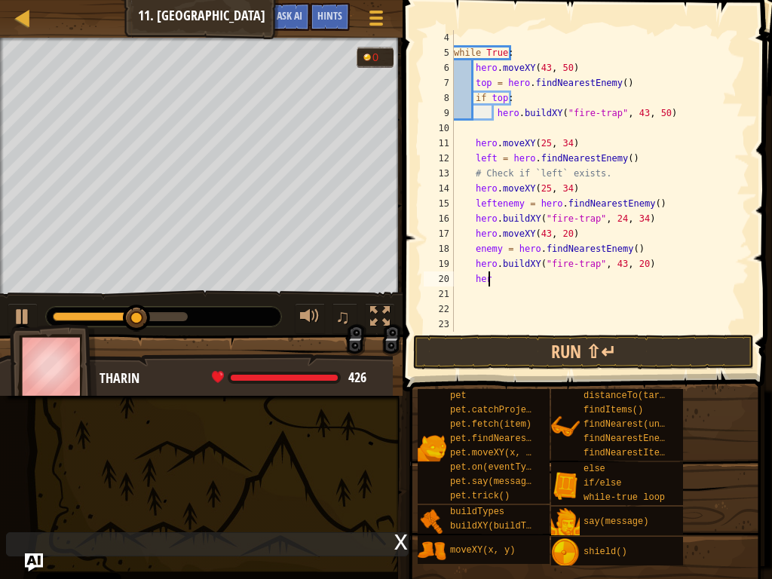
click at [495, 279] on div "while True : hero . moveXY ( 43 , 50 ) top = hero . findNearestEnemy ( ) if top…" at bounding box center [594, 196] width 287 height 332
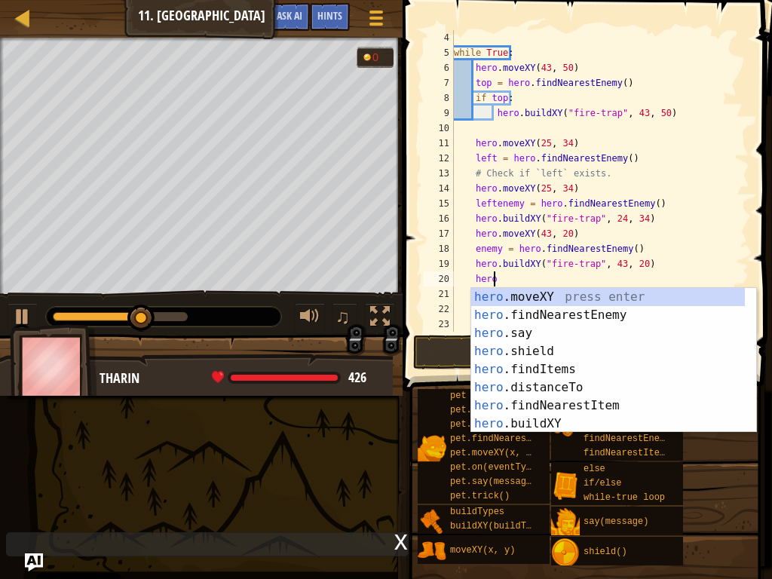
scroll to position [7, 2]
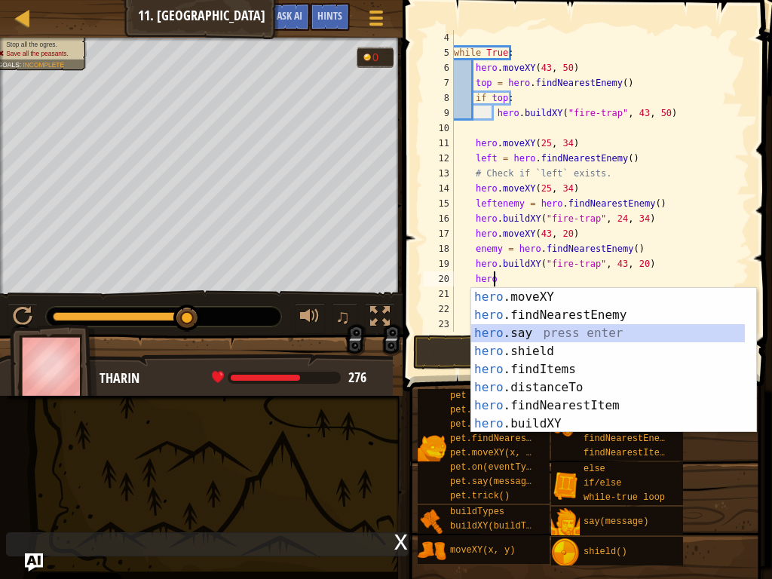
click at [535, 332] on div "hero .moveXY press enter hero .findNearestEnemy press enter hero .say press ent…" at bounding box center [608, 378] width 274 height 181
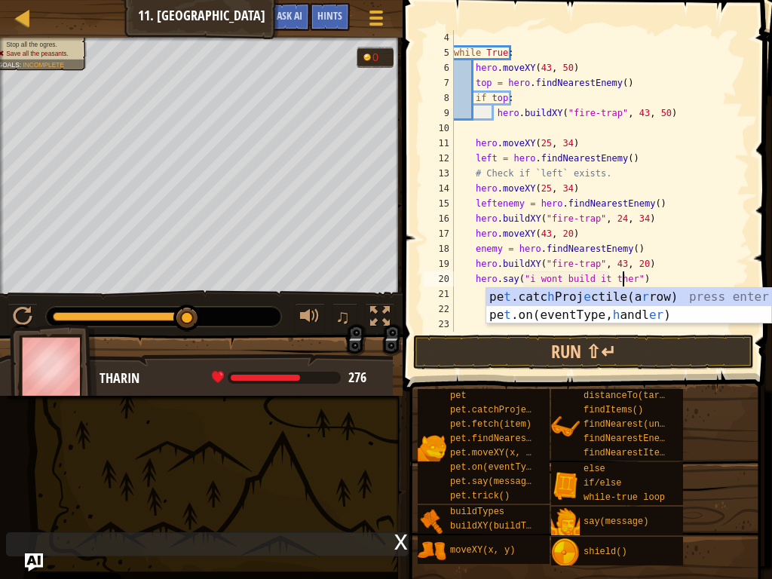
scroll to position [7, 14]
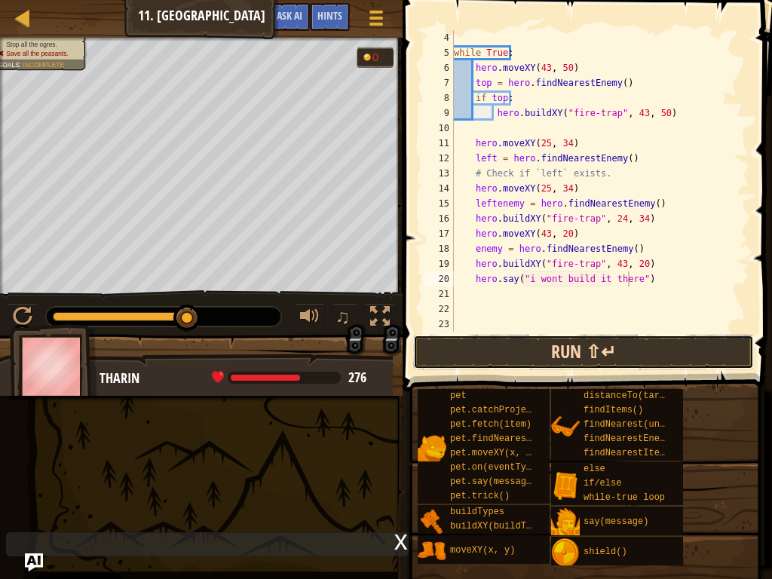
click at [614, 351] on button "Run ⇧↵" at bounding box center [583, 352] width 341 height 35
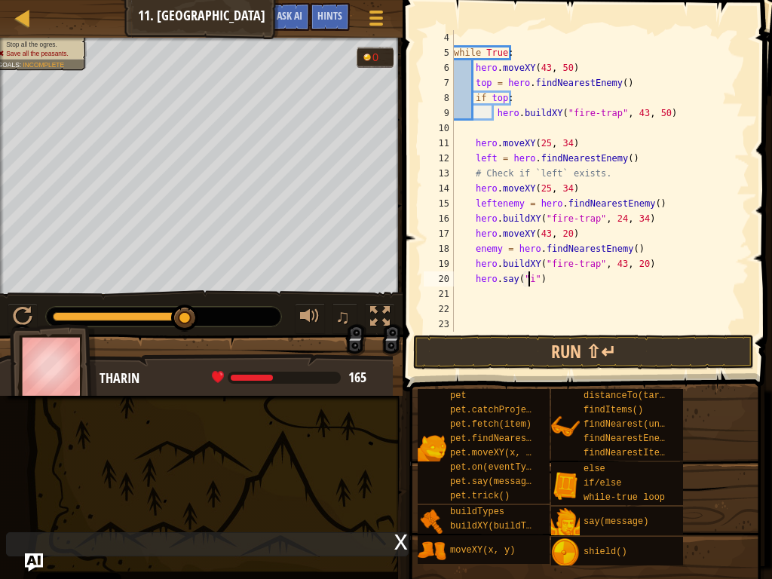
click at [559, 277] on div "while True : hero . moveXY ( 43 , 50 ) top = hero . findNearestEnemy ( ) if top…" at bounding box center [594, 196] width 287 height 332
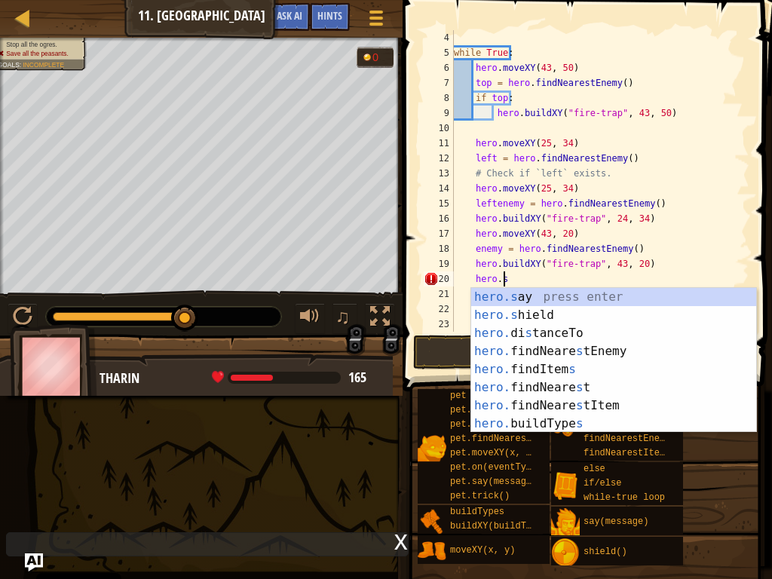
scroll to position [7, 4]
type textarea "[DOMAIN_NAME]"
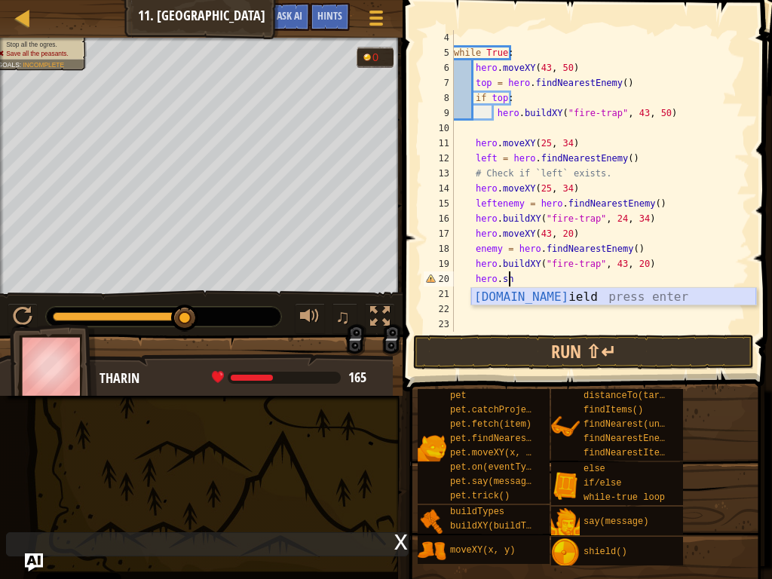
click at [531, 296] on div "[DOMAIN_NAME] ield press enter" at bounding box center [613, 315] width 285 height 54
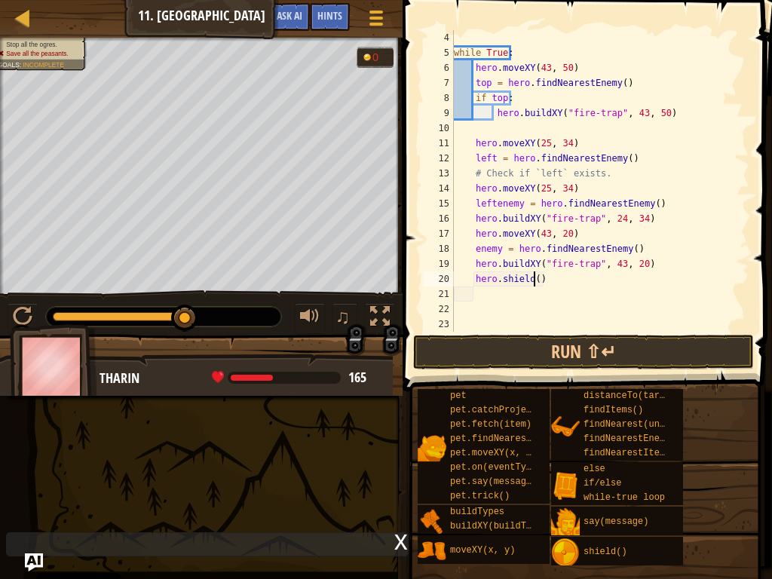
click at [533, 273] on div "while True : hero . moveXY ( 43 , 50 ) top = hero . findNearestEnemy ( ) if top…" at bounding box center [594, 196] width 287 height 332
click at [545, 352] on button "Run ⇧↵" at bounding box center [583, 352] width 341 height 35
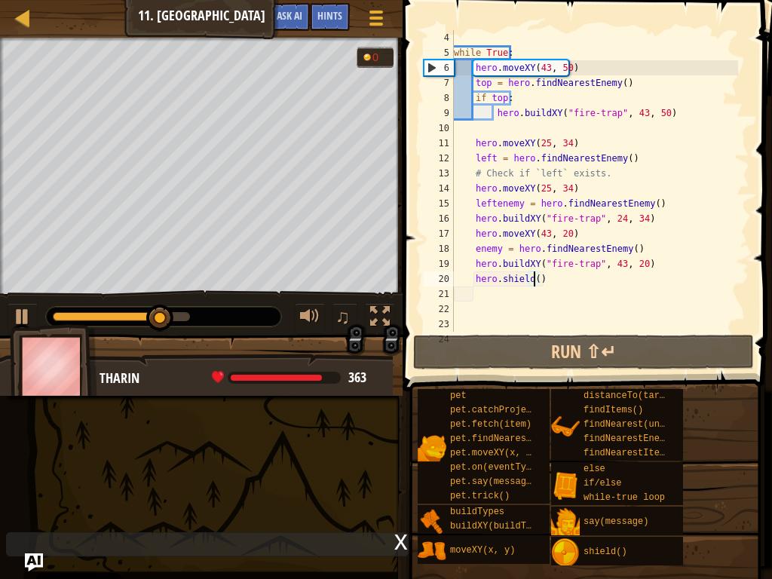
click at [558, 268] on div "while True : hero . moveXY ( 43 , 50 ) top = hero . findNearestEnemy ( ) if top…" at bounding box center [594, 196] width 287 height 332
click at [556, 283] on div "while True : hero . moveXY ( 43 , 50 ) top = hero . findNearestEnemy ( ) if top…" at bounding box center [594, 196] width 287 height 332
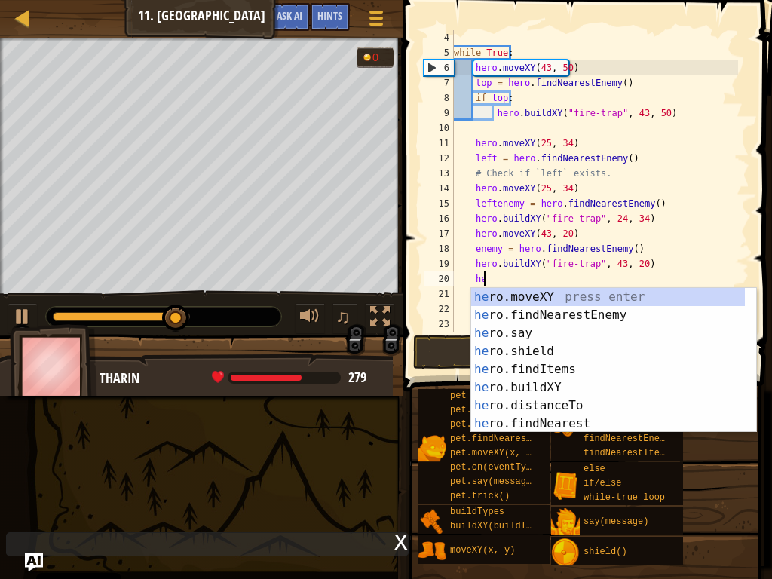
type textarea "h"
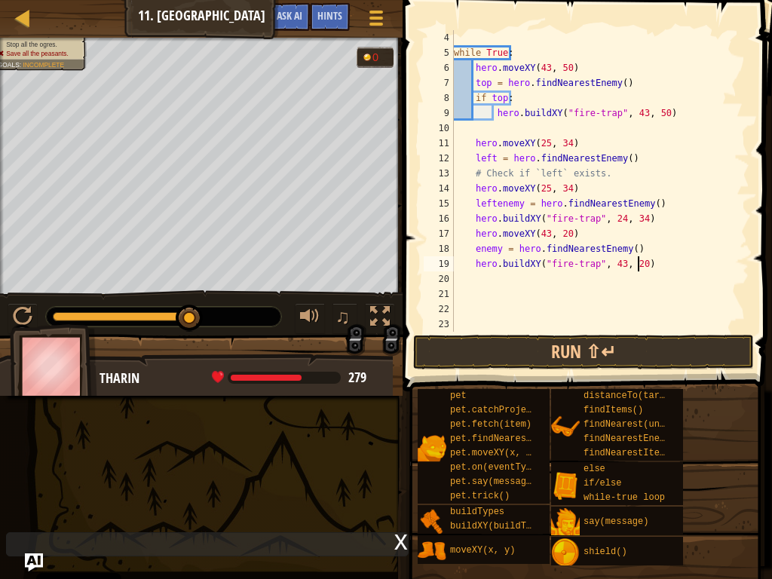
click at [642, 265] on div "while True : hero . moveXY ( 43 , 50 ) top = hero . findNearestEnemy ( ) if top…" at bounding box center [594, 196] width 287 height 332
click at [467, 247] on div "while True : hero . moveXY ( 43 , 50 ) top = hero . findNearestEnemy ( ) if top…" at bounding box center [594, 196] width 287 height 332
click at [474, 255] on div "while True : hero . moveXY ( 43 , 50 ) top = hero . findNearestEnemy ( ) if top…" at bounding box center [594, 196] width 287 height 332
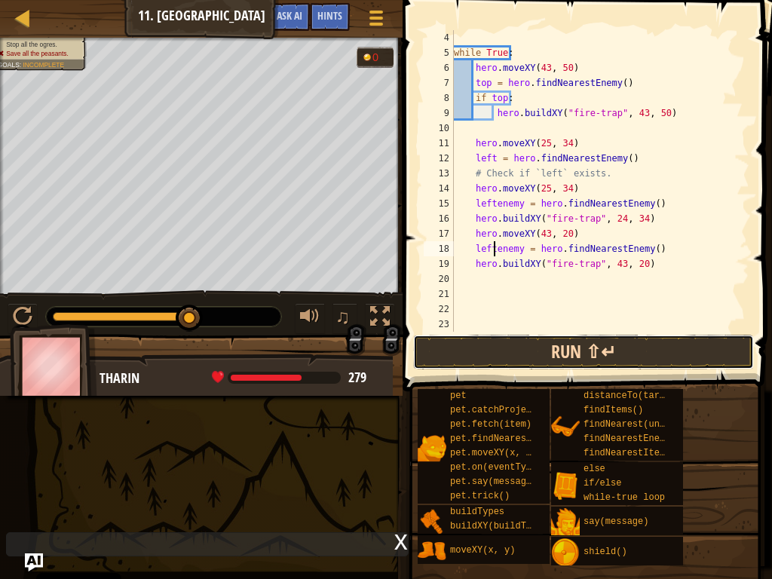
click at [501, 343] on button "Run ⇧↵" at bounding box center [583, 352] width 341 height 35
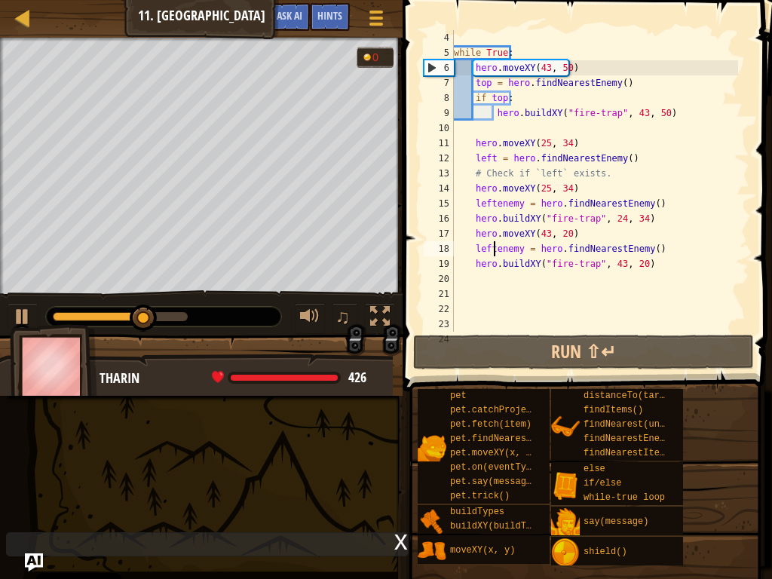
click at [638, 256] on div "while True : hero . moveXY ( 43 , 50 ) top = hero . findNearestEnemy ( ) if top…" at bounding box center [594, 196] width 287 height 332
type textarea "hero.buildXY("fire-trap", 43, 20)"
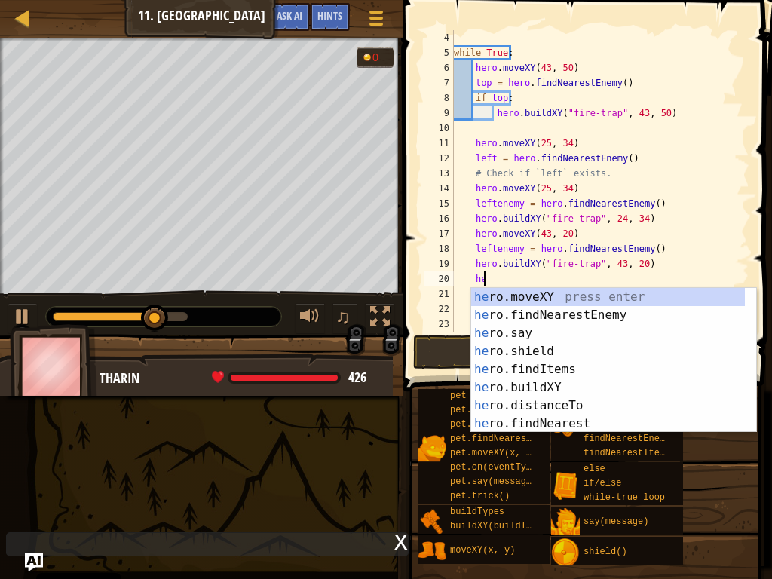
type textarea "her"
click at [578, 316] on div "her o.moveXY press enter her o.findNearestEnemy press enter her o.say press ent…" at bounding box center [608, 378] width 274 height 181
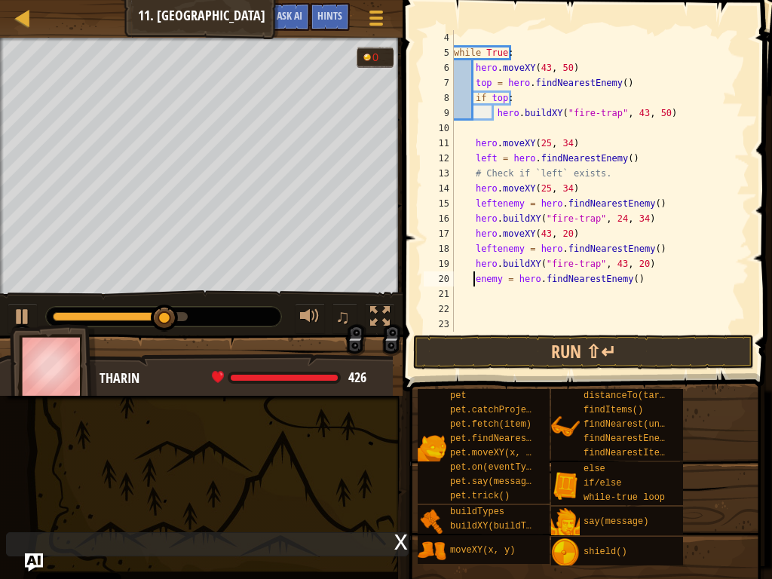
click at [476, 280] on div "while True : hero . moveXY ( 43 , 50 ) top = hero . findNearestEnemy ( ) if top…" at bounding box center [594, 196] width 287 height 332
type textarea "leftenemy = hero.findNearestEnemy()"
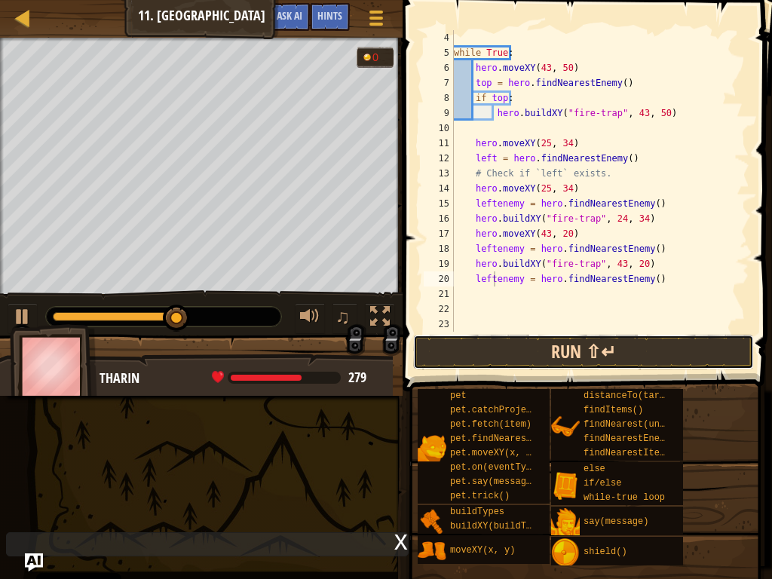
click at [524, 345] on button "Run ⇧↵" at bounding box center [583, 352] width 341 height 35
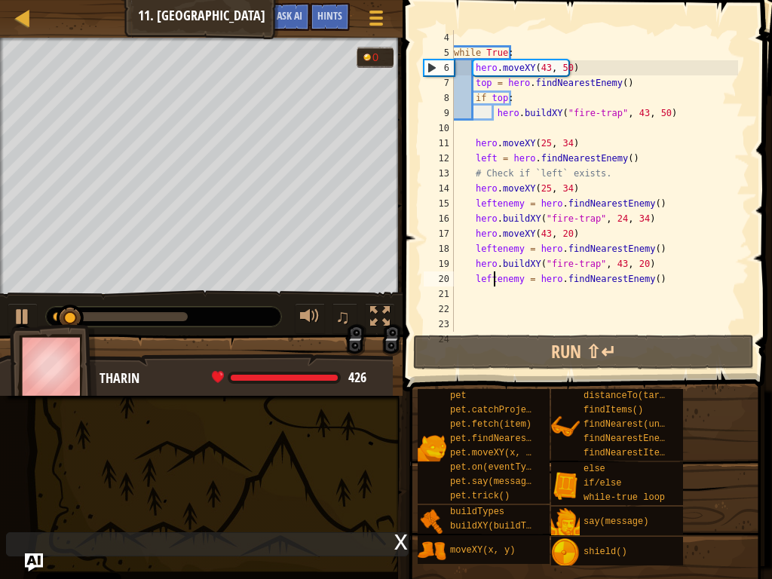
click at [655, 271] on div "while True : hero . moveXY ( 43 , 50 ) top = hero . findNearestEnemy ( ) if top…" at bounding box center [594, 196] width 287 height 332
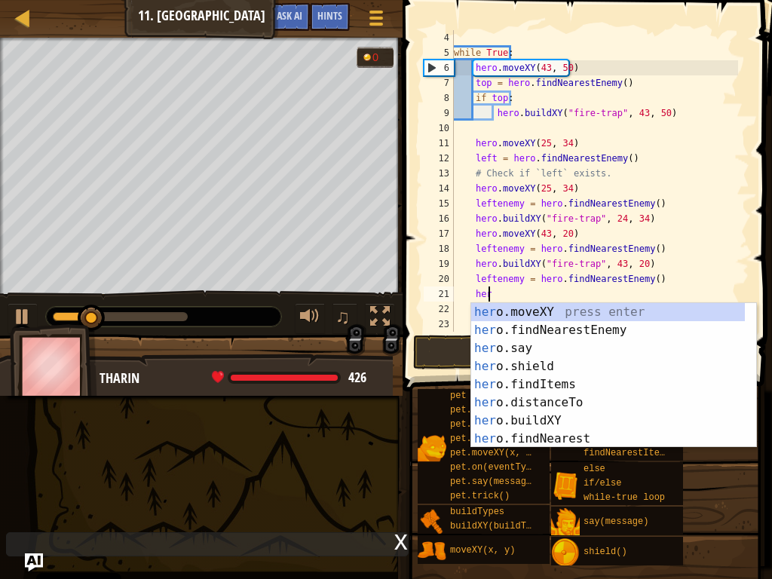
scroll to position [7, 2]
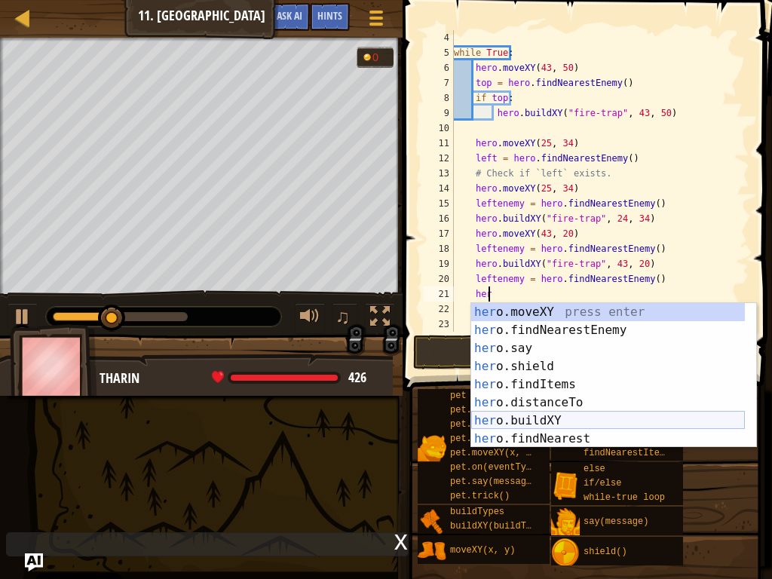
click at [532, 416] on div "her o.moveXY press enter her o.findNearestEnemy press enter her o.say press ent…" at bounding box center [608, 393] width 274 height 181
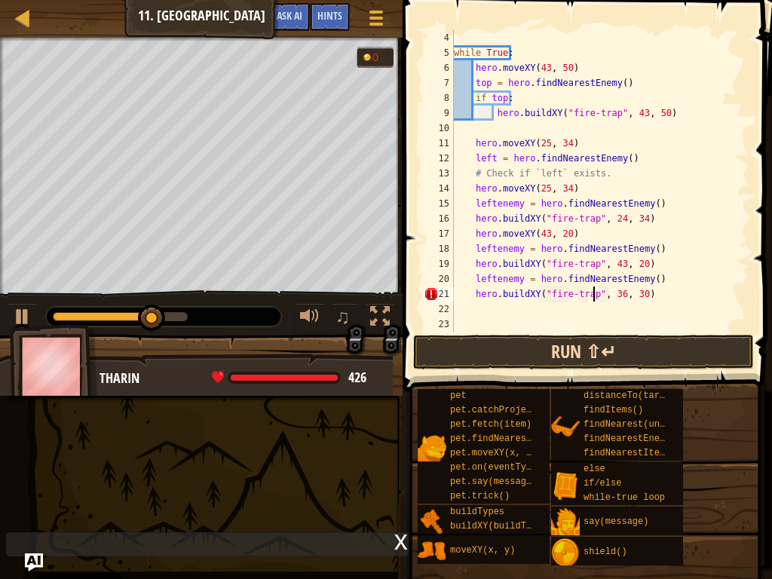
scroll to position [7, 12]
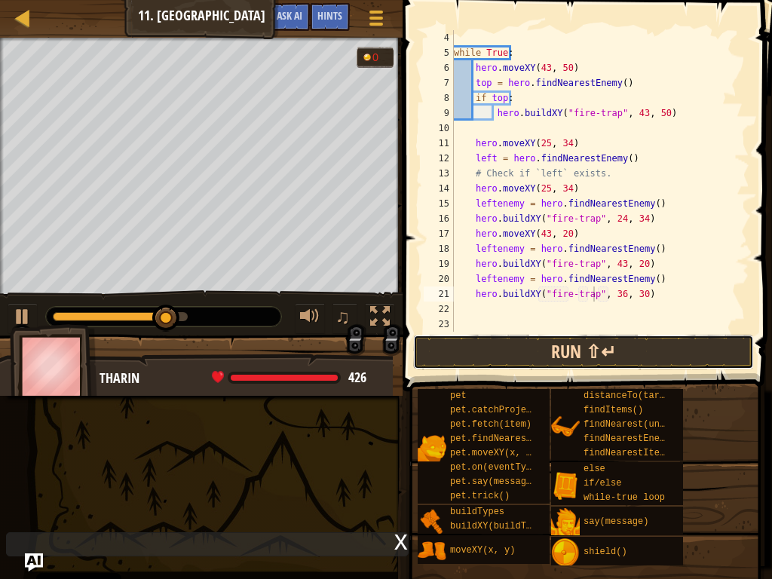
drag, startPoint x: 736, startPoint y: 336, endPoint x: 720, endPoint y: 357, distance: 25.8
click at [720, 357] on button "Run ⇧↵" at bounding box center [583, 352] width 341 height 35
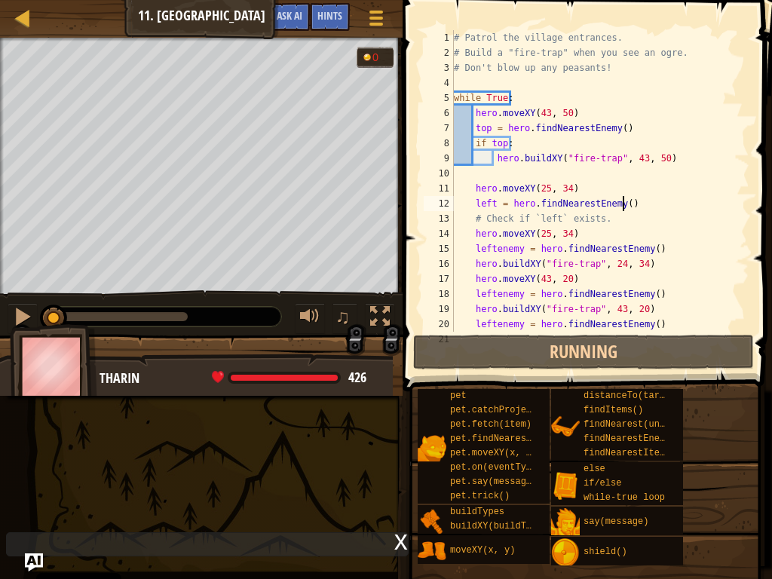
scroll to position [0, 0]
drag, startPoint x: 700, startPoint y: 200, endPoint x: 711, endPoint y: 238, distance: 39.9
click at [711, 237] on div "# Patrol the village entrances. # Build a "fire-trap" when you see an ogre. # D…" at bounding box center [594, 196] width 287 height 332
type textarea "hero.moveXY(25, 34)"
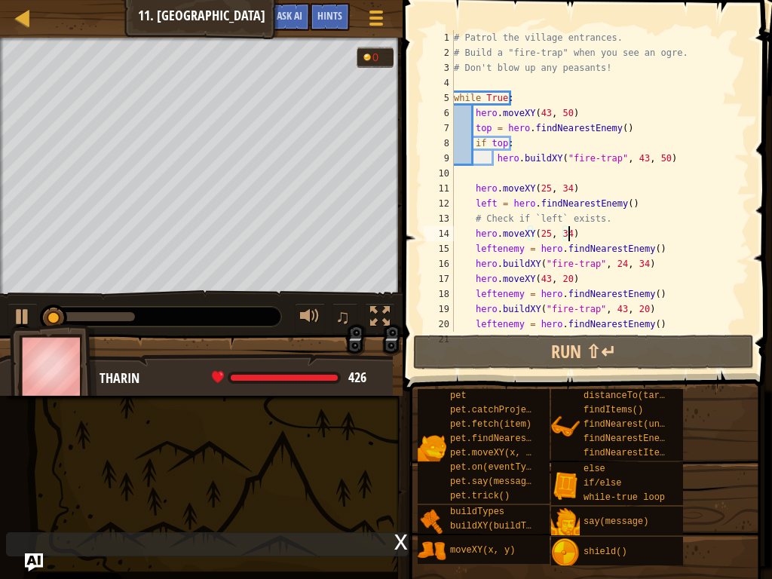
scroll to position [7, 0]
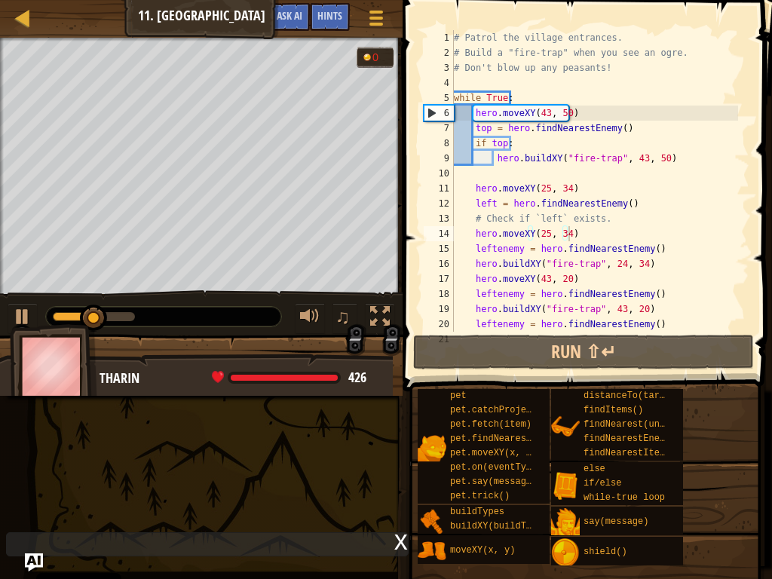
drag, startPoint x: 711, startPoint y: 238, endPoint x: 305, endPoint y: 541, distance: 507.0
click at [305, 437] on div "x" at bounding box center [207, 544] width 403 height 24
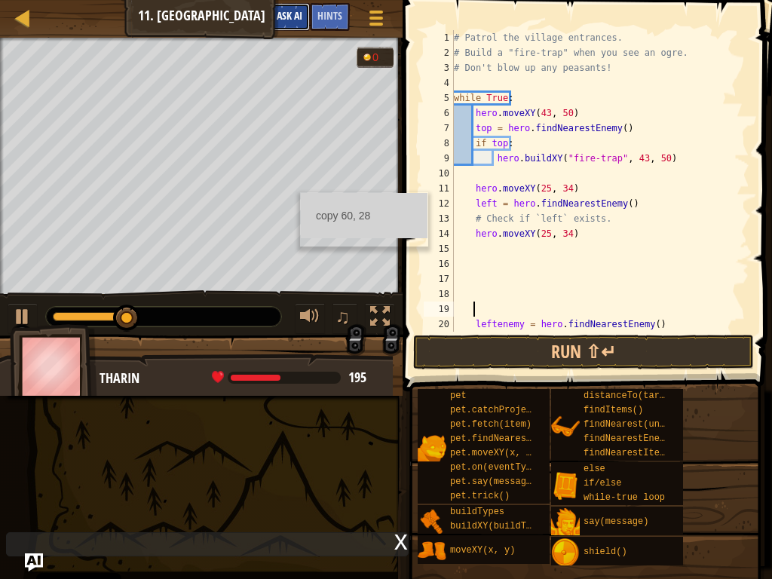
click at [300, 5] on button "Ask AI" at bounding box center [289, 17] width 41 height 28
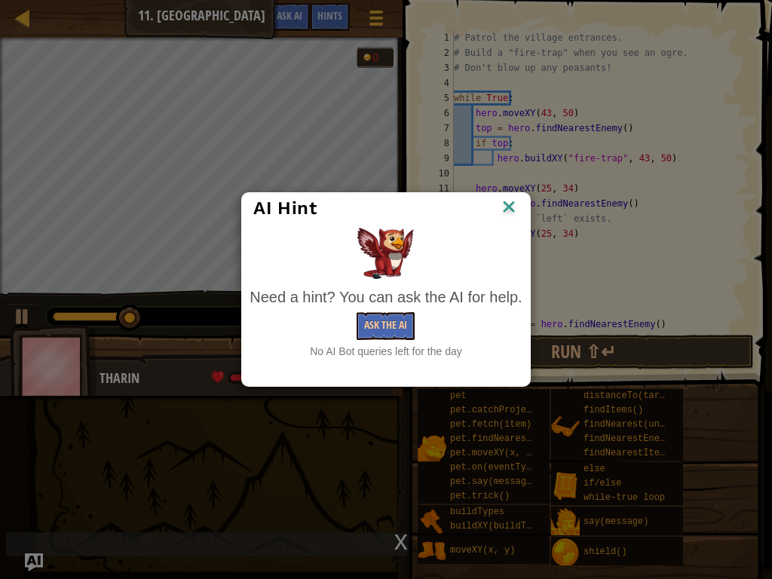
type textarea "# Check if the bottom enemy exists."
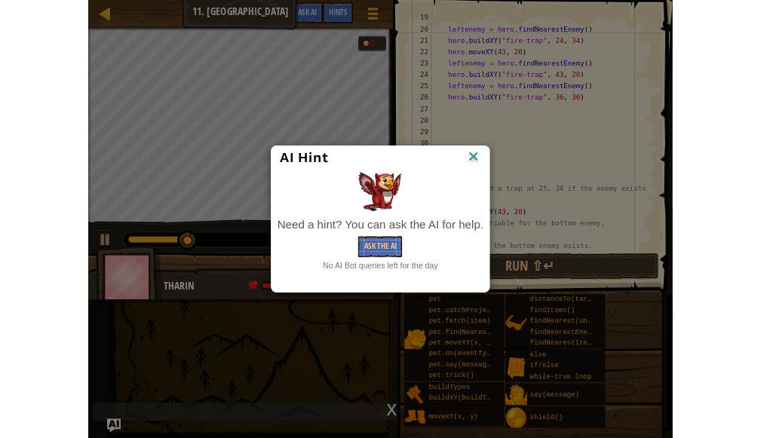
scroll to position [302, 0]
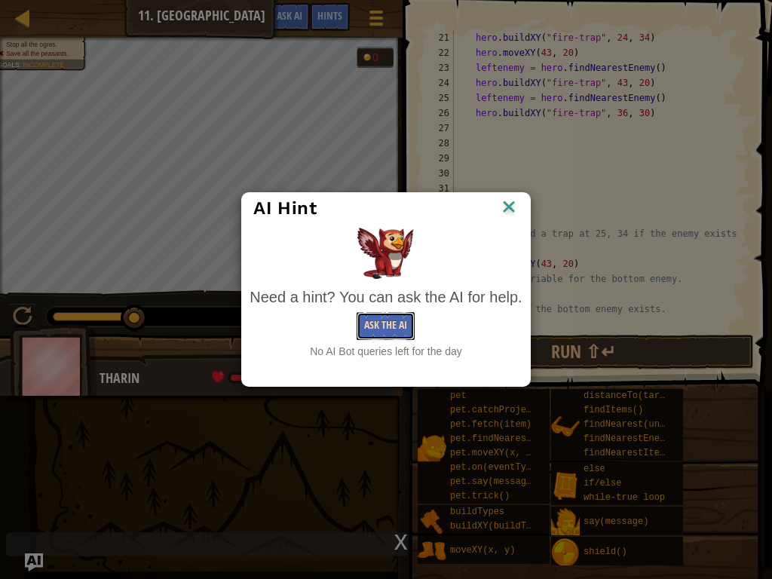
click at [362, 339] on button "Ask the AI" at bounding box center [386, 326] width 58 height 28
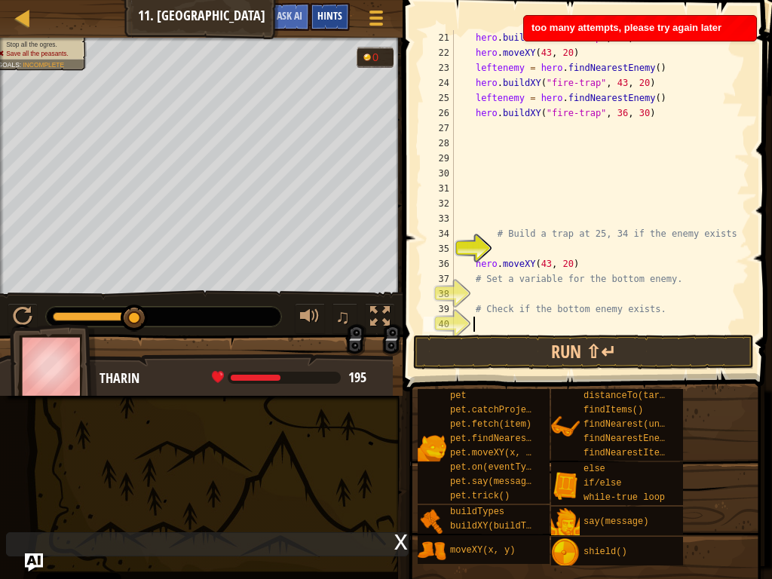
click at [334, 26] on div "Hints" at bounding box center [330, 17] width 40 height 28
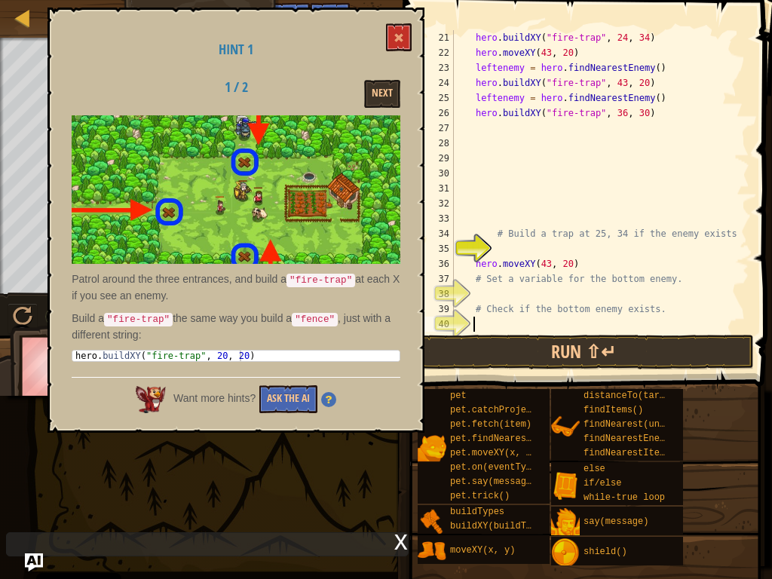
click at [360, 100] on div "Next" at bounding box center [353, 94] width 117 height 28
click at [388, 96] on button "Next" at bounding box center [382, 94] width 36 height 28
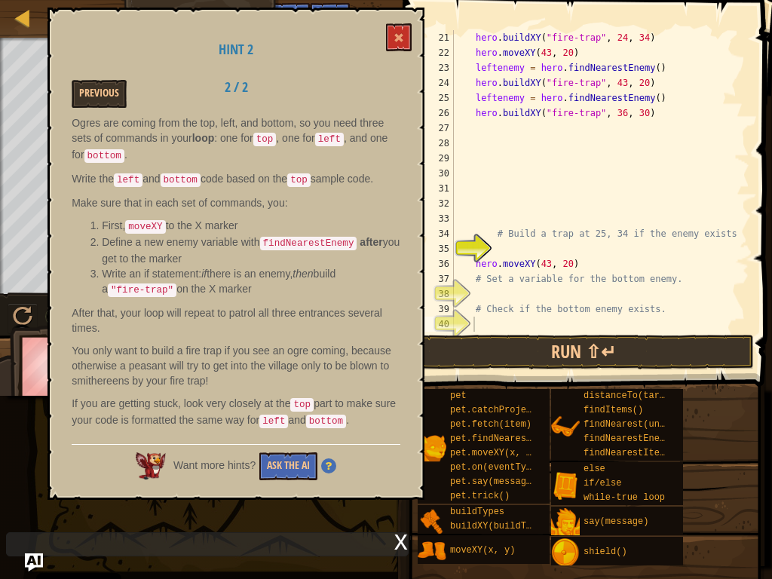
drag, startPoint x: 303, startPoint y: 179, endPoint x: 771, endPoint y: 0, distance: 501.1
click at [771, 0] on span at bounding box center [588, 174] width 381 height 436
click at [0, 74] on div at bounding box center [2, 177] width 4 height 279
click at [1, 36] on div "Map Computer Science 2 11. Thornbush Farm Game Menu Done Hints Ask AI" at bounding box center [201, 19] width 403 height 38
click at [36, 17] on link "Map" at bounding box center [34, 18] width 8 height 20
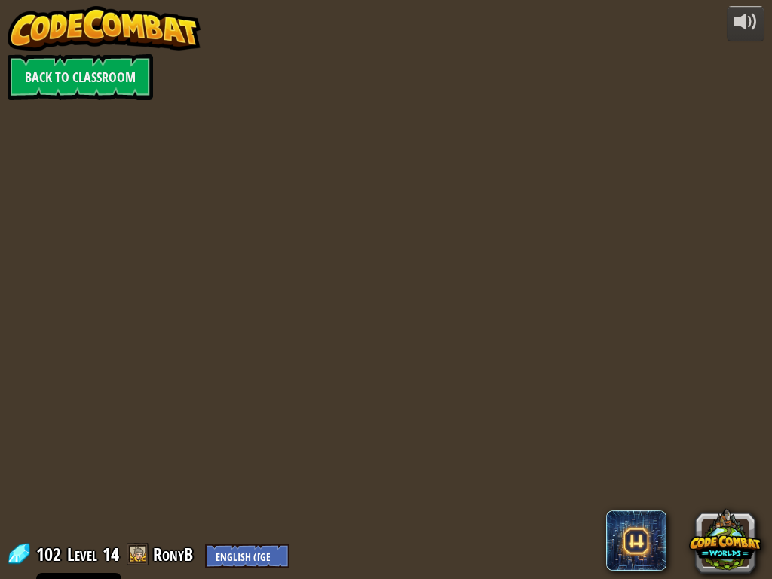
click at [36, 17] on img at bounding box center [104, 28] width 193 height 45
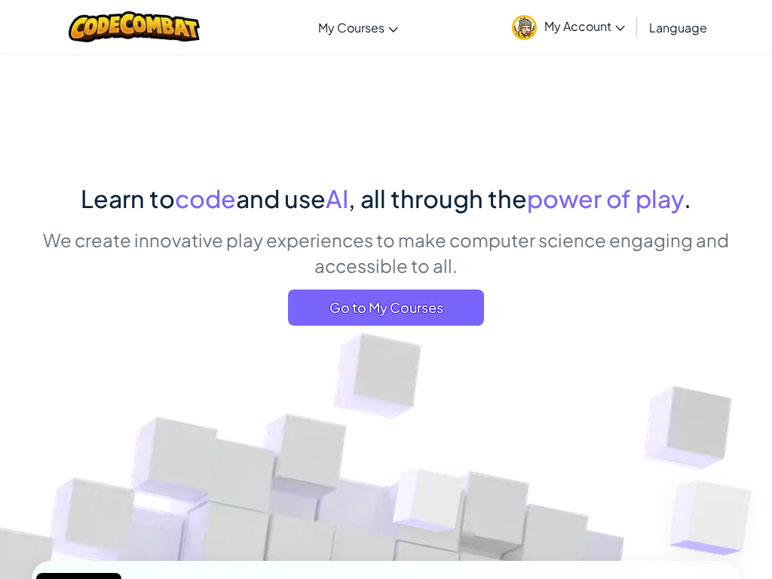
click at [36, 17] on div "Toggle navigation My Courses CodeCombat Classroom Ozaria Classroom AI League Es…" at bounding box center [386, 27] width 780 height 54
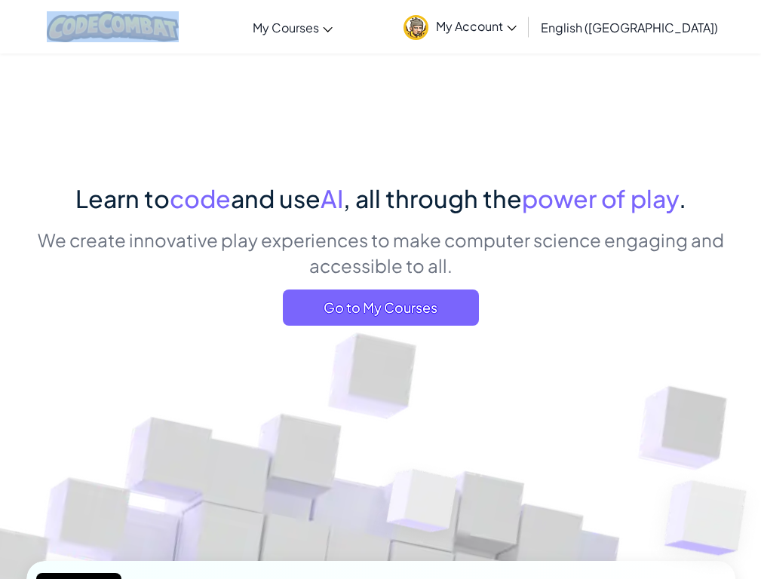
click at [253, 26] on div "Toggle navigation My Courses CodeCombat Classroom Ozaria Classroom AI League Es…" at bounding box center [380, 27] width 768 height 54
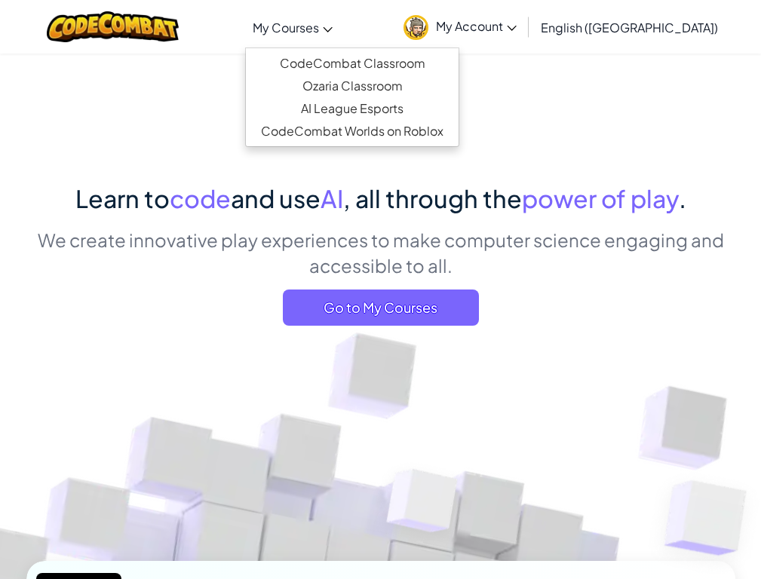
click at [340, 38] on link "My Courses" at bounding box center [292, 27] width 95 height 41
drag, startPoint x: 9, startPoint y: 0, endPoint x: 272, endPoint y: -105, distance: 283.2
